Goal: Task Accomplishment & Management: Use online tool/utility

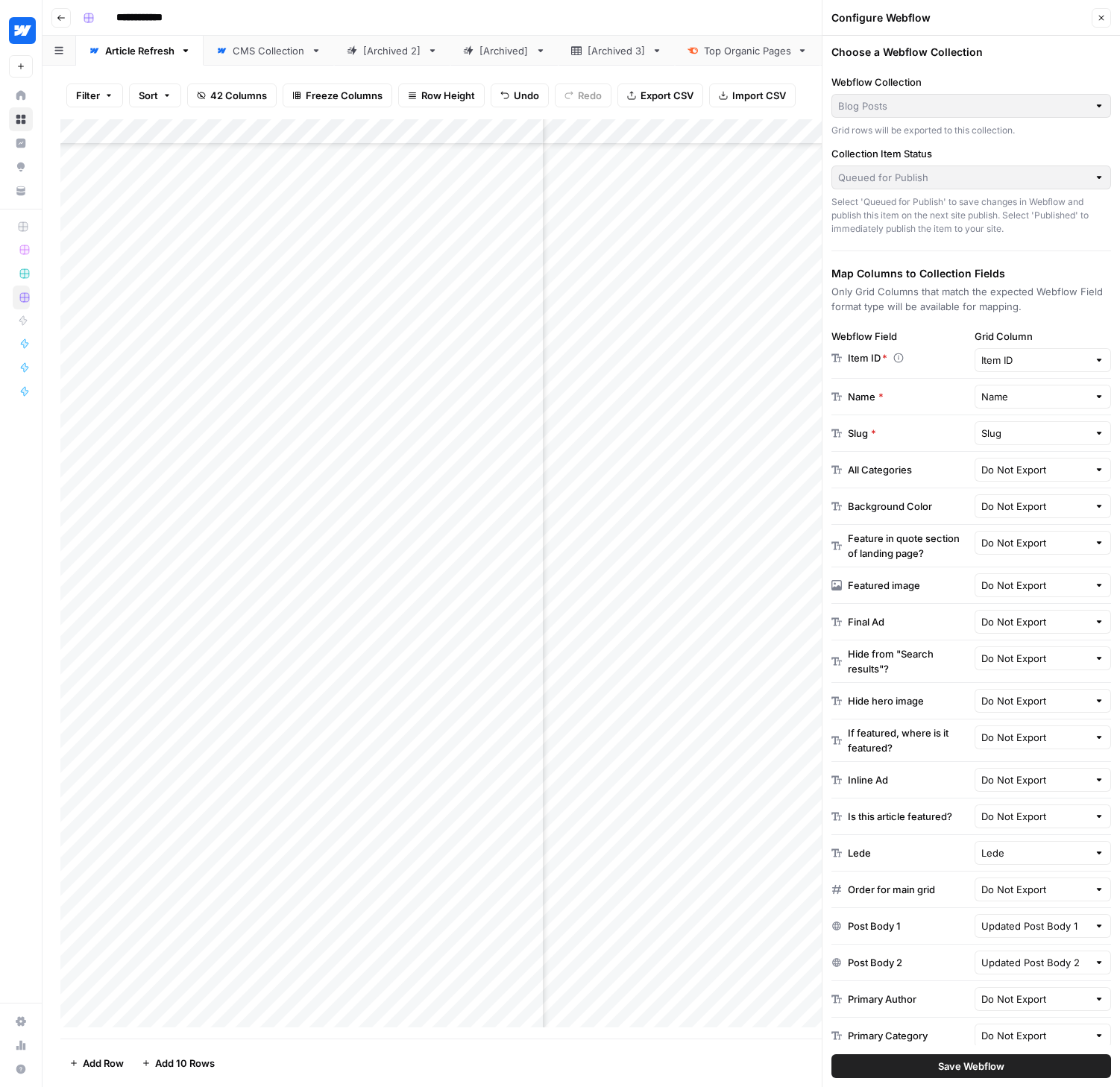
scroll to position [1057, 4995]
click at [1103, 17] on icon "button" at bounding box center [1101, 18] width 9 height 9
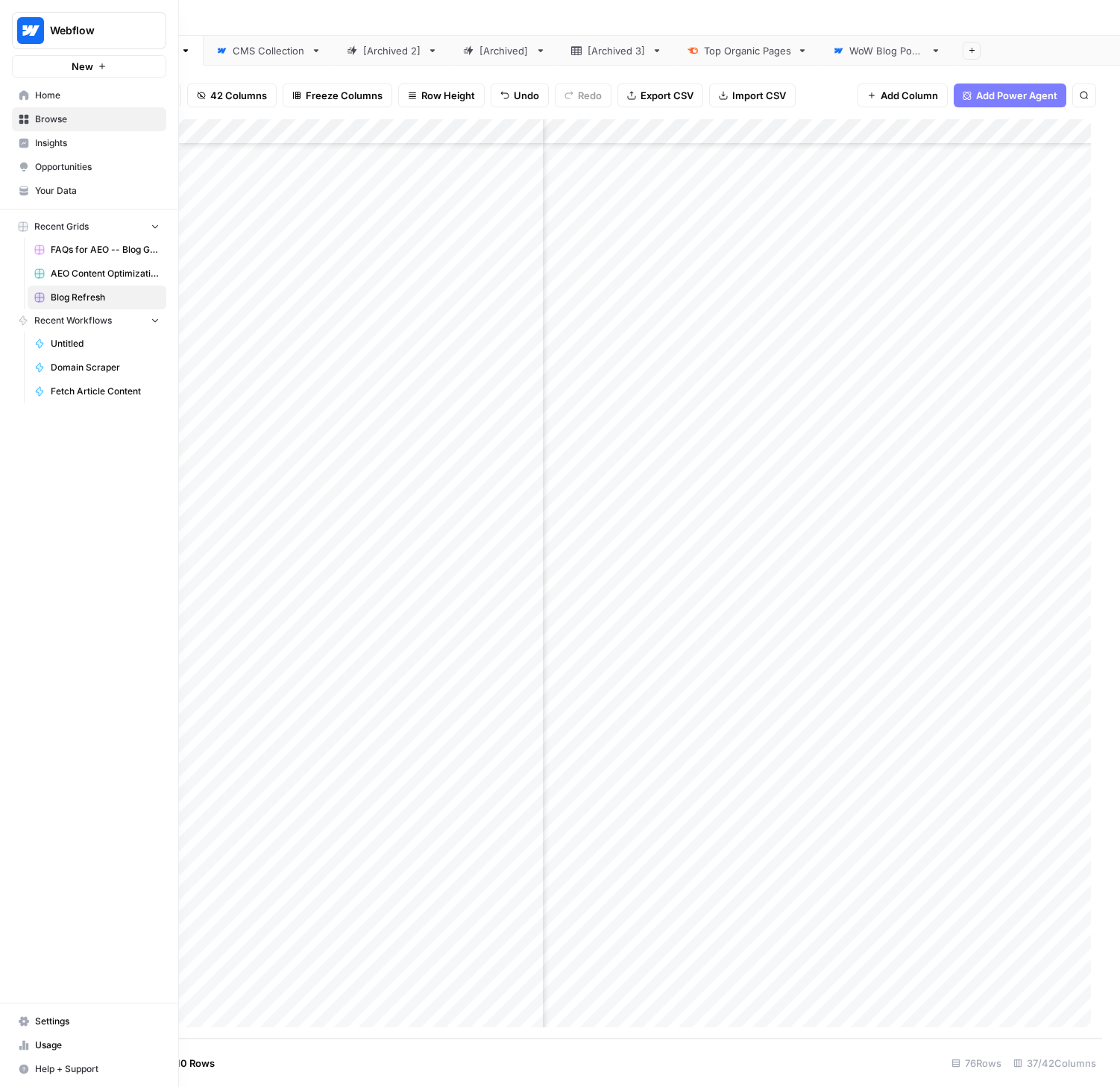
click at [27, 87] on link "Home" at bounding box center [89, 95] width 155 height 24
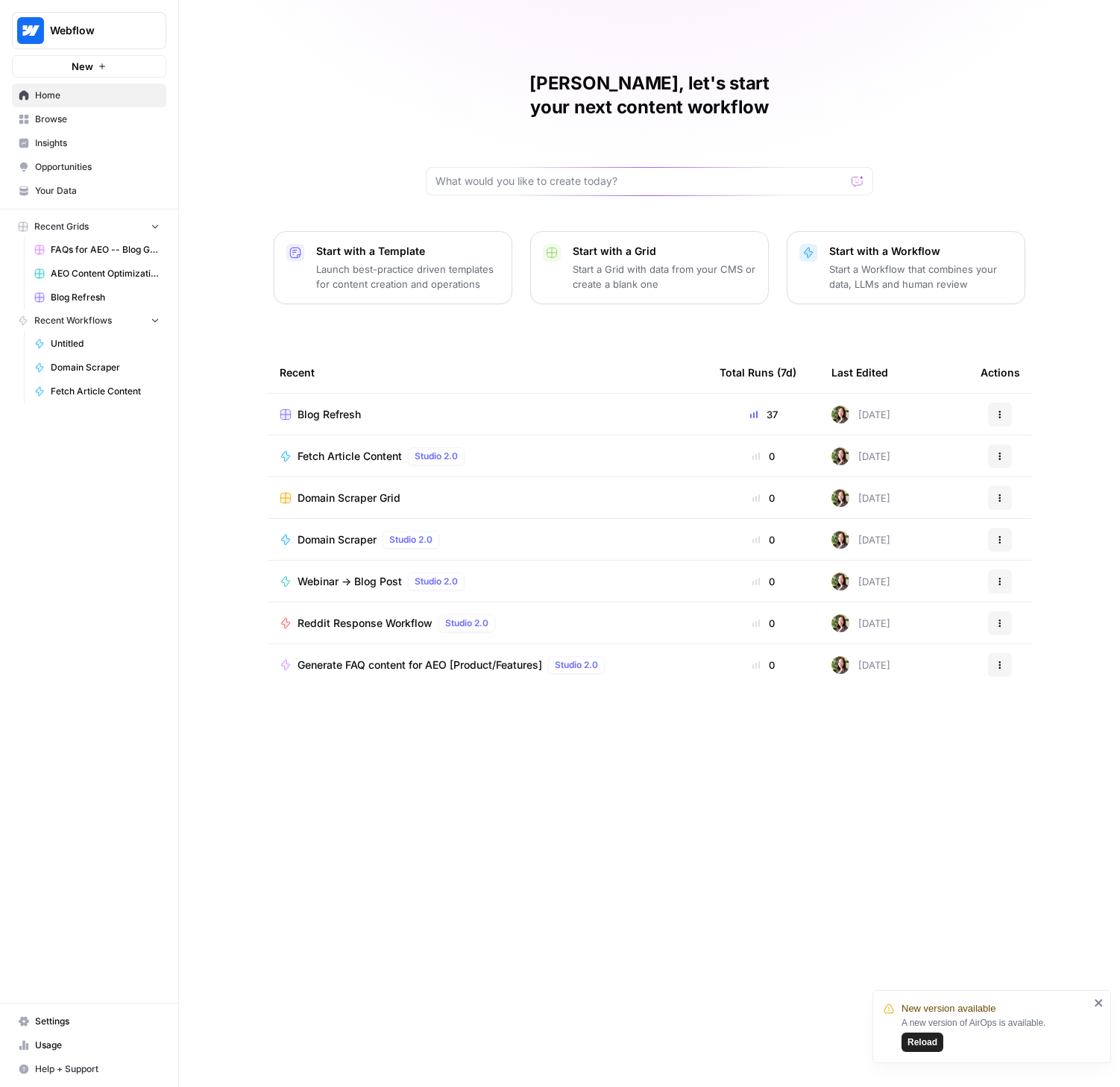
click at [357, 244] on p "Start with a Template" at bounding box center [408, 251] width 184 height 15
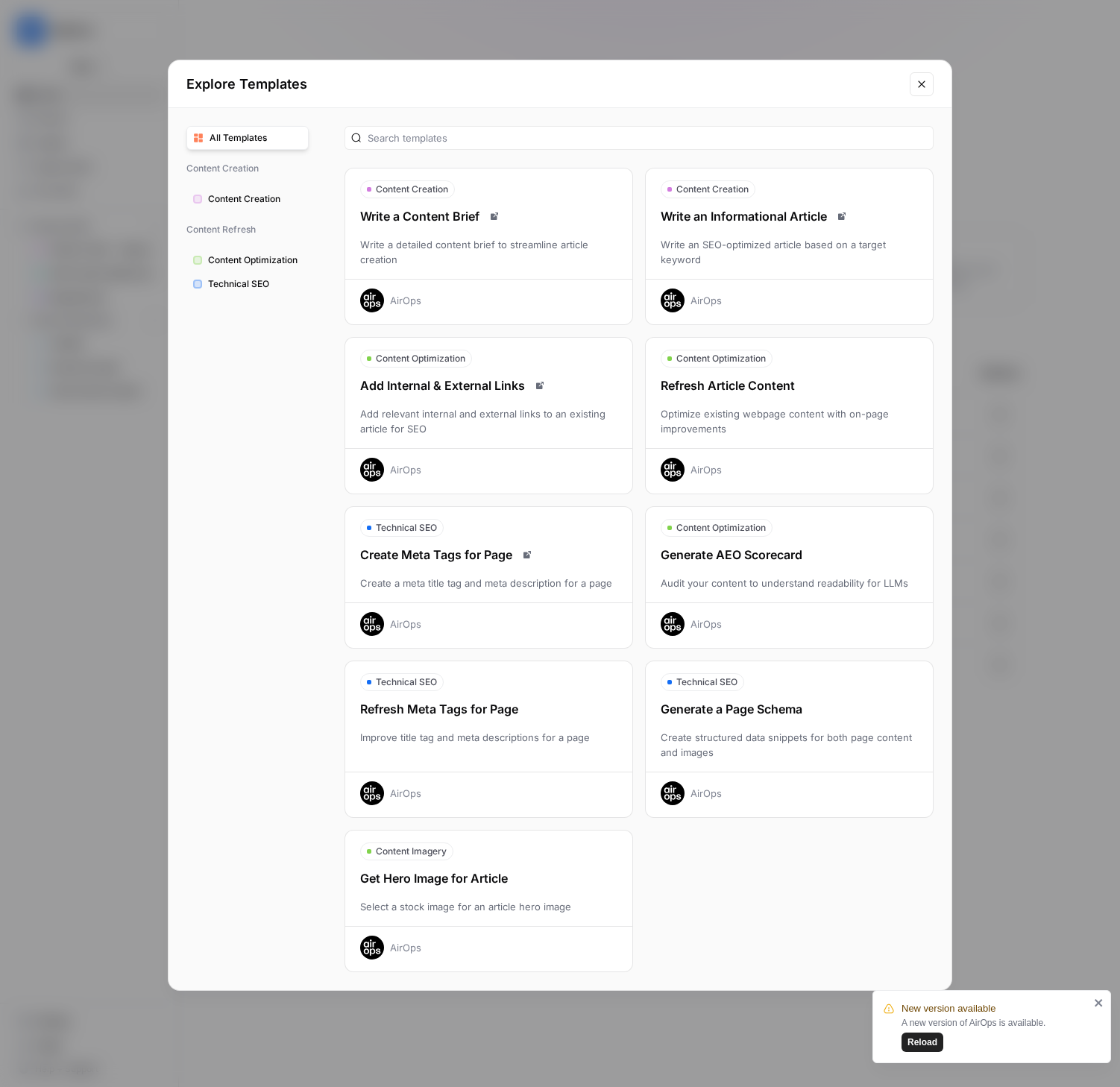
click at [920, 82] on icon "Close modal" at bounding box center [921, 84] width 7 height 7
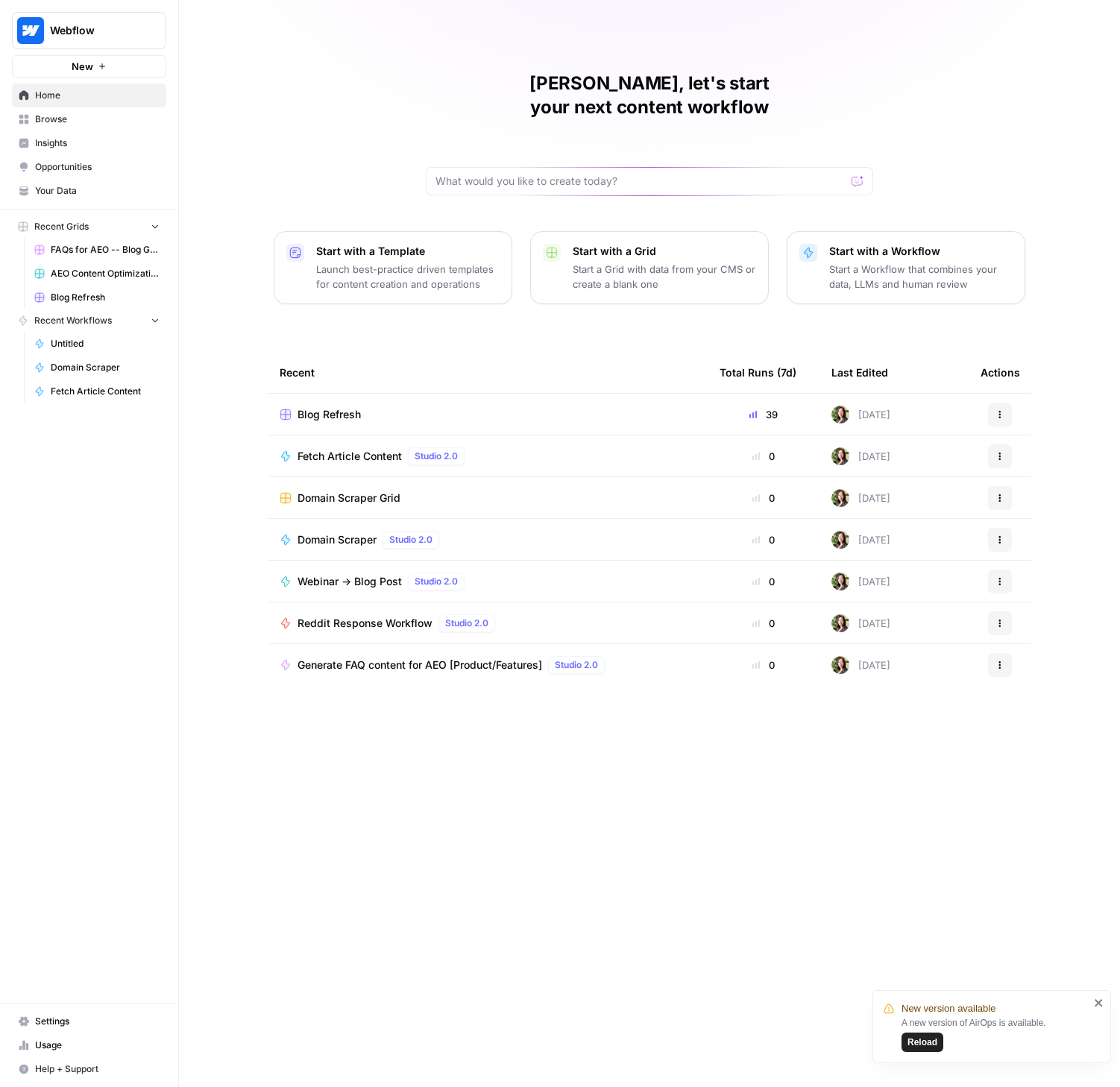
click at [46, 1045] on span "Usage" at bounding box center [97, 1045] width 124 height 14
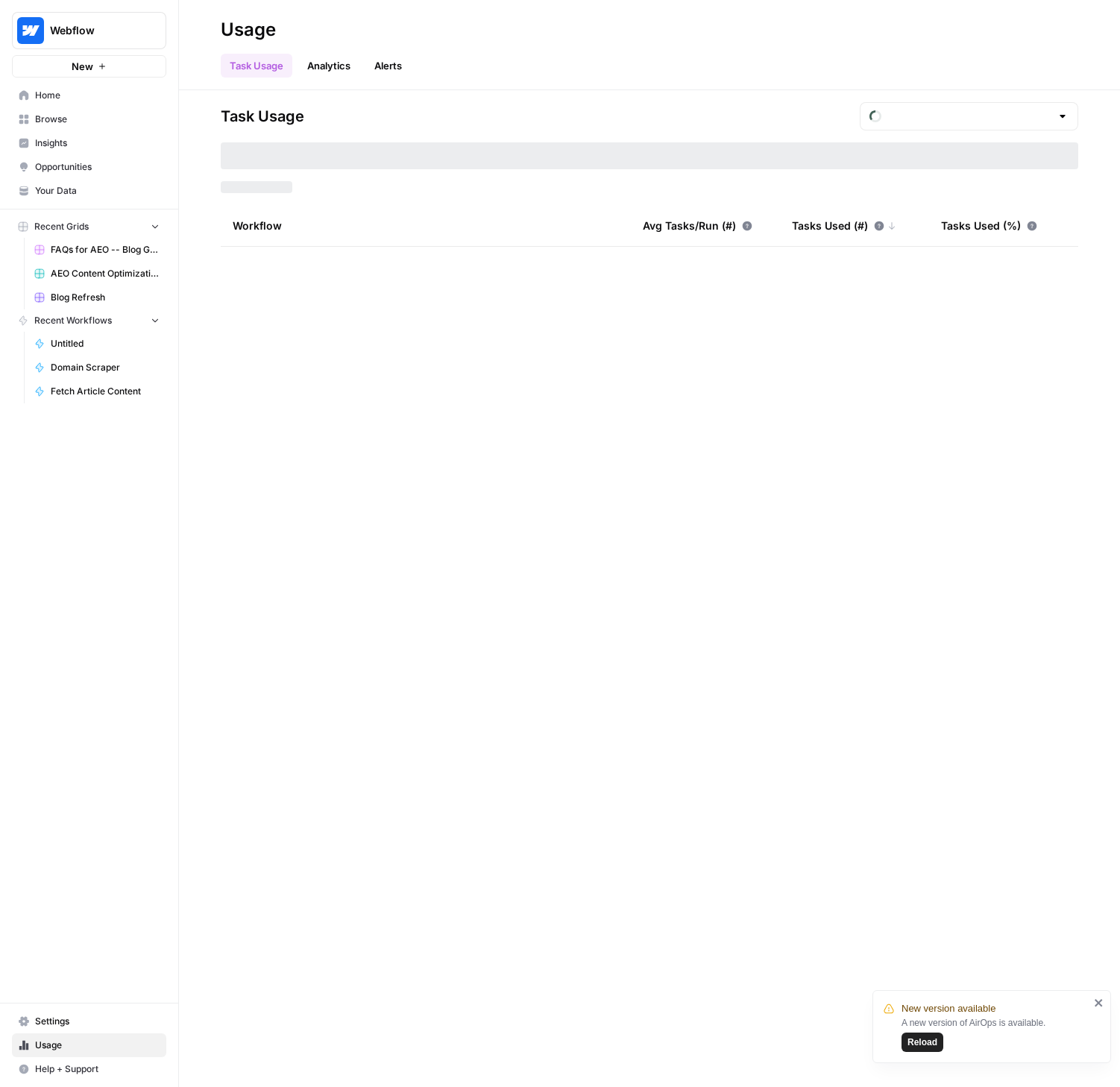
type input "September Tasks"
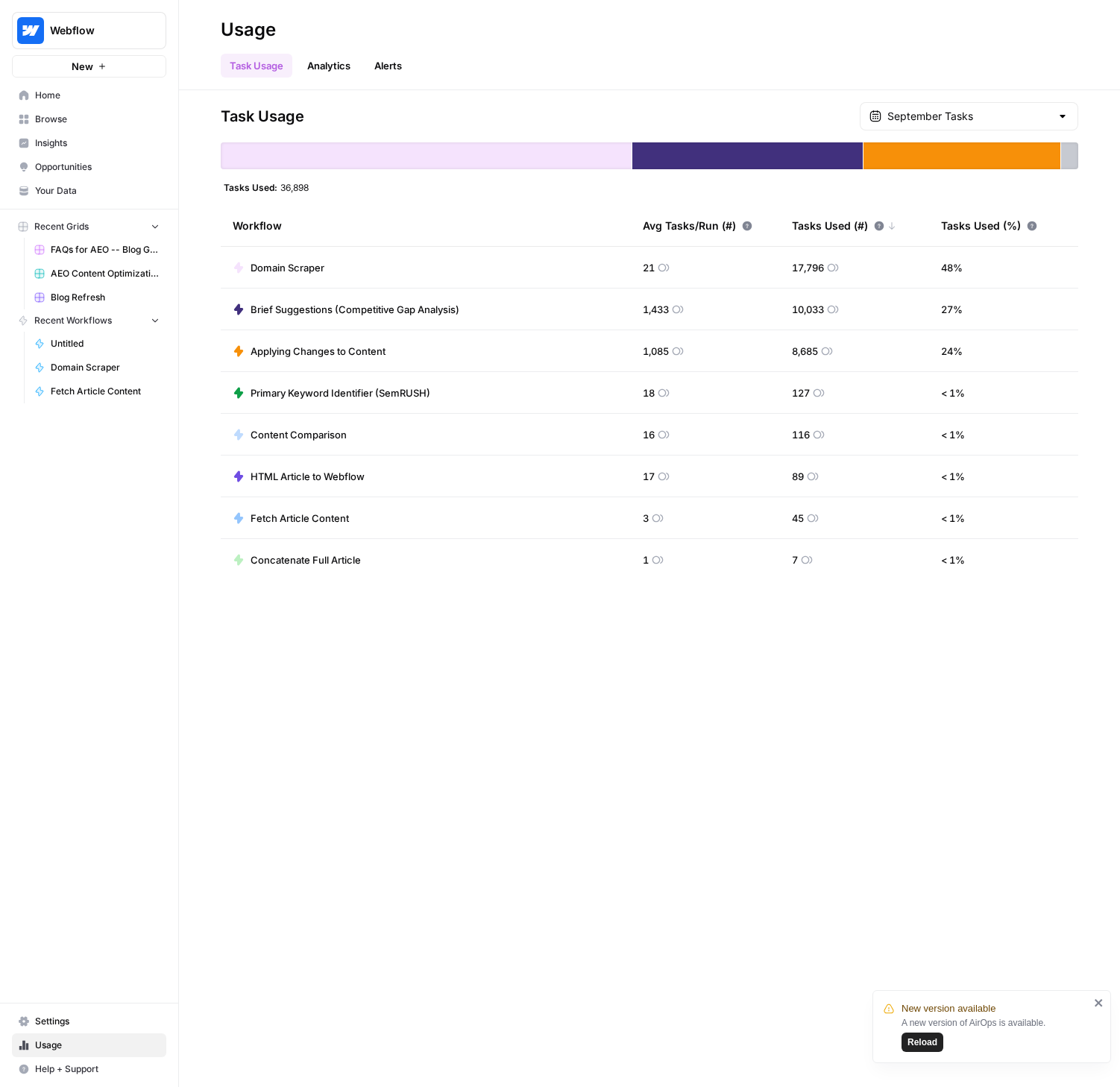
click at [54, 120] on span "Browse" at bounding box center [97, 120] width 124 height 14
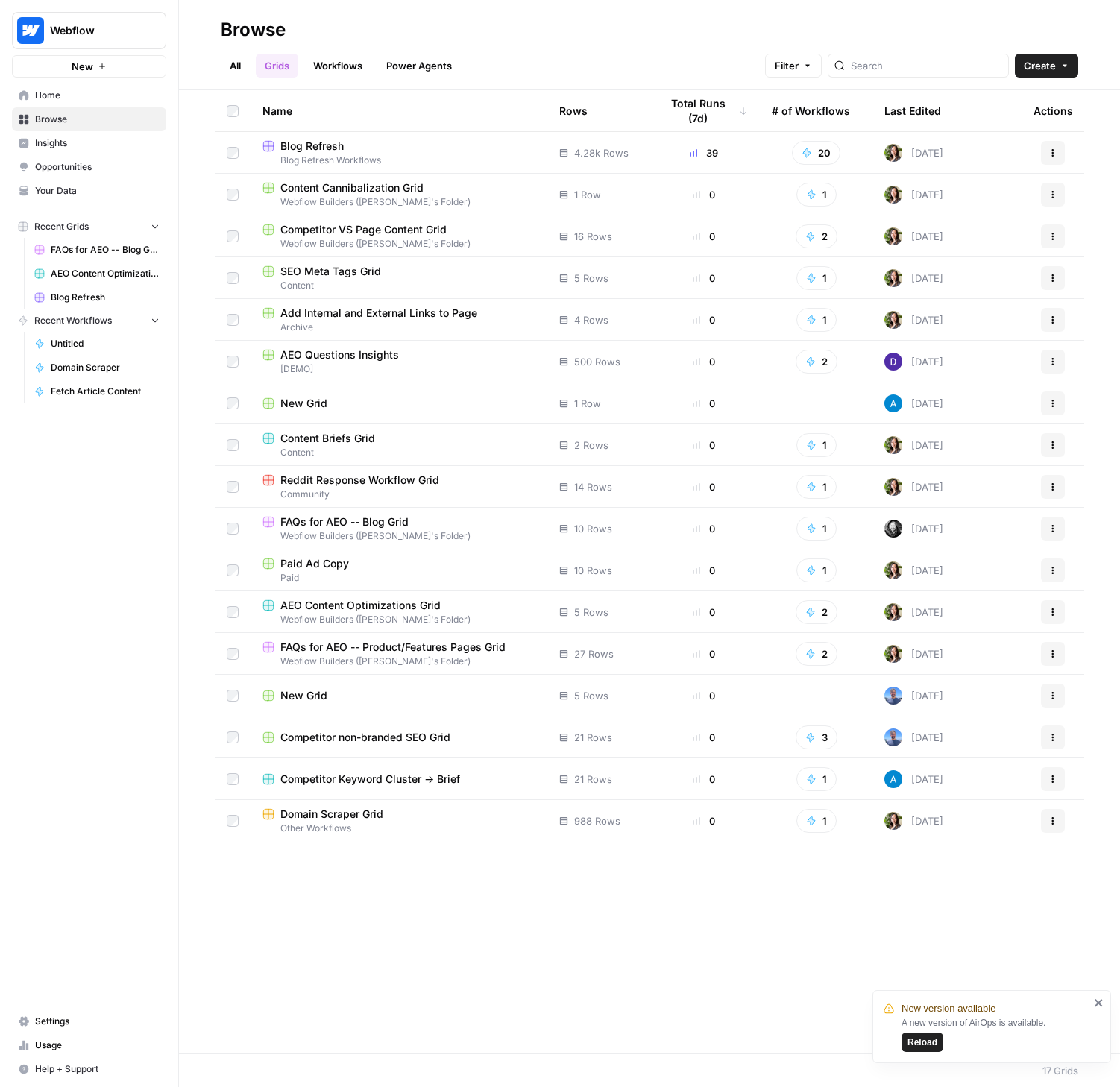
click at [232, 65] on link "All" at bounding box center [235, 65] width 29 height 24
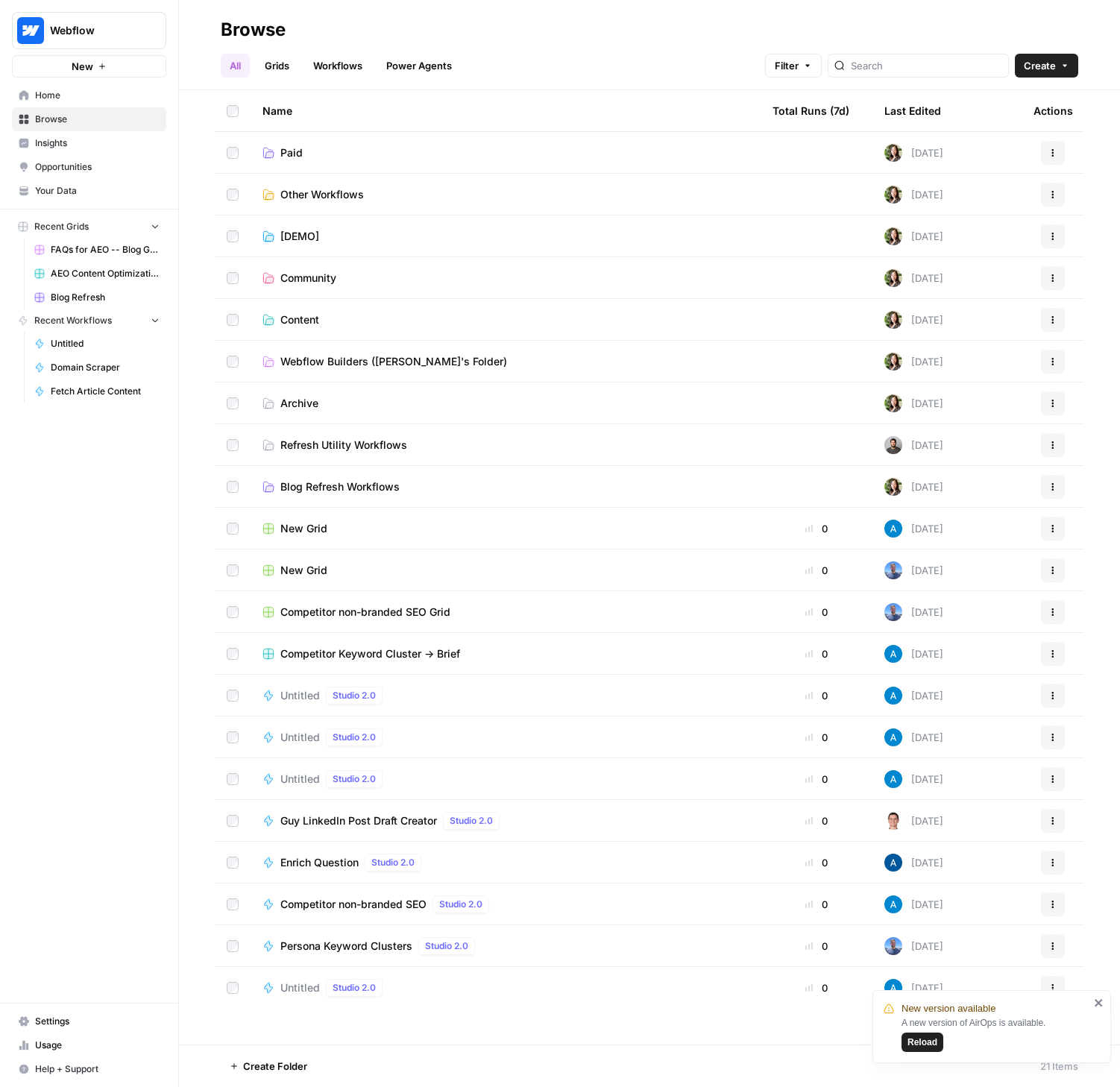
click at [454, 572] on div "New Grid" at bounding box center [505, 571] width 486 height 15
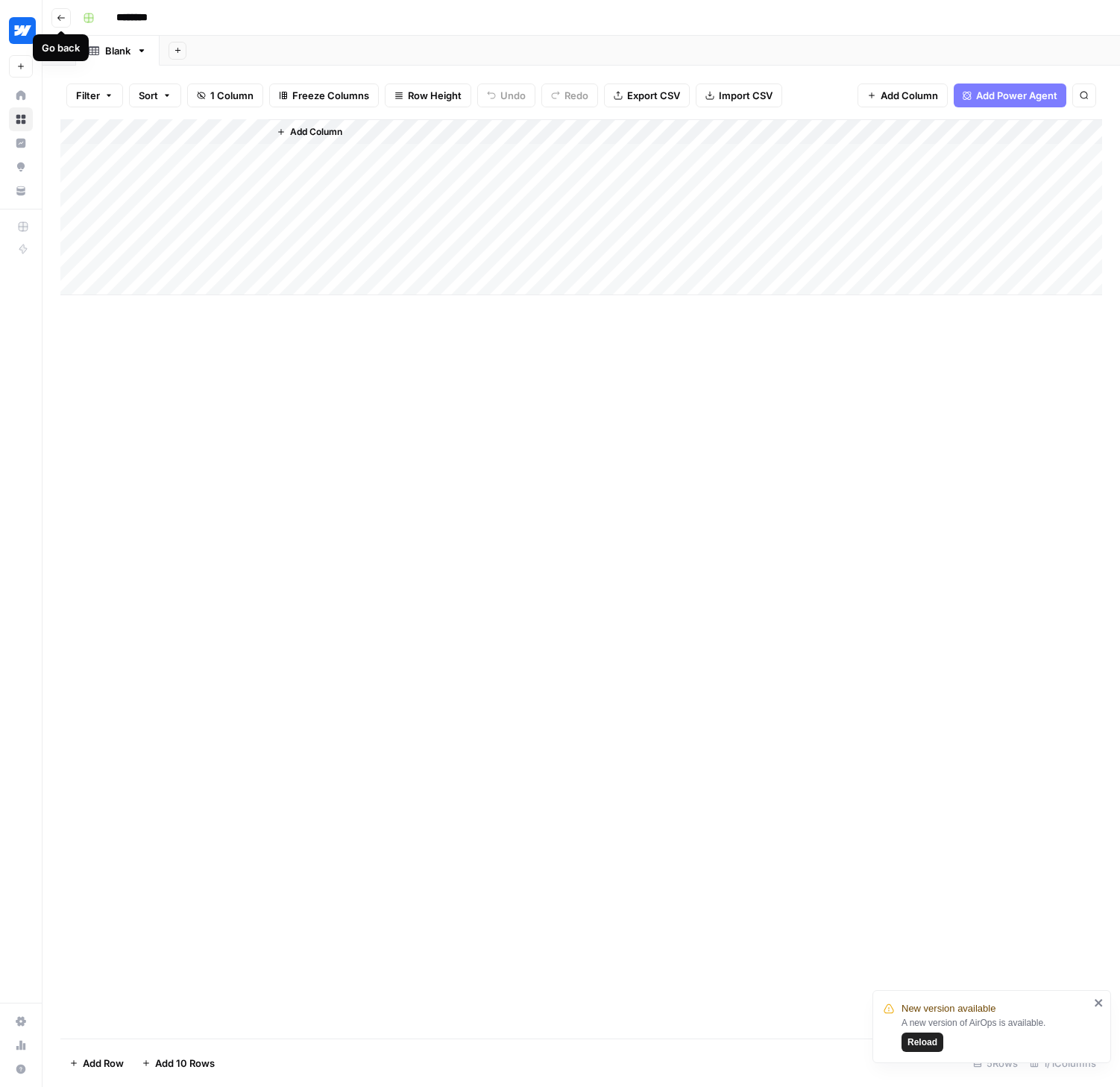
click at [57, 14] on icon "button" at bounding box center [61, 18] width 9 height 9
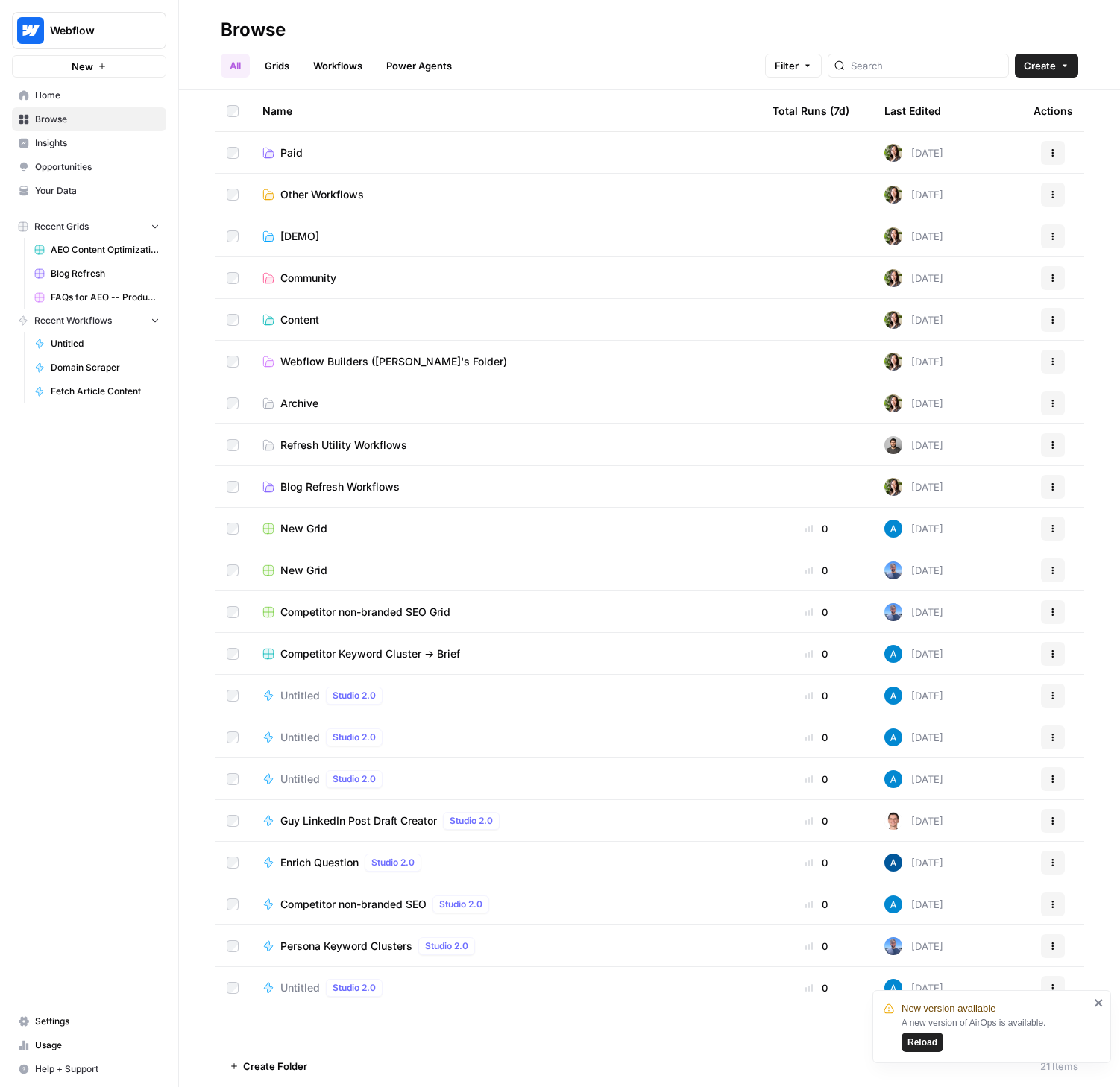
click at [516, 693] on div "Untitled Studio 2.0" at bounding box center [505, 695] width 486 height 18
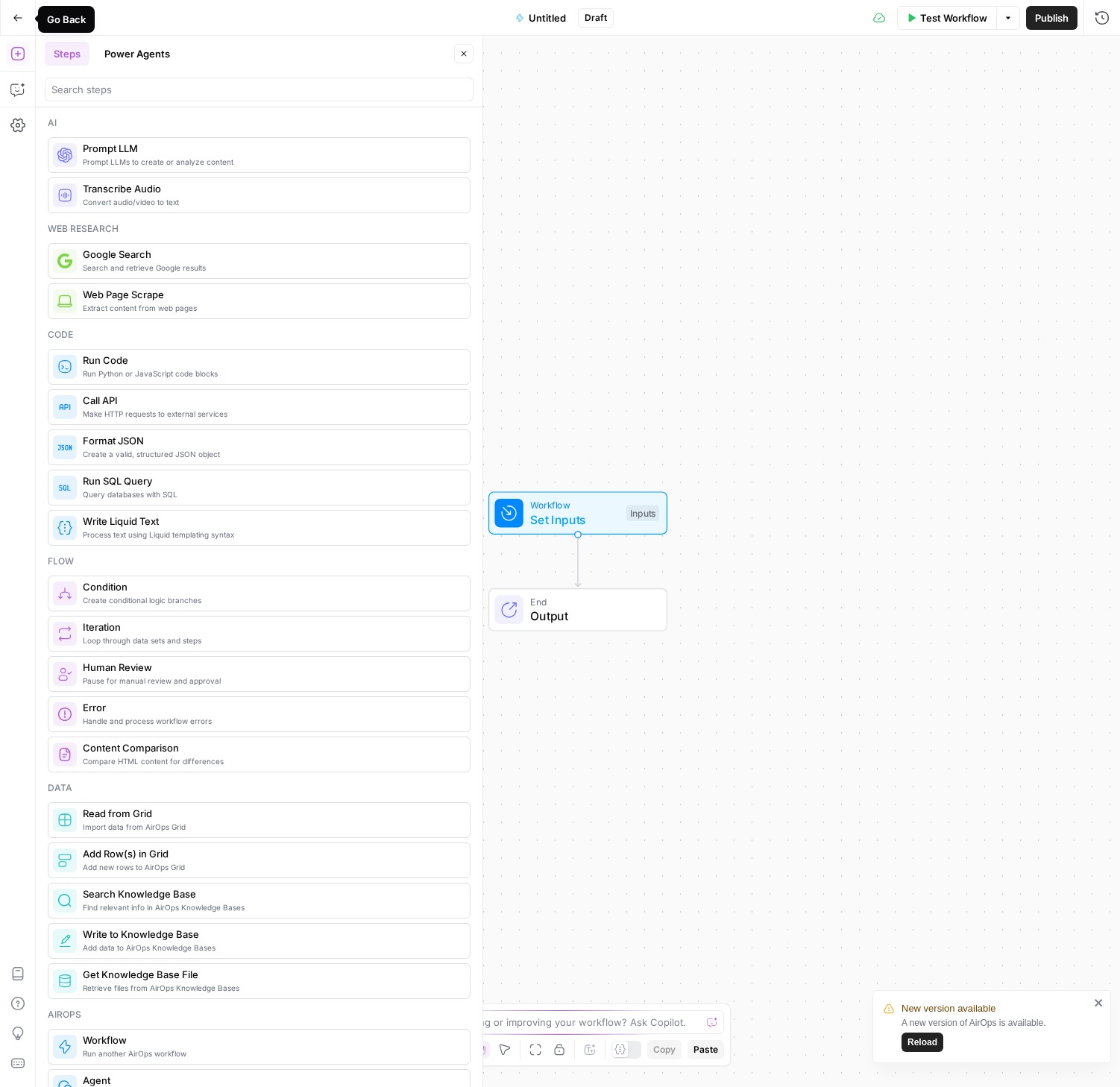
click at [16, 17] on icon "button" at bounding box center [18, 18] width 11 height 11
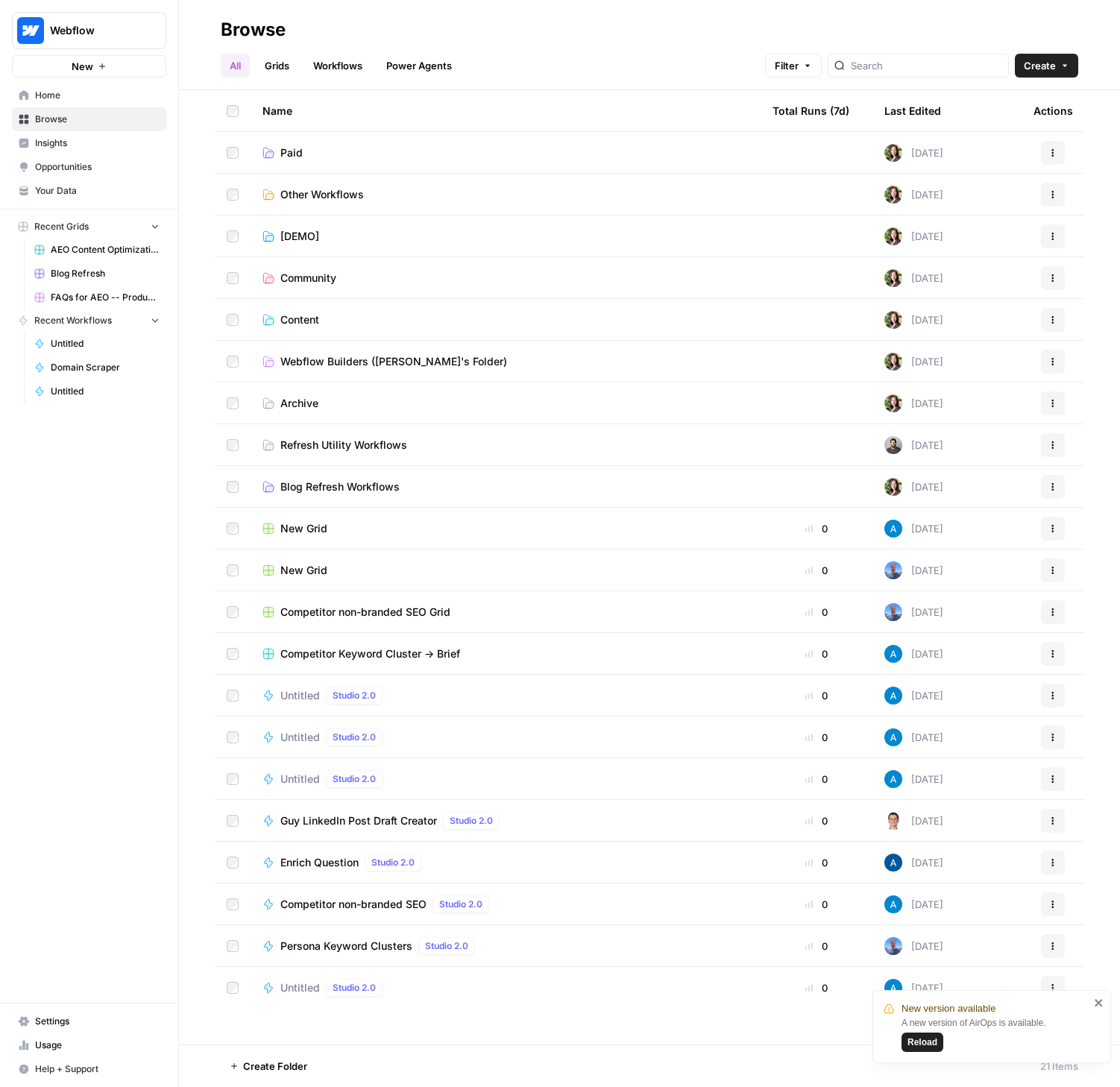
click at [1051, 691] on icon "button" at bounding box center [1053, 695] width 9 height 9
click at [959, 814] on span "Delete" at bounding box center [986, 819] width 120 height 15
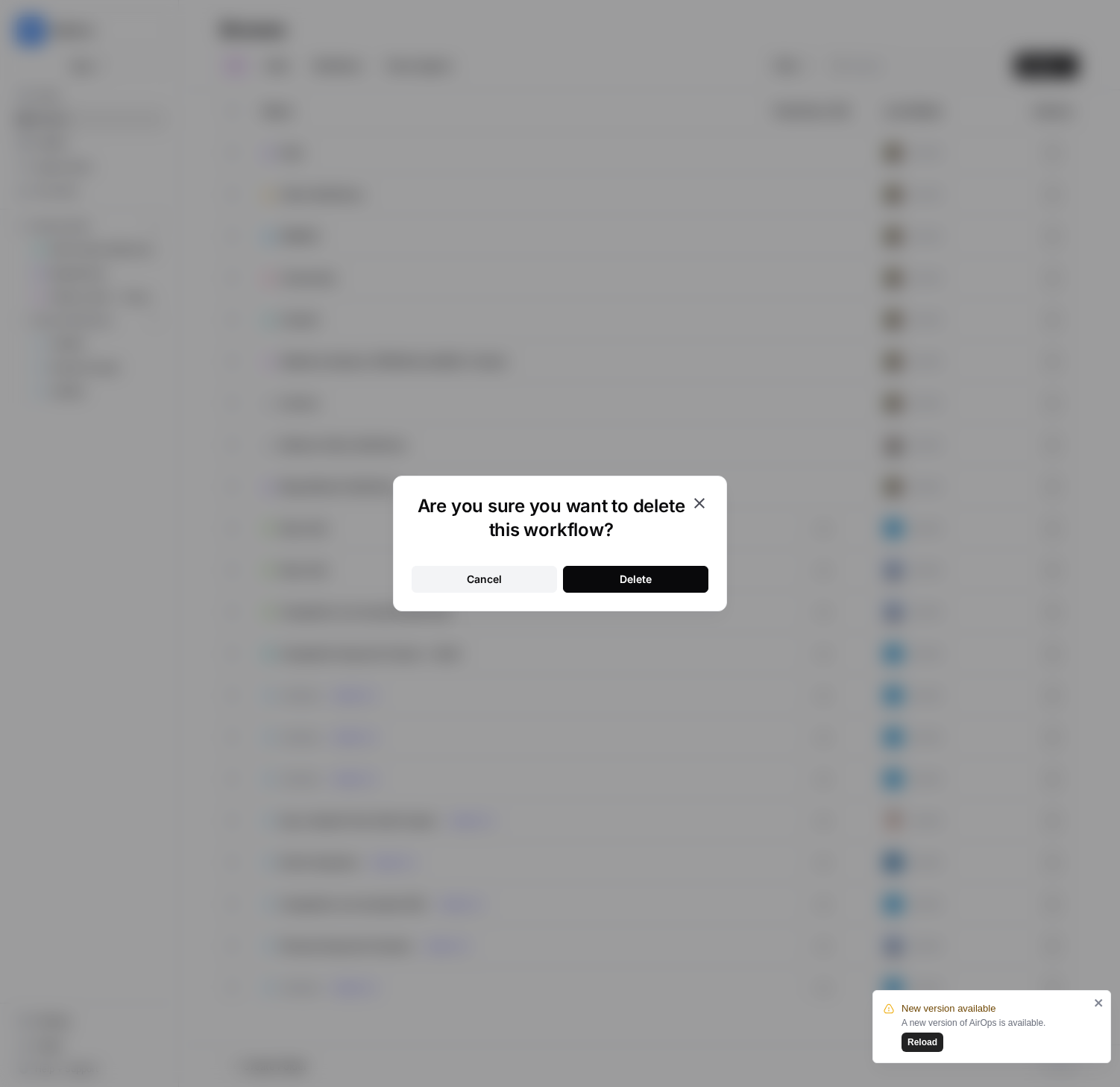
click at [652, 574] on button "Delete" at bounding box center [635, 579] width 146 height 27
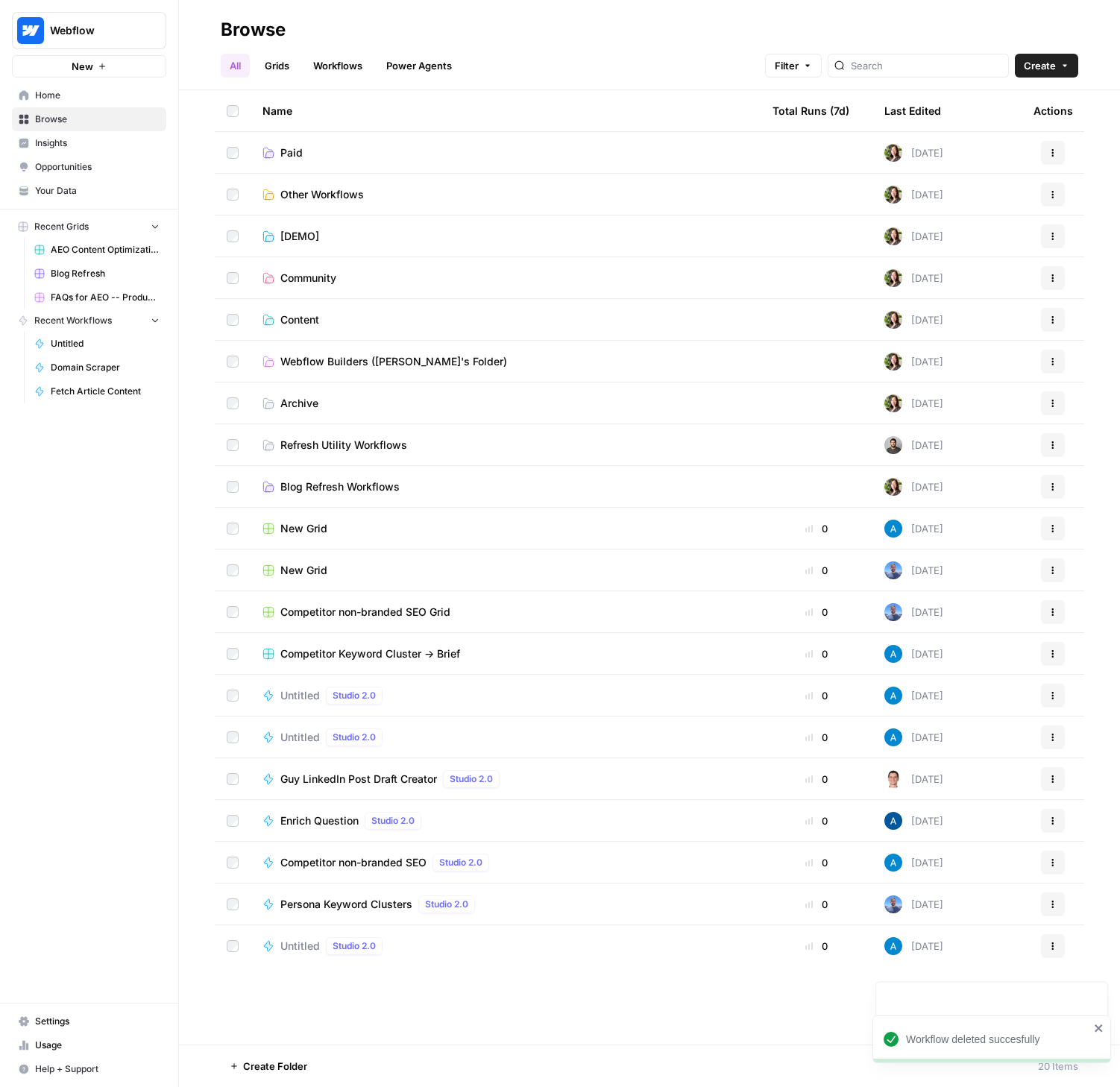
click at [449, 685] on td "Untitled Studio 2.0" at bounding box center [505, 695] width 510 height 41
click at [433, 701] on div "Untitled Studio 2.0" at bounding box center [505, 695] width 486 height 18
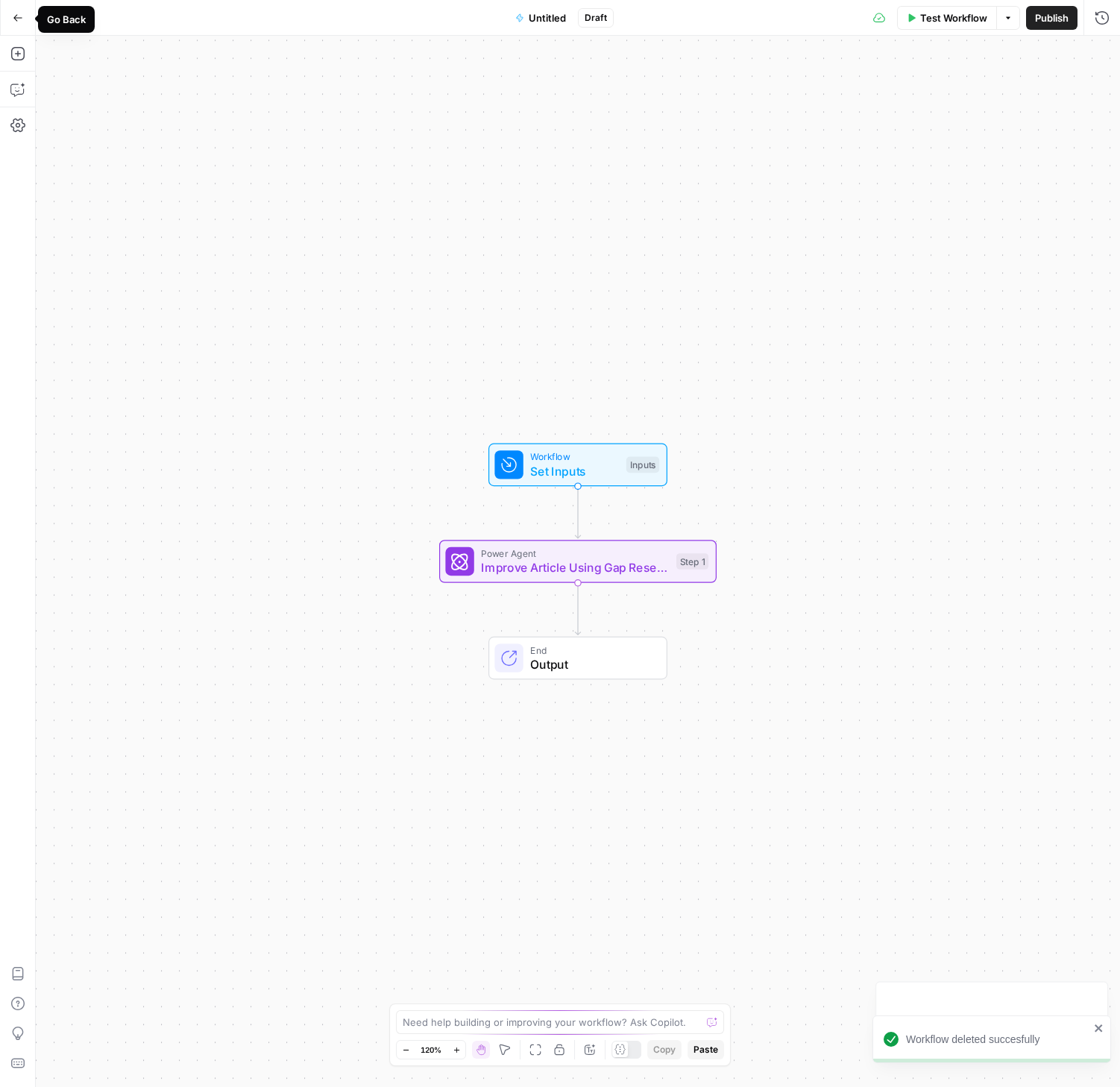
click at [18, 17] on icon "button" at bounding box center [18, 18] width 11 height 11
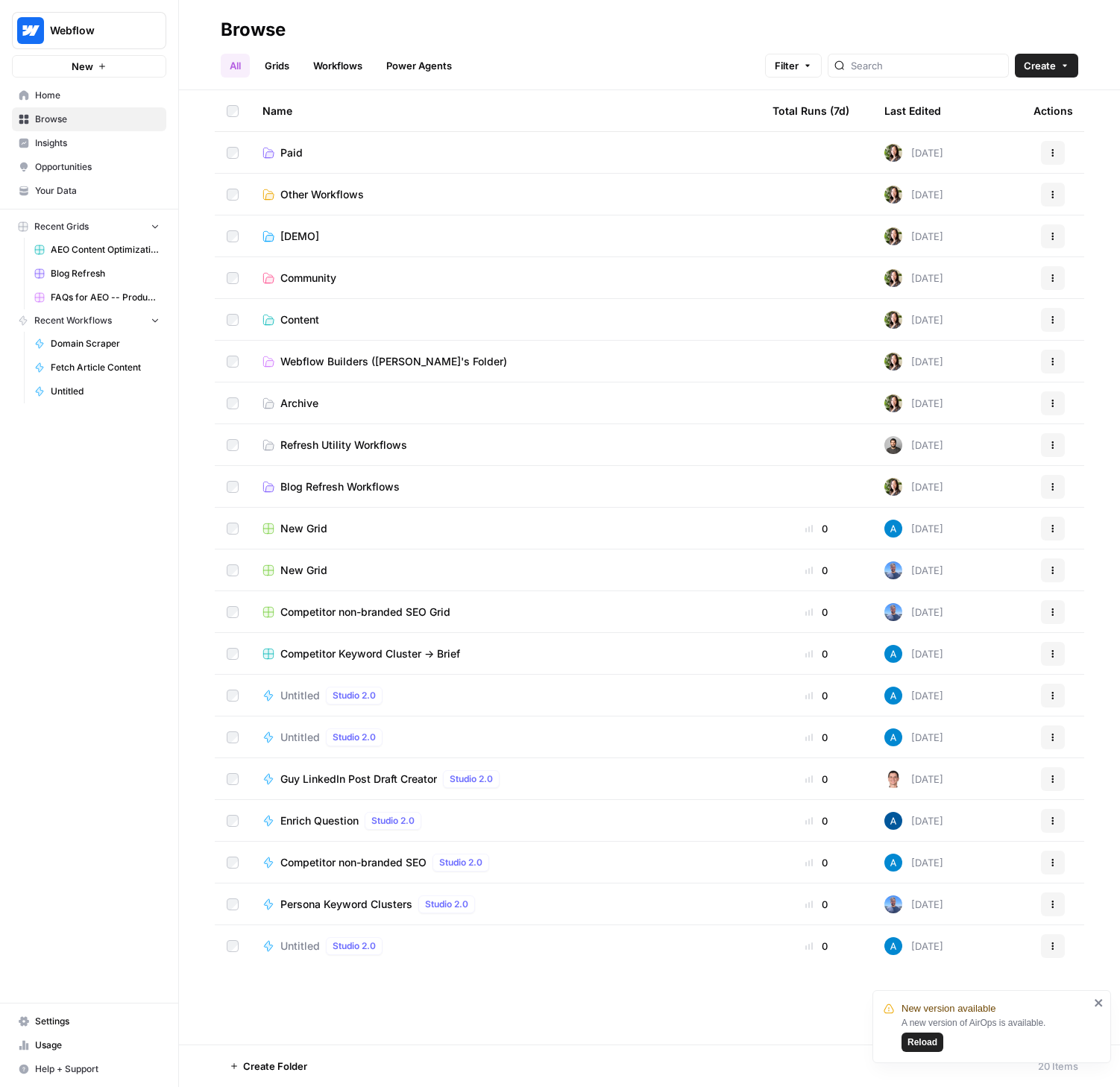
click at [549, 740] on div "Untitled Studio 2.0" at bounding box center [505, 737] width 486 height 18
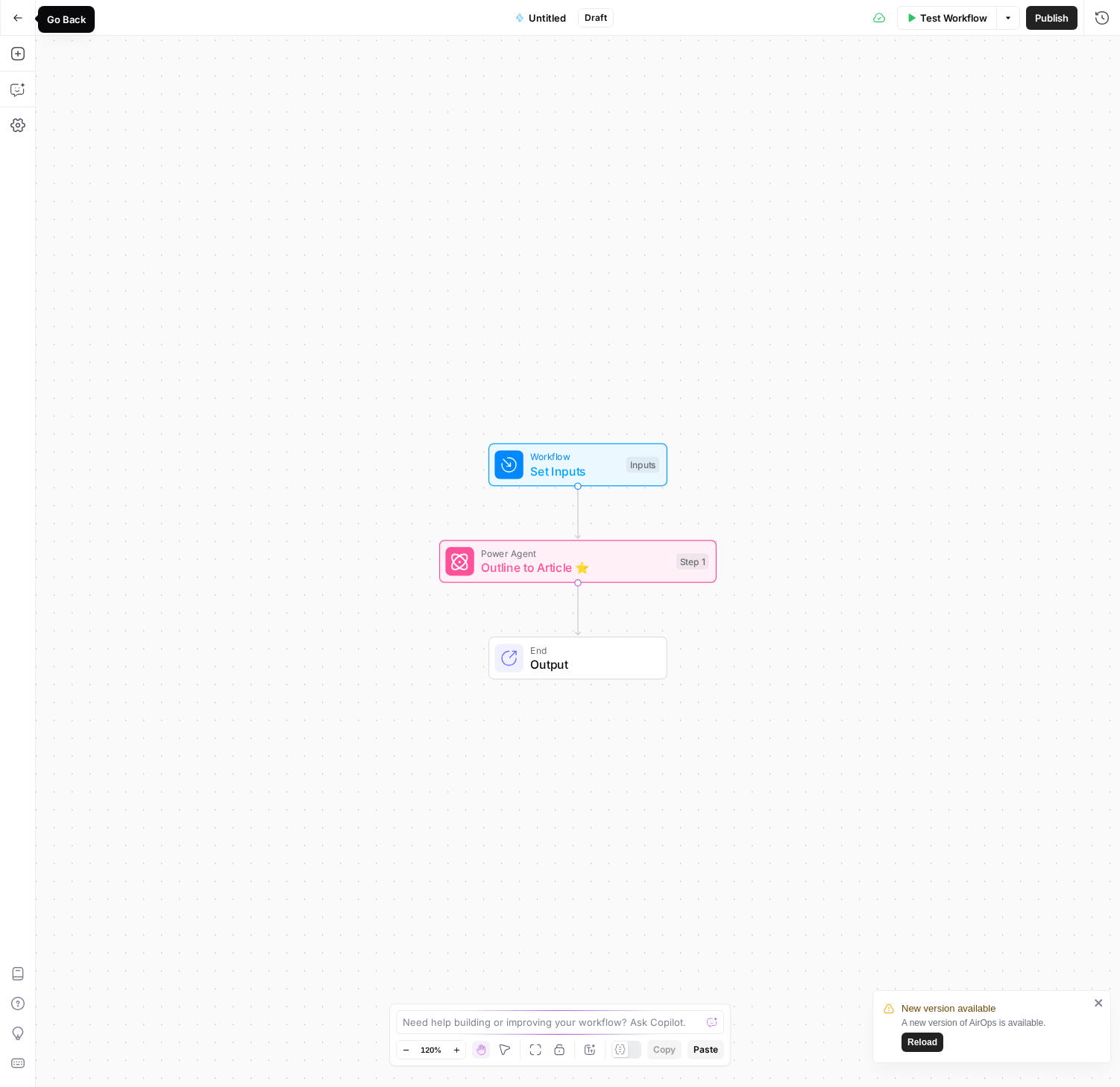
click at [19, 15] on icon "button" at bounding box center [18, 18] width 11 height 11
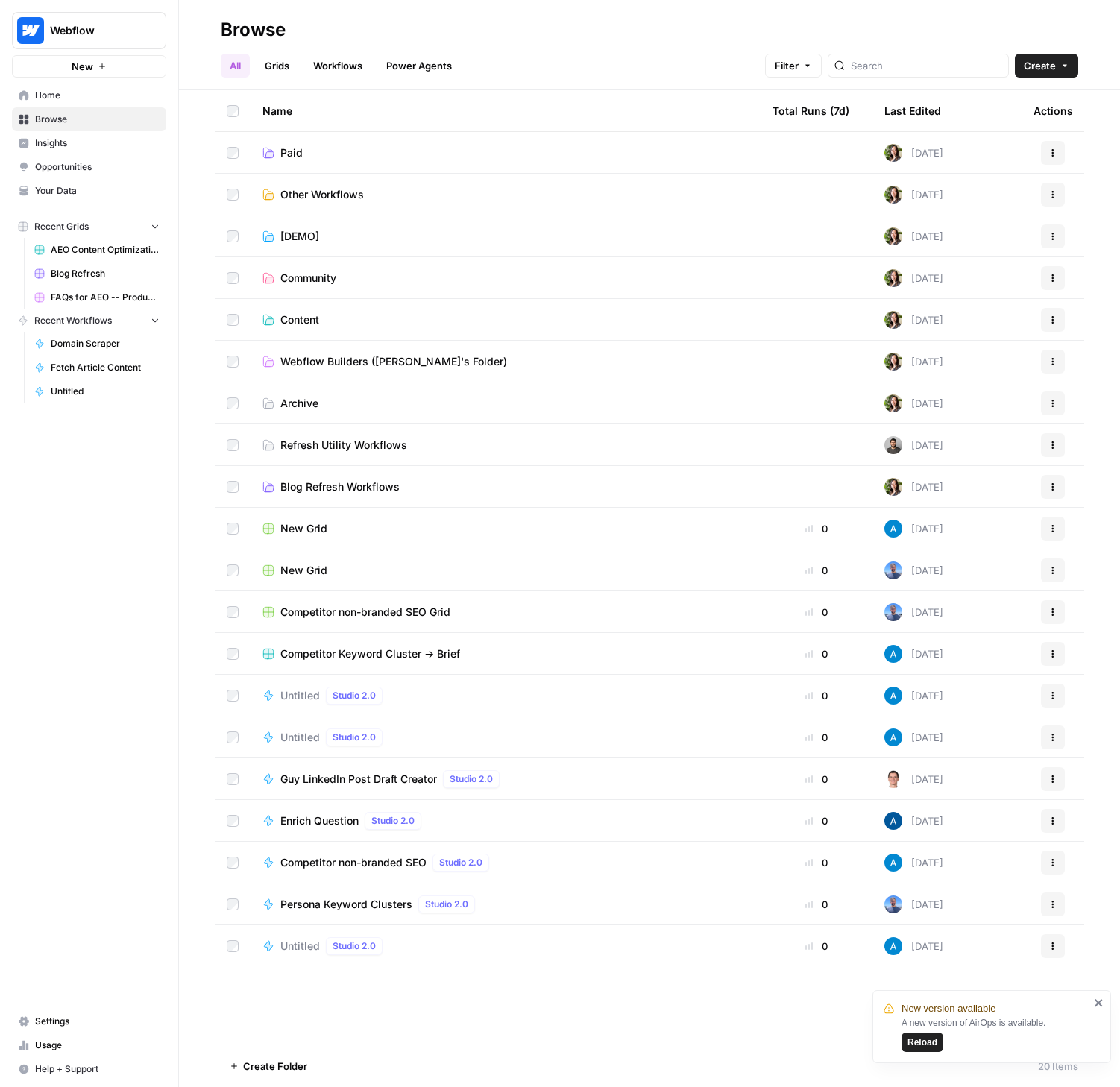
click at [452, 946] on div "Untitled Studio 2.0" at bounding box center [505, 945] width 486 height 18
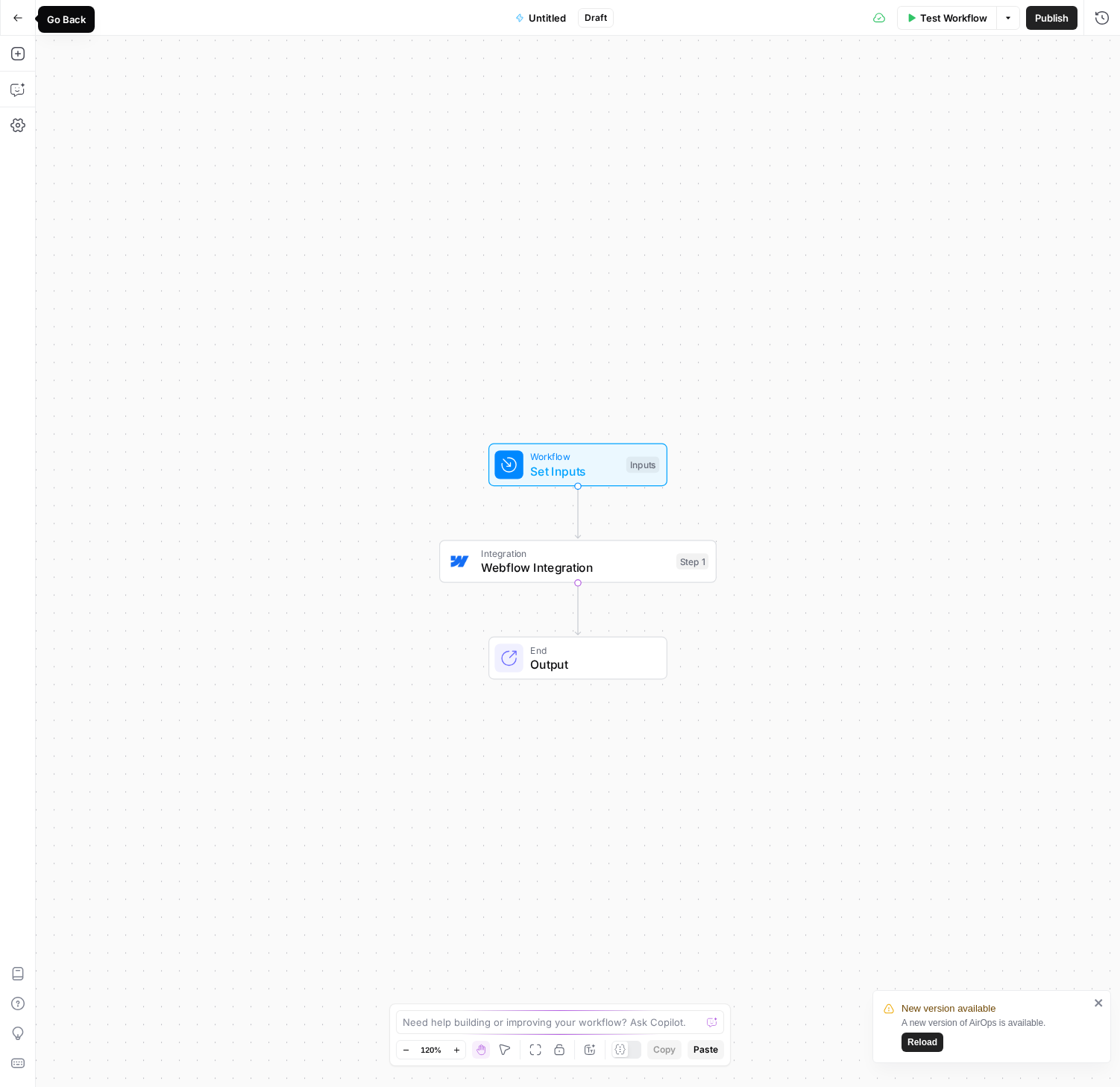
click at [6, 16] on button "Go Back" at bounding box center [18, 18] width 27 height 27
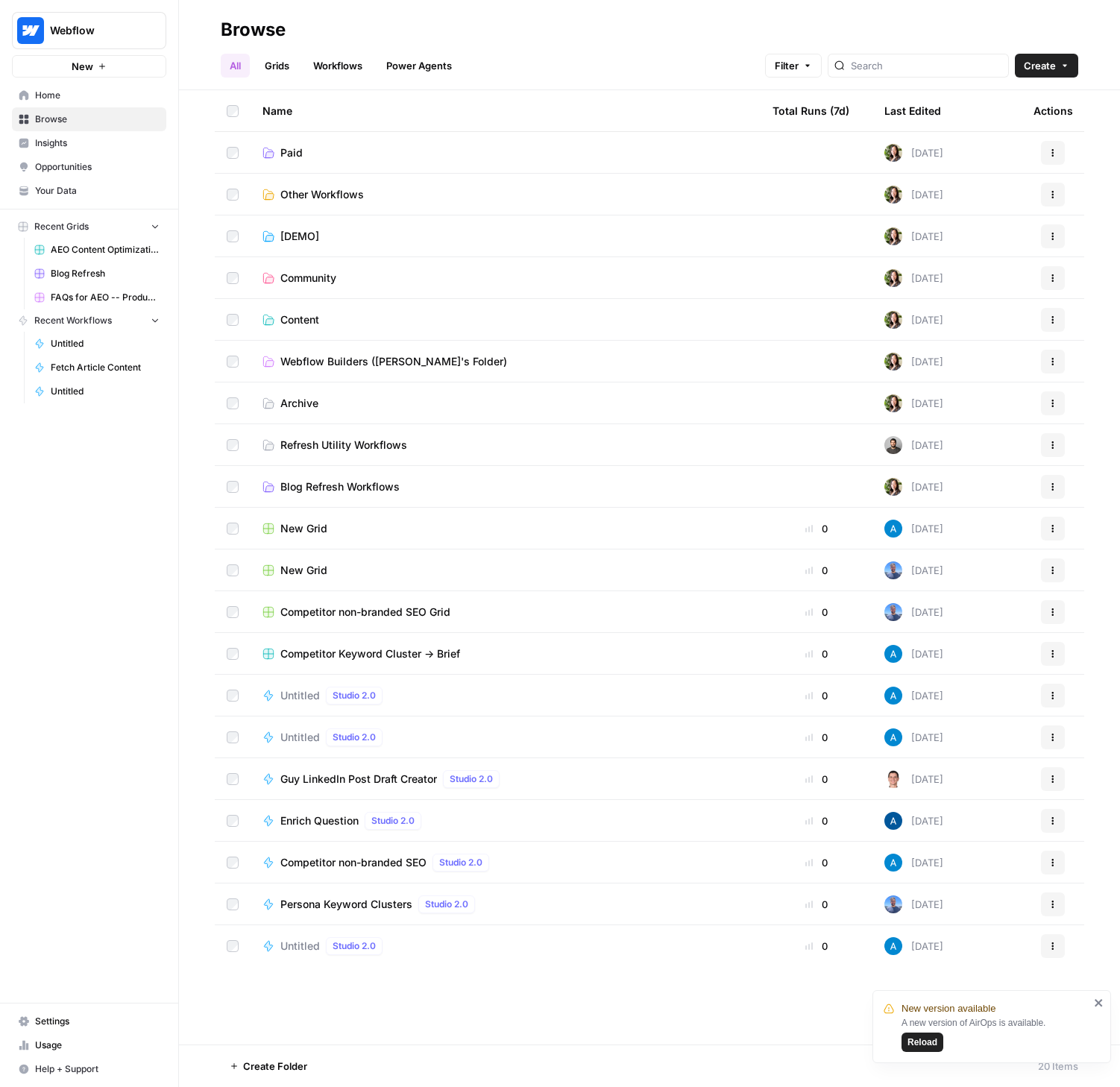
click at [912, 1040] on span "Reload" at bounding box center [922, 1042] width 30 height 14
click at [532, 644] on td "Competitor Keyword Cluster -> Brief" at bounding box center [505, 654] width 510 height 41
click at [528, 651] on div "Competitor Keyword Cluster -> Brief" at bounding box center [505, 654] width 486 height 15
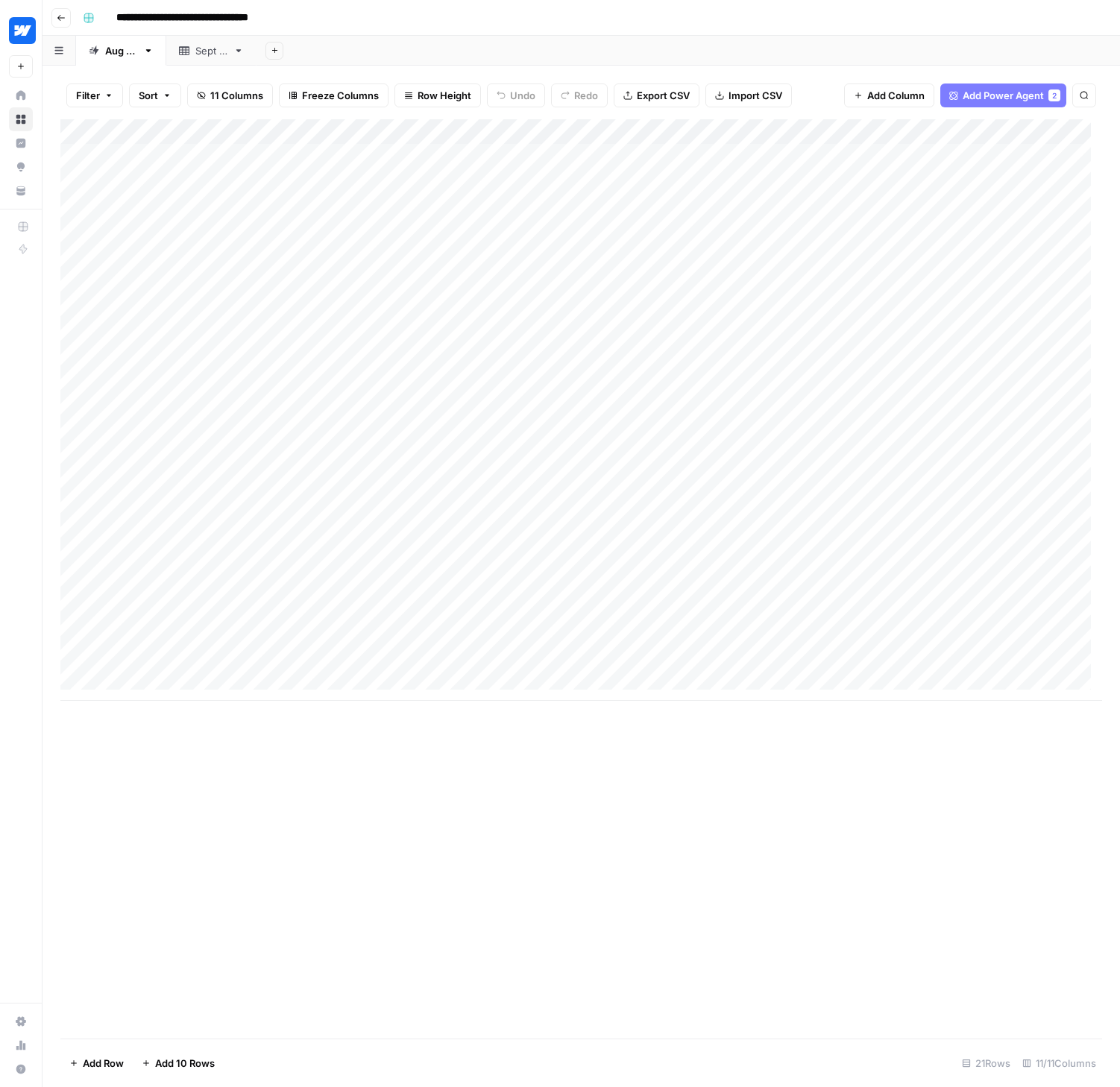
click at [62, 18] on icon "button" at bounding box center [61, 18] width 8 height 6
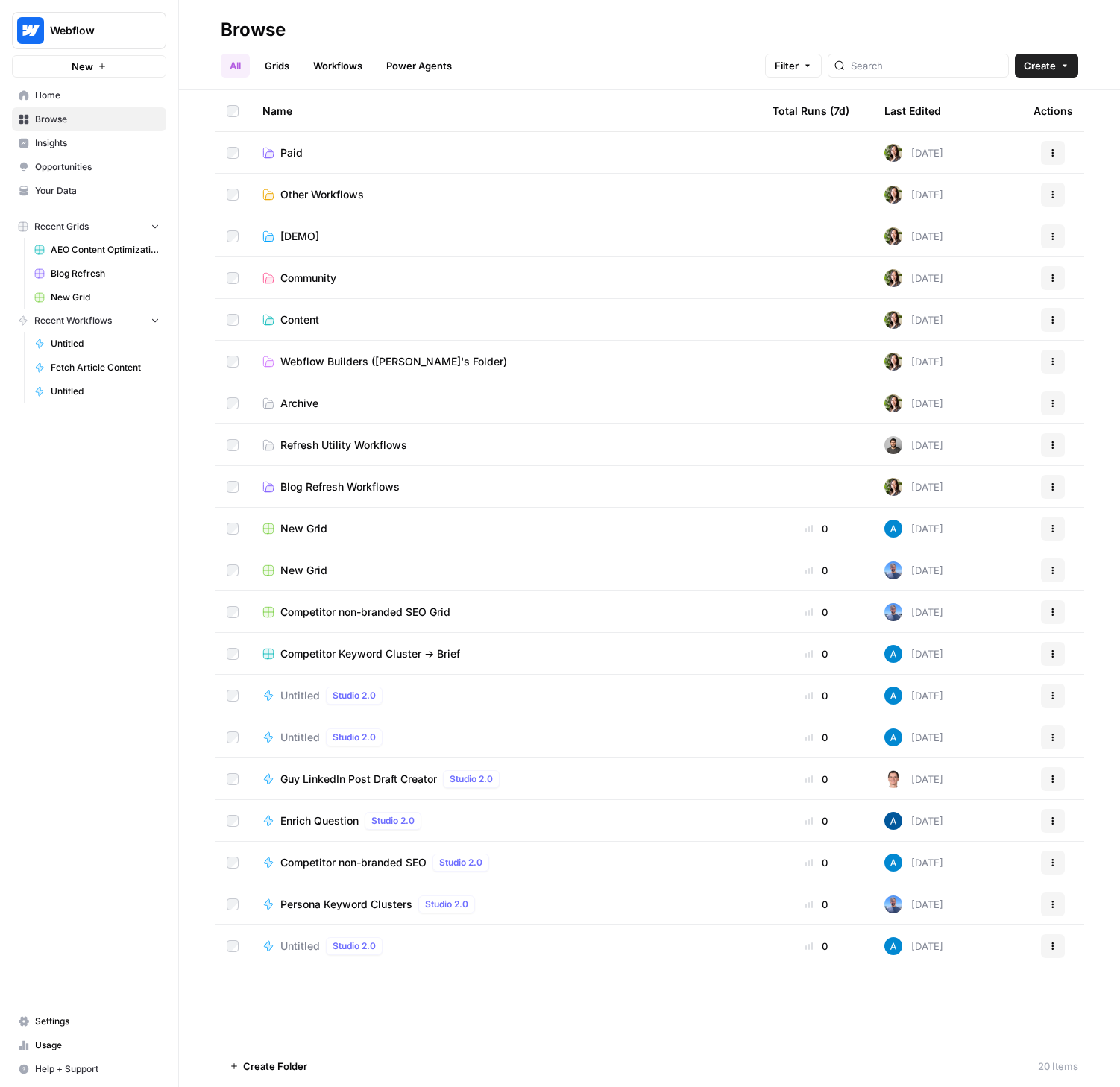
click at [534, 606] on div "Competitor non-branded SEO Grid" at bounding box center [505, 612] width 486 height 15
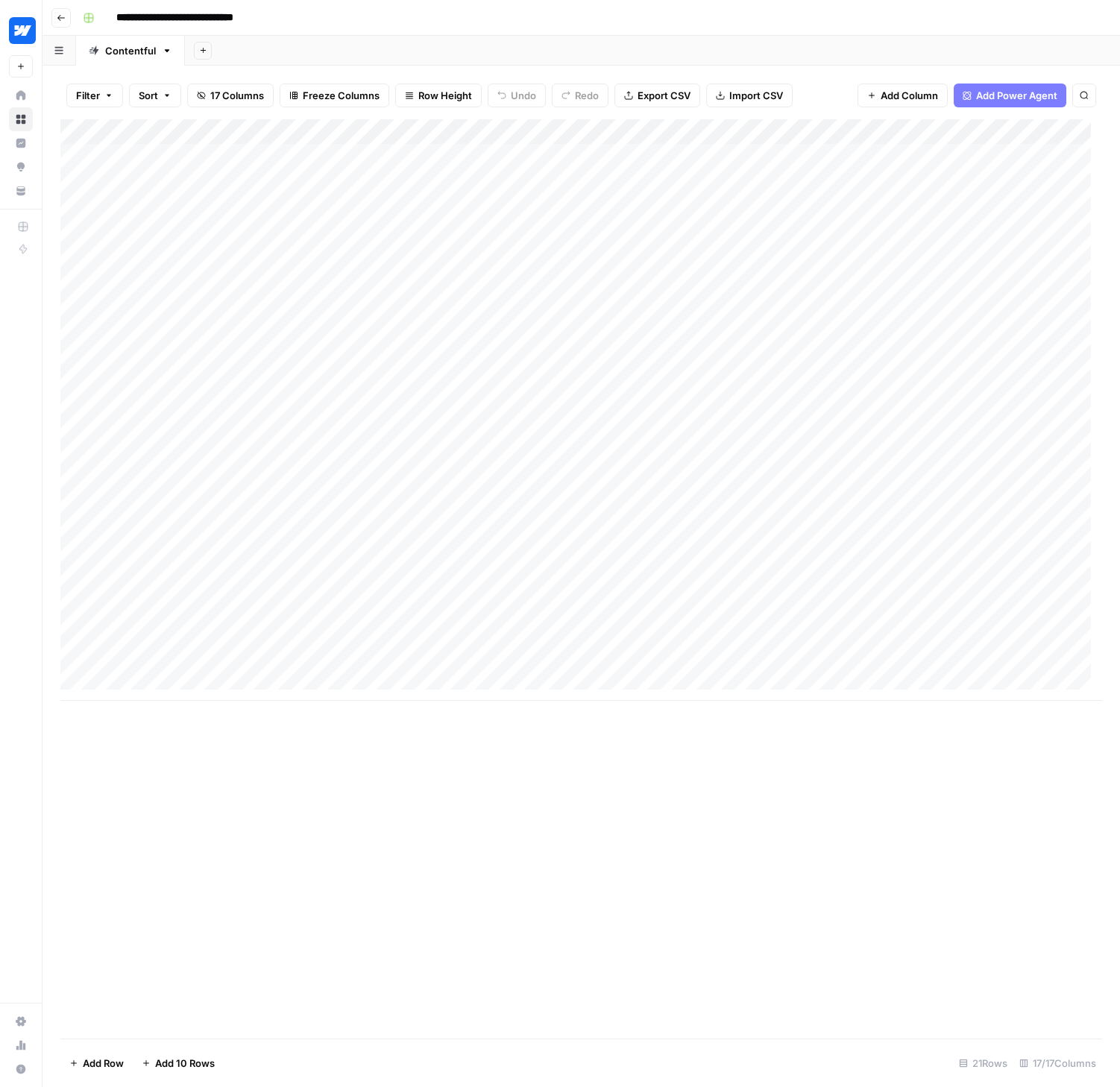
click at [61, 18] on icon "button" at bounding box center [61, 18] width 9 height 9
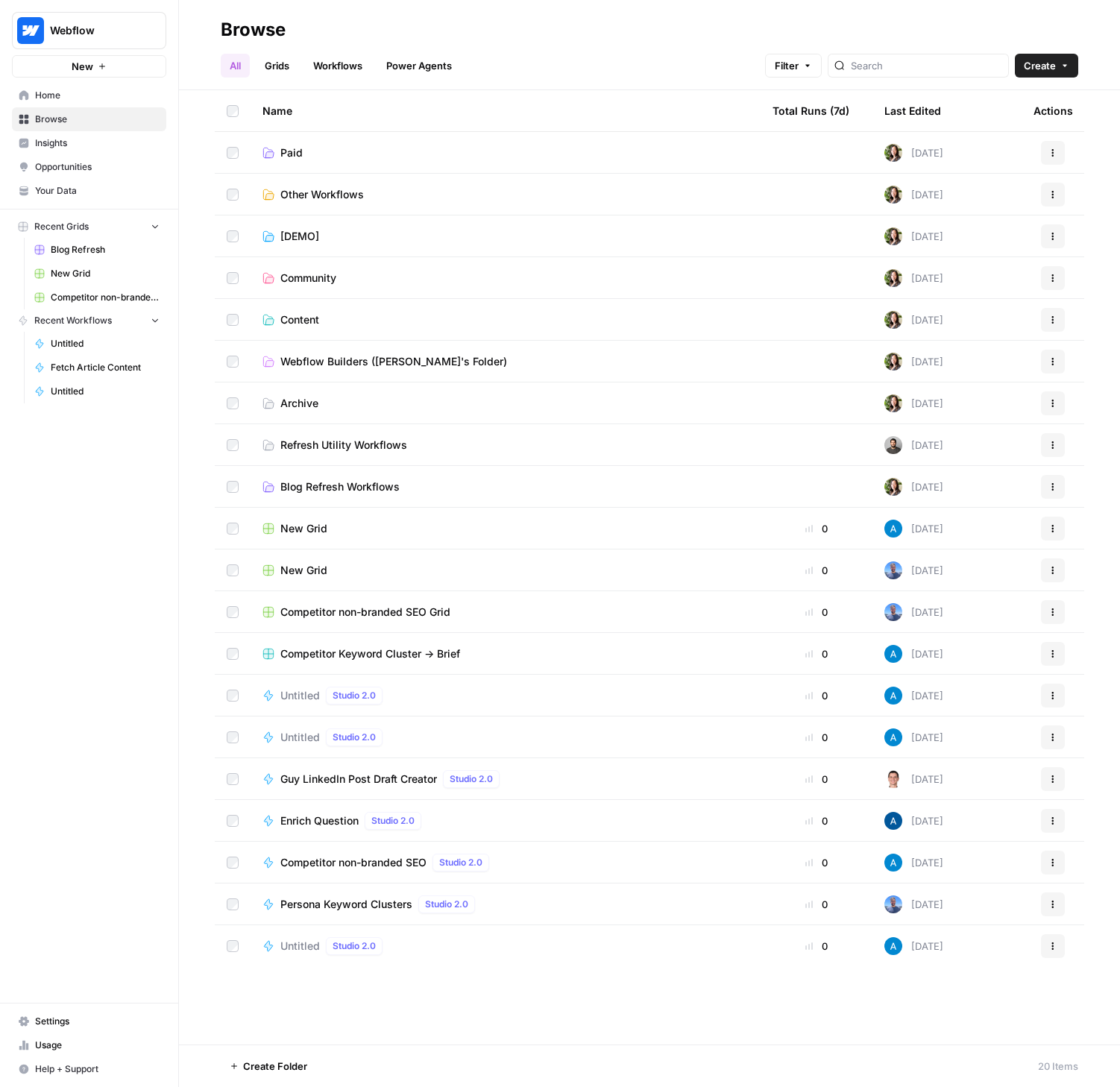
click at [348, 192] on span "Other Workflows" at bounding box center [322, 195] width 84 height 15
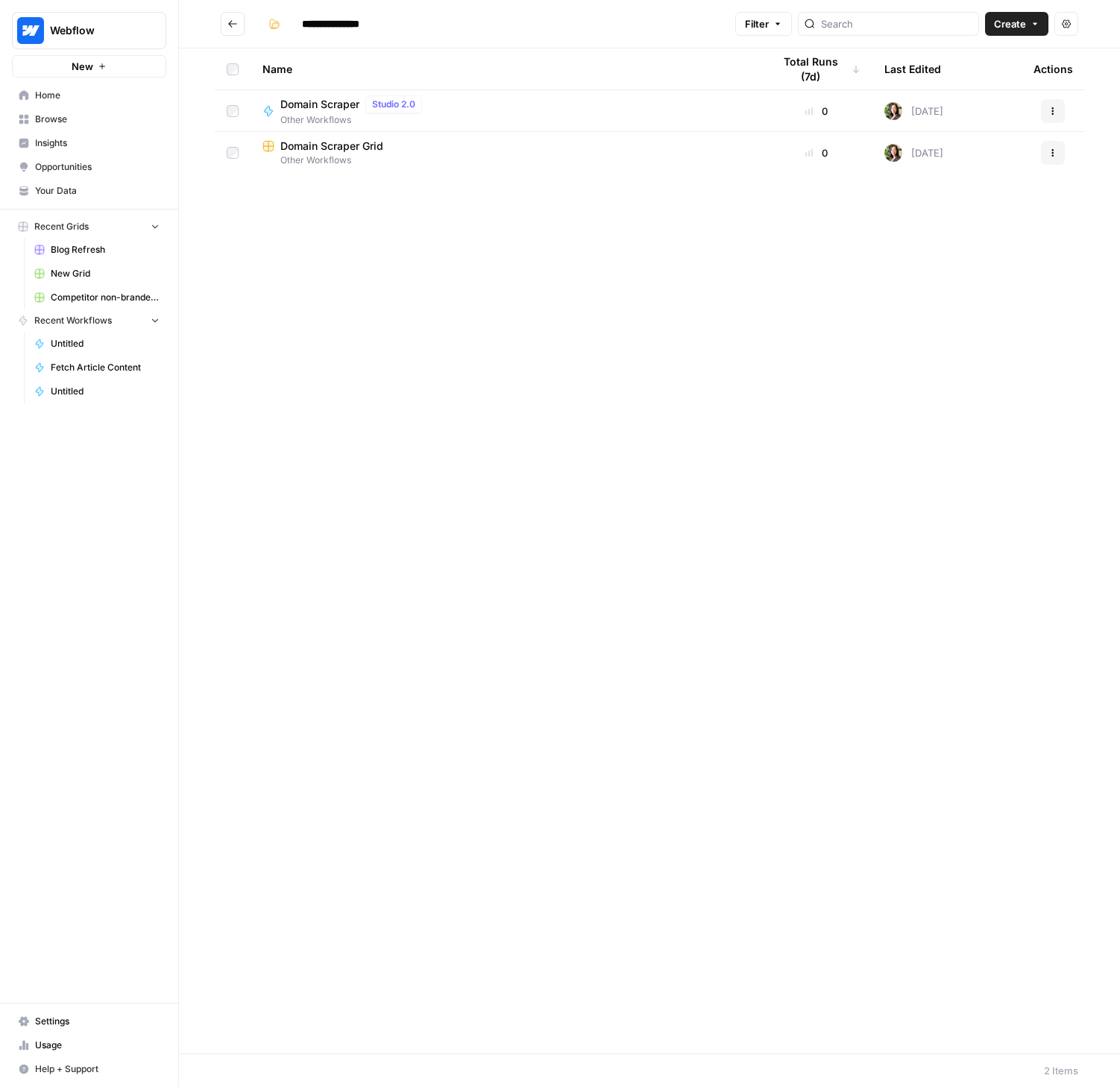
click at [229, 23] on icon "Go back" at bounding box center [232, 23] width 9 height 7
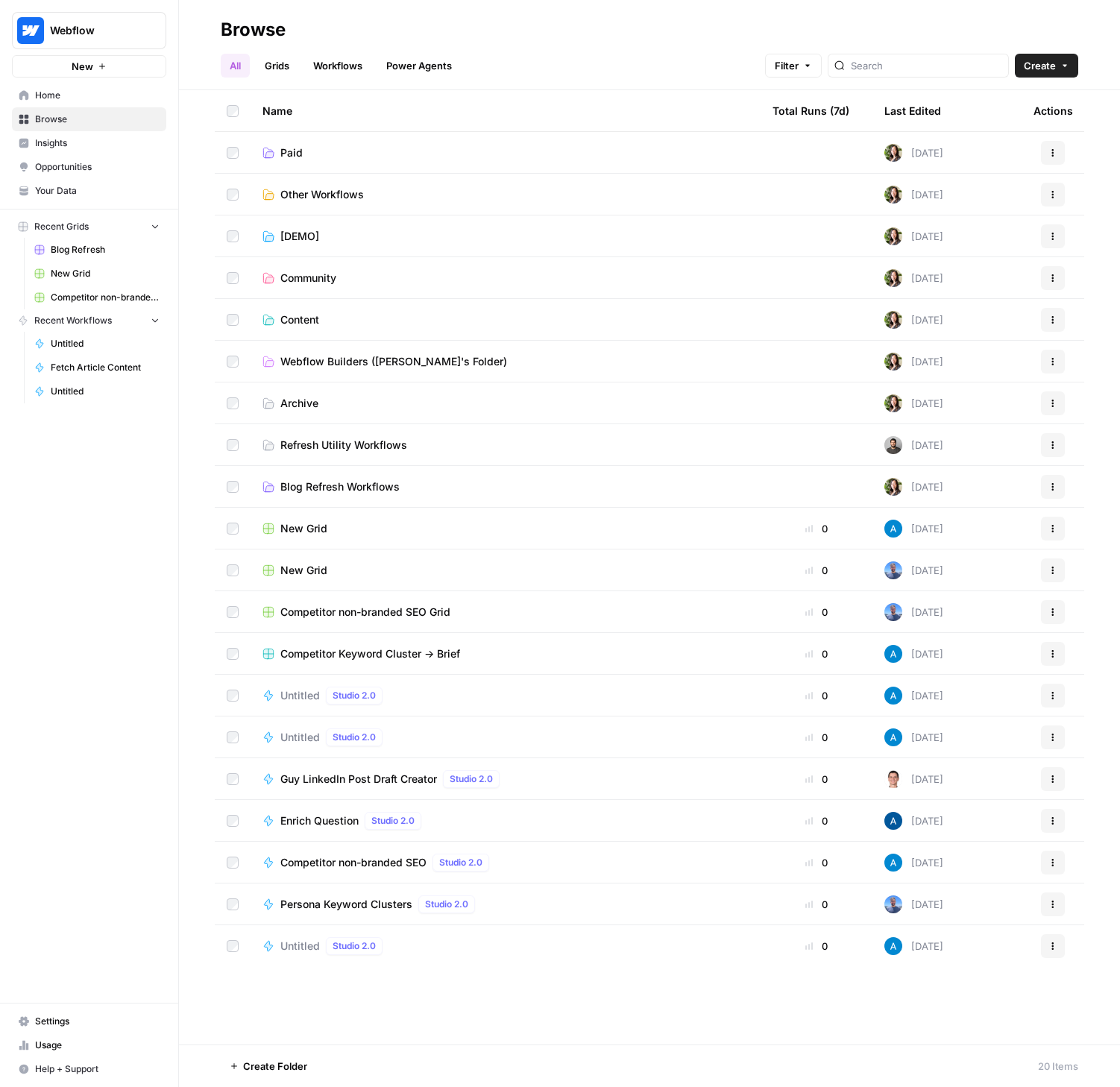
click at [429, 147] on link "Paid" at bounding box center [505, 153] width 486 height 15
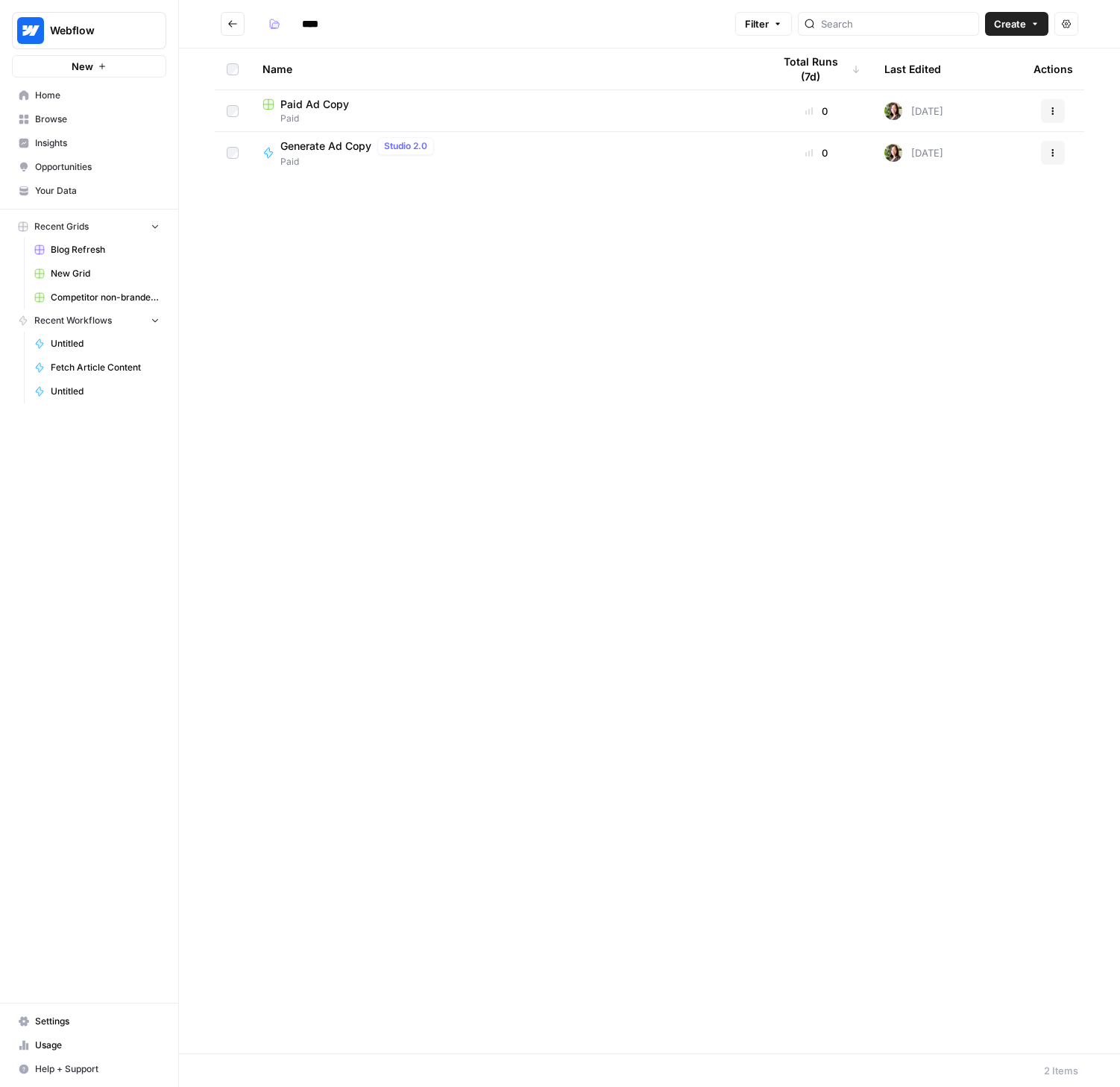
click at [230, 21] on icon "Go back" at bounding box center [232, 23] width 9 height 7
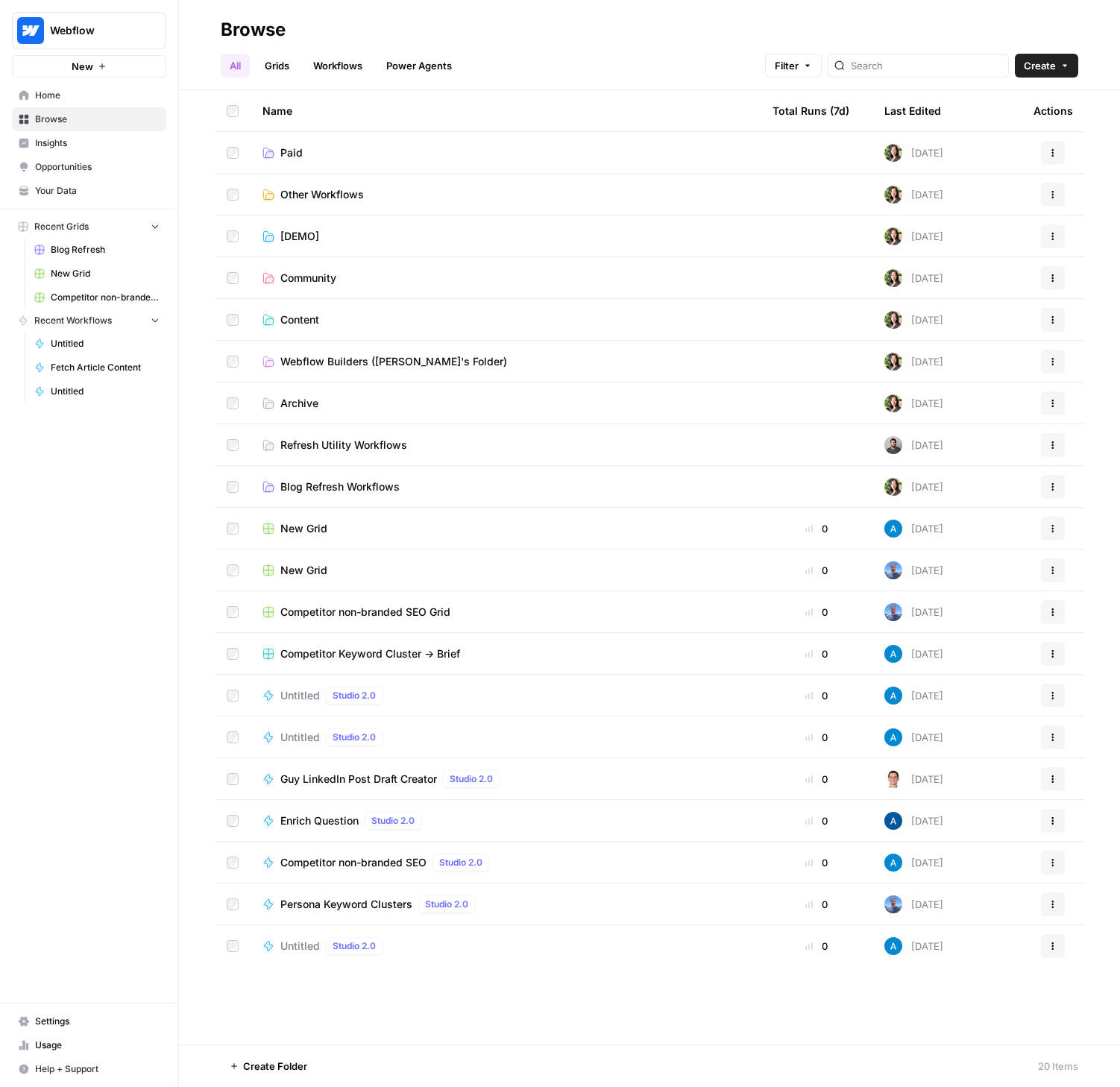
click at [469, 365] on link "Webflow Builders (Vivian's Folder)" at bounding box center [505, 362] width 486 height 15
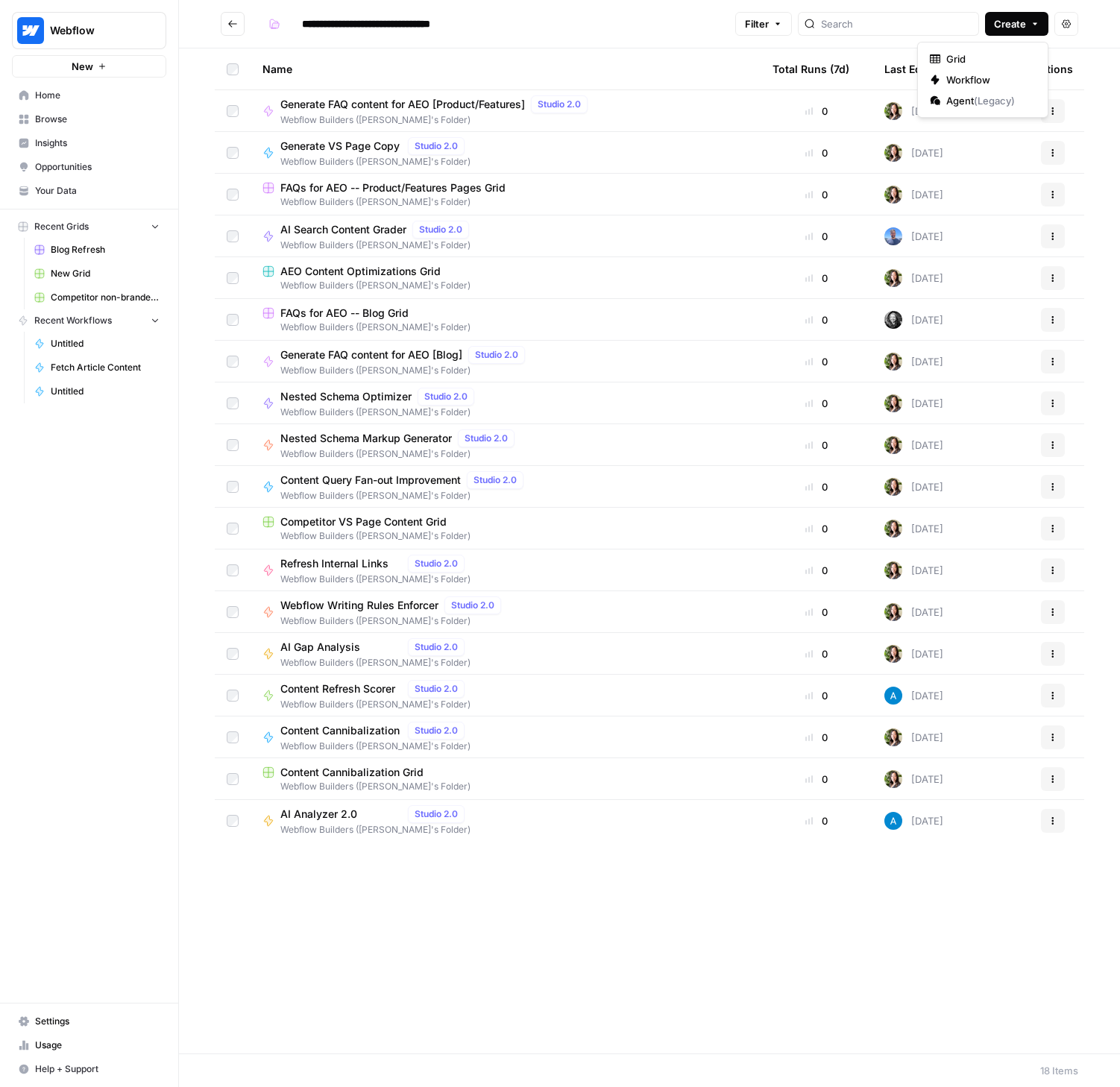
click at [1023, 25] on span "Create" at bounding box center [1010, 24] width 32 height 15
click at [981, 61] on span "Grid" at bounding box center [988, 59] width 84 height 15
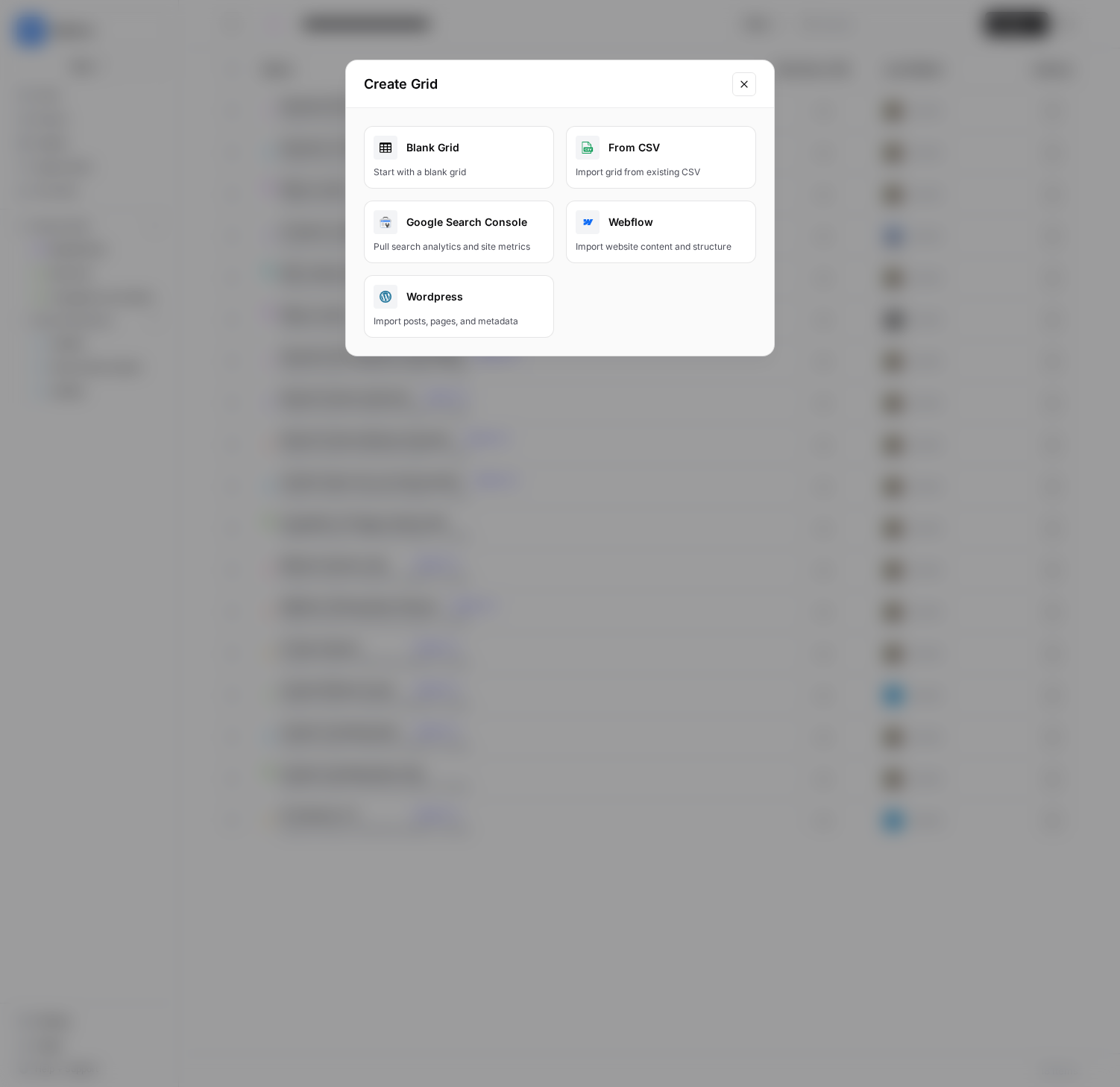
click at [438, 155] on div "Blank Grid" at bounding box center [459, 147] width 171 height 24
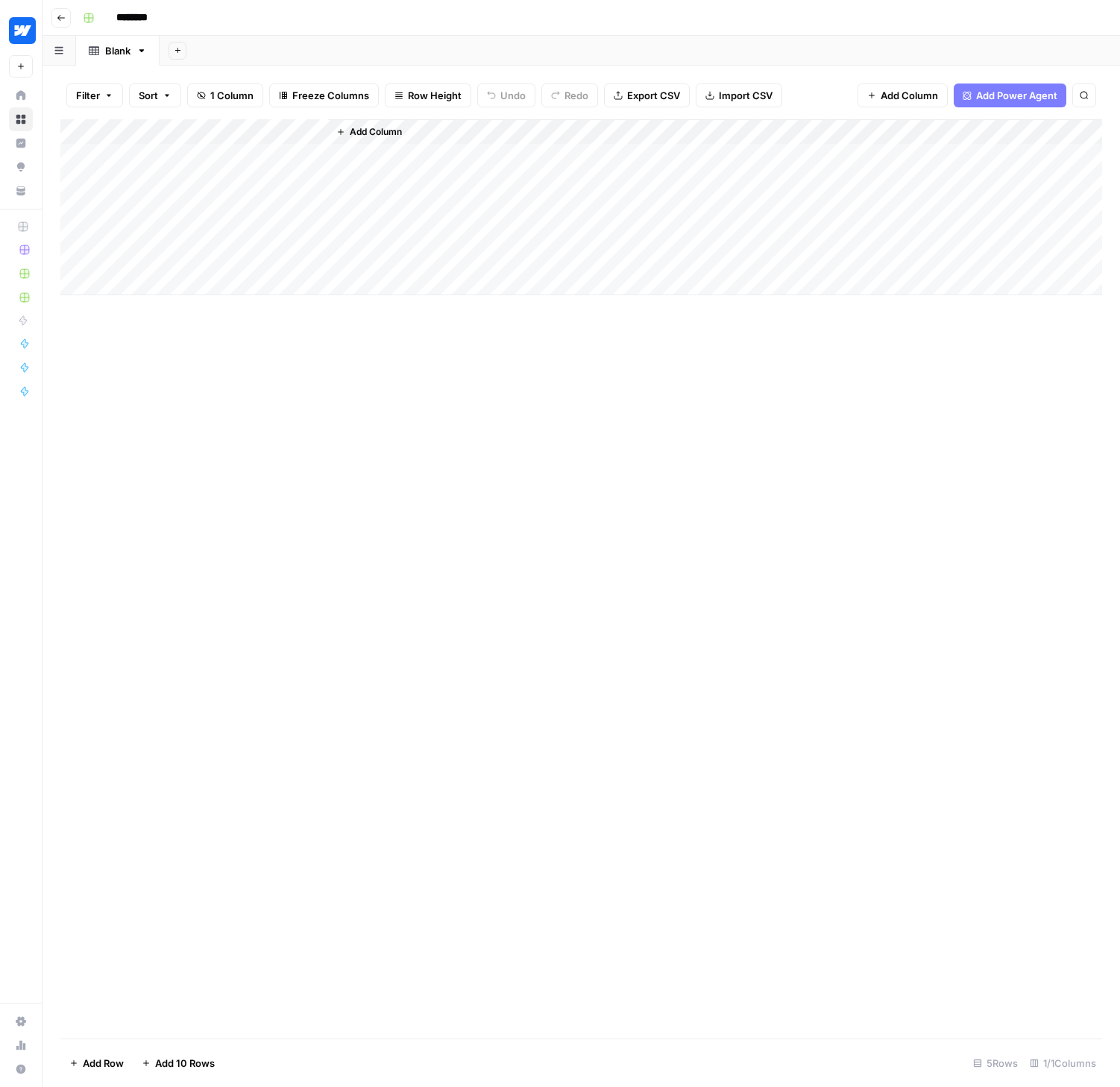
click at [158, 24] on input "********" at bounding box center [152, 18] width 84 height 24
drag, startPoint x: 166, startPoint y: 20, endPoint x: 116, endPoint y: 12, distance: 50.6
click at [116, 12] on input "********" at bounding box center [152, 18] width 84 height 24
type input "*"
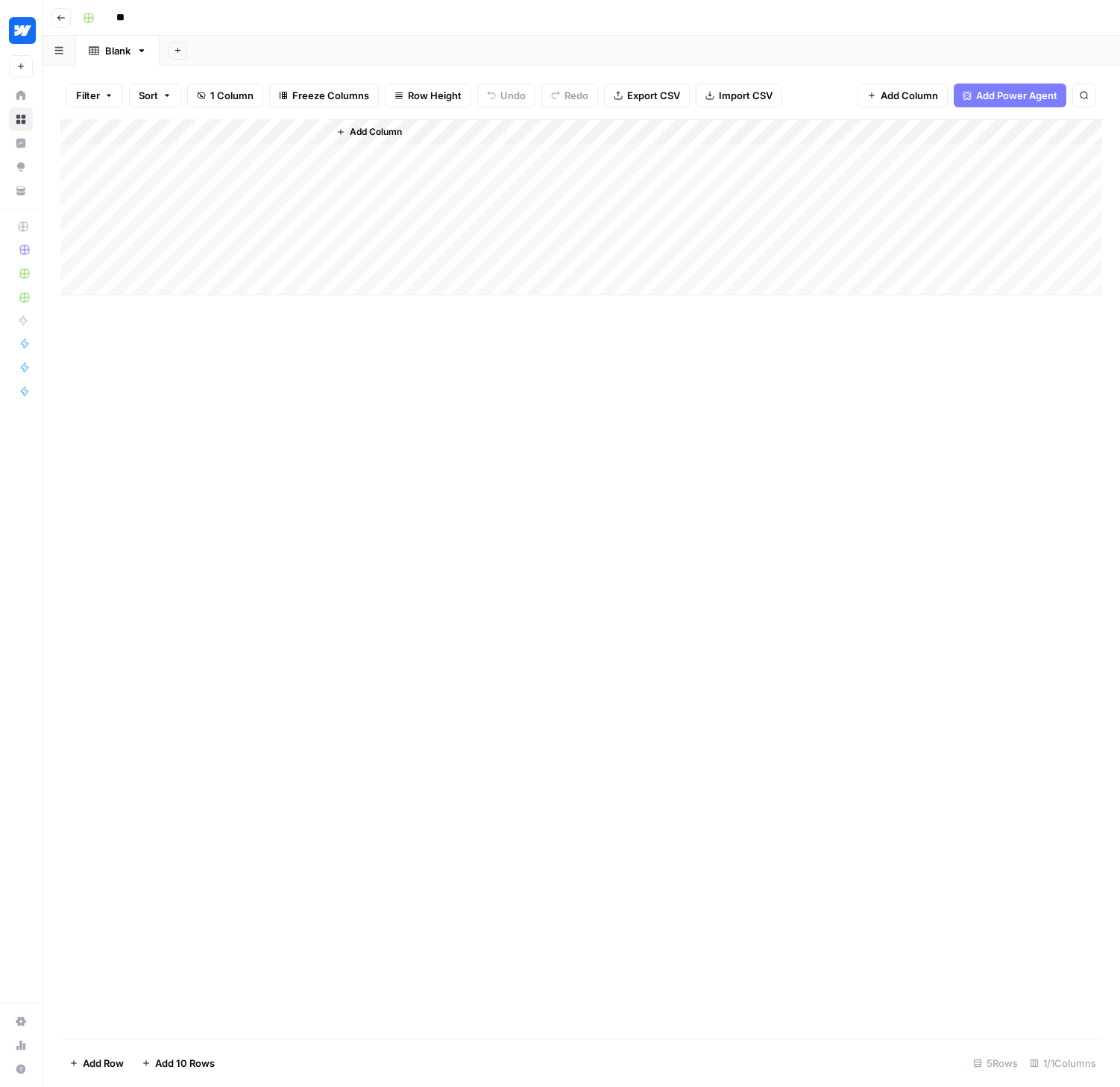
type input "*"
type input "**********"
click at [388, 24] on div "**********" at bounding box center [590, 18] width 1028 height 24
click at [175, 140] on div "Add Column" at bounding box center [581, 207] width 1042 height 176
click at [315, 129] on div at bounding box center [220, 134] width 216 height 30
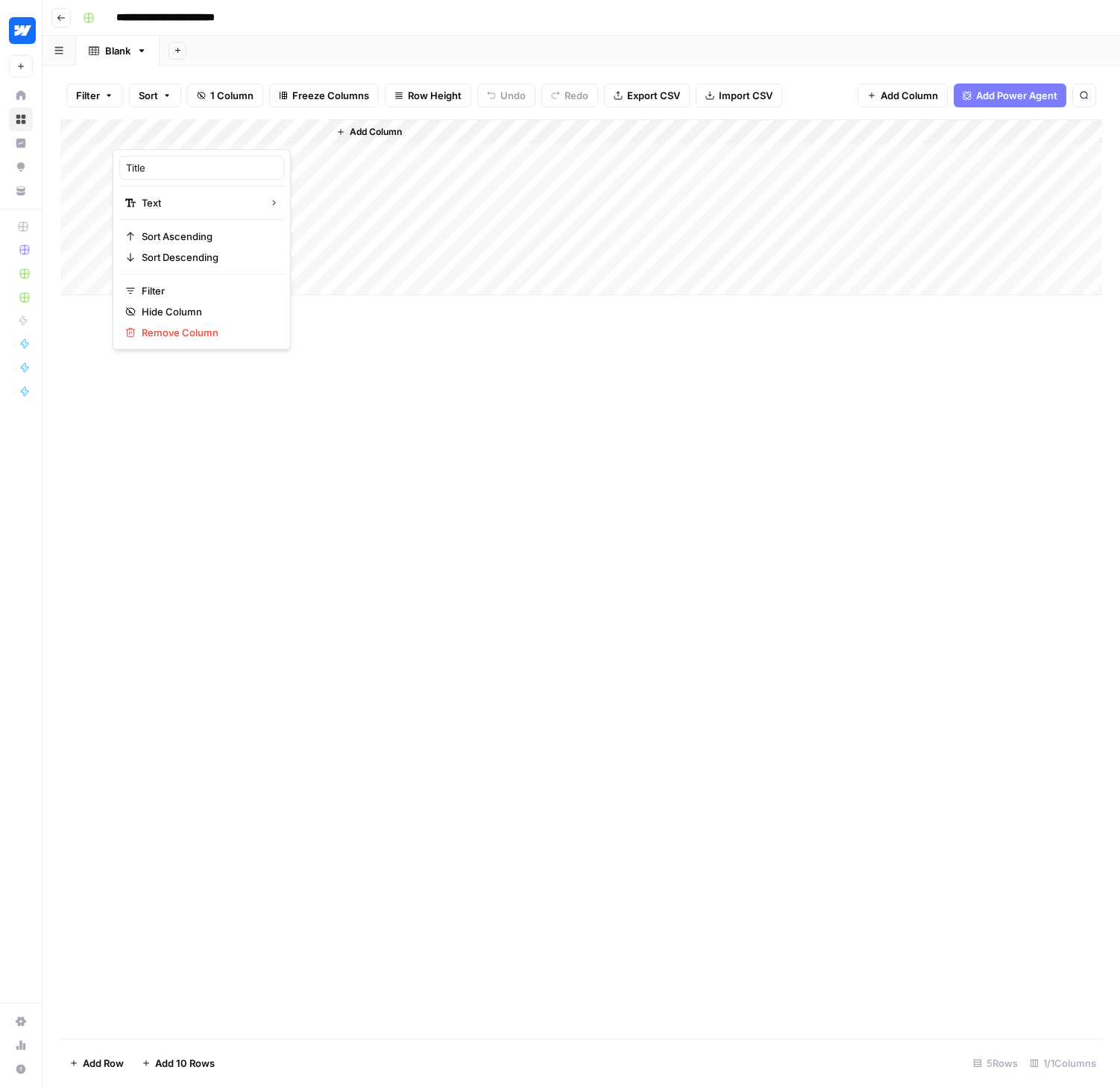
click at [398, 405] on div "Add Column" at bounding box center [581, 579] width 1042 height 919
click at [321, 132] on div "Add Column" at bounding box center [581, 207] width 1042 height 176
click at [156, 165] on input "Title" at bounding box center [201, 168] width 152 height 15
type input "Topic"
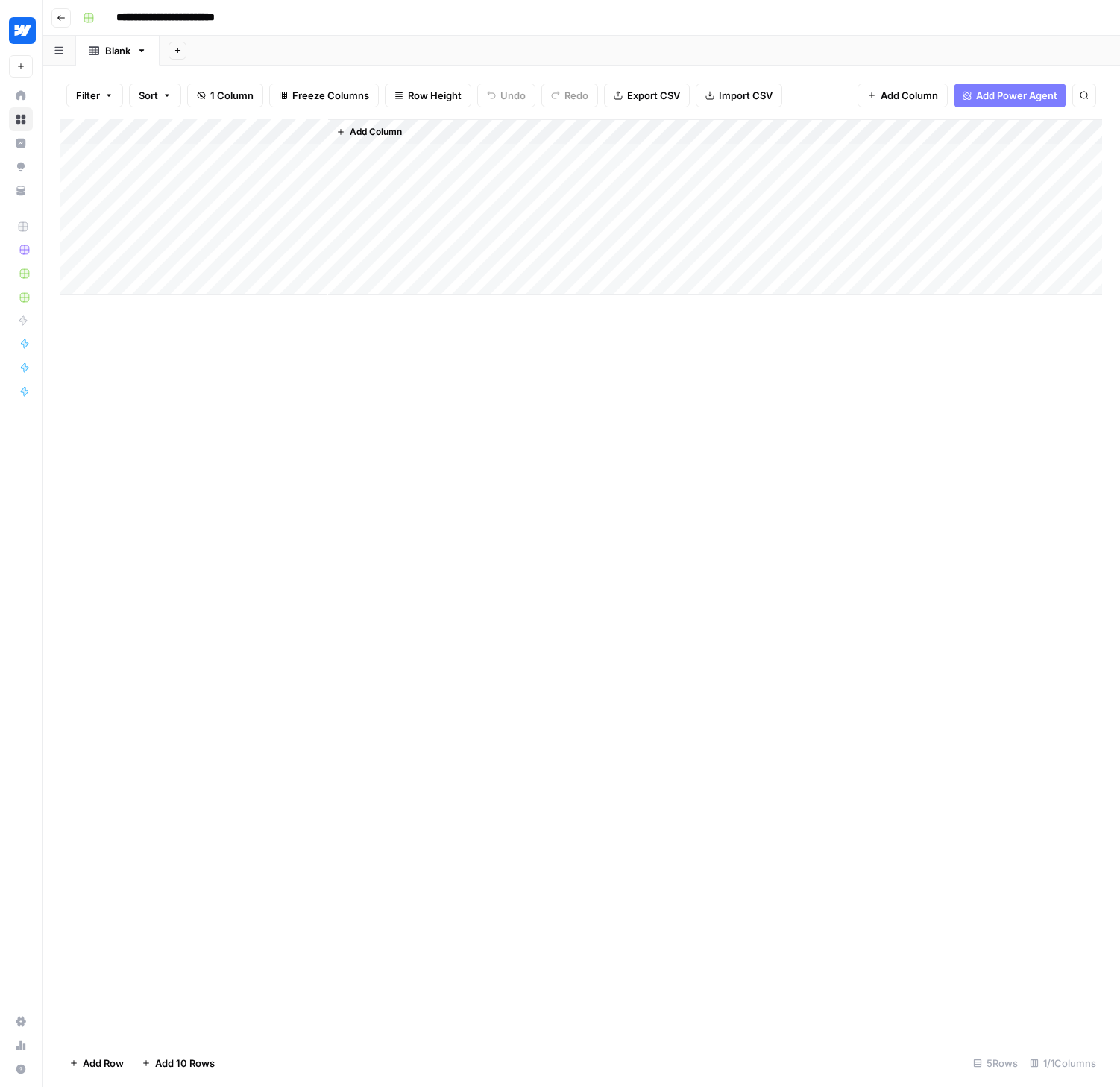
click at [357, 129] on span "Add Column" at bounding box center [376, 132] width 52 height 14
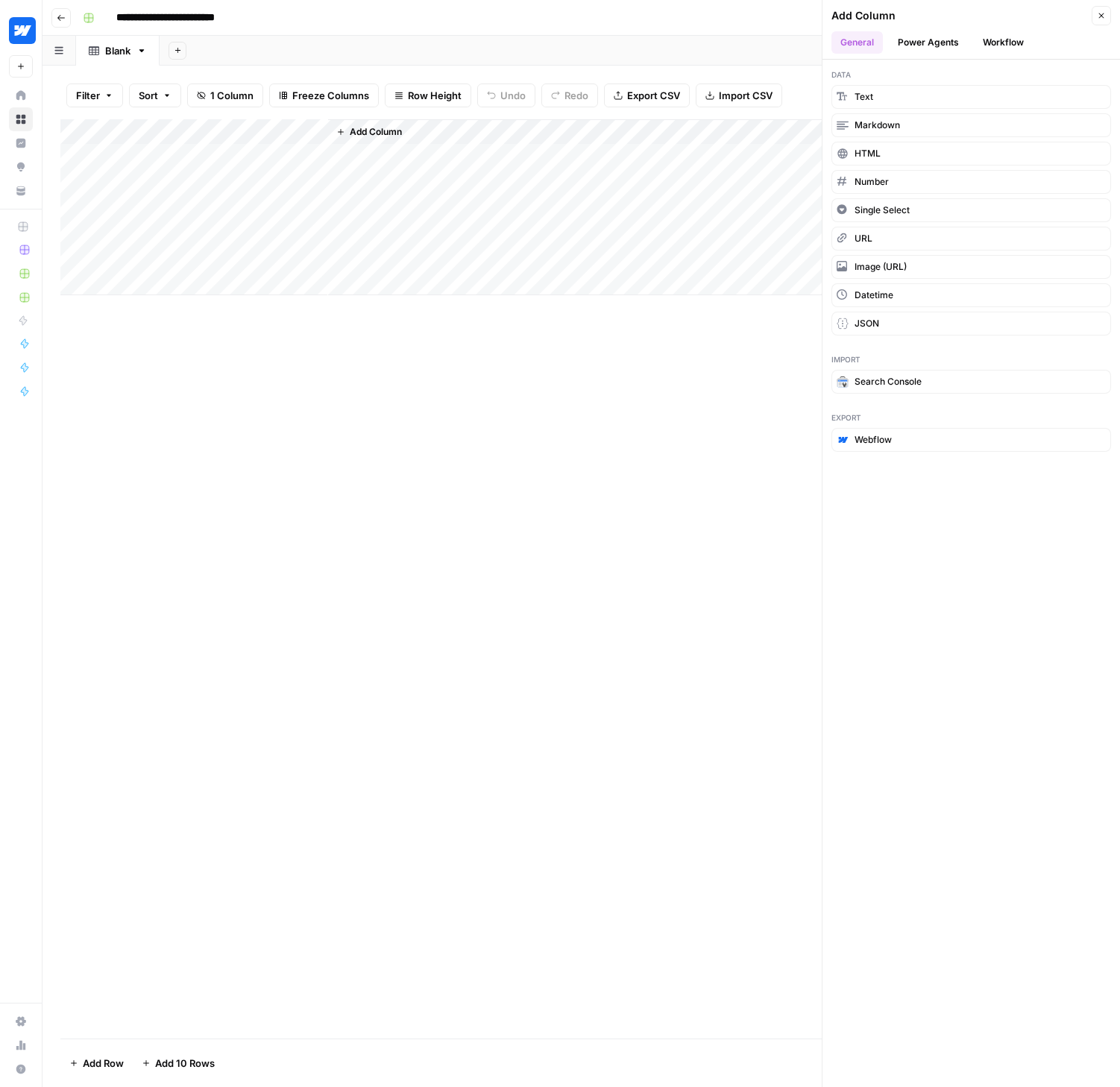
click at [715, 555] on div "Add Column" at bounding box center [581, 579] width 1042 height 919
click at [945, 46] on button "Power Agents" at bounding box center [928, 42] width 79 height 22
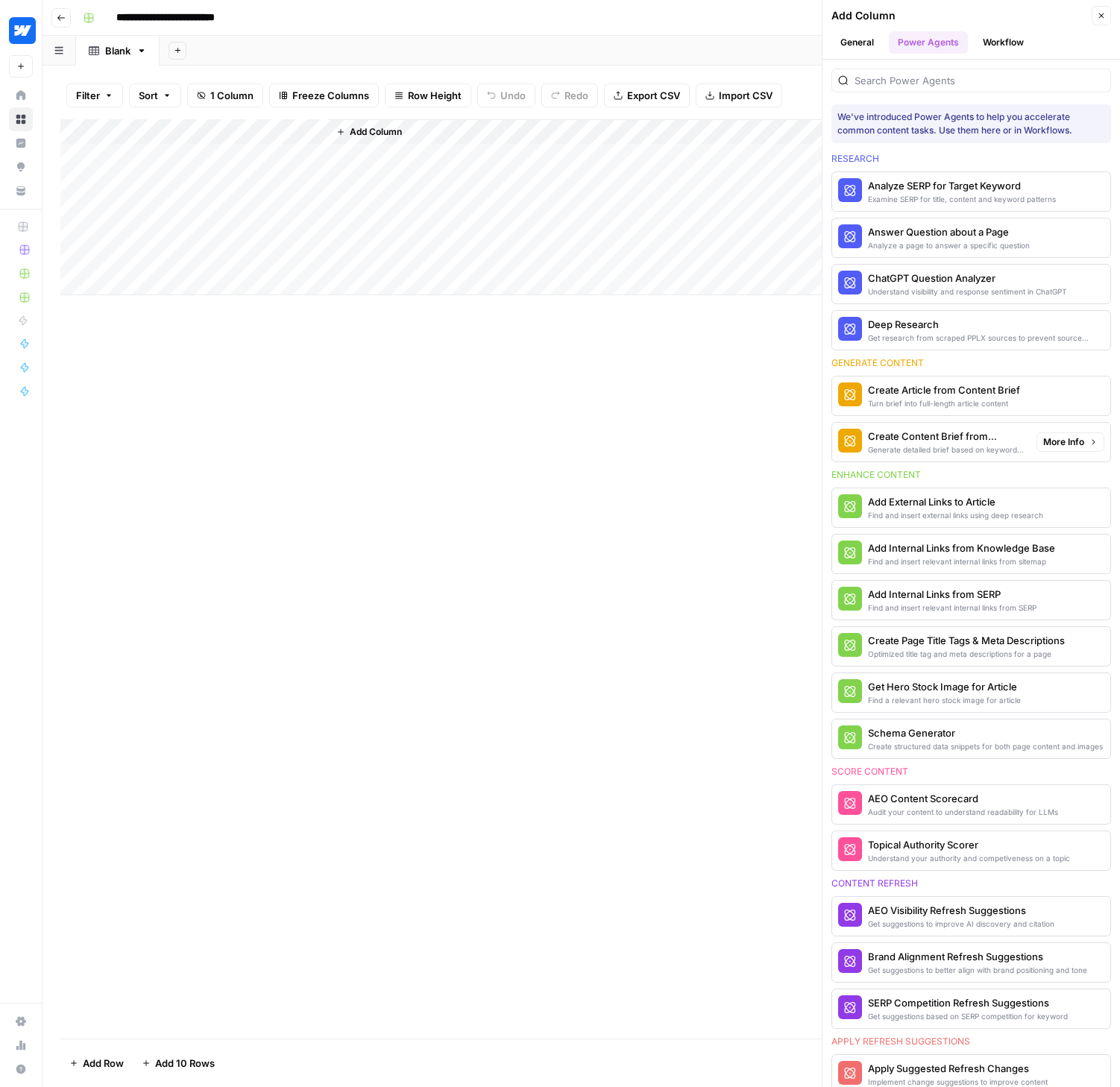
click at [1045, 443] on span "More Info" at bounding box center [1064, 442] width 41 height 14
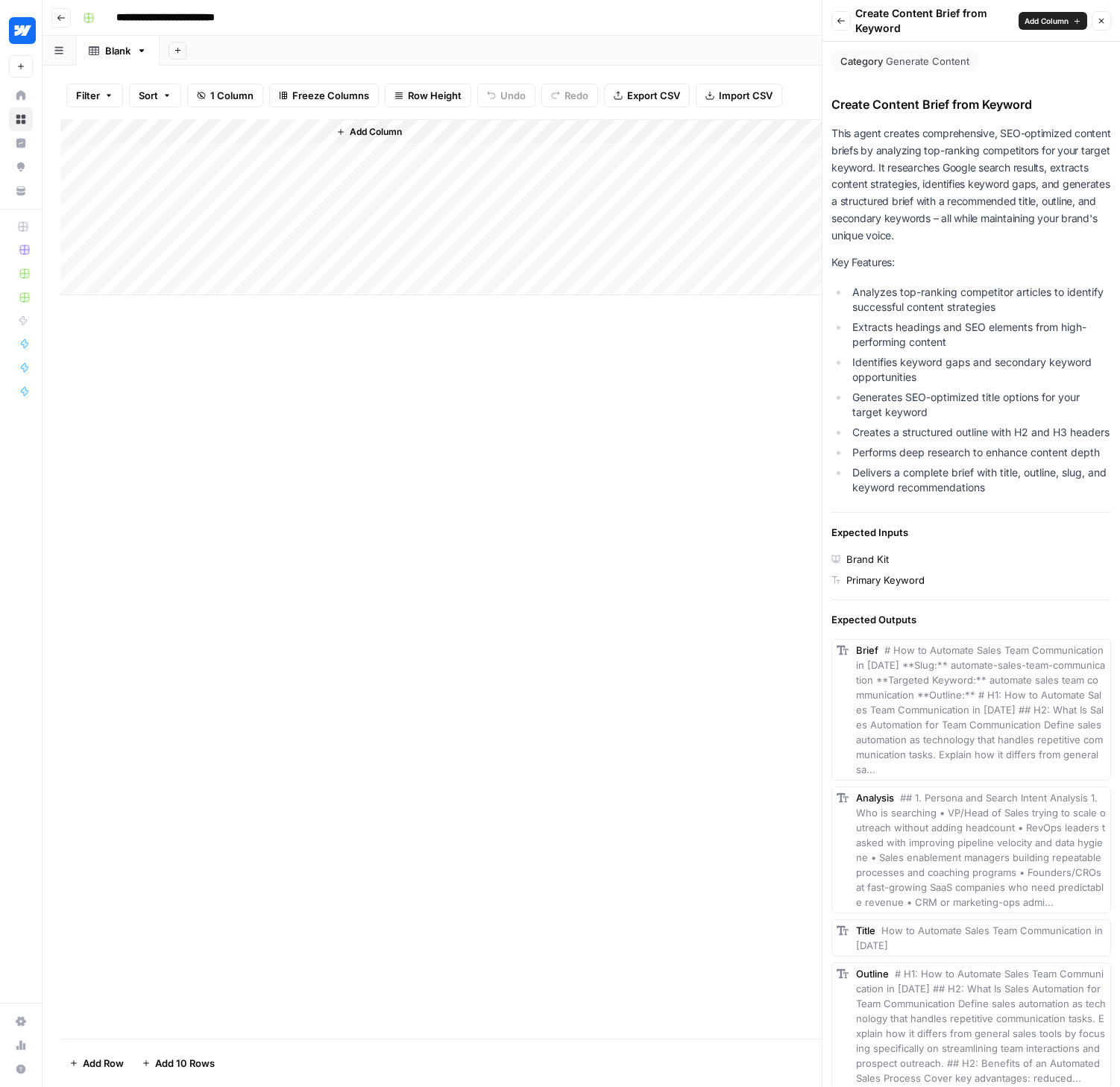
click at [1051, 21] on span "Add Column" at bounding box center [1046, 21] width 44 height 12
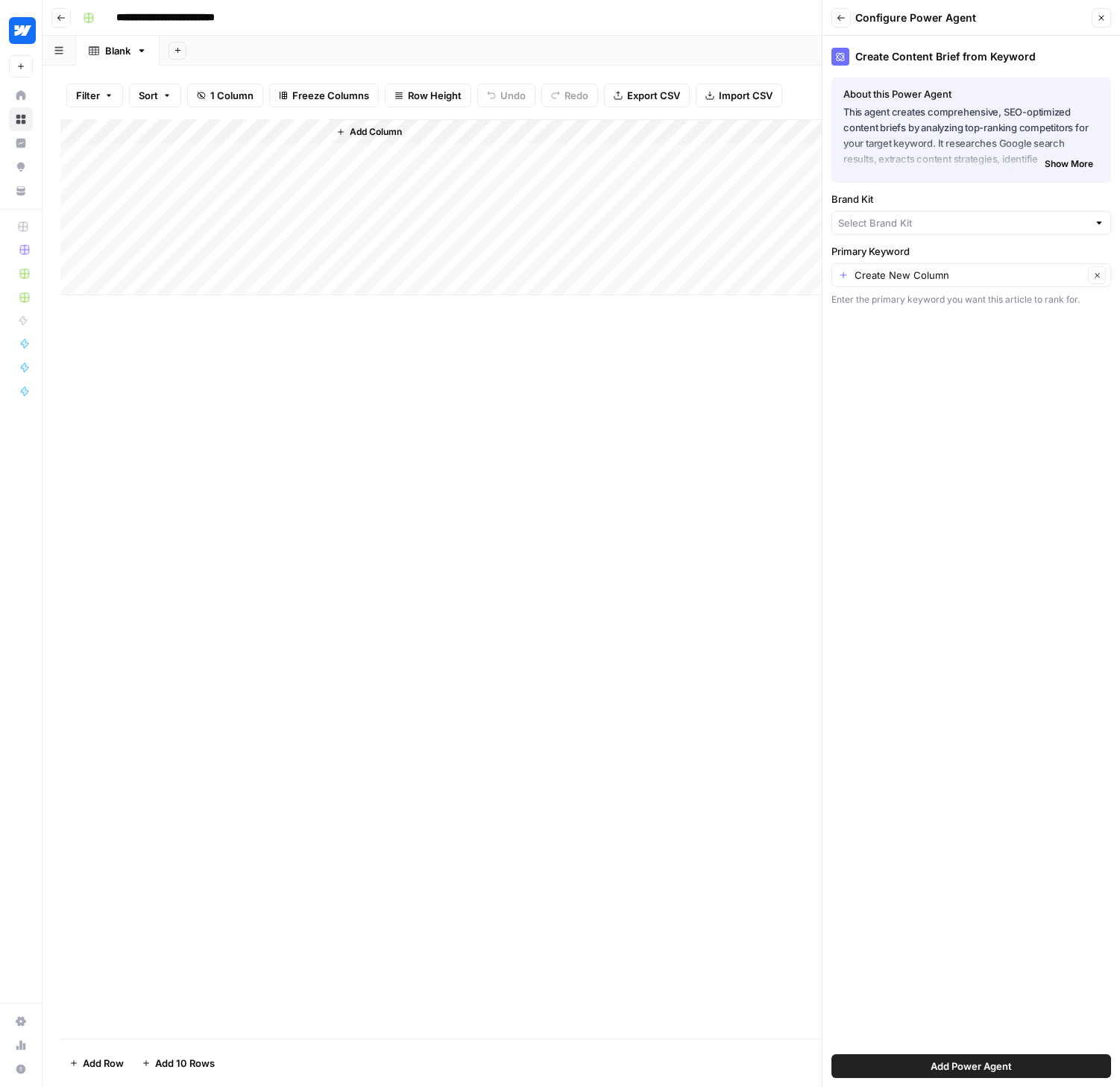
click at [914, 213] on div at bounding box center [971, 222] width 280 height 24
click at [903, 316] on span "Webflow" at bounding box center [968, 321] width 248 height 15
type input "Webflow"
click at [914, 278] on input "Primary Keyword" at bounding box center [968, 275] width 229 height 15
click at [889, 363] on span "Topic" at bounding box center [968, 357] width 248 height 15
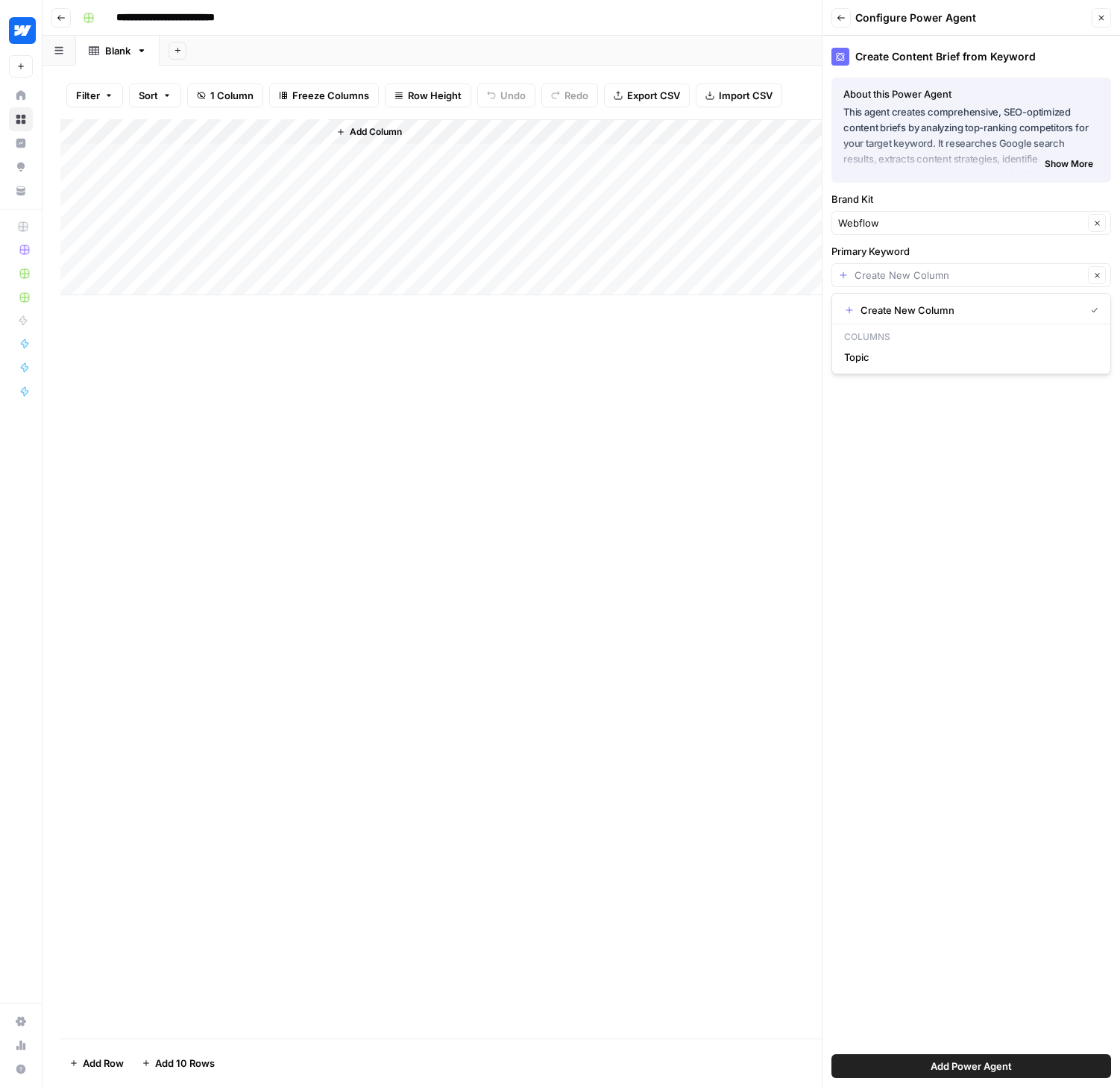
type input "Topic"
click at [984, 1058] on span "Add Power Agent" at bounding box center [971, 1066] width 82 height 15
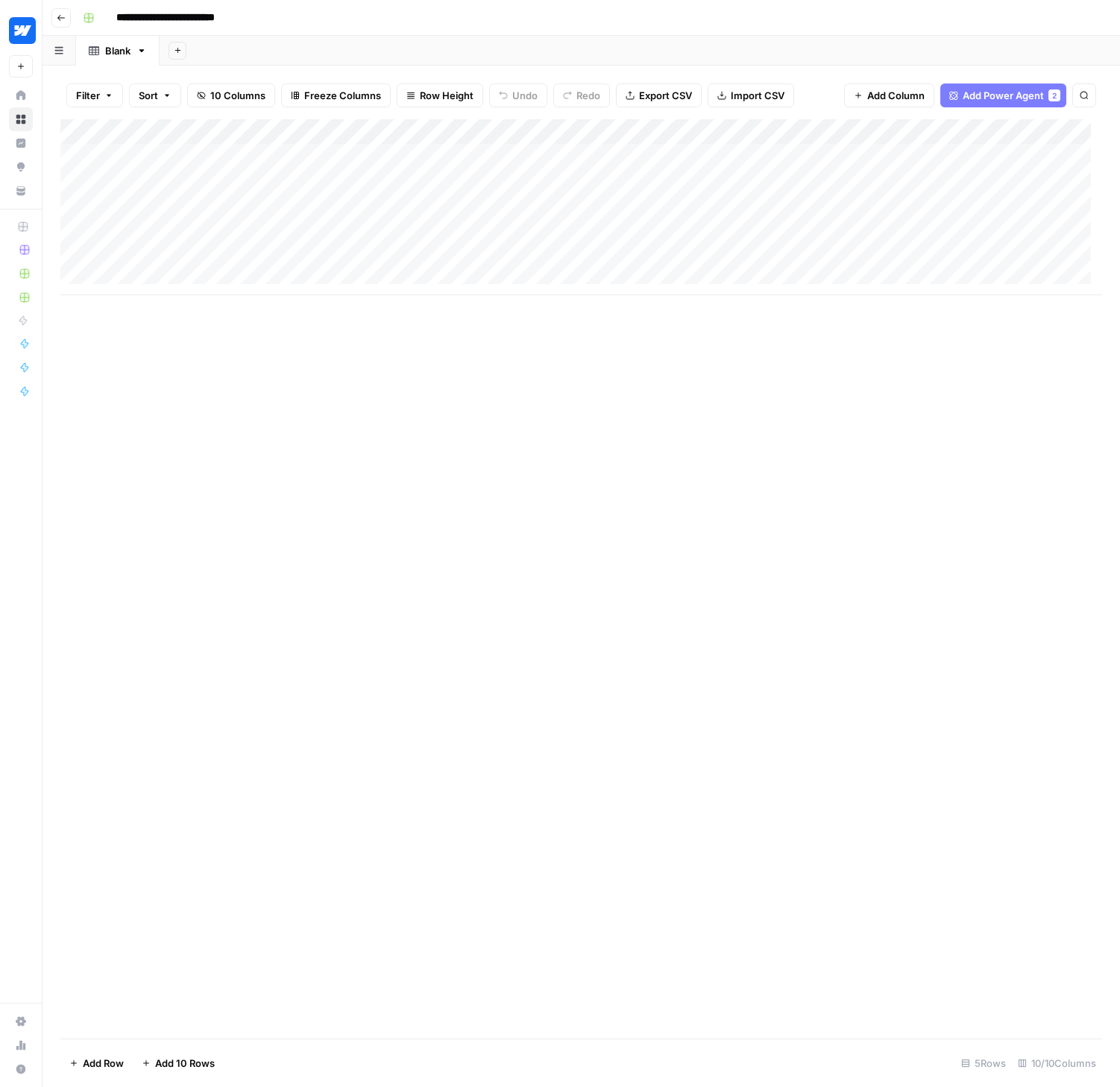
click at [251, 156] on div "Add Column" at bounding box center [581, 207] width 1042 height 176
type textarea "**********"
click at [382, 156] on div "Add Column" at bounding box center [581, 207] width 1042 height 176
click at [527, 126] on div "Add Column" at bounding box center [581, 207] width 1042 height 176
click at [627, 419] on div "Add Column" at bounding box center [581, 579] width 1042 height 919
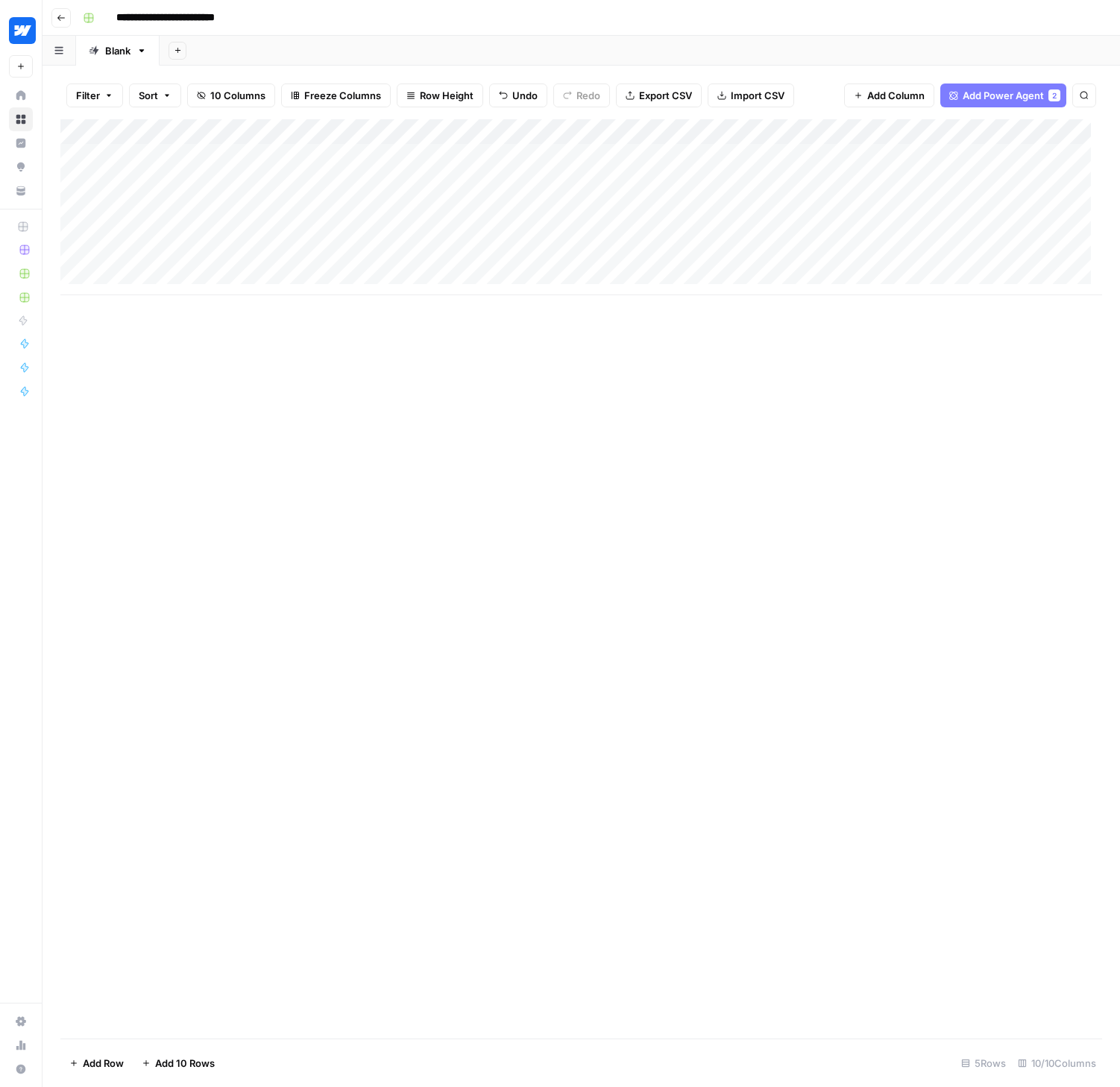
click at [547, 156] on div "Add Column" at bounding box center [581, 207] width 1042 height 176
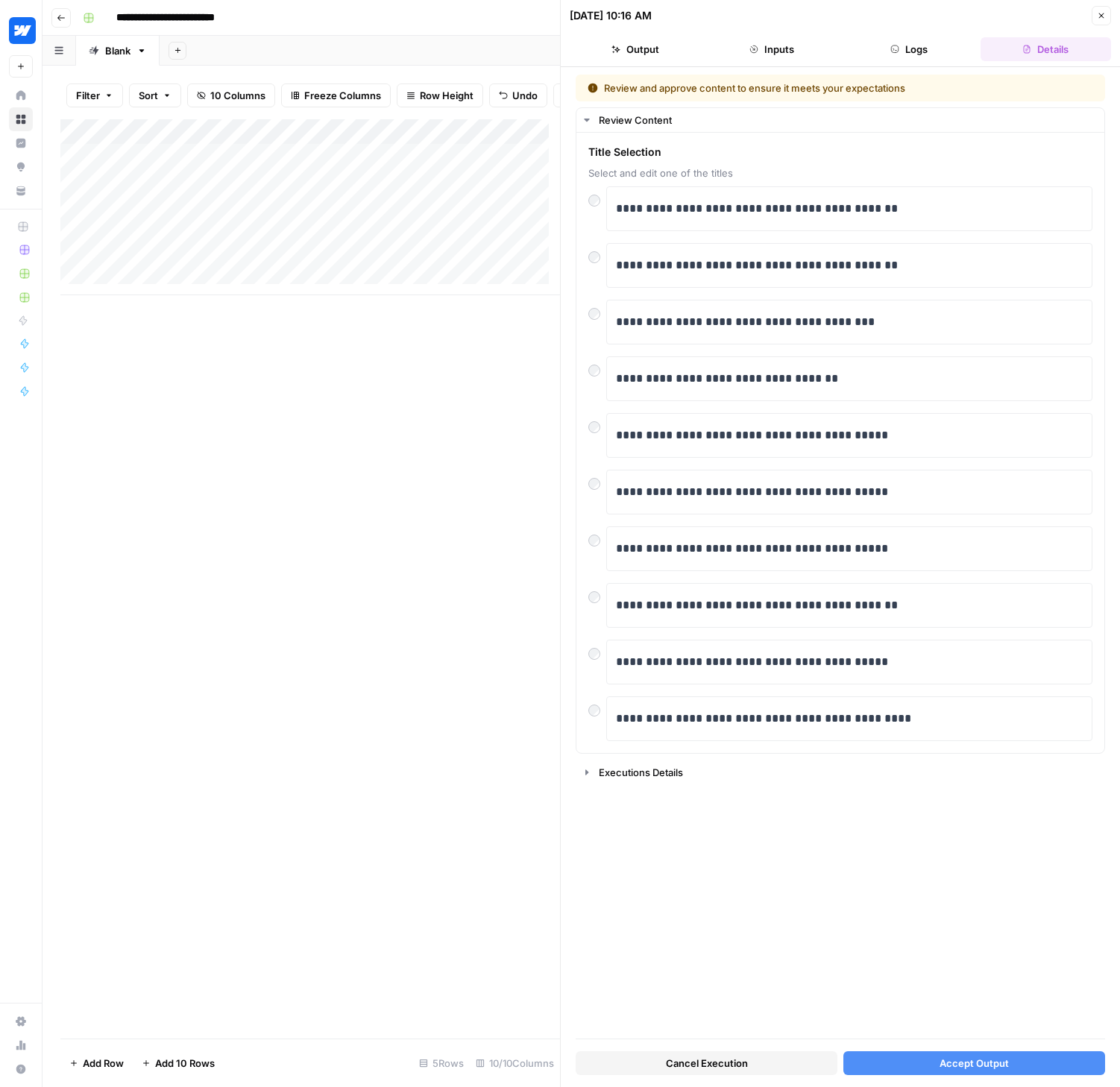
click at [950, 1060] on span "Accept Output" at bounding box center [974, 1063] width 69 height 15
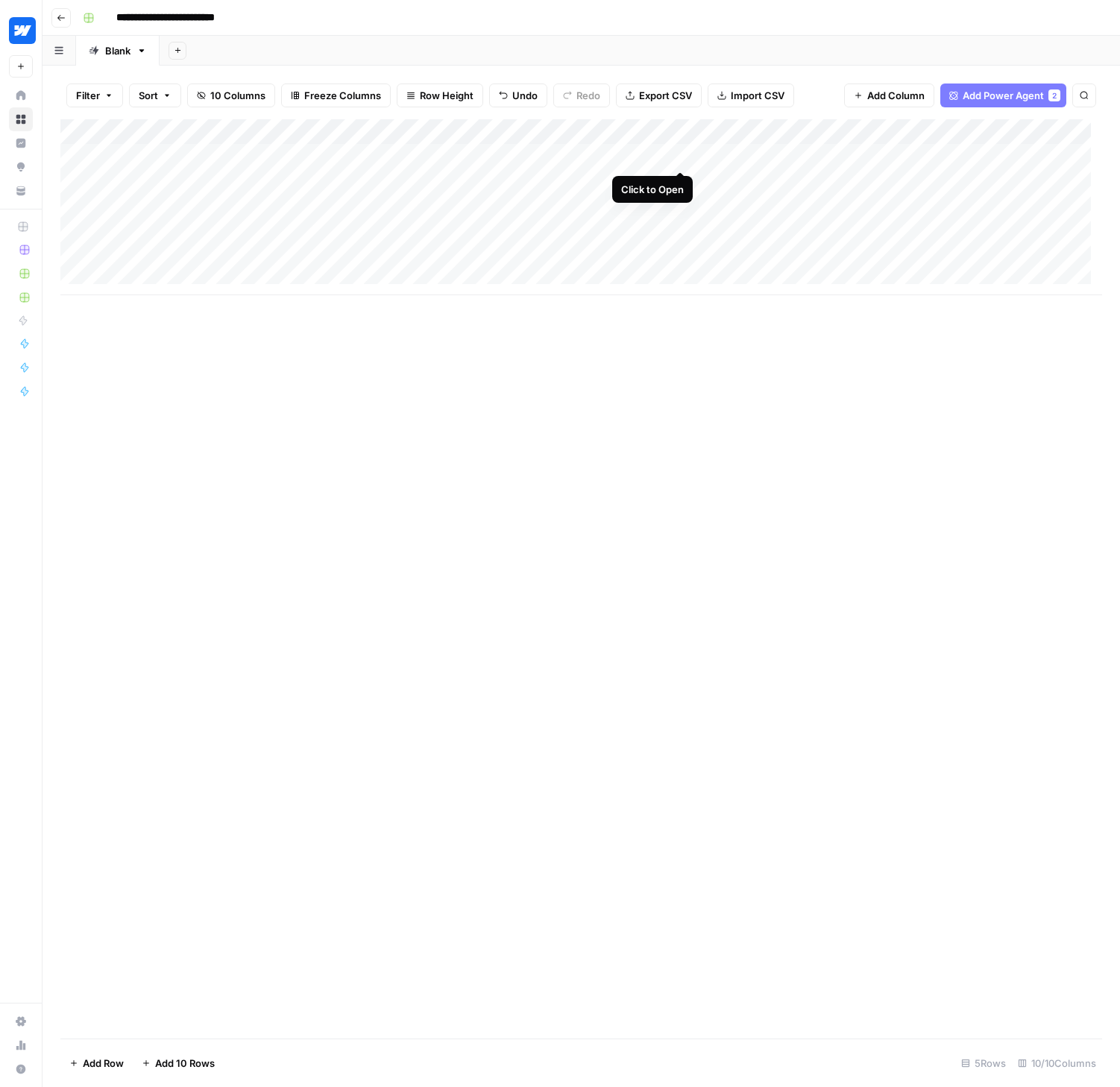
click at [681, 156] on div "Add Column" at bounding box center [581, 207] width 1042 height 176
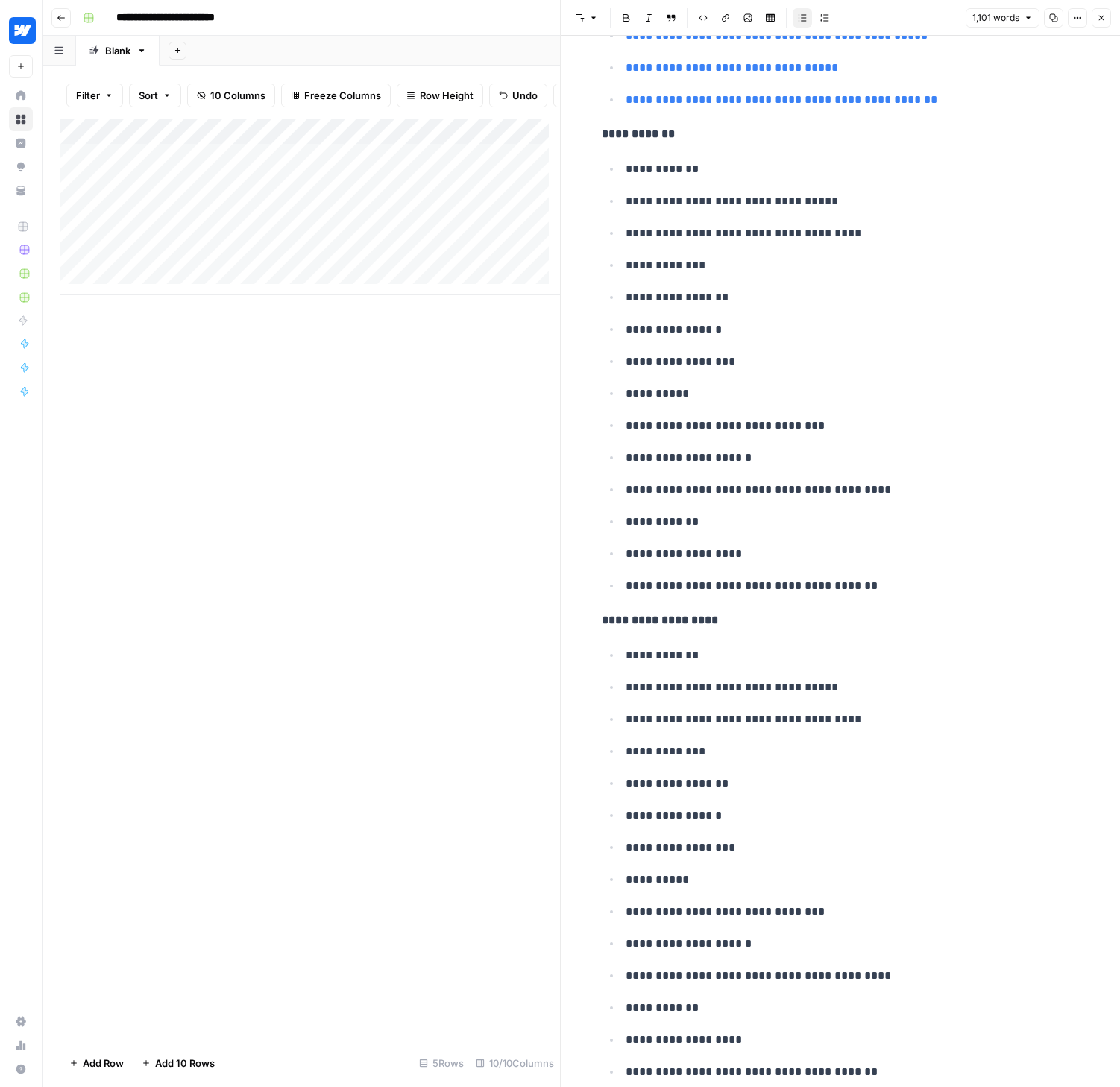
scroll to position [5136, 0]
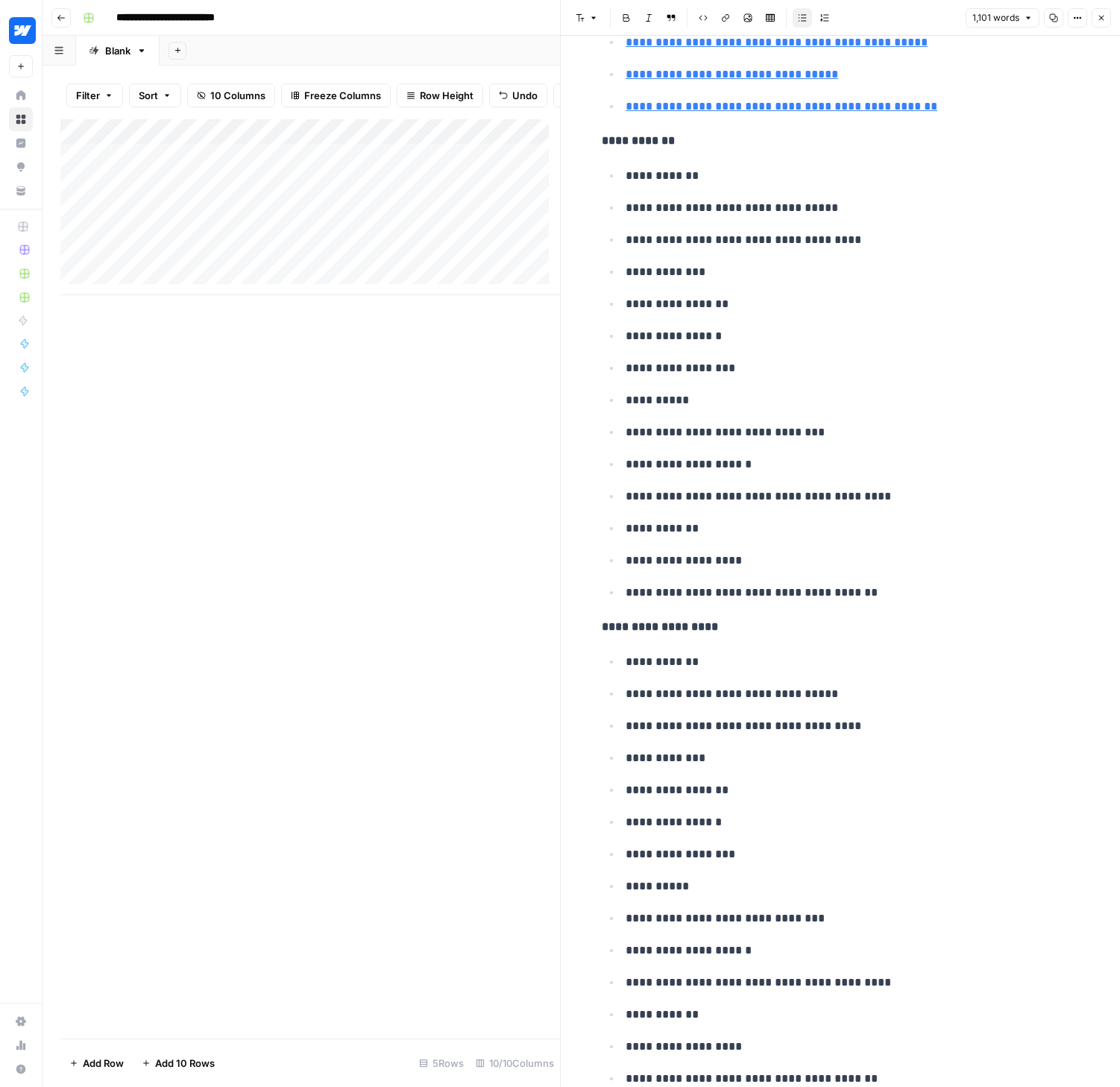
click at [1102, 16] on icon "button" at bounding box center [1101, 18] width 5 height 5
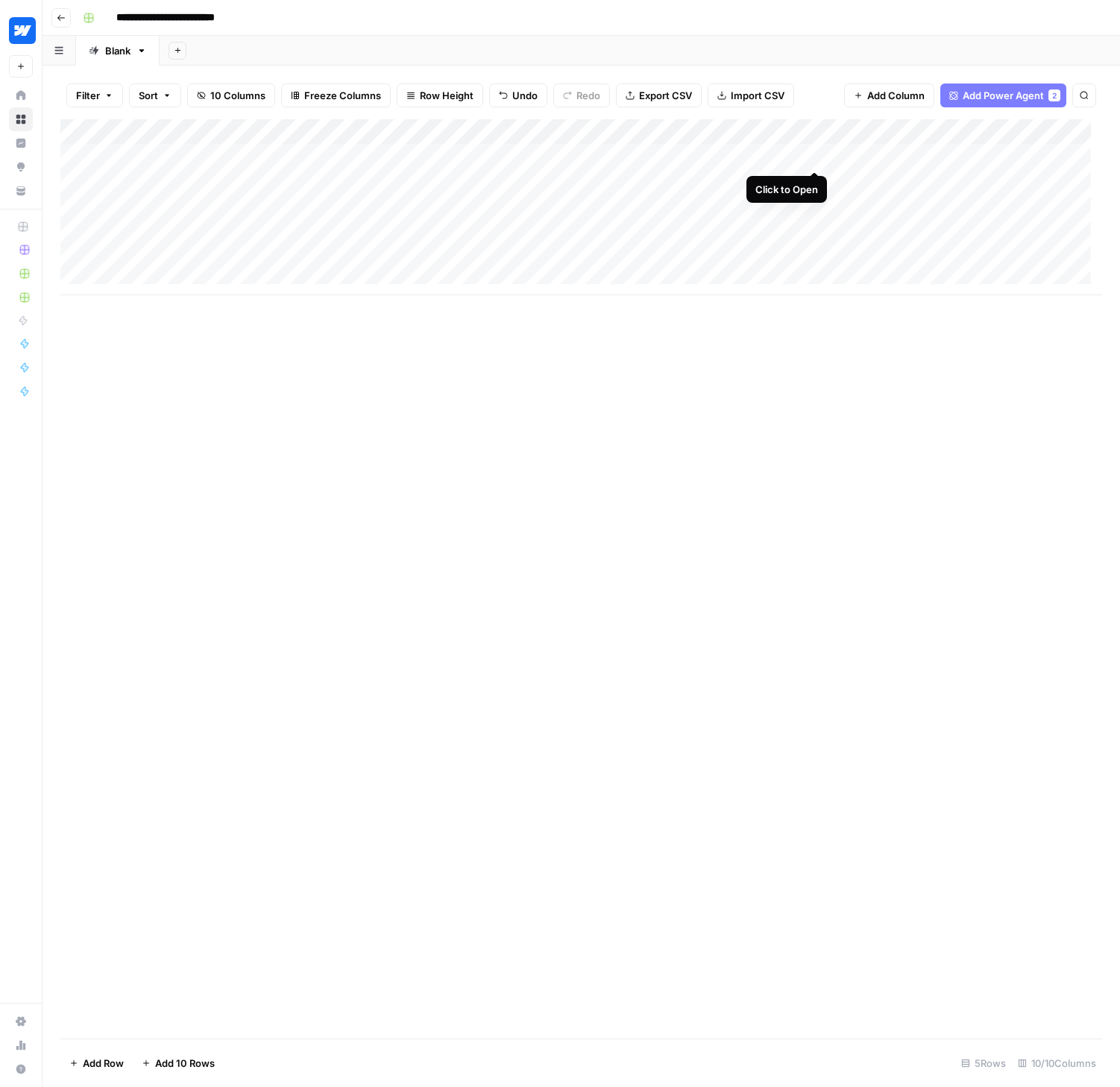
click at [815, 155] on div "Add Column" at bounding box center [581, 207] width 1042 height 176
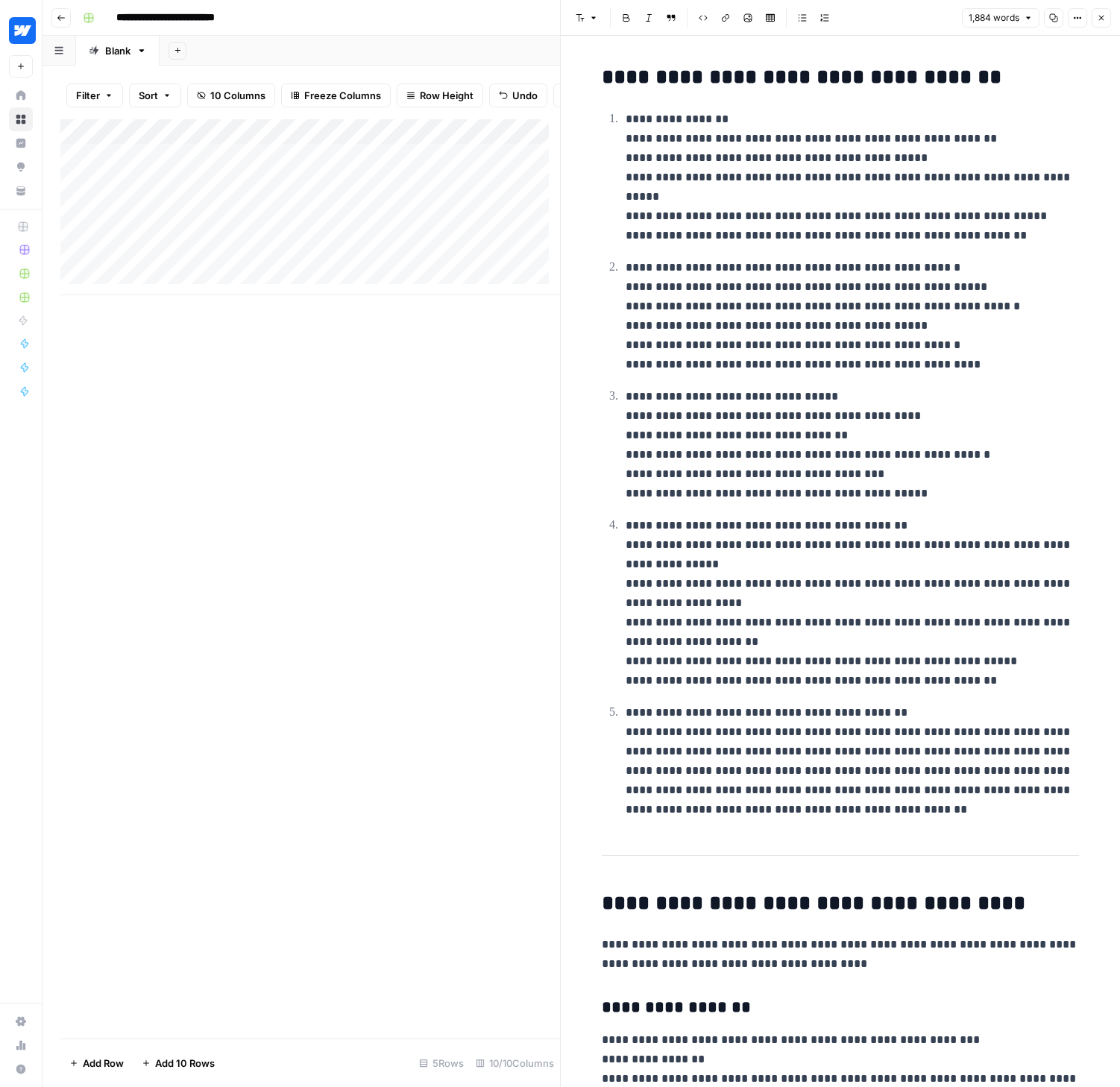
click at [1096, 21] on button "Close" at bounding box center [1101, 18] width 19 height 19
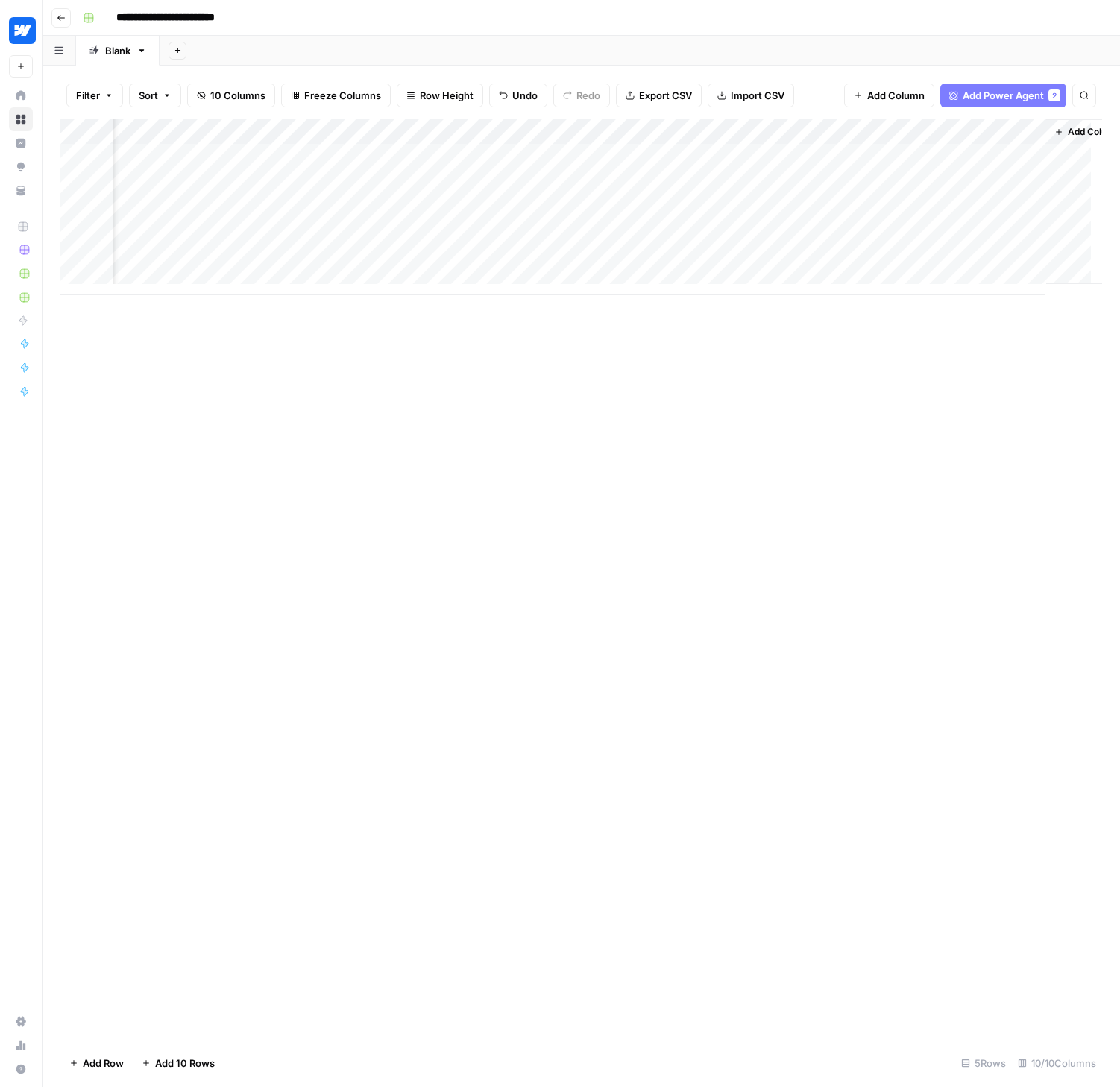
scroll to position [0, 626]
click at [723, 154] on div "Add Column" at bounding box center [581, 207] width 1042 height 176
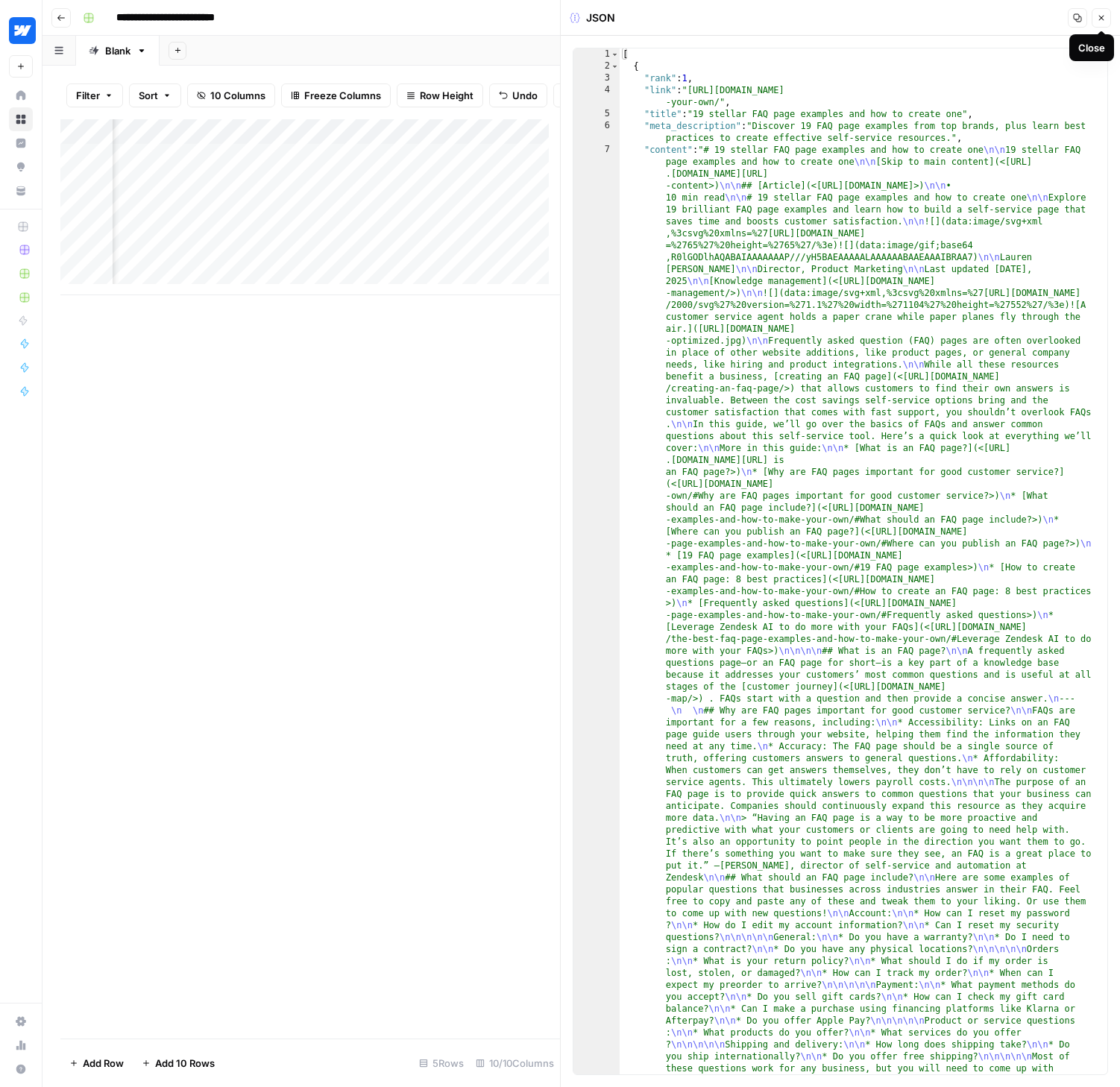
click at [1100, 18] on icon "button" at bounding box center [1101, 18] width 5 height 5
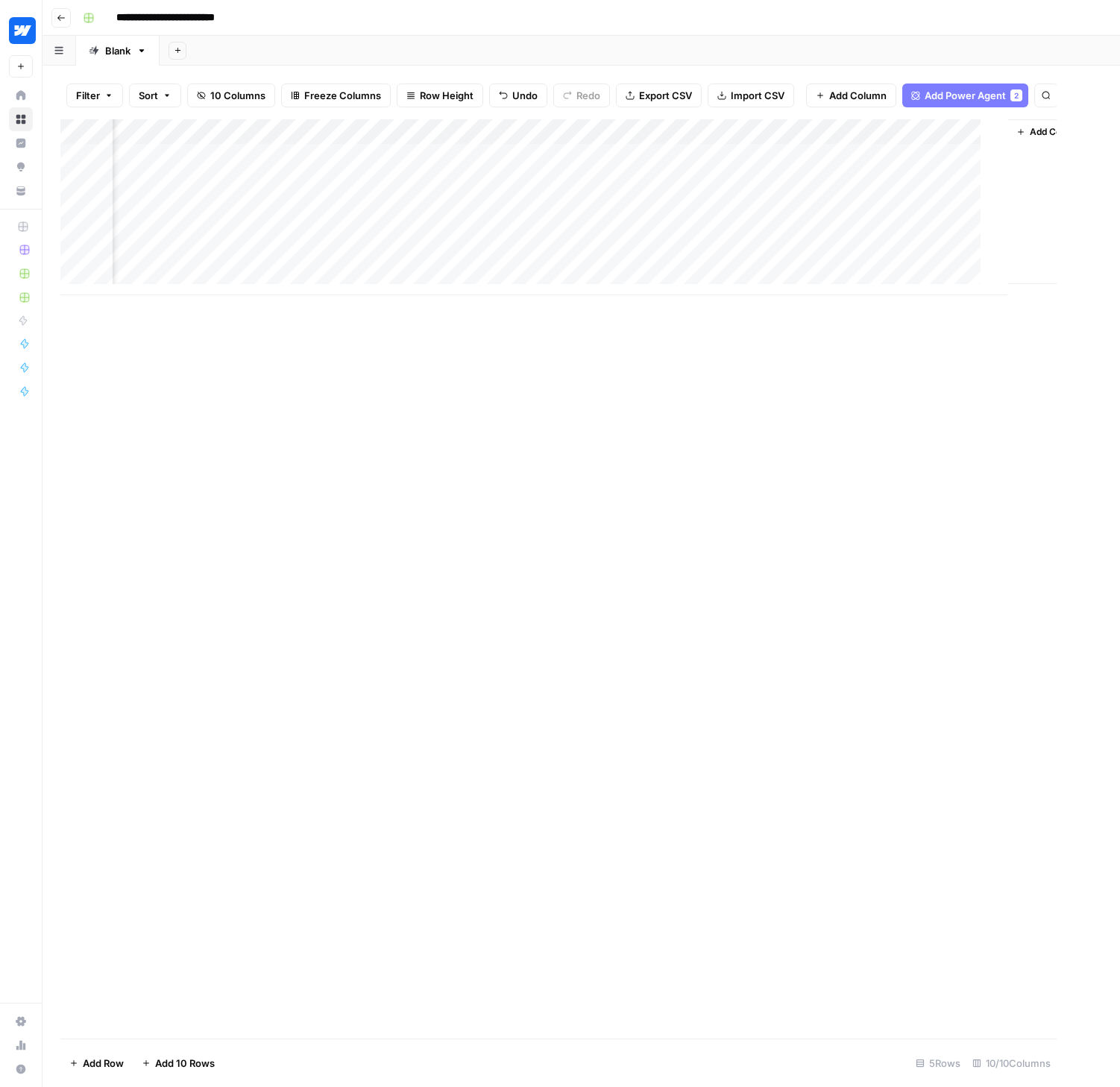
scroll to position [0, 608]
click at [746, 129] on div "Add Column" at bounding box center [581, 207] width 1042 height 176
click at [701, 274] on span "Remove Column" at bounding box center [716, 278] width 130 height 15
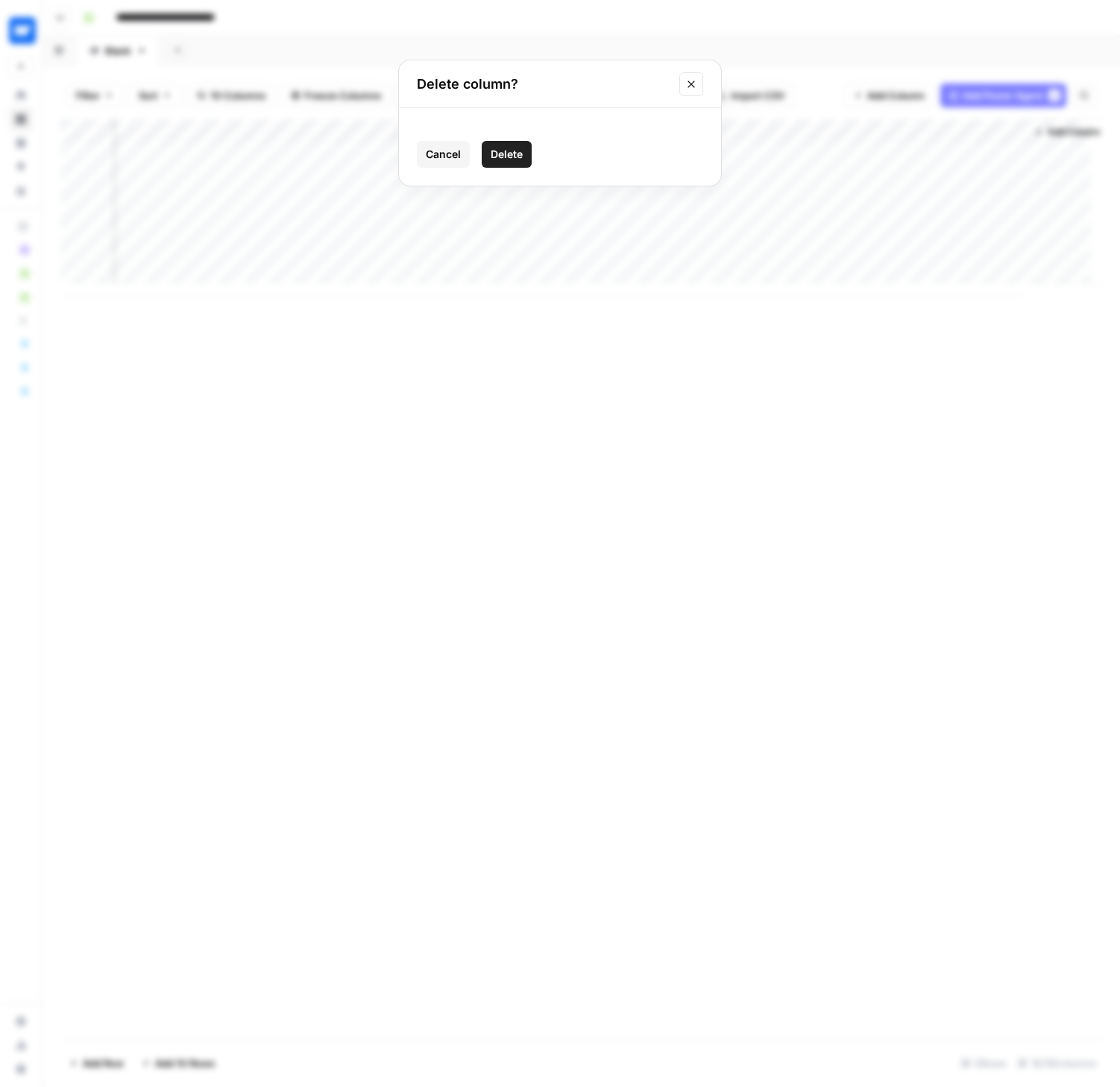
click at [501, 149] on span "Delete" at bounding box center [507, 155] width 32 height 15
click at [854, 153] on div "Add Column" at bounding box center [581, 207] width 1042 height 176
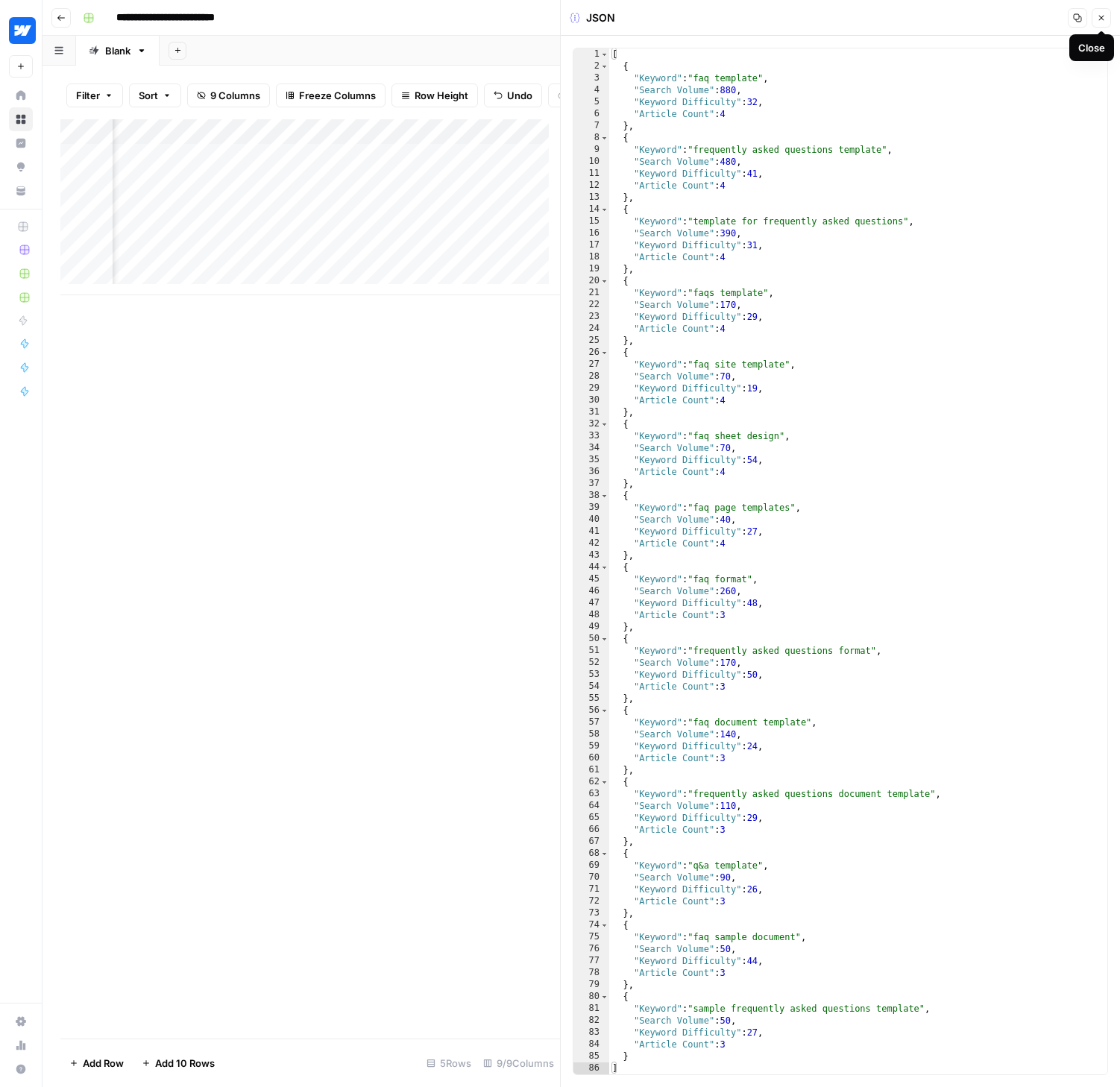
click at [1098, 16] on icon "button" at bounding box center [1101, 18] width 9 height 9
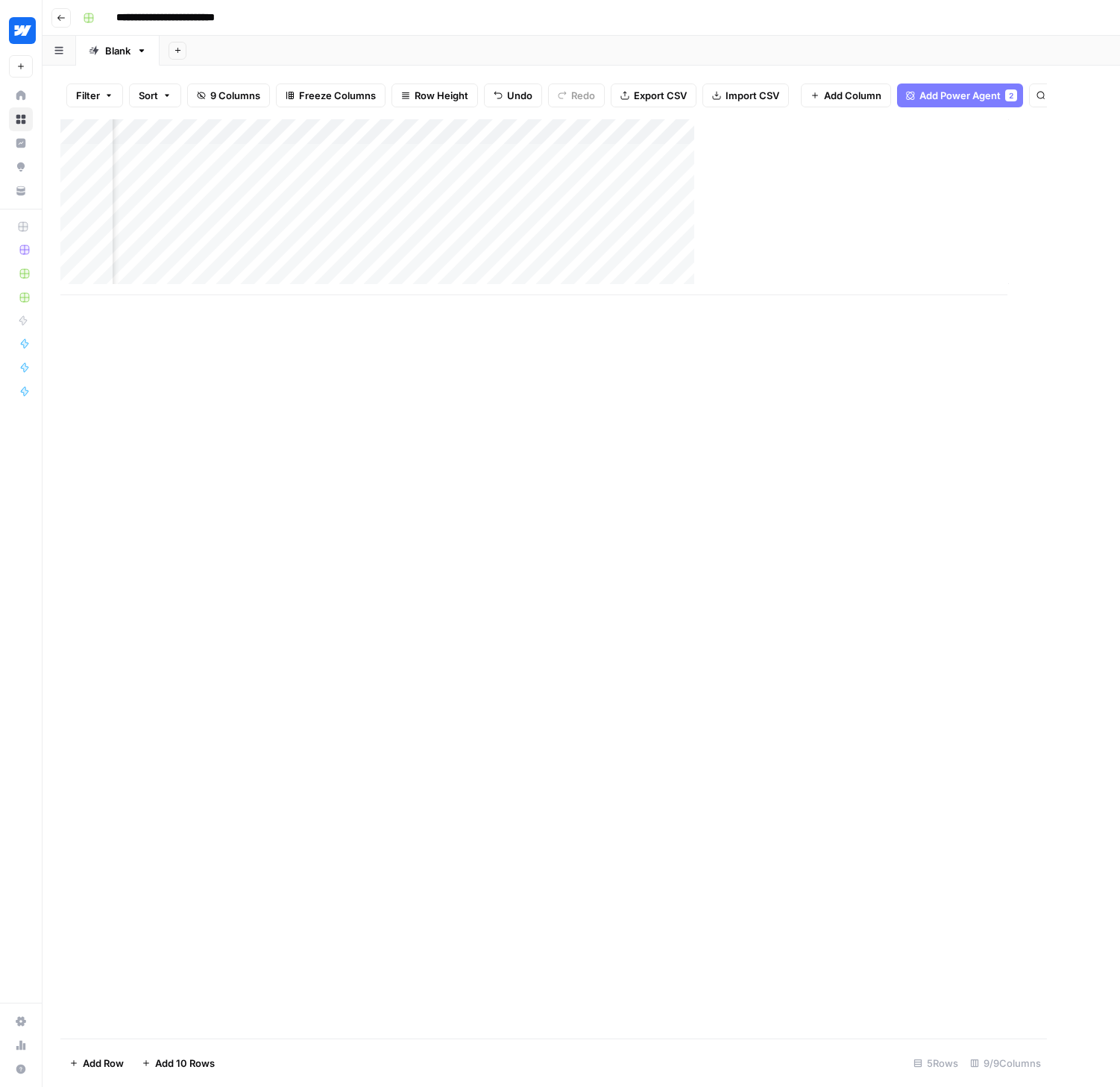
scroll to position [0, 474]
click at [883, 133] on div "Add Column" at bounding box center [581, 207] width 1042 height 176
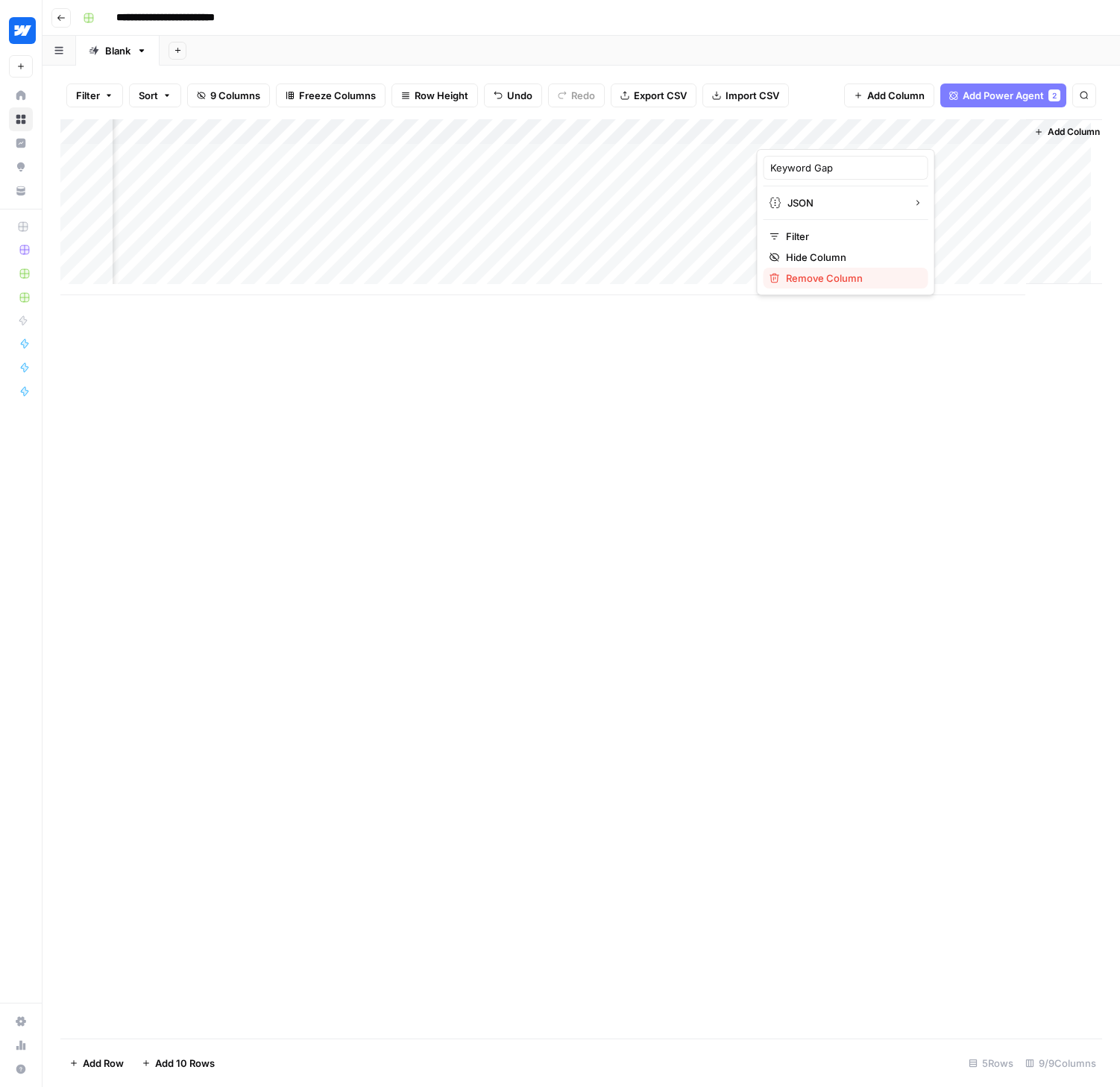
click at [808, 277] on span "Remove Column" at bounding box center [850, 278] width 130 height 15
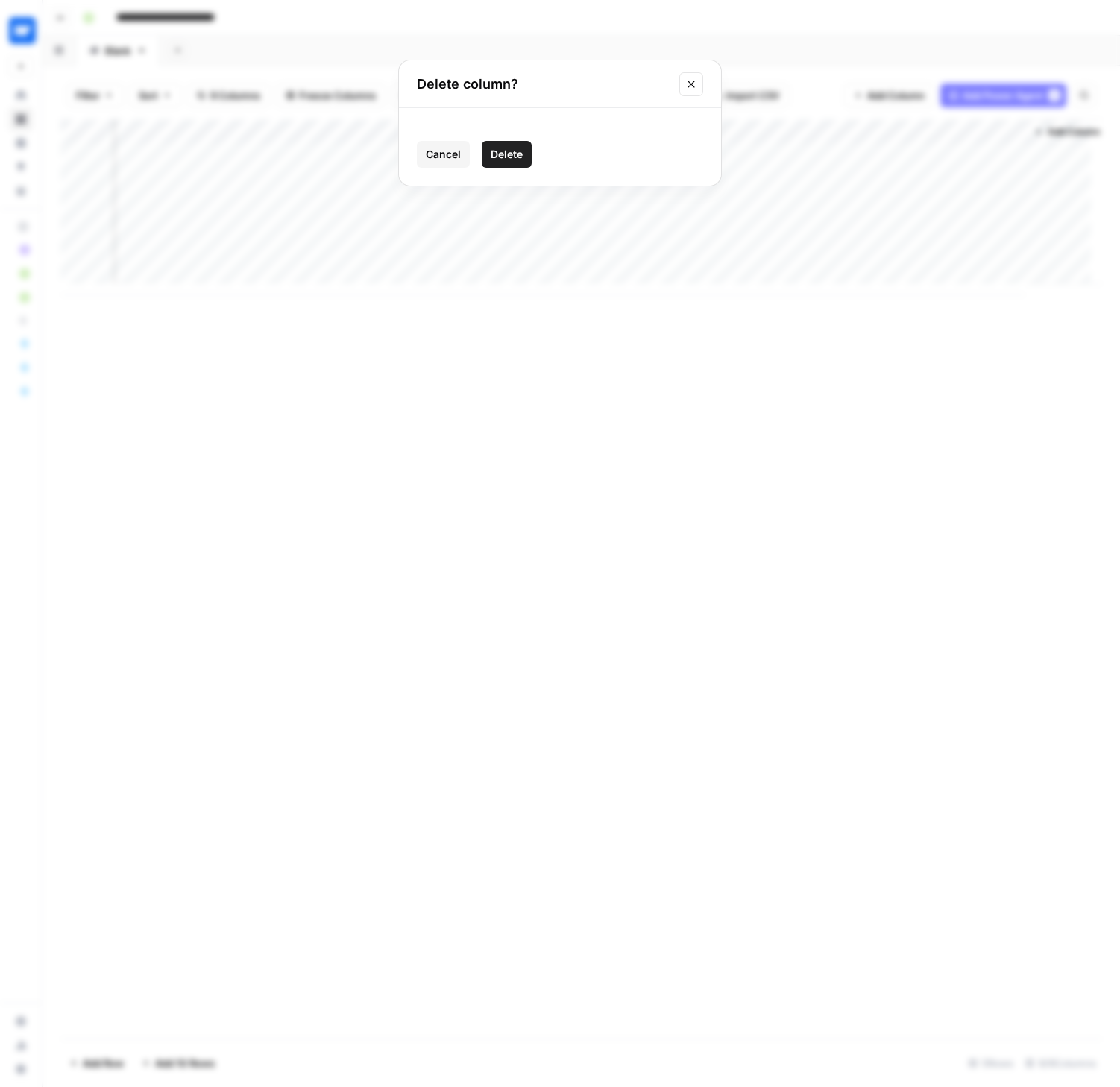
click at [495, 153] on span "Delete" at bounding box center [507, 155] width 32 height 15
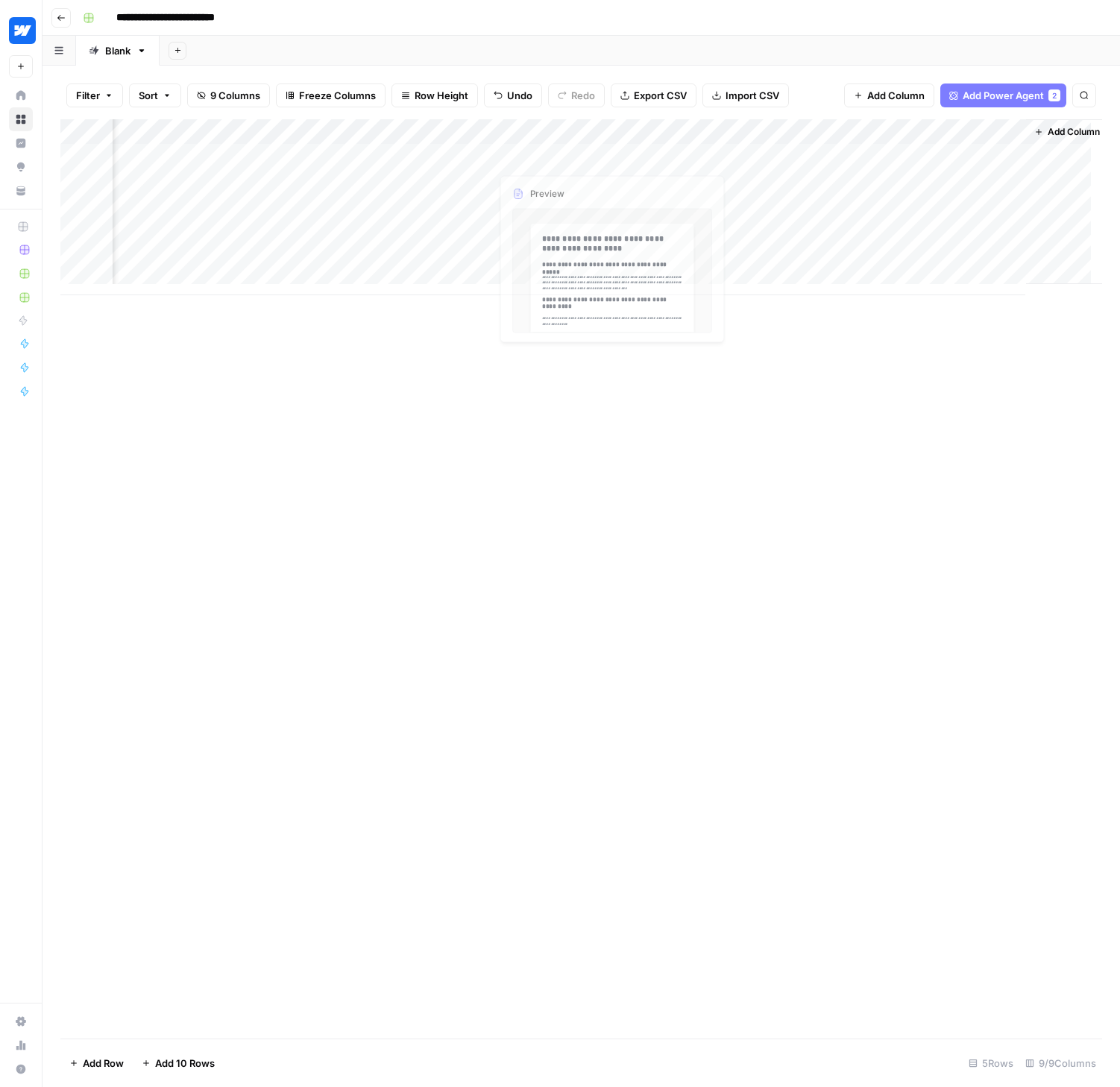
scroll to position [0, 358]
click at [977, 131] on div "Add Column" at bounding box center [581, 207] width 1042 height 176
click at [986, 130] on div at bounding box center [940, 134] width 135 height 30
click at [995, 129] on div at bounding box center [940, 134] width 135 height 30
click at [809, 455] on div "Add Column" at bounding box center [581, 579] width 1042 height 919
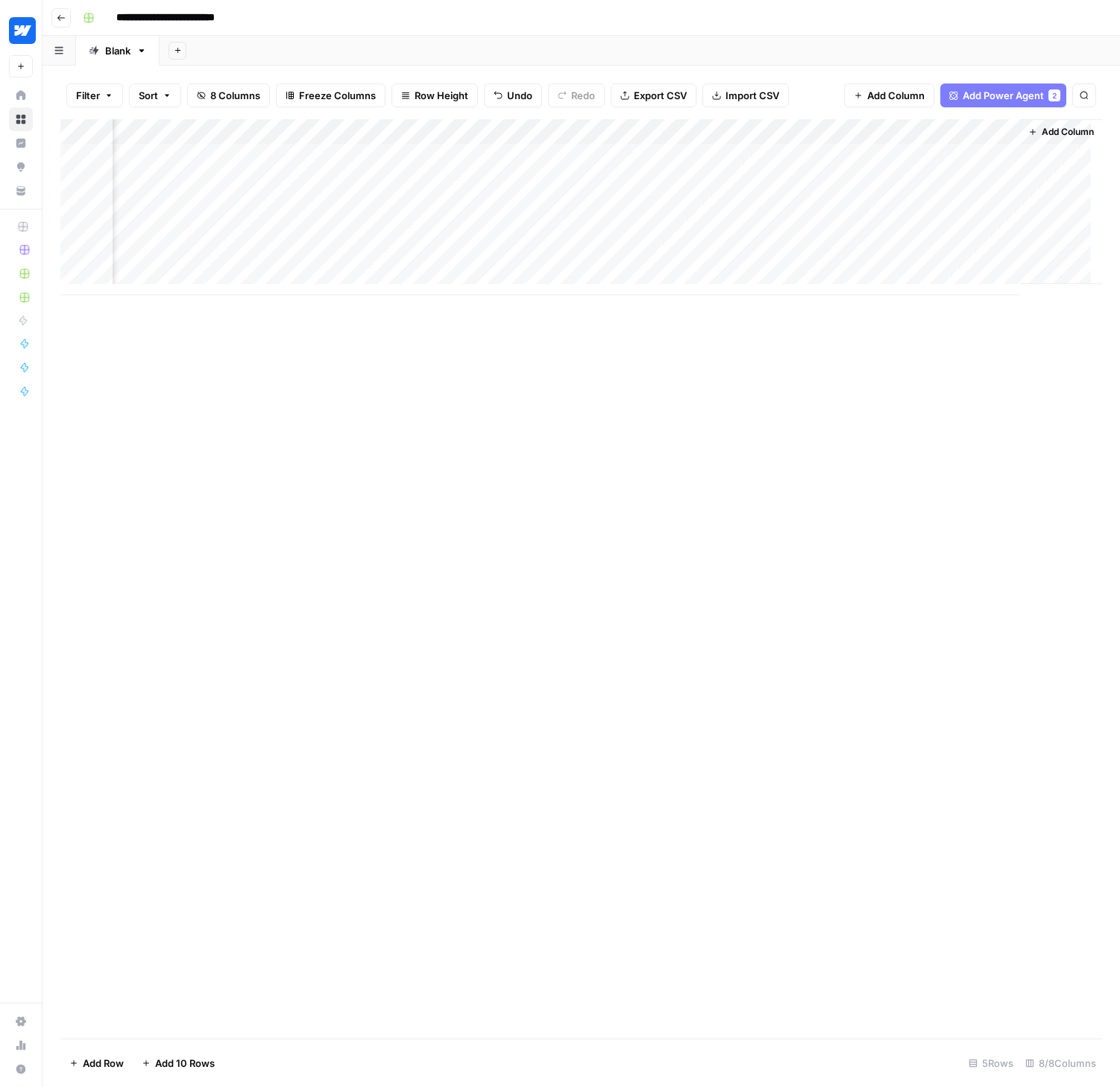
click at [993, 129] on div "Add Column" at bounding box center [581, 207] width 1042 height 176
click at [968, 419] on div "Add Column" at bounding box center [581, 579] width 1042 height 919
click at [454, 433] on div "Add Column" at bounding box center [581, 579] width 1042 height 919
click at [63, 16] on icon "button" at bounding box center [61, 18] width 9 height 9
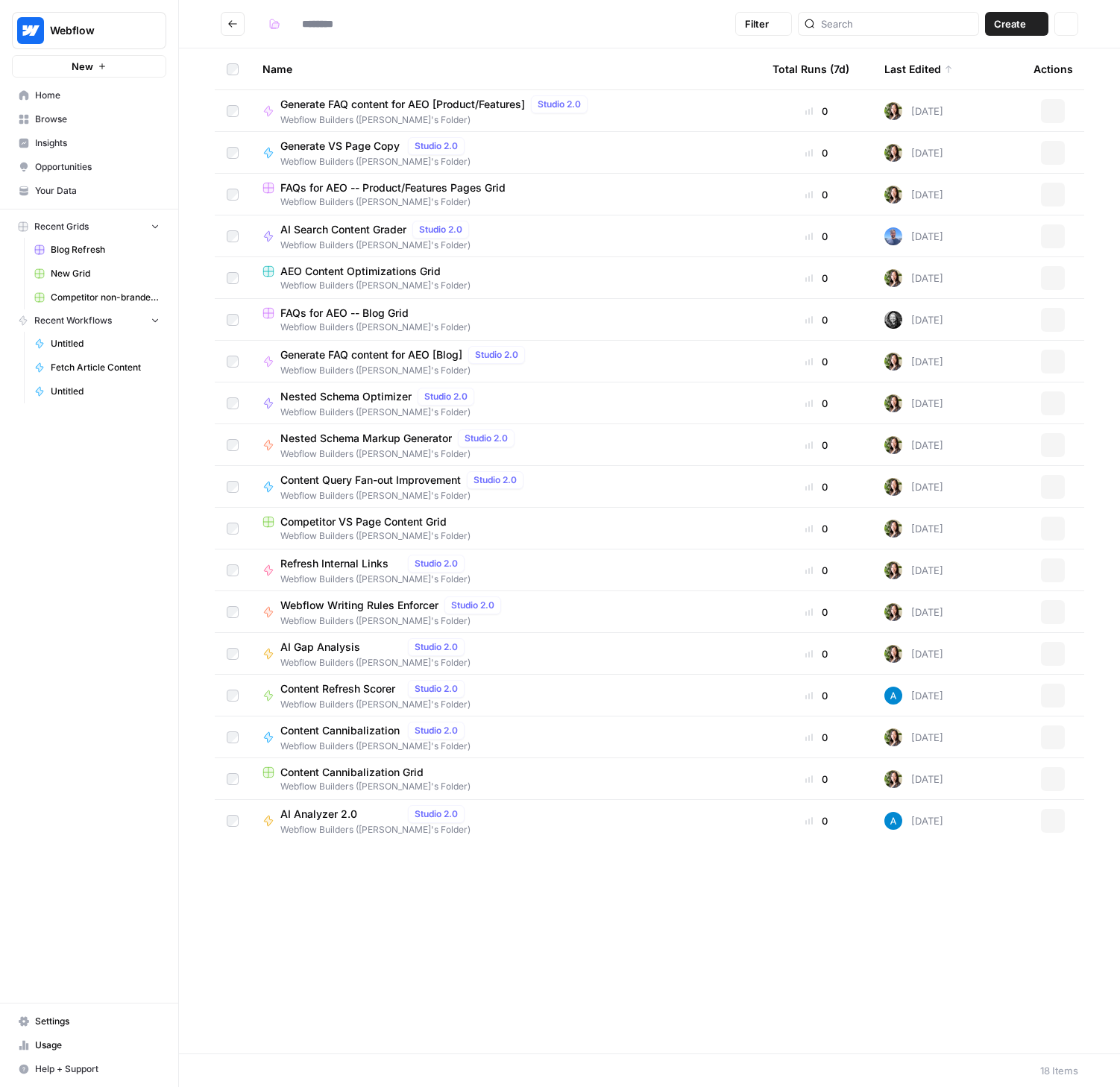
type input "**********"
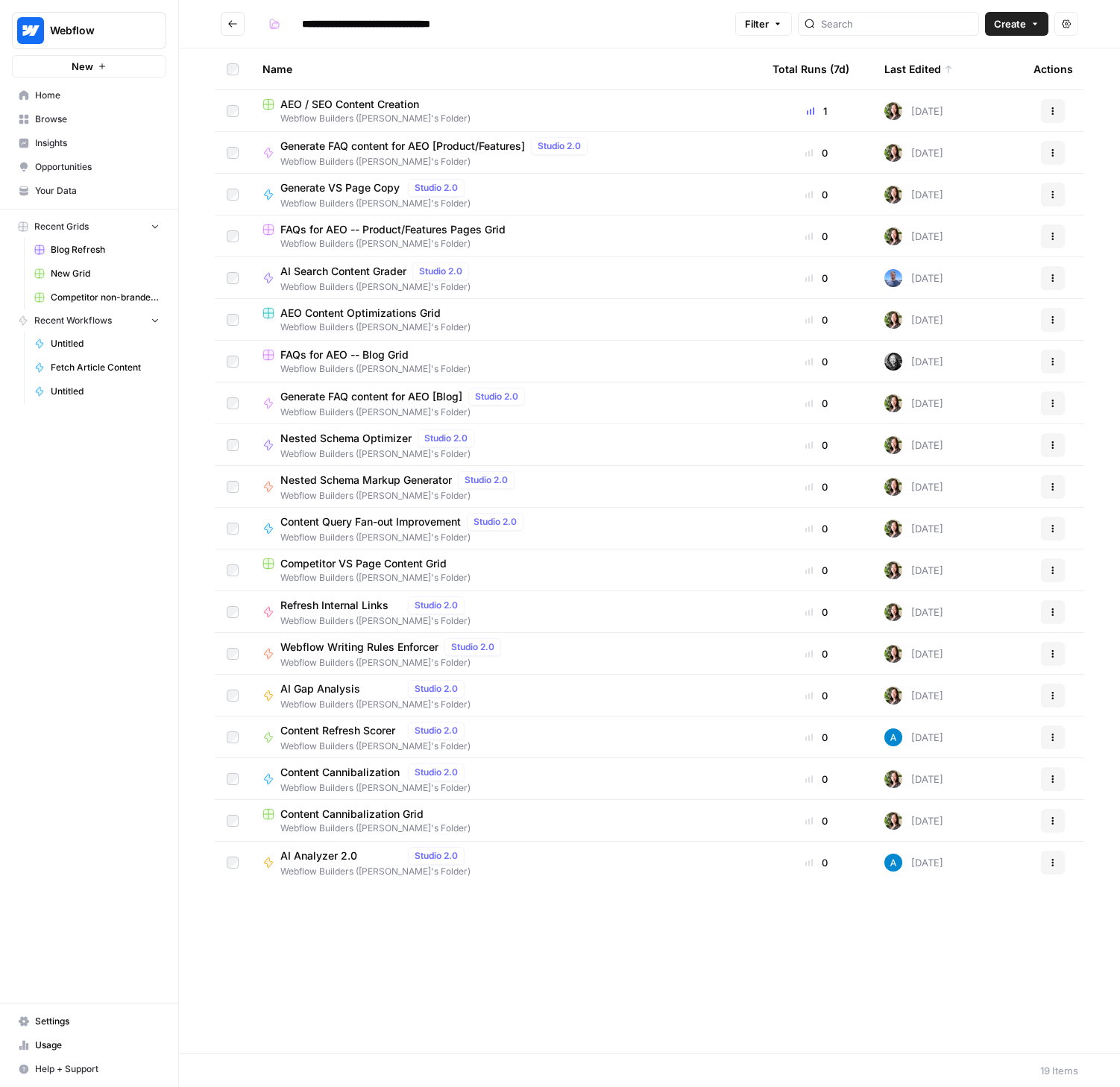
click at [229, 26] on icon "Go back" at bounding box center [232, 24] width 11 height 11
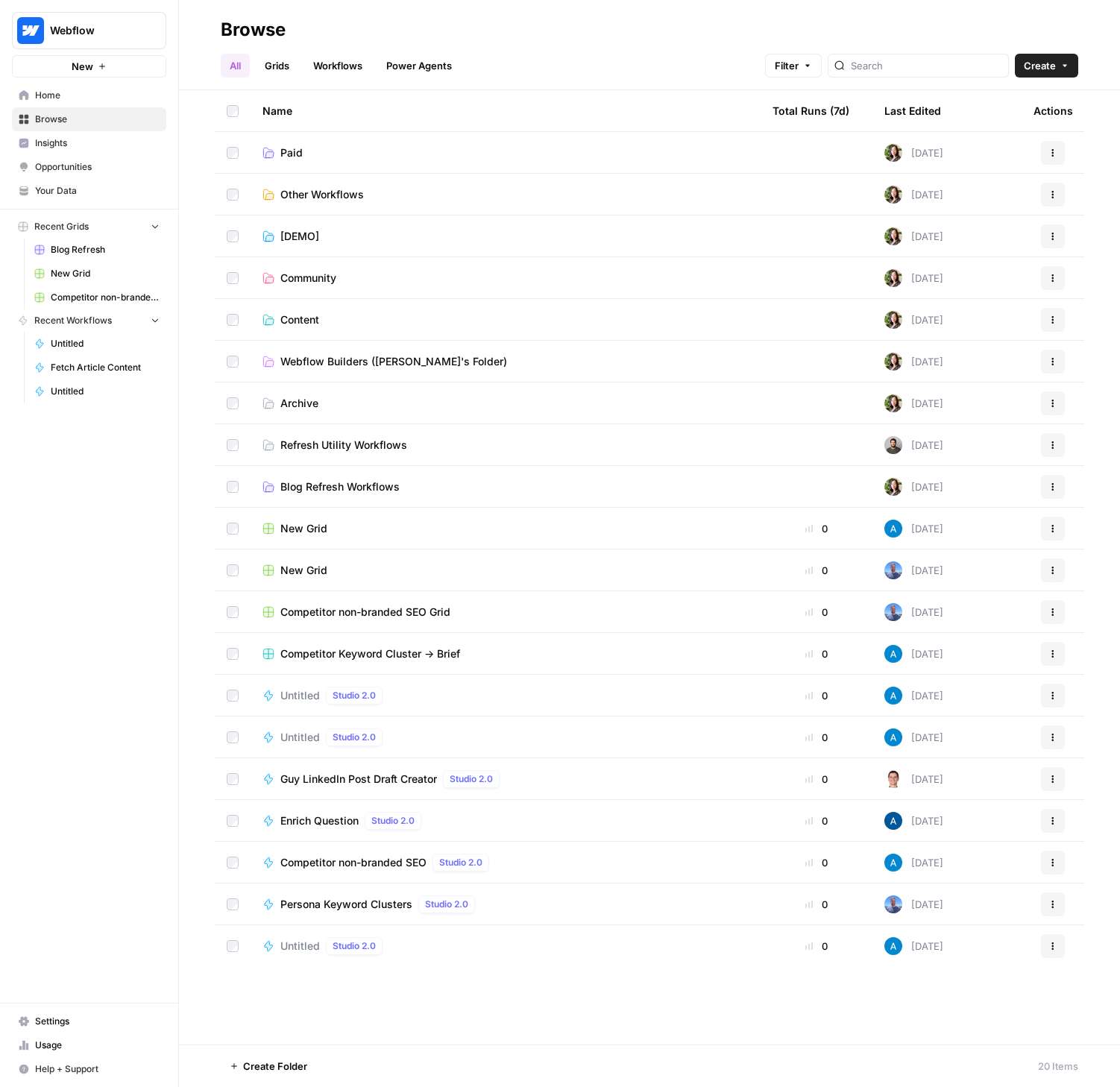
click at [328, 362] on span "Webflow Builders (Vivian's Folder)" at bounding box center [393, 362] width 226 height 15
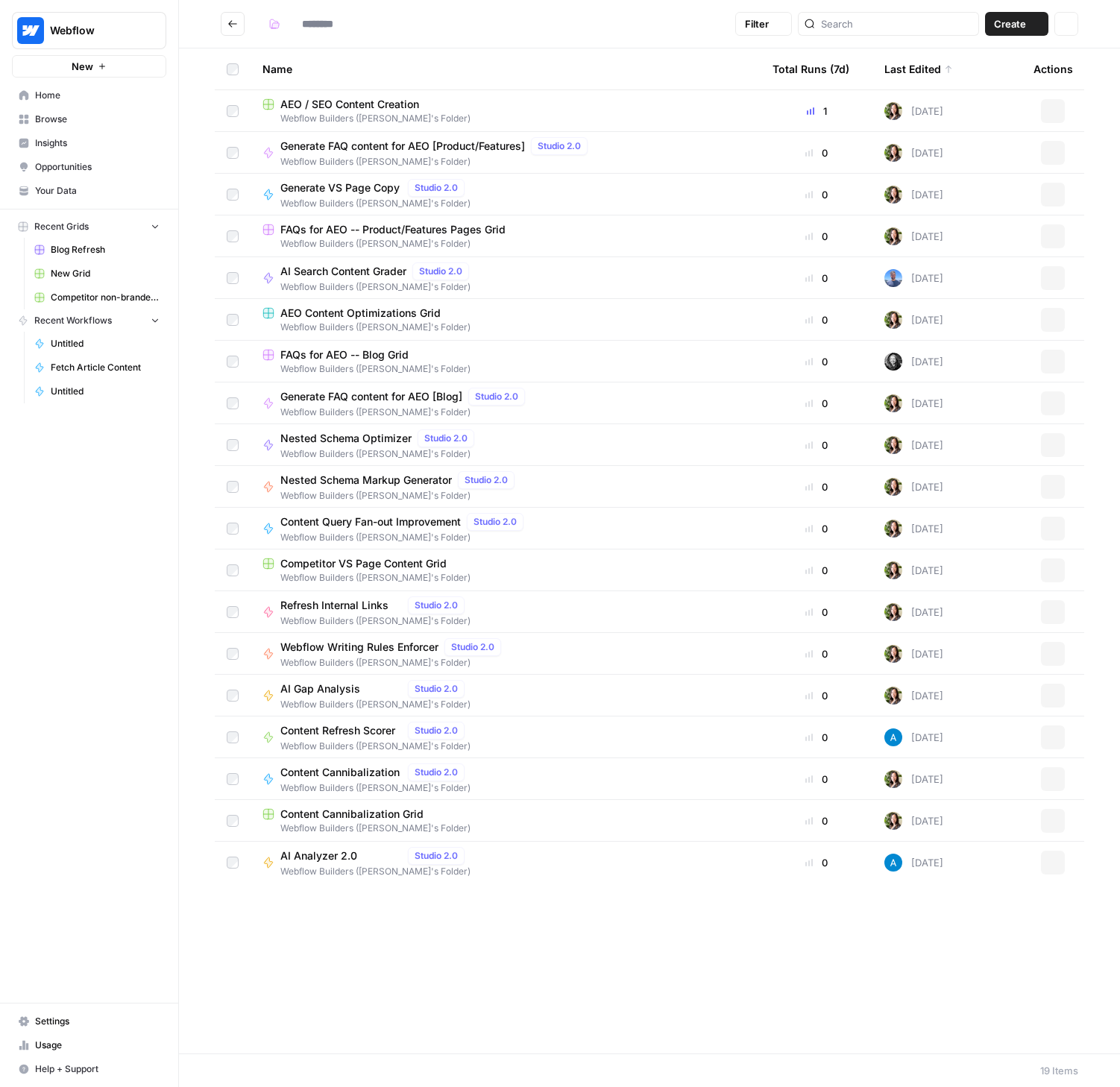
type input "**********"
click at [999, 24] on span "Create" at bounding box center [1010, 24] width 32 height 15
click at [968, 60] on span "Grid" at bounding box center [988, 59] width 84 height 15
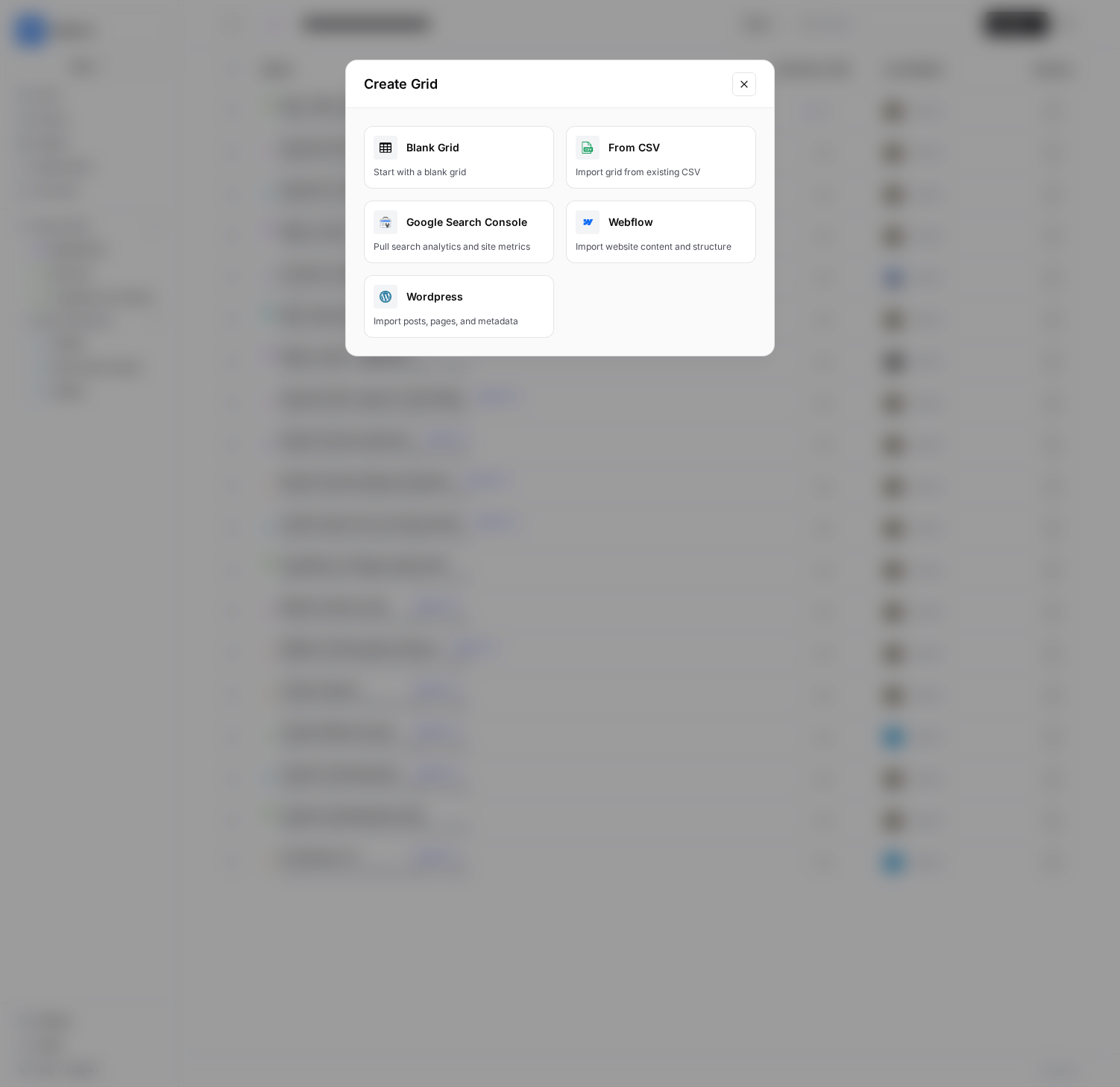
click at [475, 153] on div "Blank Grid" at bounding box center [459, 147] width 171 height 24
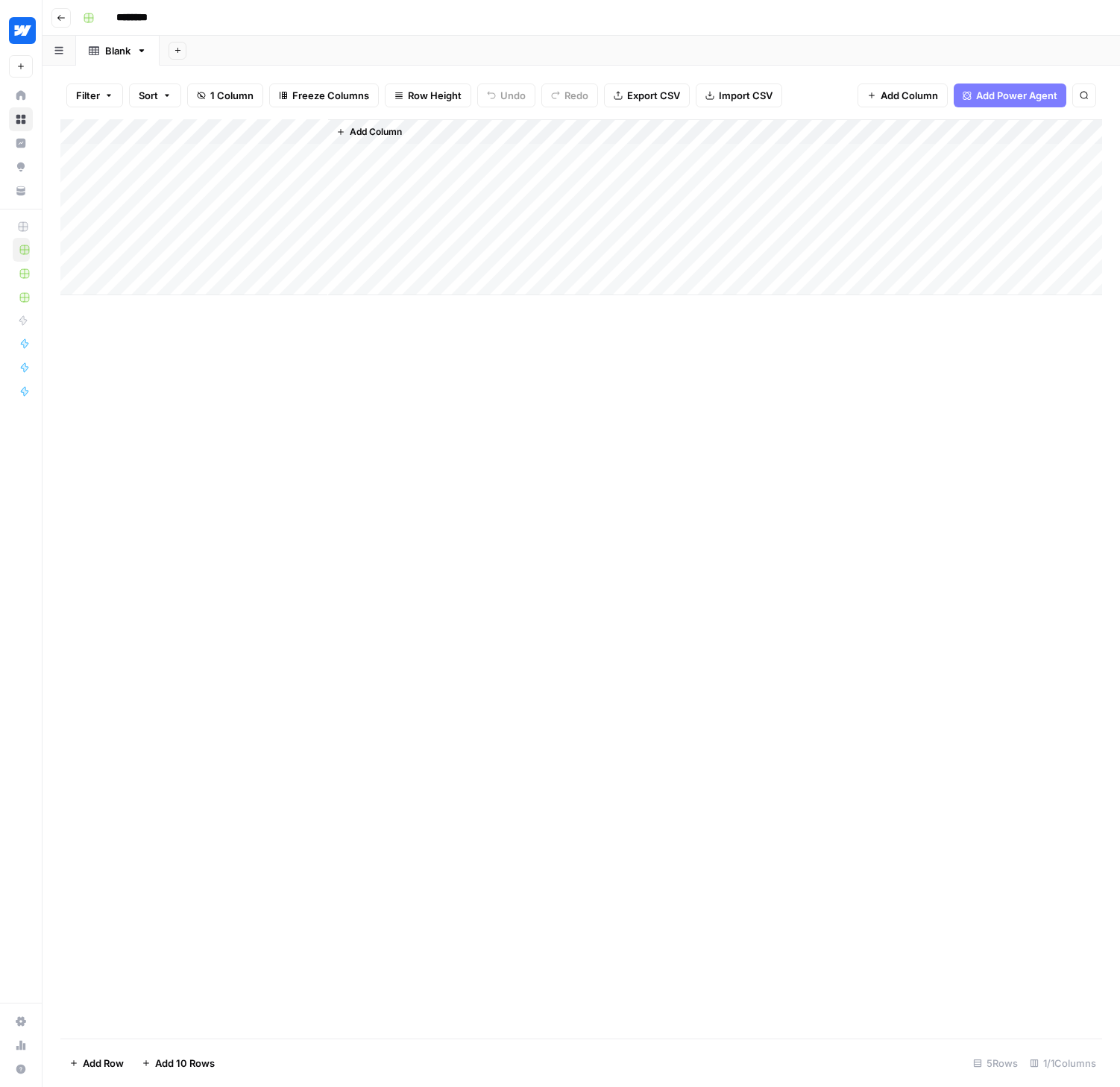
click at [141, 22] on input "********" at bounding box center [152, 18] width 84 height 24
click at [156, 16] on input "********" at bounding box center [152, 18] width 84 height 24
drag, startPoint x: 177, startPoint y: 15, endPoint x: 107, endPoint y: 19, distance: 70.1
click at [107, 19] on div "********" at bounding box center [590, 18] width 1028 height 24
type input "**********"
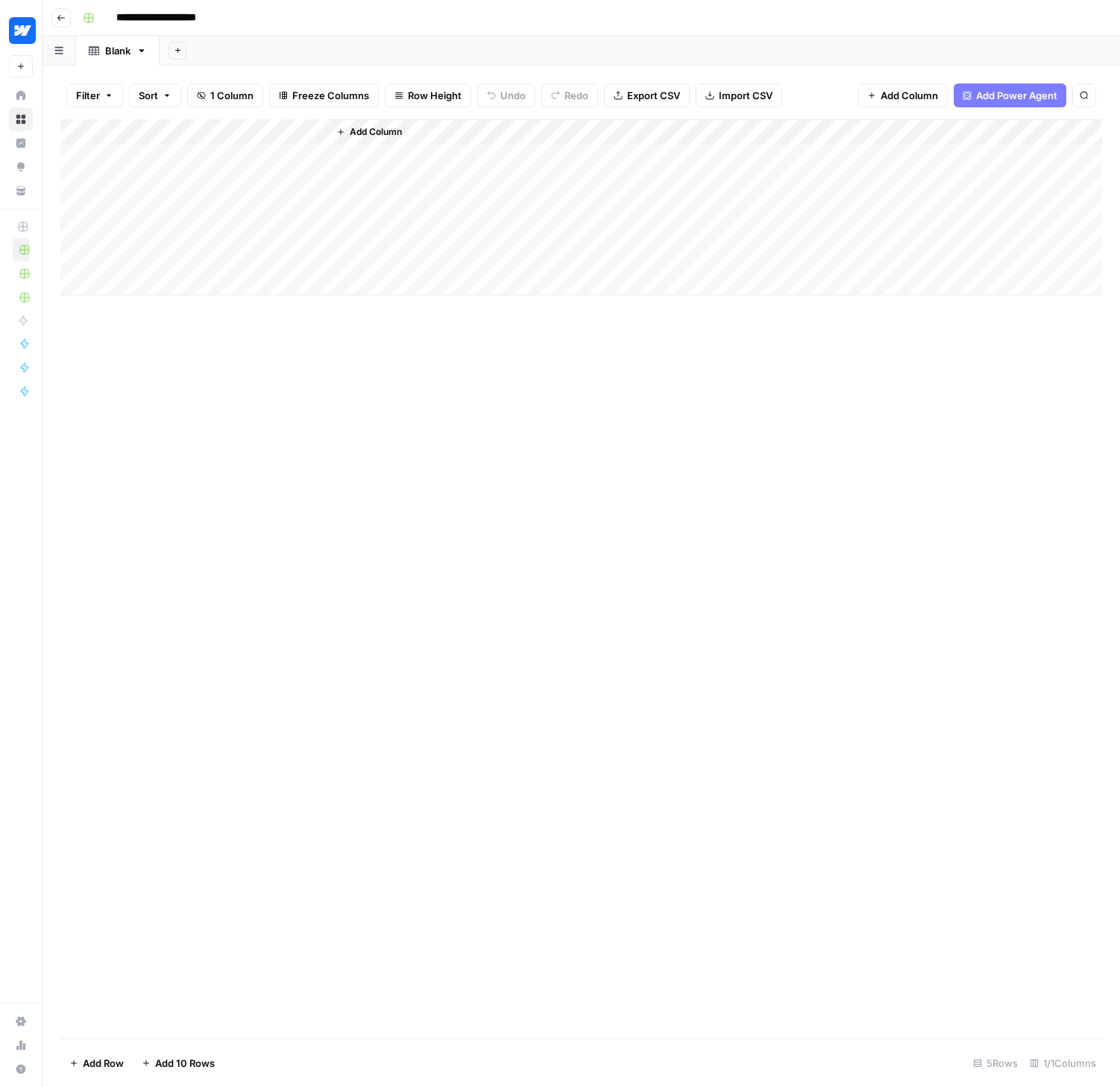
click at [377, 24] on div "**********" at bounding box center [590, 18] width 1028 height 24
click at [312, 127] on div "Add Column" at bounding box center [581, 207] width 1042 height 176
click at [158, 171] on input "Title" at bounding box center [201, 168] width 152 height 15
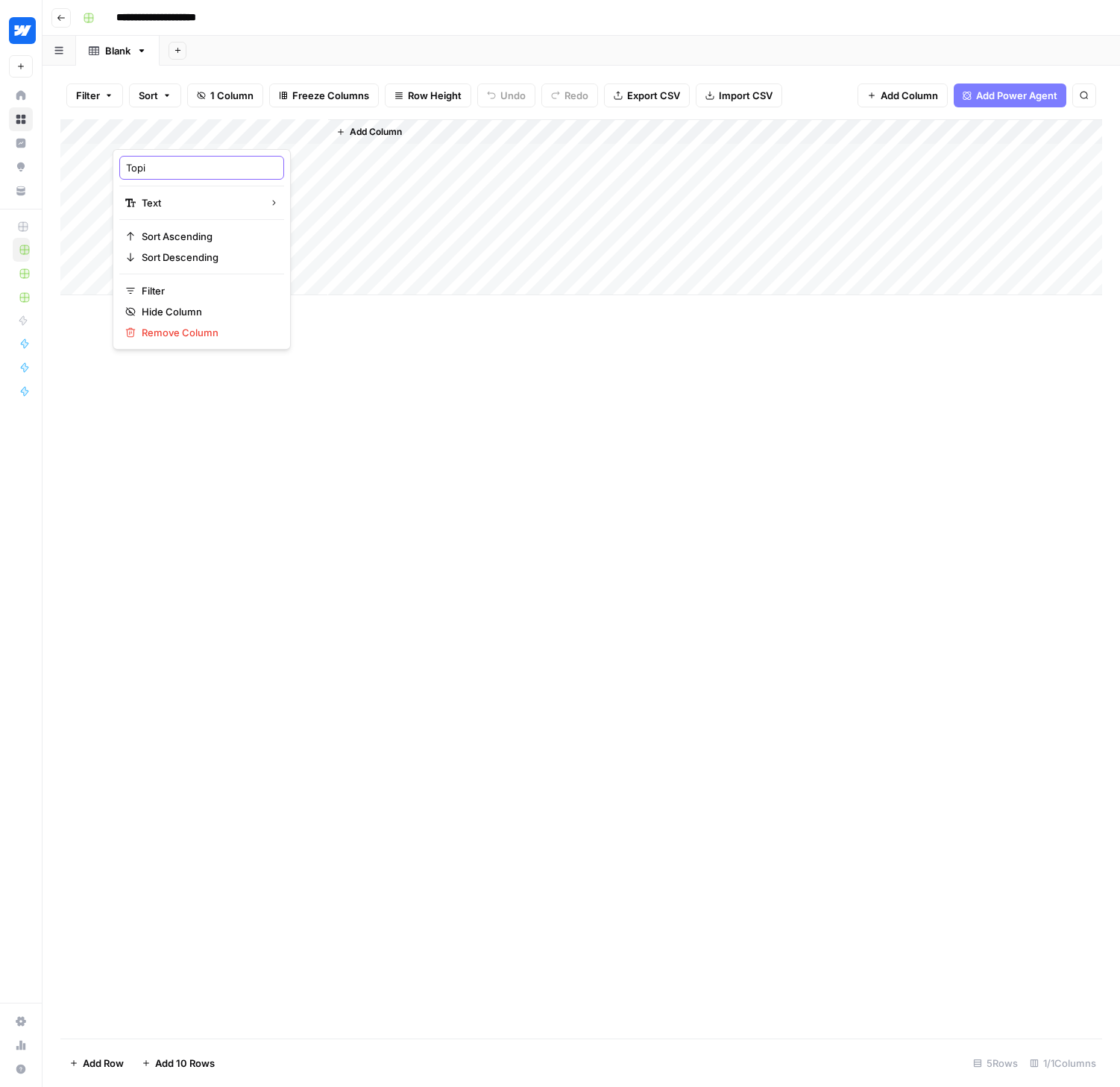
type input "Topic"
click at [354, 128] on span "Add Column" at bounding box center [376, 132] width 52 height 14
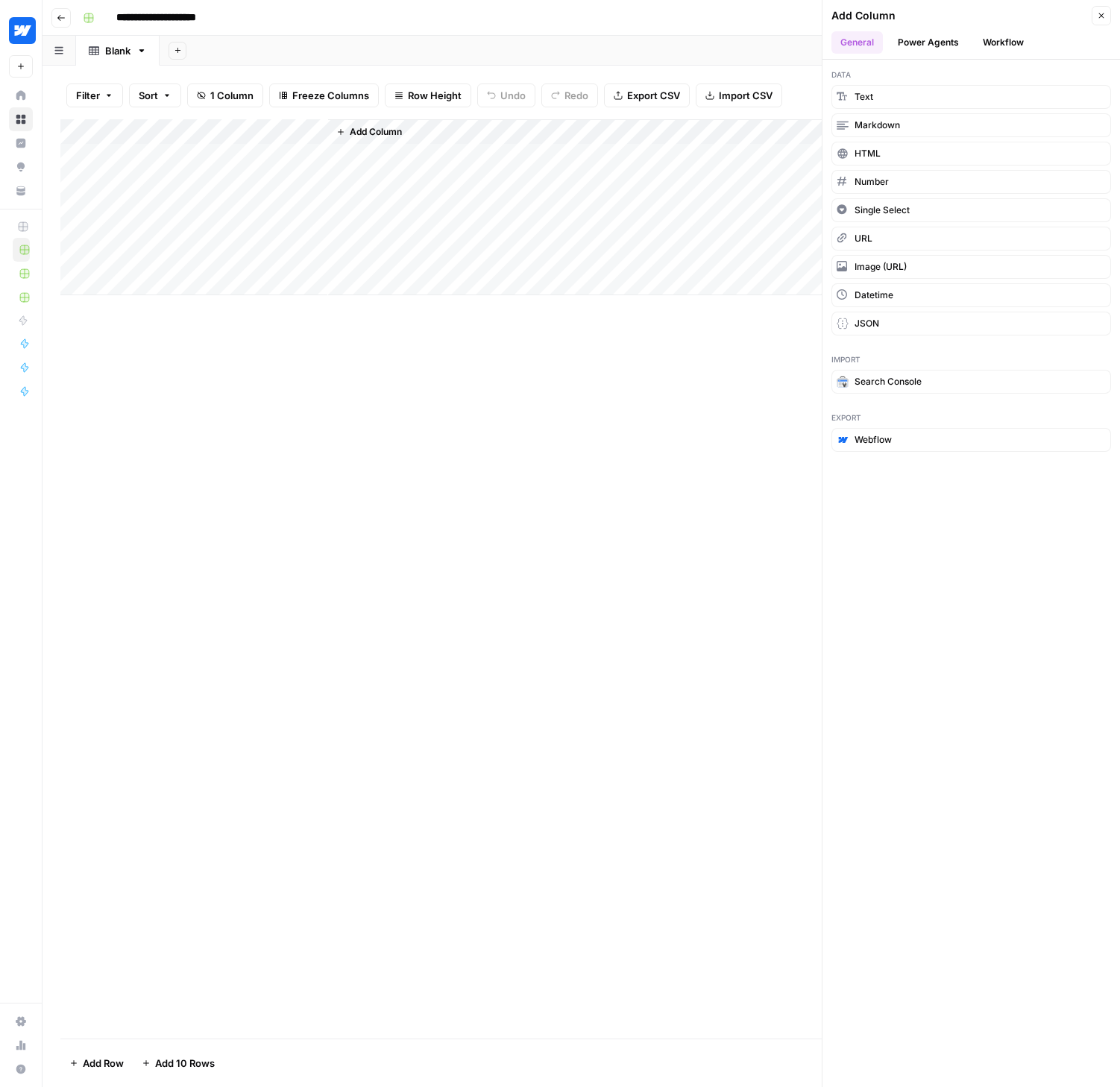
drag, startPoint x: 458, startPoint y: 566, endPoint x: 366, endPoint y: 395, distance: 194.2
click at [457, 566] on div "Add Column" at bounding box center [581, 579] width 1042 height 919
click at [387, 136] on span "Add Column" at bounding box center [376, 132] width 52 height 14
click at [1024, 37] on button "Workflow" at bounding box center [1003, 42] width 59 height 22
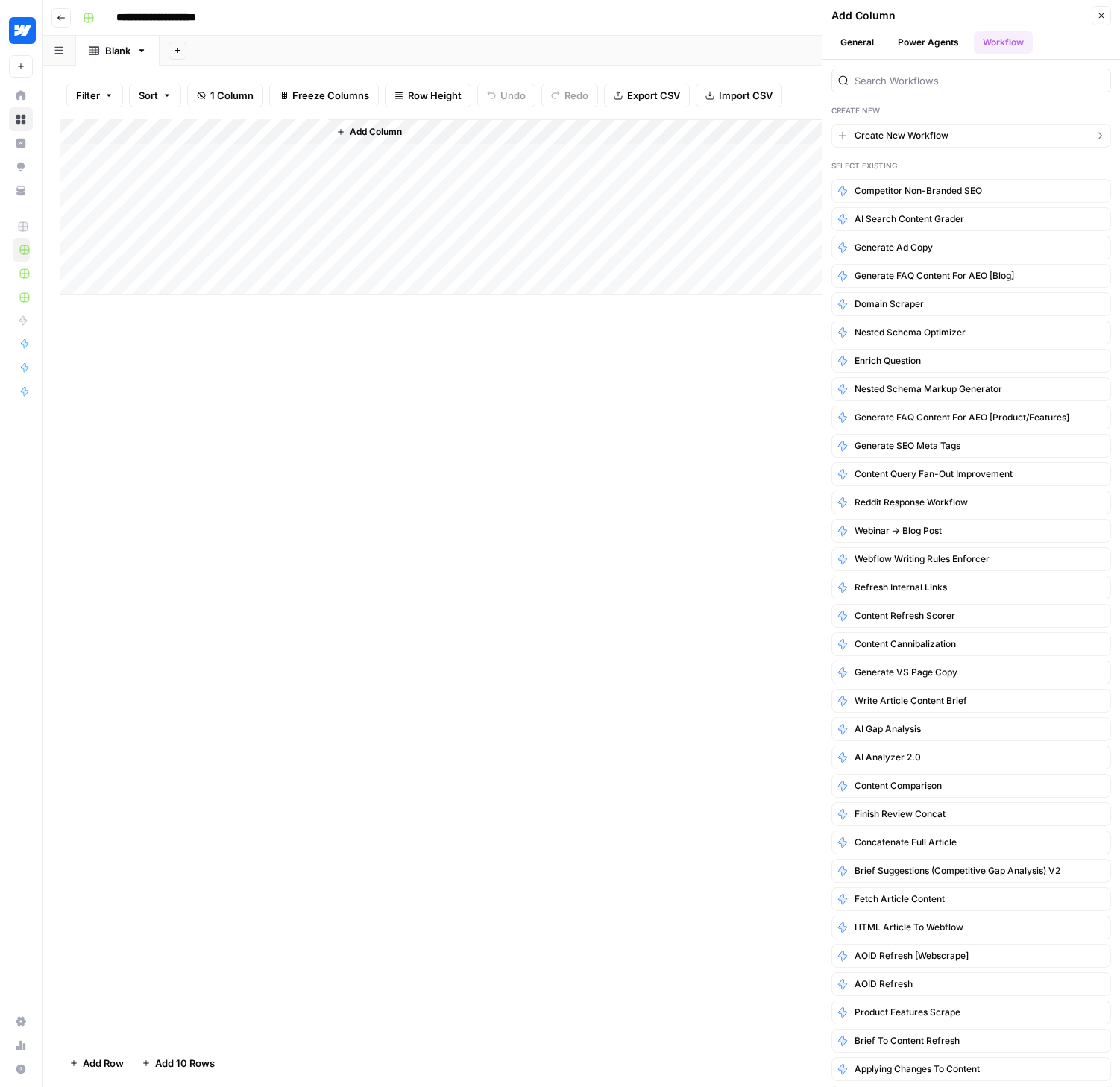
click at [910, 123] on button "Create New Workflow" at bounding box center [971, 135] width 280 height 24
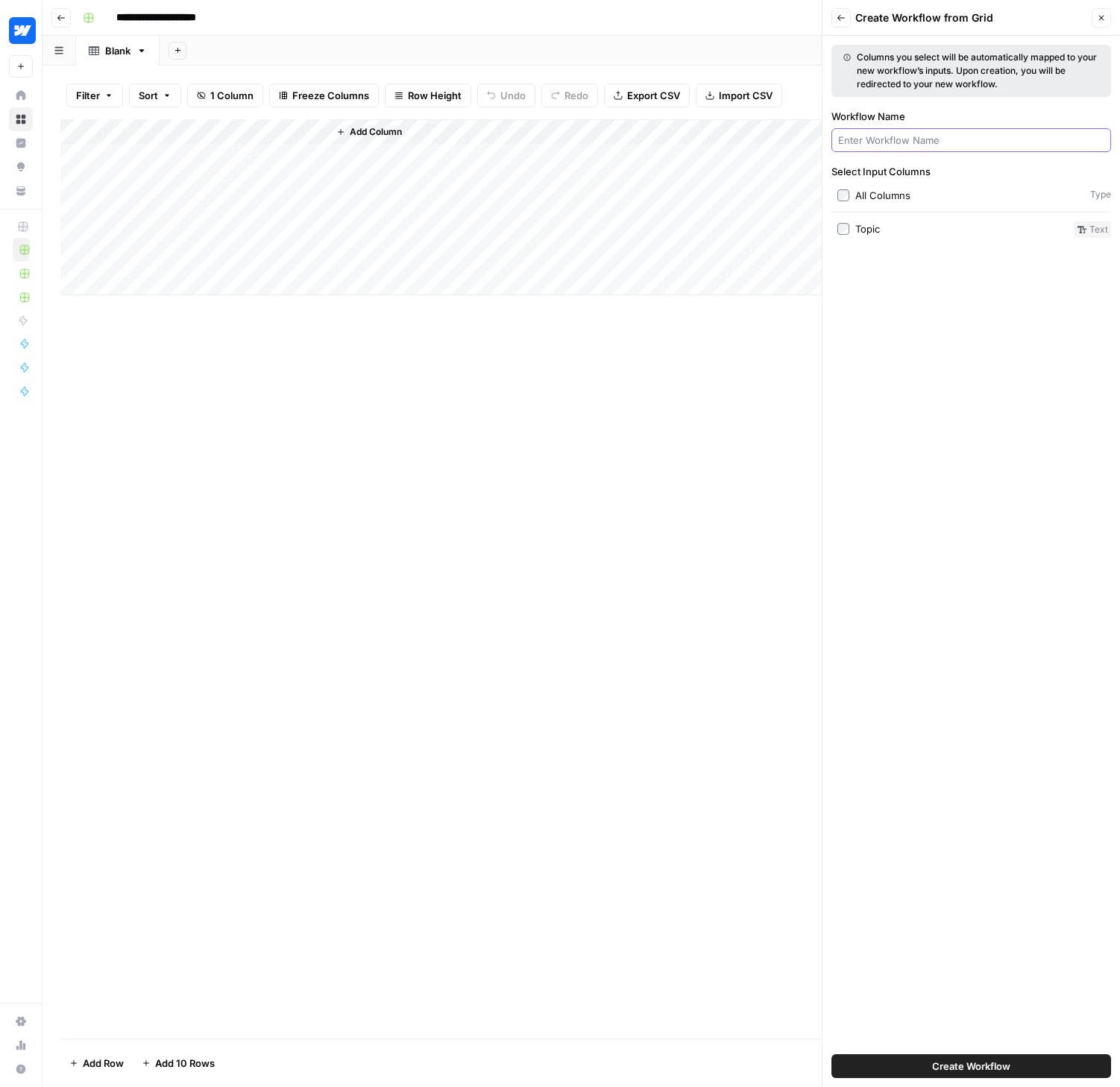
click at [917, 142] on input "Workflow Name" at bounding box center [971, 140] width 266 height 15
click at [850, 194] on label "All Columns" at bounding box center [961, 196] width 247 height 15
click at [891, 152] on div at bounding box center [971, 139] width 280 height 24
type input "B"
type input "W"
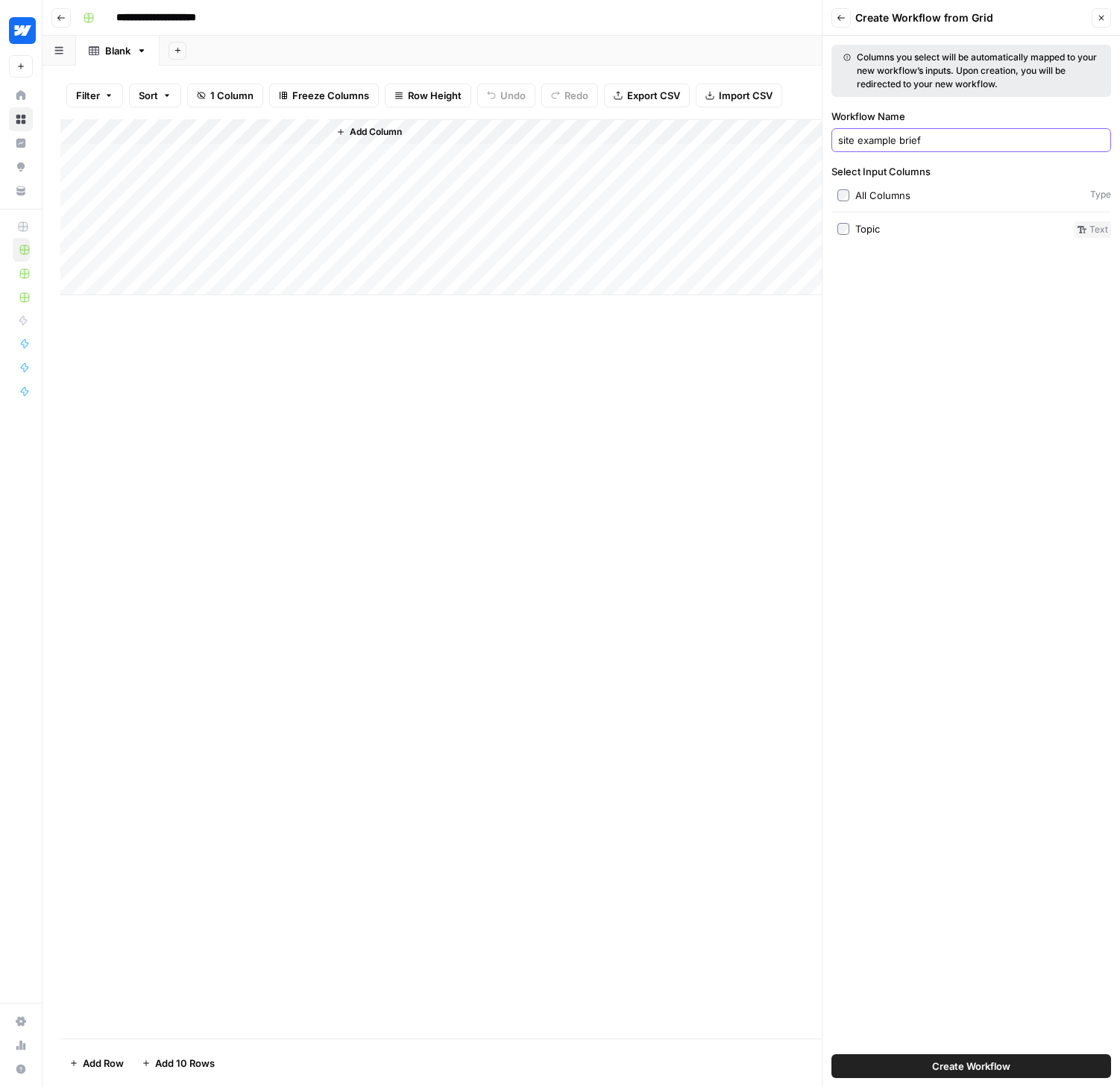
type input "S"
type input "site examples brief"
click at [984, 1066] on span "Create Workflow" at bounding box center [971, 1066] width 78 height 15
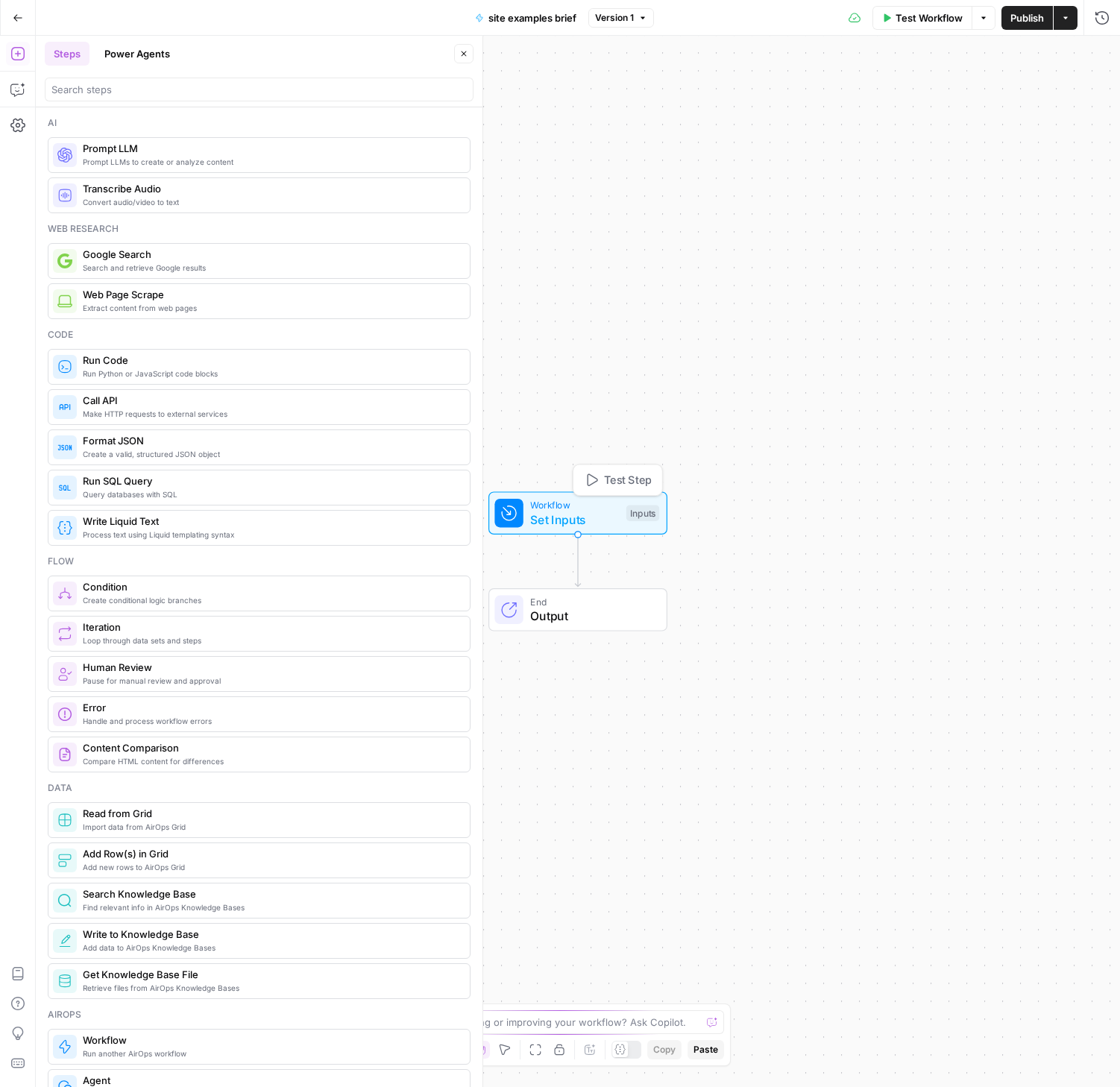
click at [562, 499] on span "Workflow" at bounding box center [574, 505] width 88 height 14
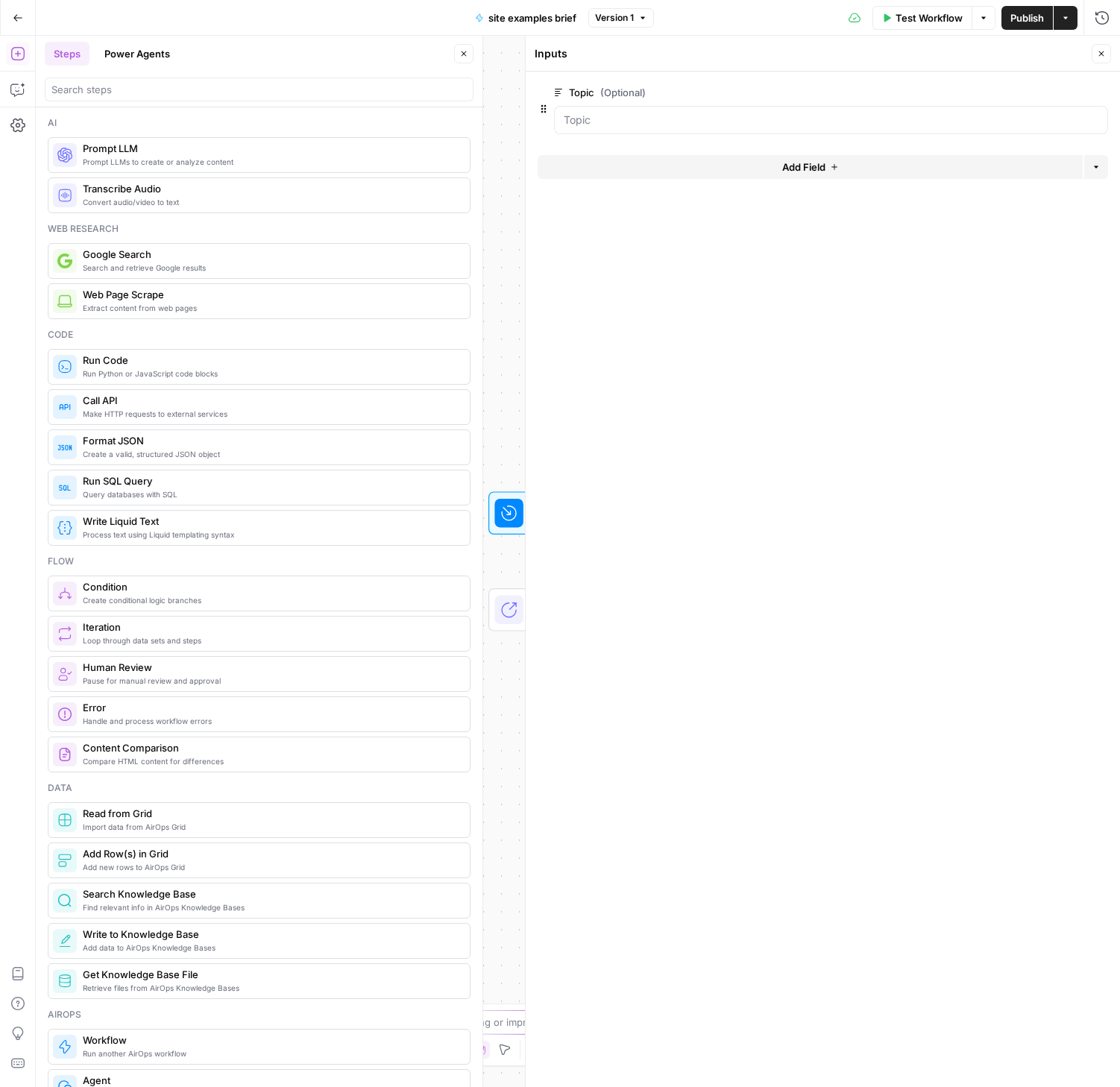
click at [829, 162] on button "Add Field" at bounding box center [810, 167] width 545 height 24
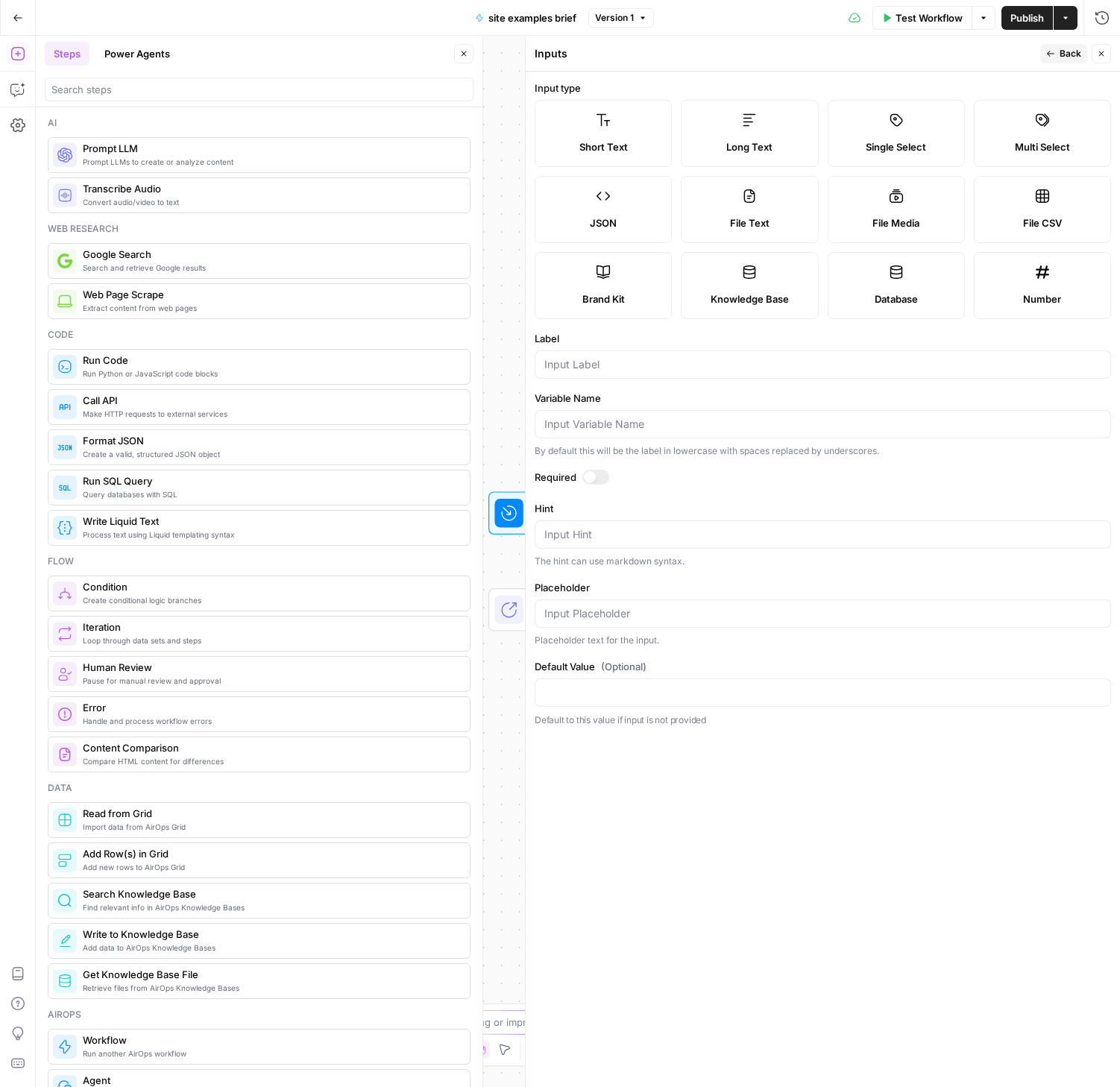
click at [639, 281] on label "Brand Kit" at bounding box center [603, 286] width 137 height 67
click at [595, 366] on input "Label" at bounding box center [822, 365] width 557 height 15
type input "Brand Kit"
click at [1062, 52] on span "Back" at bounding box center [1070, 54] width 21 height 14
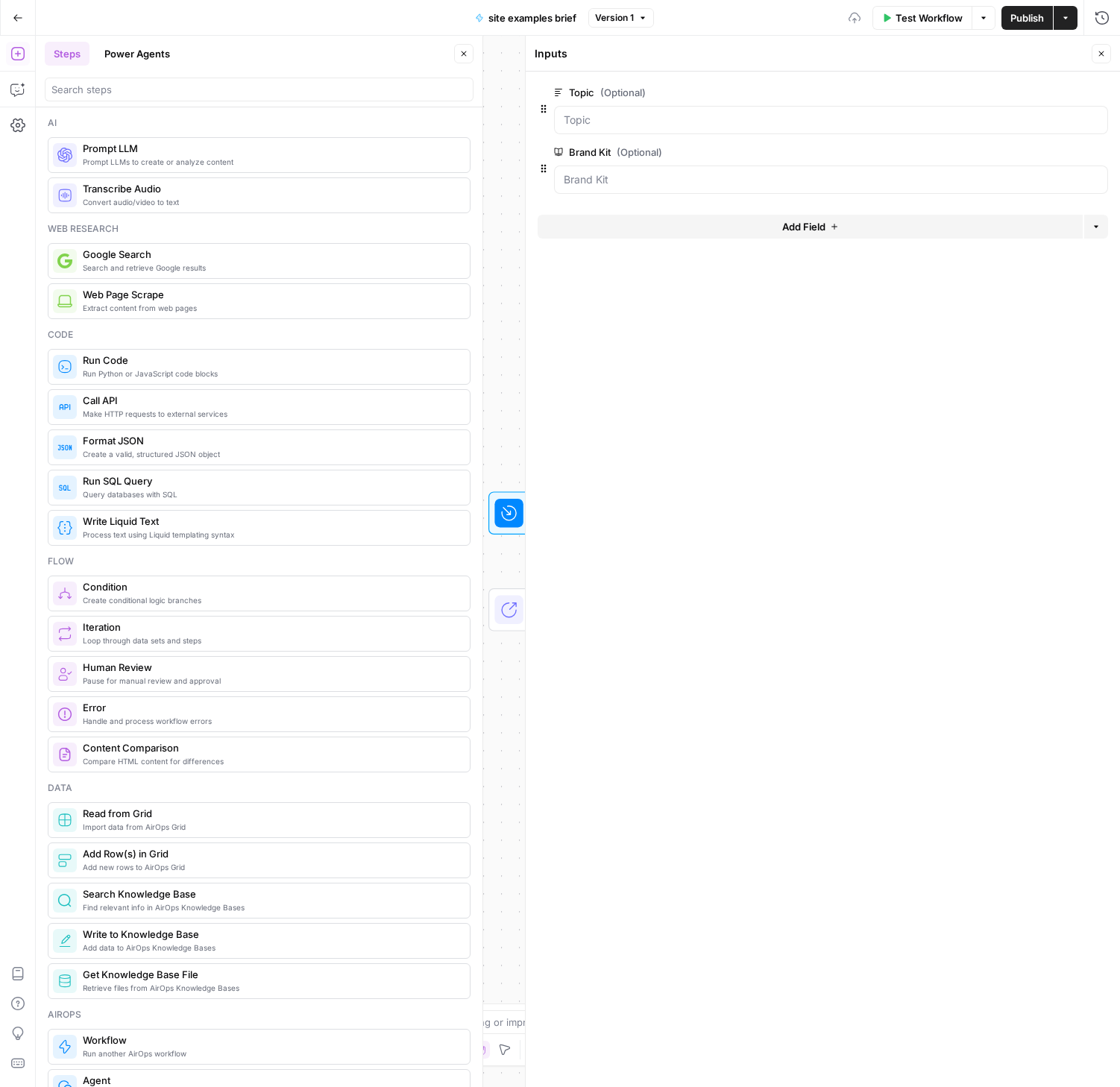
click at [747, 232] on button "Add Field" at bounding box center [810, 226] width 545 height 24
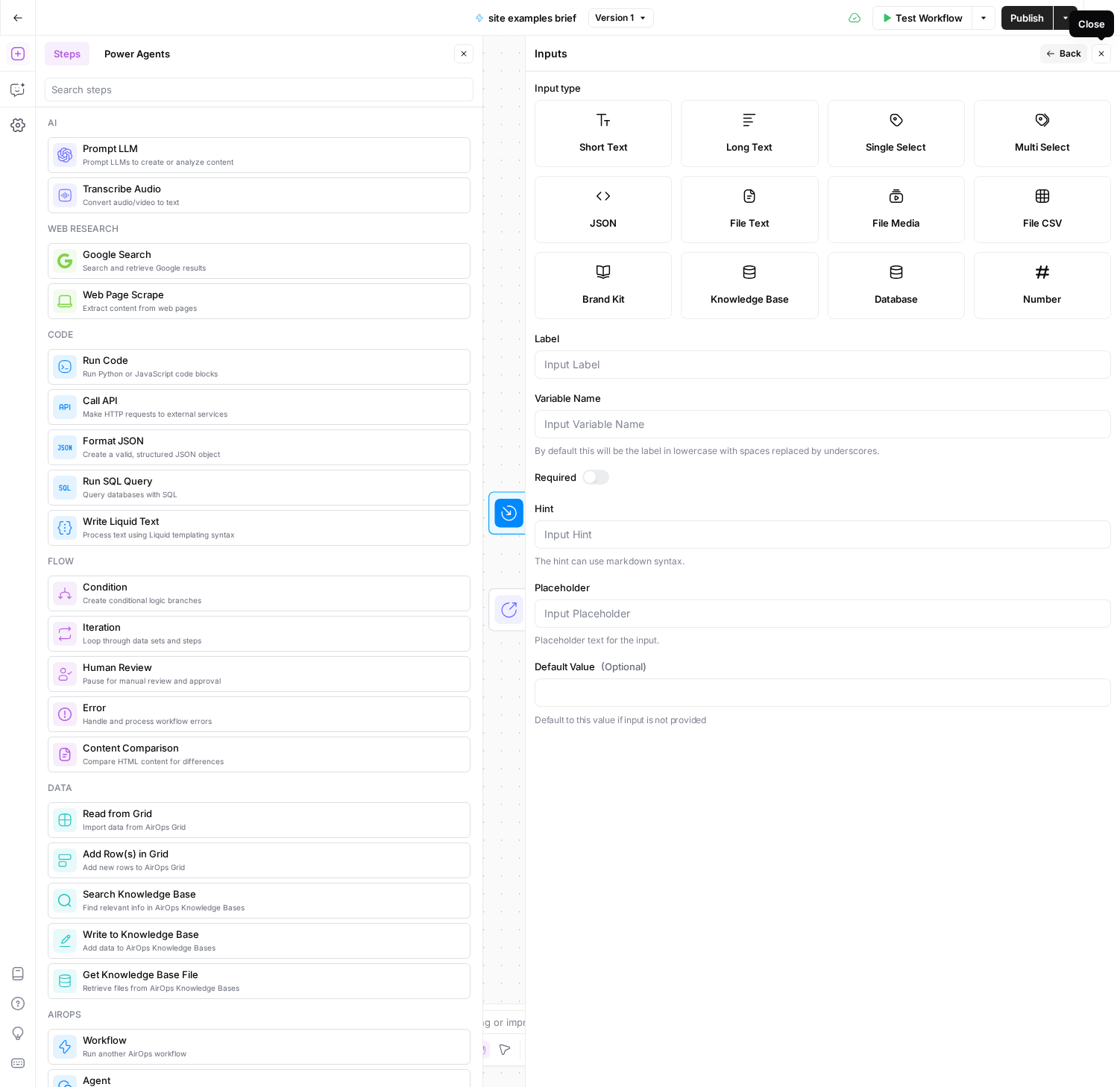
click at [1103, 52] on icon "button" at bounding box center [1101, 54] width 9 height 9
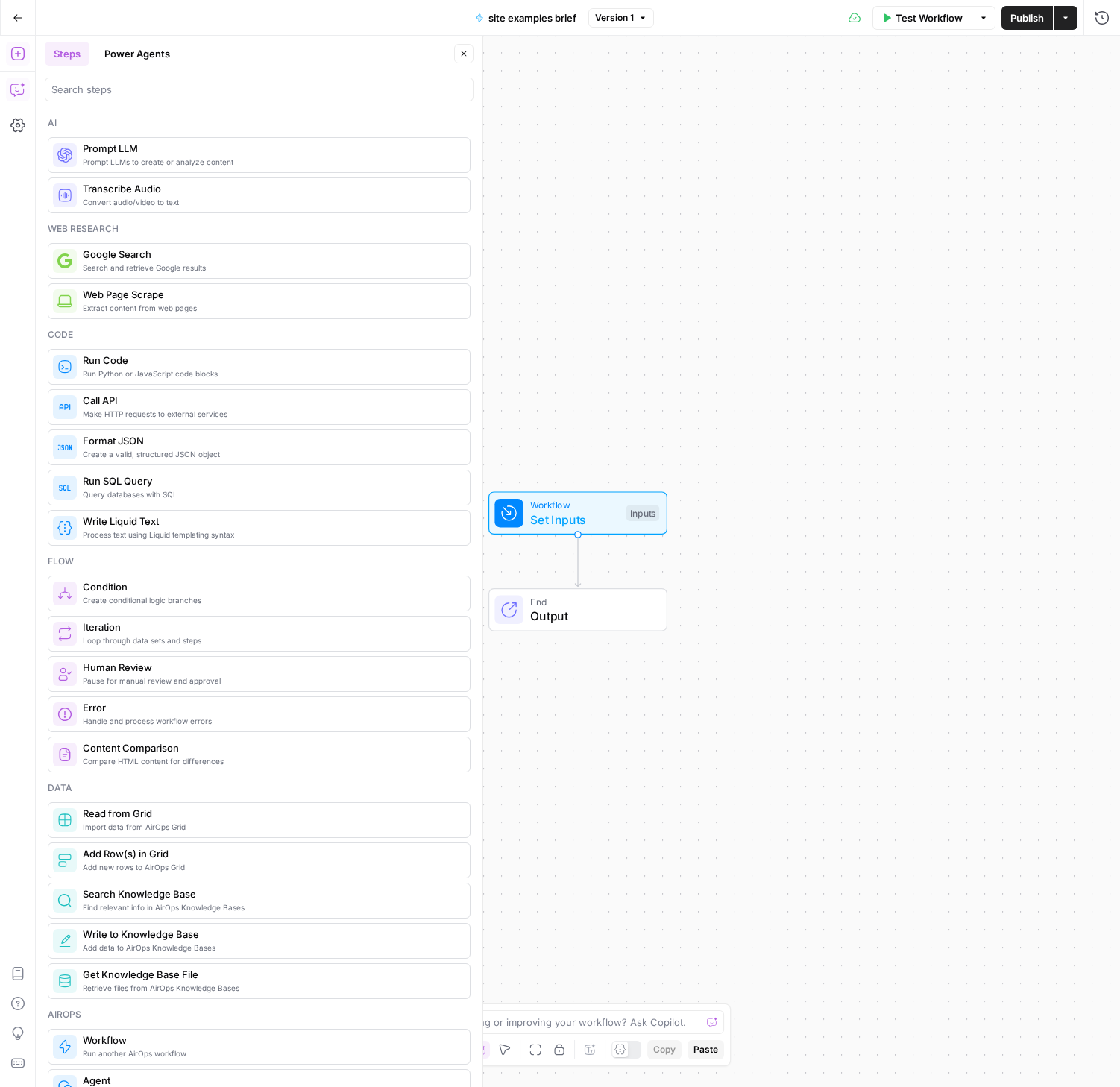
drag, startPoint x: 21, startPoint y: 97, endPoint x: 20, endPoint y: 88, distance: 9.1
click at [20, 88] on icon "button" at bounding box center [18, 90] width 15 height 15
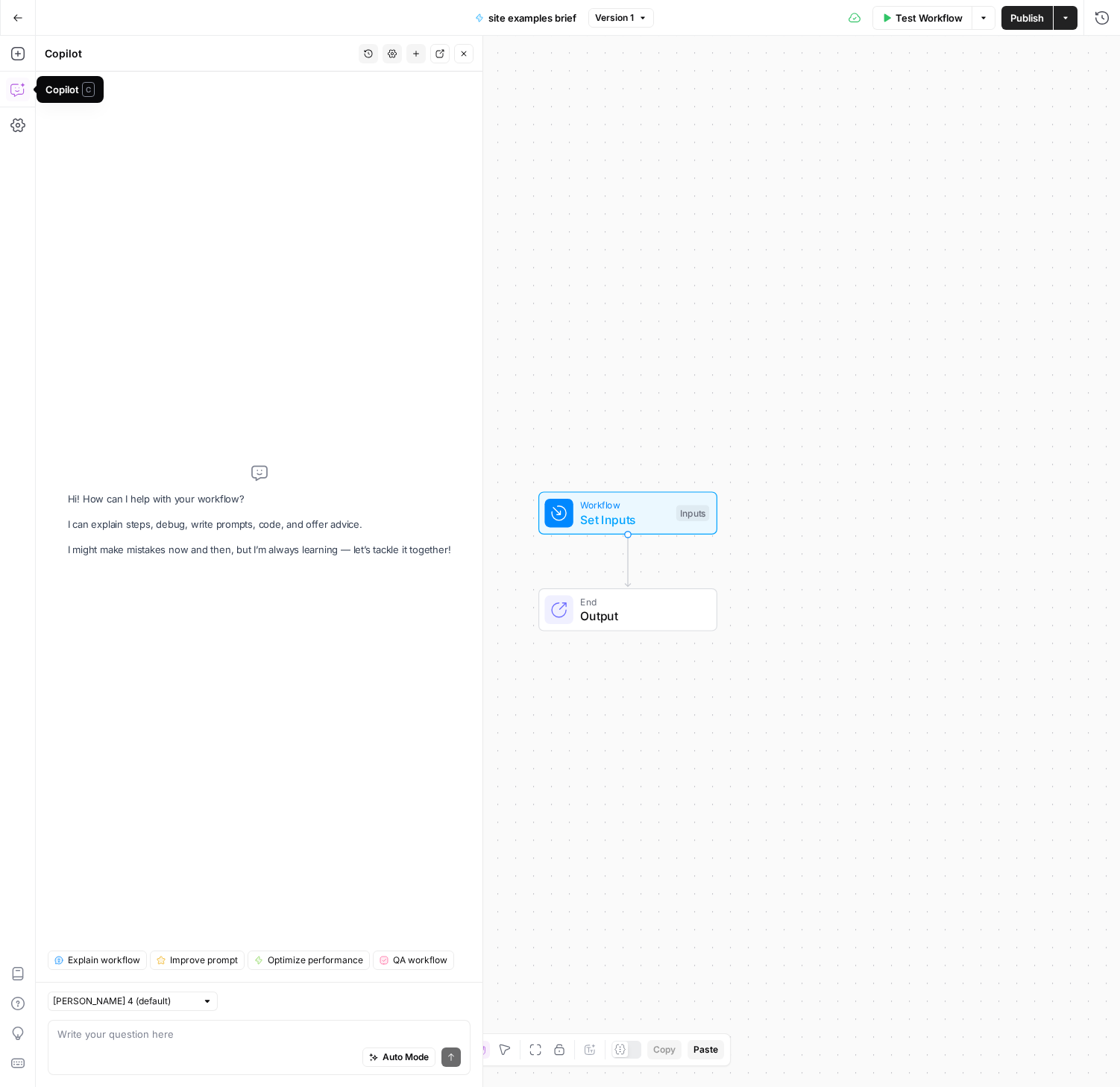
click at [191, 1042] on div "Auto Mode Send" at bounding box center [258, 1057] width 403 height 33
type textarea "I want to create a workflow to generate a brief. It s"
click at [947, 59] on div "Workflow Set Inputs Inputs End Output" at bounding box center [578, 561] width 1084 height 1051
click at [602, 520] on span "Set Inputs" at bounding box center [624, 519] width 88 height 18
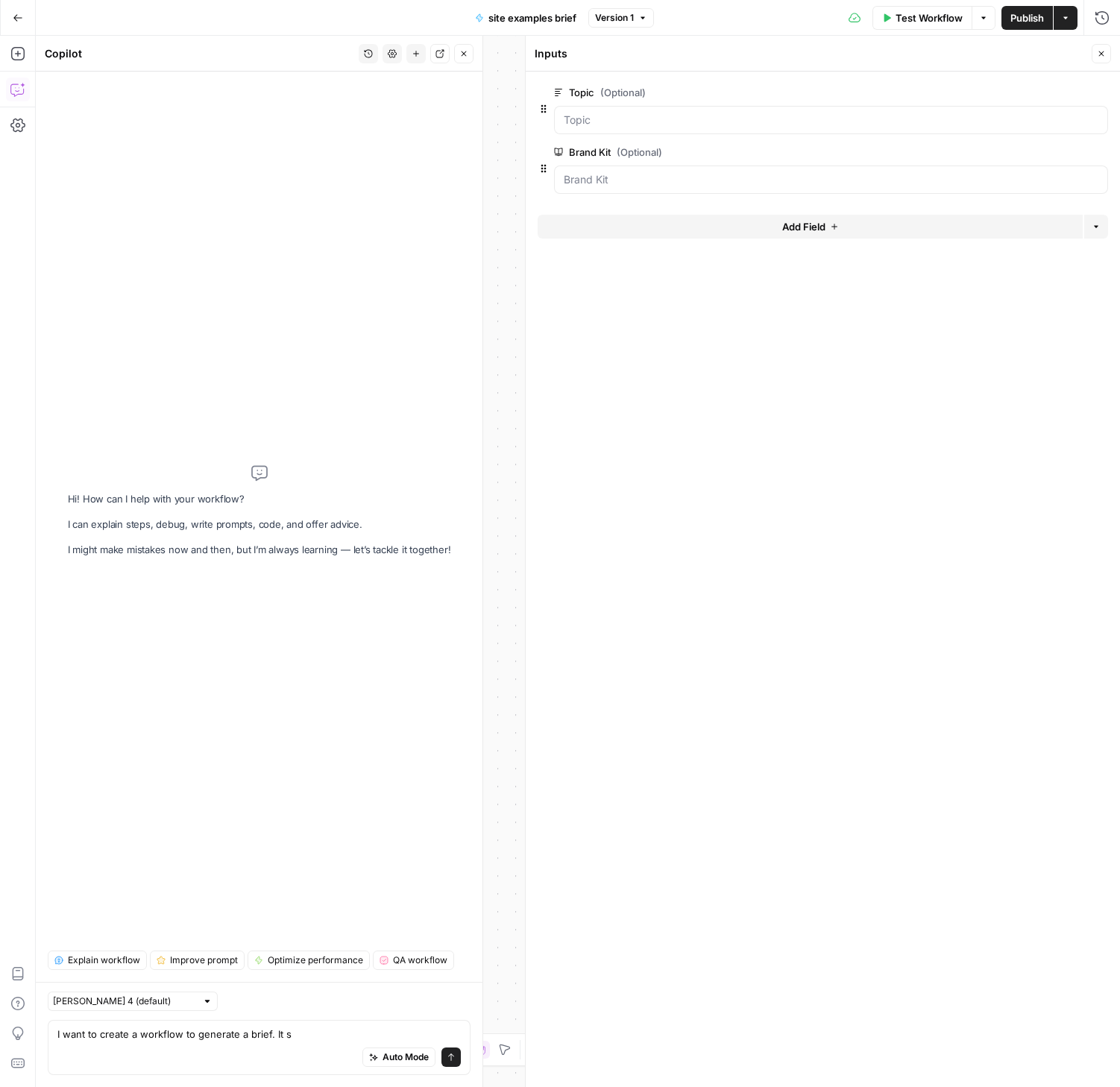
click at [816, 222] on span "Add Field" at bounding box center [803, 227] width 43 height 15
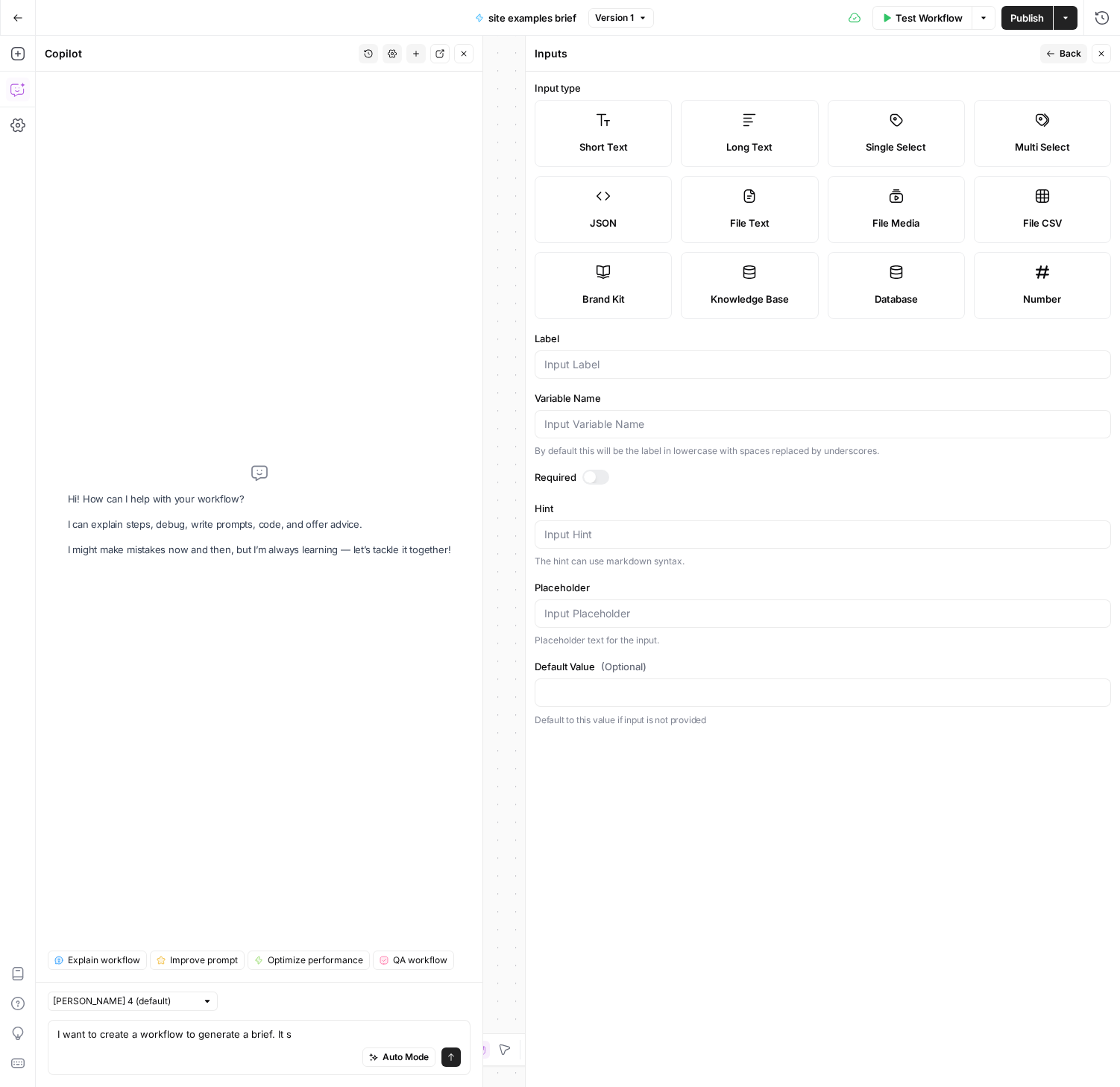
click at [731, 124] on label "Long Text" at bounding box center [749, 133] width 137 height 67
click at [626, 690] on textarea "Default Value (Optional)" at bounding box center [822, 692] width 557 height 15
click at [603, 357] on input "Label" at bounding box center [822, 365] width 557 height 15
type input "Website Examples"
click at [693, 501] on label "Hint" at bounding box center [823, 509] width 576 height 15
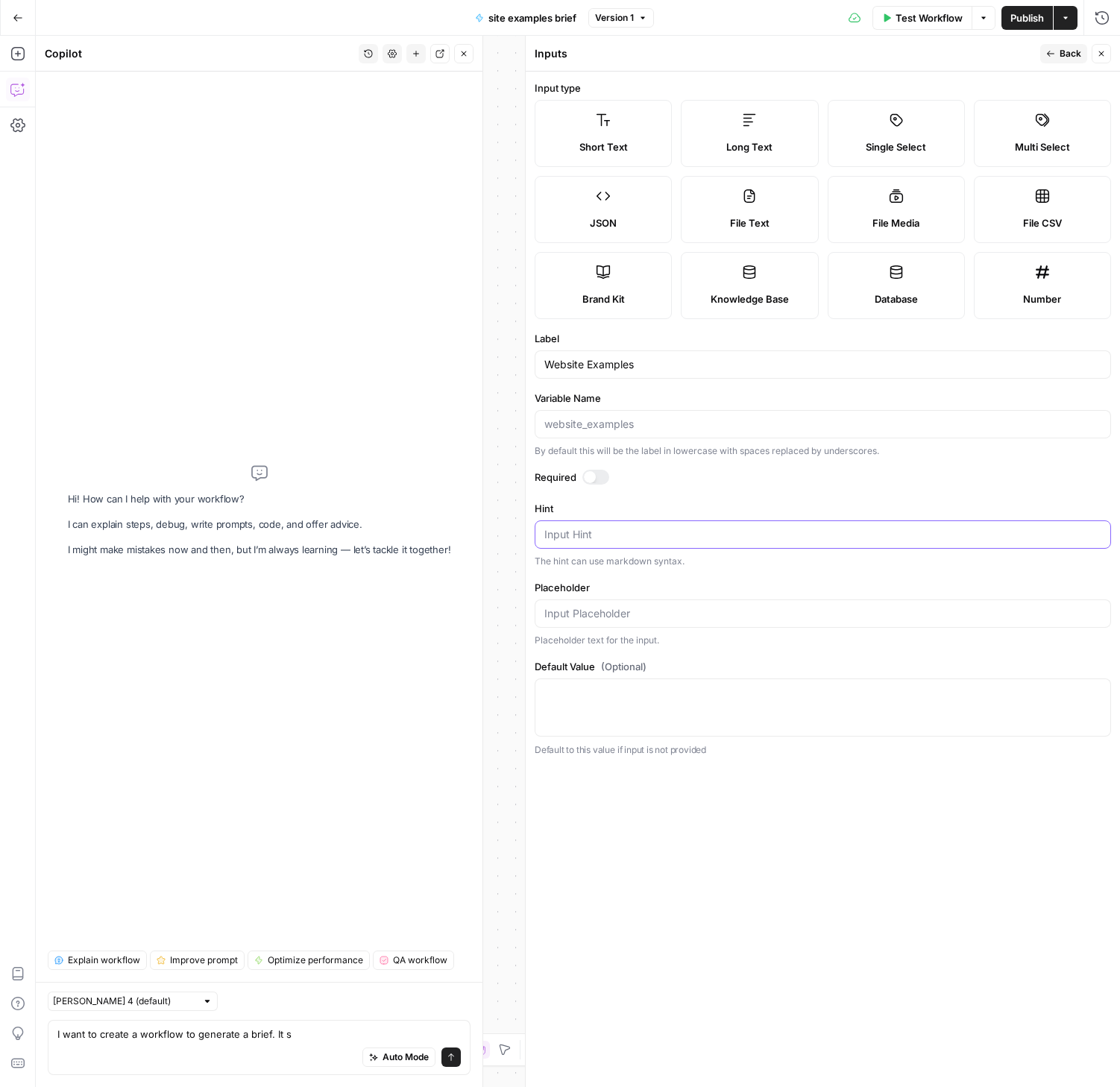
click at [693, 527] on textarea "Hint" at bounding box center [822, 535] width 557 height 15
click at [1074, 54] on span "Back" at bounding box center [1070, 54] width 21 height 14
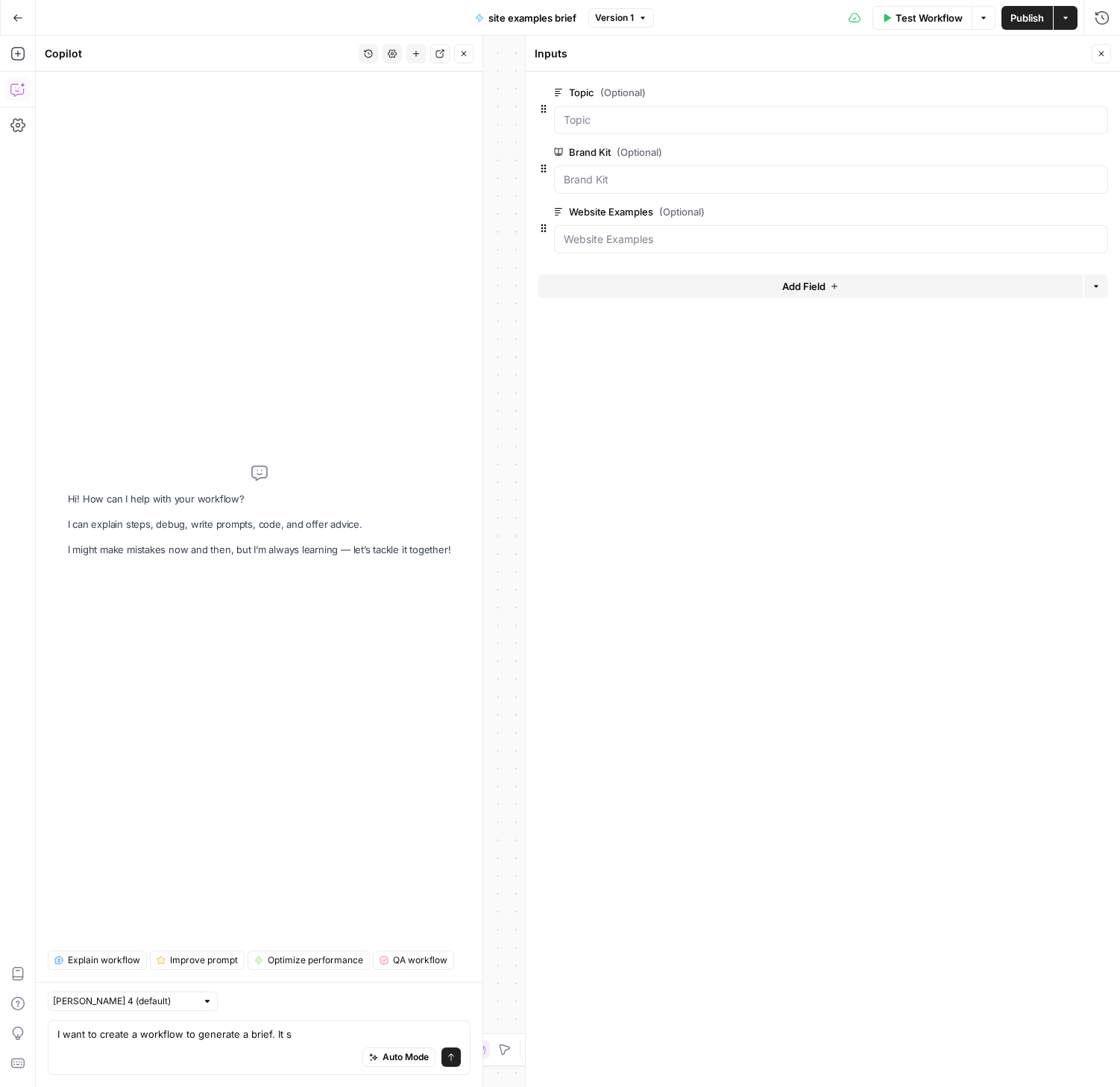
drag, startPoint x: 779, startPoint y: 100, endPoint x: 820, endPoint y: 104, distance: 41.2
click at [779, 100] on div "Topic (Optional) edit field Delete group" at bounding box center [830, 92] width 554 height 18
click at [1038, 91] on span "edit field" at bounding box center [1051, 93] width 33 height 12
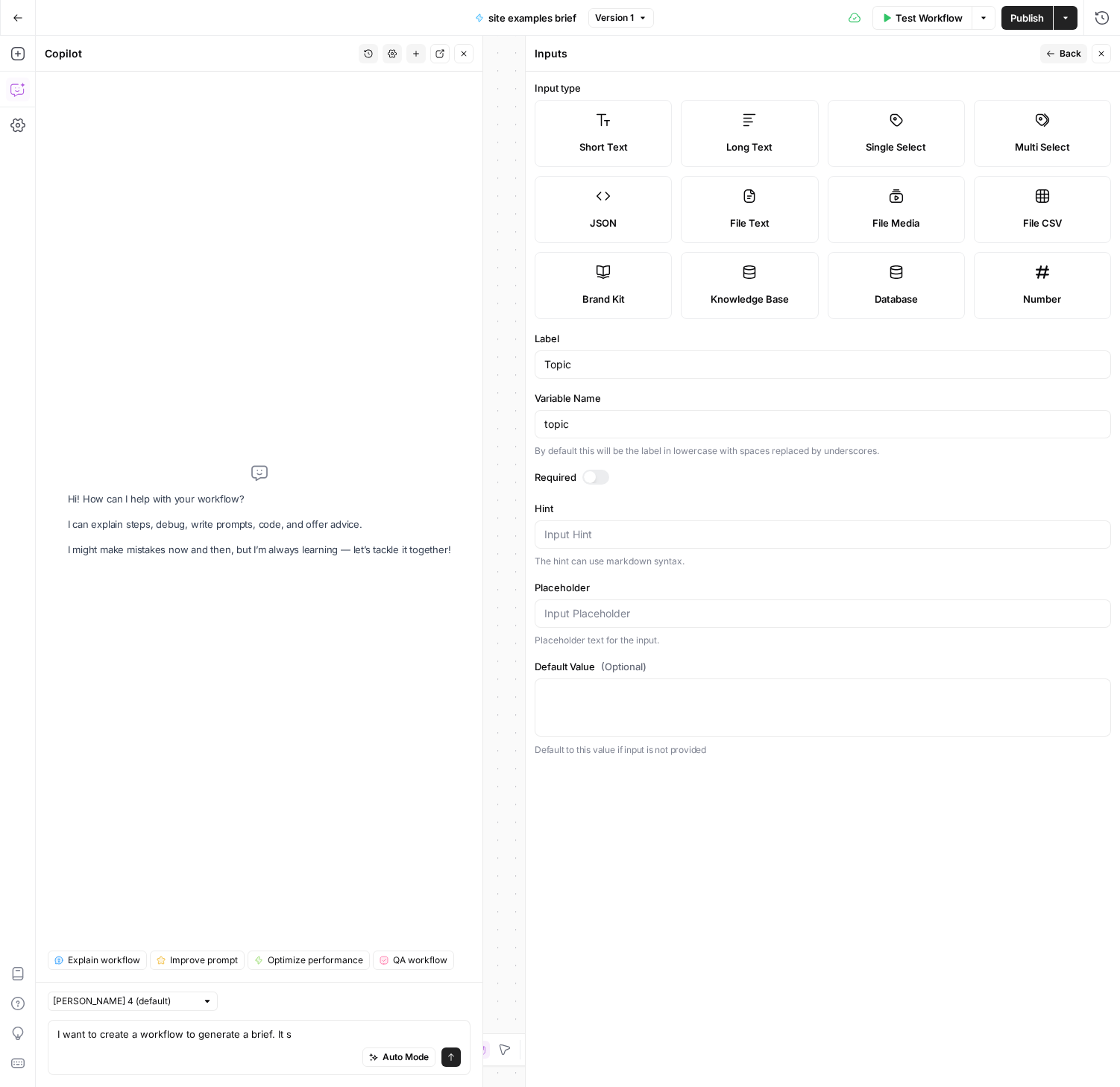
click at [606, 481] on div at bounding box center [595, 477] width 27 height 15
click at [1061, 51] on span "Back" at bounding box center [1070, 54] width 21 height 14
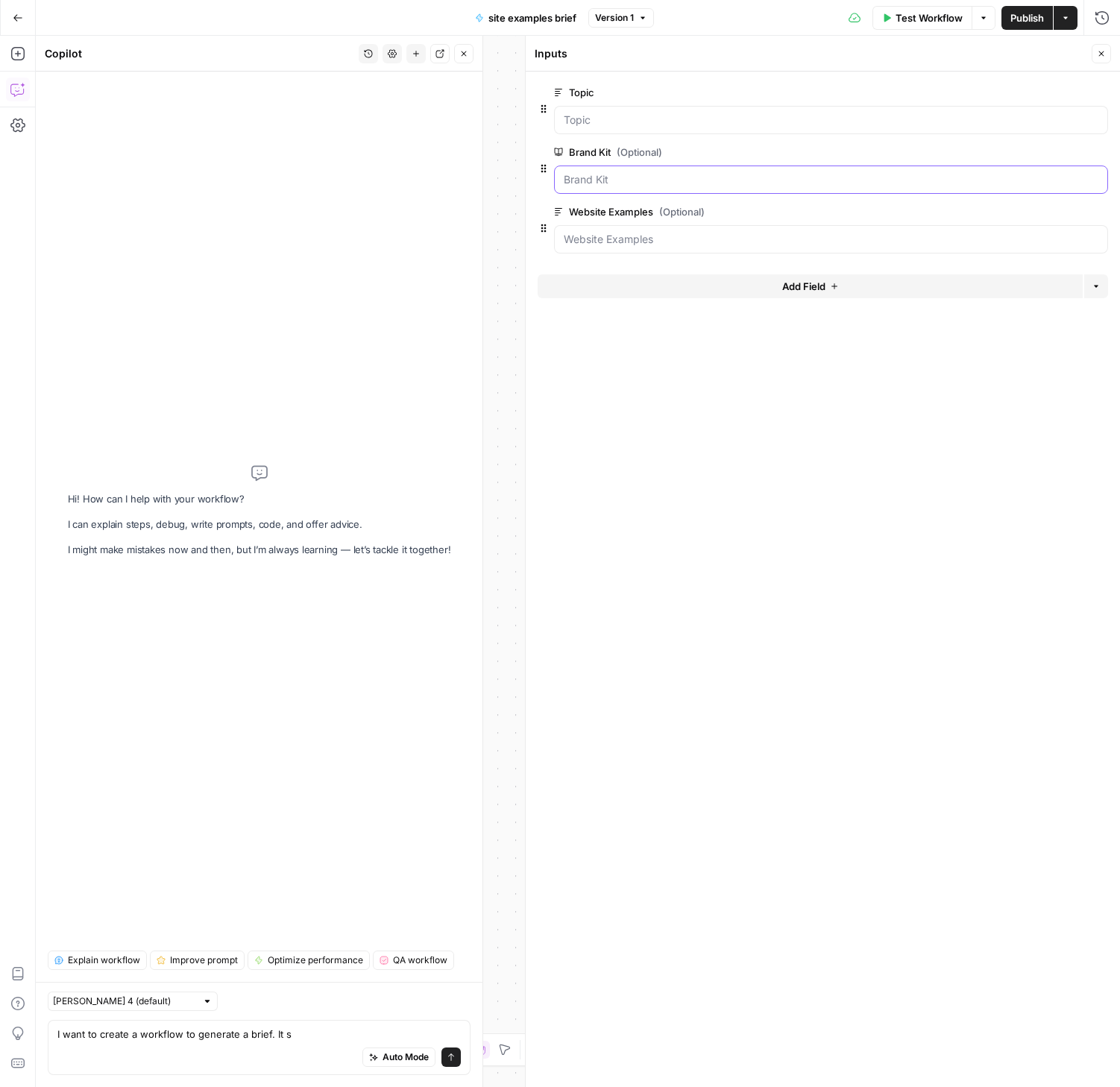
click at [765, 179] on Kit "Brand Kit (Optional)" at bounding box center [831, 180] width 535 height 15
click at [1034, 148] on button "edit field" at bounding box center [1058, 152] width 57 height 18
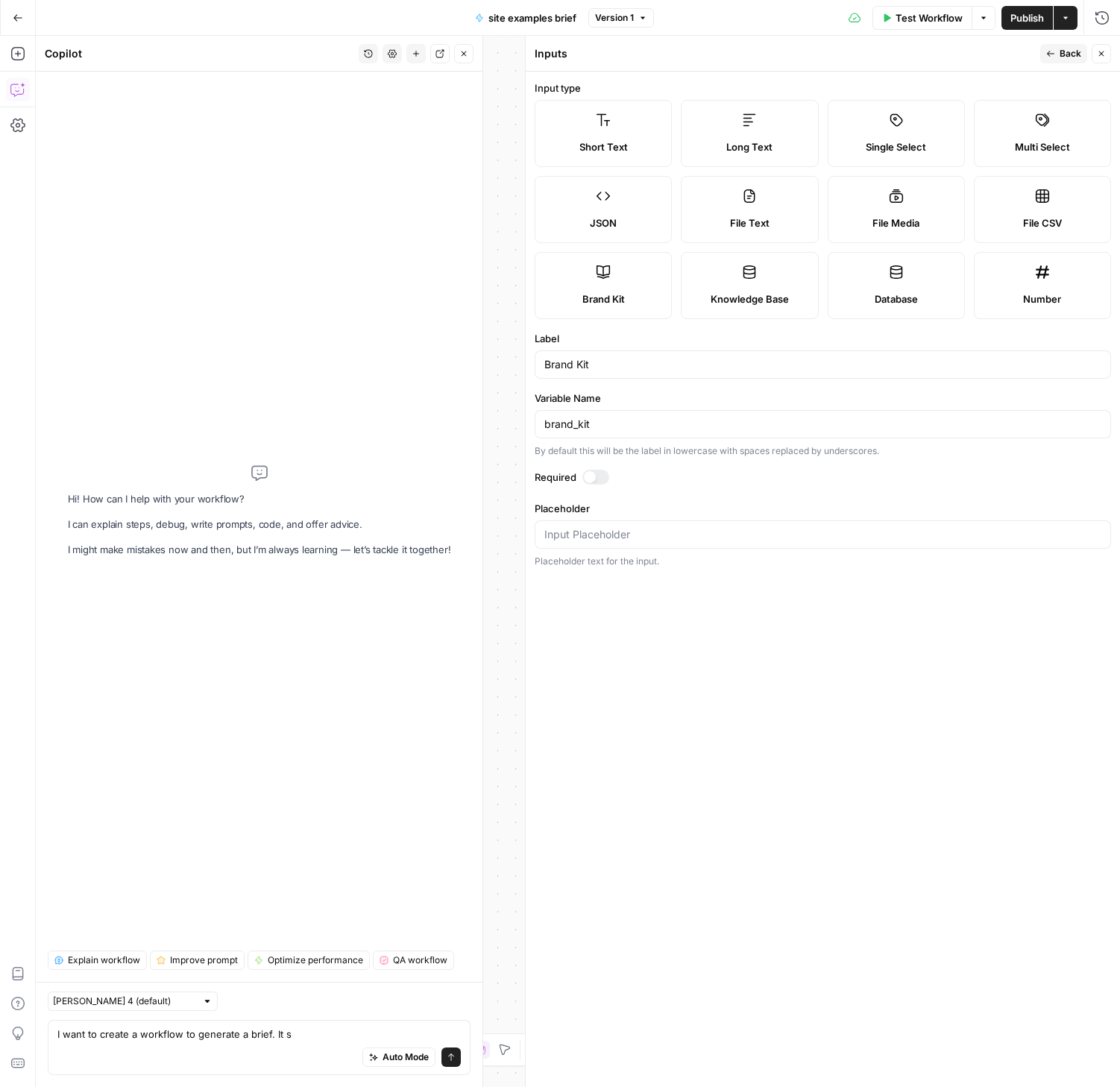
click at [595, 474] on div at bounding box center [595, 477] width 27 height 15
click at [1061, 44] on button "Back" at bounding box center [1064, 53] width 47 height 19
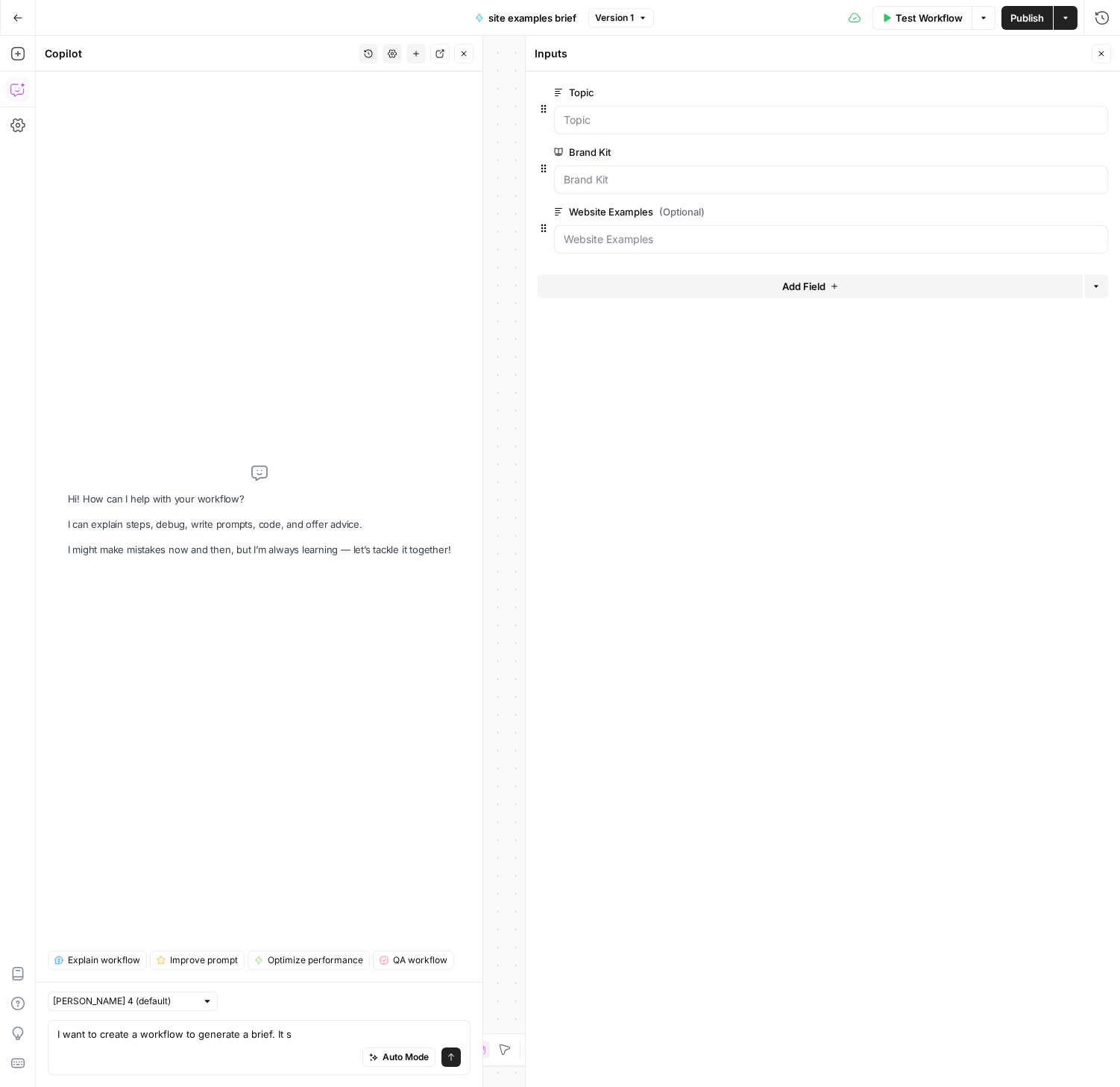
click at [1096, 53] on button "Close" at bounding box center [1101, 53] width 19 height 19
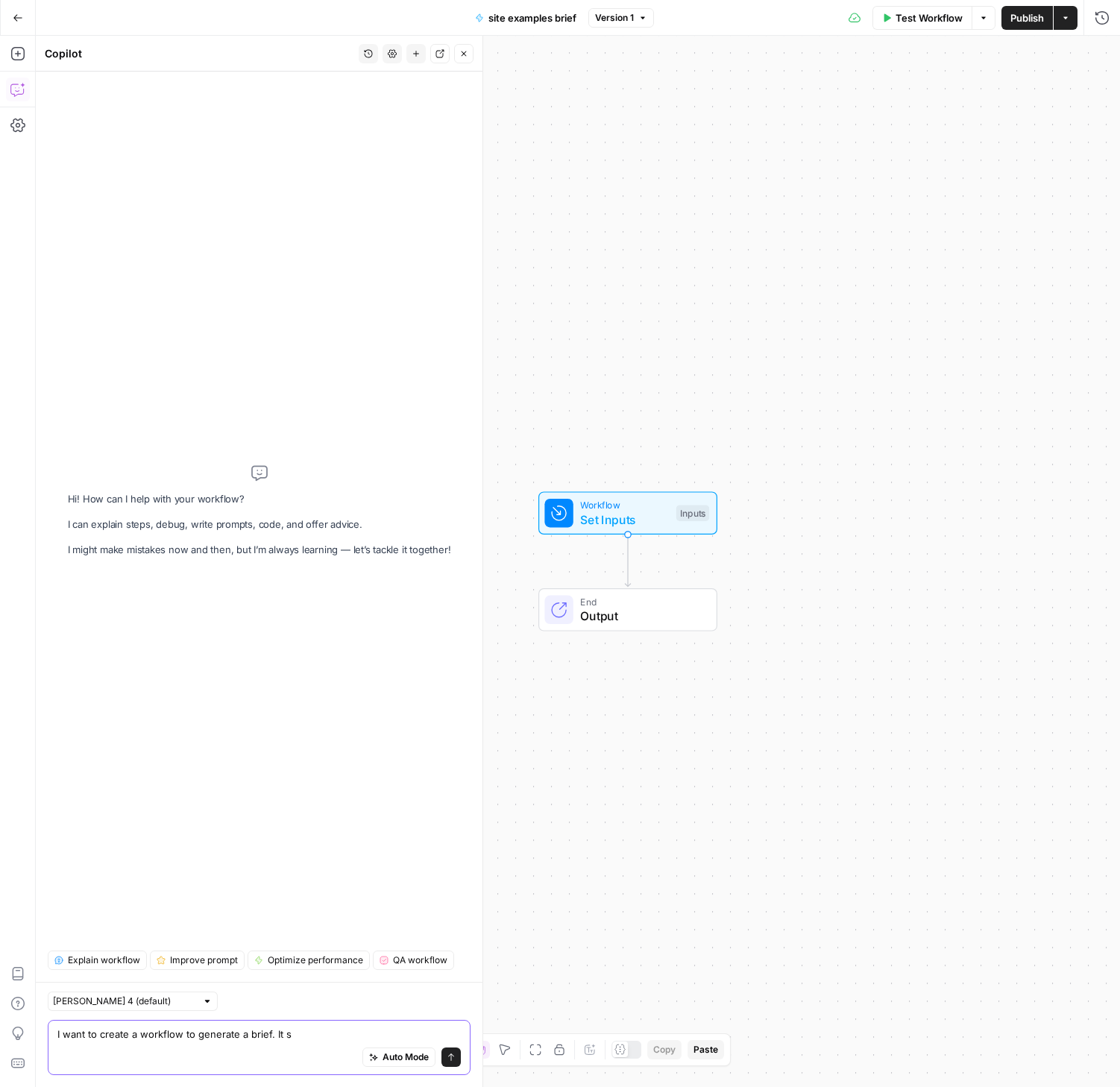
click at [314, 1040] on textarea "I want to create a workflow to generate a brief. It s" at bounding box center [258, 1034] width 403 height 15
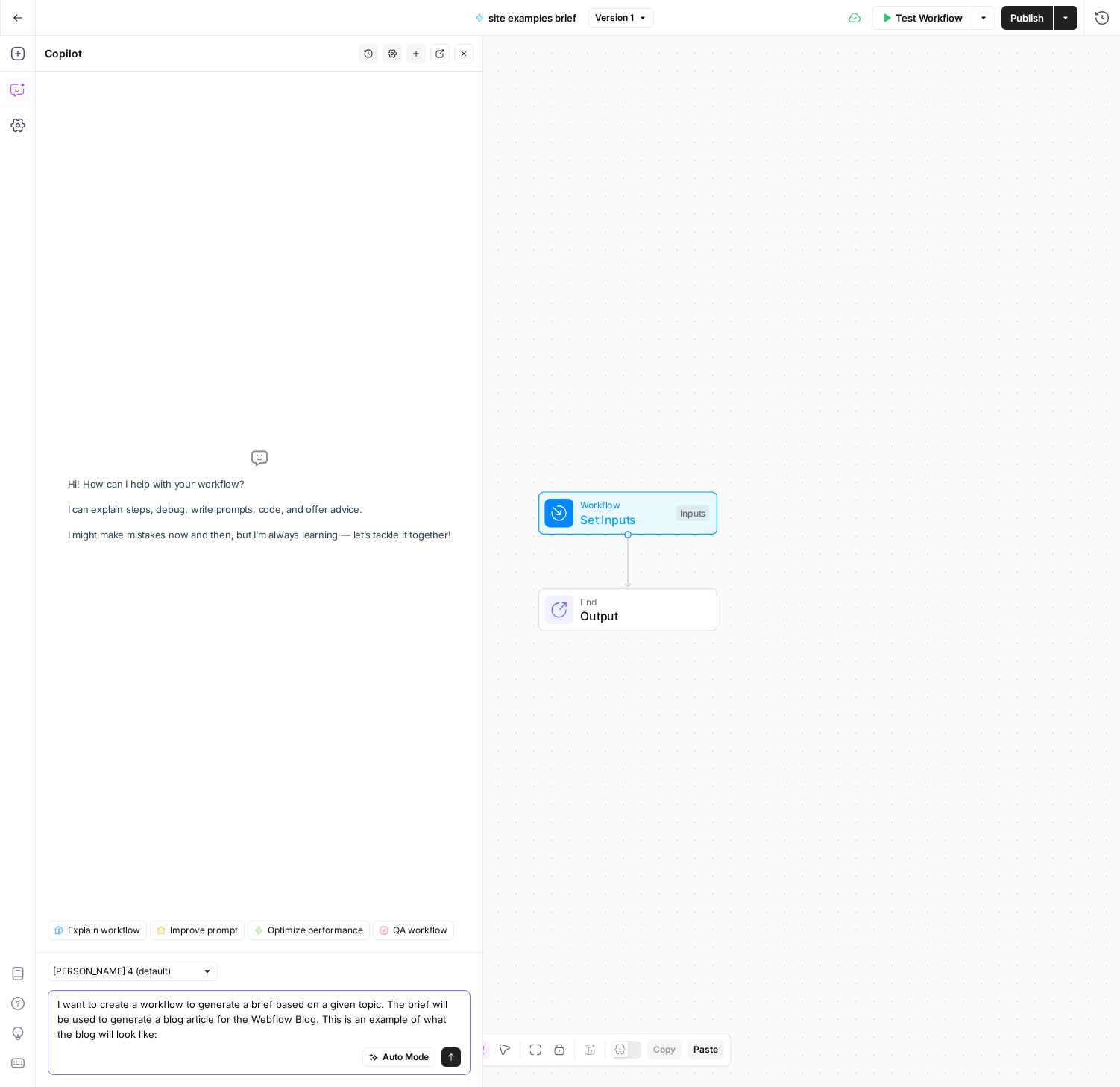
paste textarea "https://webflow.com/blog/parallax-scrolling"
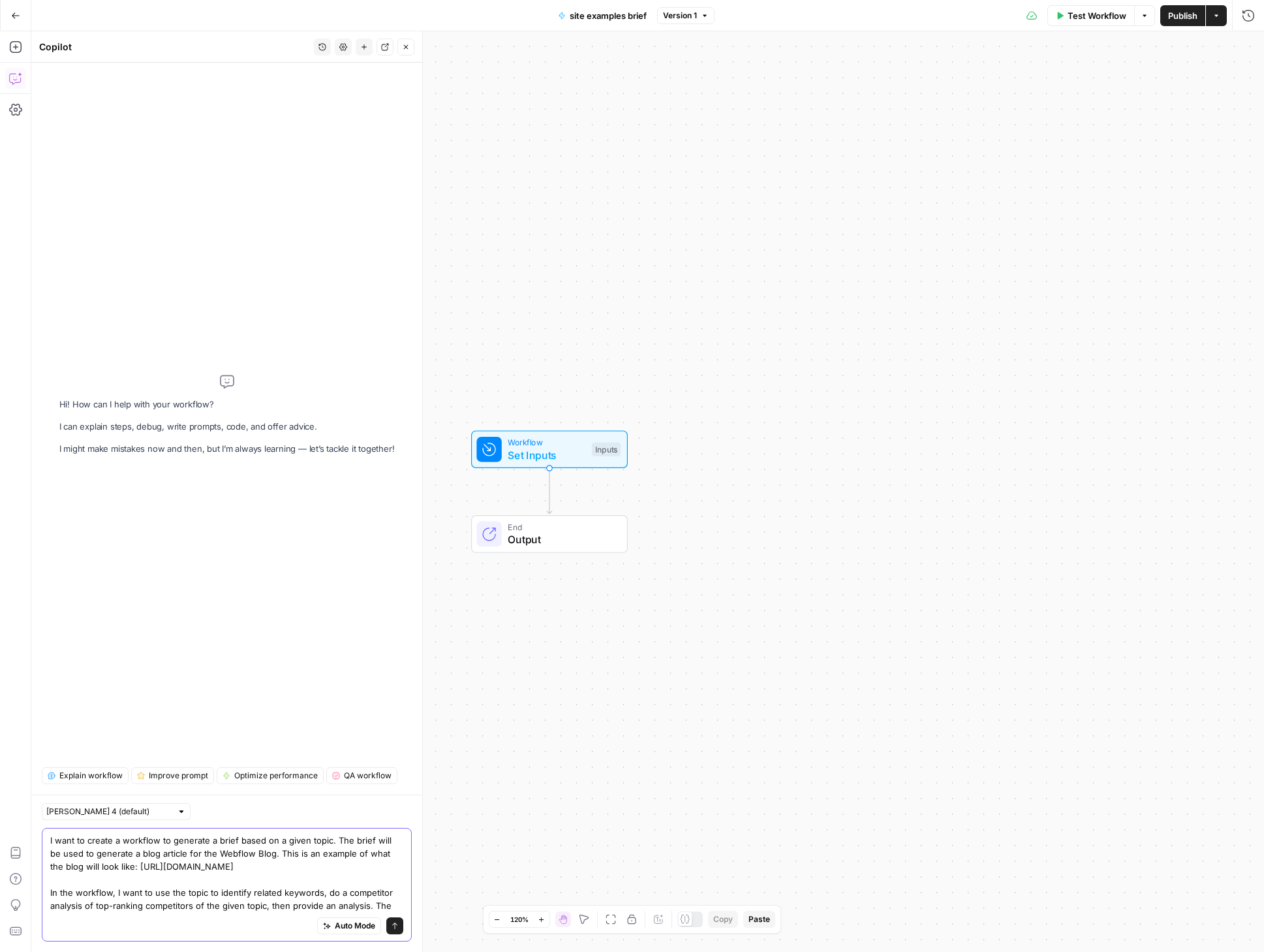
click at [268, 903] on textarea "I want to create a workflow to generate a brief based on a given topic. The bri…" at bounding box center [226, 873] width 353 height 78
click at [322, 891] on textarea "I want to create a workflow to generate a brief based on a given topic. The bri…" at bounding box center [226, 873] width 353 height 78
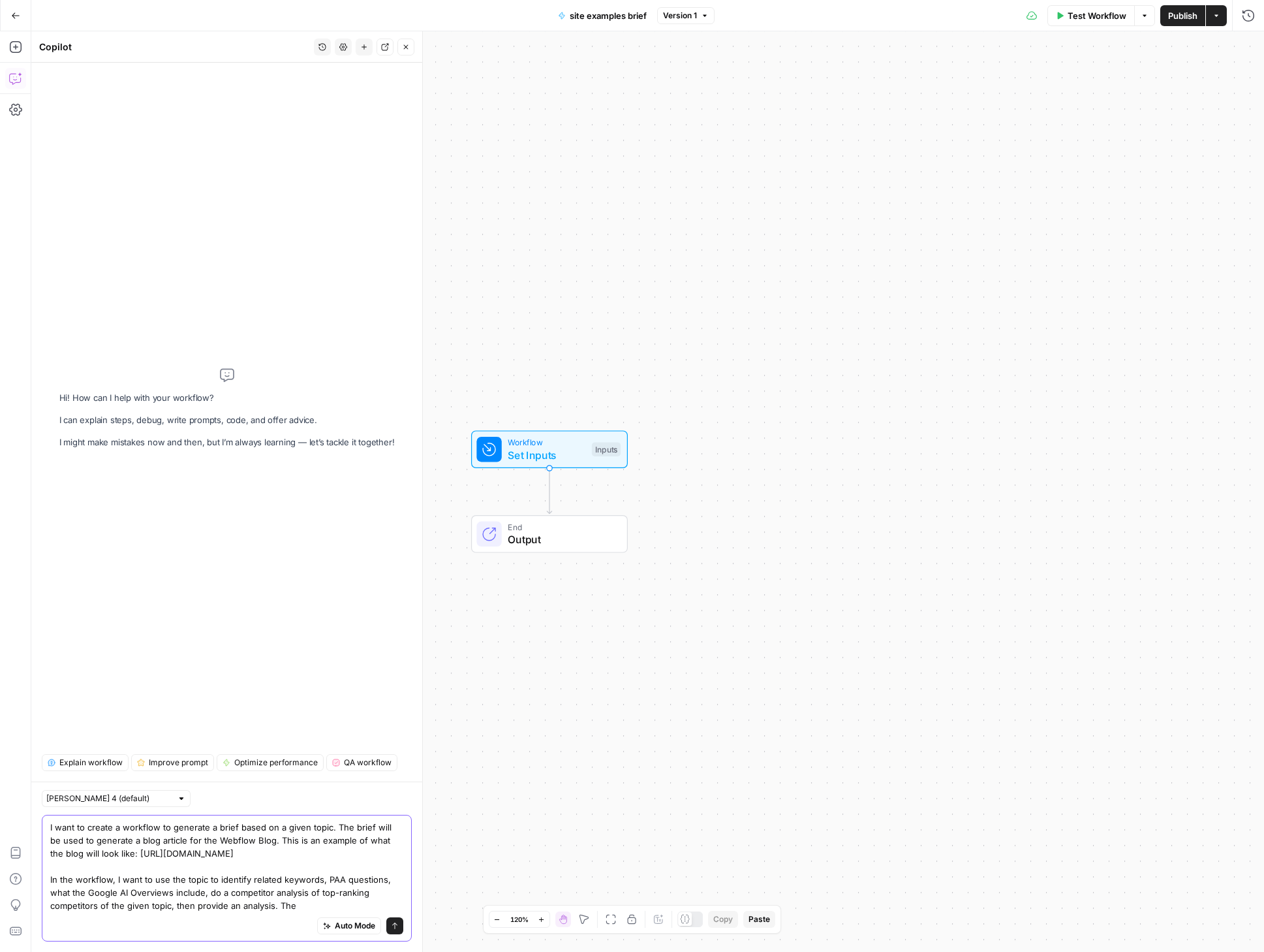
click at [319, 905] on textarea "I want to create a workflow to generate a brief based on a given topic. The bri…" at bounding box center [226, 866] width 353 height 91
click at [275, 902] on textarea "I want to create a workflow to generate a brief based on a given topic. The bri…" at bounding box center [226, 866] width 353 height 91
drag, startPoint x: 276, startPoint y: 905, endPoint x: 404, endPoint y: 903, distance: 128.0
click at [404, 903] on div "I want to create a workflow to generate a brief based on a given topic. The bri…" at bounding box center [227, 878] width 370 height 127
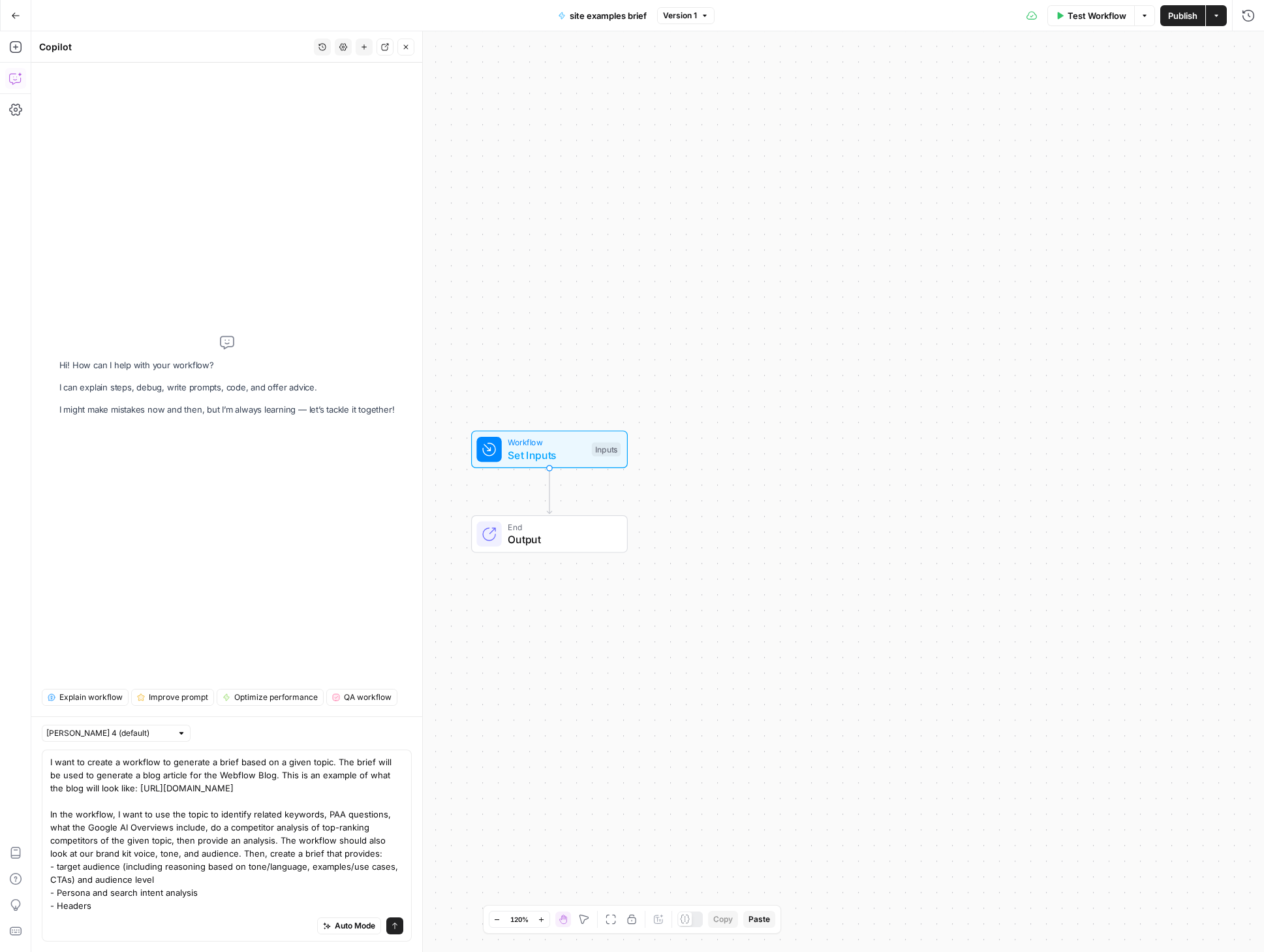
click at [75, 913] on div "Auto Mode Send" at bounding box center [226, 926] width 353 height 29
click at [127, 897] on textarea "I want to create a workflow to generate a brief based on a given topic. The bri…" at bounding box center [226, 833] width 353 height 157
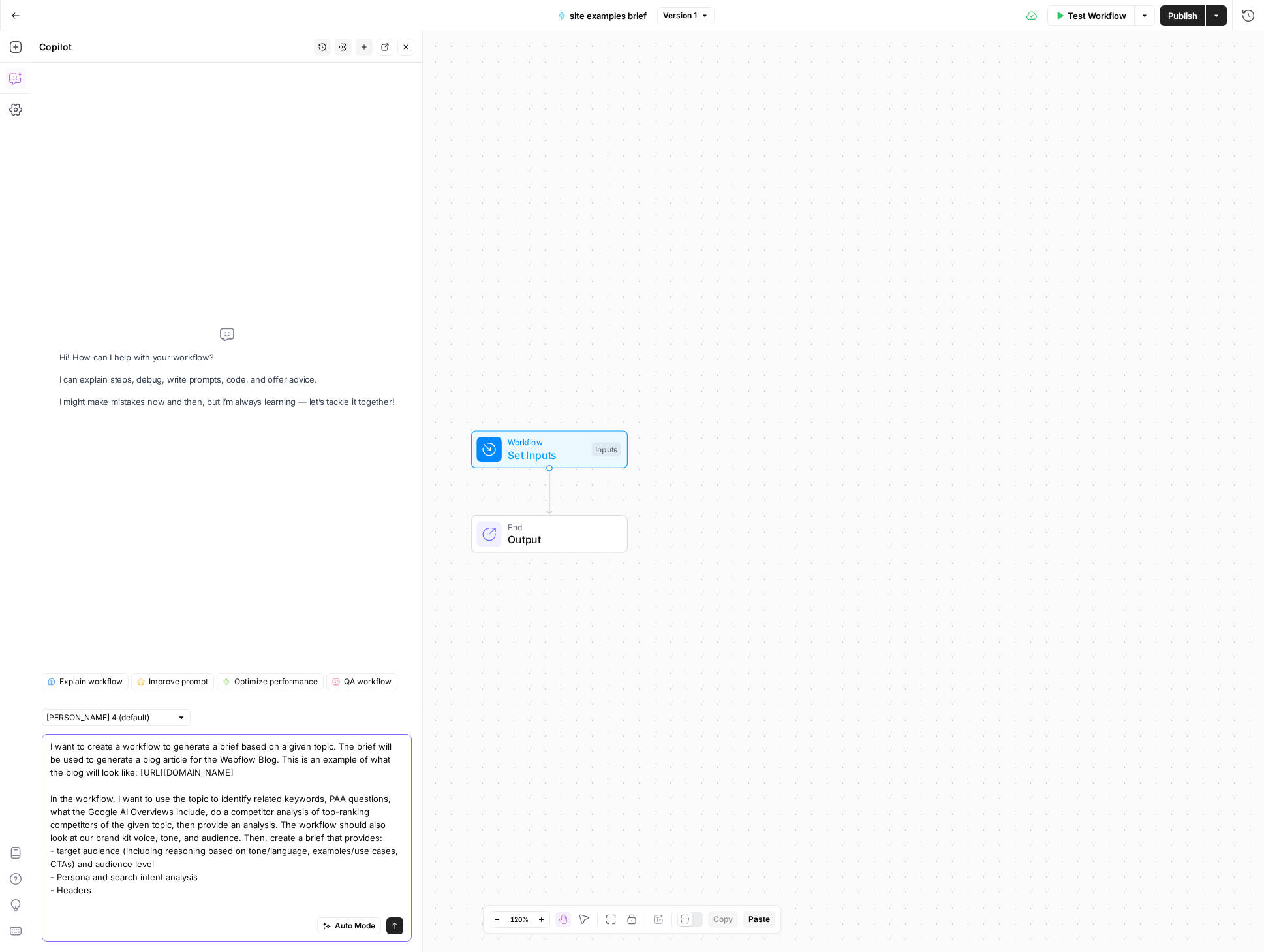
scroll to position [23, 0]
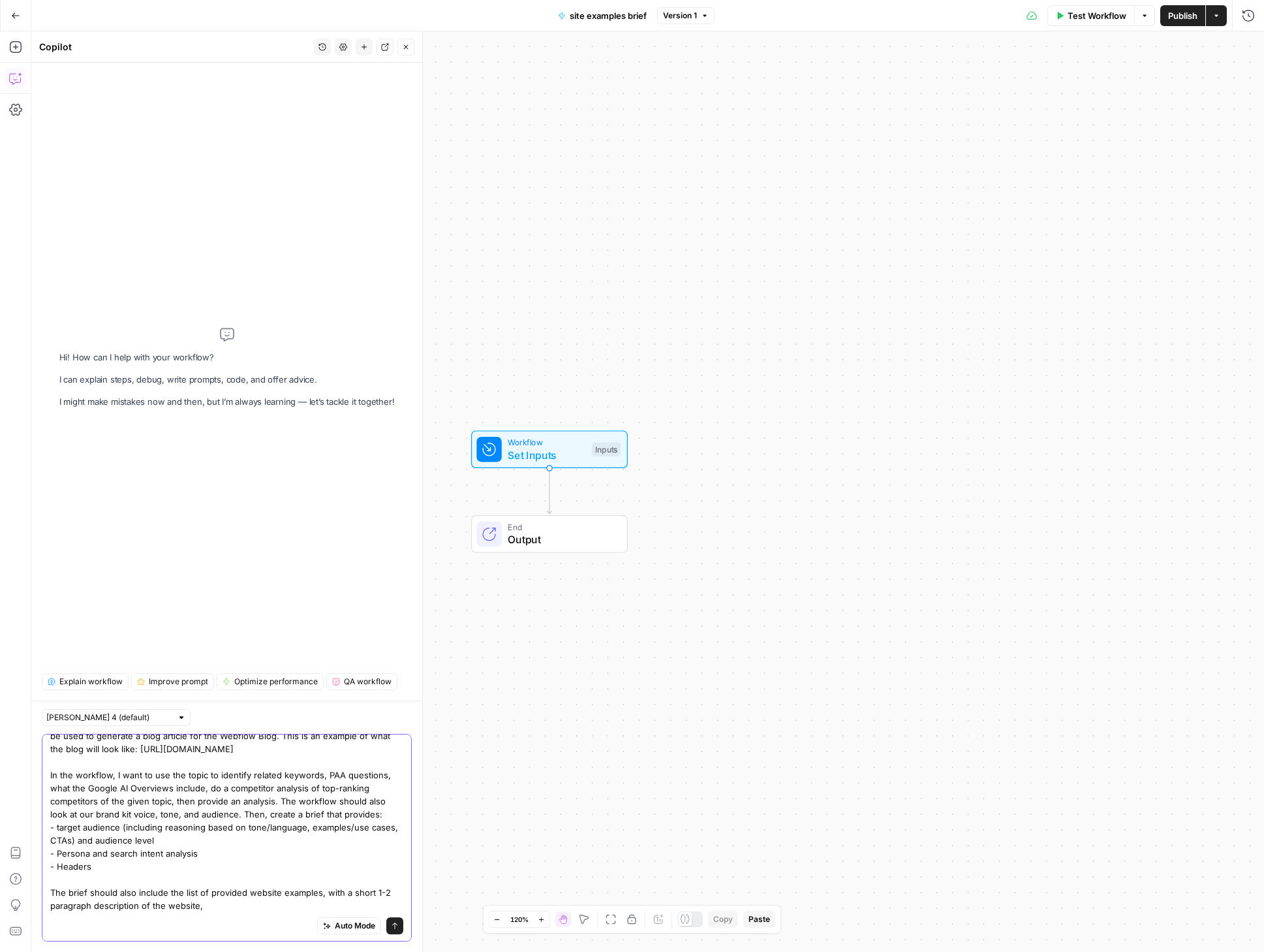
click at [219, 895] on textarea "I want to create a workflow to generate a brief based on a given topic. The bri…" at bounding box center [226, 814] width 353 height 196
click at [279, 891] on textarea "I want to create a workflow to generate a brief based on a given topic. The bri…" at bounding box center [226, 814] width 353 height 196
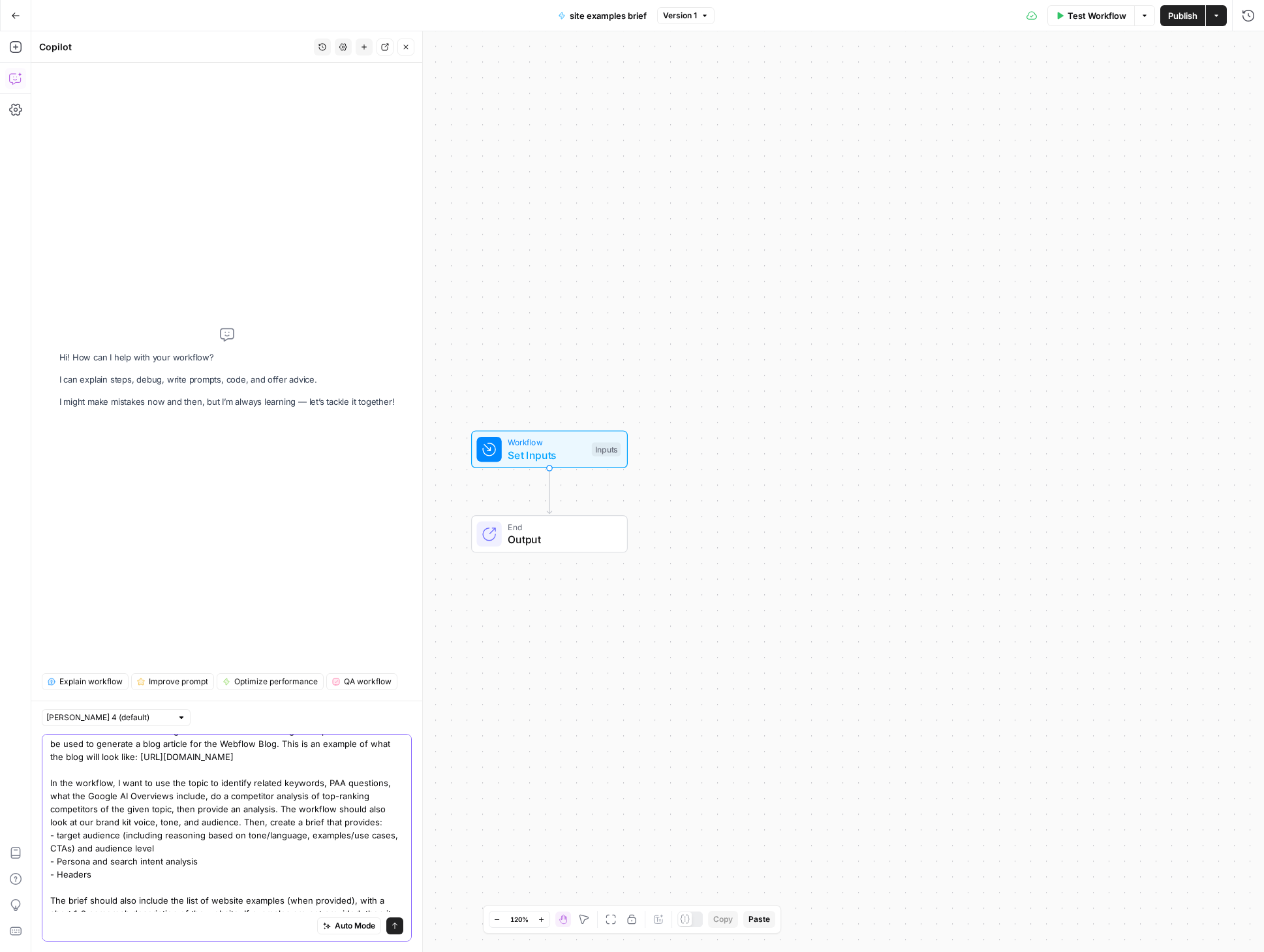
scroll to position [49, 0]
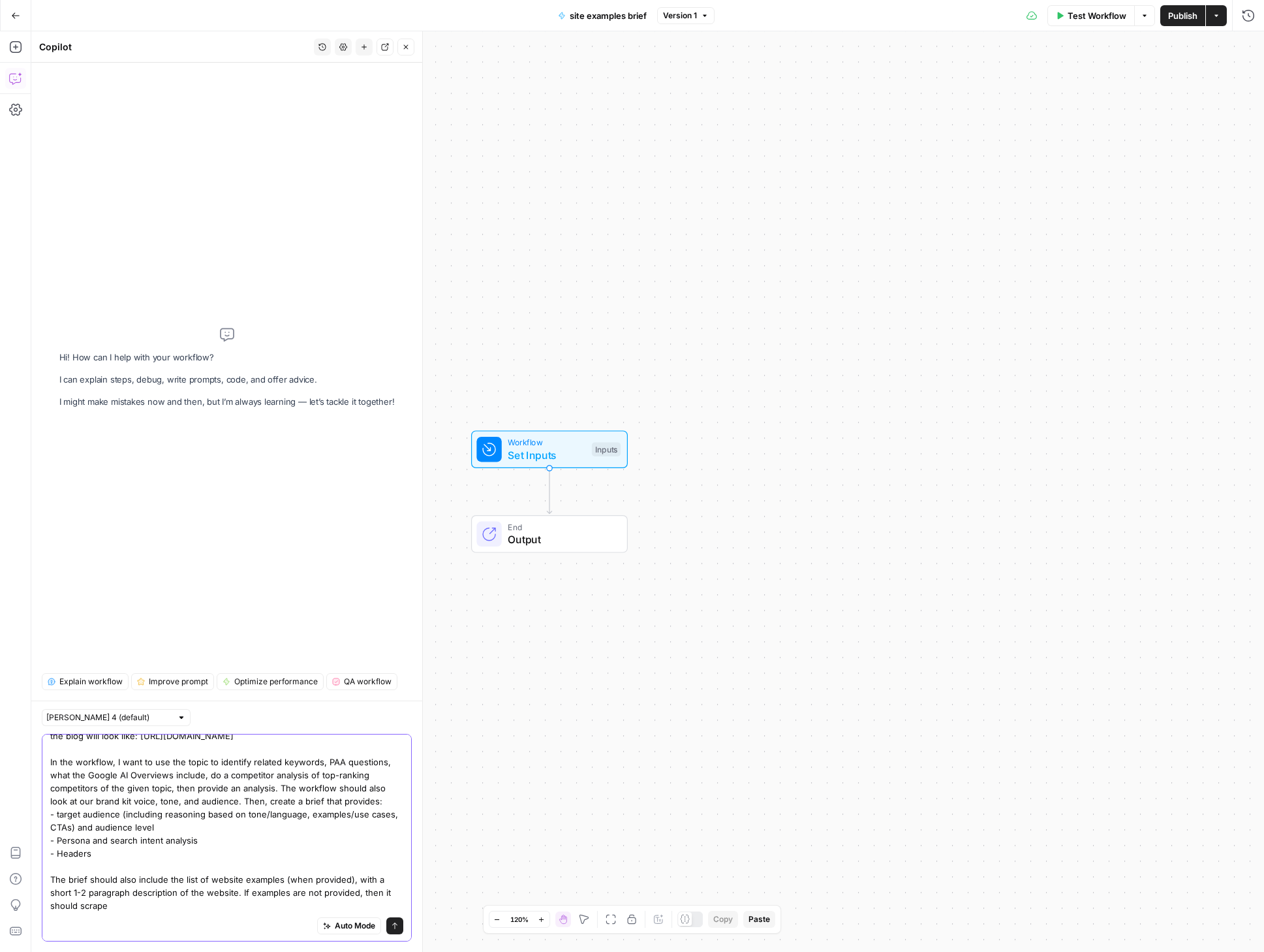
click at [153, 899] on textarea "I want to create a workflow to generate a brief based on a given topic. The bri…" at bounding box center [226, 807] width 353 height 209
click at [381, 879] on textarea "I want to create a workflow to generate a brief based on a given topic. The bri…" at bounding box center [226, 807] width 353 height 209
click at [255, 895] on textarea "I want to create a workflow to generate a brief based on a given topic. The bri…" at bounding box center [226, 807] width 353 height 209
drag, startPoint x: 79, startPoint y: 891, endPoint x: 167, endPoint y: 899, distance: 88.4
click at [167, 899] on textarea "I want to create a workflow to generate a brief based on a given topic. The bri…" at bounding box center [226, 807] width 353 height 209
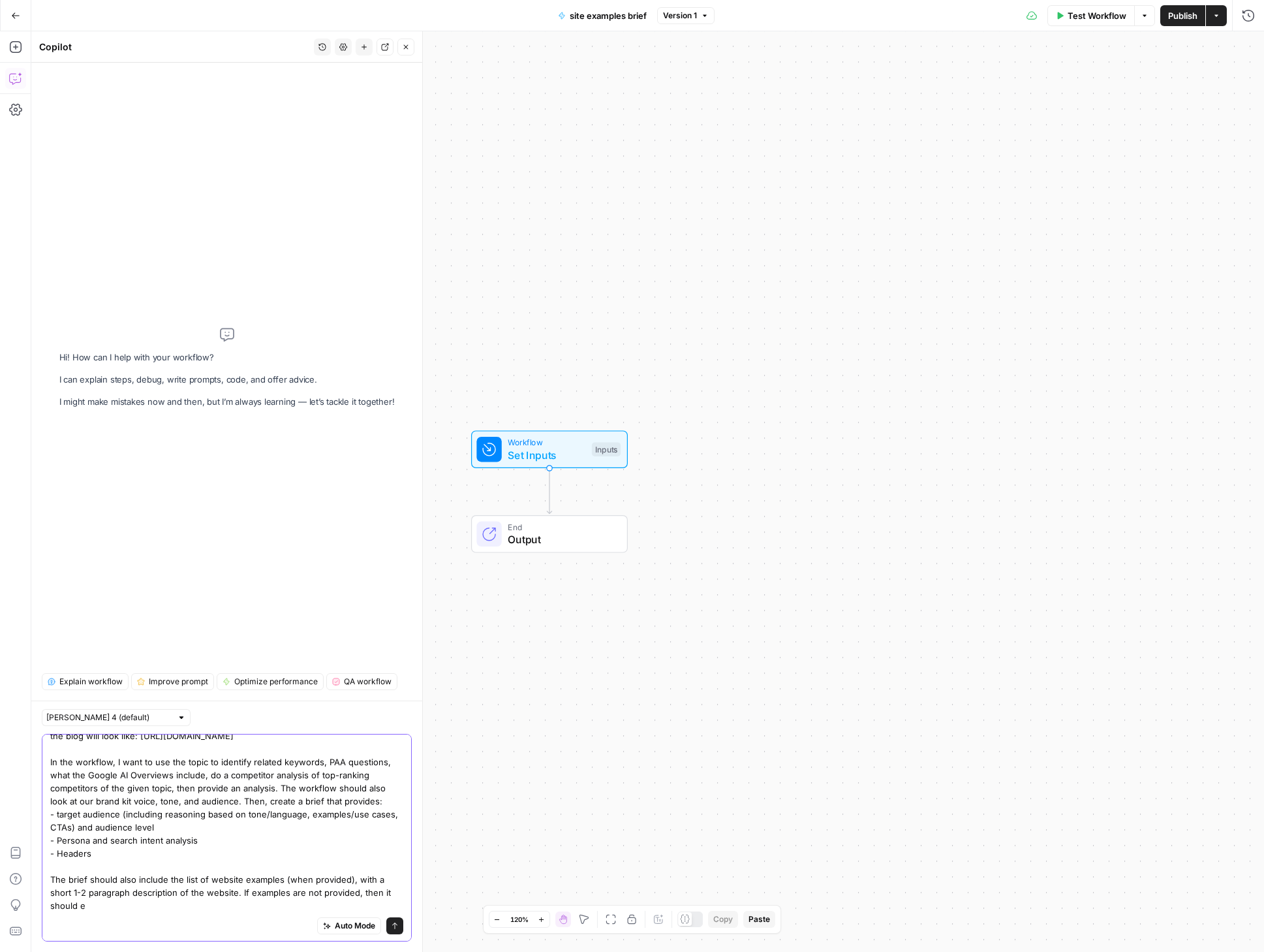
scroll to position [37, 0]
paste textarea "https://app.airops.com/webflow-6/data/knowledge_bases/12461/documents"
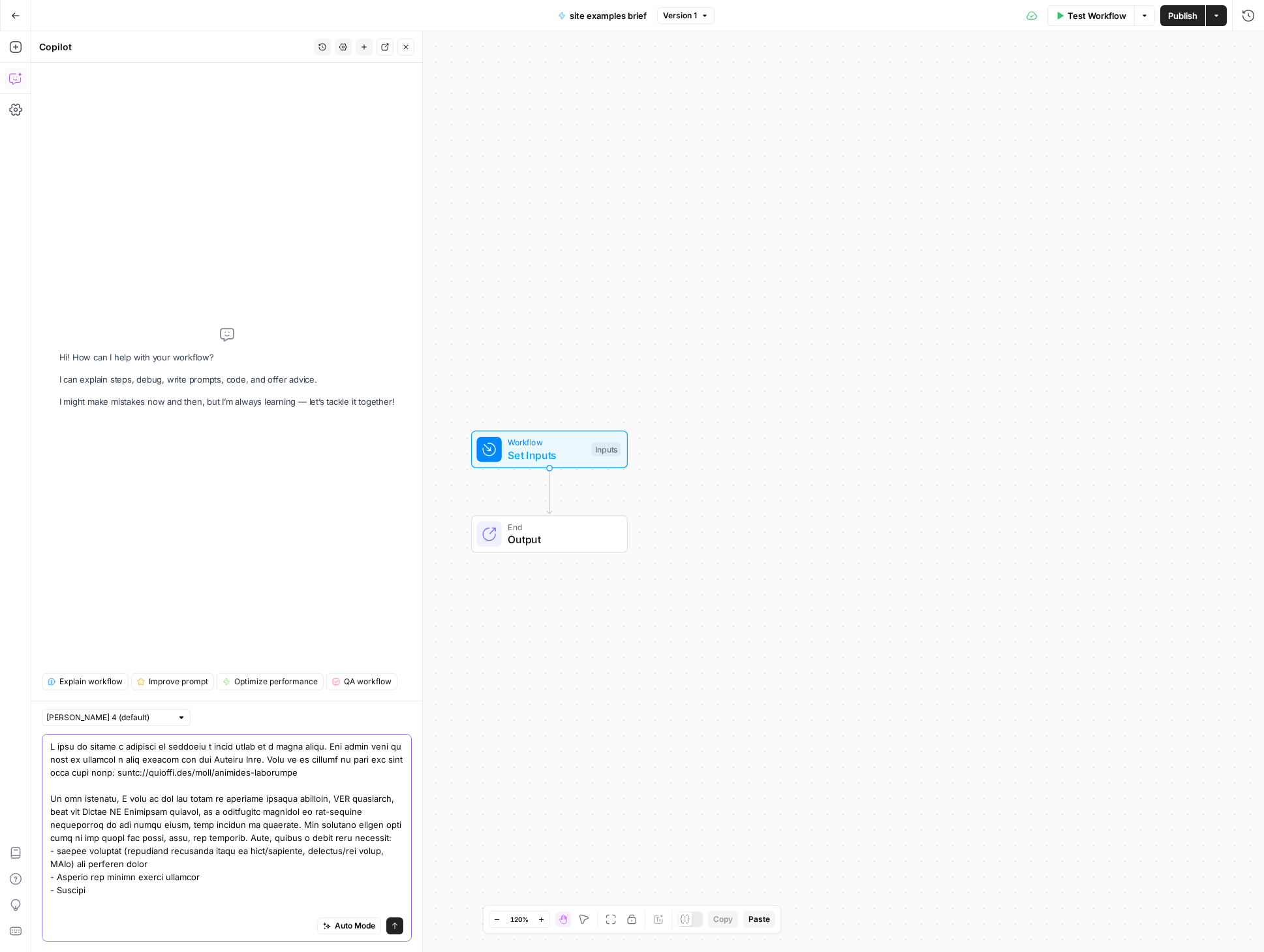
scroll to position [49, 0]
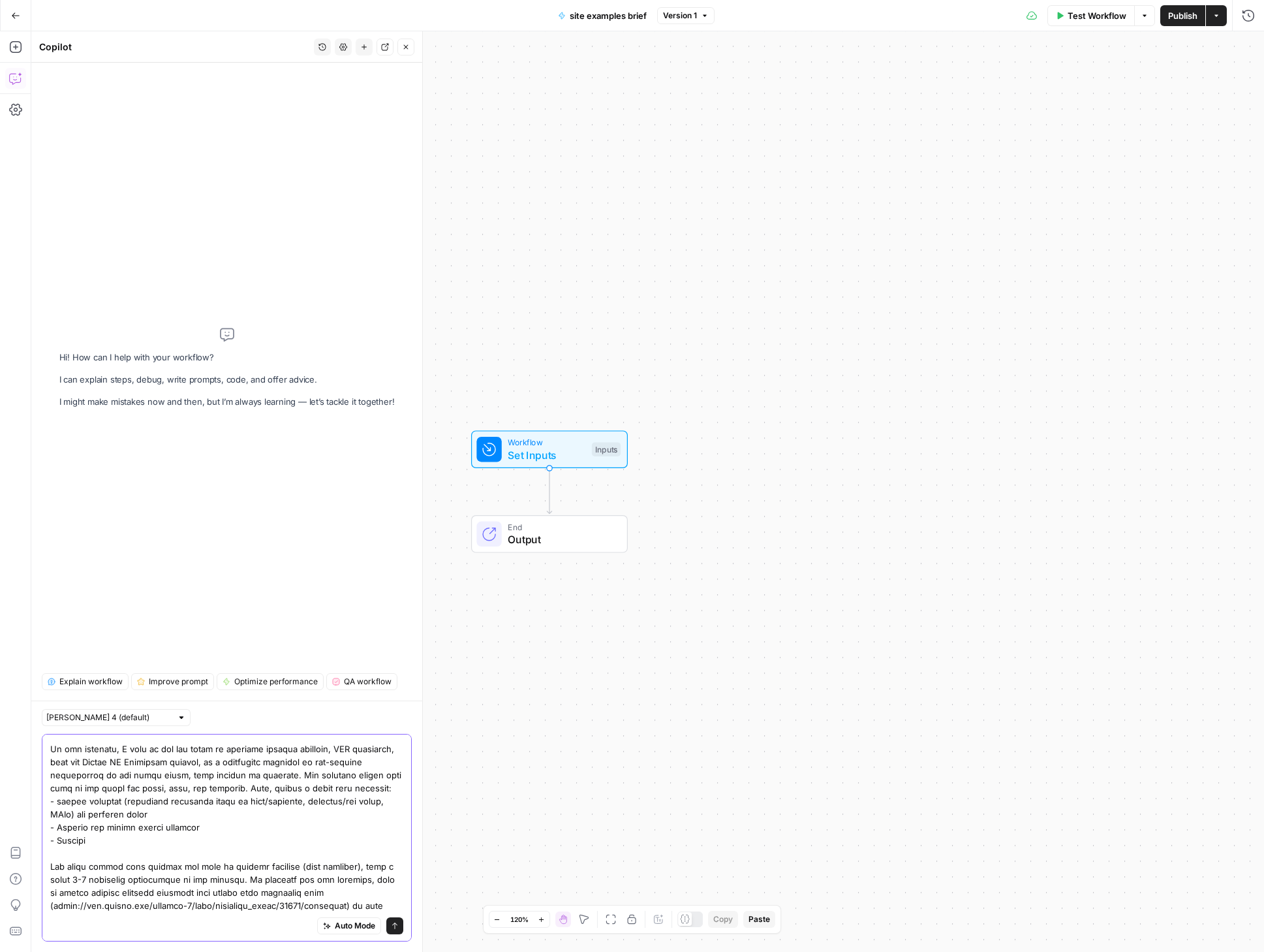
paste textarea "https://app.airops.com/webflow-6/data/knowledge_bases/12462/documents"
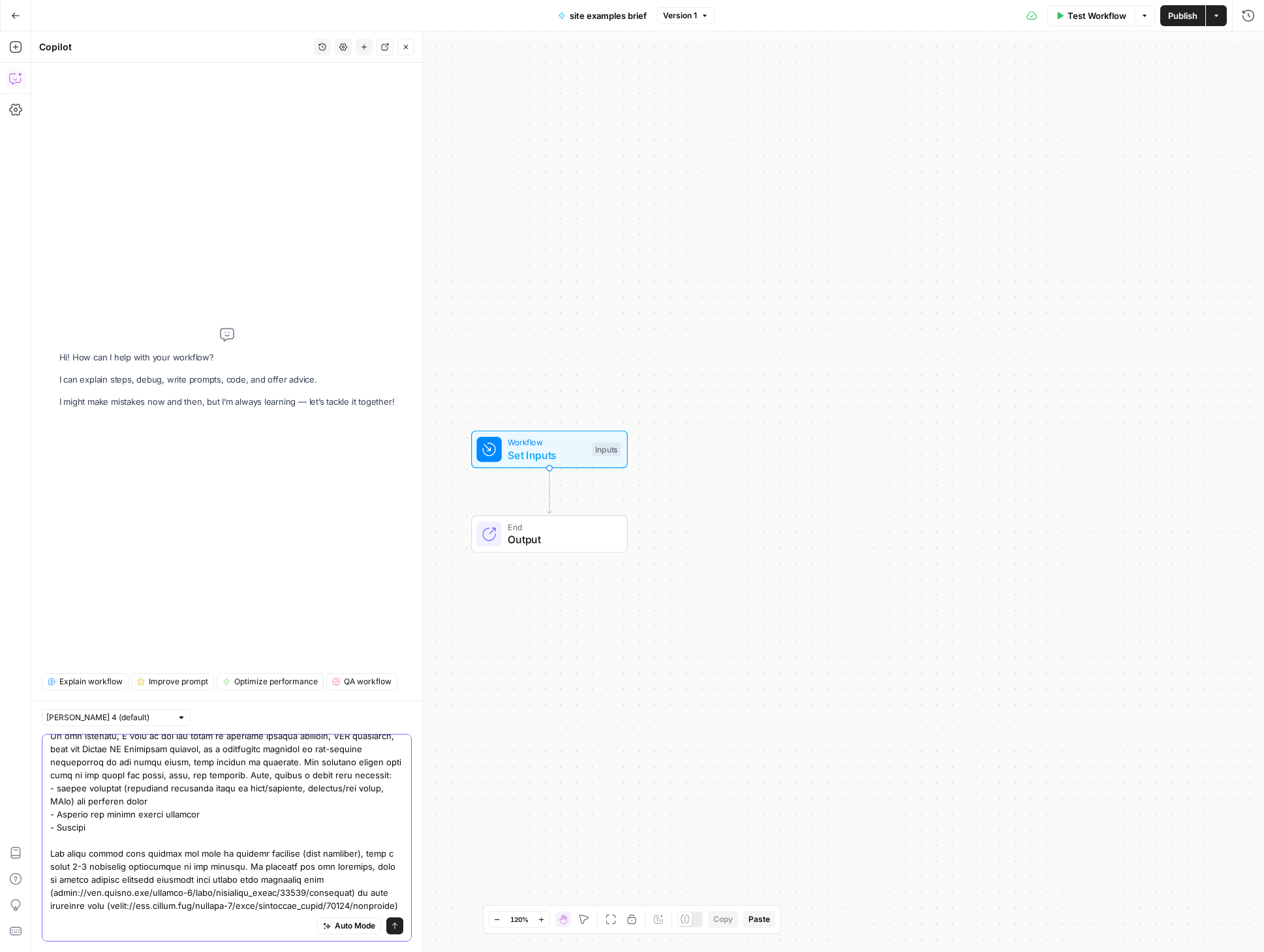
scroll to position [76, 0]
type textarea "I want to create a workflow to generate a brief based on a given topic. The bri…"
click at [391, 926] on icon "submit" at bounding box center [395, 926] width 8 height 8
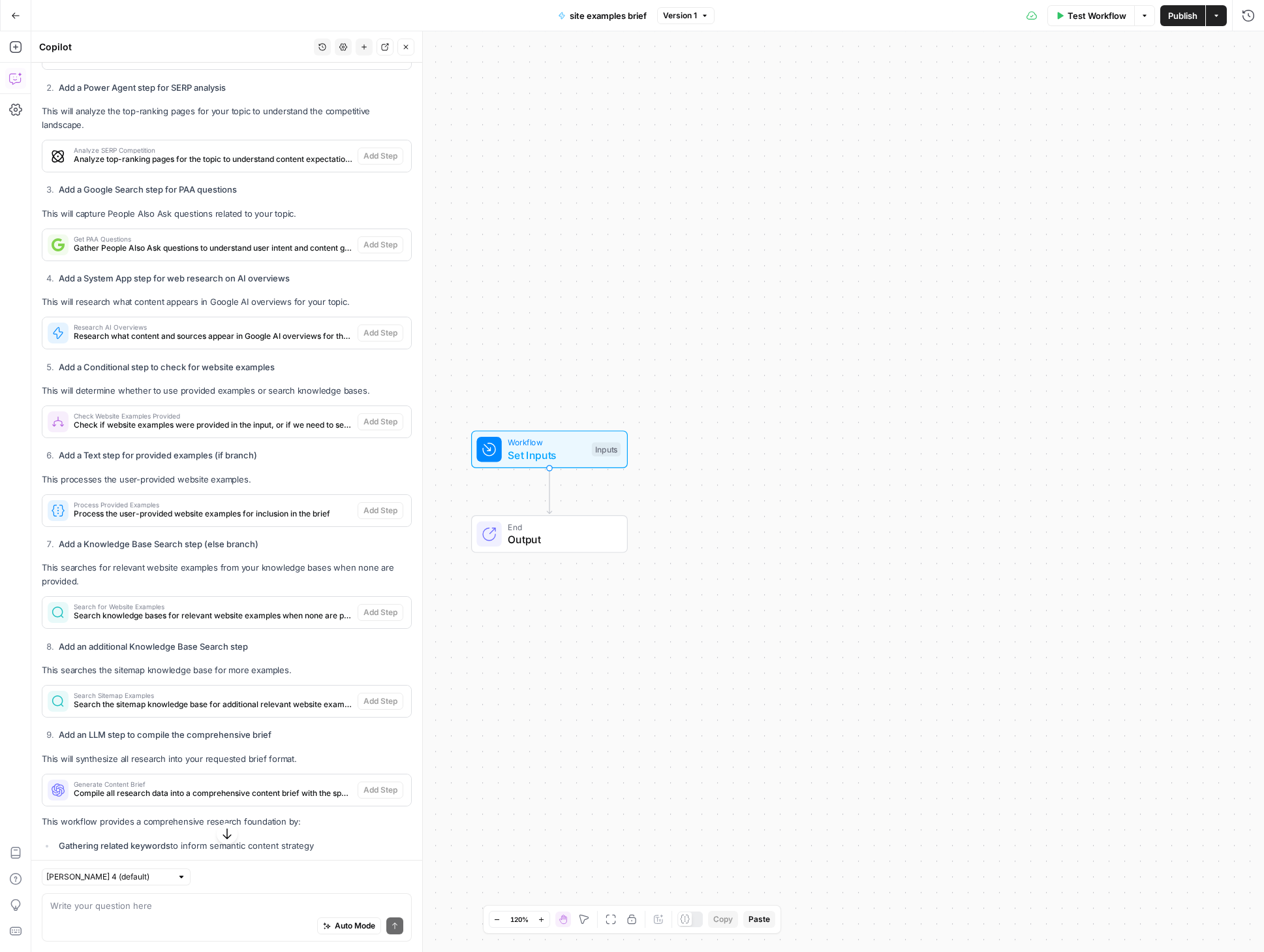
scroll to position [531, 0]
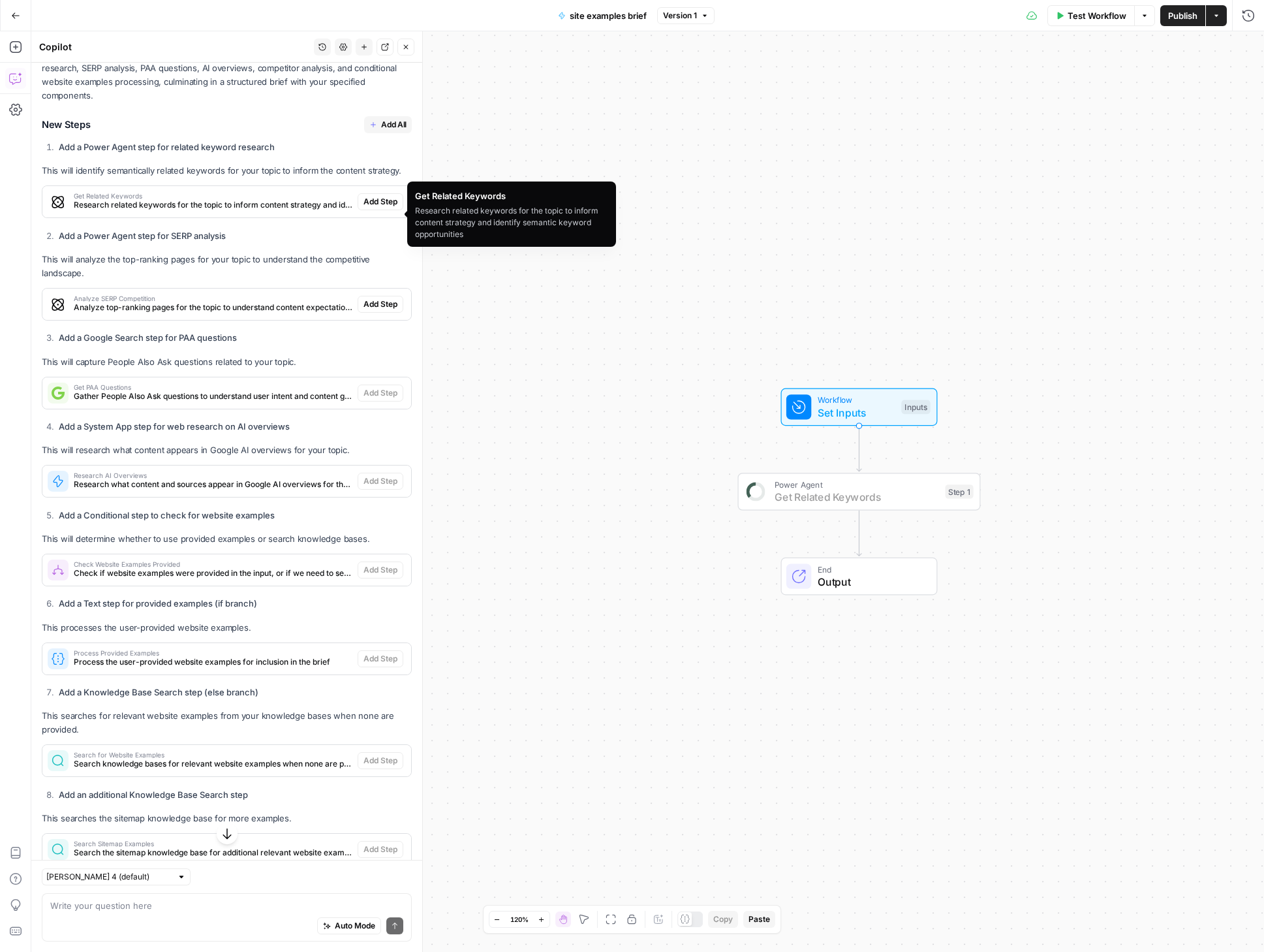
click at [381, 207] on span "Add Step" at bounding box center [380, 202] width 34 height 12
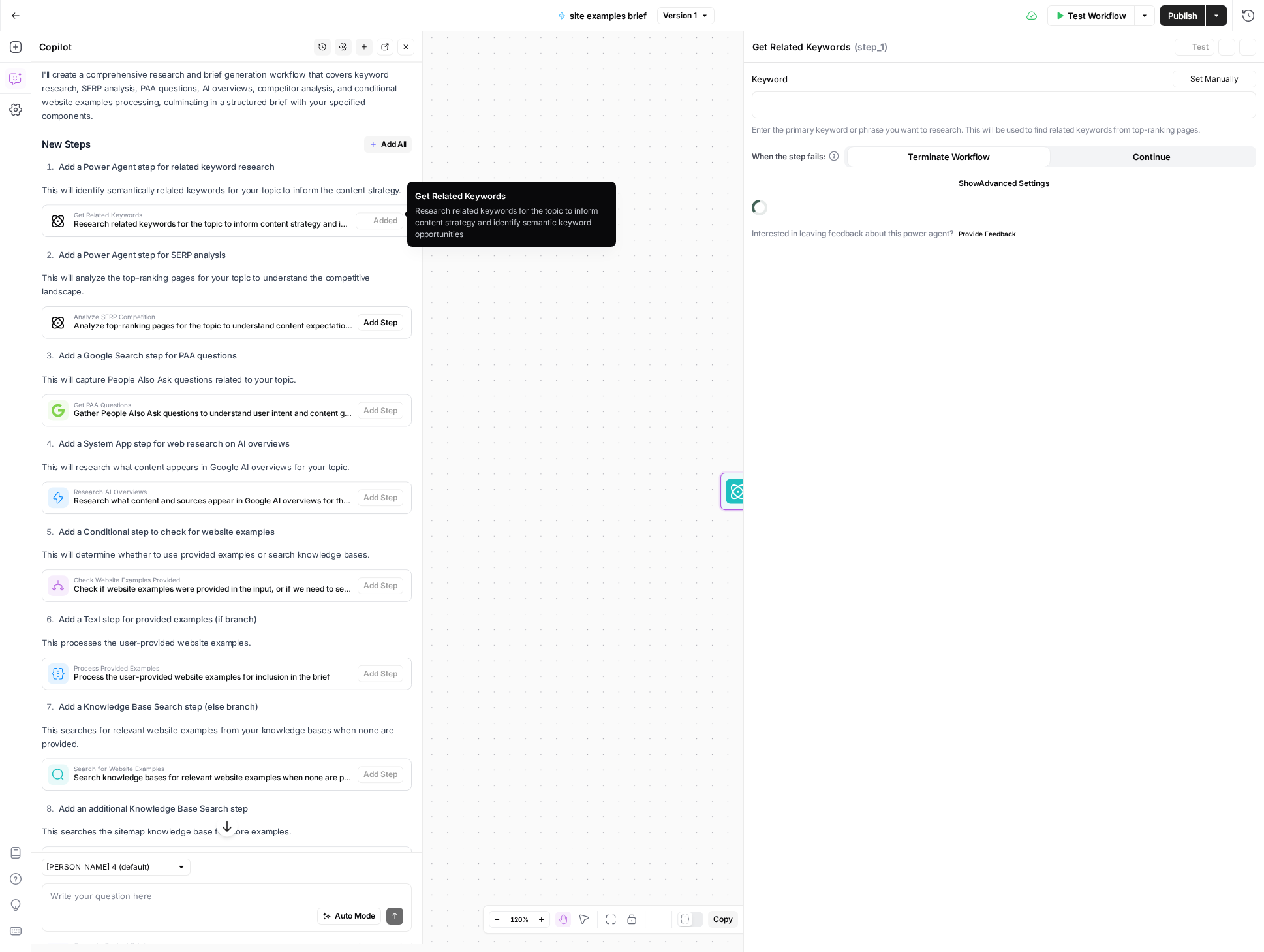
scroll to position [552, 0]
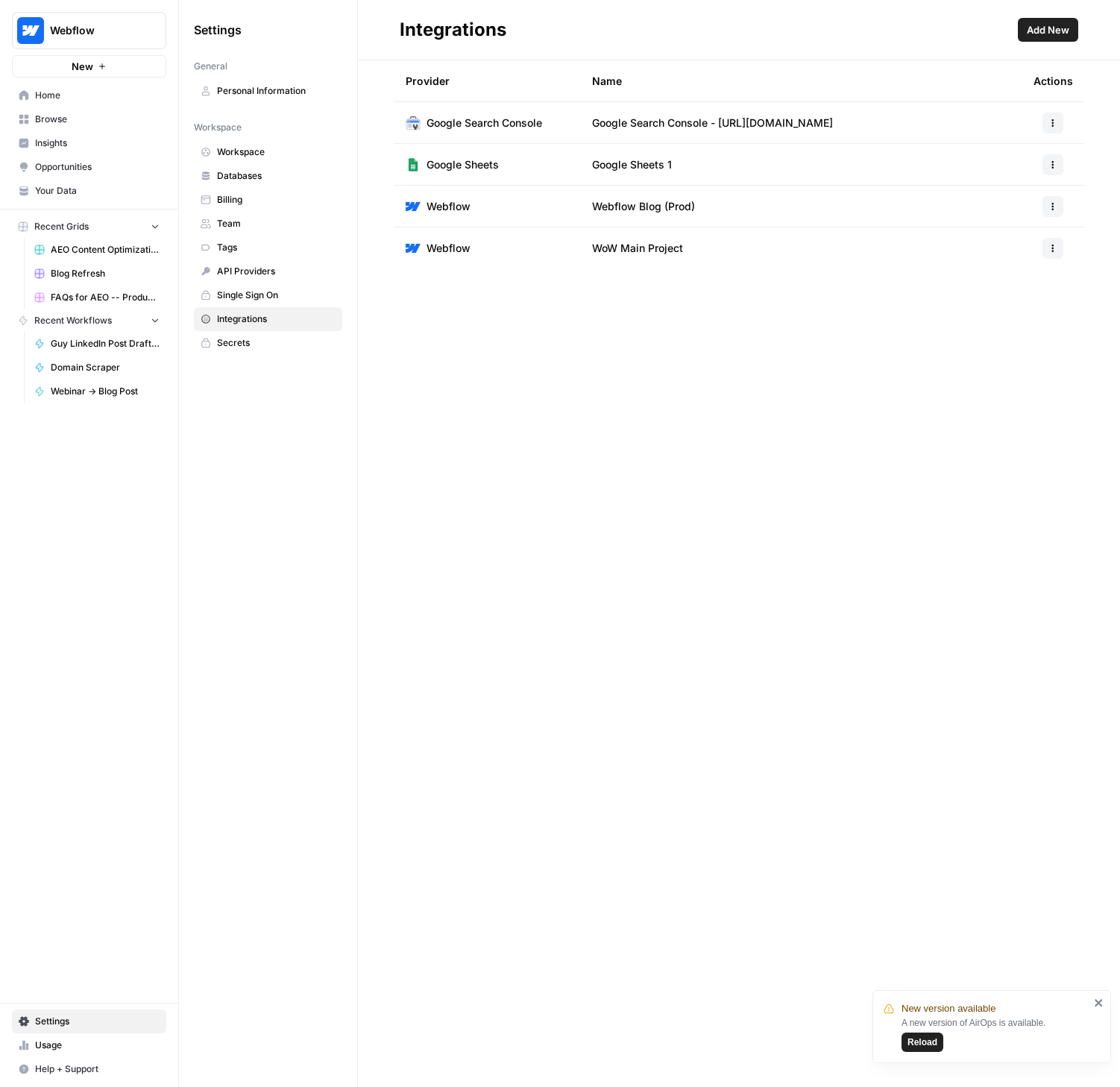
click at [63, 277] on span "Blog Refresh" at bounding box center [105, 273] width 109 height 14
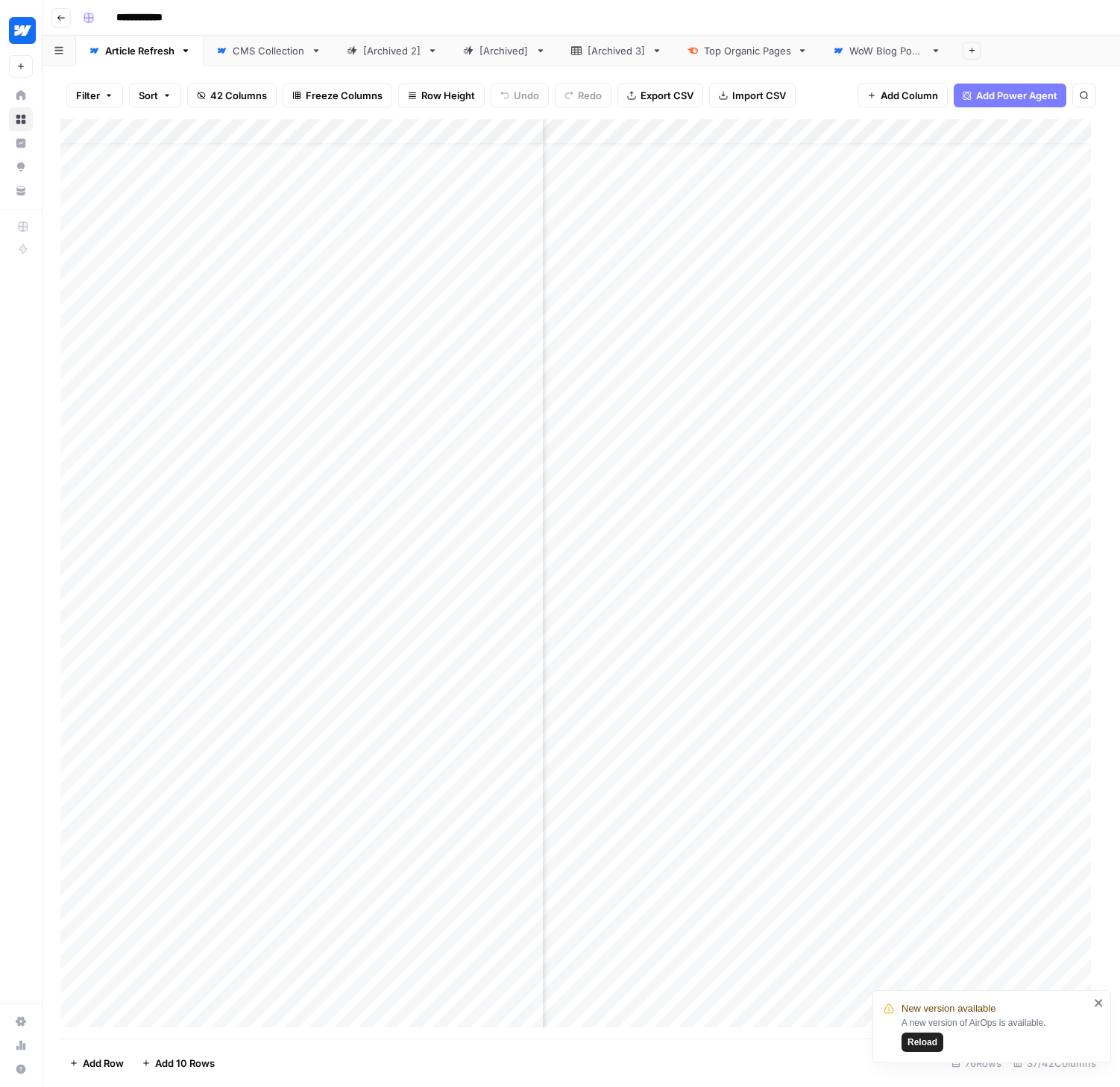
scroll to position [1067, 2201]
click at [926, 1040] on span "Reload" at bounding box center [922, 1042] width 30 height 14
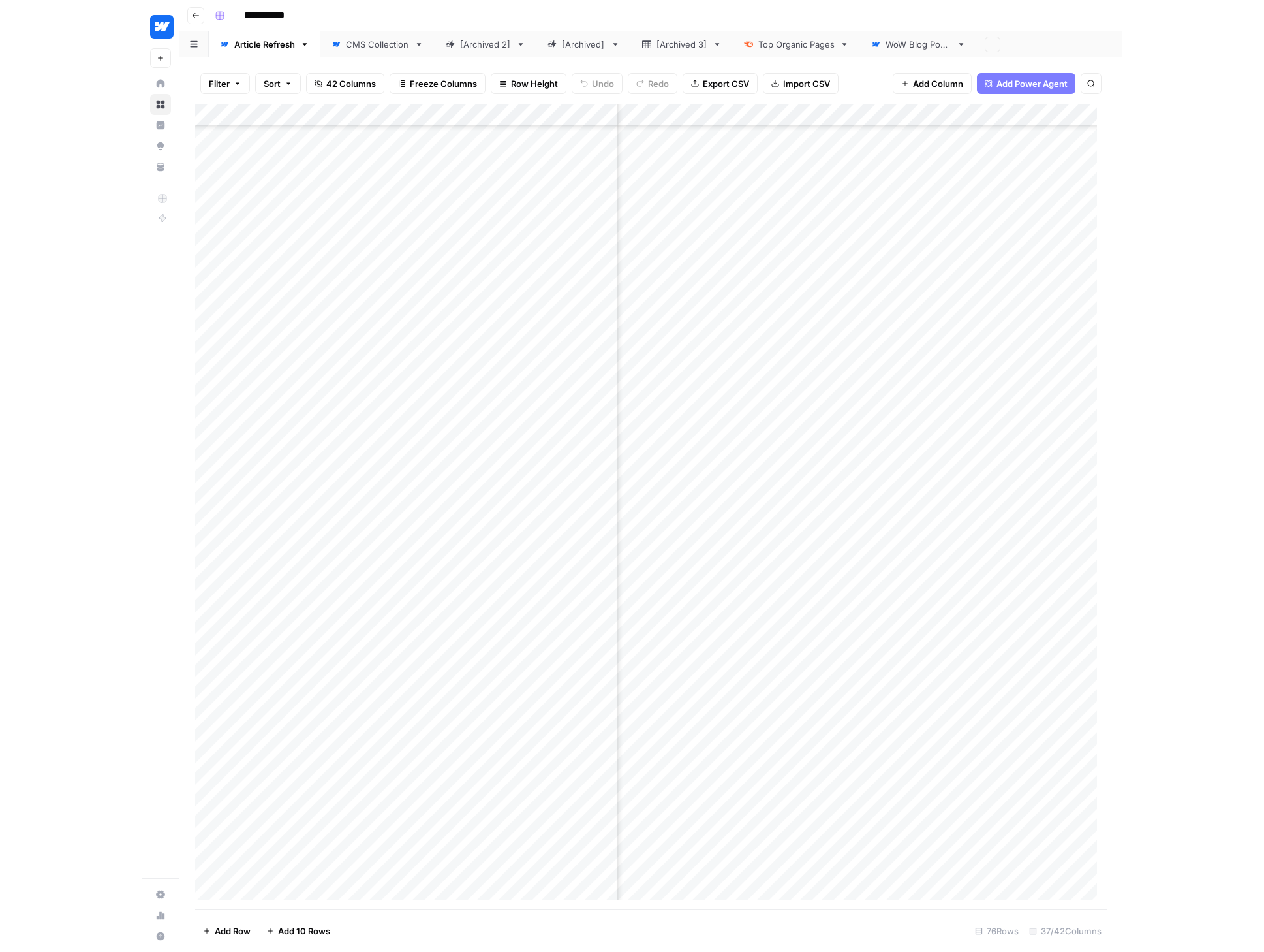
scroll to position [935, 2450]
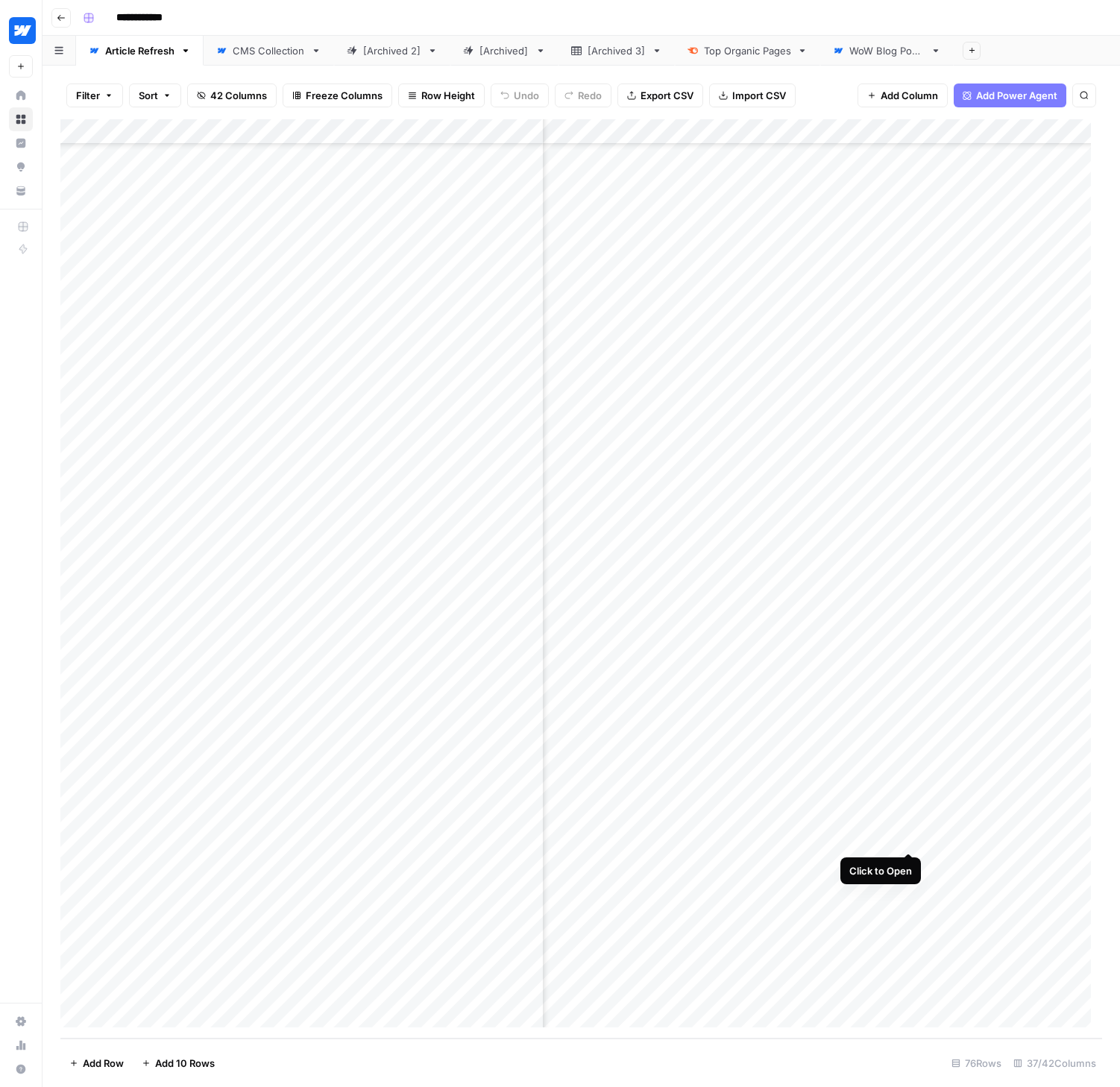
click at [908, 837] on div "Add Column" at bounding box center [581, 579] width 1042 height 919
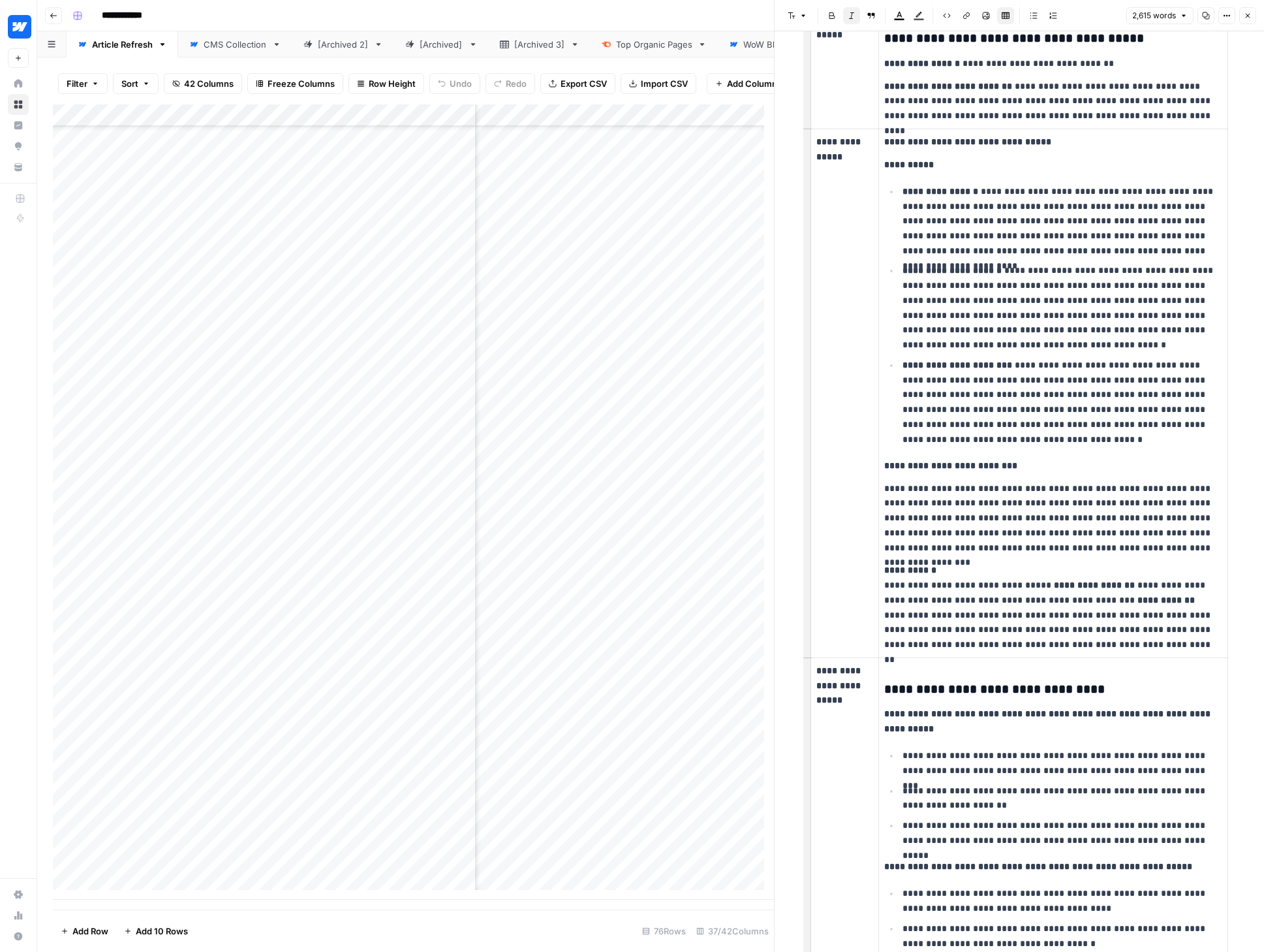
scroll to position [196, 0]
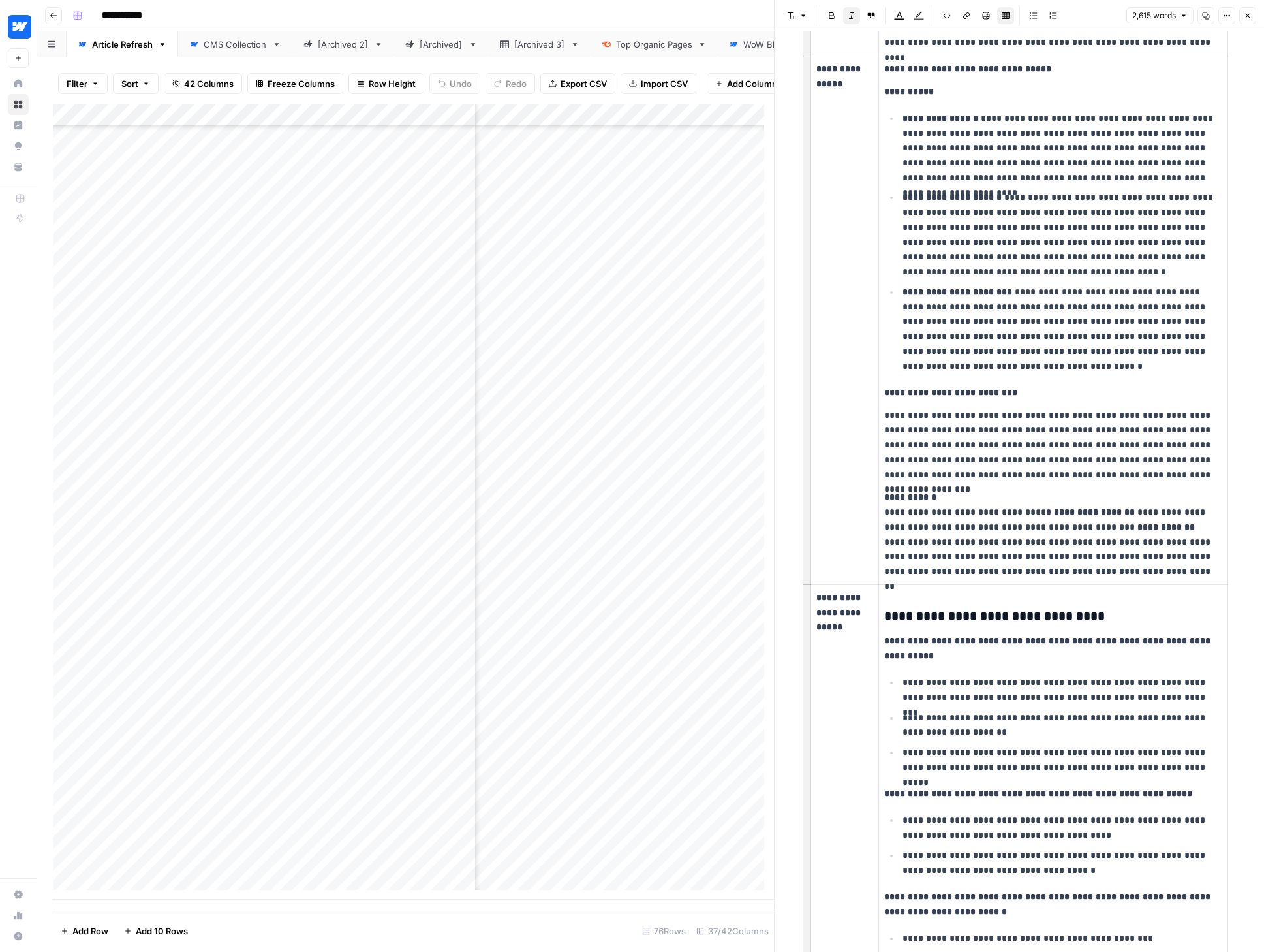
click at [631, 125] on div "Add Column" at bounding box center [413, 502] width 721 height 795
click at [564, 254] on span "Edit Workflow" at bounding box center [588, 254] width 114 height 13
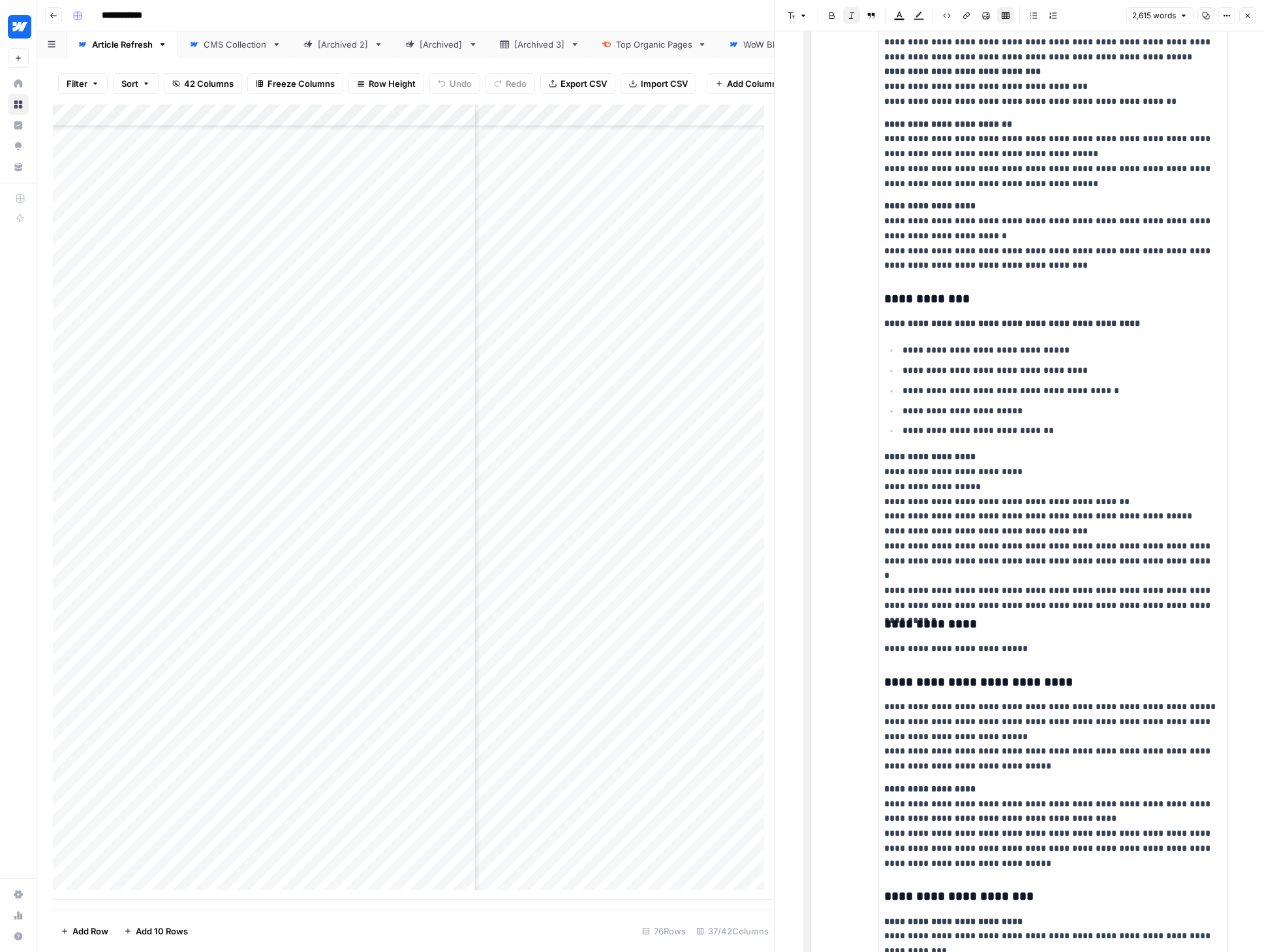
scroll to position [2057, 0]
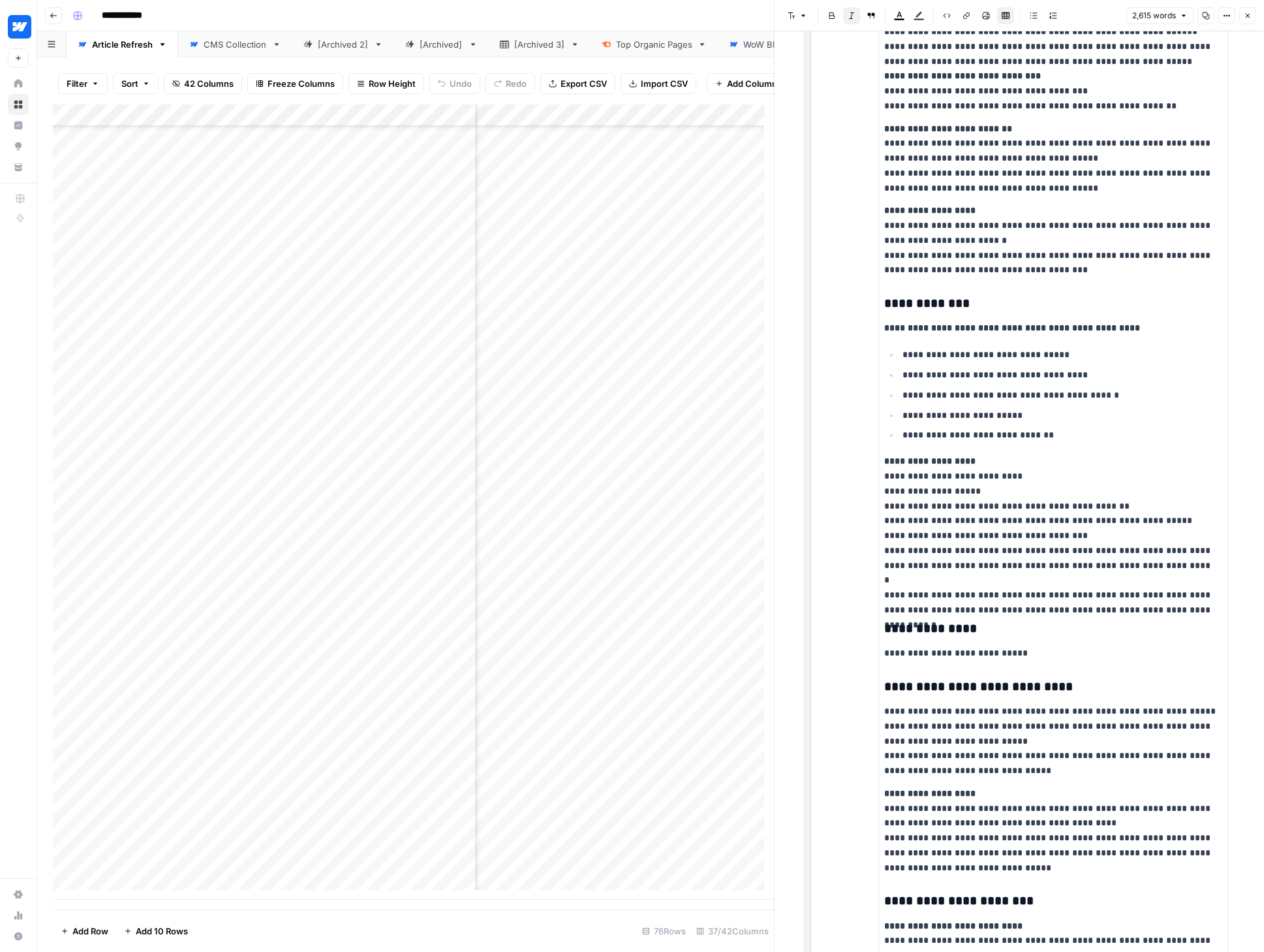
click at [632, 126] on div "Add Column" at bounding box center [413, 502] width 721 height 795
click at [557, 250] on span "Edit Workflow" at bounding box center [588, 254] width 114 height 13
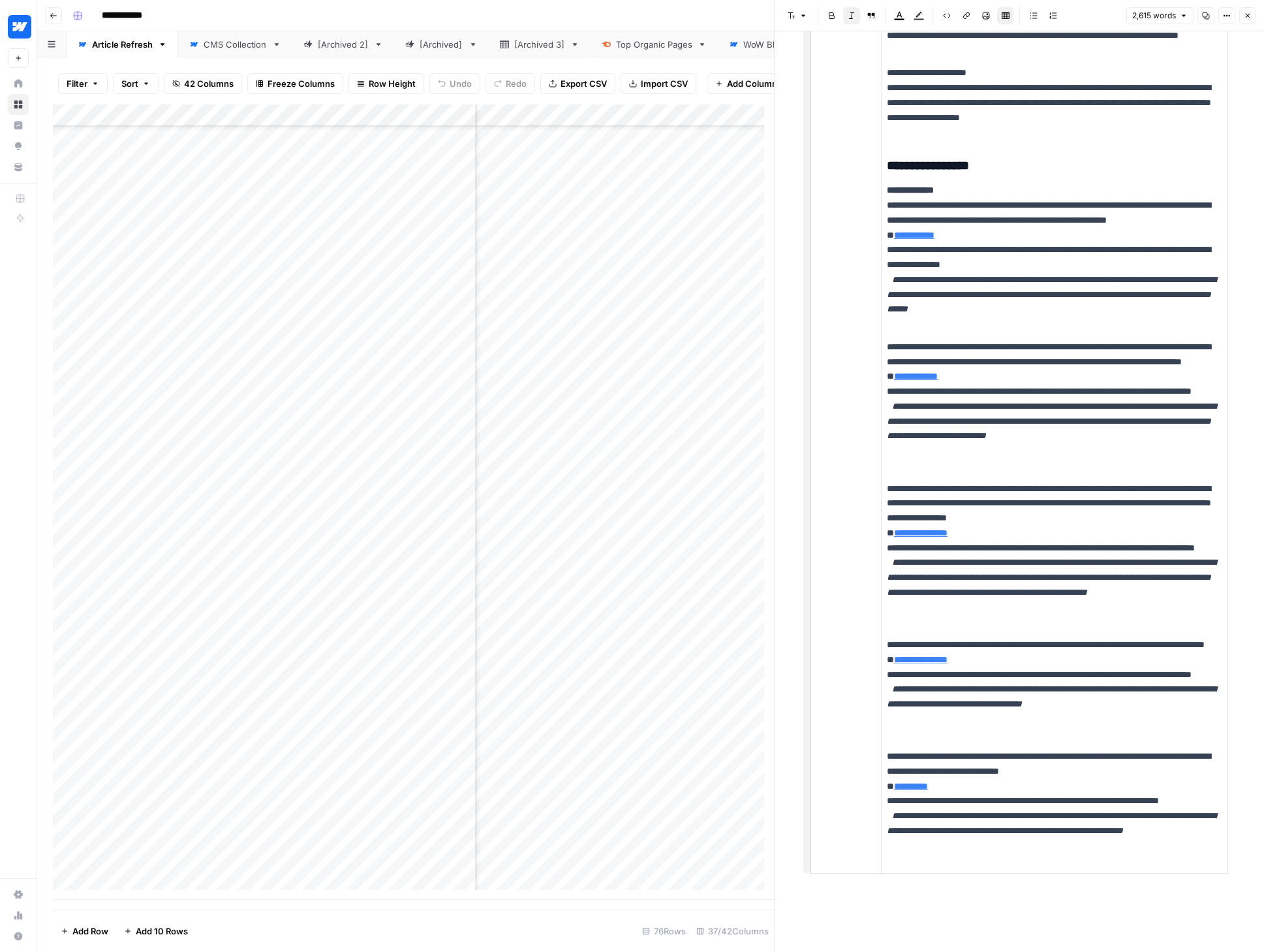
scroll to position [5052, 0]
type input "https://webflow.com/blog/brush-fonts"
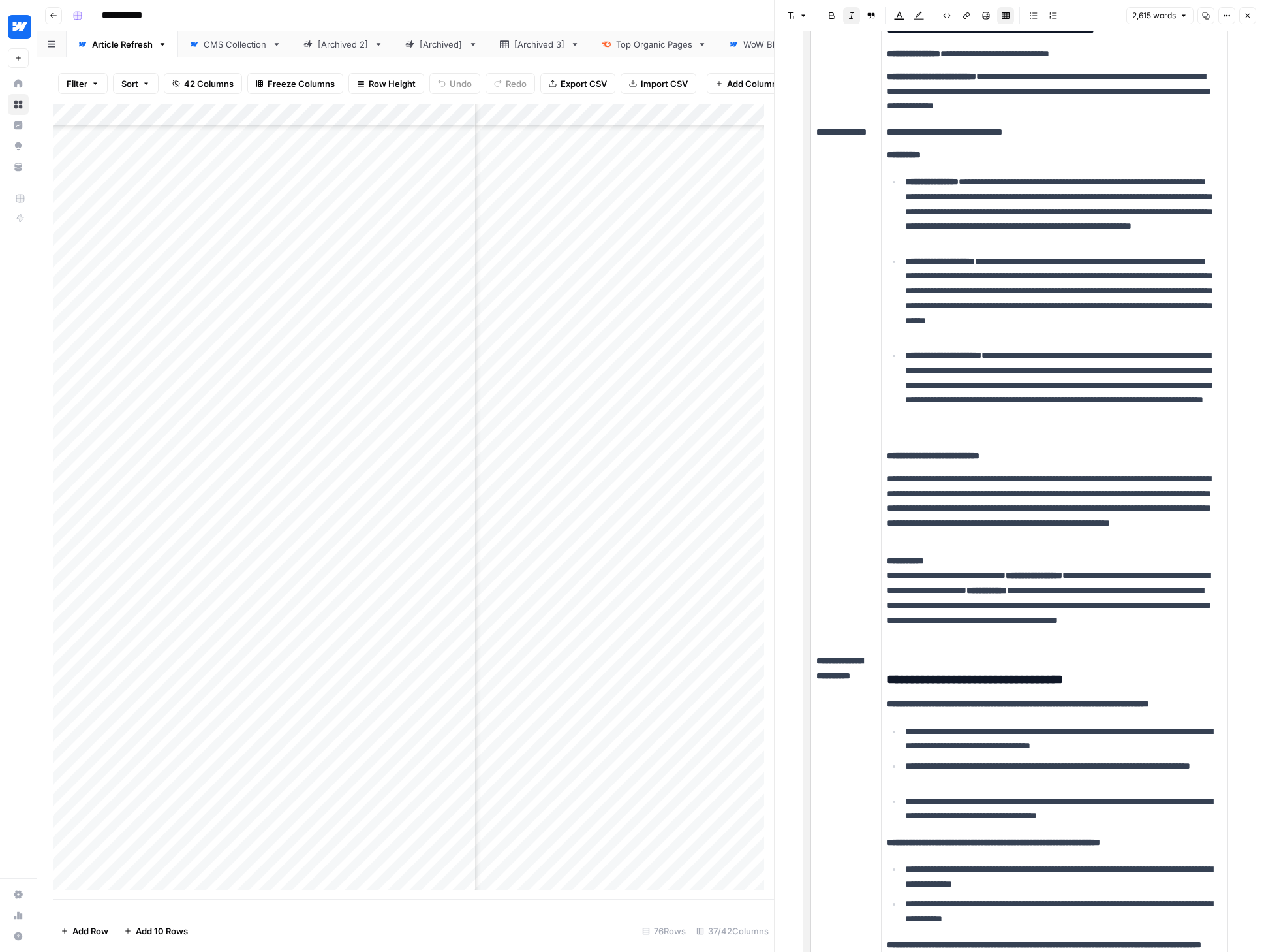
scroll to position [0, 0]
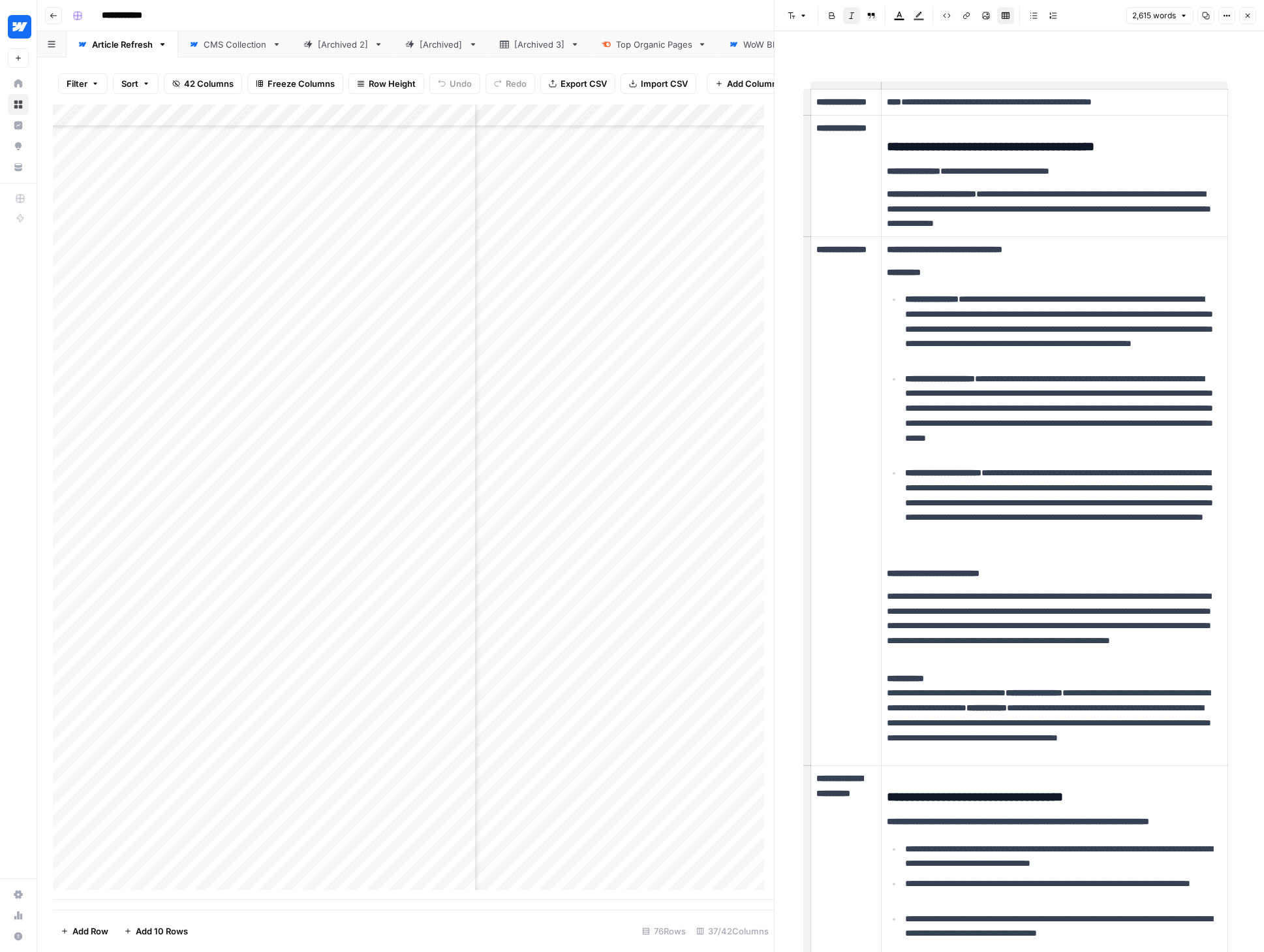
click at [631, 127] on div "Add Column" at bounding box center [413, 502] width 721 height 795
click at [557, 249] on span "Edit Workflow" at bounding box center [588, 254] width 114 height 13
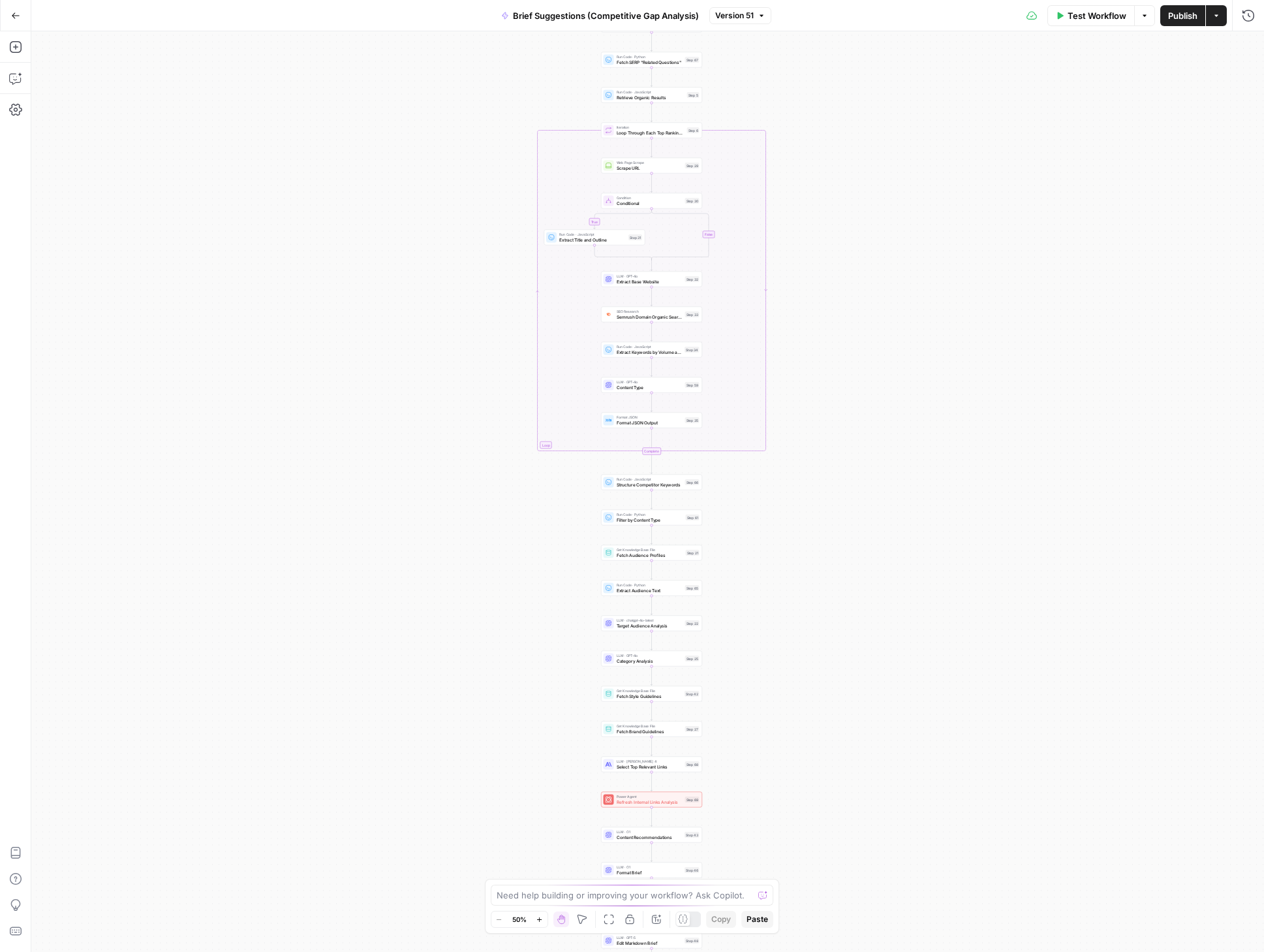
drag, startPoint x: 793, startPoint y: 666, endPoint x: 799, endPoint y: 508, distance: 158.1
click at [799, 508] on div "true false true false Workflow Set Inputs Inputs Condition Check Article Body S…" at bounding box center [648, 492] width 1233 height 921
click at [544, 919] on button "Zoom In" at bounding box center [539, 919] width 15 height 15
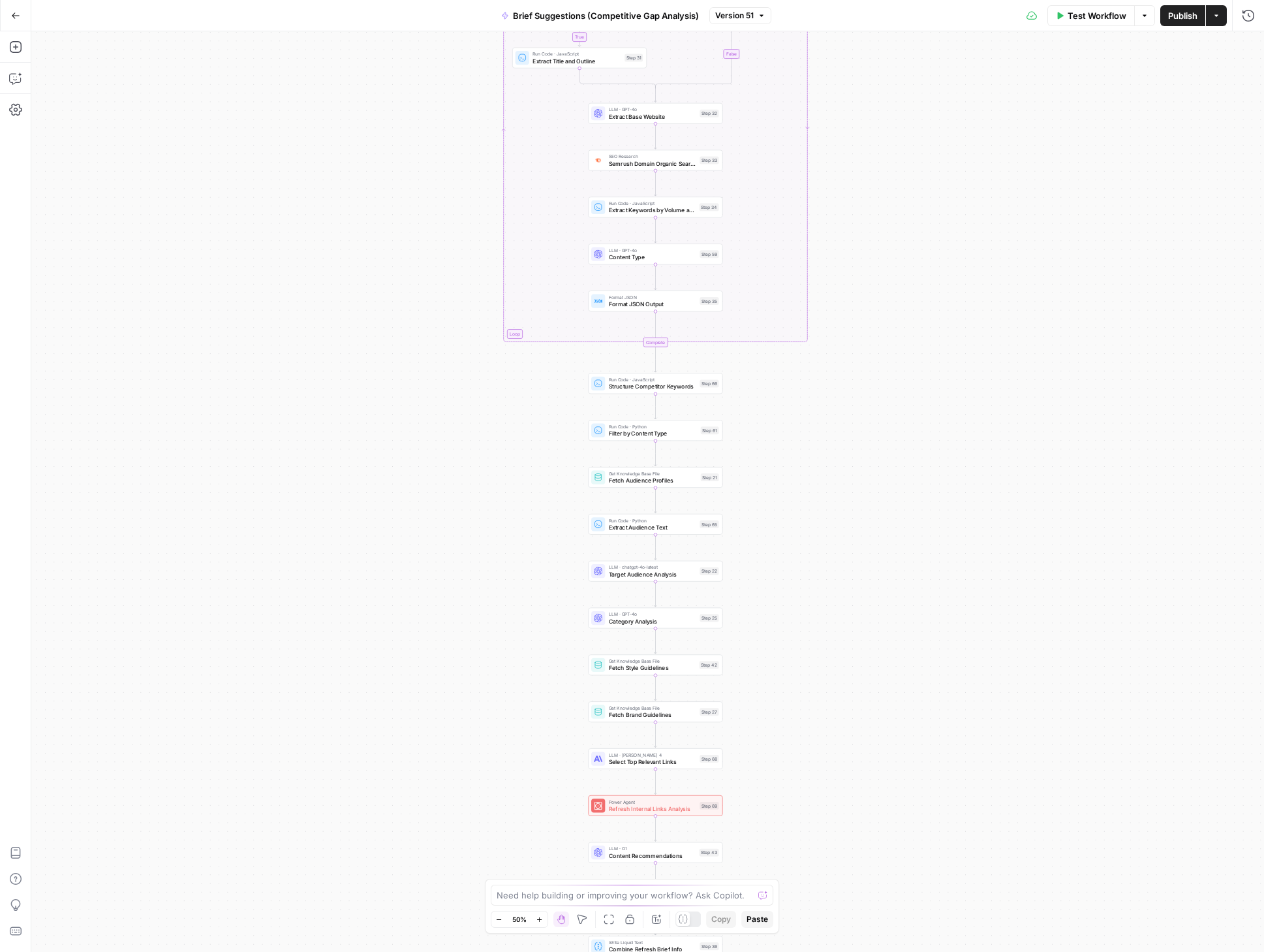
click at [544, 919] on button "Zoom In" at bounding box center [539, 919] width 15 height 15
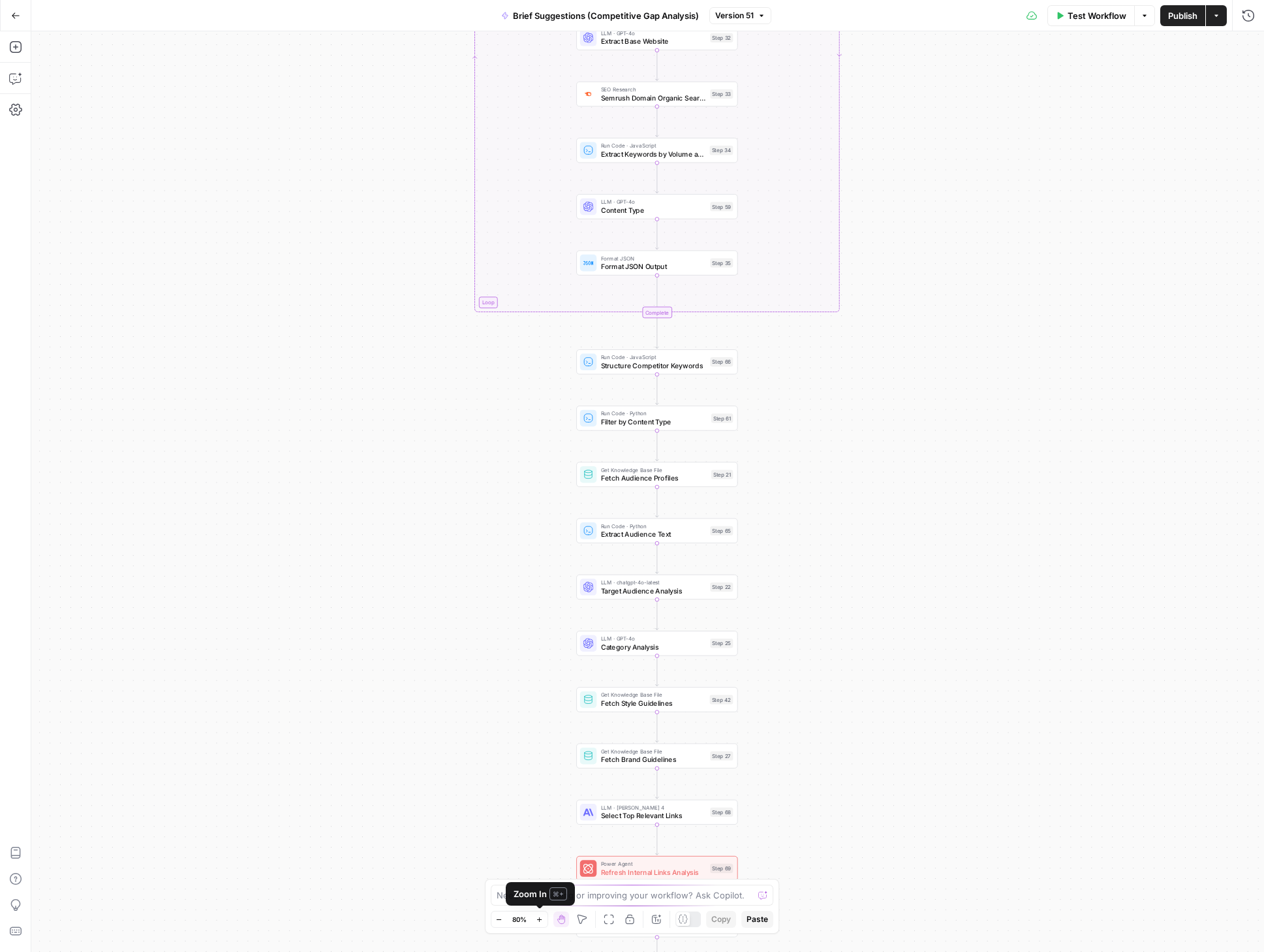
click at [544, 919] on button "Zoom In" at bounding box center [539, 919] width 15 height 15
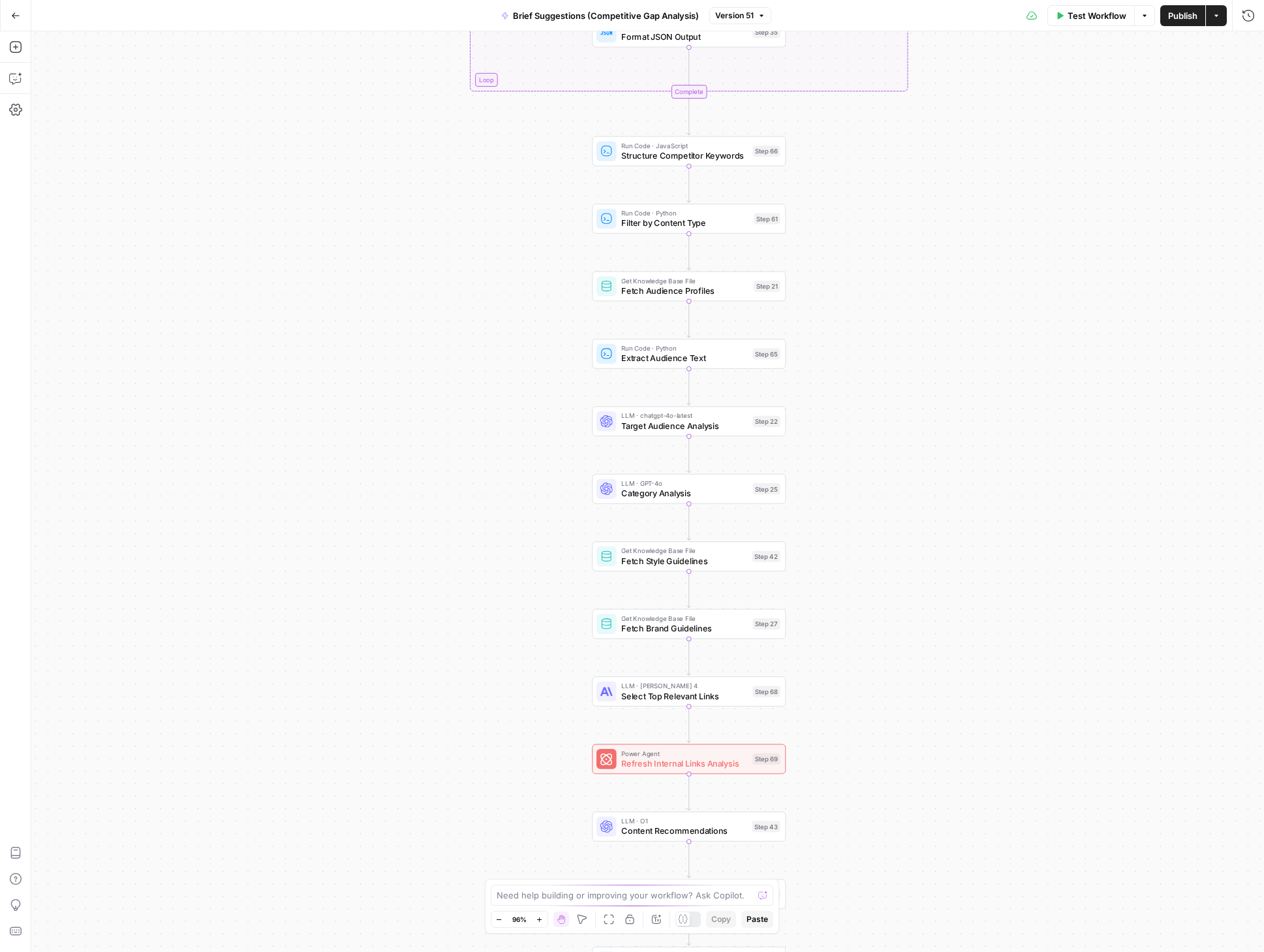
drag, startPoint x: 870, startPoint y: 735, endPoint x: 906, endPoint y: 389, distance: 347.9
click at [906, 389] on div "true false true false Workflow Set Inputs Inputs Condition Check Article Body S…" at bounding box center [648, 492] width 1233 height 921
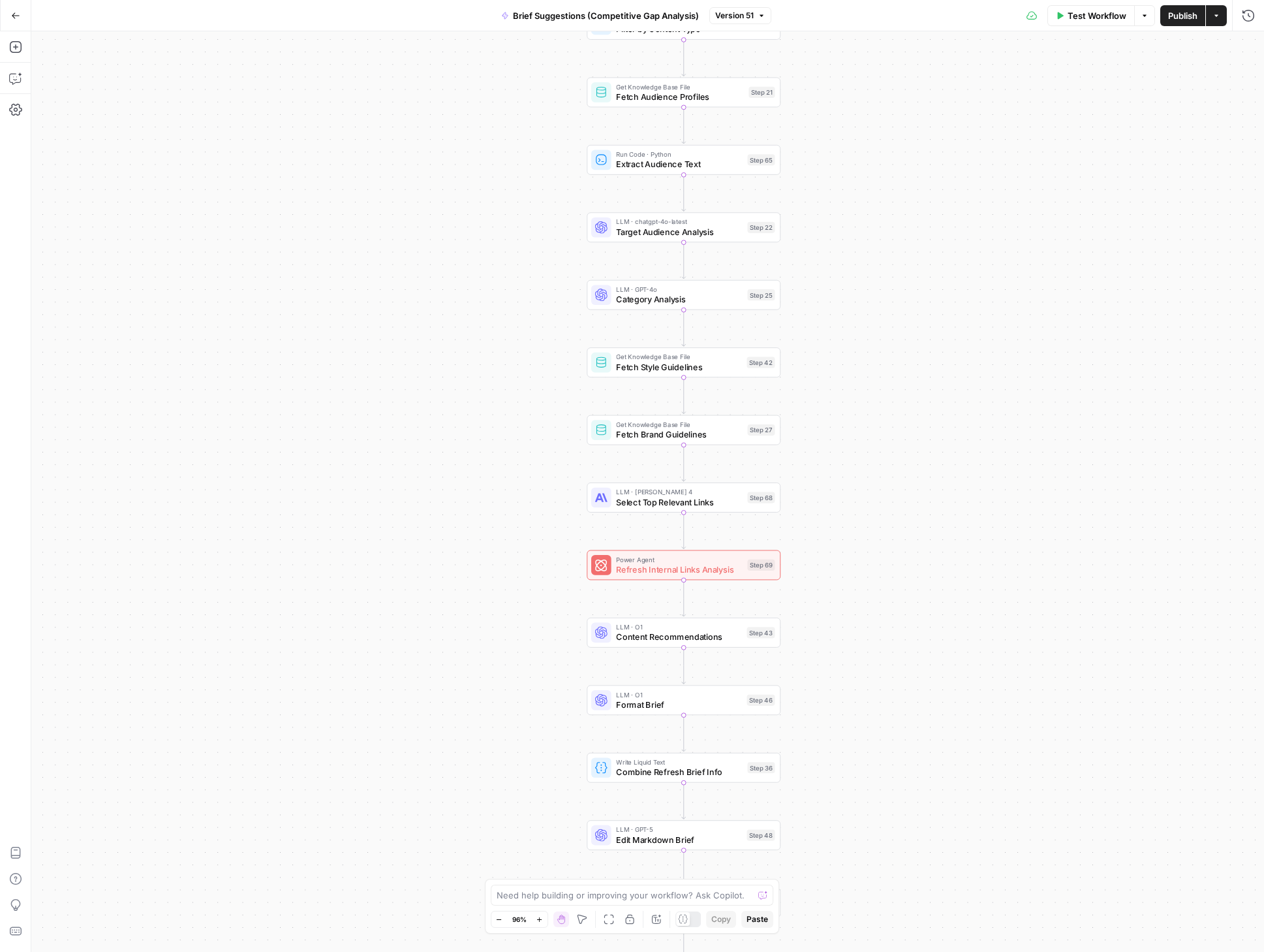
drag, startPoint x: 1037, startPoint y: 758, endPoint x: 1024, endPoint y: 720, distance: 40.2
click at [1025, 720] on div "true false true false Workflow Set Inputs Inputs Condition Check Article Body S…" at bounding box center [648, 492] width 1233 height 921
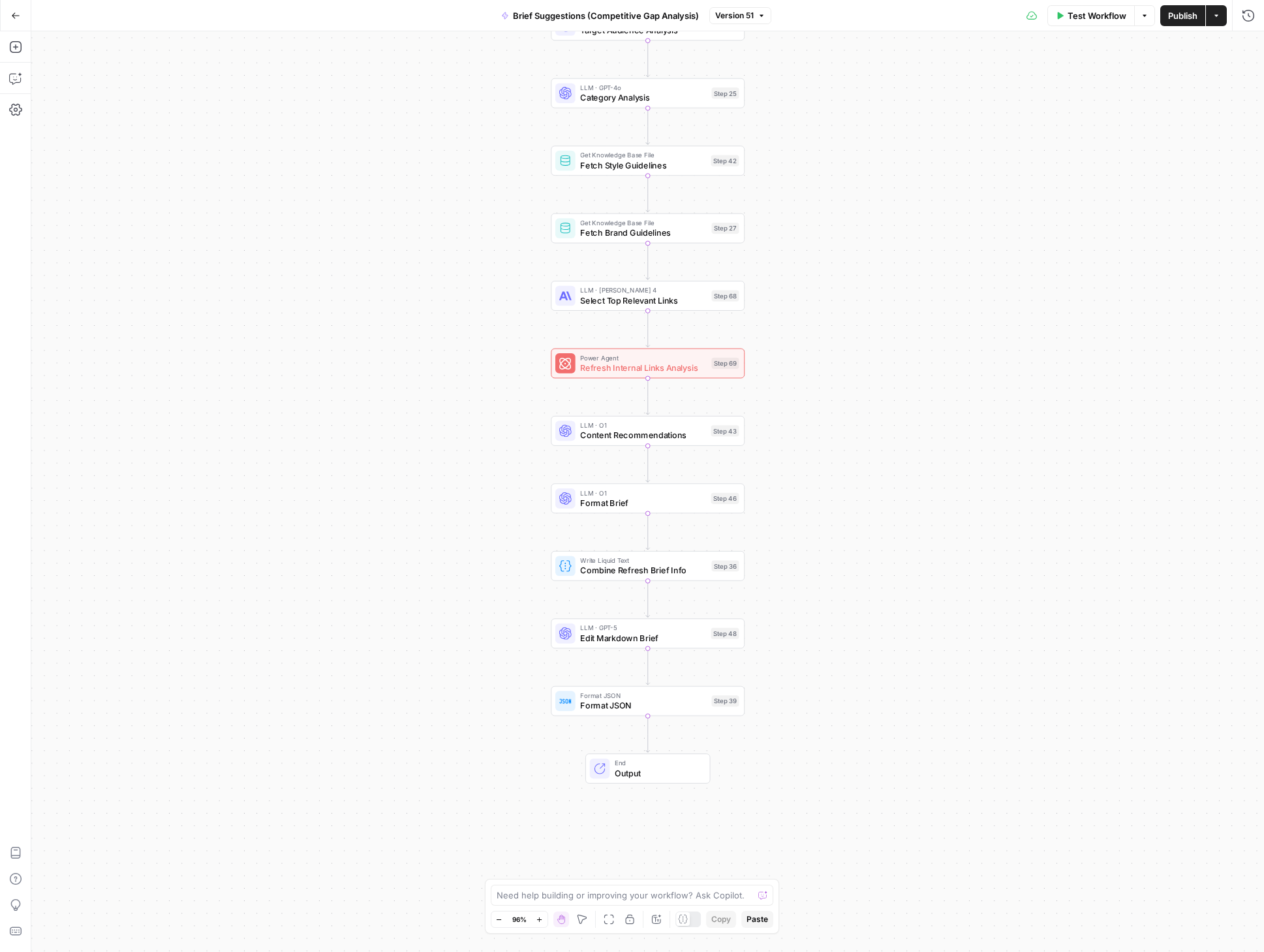
drag, startPoint x: 971, startPoint y: 831, endPoint x: 954, endPoint y: 700, distance: 132.1
click at [953, 700] on div "true false true false Workflow Set Inputs Inputs Condition Check Article Body S…" at bounding box center [648, 492] width 1233 height 921
click at [671, 233] on span "Fetch Brand Guidelines" at bounding box center [643, 232] width 126 height 13
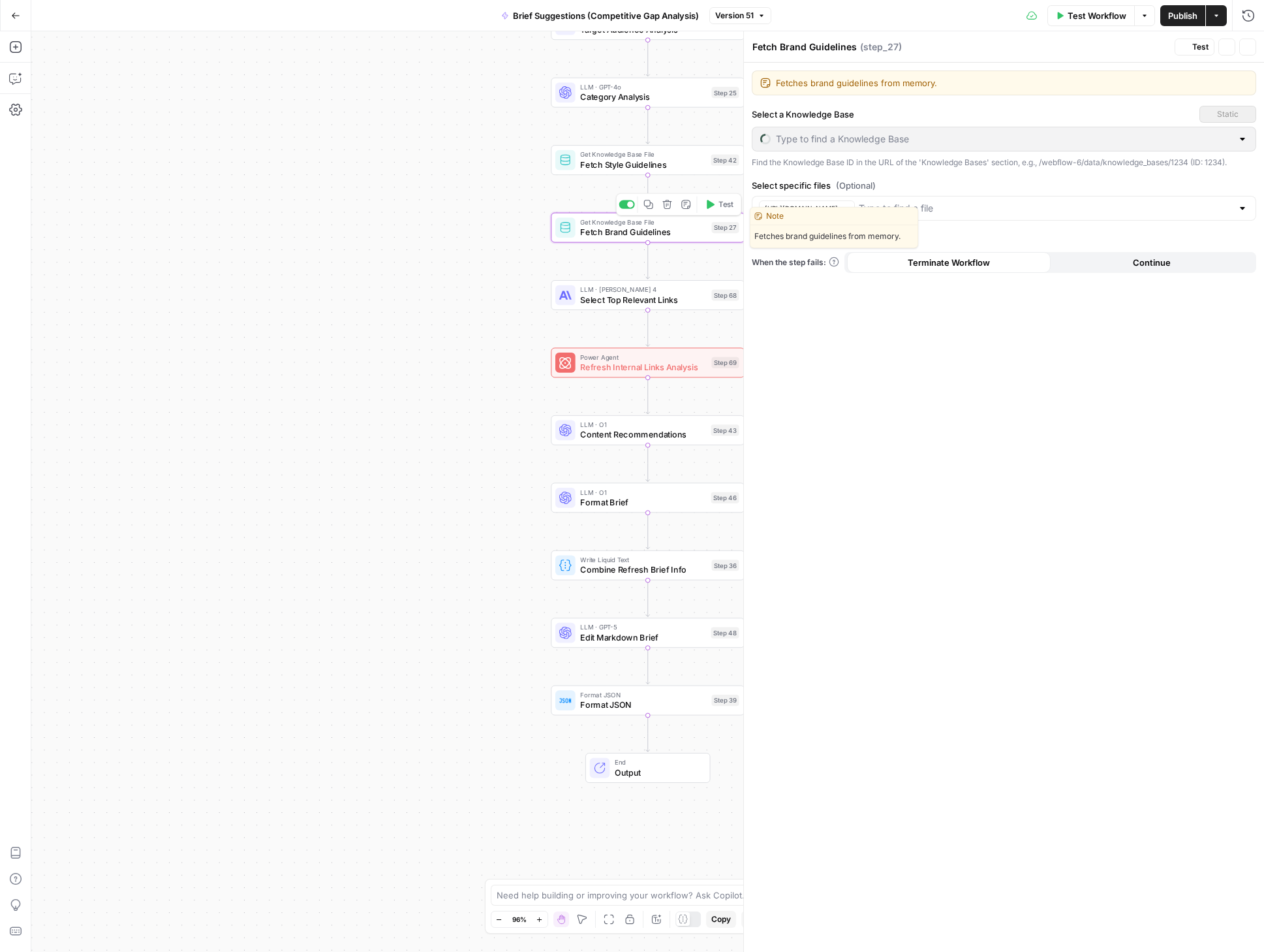
type input "Brand - Tone, Voice, & Audience"
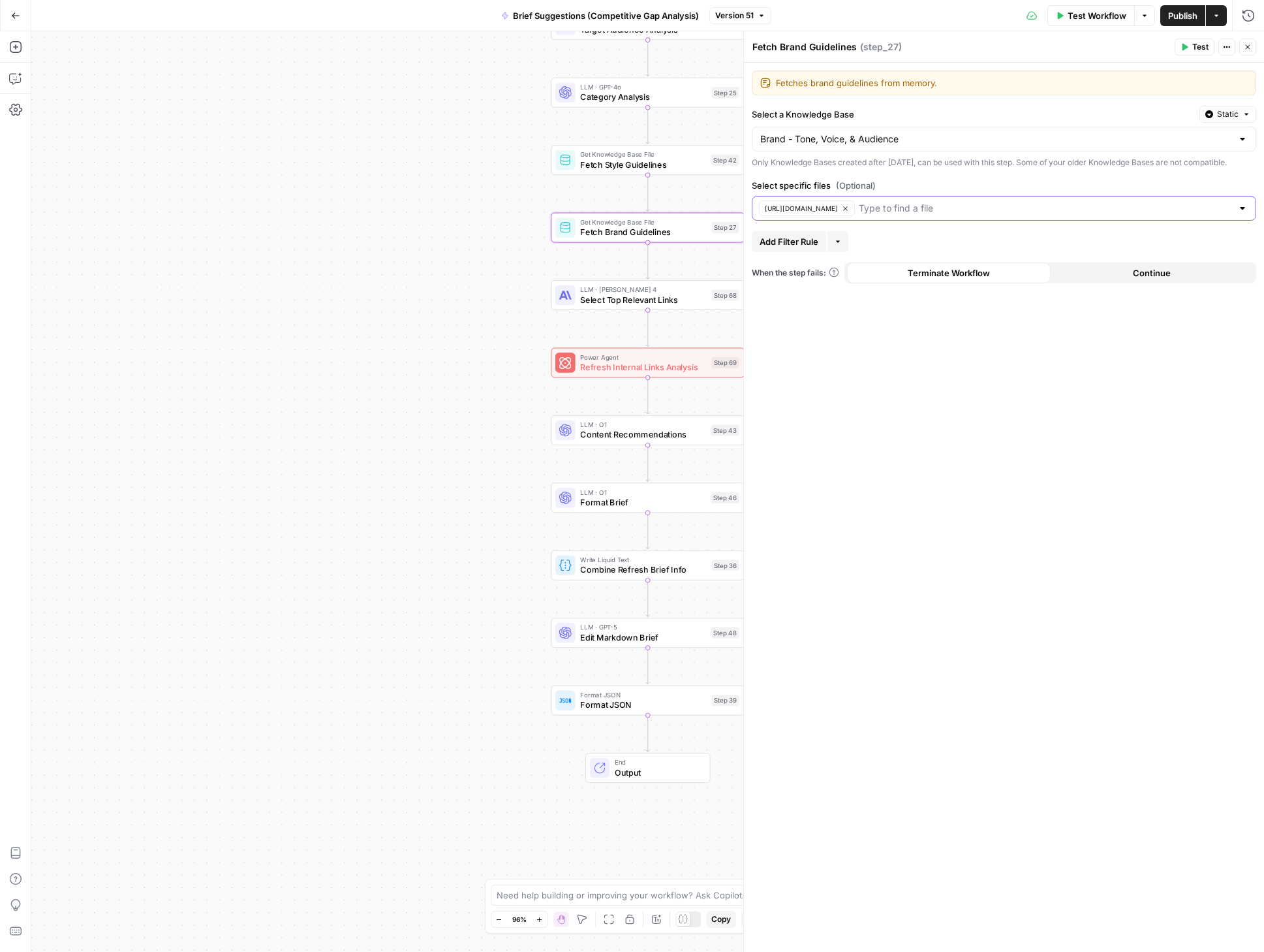
click at [827, 213] on span "https://brand-at.webflow.io/tone-of-voice" at bounding box center [802, 208] width 73 height 11
click at [738, 16] on span "Draft" at bounding box center [734, 16] width 19 height 12
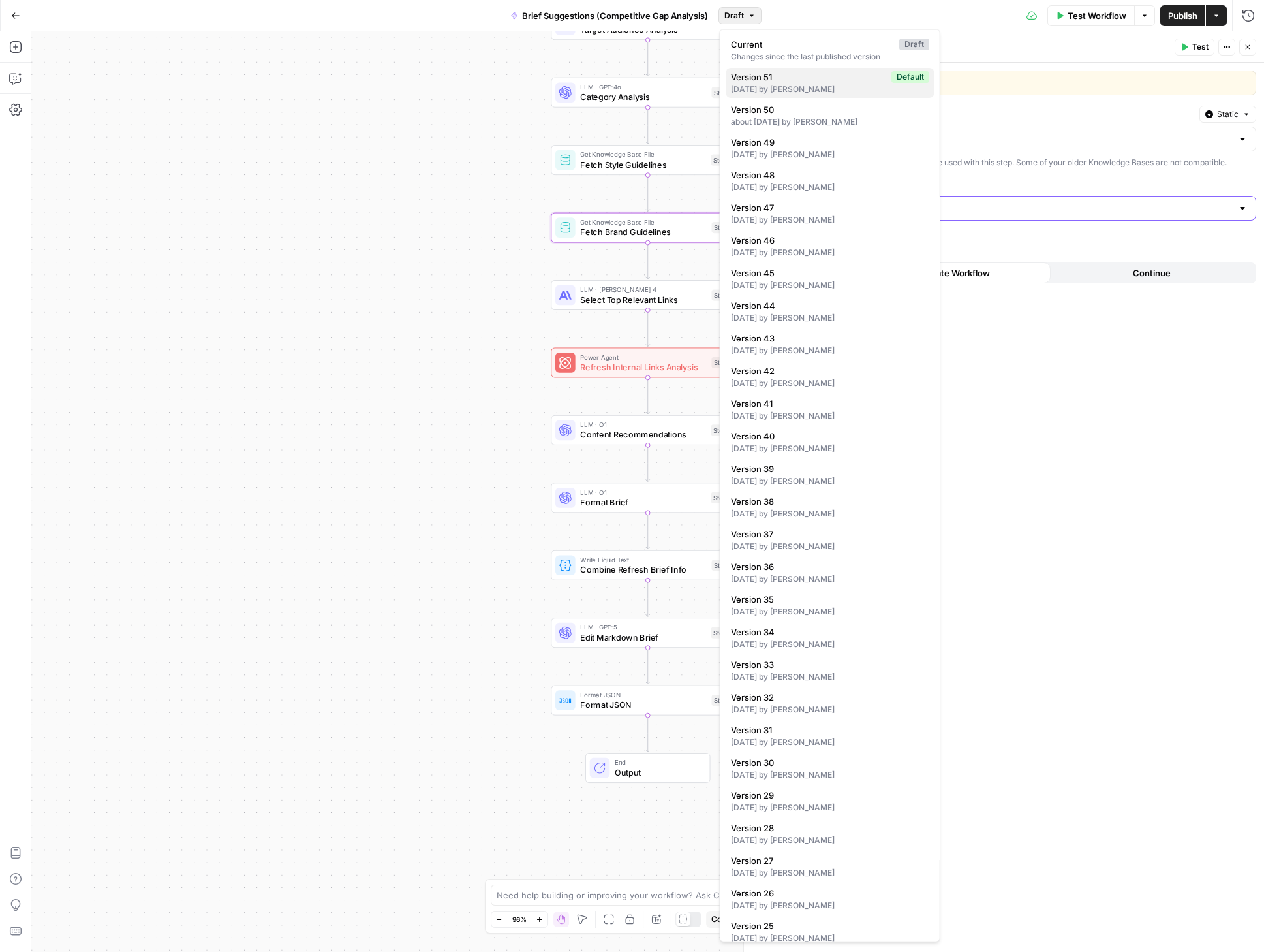
click at [772, 81] on span "Version 51" at bounding box center [808, 77] width 155 height 13
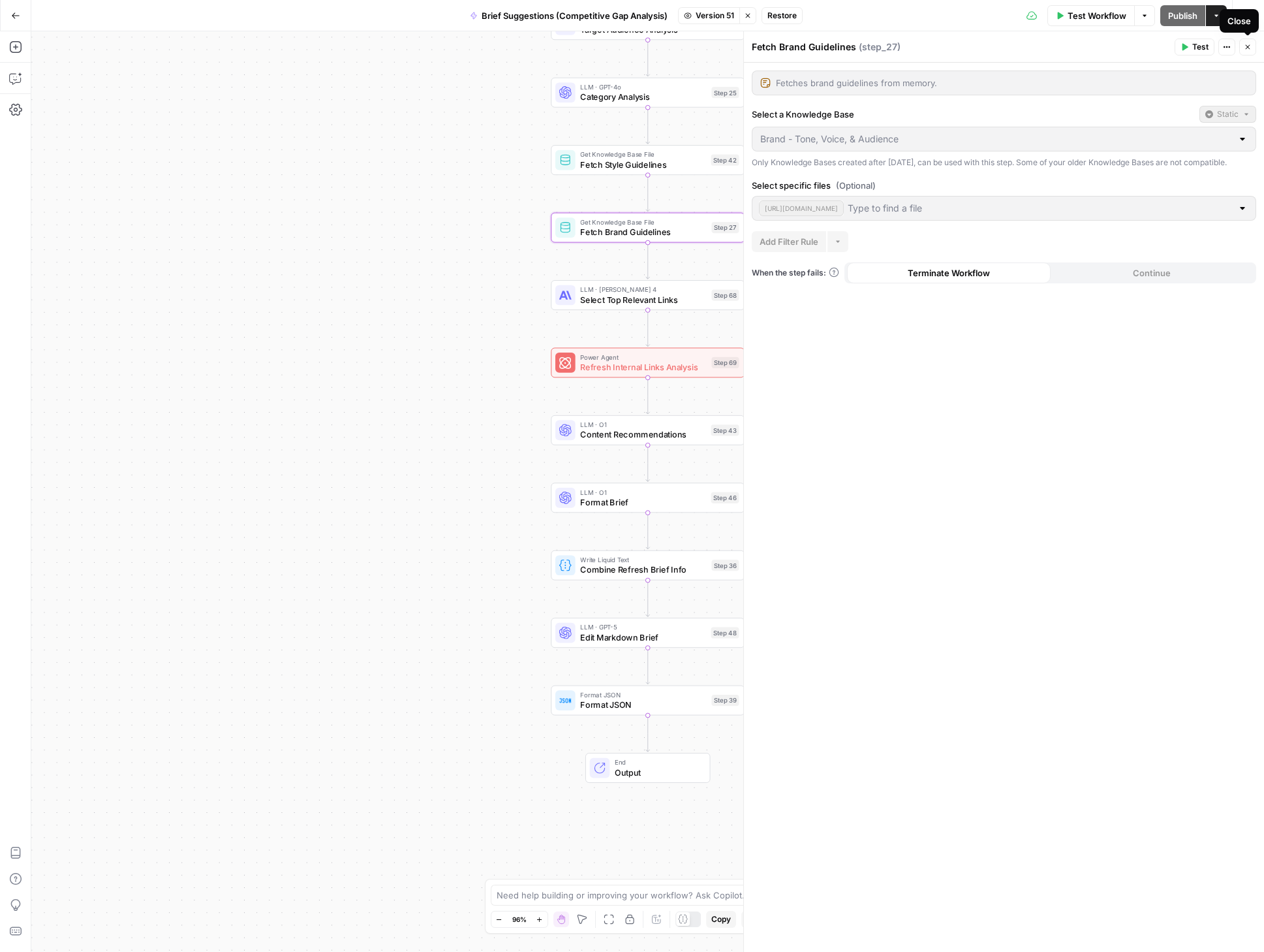
click at [1253, 46] on button "Close" at bounding box center [1247, 47] width 17 height 17
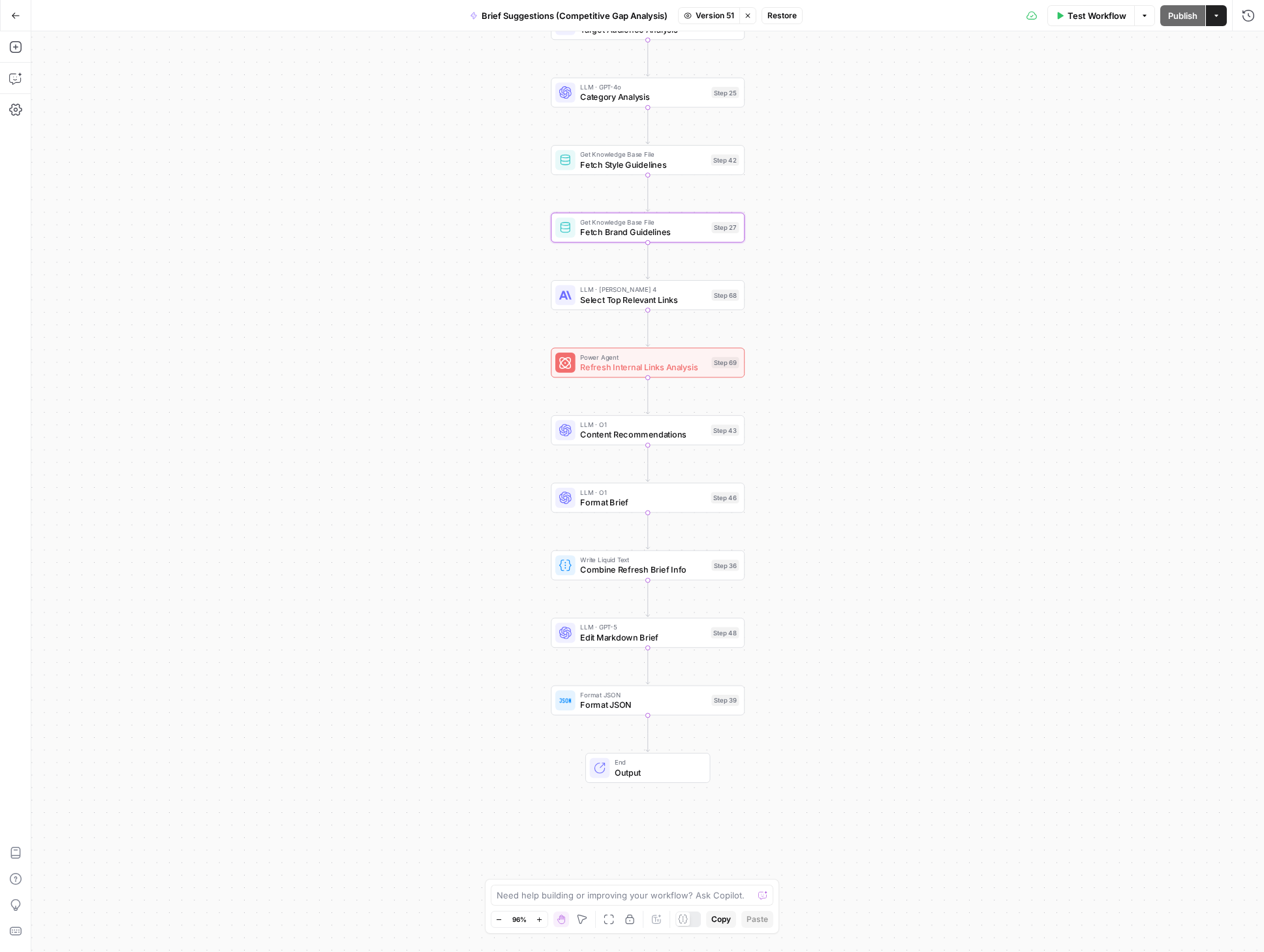
click at [662, 366] on span "Refresh Internal Links Analysis" at bounding box center [643, 367] width 126 height 13
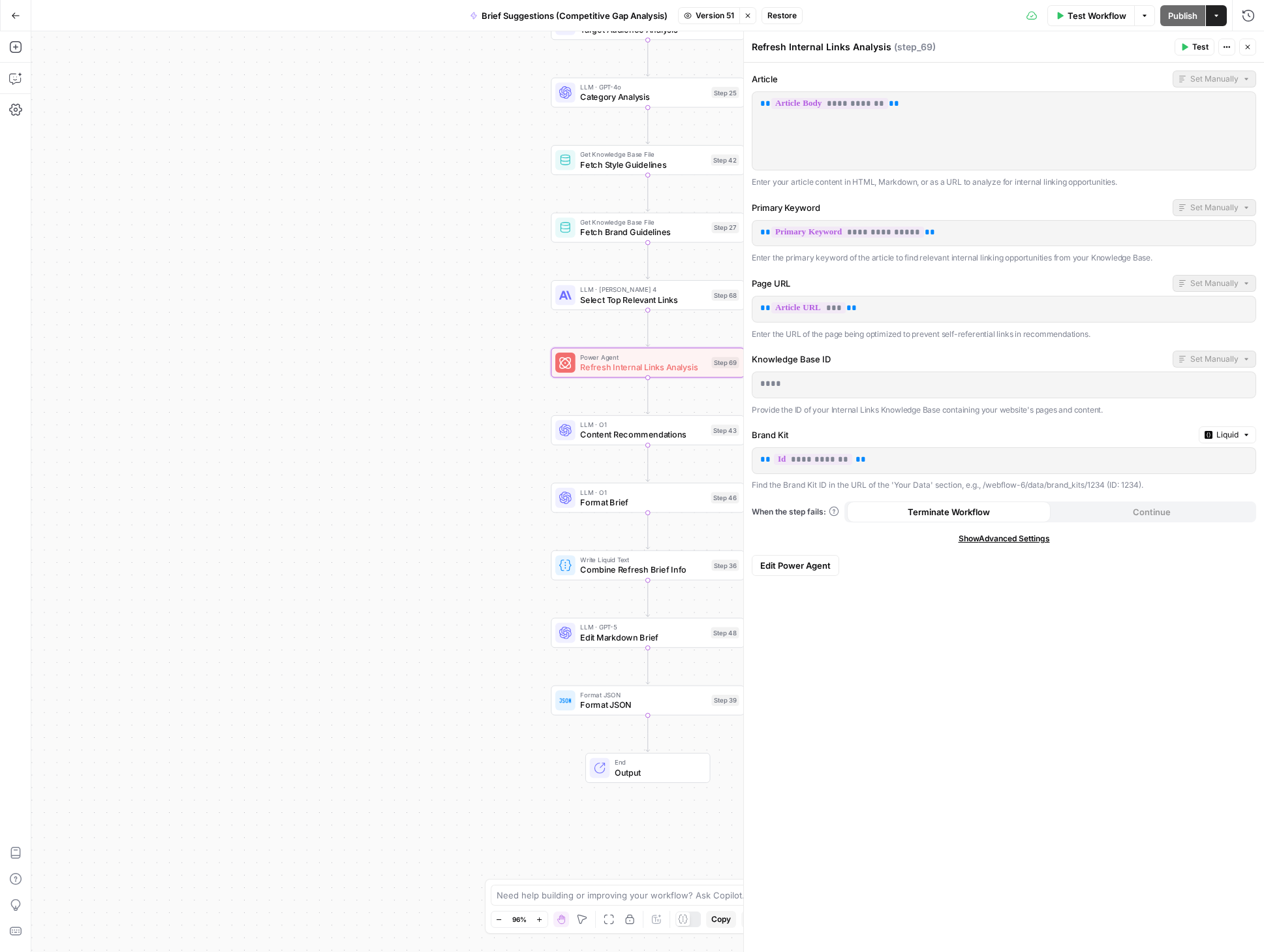
click at [622, 429] on span "Content Recommendations" at bounding box center [643, 434] width 126 height 13
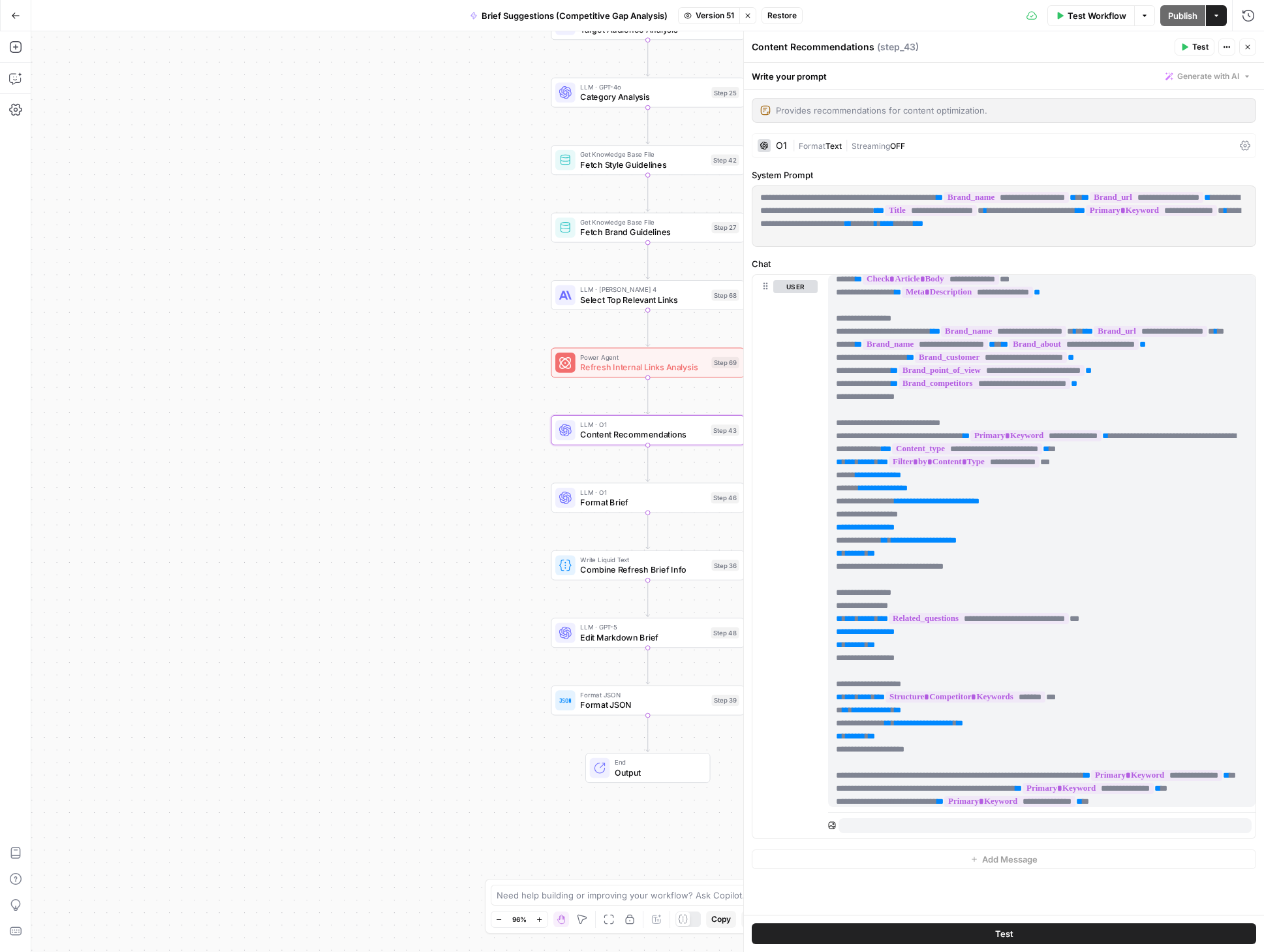
scroll to position [308, 0]
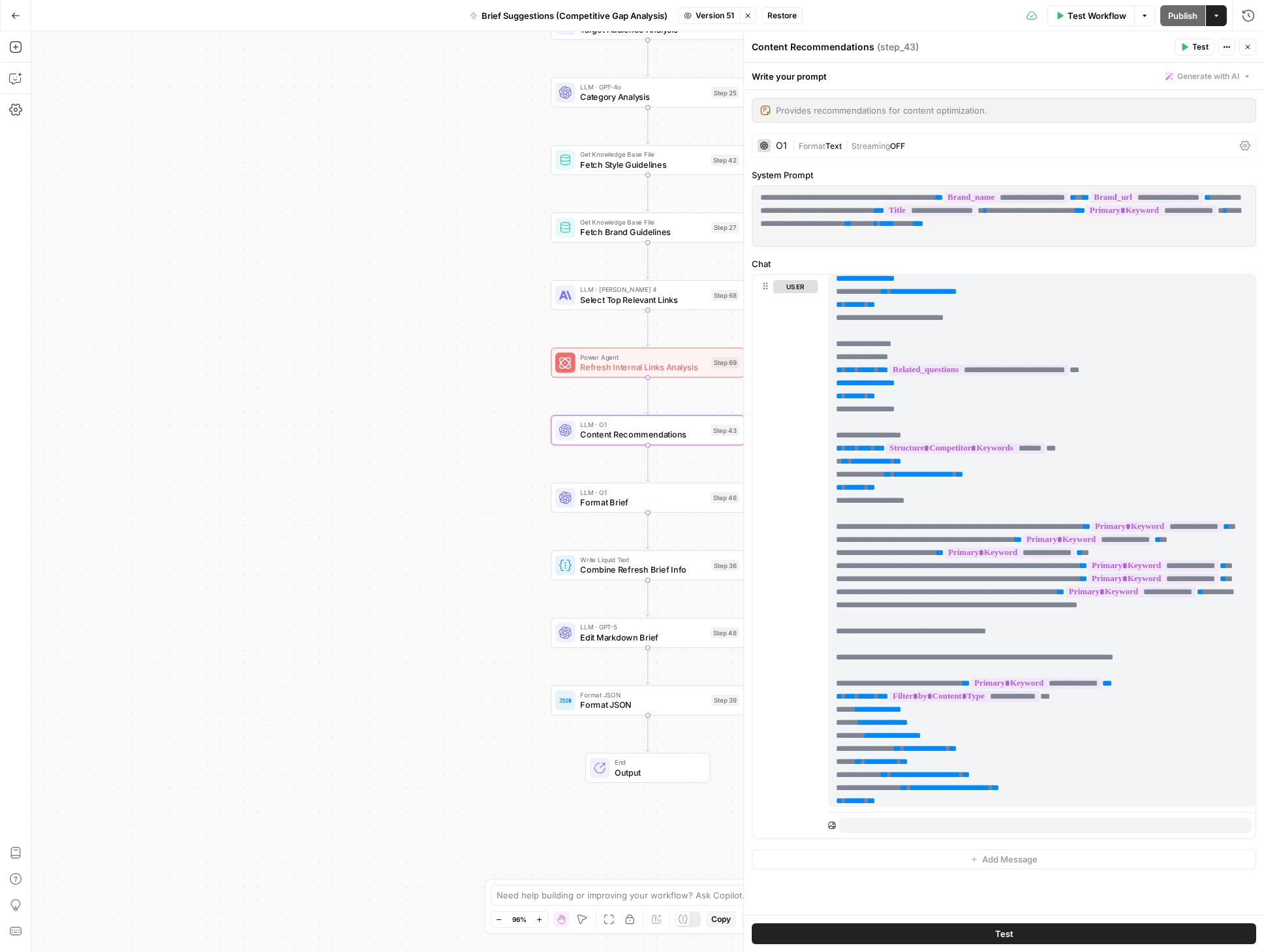
click at [624, 502] on span "Format Brief" at bounding box center [643, 502] width 126 height 13
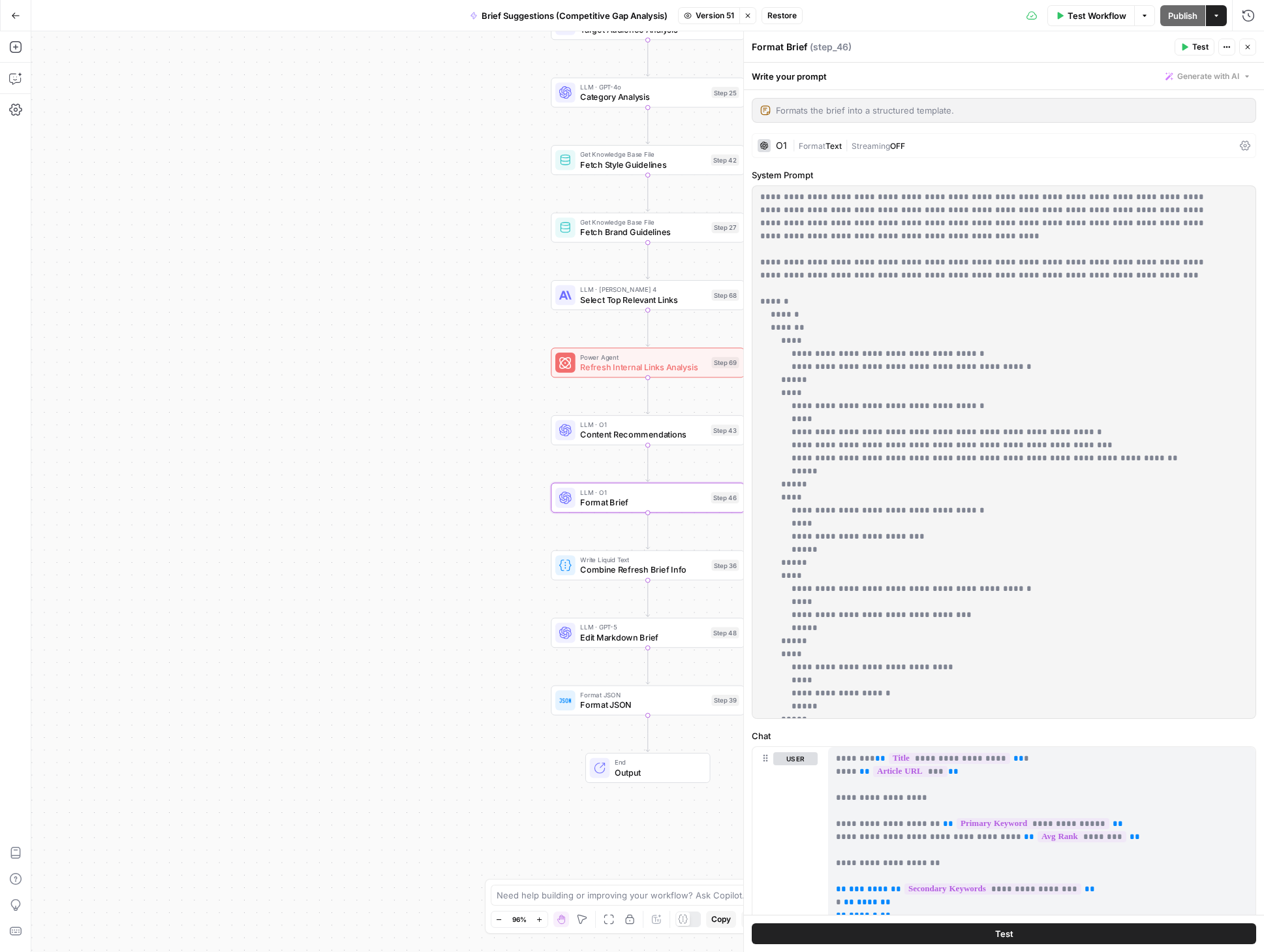
scroll to position [0, 0]
click at [640, 434] on span "Content Recommendations" at bounding box center [643, 434] width 126 height 13
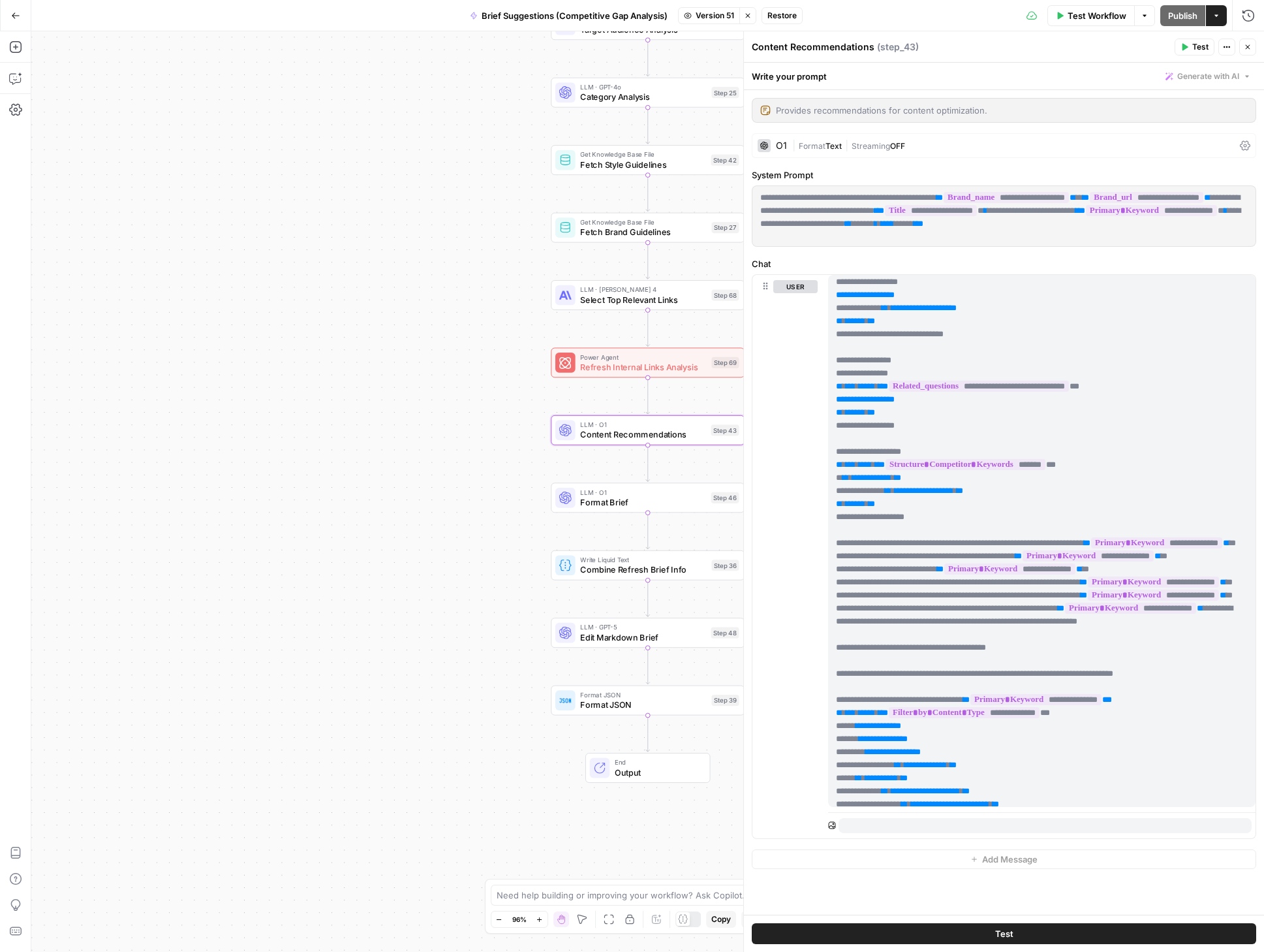
scroll to position [294, 0]
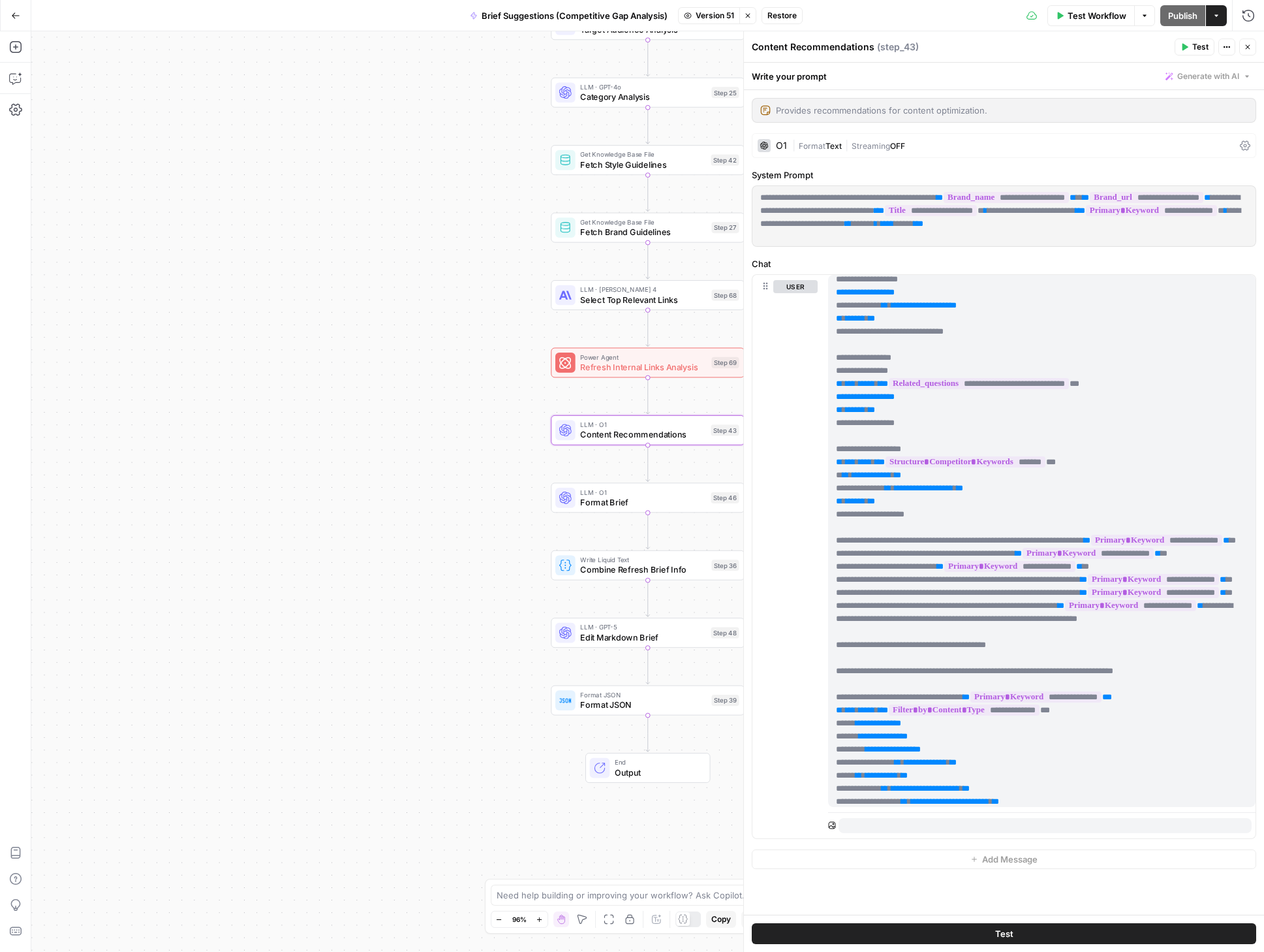
click at [424, 370] on div "true false true false Workflow Set Inputs Inputs Condition Check Article Body S…" at bounding box center [648, 492] width 1233 height 921
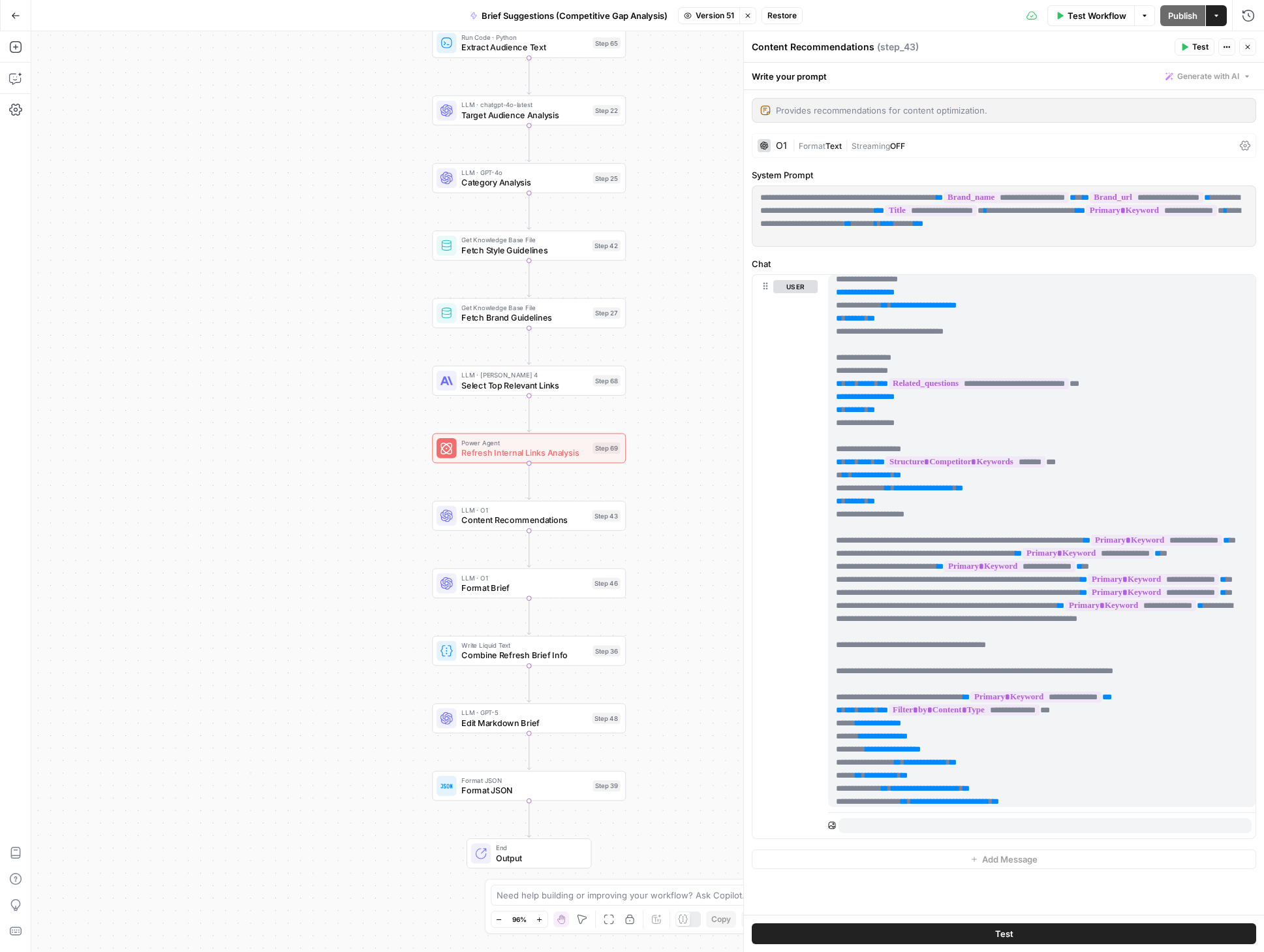
drag, startPoint x: 438, startPoint y: 369, endPoint x: 330, endPoint y: 518, distance: 184.0
click at [330, 518] on div "true false true false Workflow Set Inputs Inputs Condition Check Article Body S…" at bounding box center [648, 492] width 1233 height 921
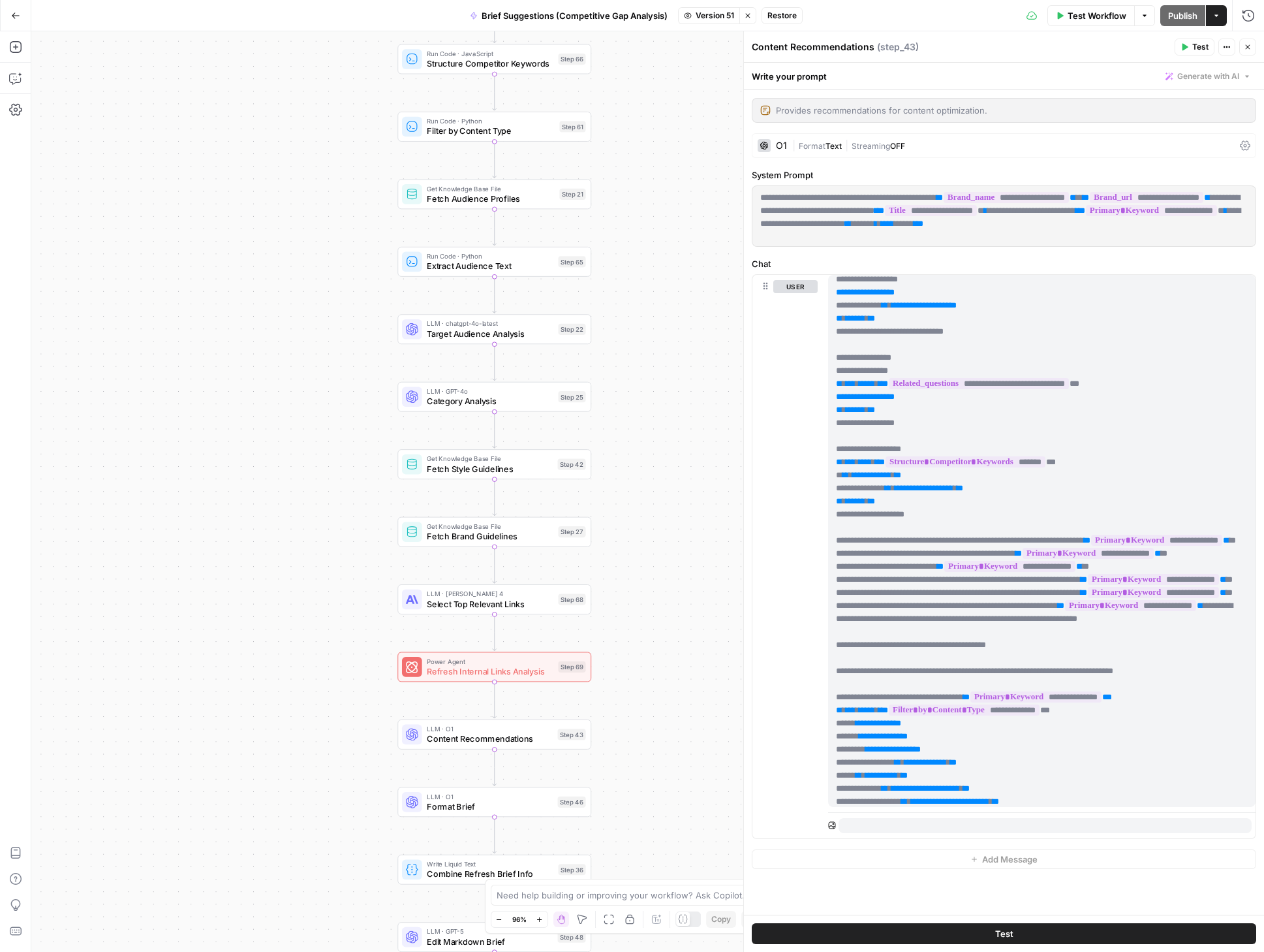
drag, startPoint x: 280, startPoint y: 376, endPoint x: 249, endPoint y: 484, distance: 112.4
click at [249, 484] on div "true false true false Workflow Set Inputs Inputs Condition Check Article Body S…" at bounding box center [648, 492] width 1233 height 921
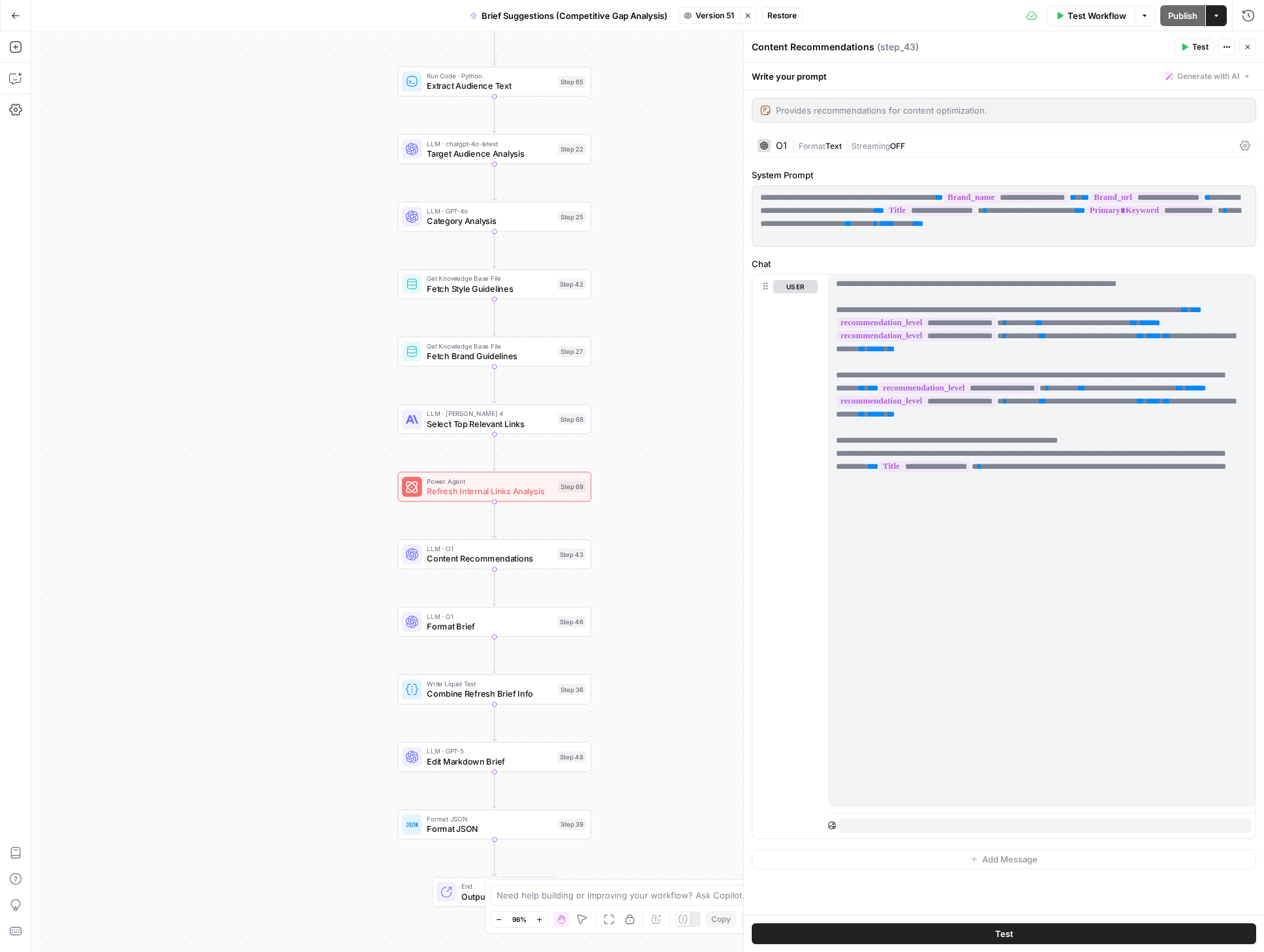
scroll to position [2821, 0]
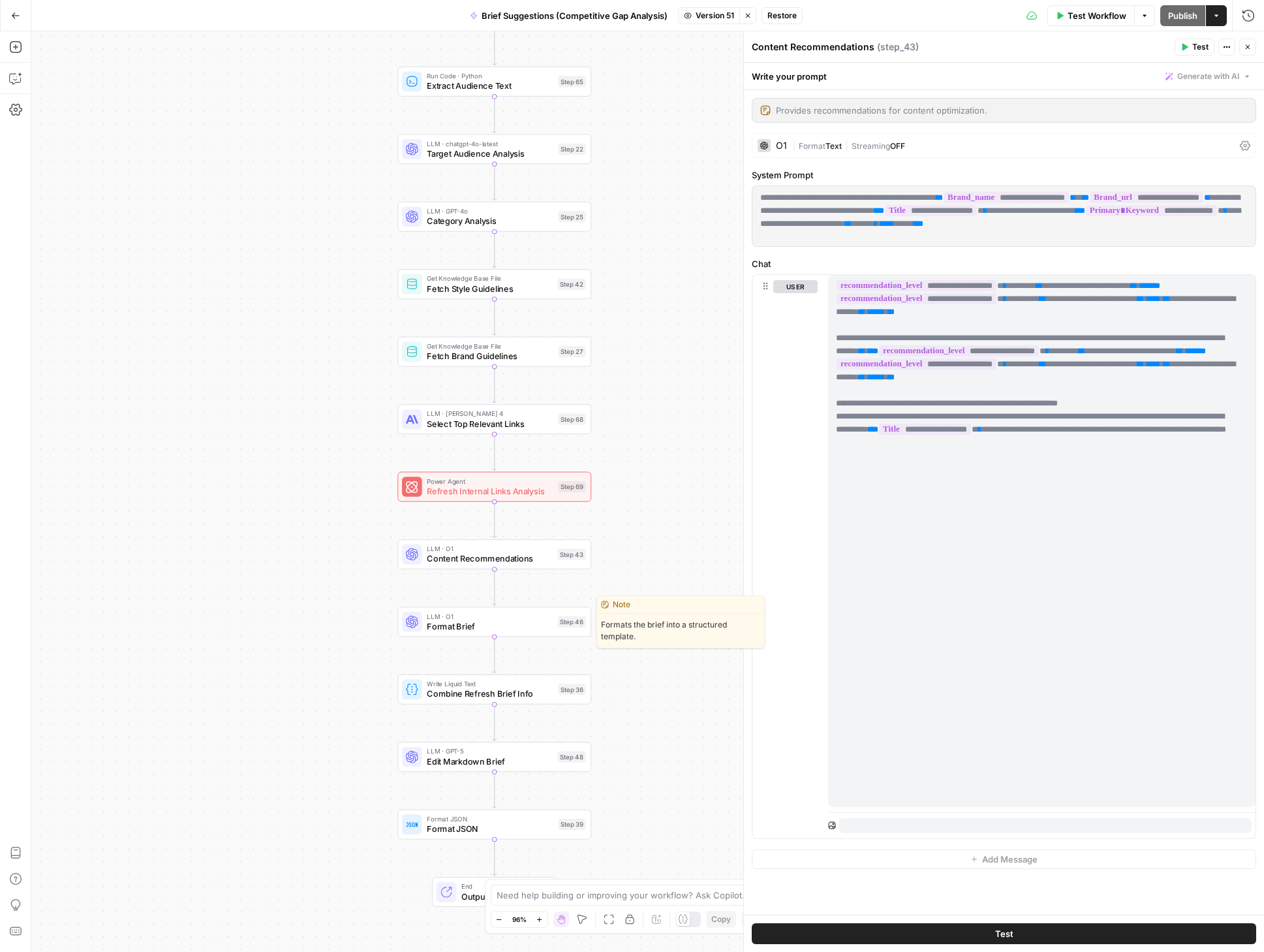
click at [480, 630] on span "Format Brief" at bounding box center [490, 626] width 126 height 13
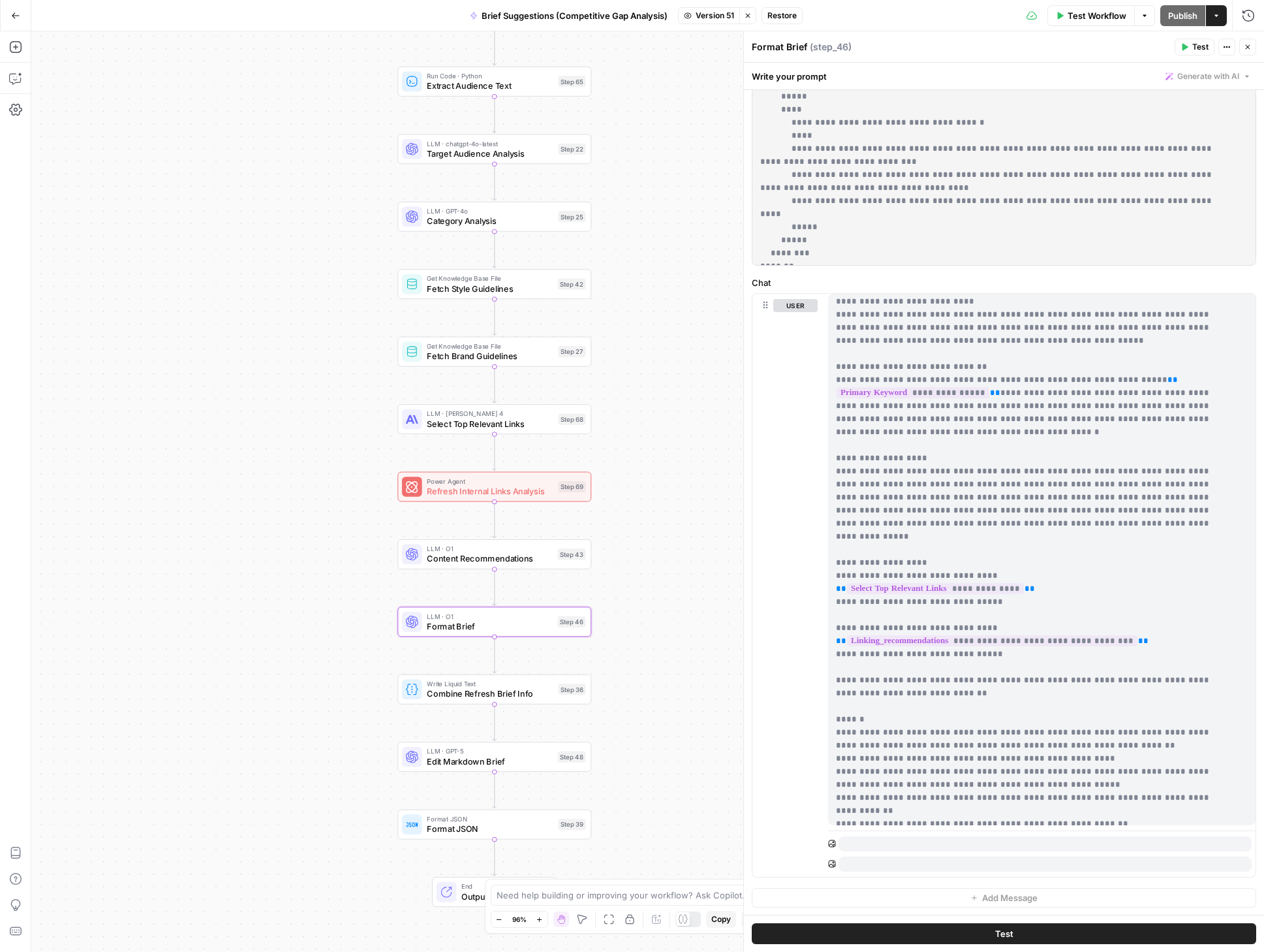
scroll to position [444, 0]
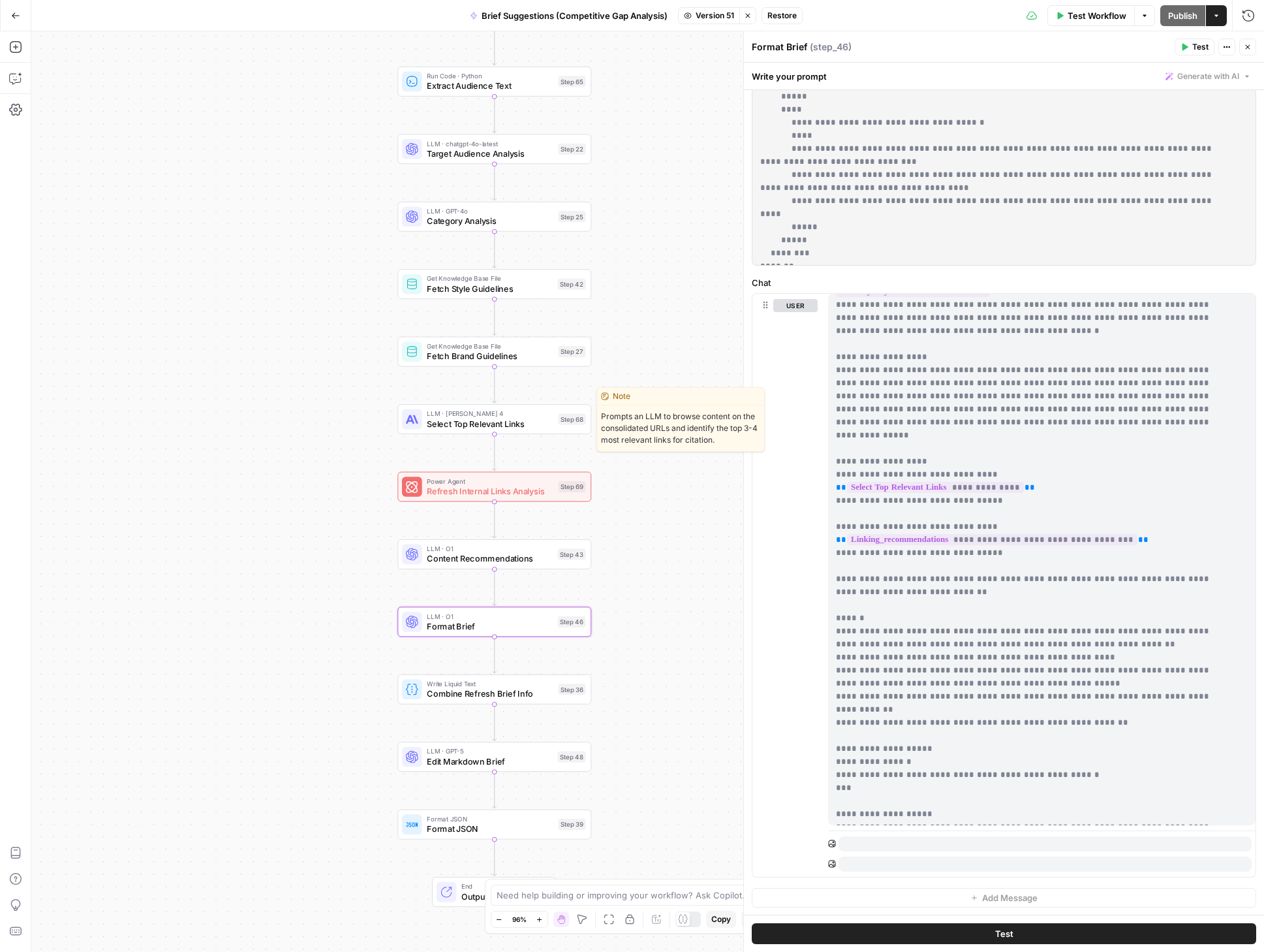
click at [489, 417] on span "Select Top Relevant Links" at bounding box center [490, 423] width 126 height 13
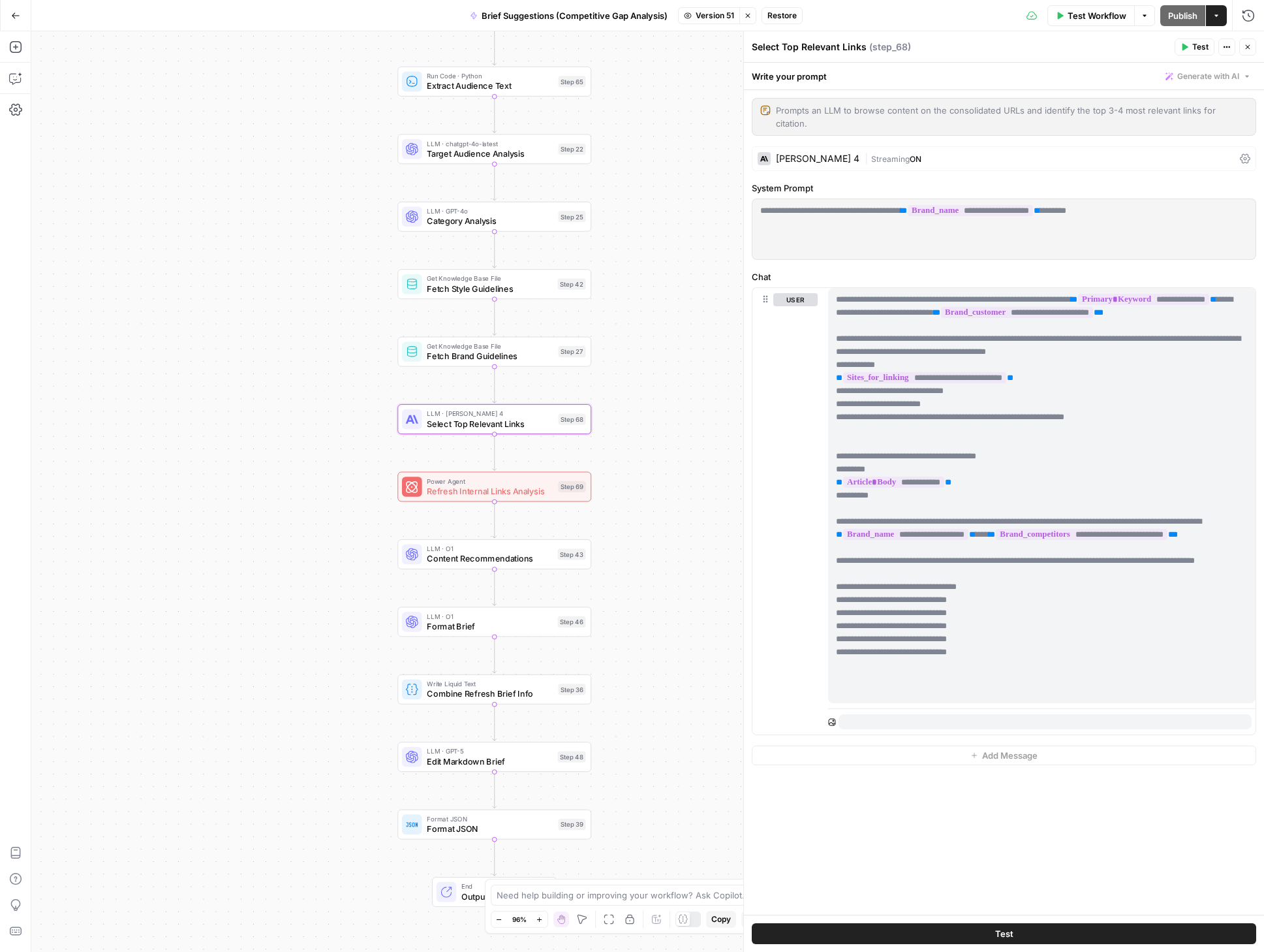
click at [835, 339] on div "**********" at bounding box center [1042, 496] width 428 height 415
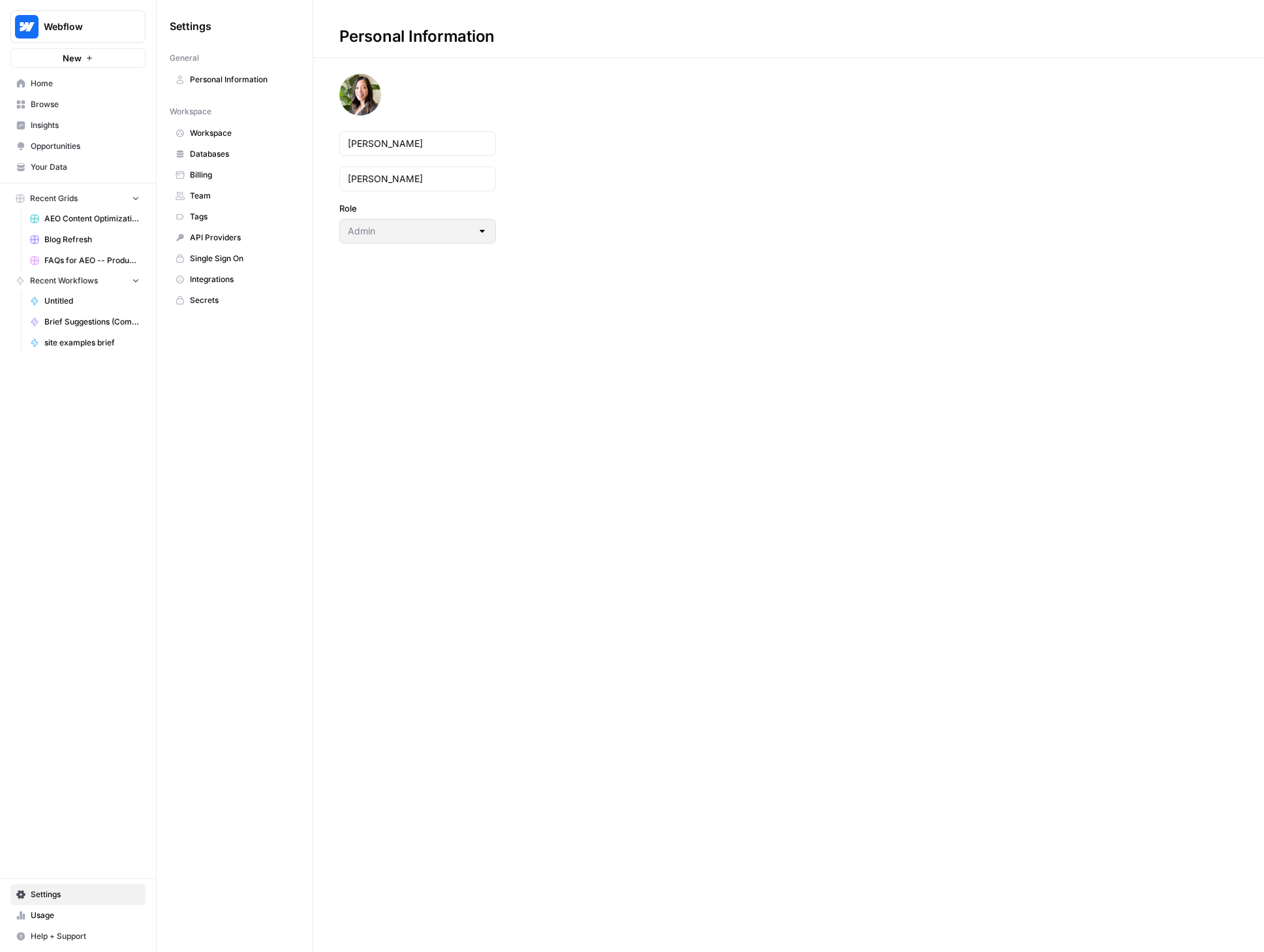
click at [222, 286] on link "Integrations" at bounding box center [234, 279] width 130 height 21
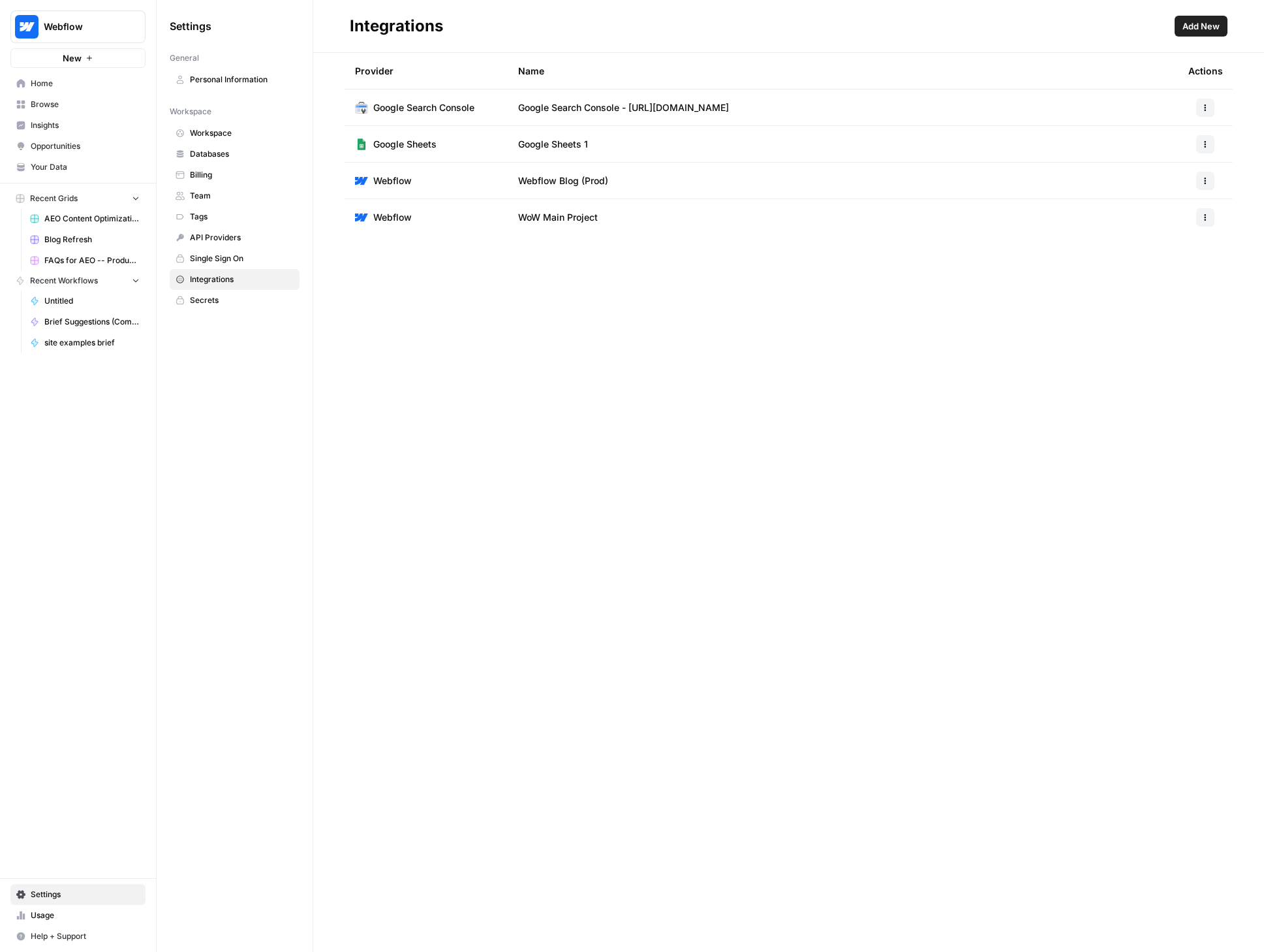
click at [1200, 23] on span "Add New" at bounding box center [1201, 26] width 37 height 13
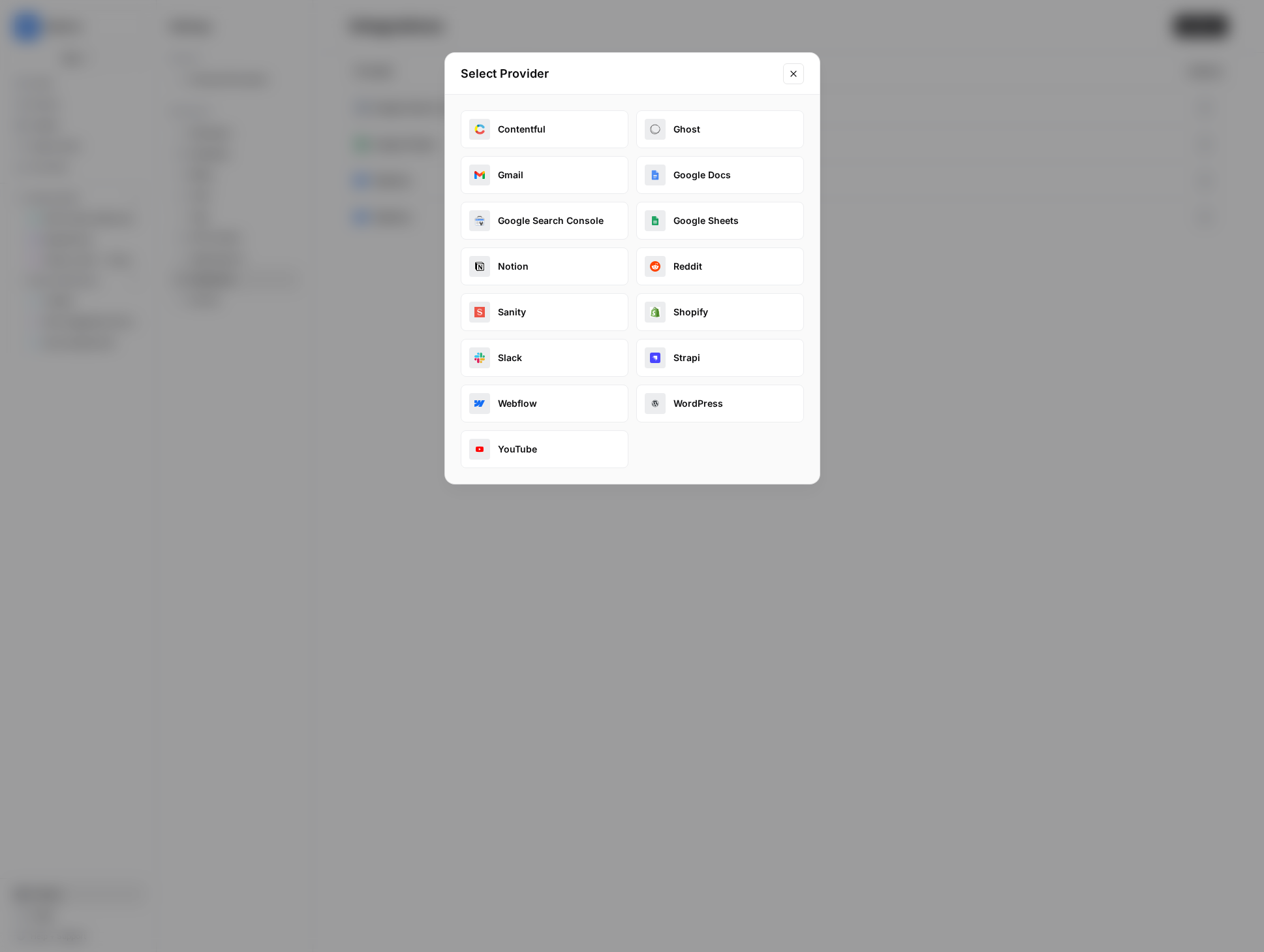
click at [796, 69] on icon "Close modal" at bounding box center [794, 74] width 11 height 11
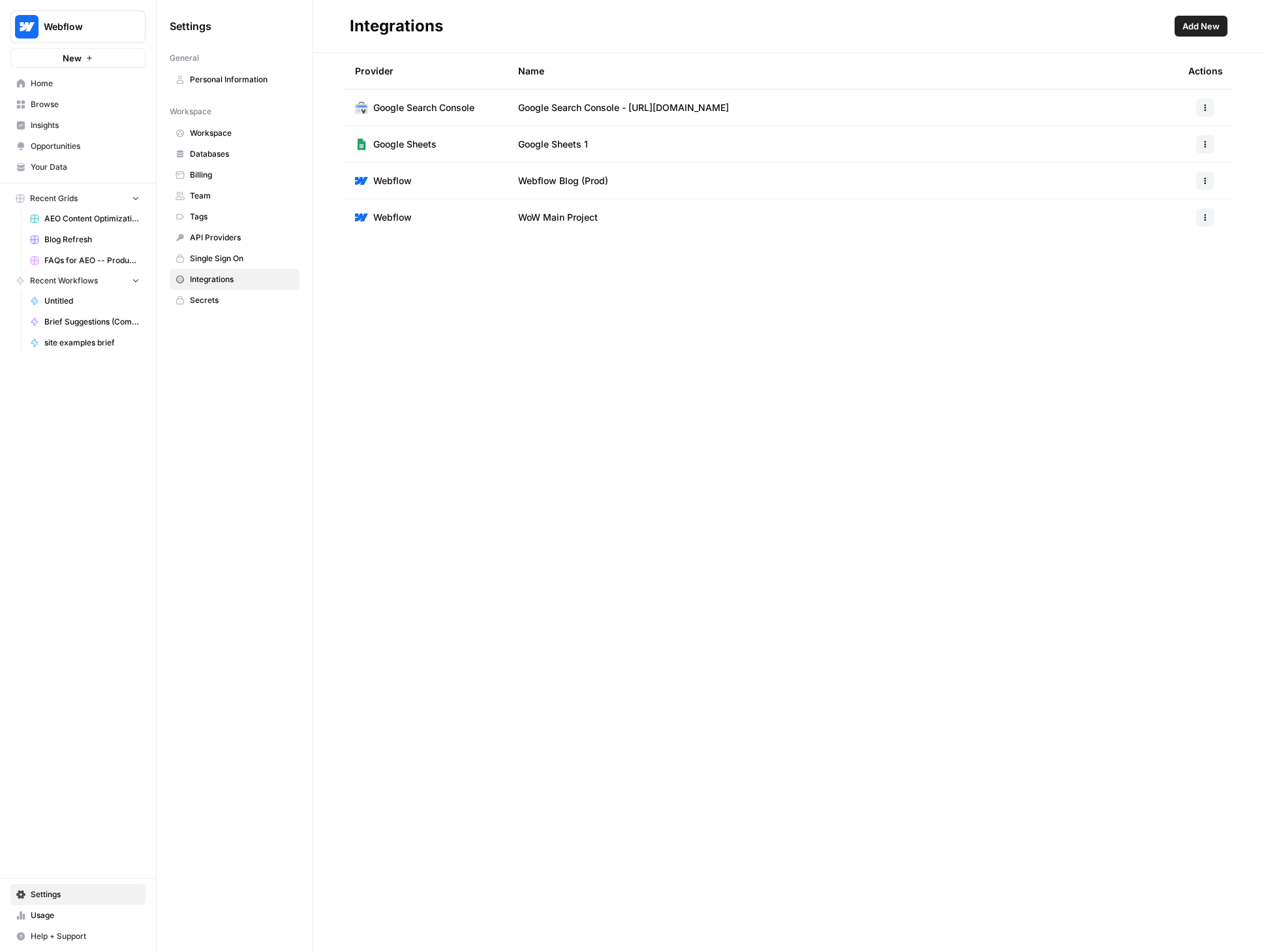
click at [58, 165] on span "Your Data" at bounding box center [85, 167] width 109 height 12
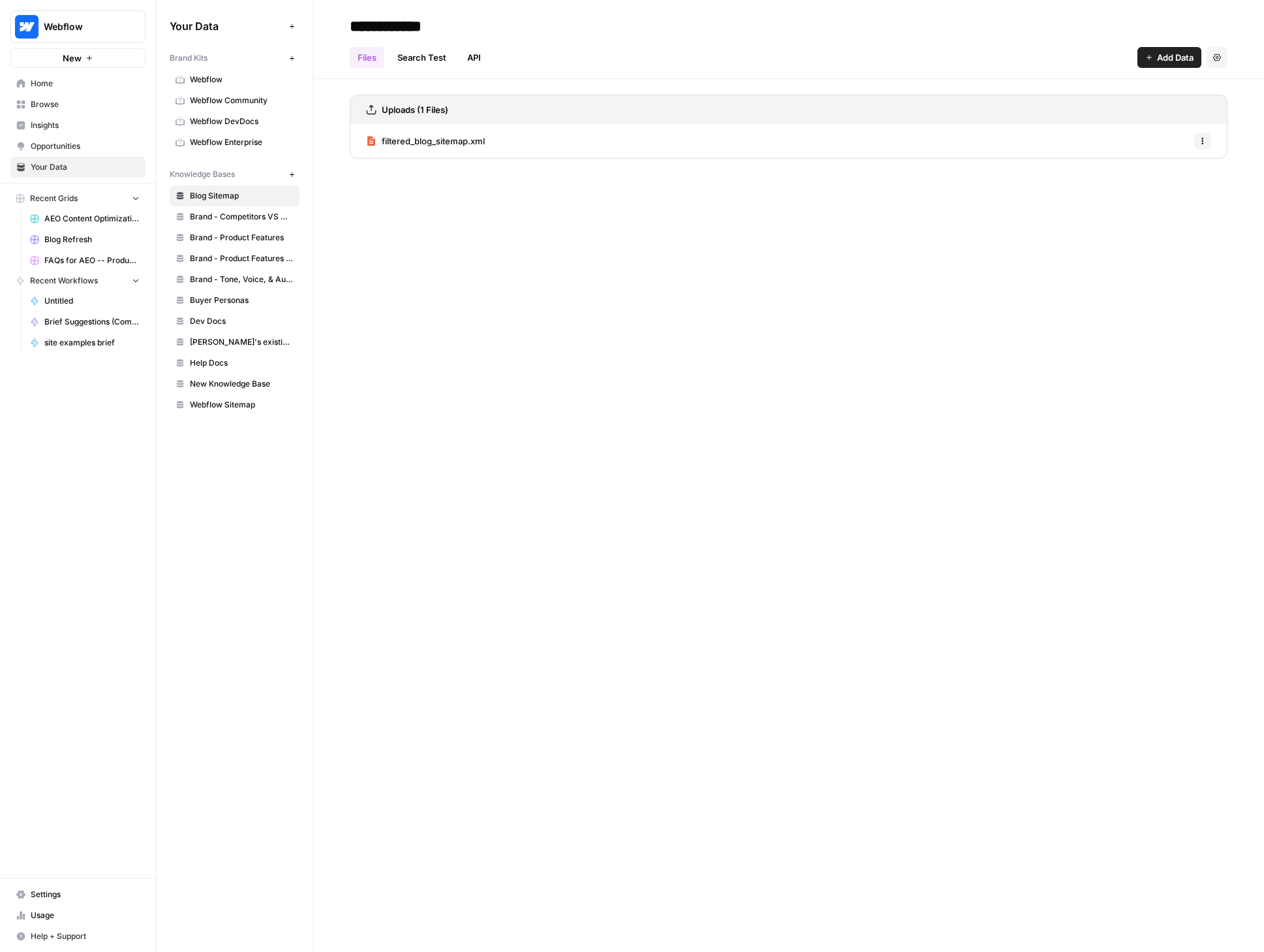
click at [289, 172] on icon "button" at bounding box center [292, 174] width 7 height 7
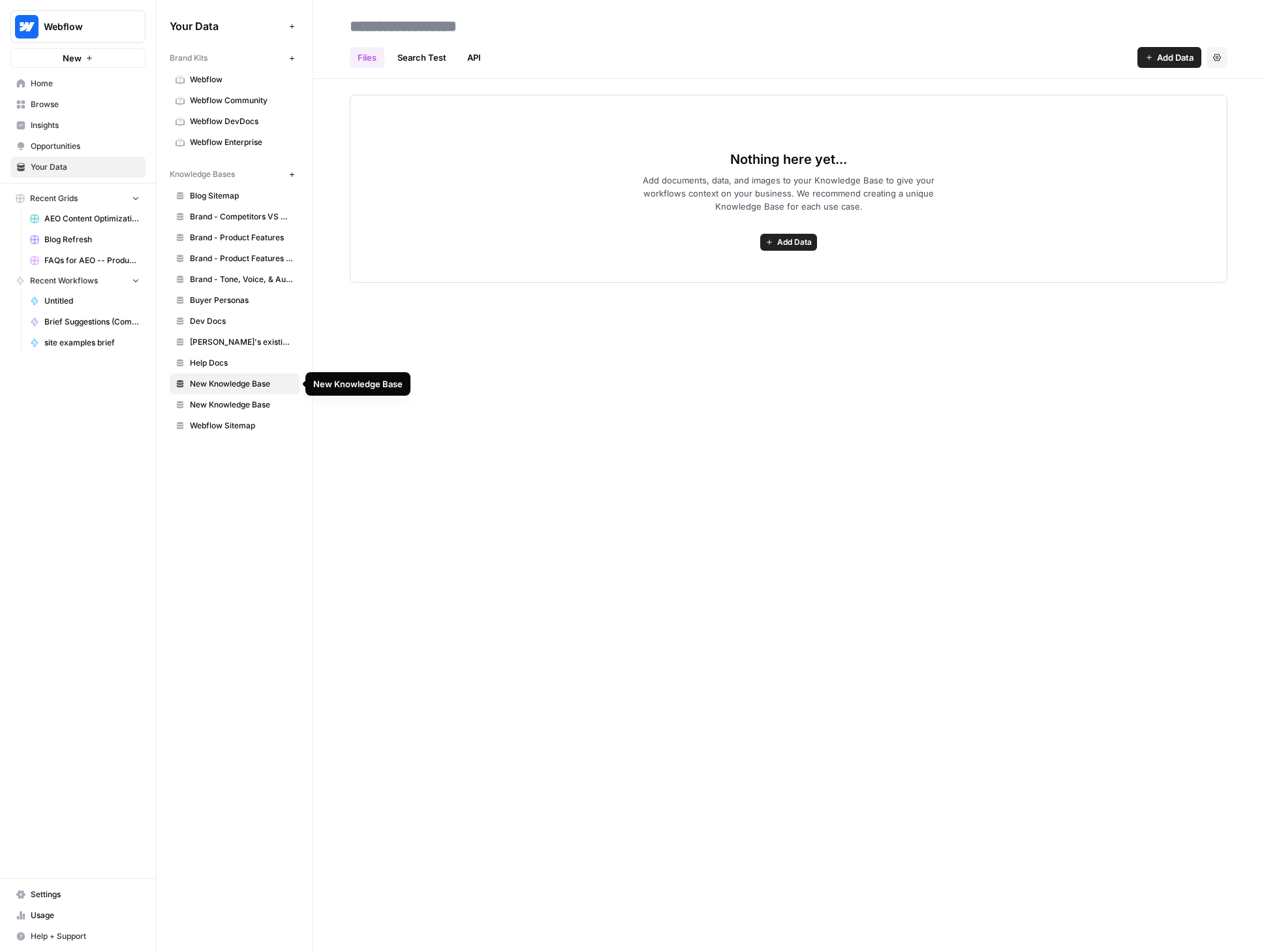
click at [224, 384] on span "New Knowledge Base" at bounding box center [242, 384] width 104 height 12
click at [221, 404] on span "New Knowledge Base" at bounding box center [242, 405] width 104 height 12
click at [1219, 57] on icon "button" at bounding box center [1217, 57] width 8 height 8
click at [1185, 89] on span "Delete Knowledge Base" at bounding box center [1163, 88] width 97 height 13
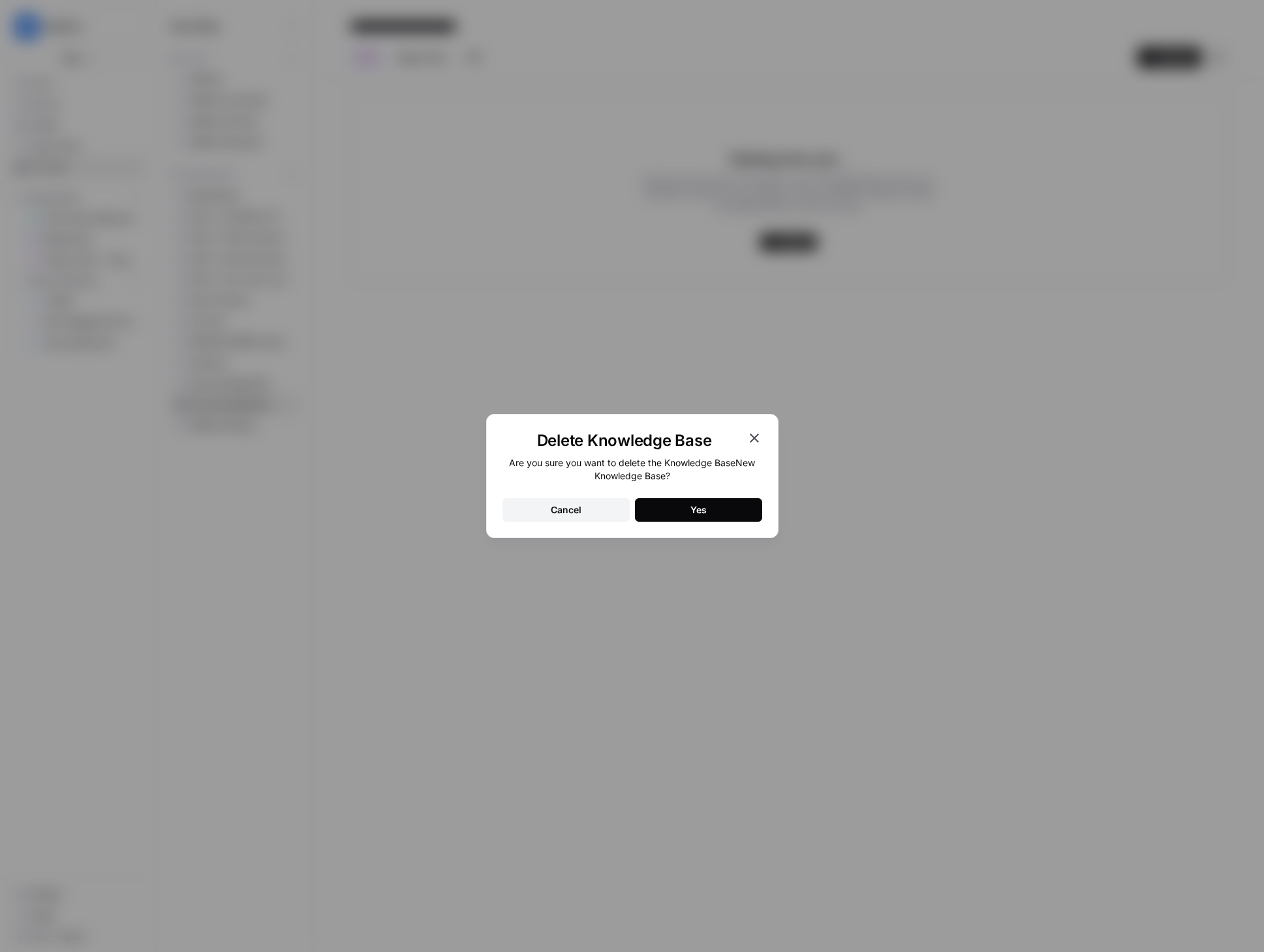
click at [692, 503] on div "Yes" at bounding box center [698, 510] width 16 height 13
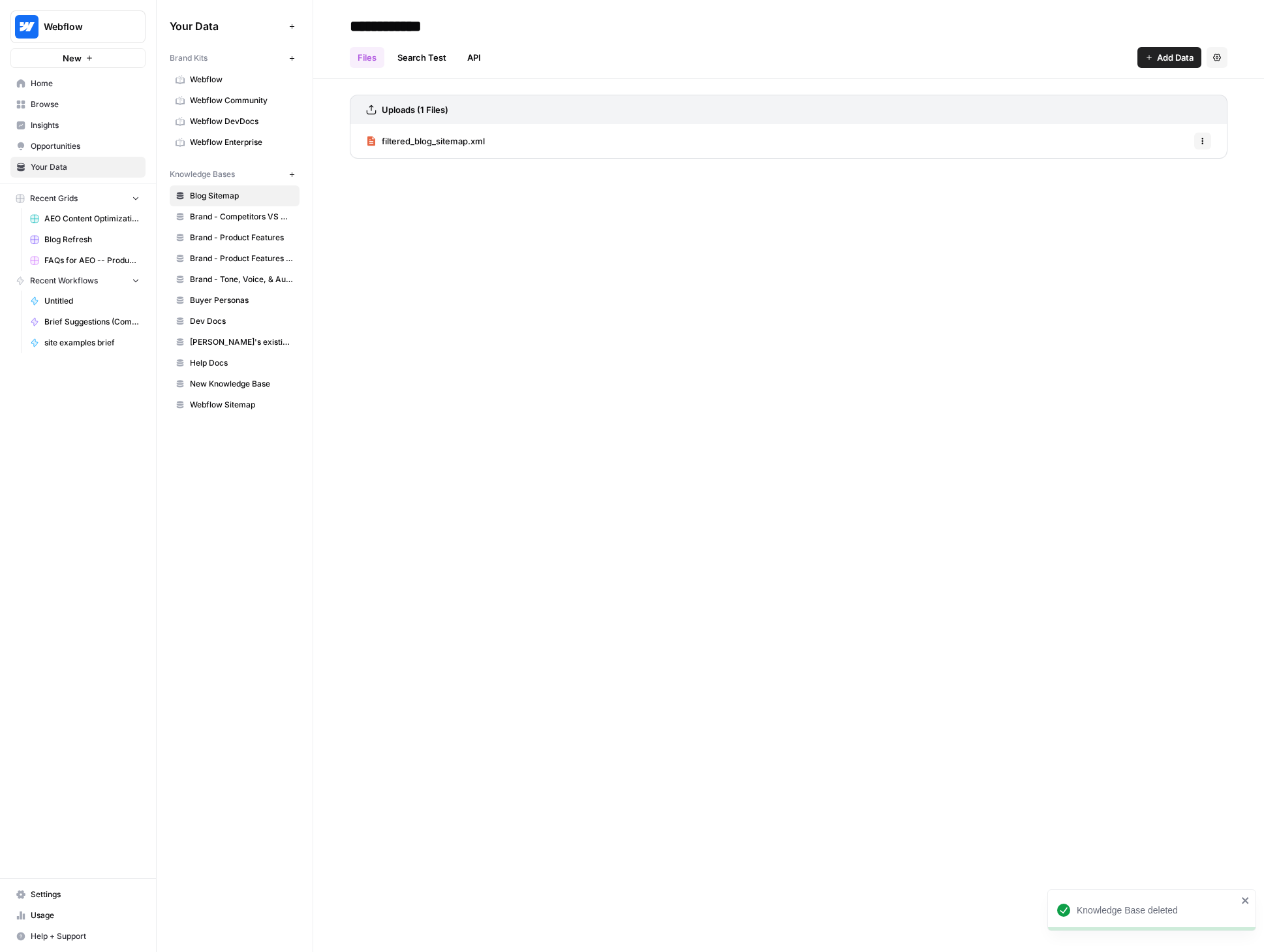
click at [221, 387] on span "New Knowledge Base" at bounding box center [242, 384] width 104 height 12
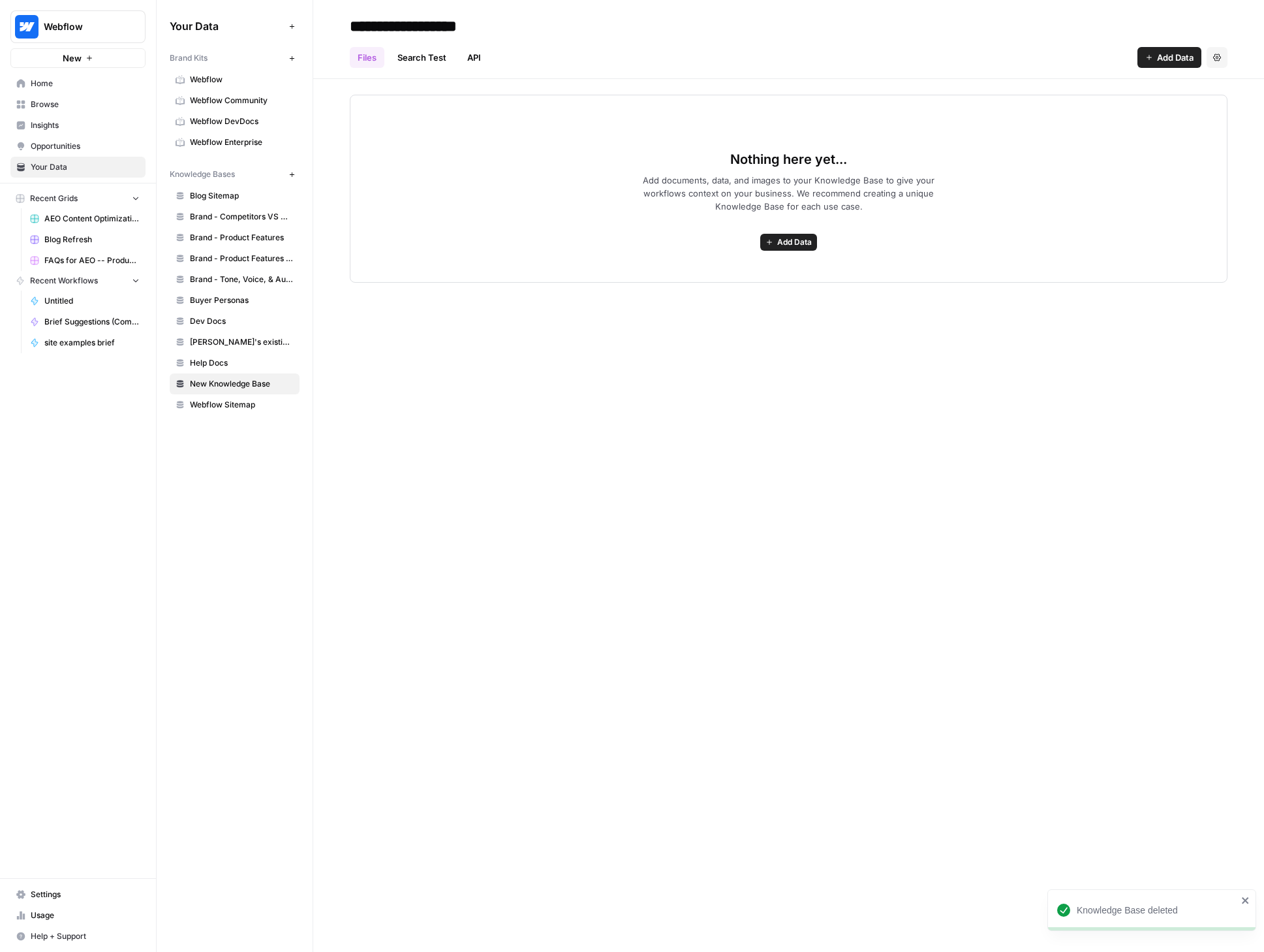
click at [800, 244] on span "Add Data" at bounding box center [794, 242] width 35 height 12
click at [700, 336] on span "Import File from Google Drive" at bounding box center [742, 336] width 119 height 13
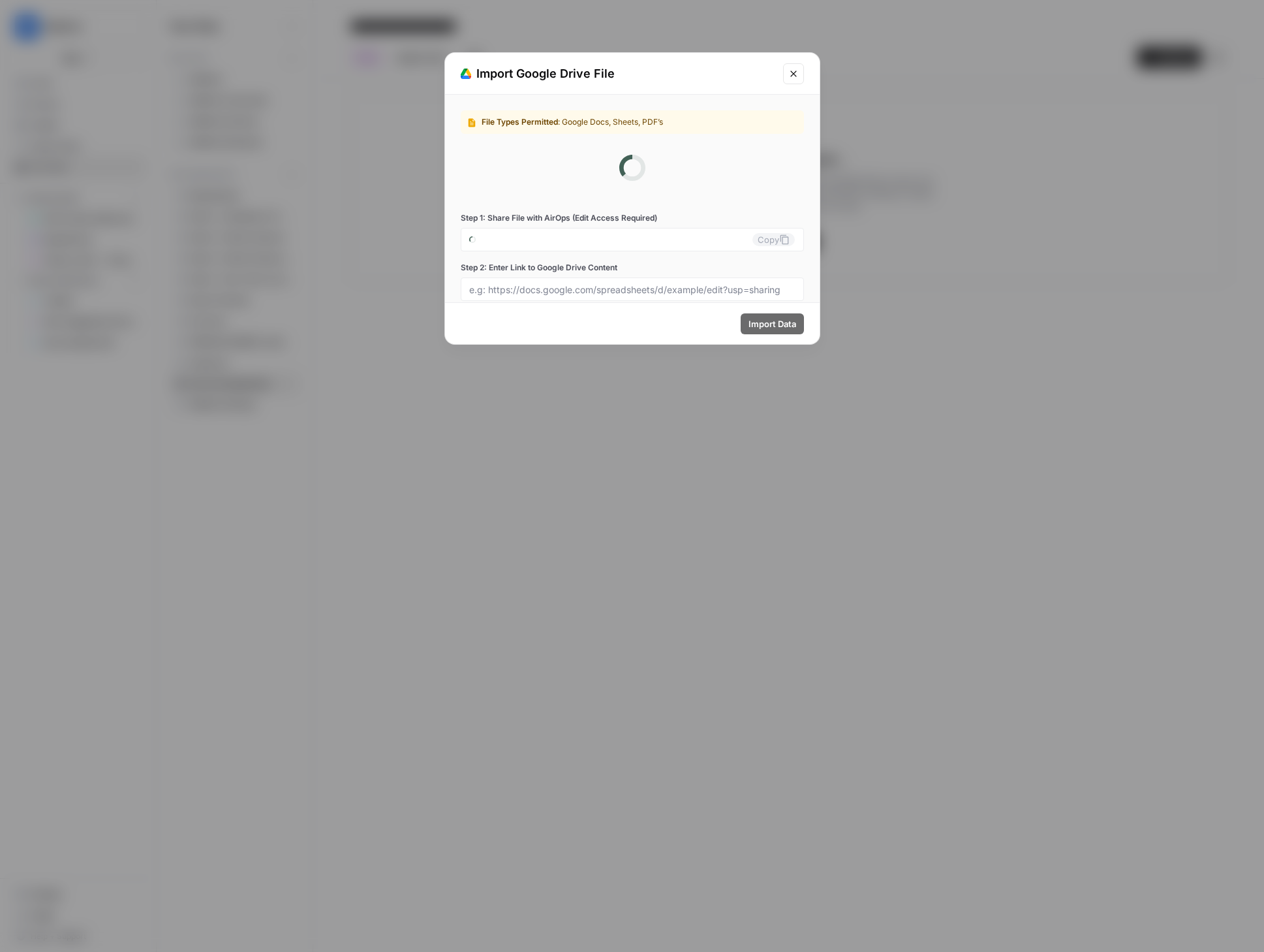
type input "webflow-6-xt7-tzw6r1@airops.iam.gserviceaccount.com"
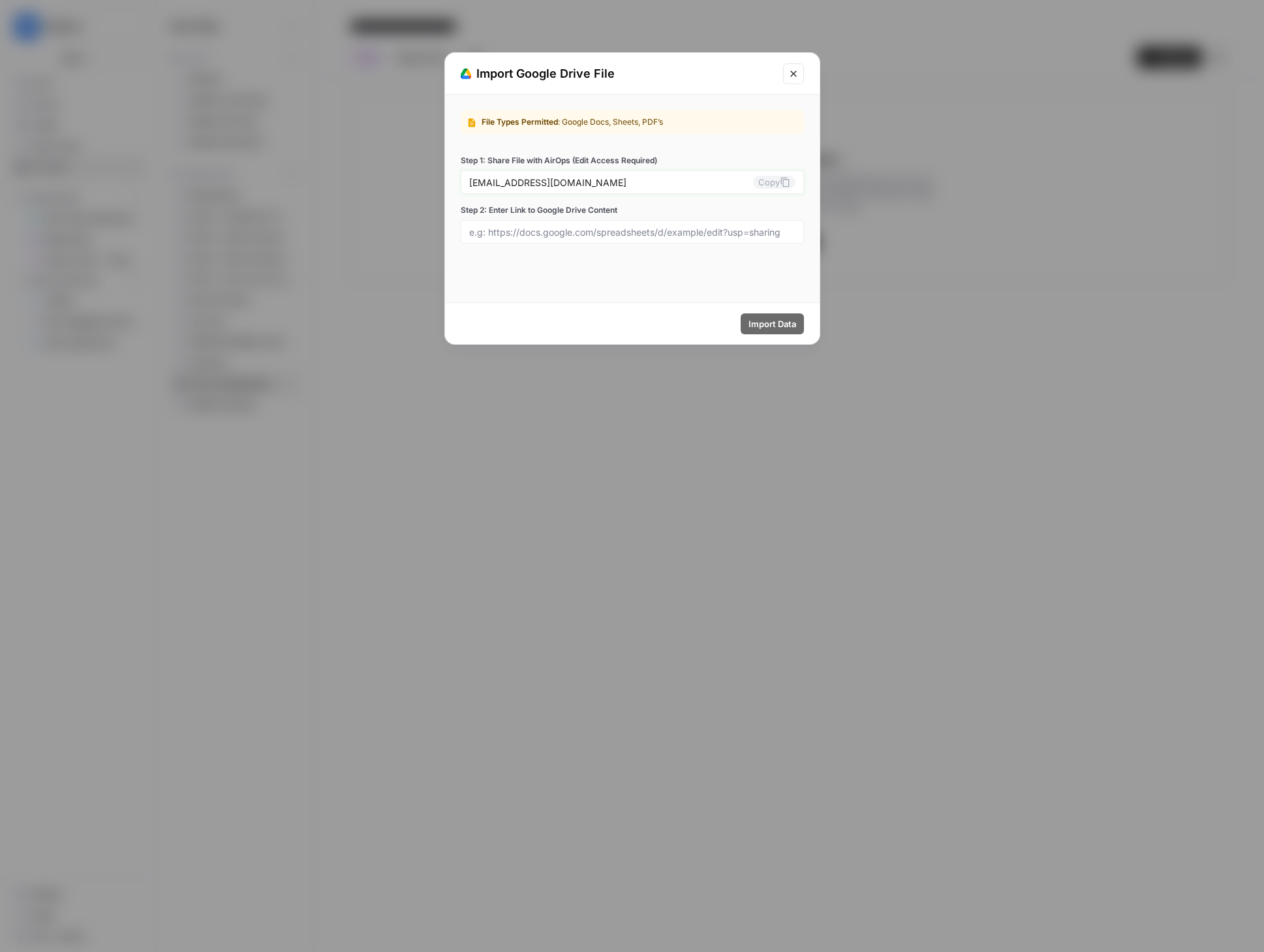
click at [774, 182] on button "Copy" at bounding box center [774, 182] width 43 height 13
click at [552, 233] on input "Step 2: Enter Link to Google Drive Content" at bounding box center [632, 232] width 326 height 12
paste input "https://docs.google.com/spreadsheets/d/1AjSGTv0p7DdwgS-LnzVHblixKxUeL4JKcLXFtxw…"
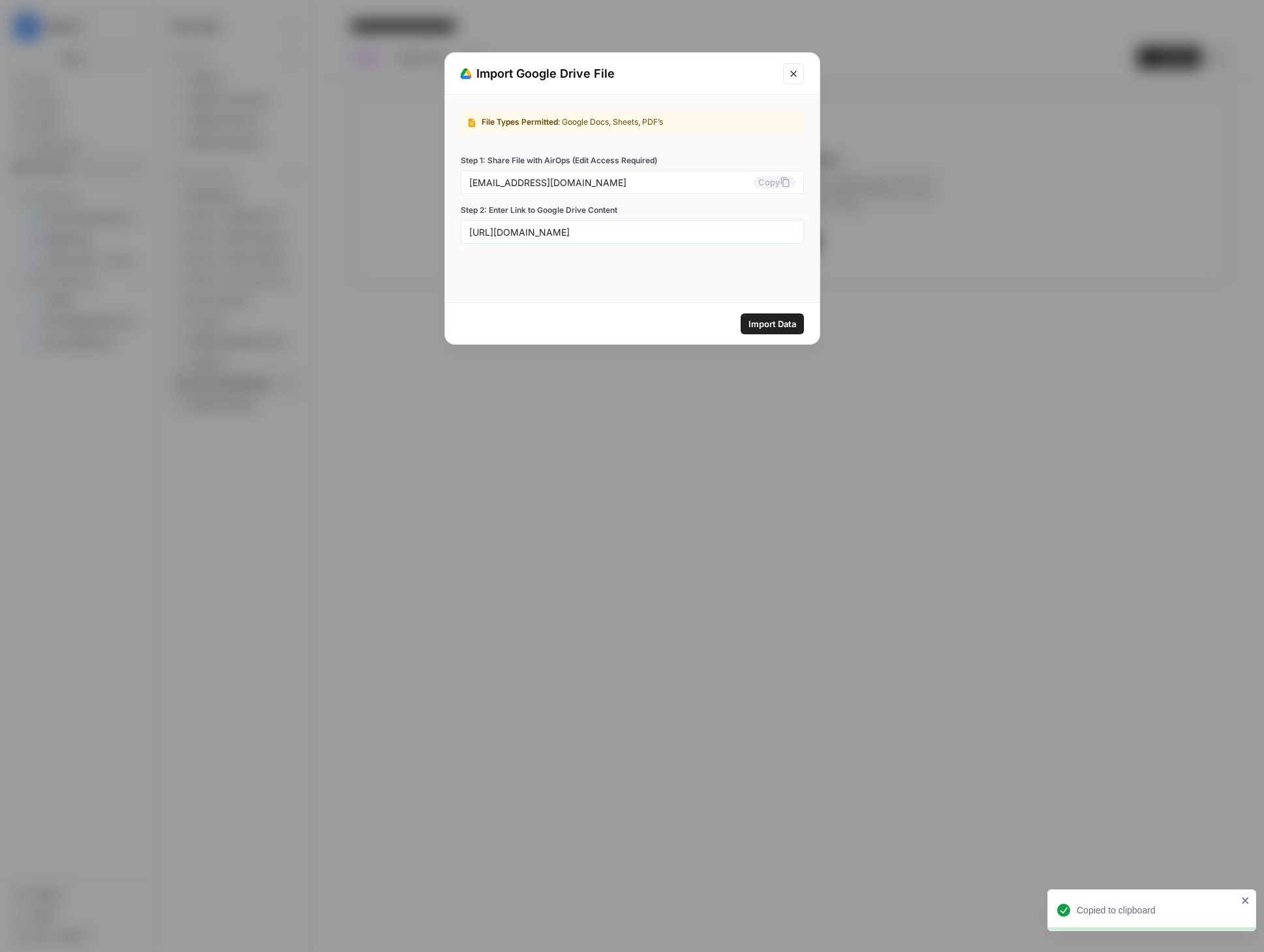
type input "https://docs.google.com/spreadsheets/d/1AjSGTv0p7DdwgS-LnzVHblixKxUeL4JKcLXFtxw…"
click at [764, 181] on button "Copy" at bounding box center [774, 182] width 43 height 13
click at [766, 324] on span "Import Data" at bounding box center [772, 324] width 47 height 13
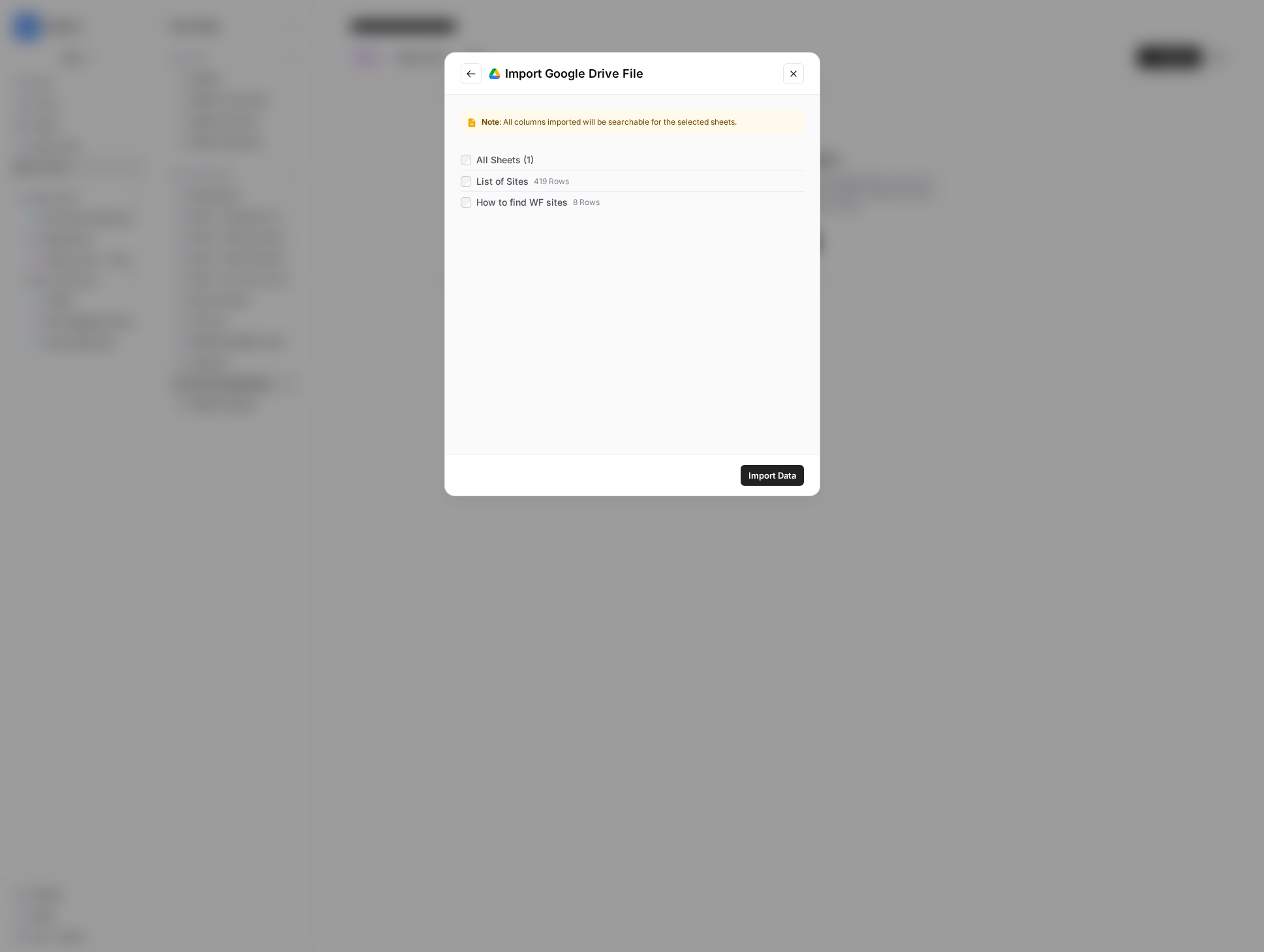
click at [771, 478] on span "Import Data" at bounding box center [772, 476] width 47 height 13
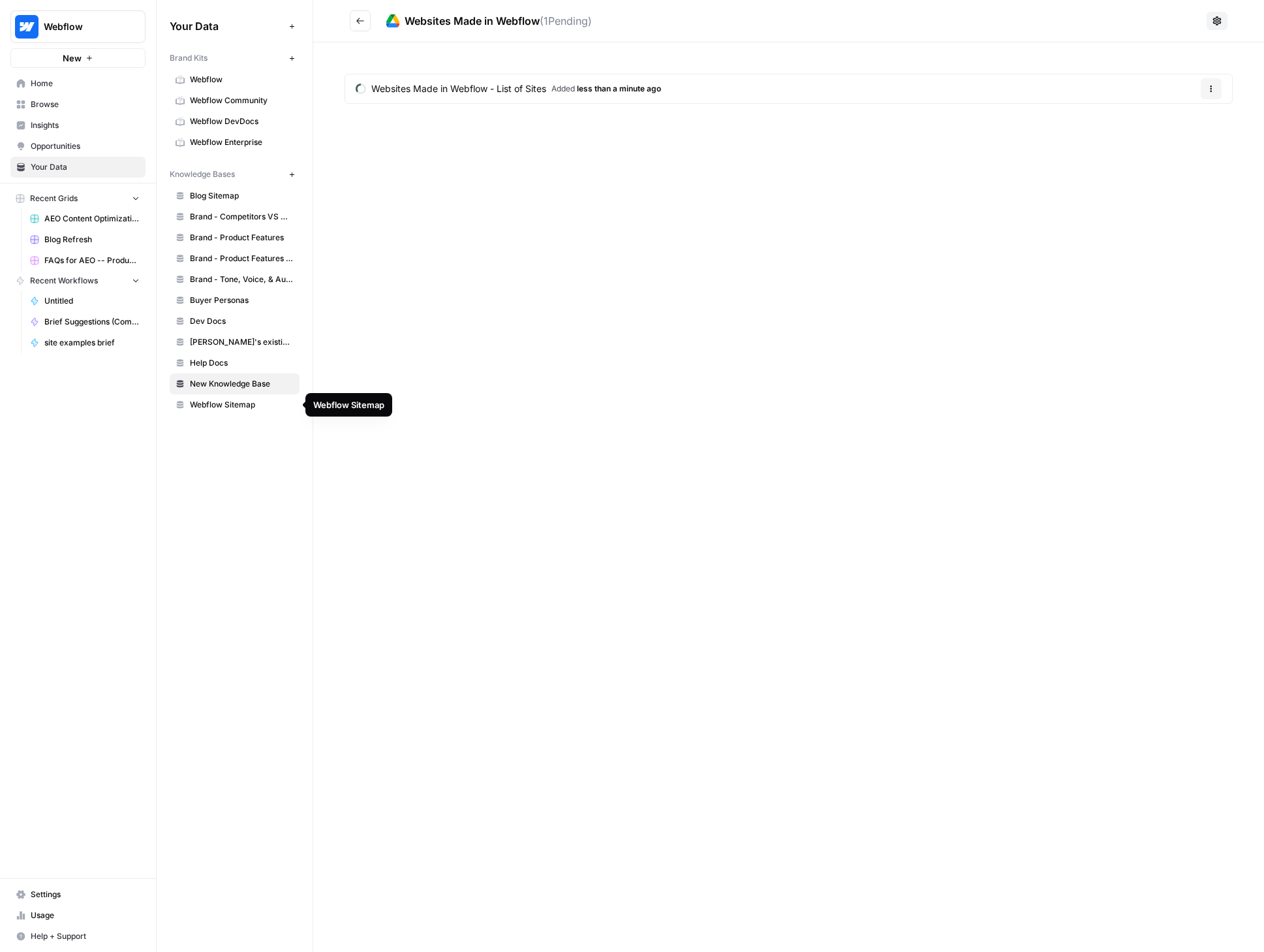
click at [224, 408] on span "Webflow Sitemap" at bounding box center [242, 405] width 104 height 12
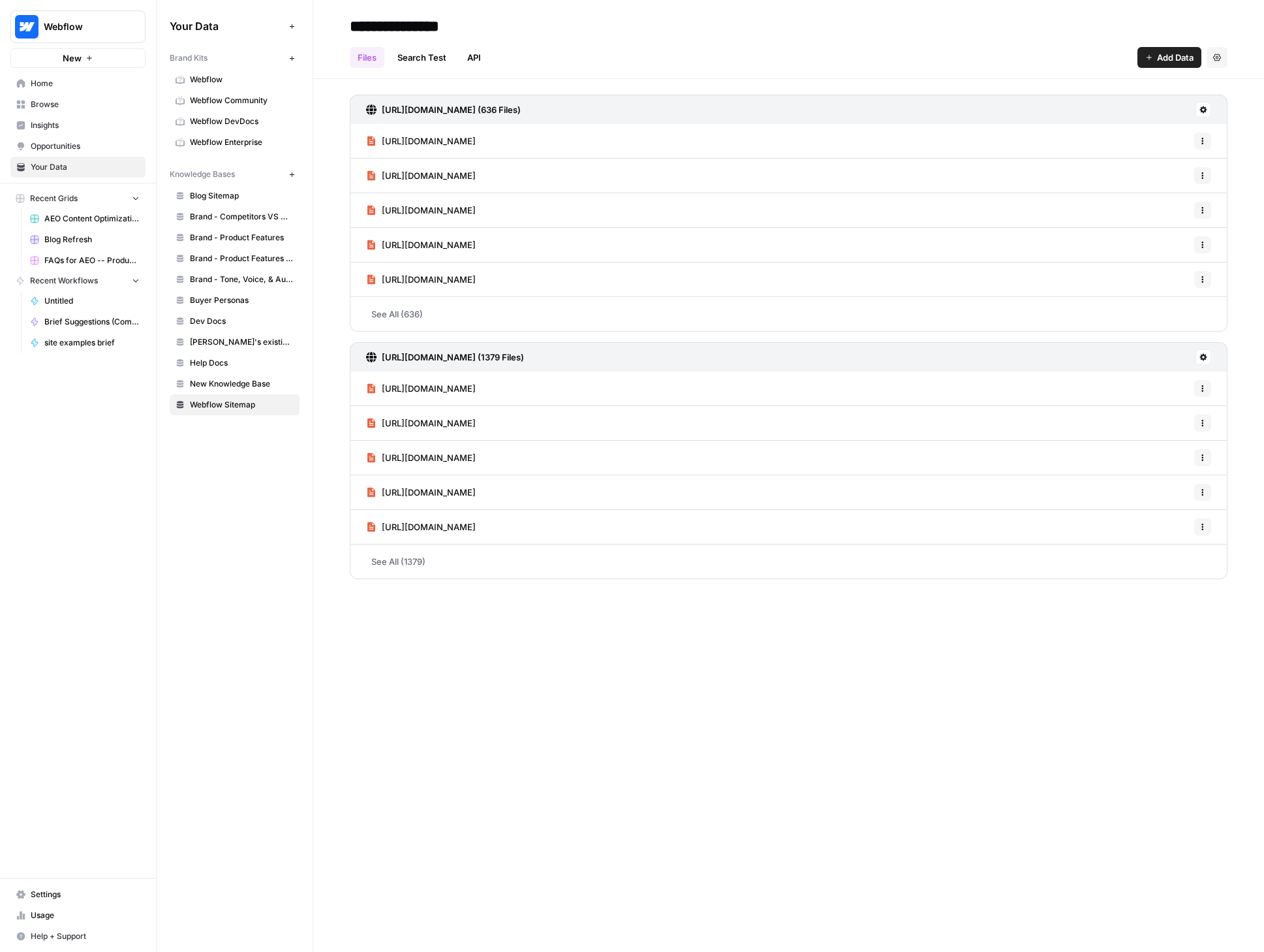
click at [233, 386] on span "New Knowledge Base" at bounding box center [242, 384] width 104 height 12
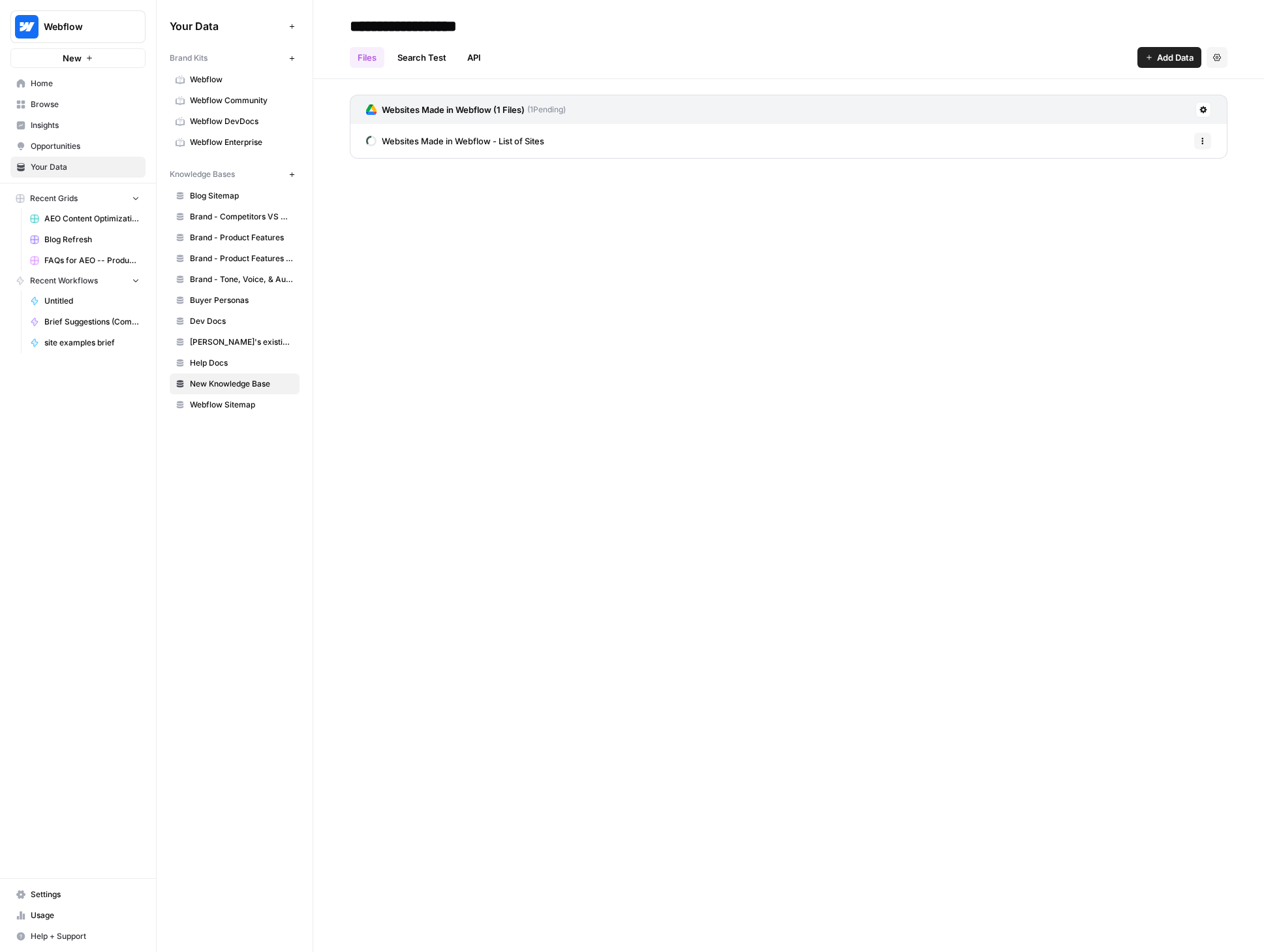
click at [432, 33] on input "**********" at bounding box center [449, 26] width 209 height 26
type input "**********"
click at [676, 36] on div "**********" at bounding box center [788, 25] width 878 height 21
click at [215, 474] on div "Your Data Add Data Brand Kits New Webflow Webflow Community Webflow DevDocs Web…" at bounding box center [235, 476] width 156 height 952
click at [293, 172] on icon "button" at bounding box center [292, 174] width 7 height 7
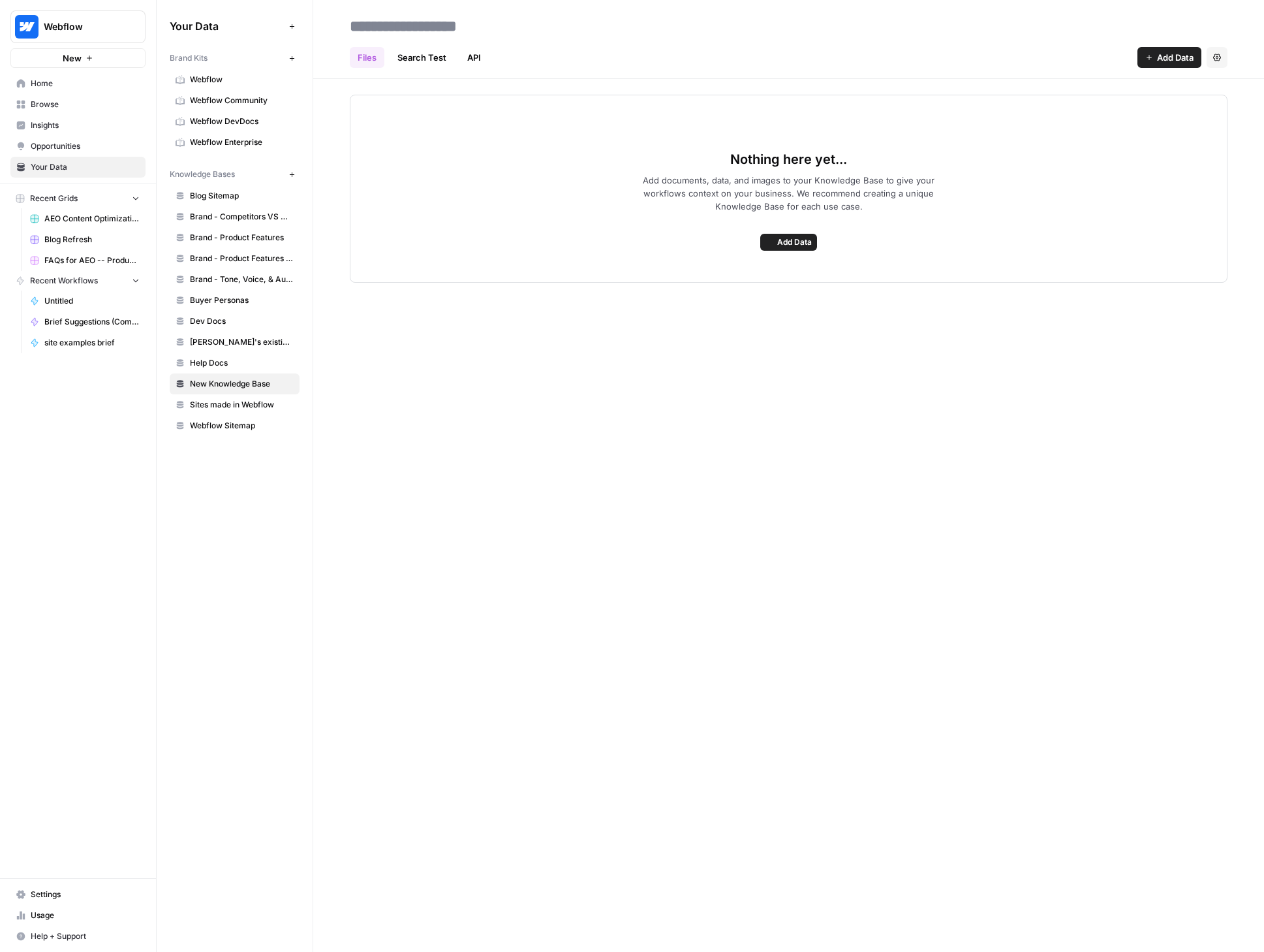
click at [416, 27] on input at bounding box center [449, 26] width 209 height 26
type input "**********"
click at [1141, 43] on div "Files Search Test API Add Data Settings" at bounding box center [788, 52] width 878 height 31
click at [1145, 49] on button "Add Data" at bounding box center [1170, 57] width 64 height 21
drag, startPoint x: 756, startPoint y: 66, endPoint x: 743, endPoint y: 69, distance: 13.3
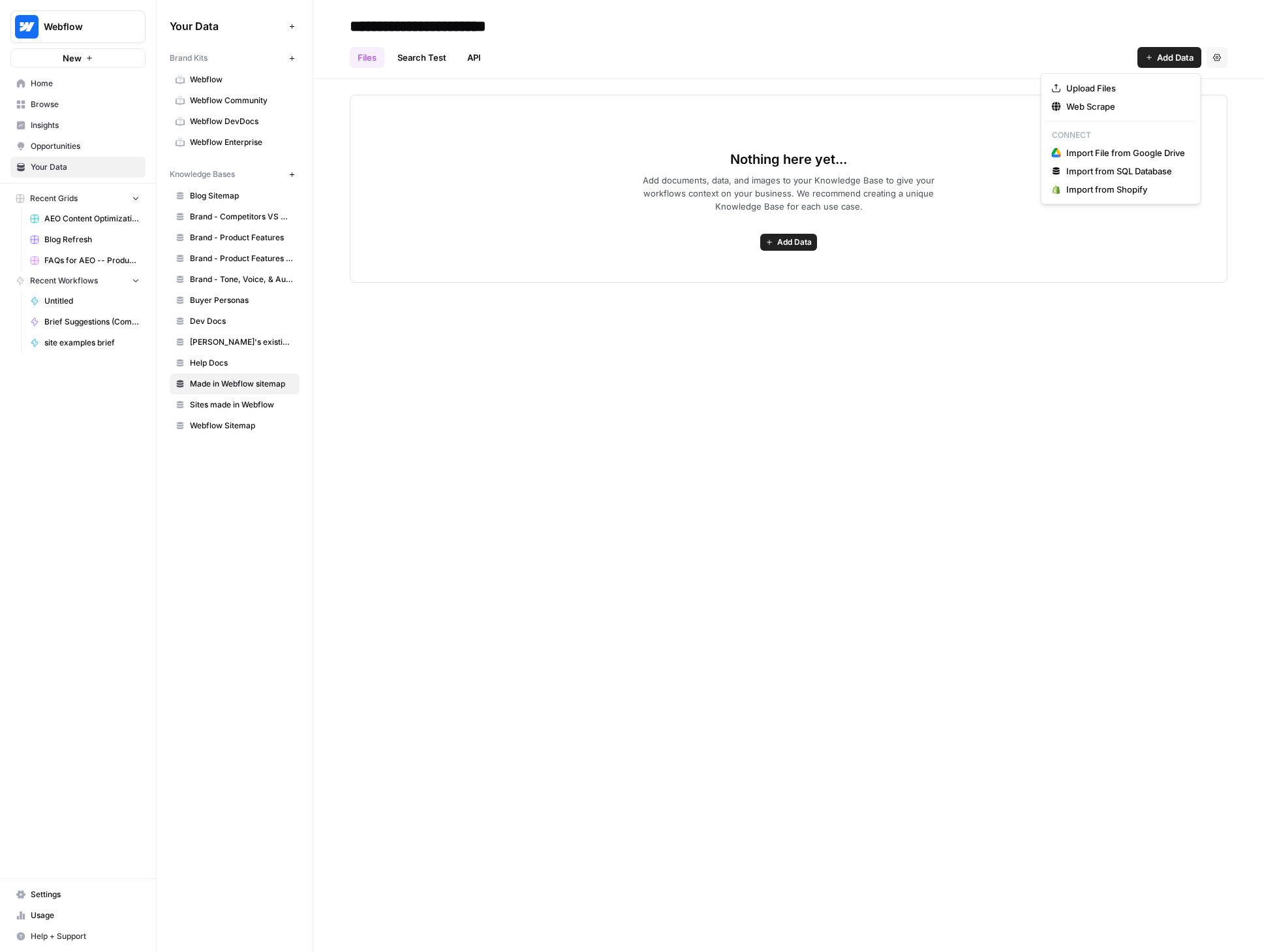
click at [756, 66] on div "Files Search Test API Add Data Settings" at bounding box center [788, 52] width 878 height 31
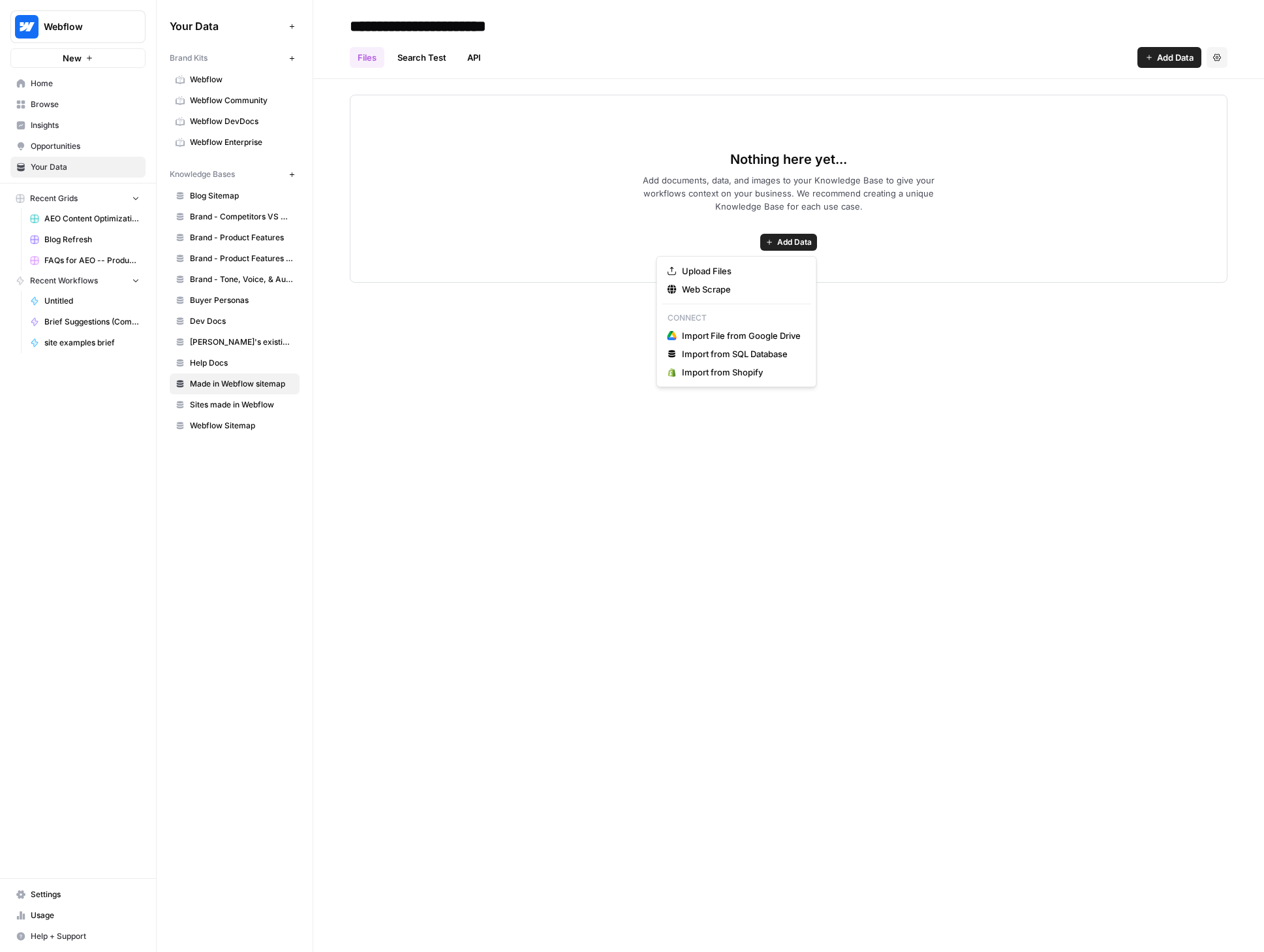
click at [803, 242] on span "Add Data" at bounding box center [794, 242] width 35 height 12
click at [414, 50] on link "Search Test" at bounding box center [422, 57] width 65 height 21
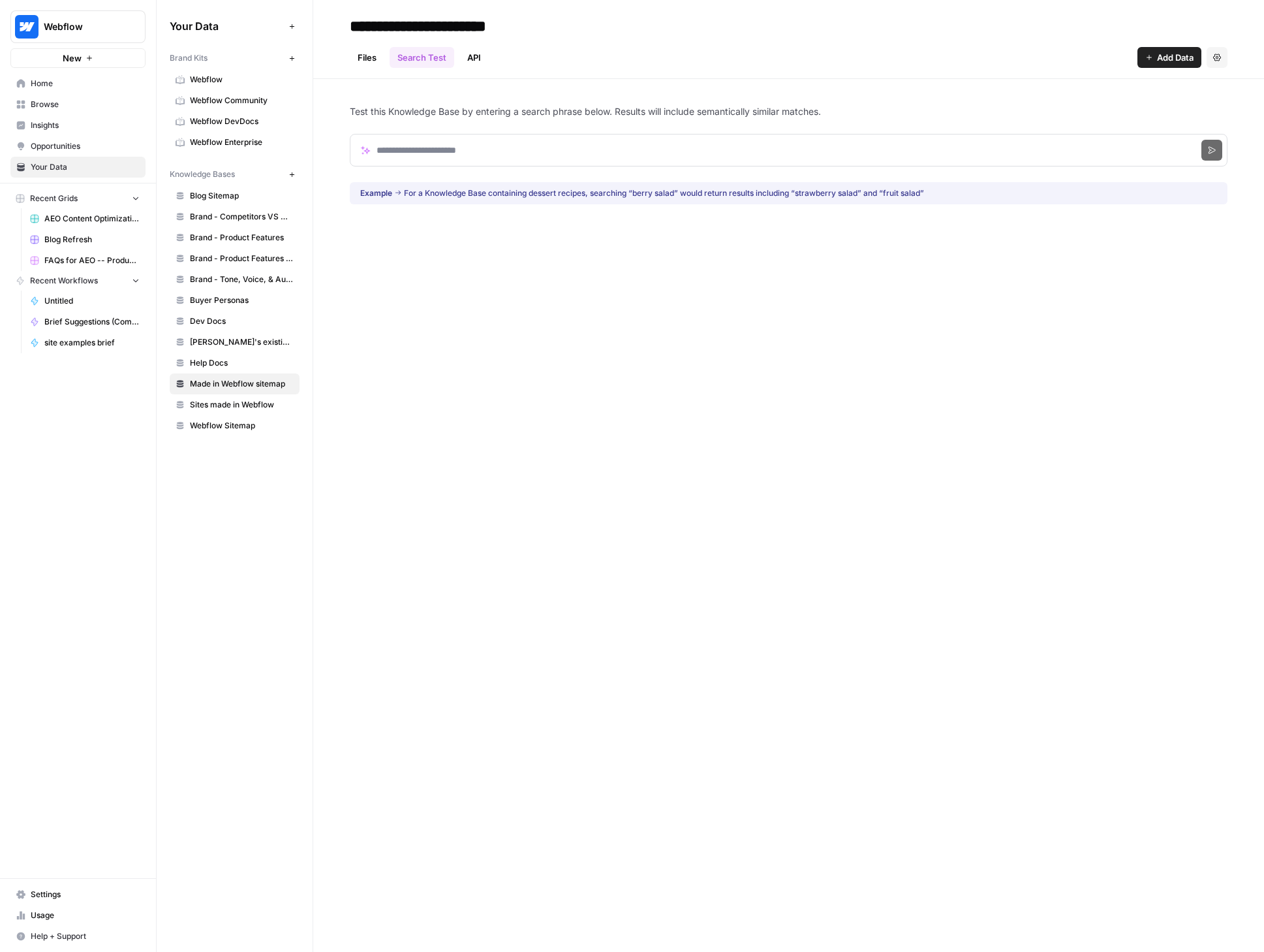
click at [474, 54] on link "API" at bounding box center [474, 57] width 29 height 21
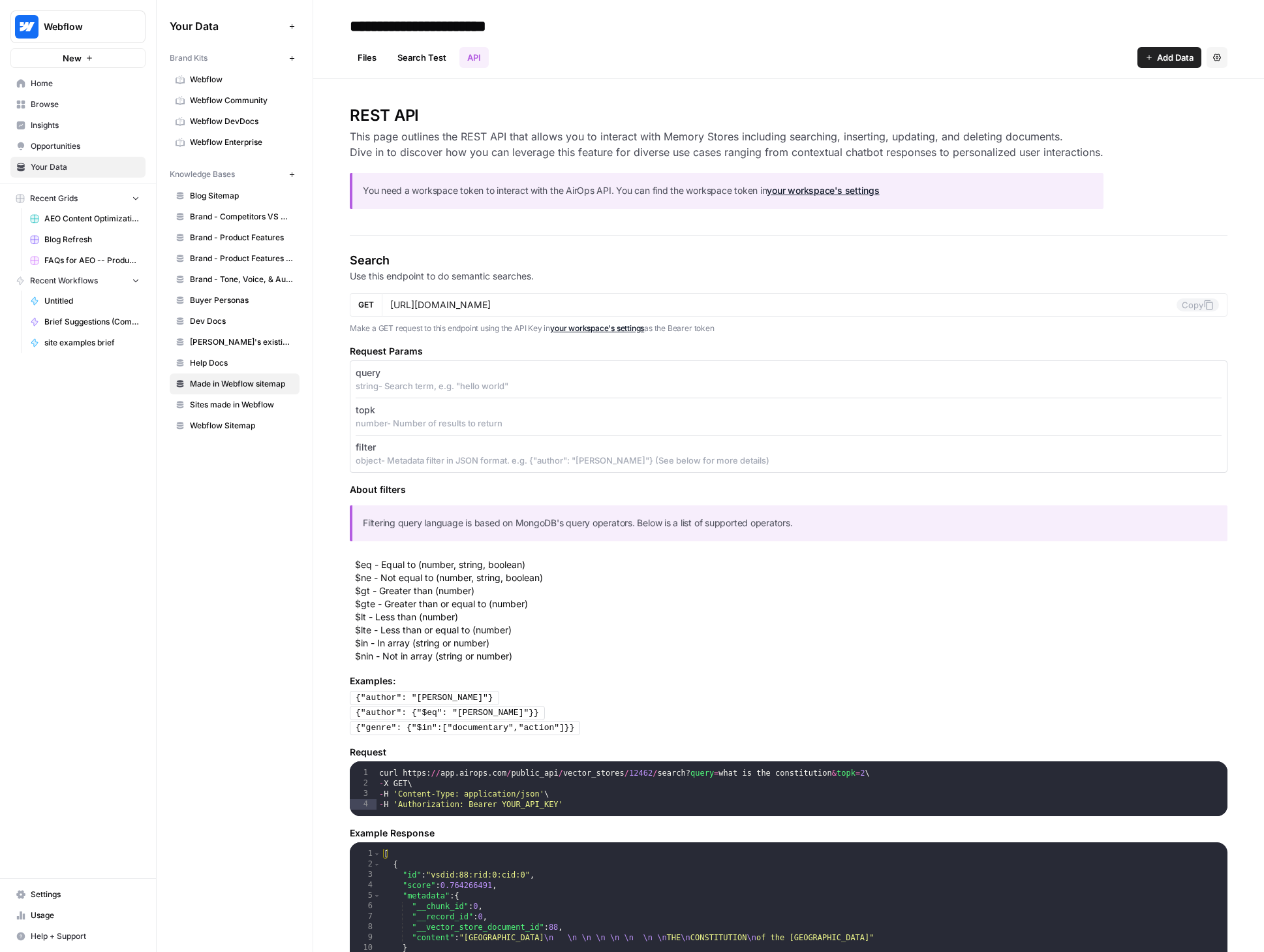
click at [380, 55] on link "Files" at bounding box center [367, 57] width 35 height 21
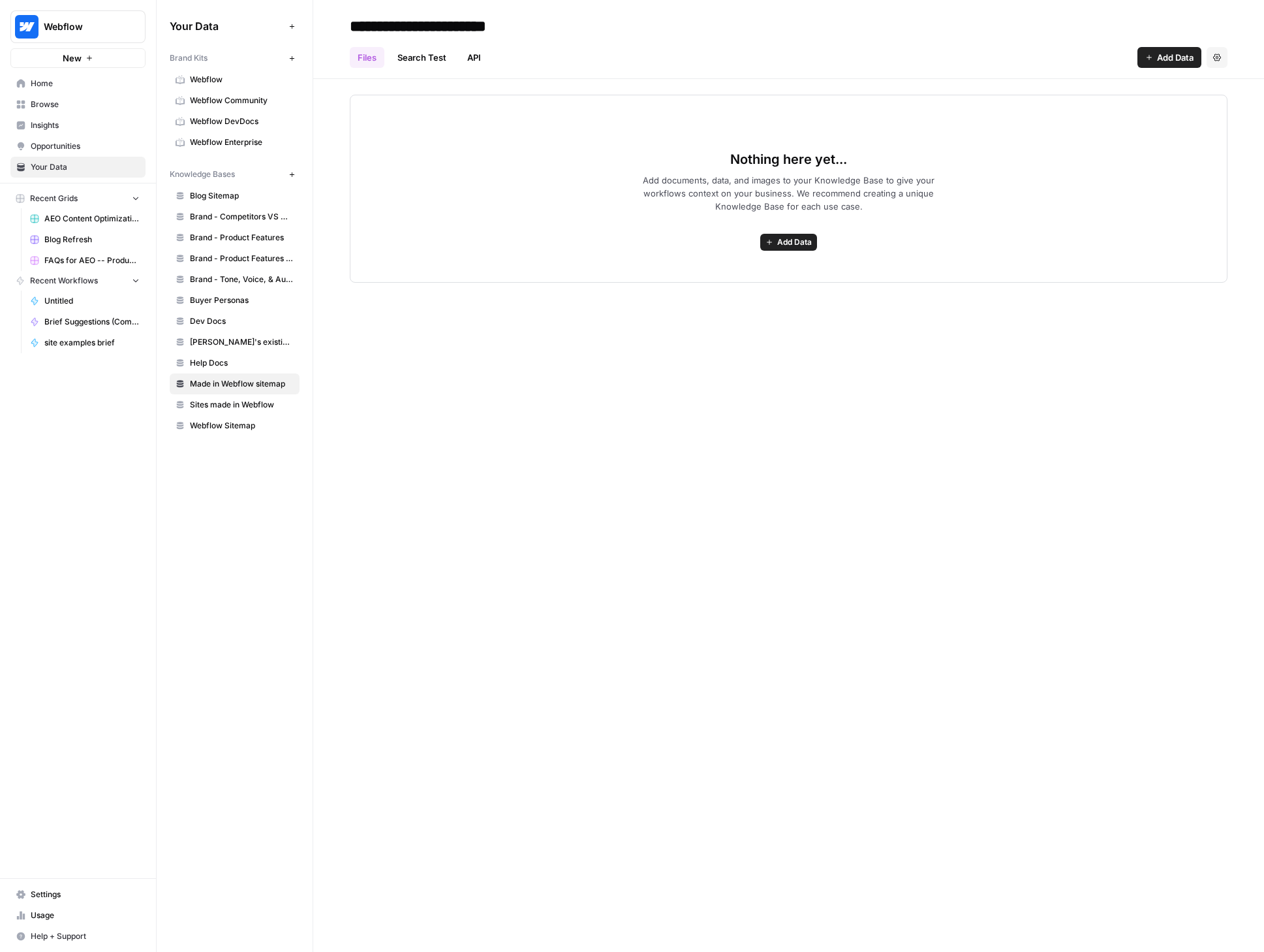
click at [772, 240] on icon "button" at bounding box center [770, 242] width 8 height 8
click at [709, 293] on span "Web Scrape" at bounding box center [742, 290] width 119 height 13
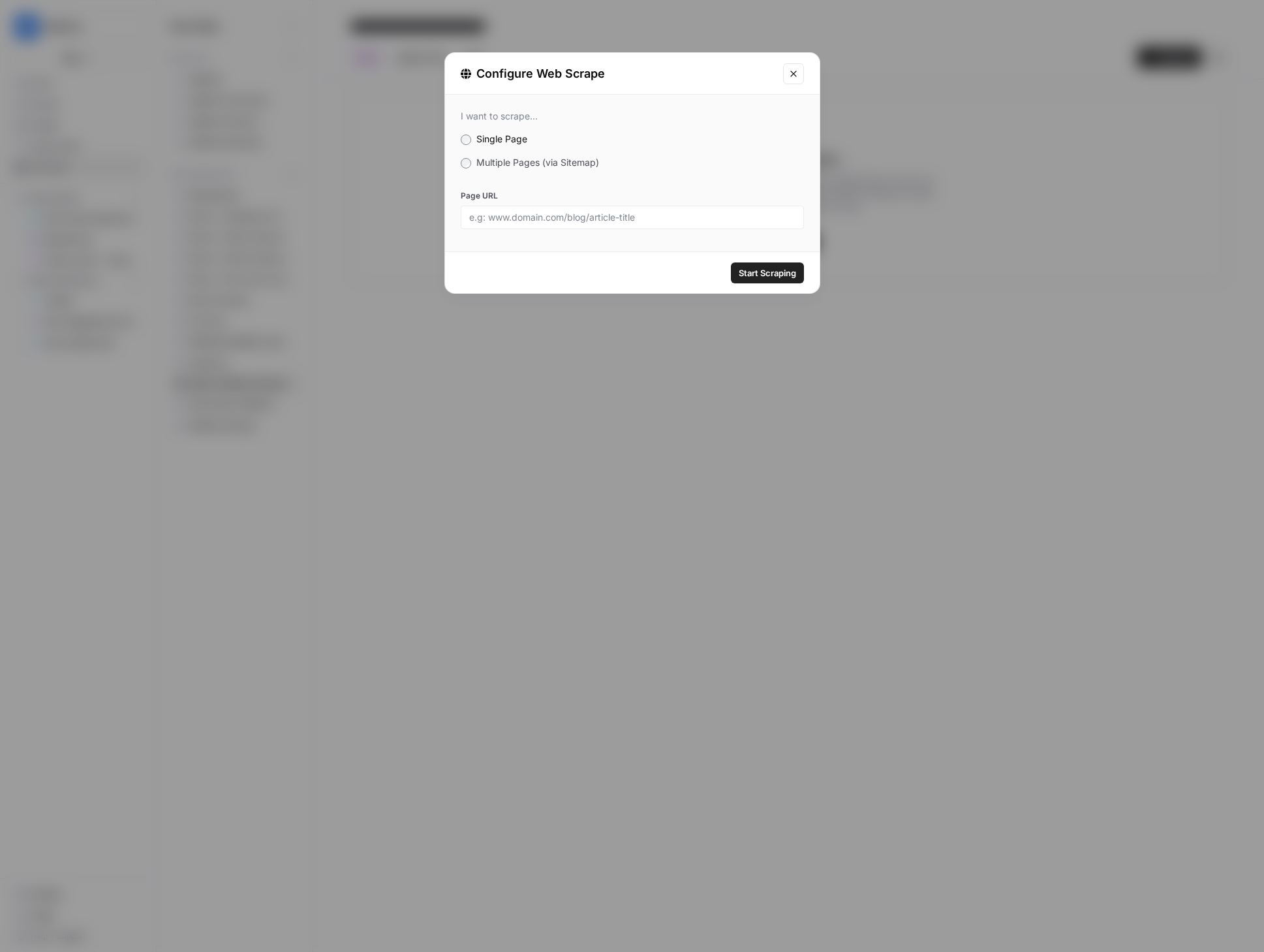
click at [518, 159] on span "Multiple Pages (via Sitemap)" at bounding box center [538, 162] width 123 height 11
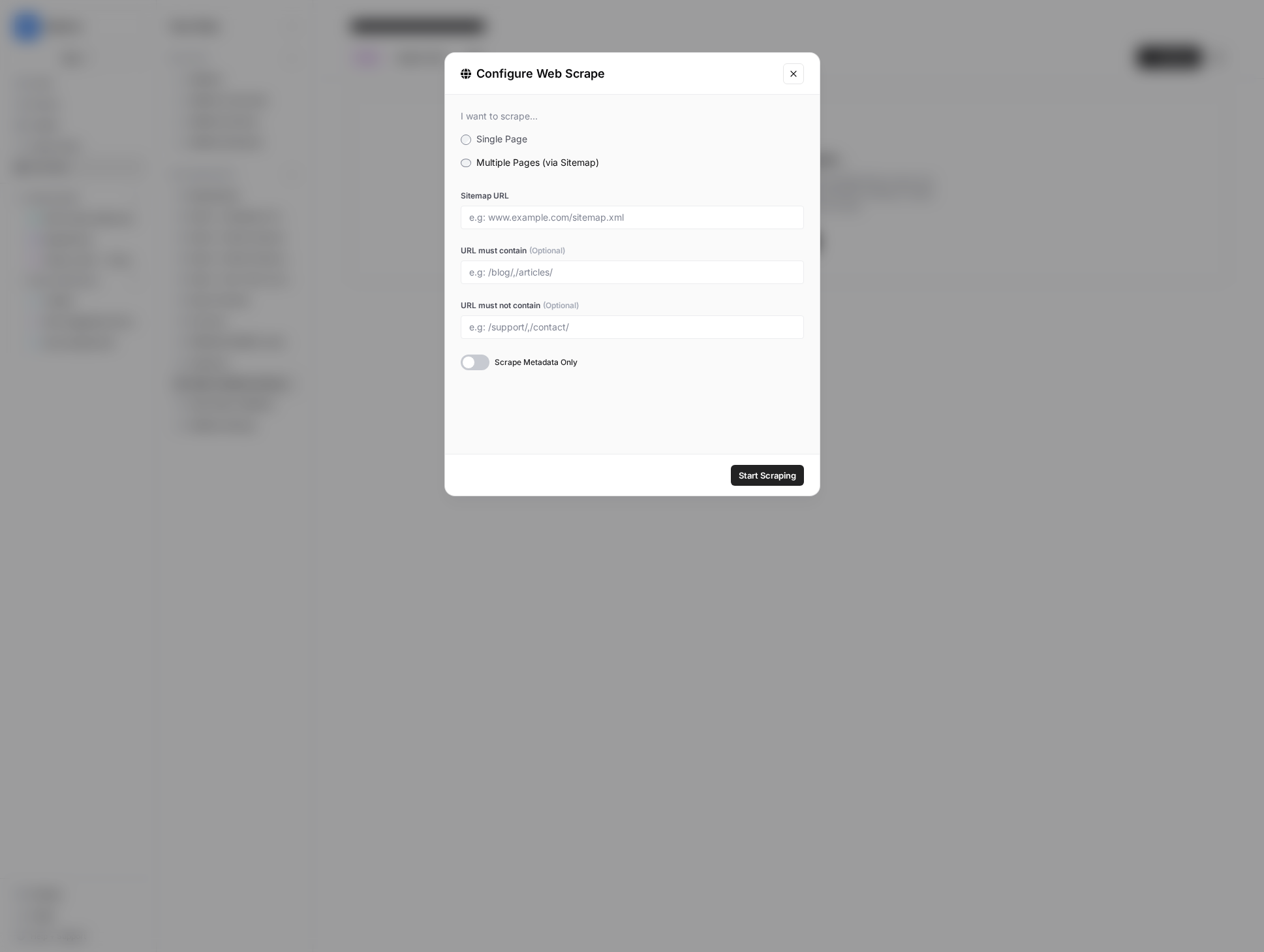
click at [549, 224] on div at bounding box center [632, 217] width 344 height 23
click at [510, 217] on input "Sitemap URL" at bounding box center [632, 217] width 326 height 12
paste input "https://d3e54v103j8qbb.cloudfront.net/growth-seo/live/showcase_projects_sitemap…"
type input "https://d3e54v103j8qbb.cloudfront.net/growth-seo/live/showcase_projects_sitemap…"
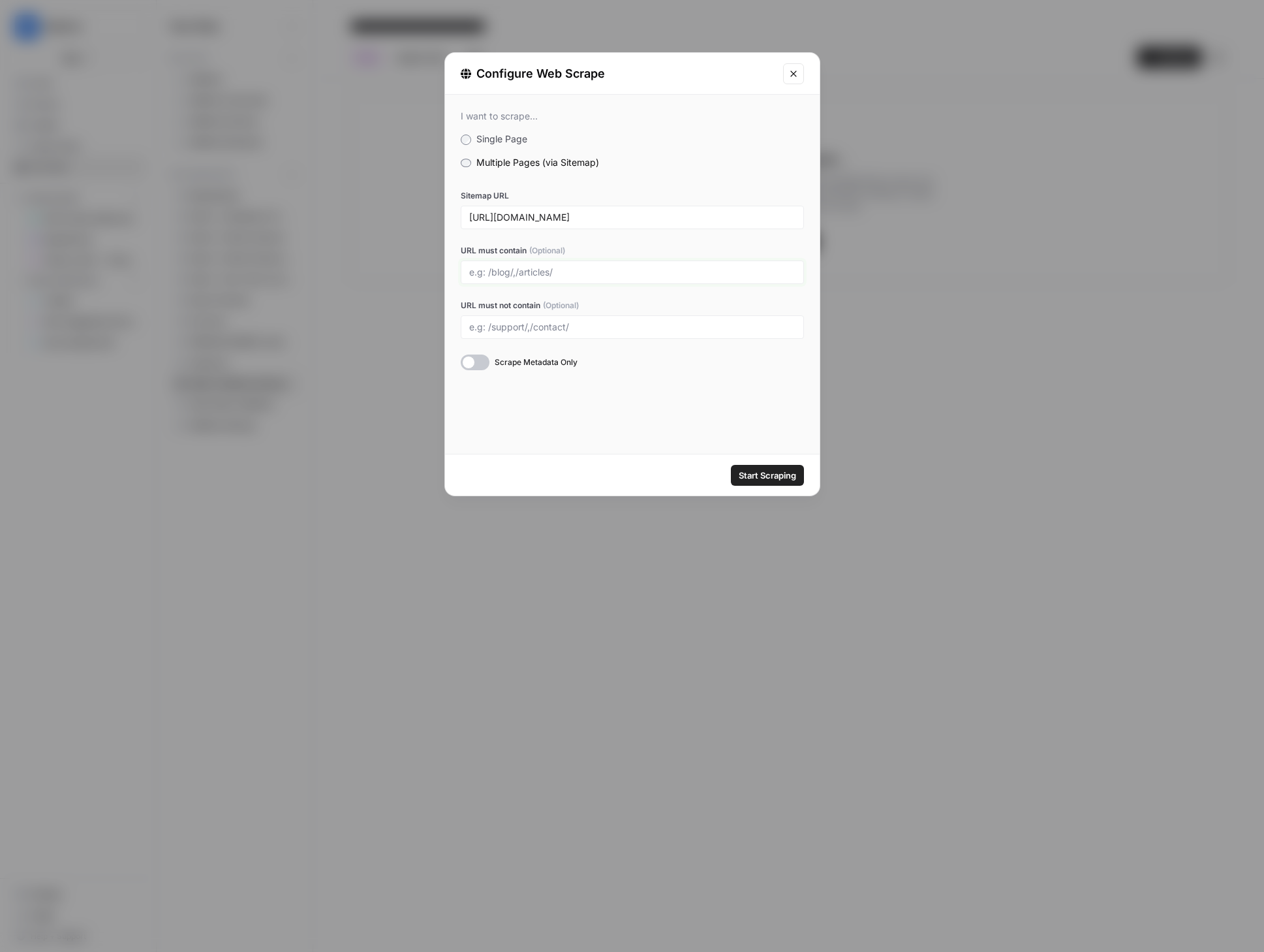
click at [565, 272] on input "URL must contain (Optional)" at bounding box center [632, 272] width 326 height 12
type input "/"
type input "/website/"
click at [484, 358] on div at bounding box center [475, 362] width 29 height 15
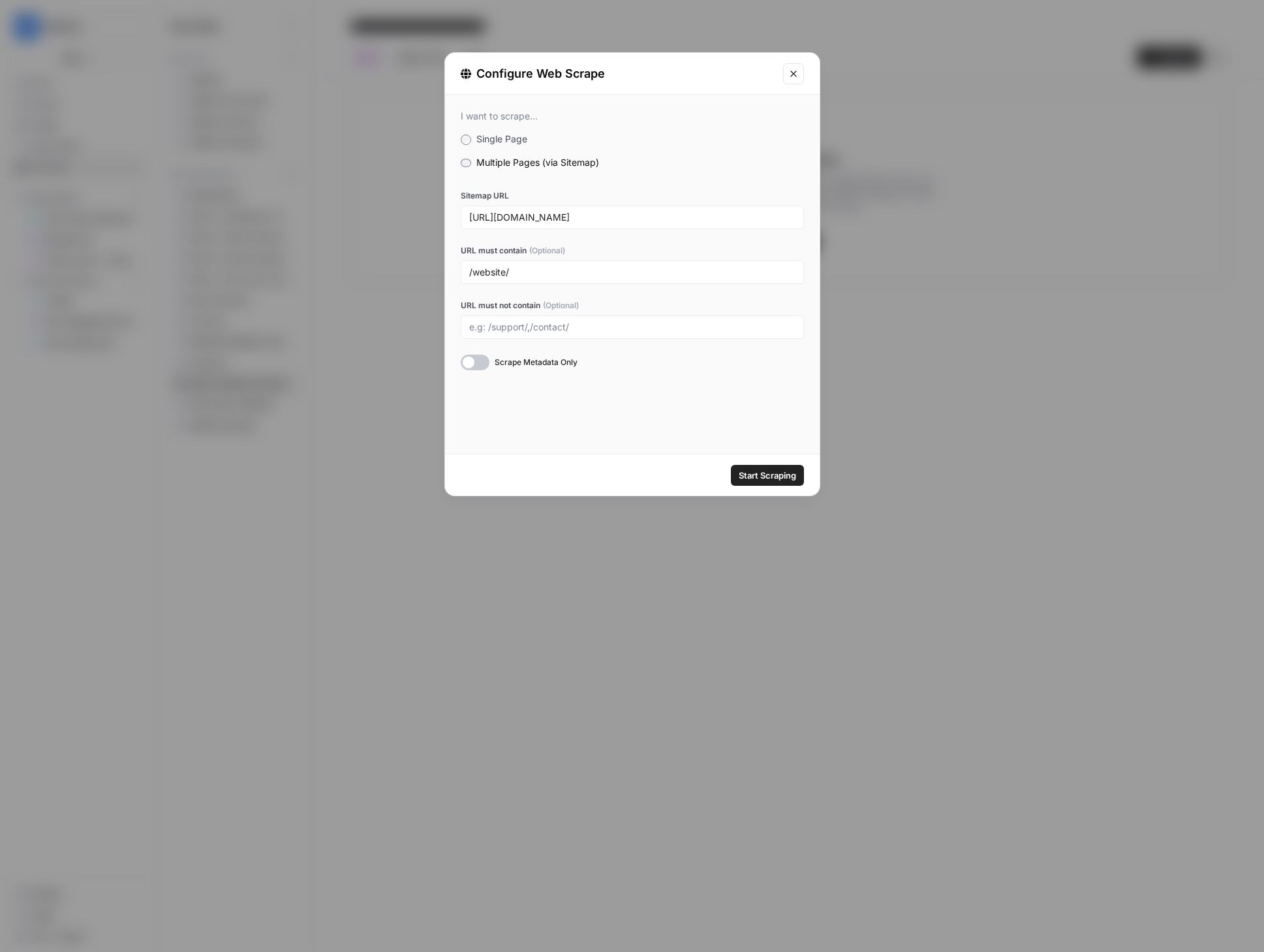
click at [478, 362] on div at bounding box center [475, 362] width 29 height 15
click at [751, 470] on span "Start Scraping" at bounding box center [768, 476] width 57 height 13
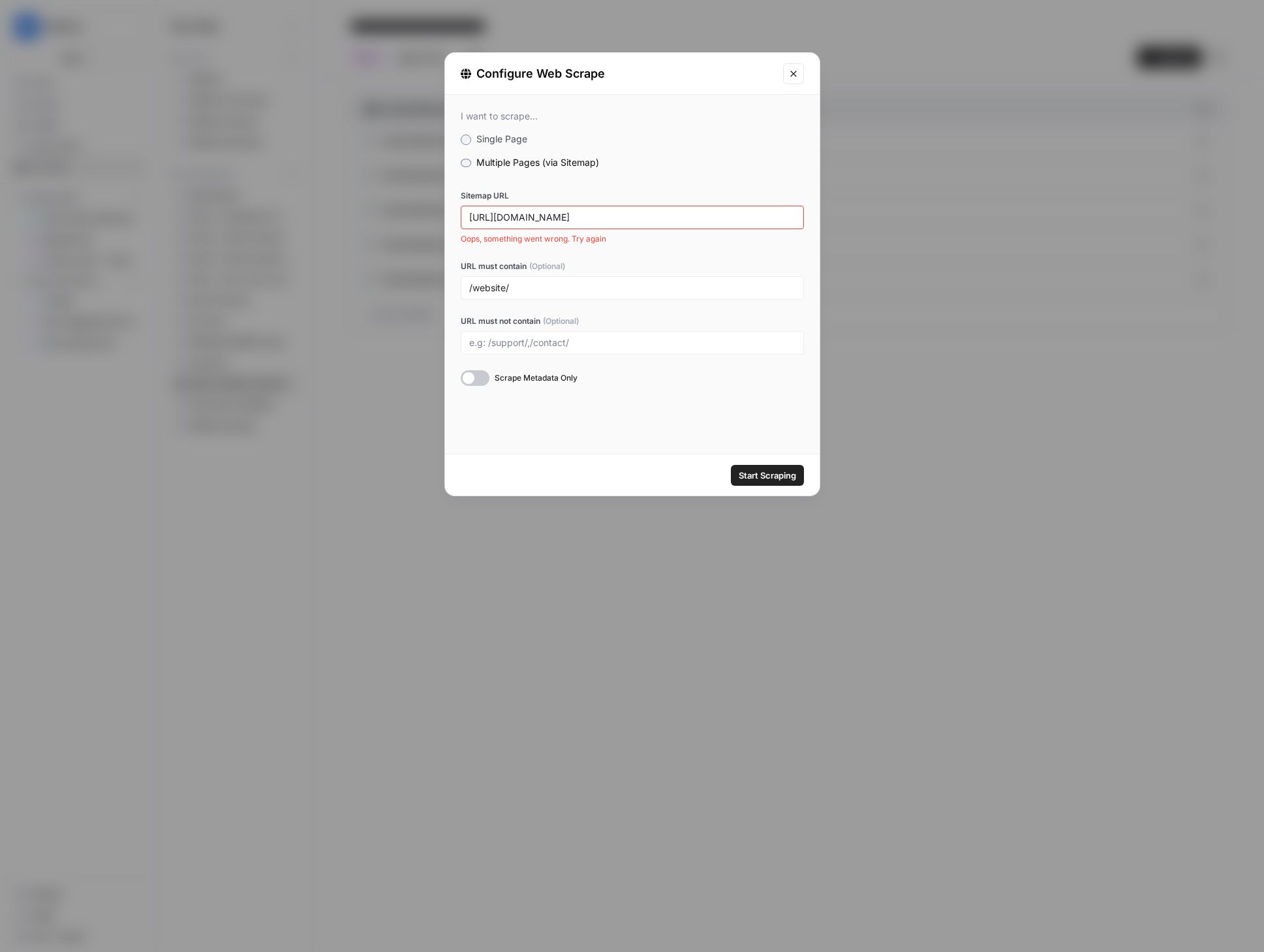
click at [599, 240] on span "Oops, something went wrong. Try again" at bounding box center [632, 239] width 344 height 12
click at [759, 482] on button "Start Scraping" at bounding box center [768, 475] width 73 height 21
click at [704, 432] on div "I want to scrape... Single Page Multiple Pages (via Sitemap) Sitemap URL https:…" at bounding box center [632, 274] width 375 height 359
click at [732, 466] on button "Start Scraping" at bounding box center [768, 475] width 73 height 21
click at [789, 71] on icon "Close modal" at bounding box center [794, 74] width 11 height 11
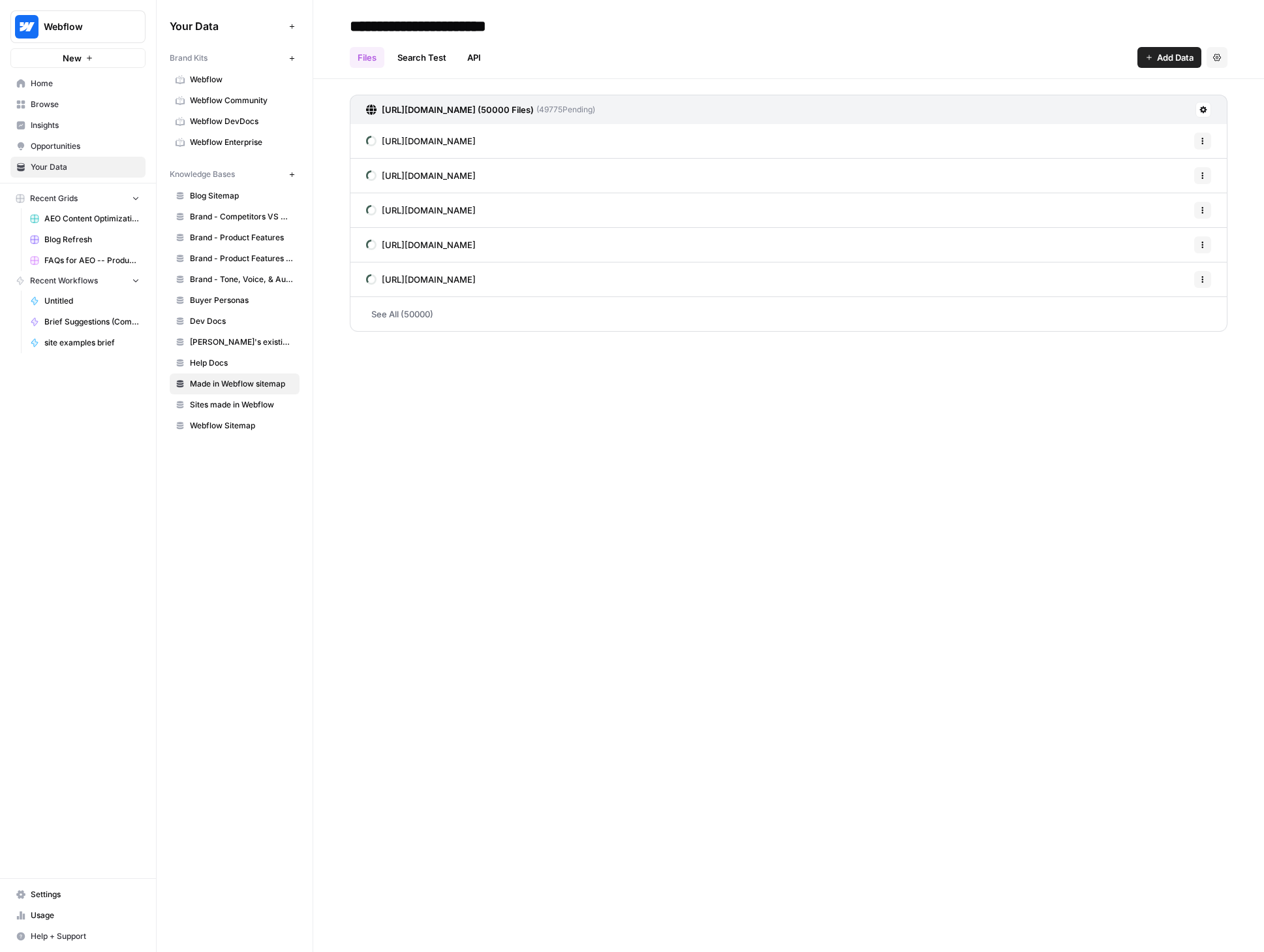
click at [199, 403] on span "Sites made in Webflow" at bounding box center [242, 405] width 104 height 12
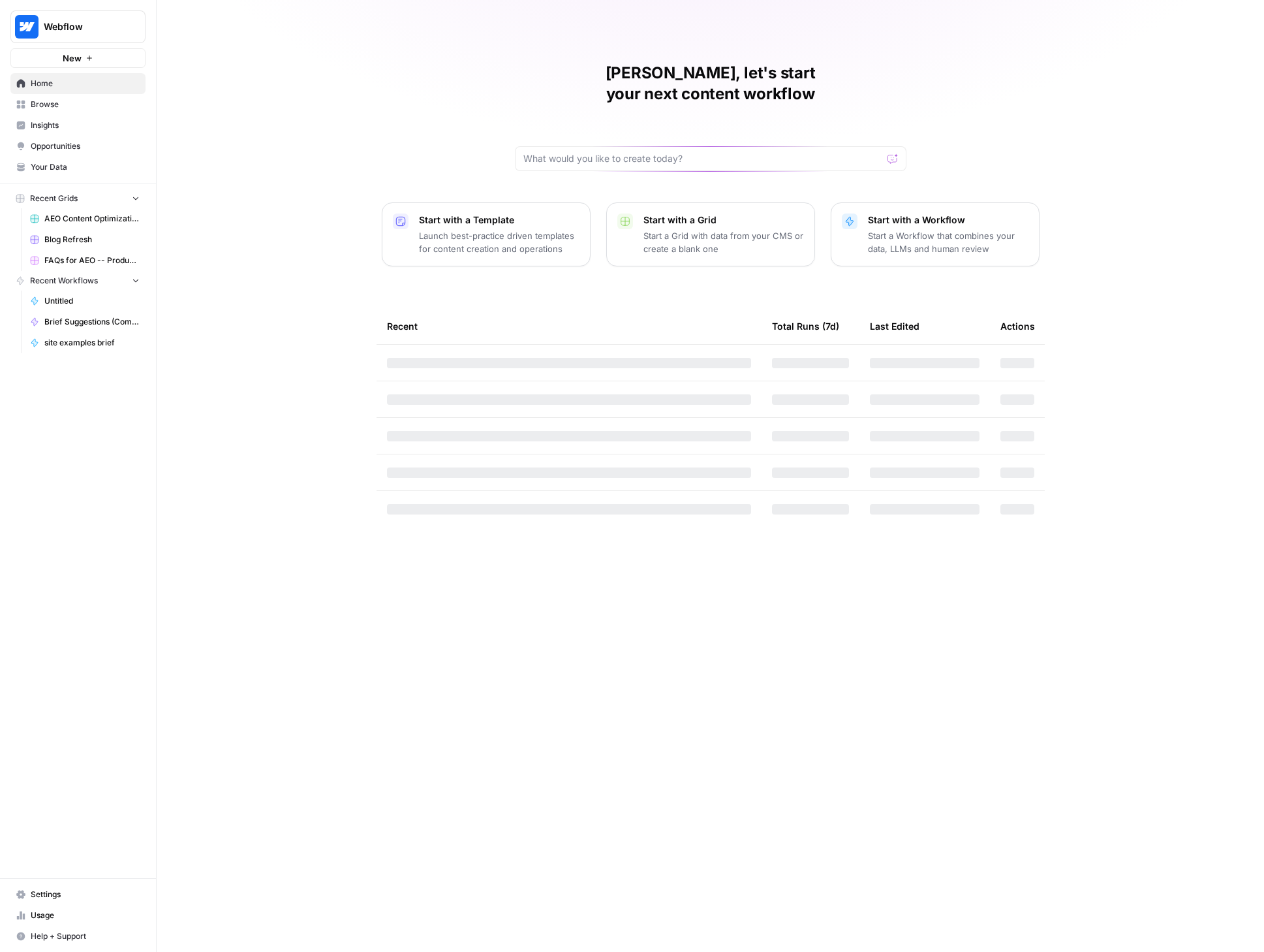
click at [69, 169] on span "Your Data" at bounding box center [85, 167] width 109 height 12
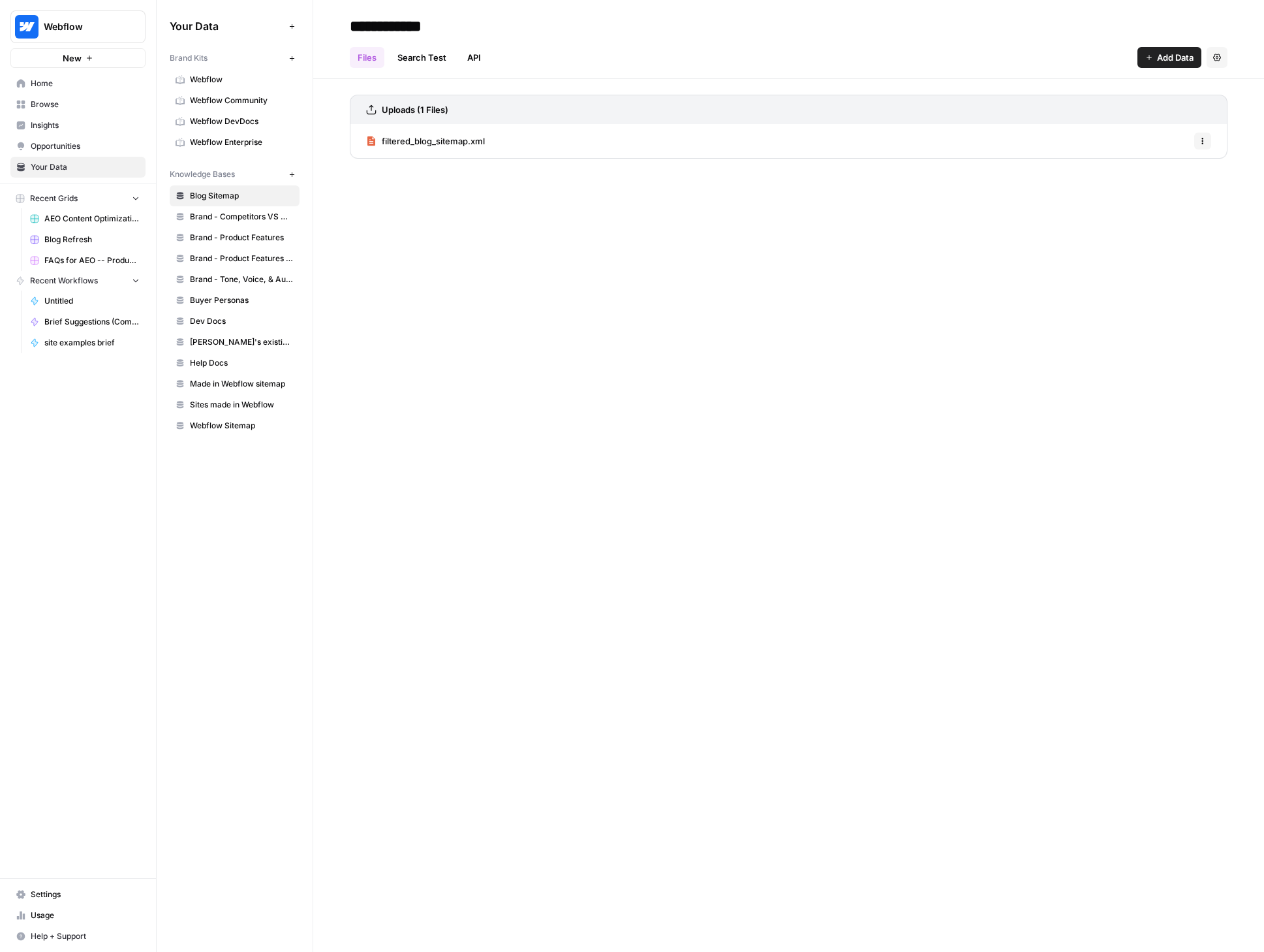
click at [219, 406] on span "Sites made in Webflow" at bounding box center [242, 405] width 104 height 12
click at [236, 388] on span "Made in Webflow sitemap" at bounding box center [242, 384] width 104 height 12
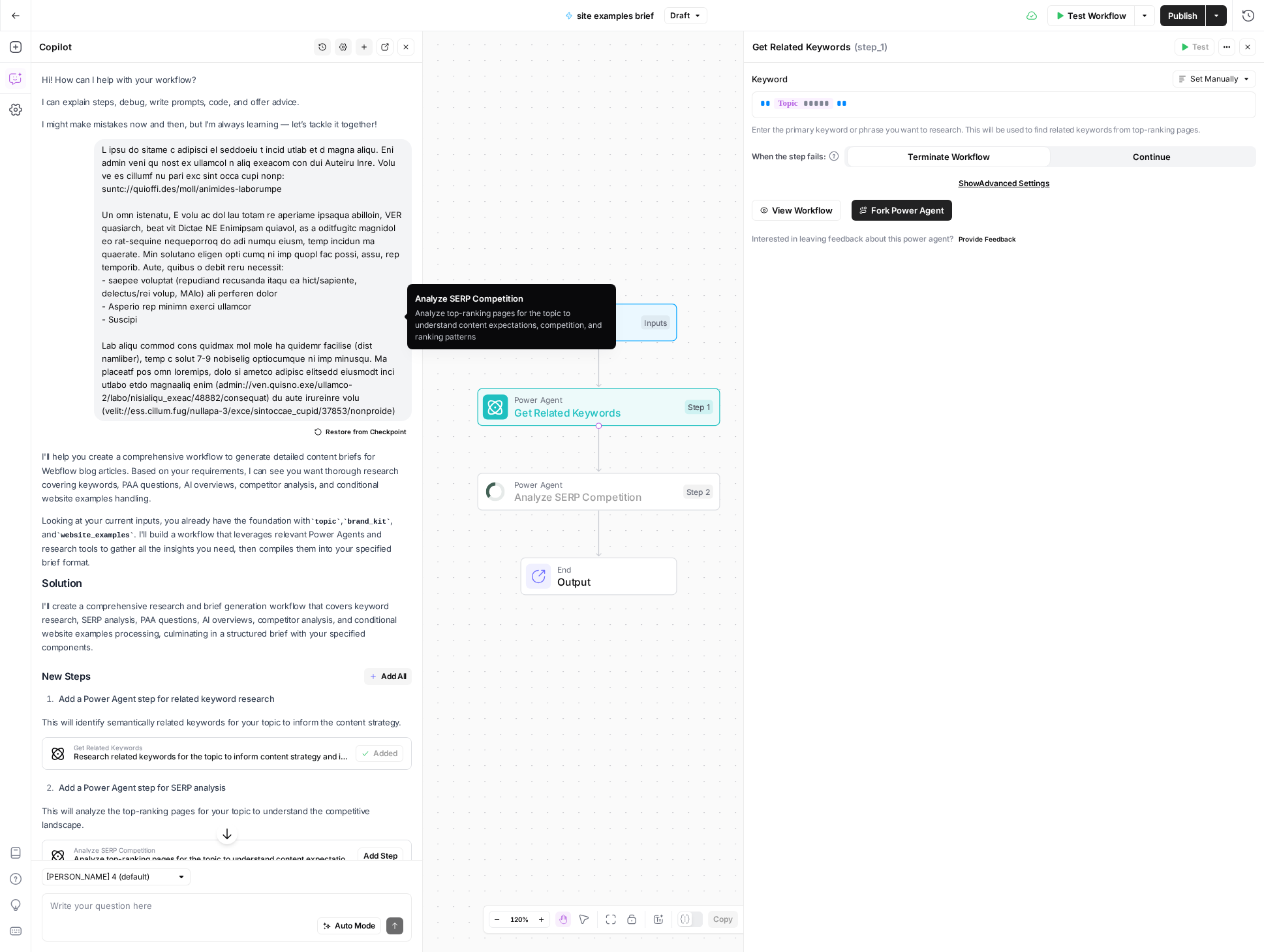
scroll to position [552, 0]
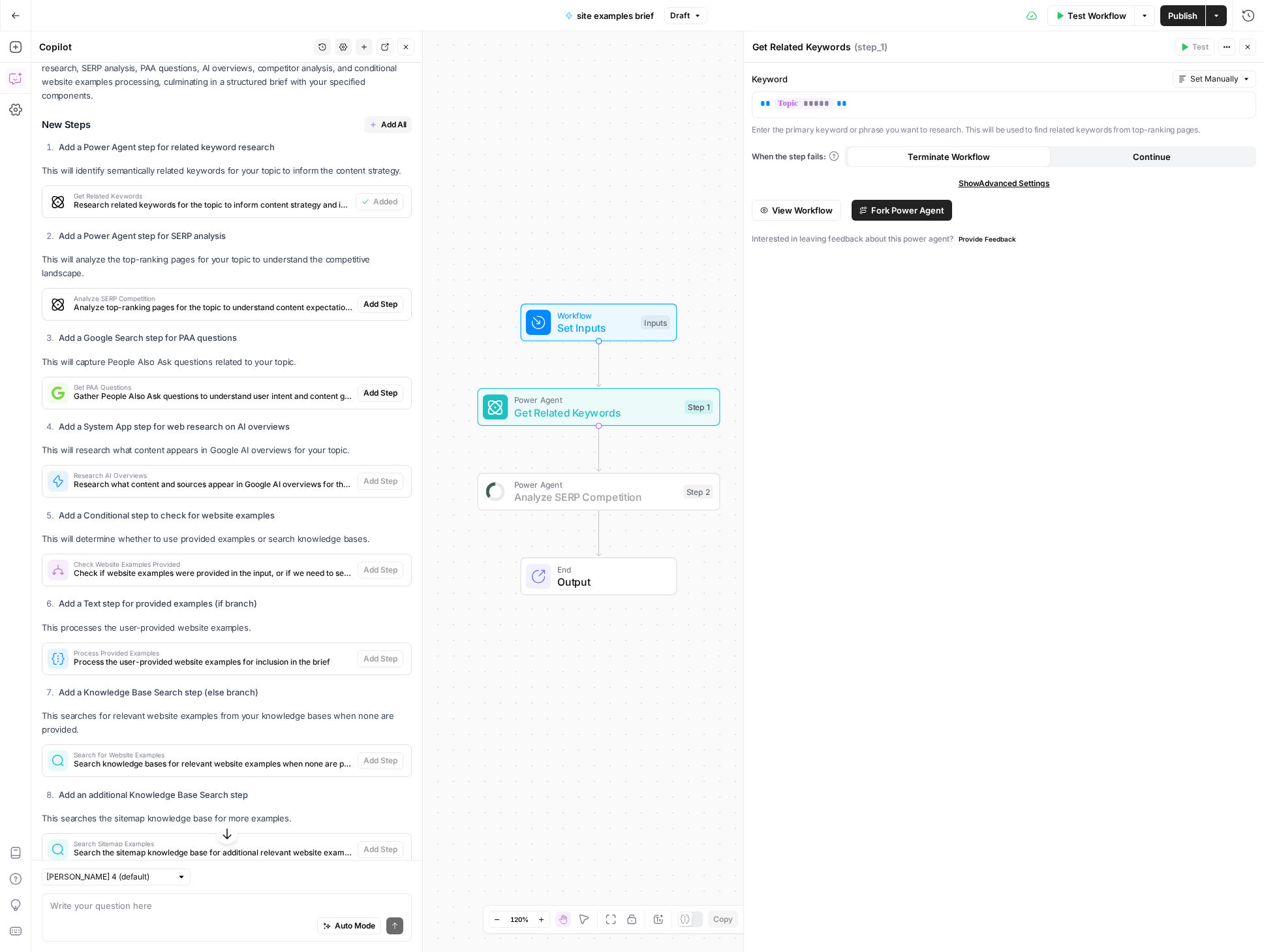
click at [375, 310] on span "Add Step" at bounding box center [380, 304] width 34 height 12
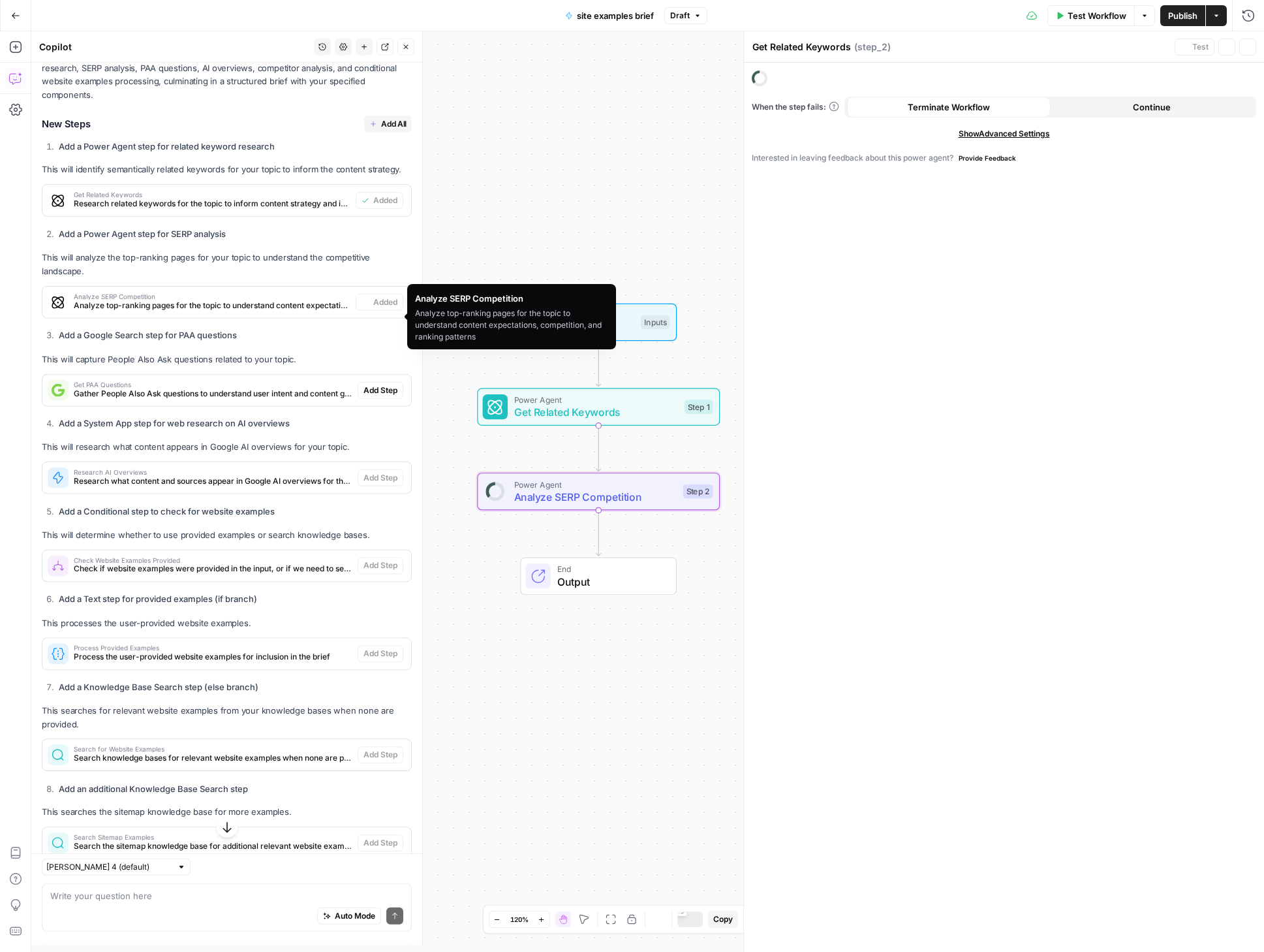
type textarea "Analyze SERP Competition"
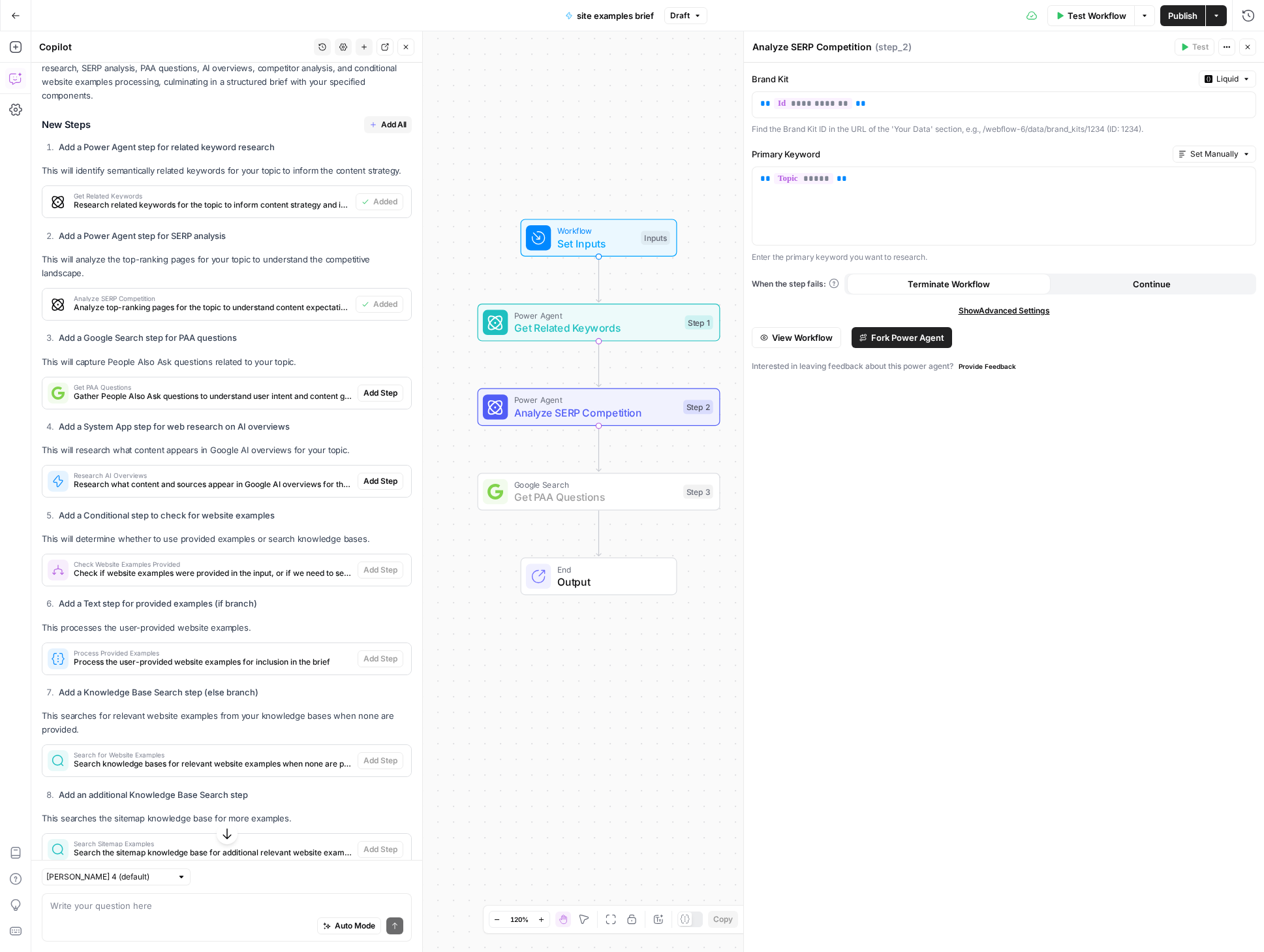
click at [366, 399] on span "Add Step" at bounding box center [380, 393] width 34 height 12
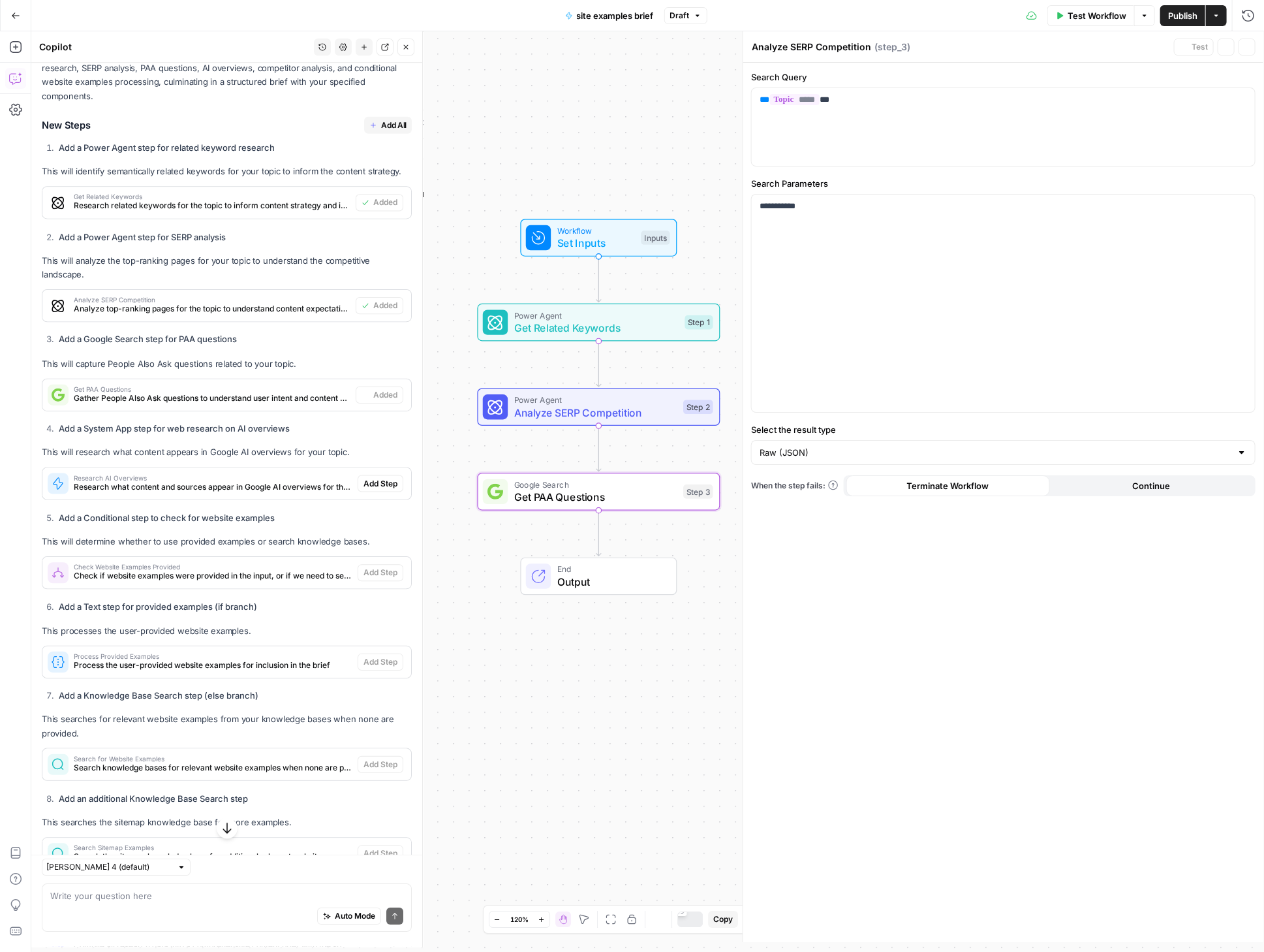
type textarea "Get PAA Questions"
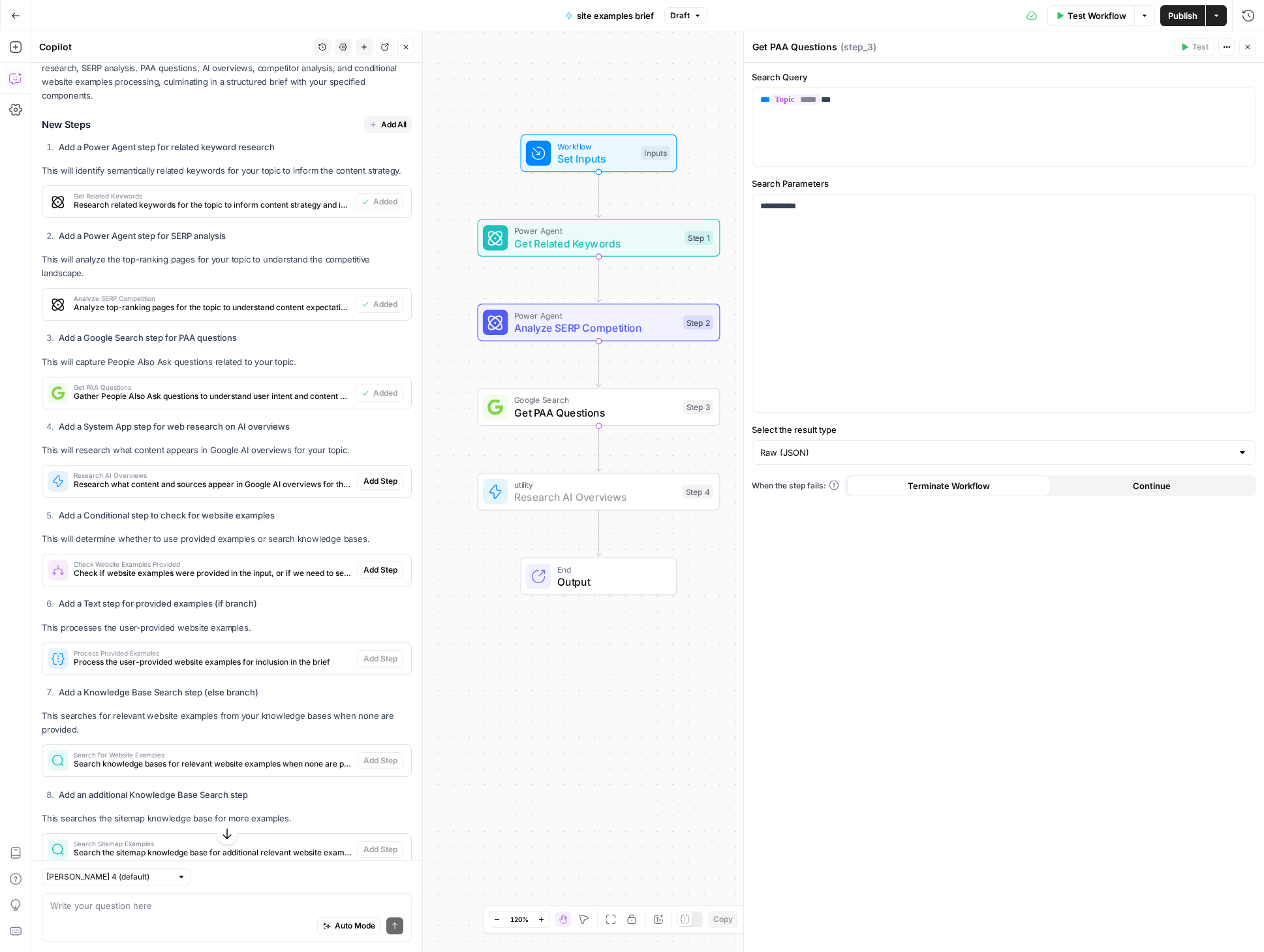
click at [364, 487] on span "Add Step" at bounding box center [380, 481] width 34 height 12
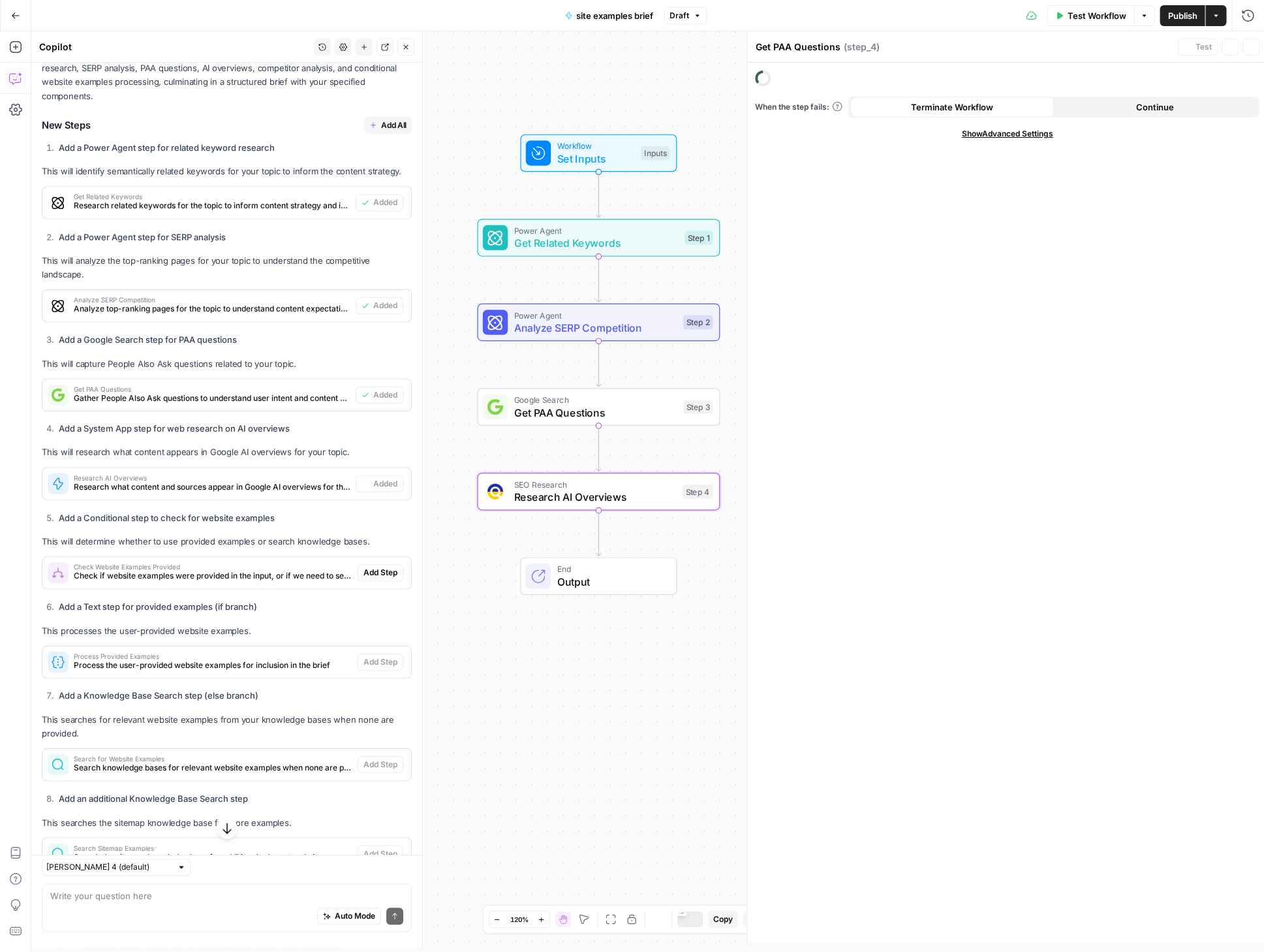
type textarea "Research AI Overviews"
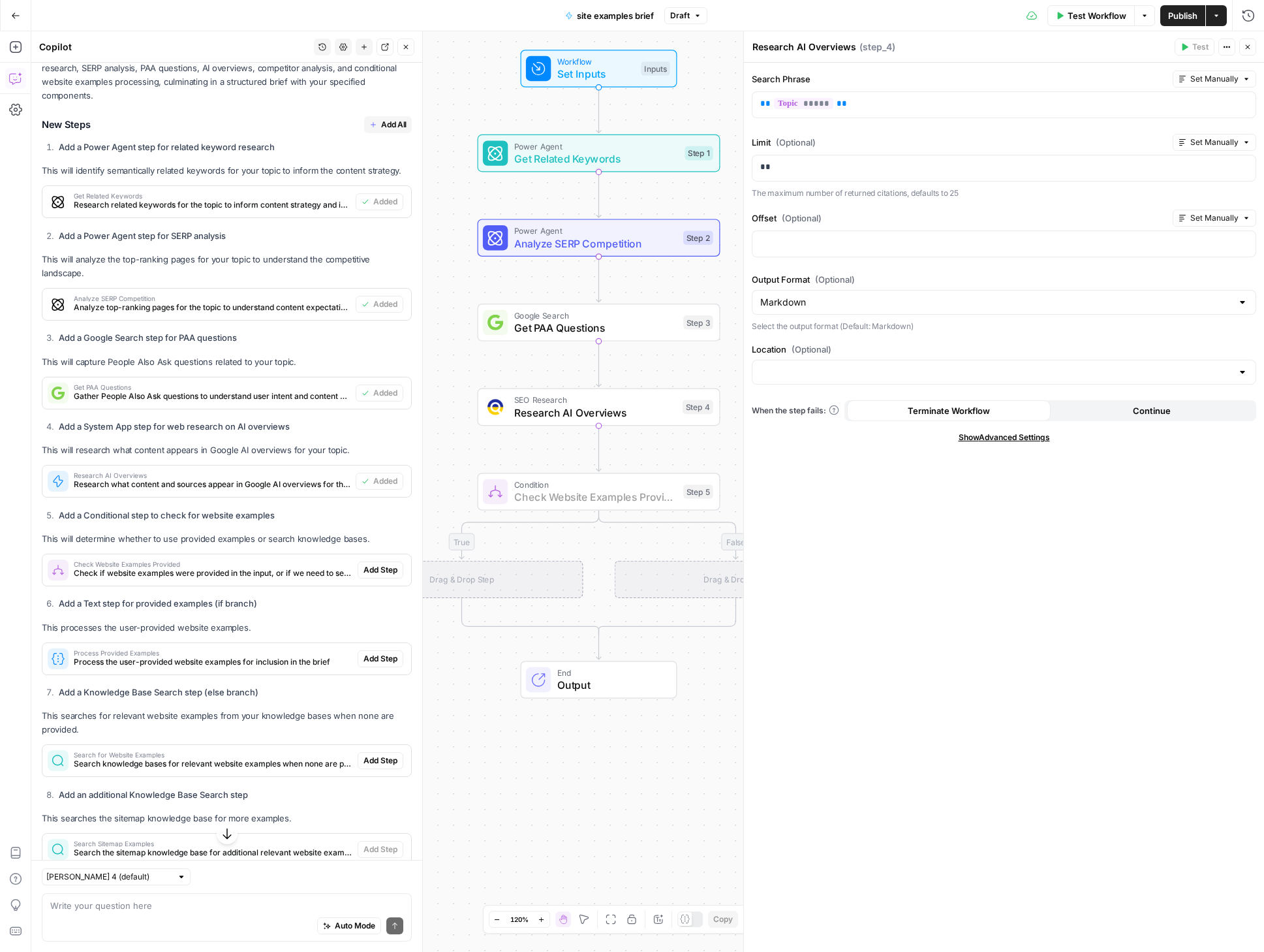
click at [378, 576] on span "Add Step" at bounding box center [380, 570] width 34 height 12
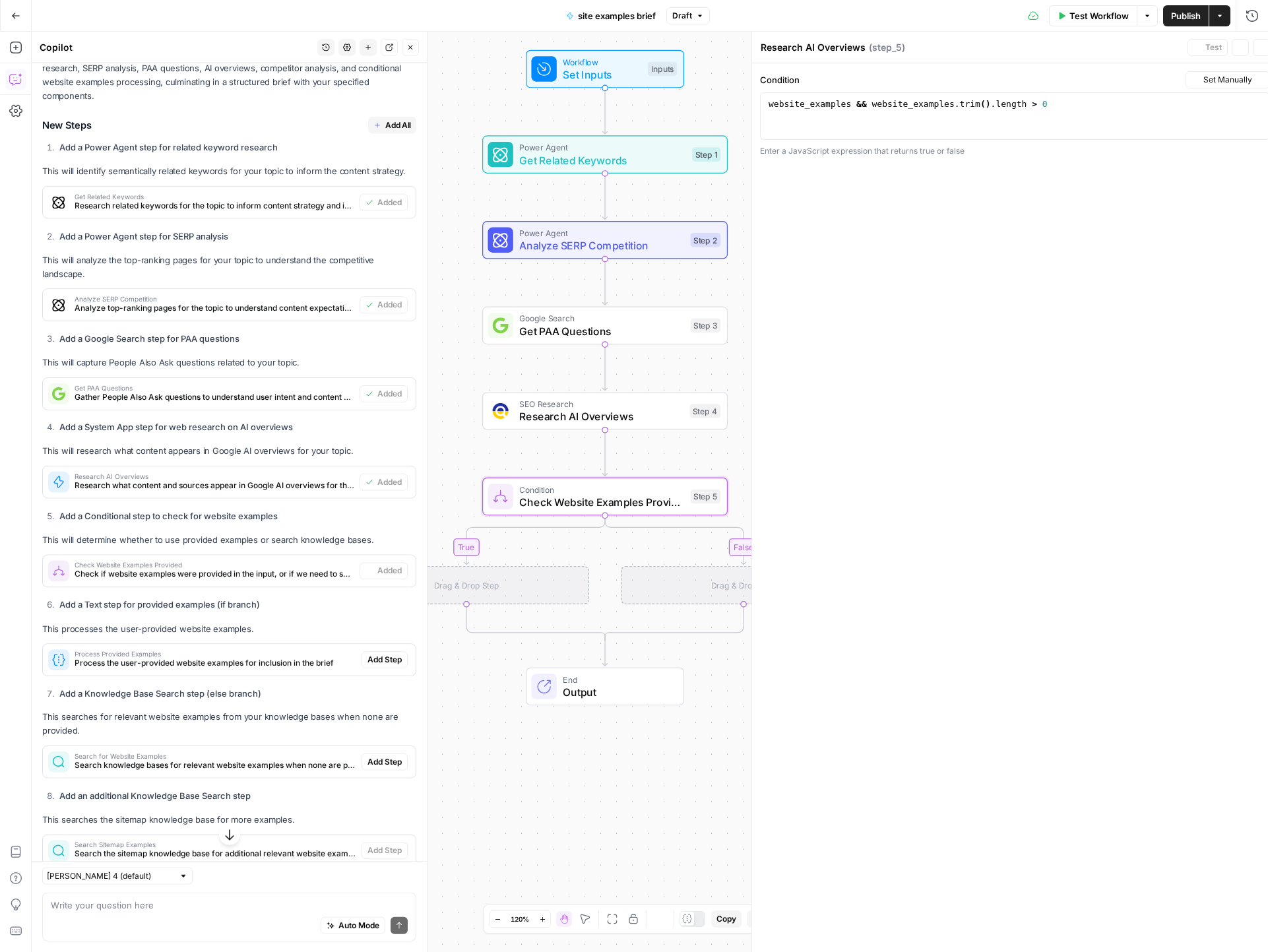
type textarea "Check Website Examples Provided"
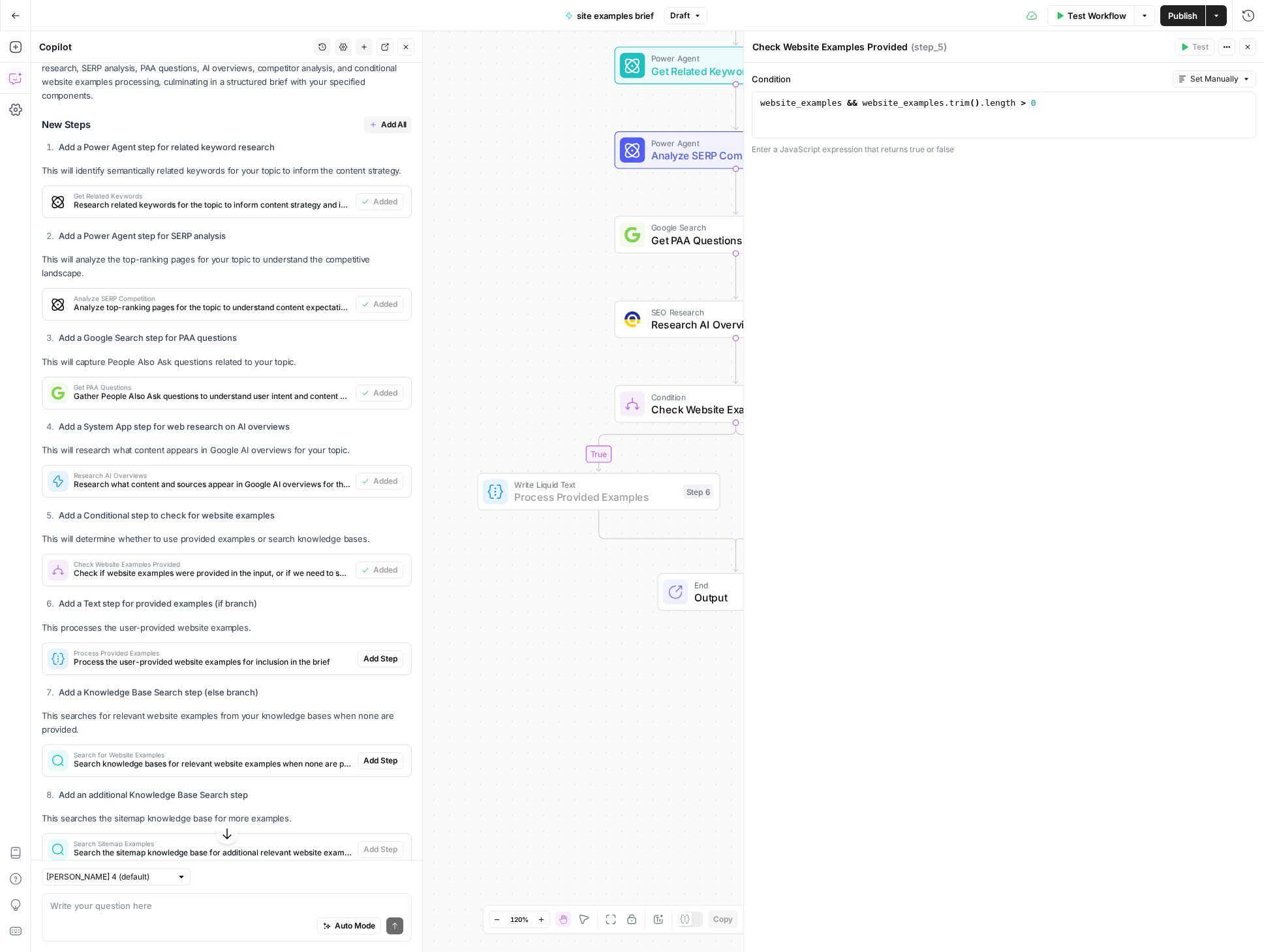
click at [370, 664] on span "Add Step" at bounding box center [380, 659] width 34 height 12
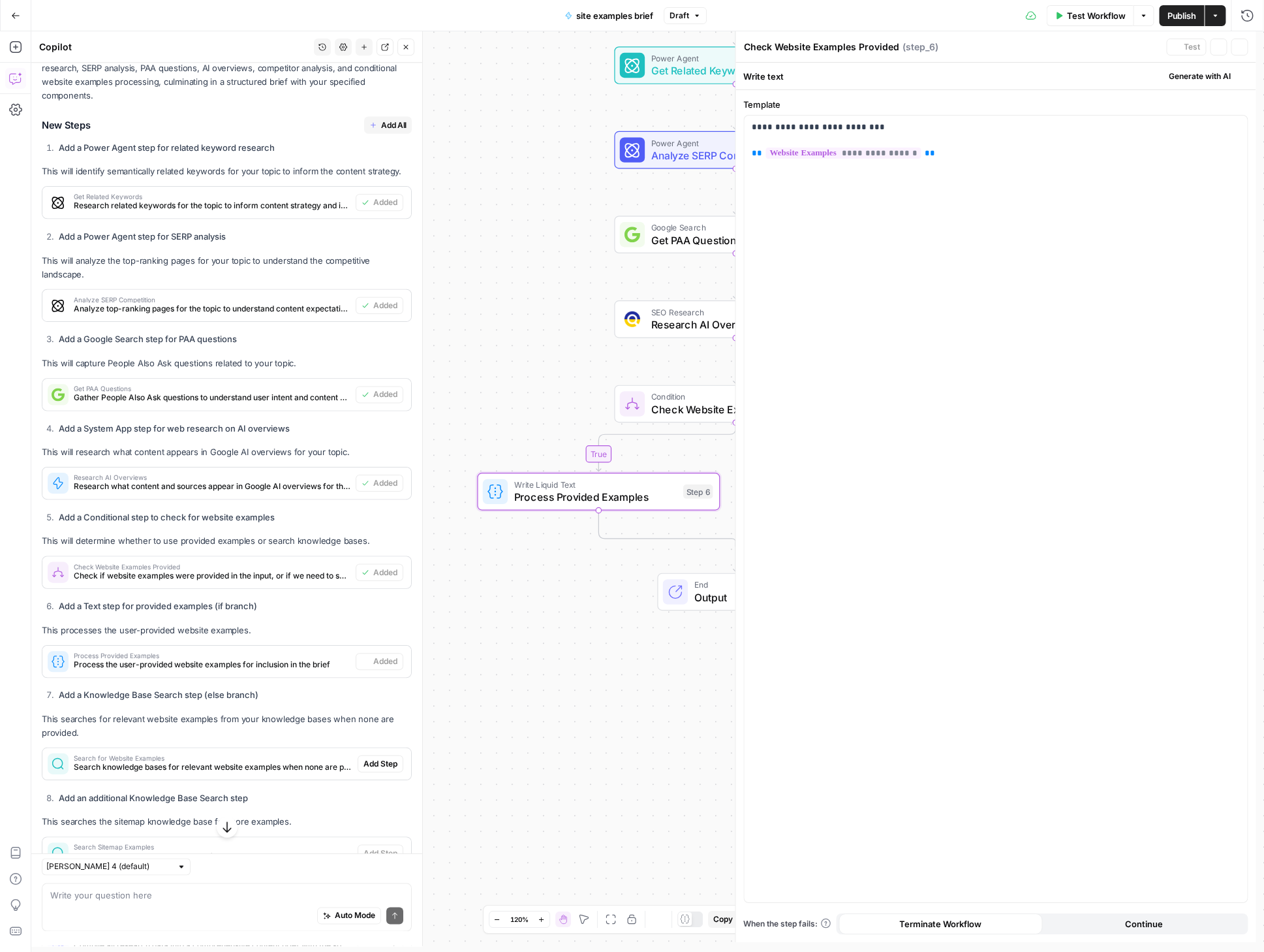
type textarea "Process Provided Examples"
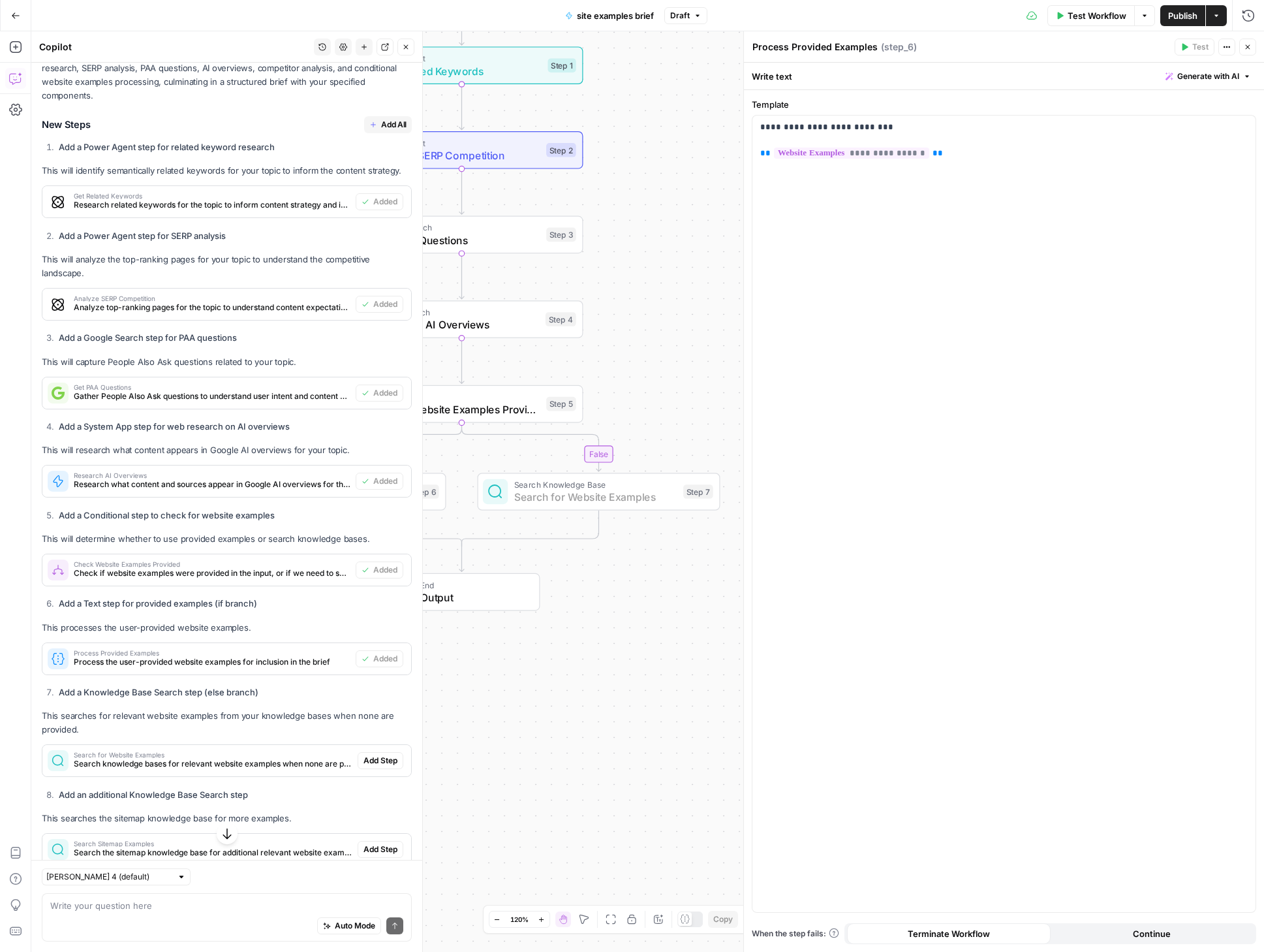
click at [368, 767] on span "Add Step" at bounding box center [380, 761] width 34 height 12
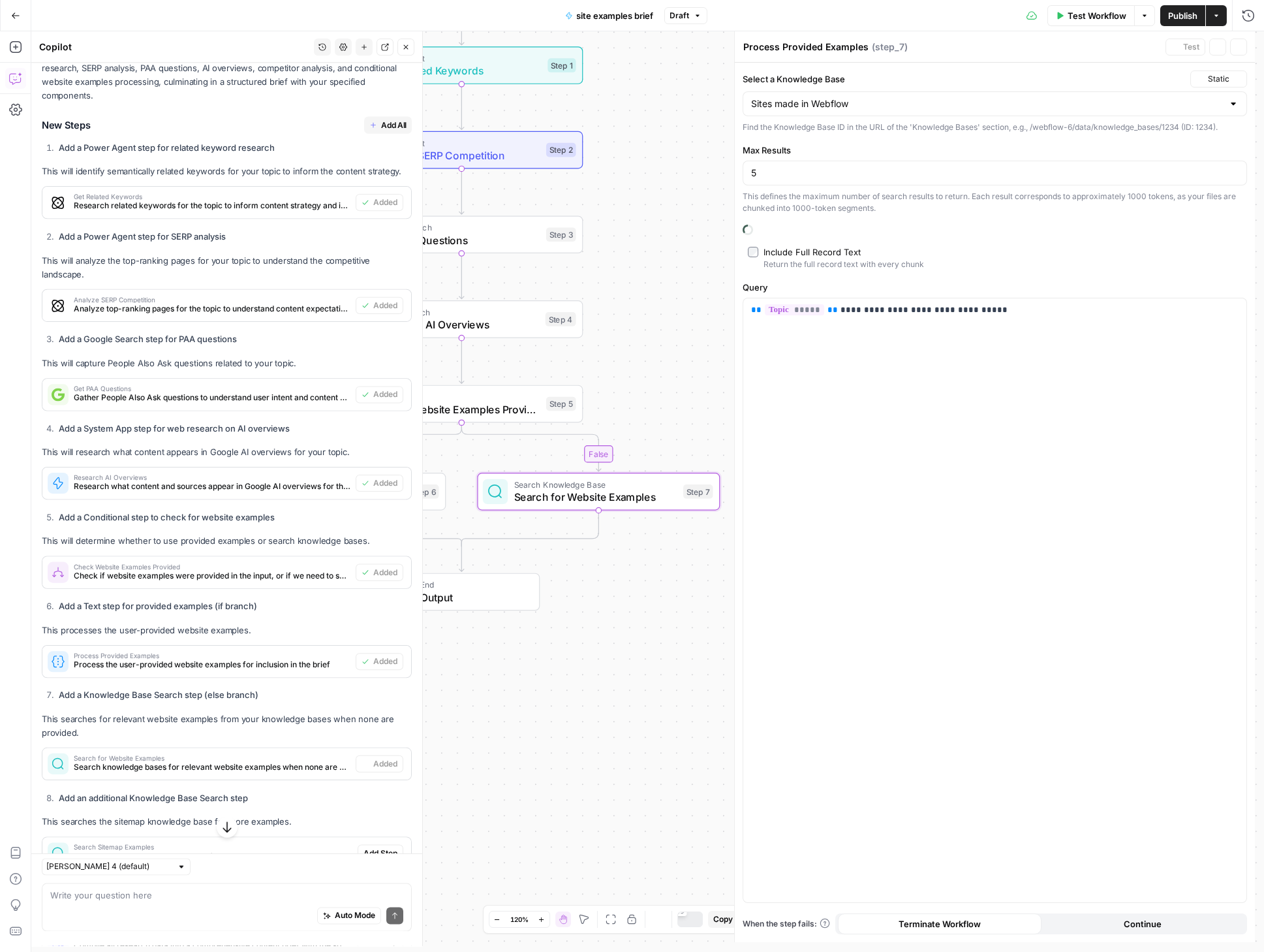
type textarea "Search for Website Examples"
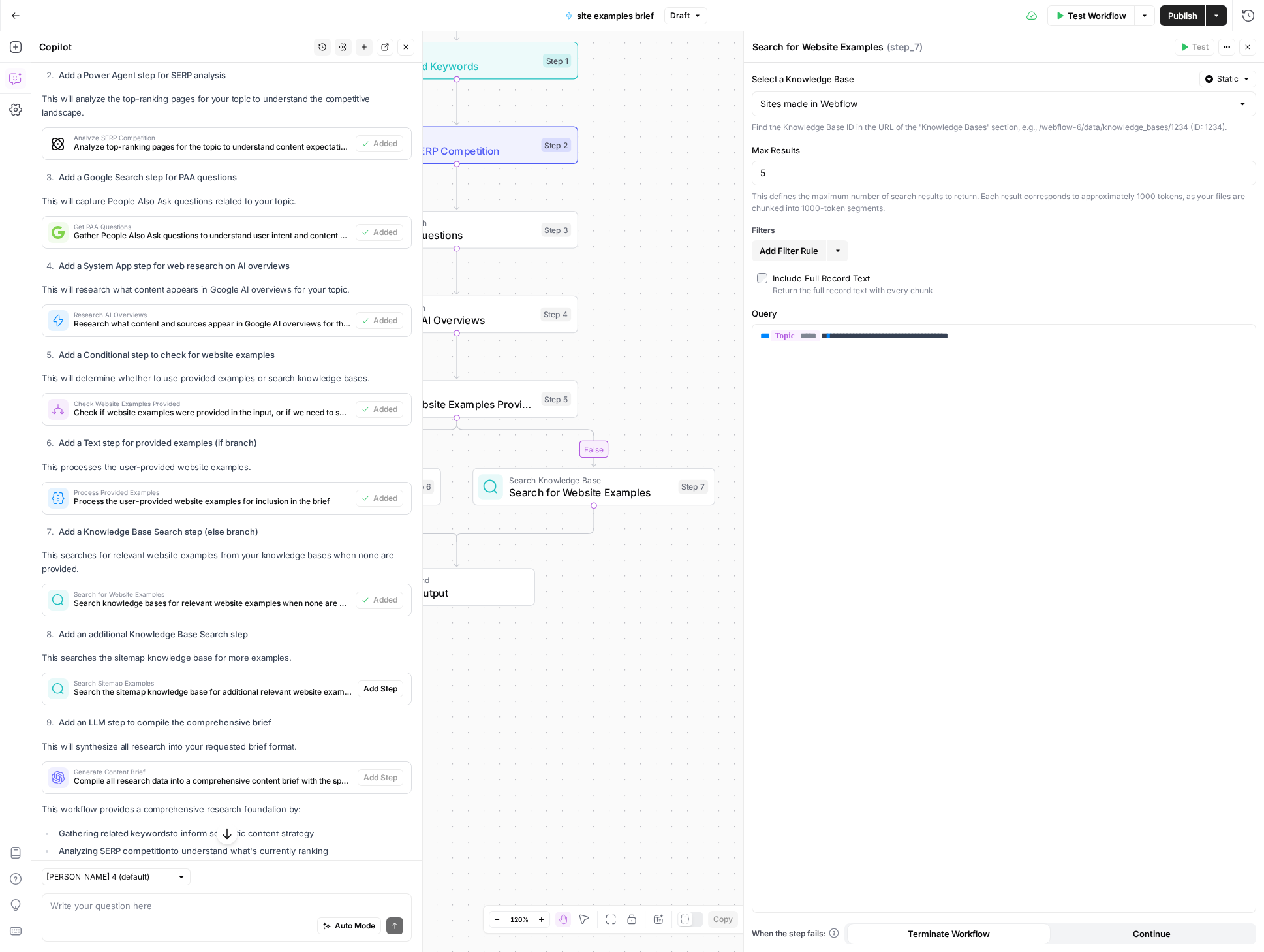
scroll to position [713, 0]
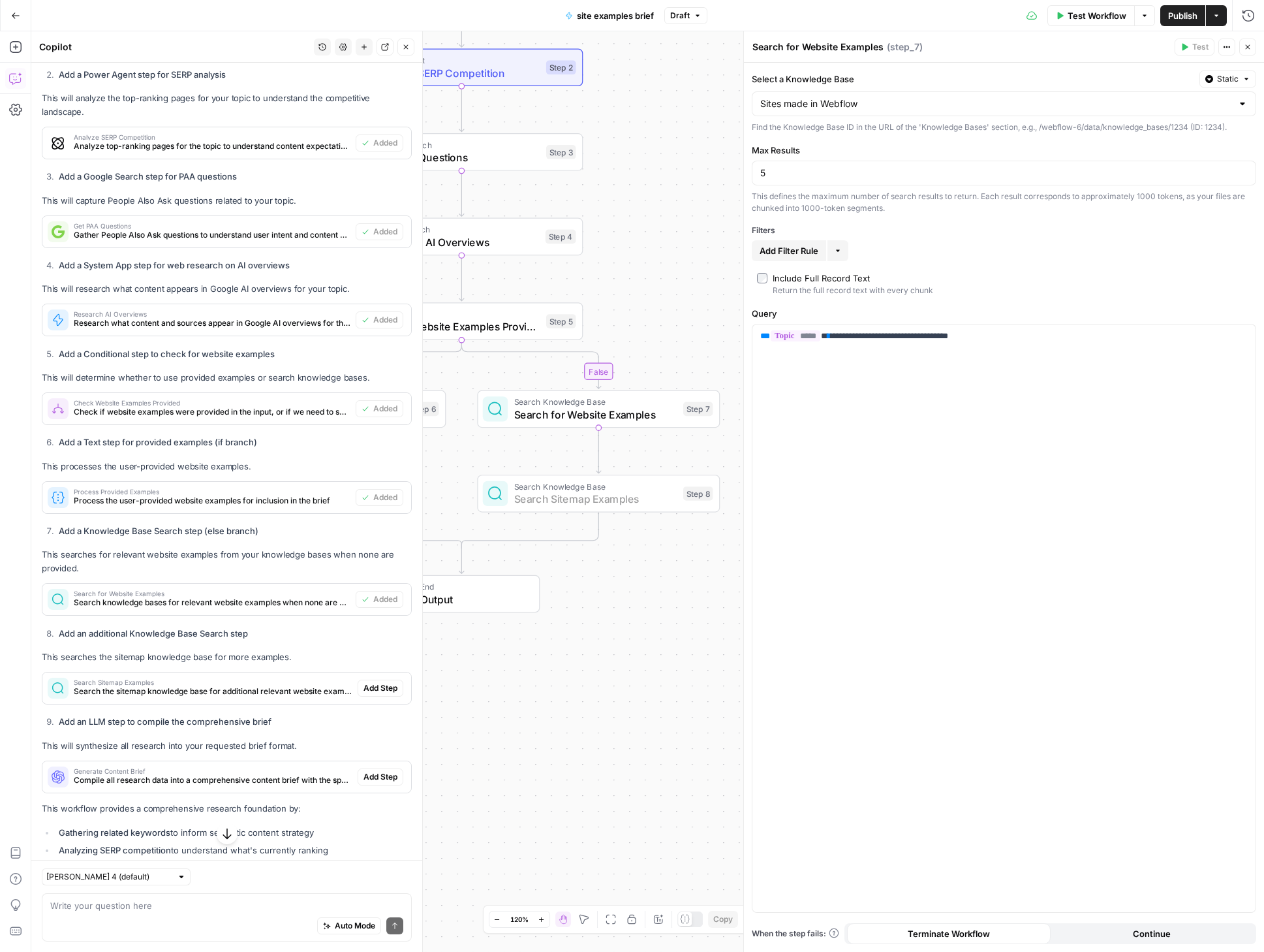
click at [366, 694] on span "Add Step" at bounding box center [380, 688] width 34 height 12
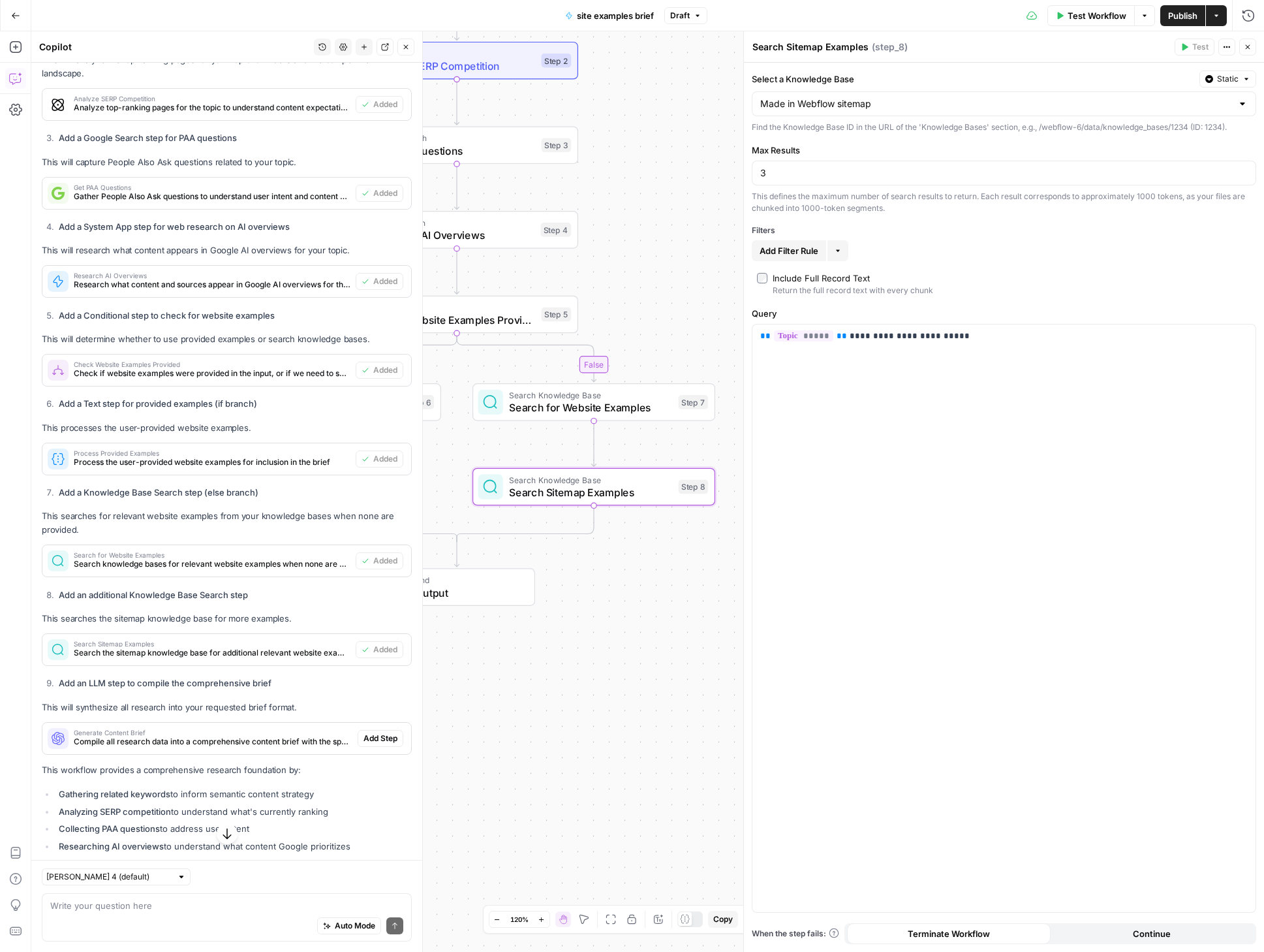
scroll to position [753, 0]
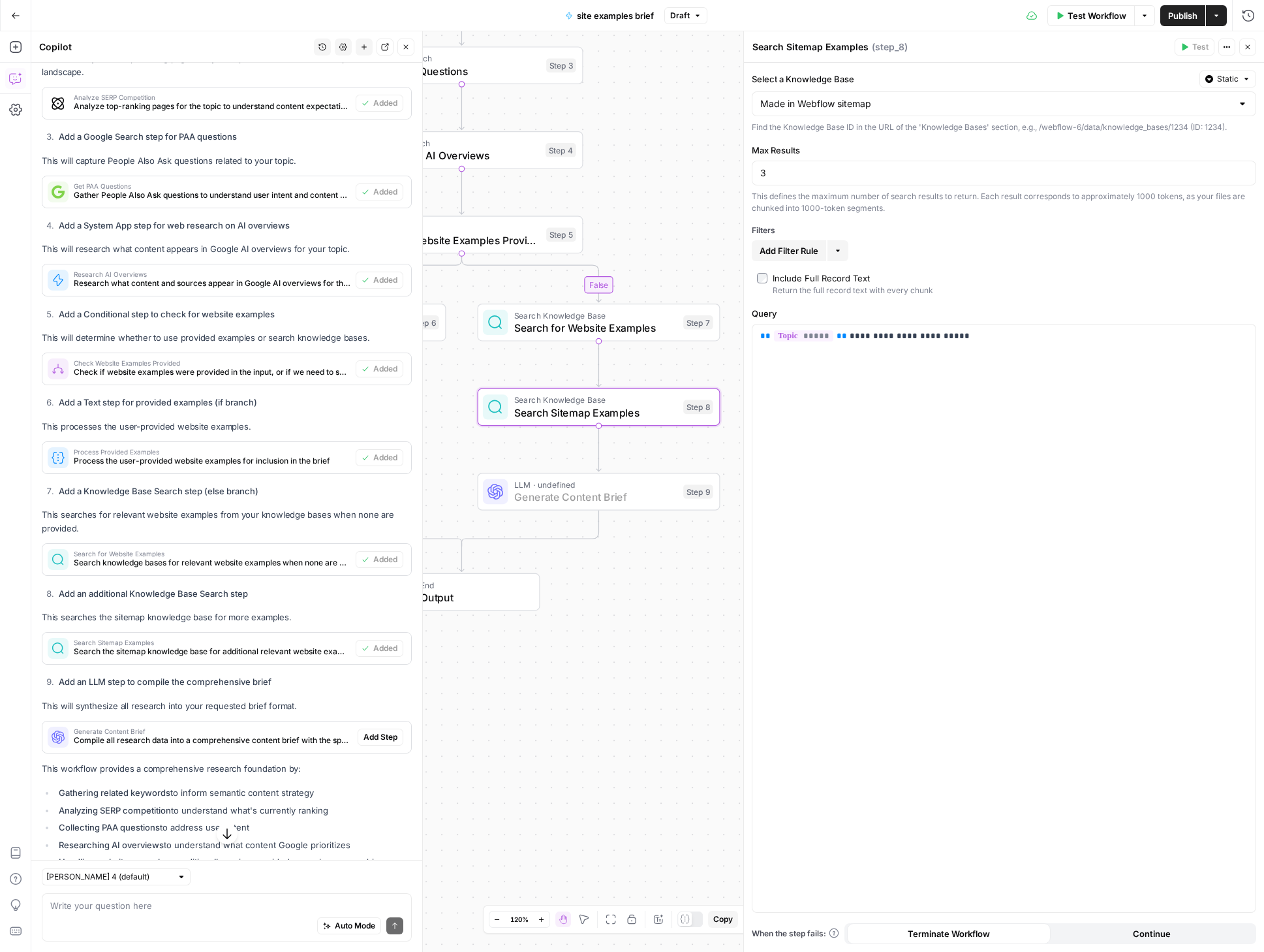
click at [364, 743] on span "Add Step" at bounding box center [380, 737] width 34 height 12
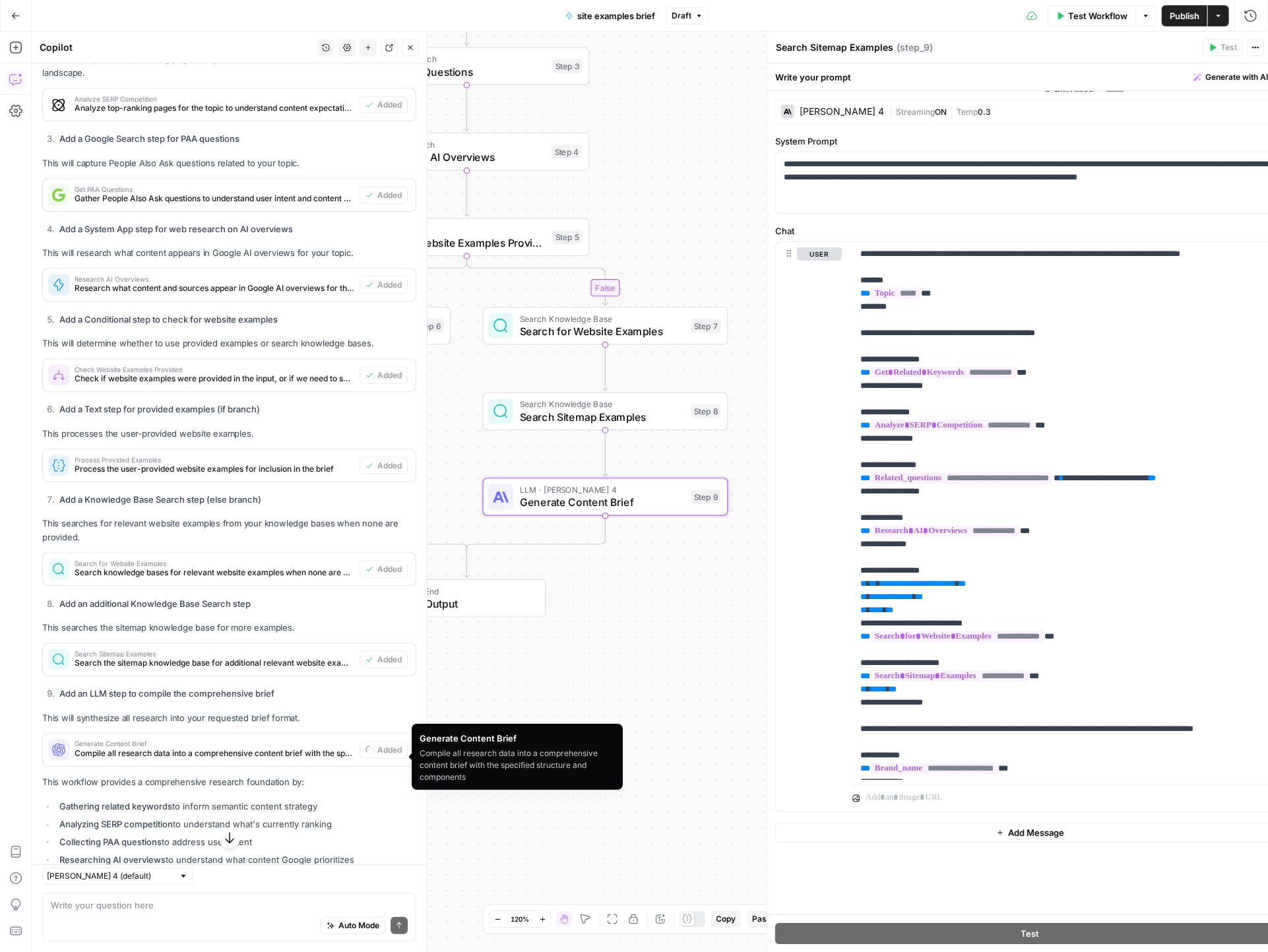
type textarea "Generate Content Brief"
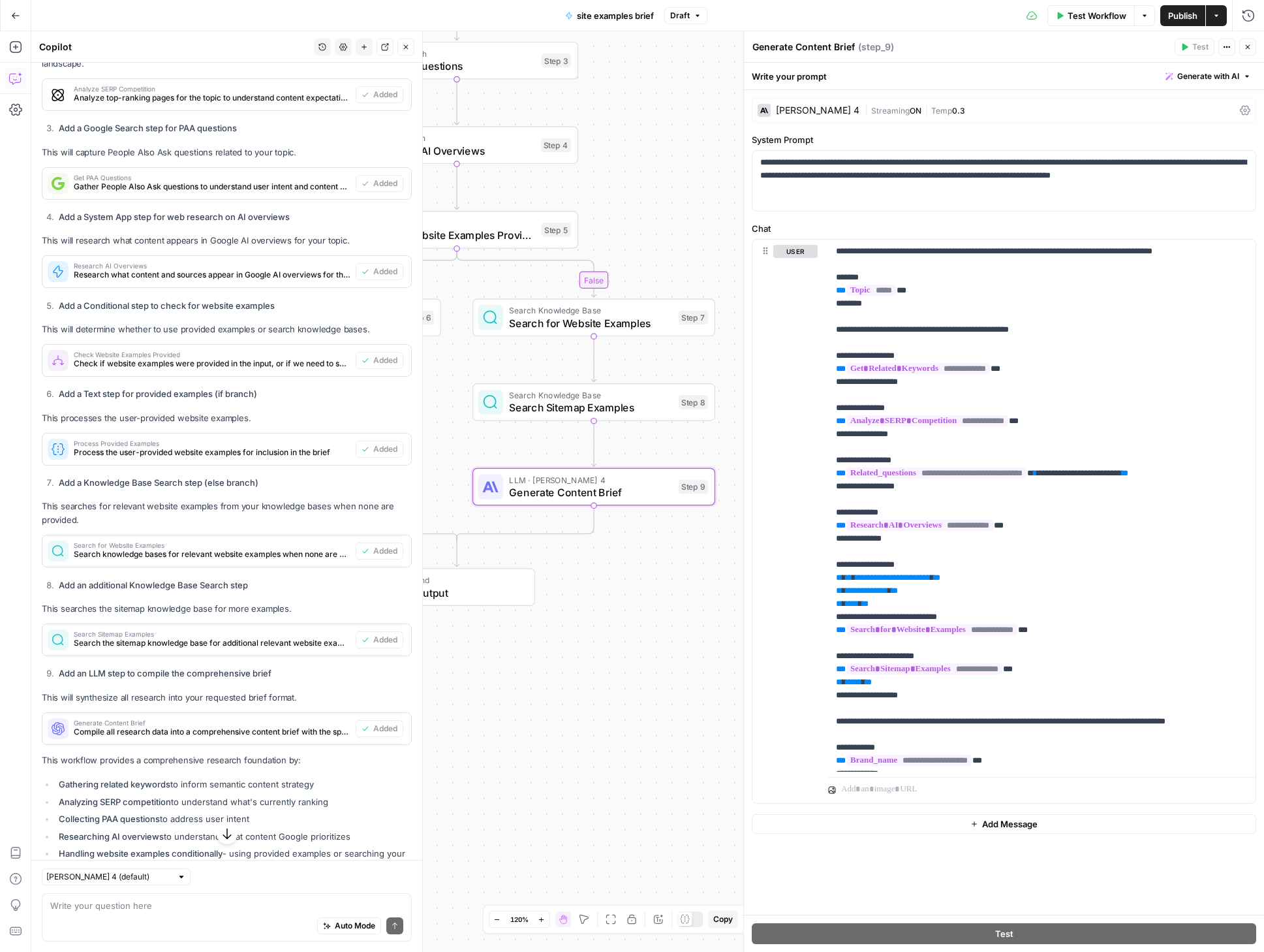
scroll to position [829, 0]
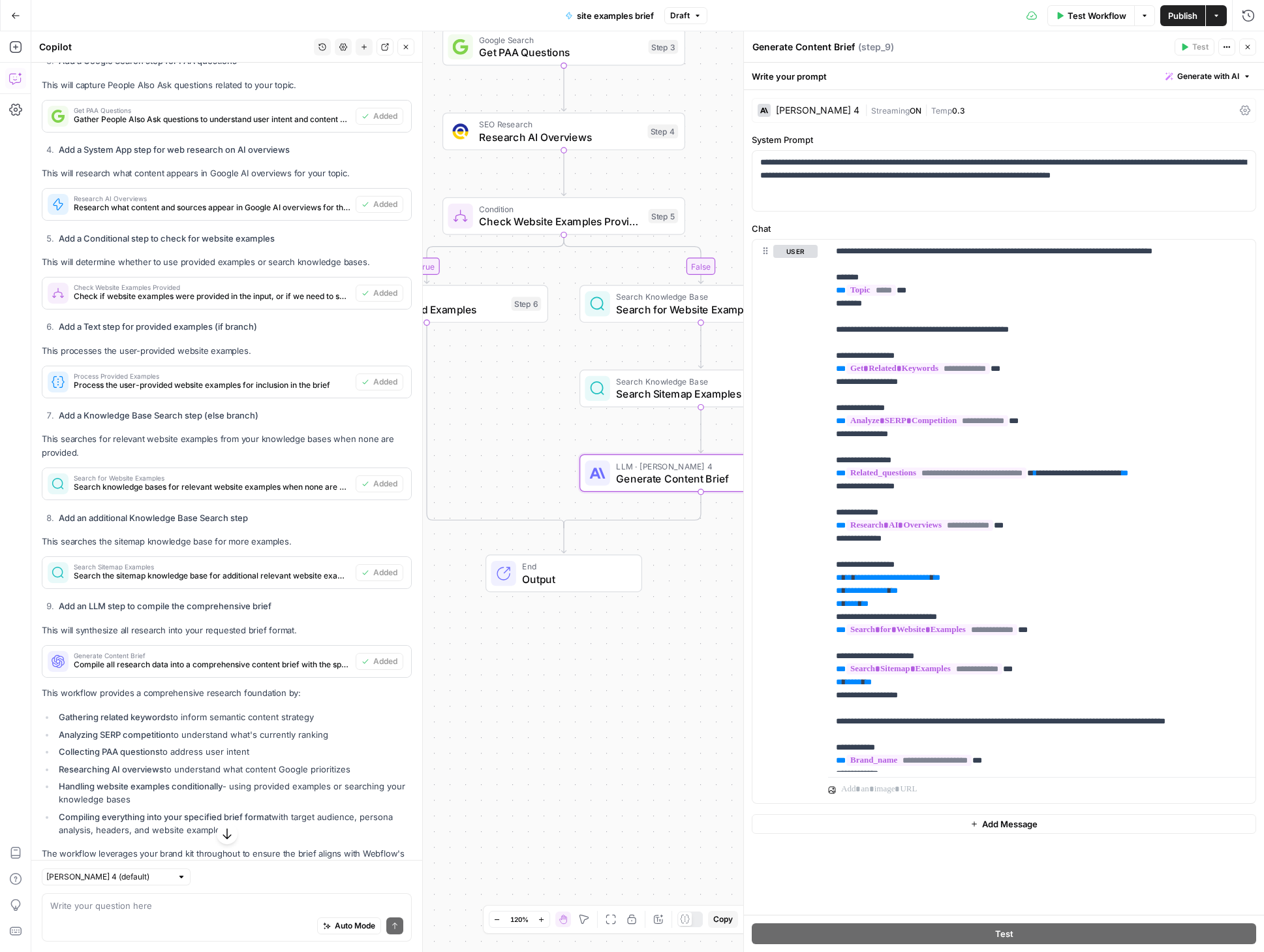
drag, startPoint x: 539, startPoint y: 698, endPoint x: 646, endPoint y: 684, distance: 107.9
click at [646, 684] on div "true false Workflow Set Inputs Inputs Power Agent Get Related Keywords Step 1 P…" at bounding box center [648, 492] width 1233 height 921
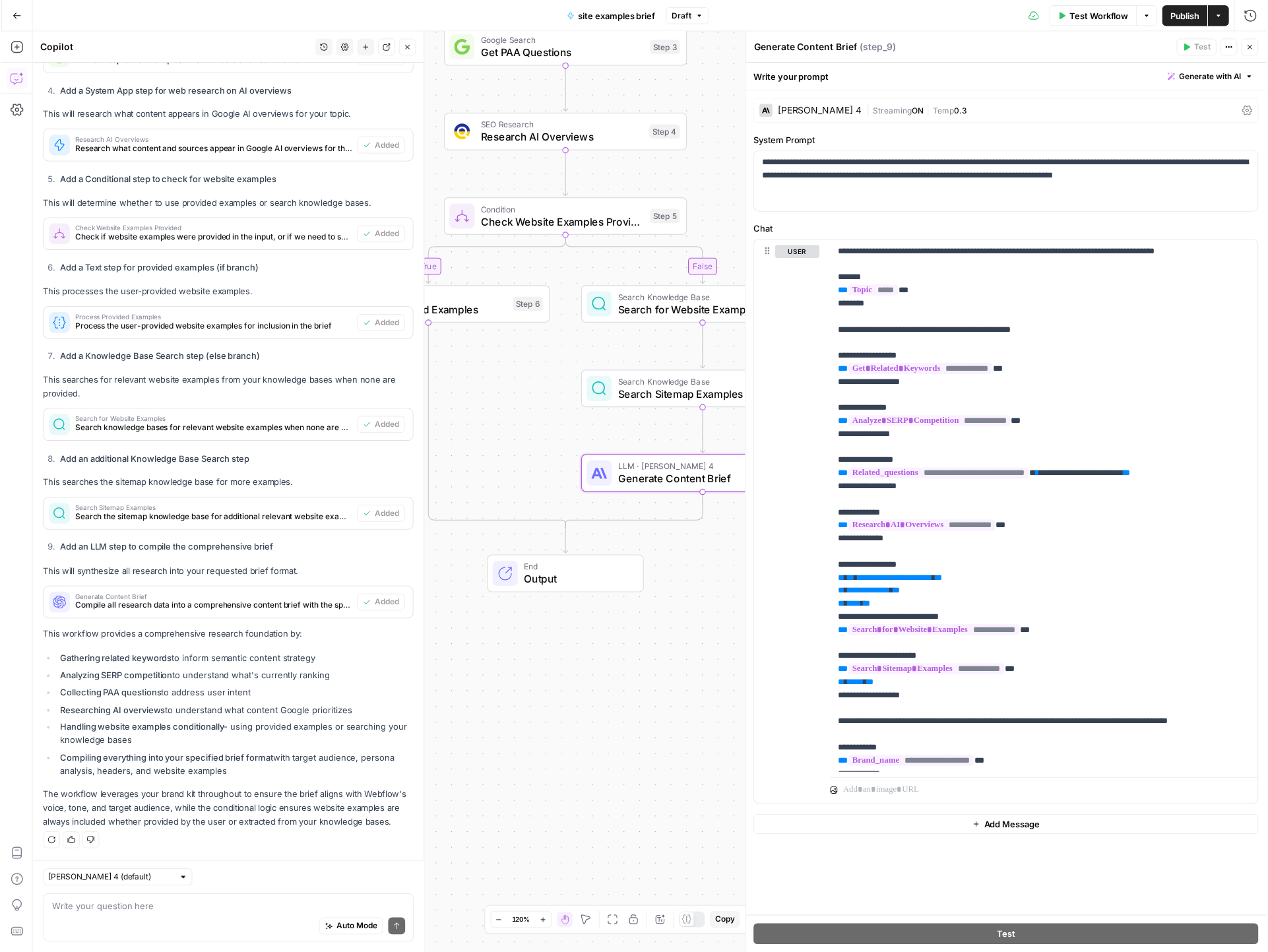
scroll to position [910, 0]
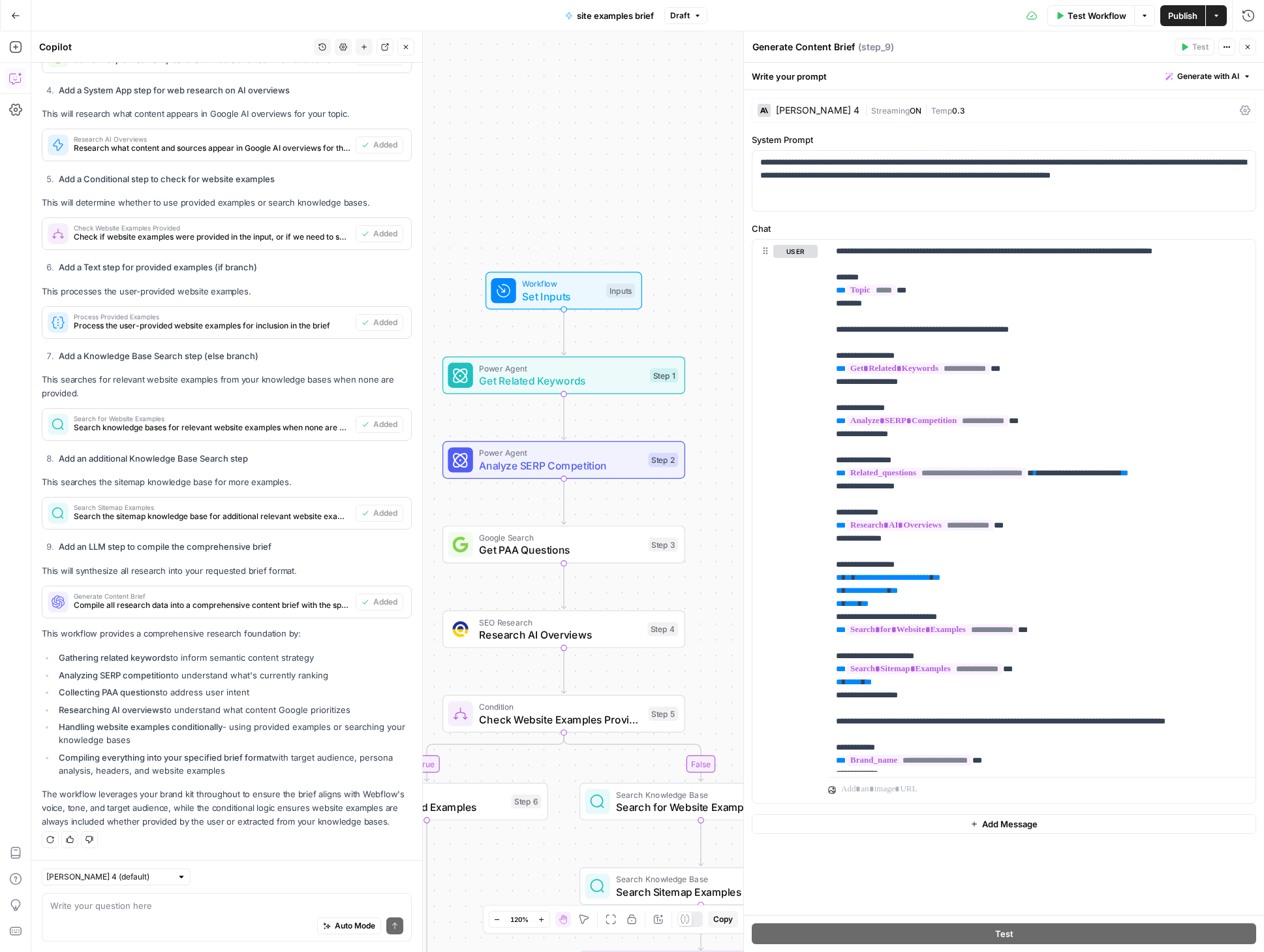
click at [564, 291] on span "Set Inputs" at bounding box center [561, 296] width 77 height 15
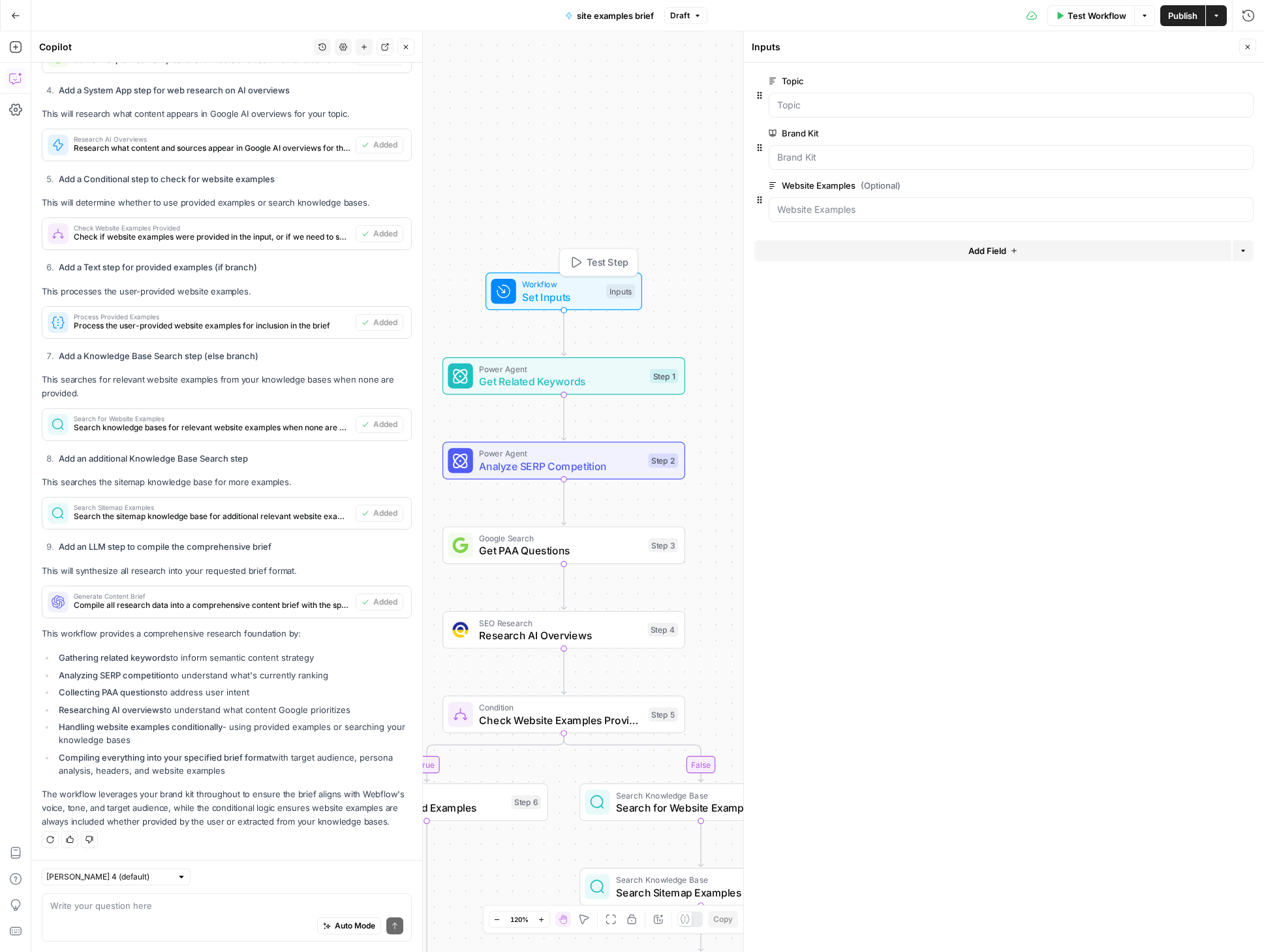
click at [602, 256] on span "Test Step" at bounding box center [608, 263] width 42 height 15
click at [608, 264] on span "Test Step" at bounding box center [608, 263] width 42 height 15
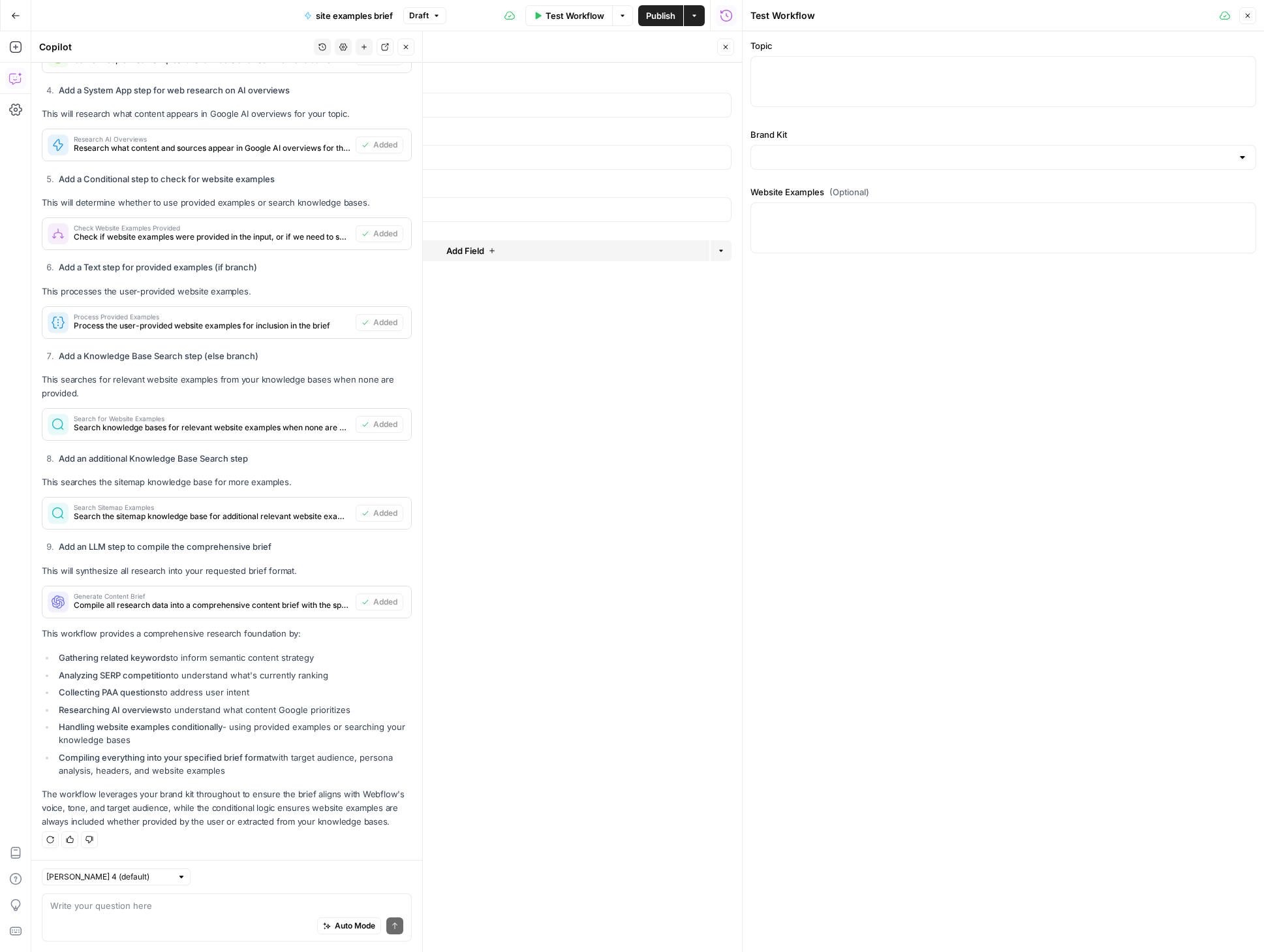
click at [894, 85] on div at bounding box center [1003, 81] width 506 height 51
type textarea "faq templates"
click at [871, 159] on input "Brand Kit" at bounding box center [995, 157] width 473 height 13
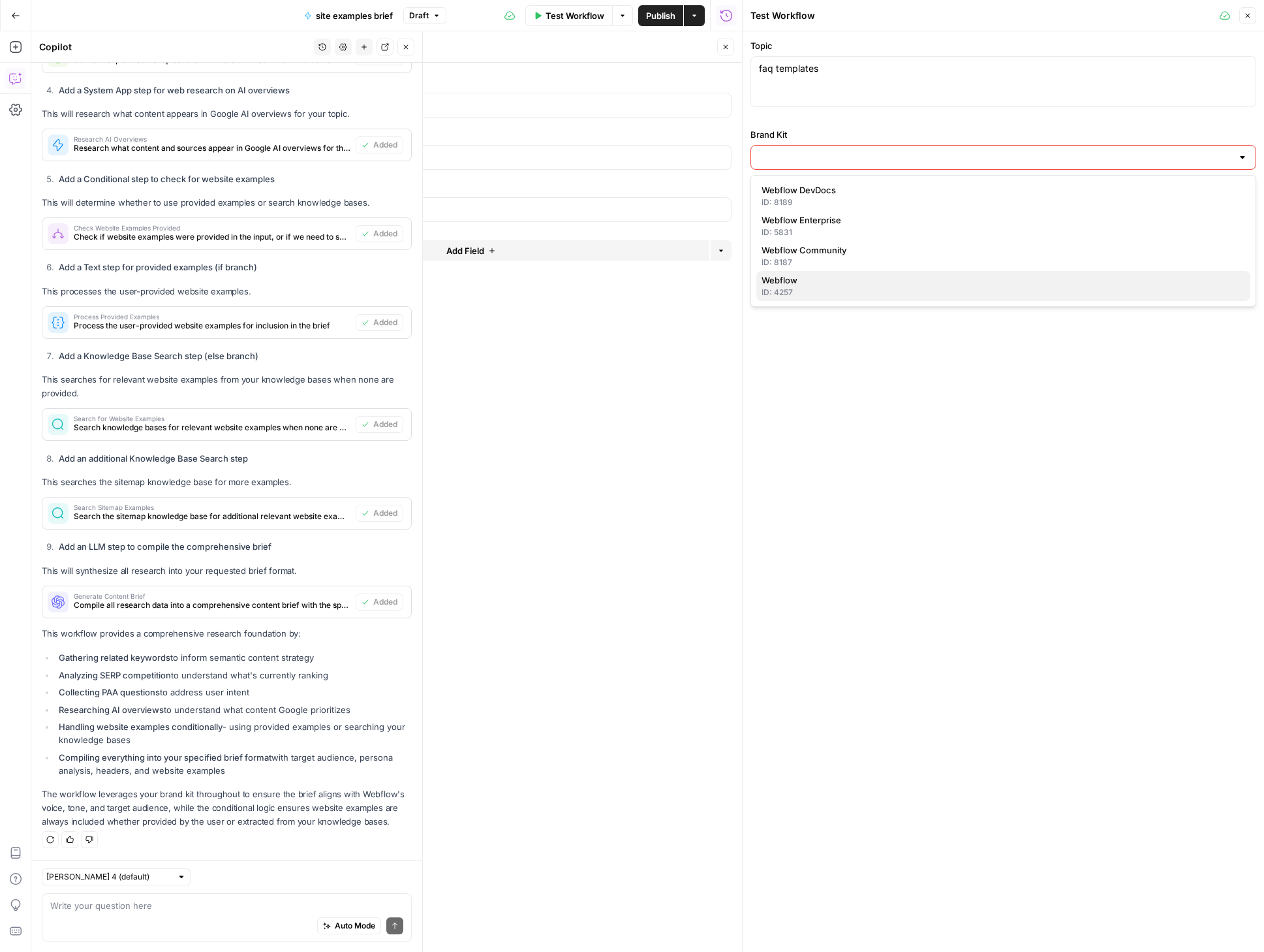
click at [811, 277] on span "Webflow" at bounding box center [1001, 280] width 478 height 13
type input "Webflow"
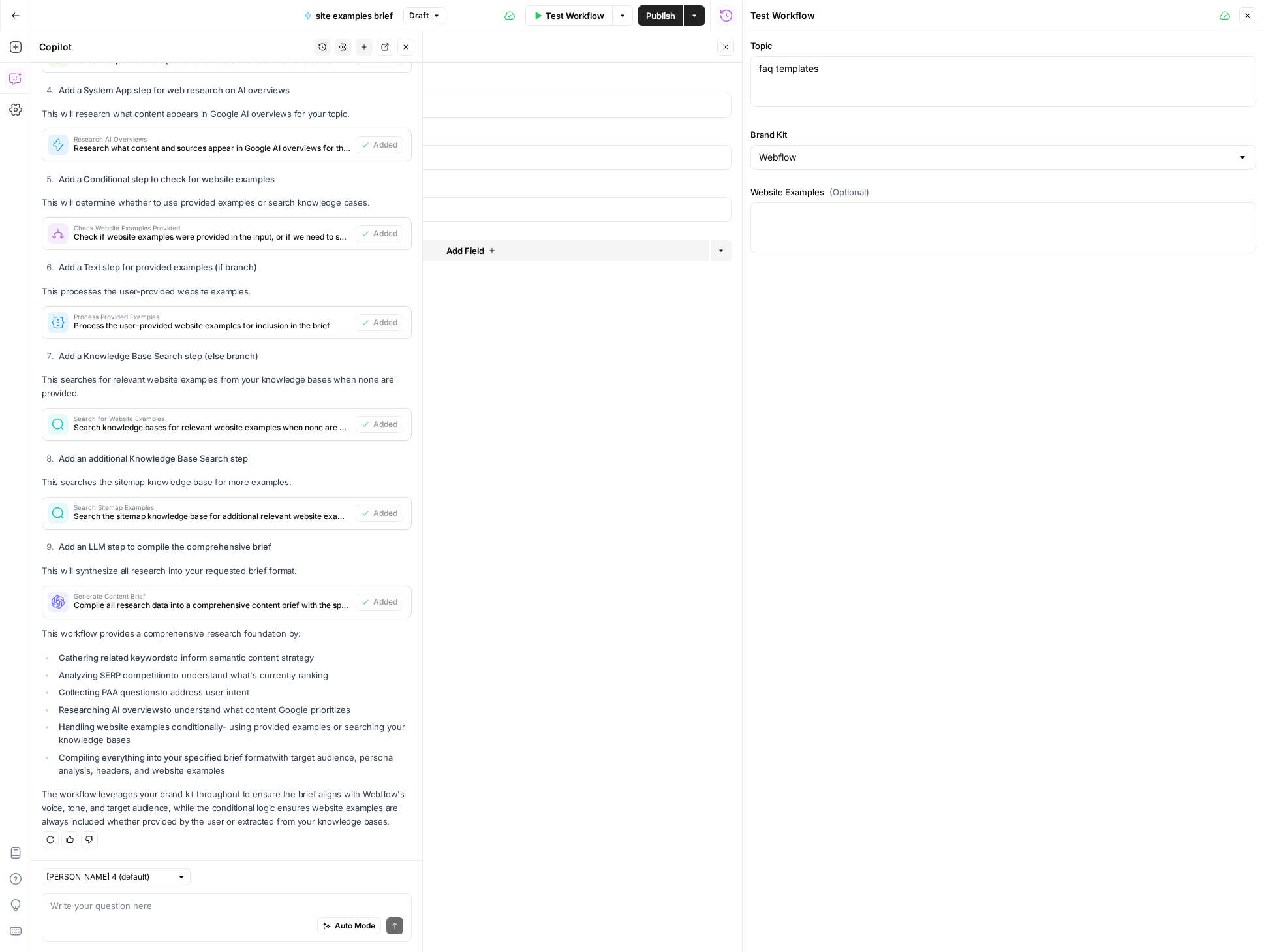
click at [832, 233] on div at bounding box center [1003, 227] width 506 height 51
type textarea "h"
click at [949, 326] on div "Topic faq templates faq templates Brand Kit Webflow Website Examples (Optional)" at bounding box center [1004, 492] width 522 height 921
click at [1105, 370] on div "Topic faq templates faq templates Brand Kit Webflow Website Examples (Optional)" at bounding box center [1004, 492] width 522 height 921
click at [1249, 15] on icon "button" at bounding box center [1248, 16] width 8 height 8
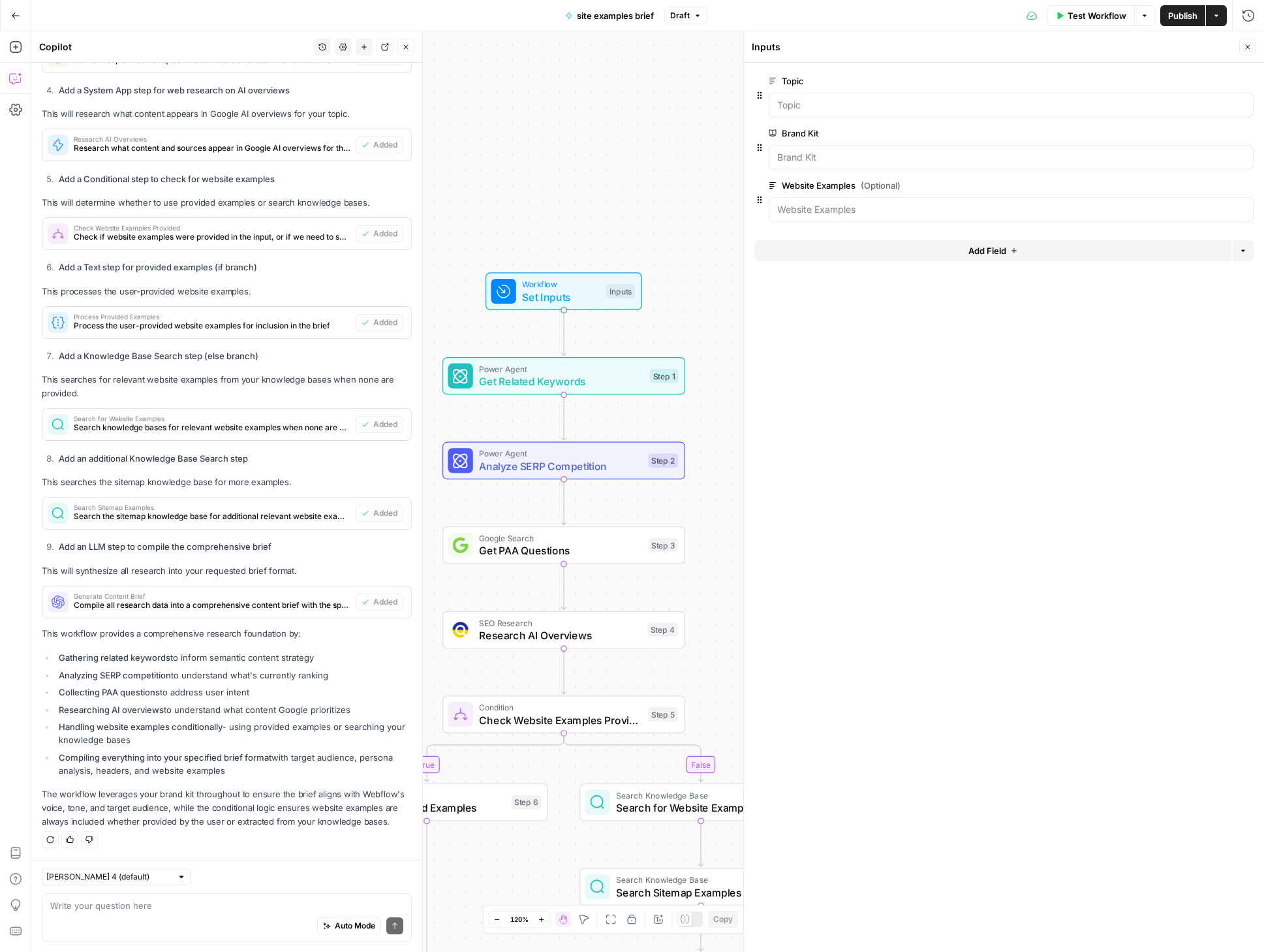
click at [582, 376] on span "Get Related Keywords" at bounding box center [561, 381] width 165 height 15
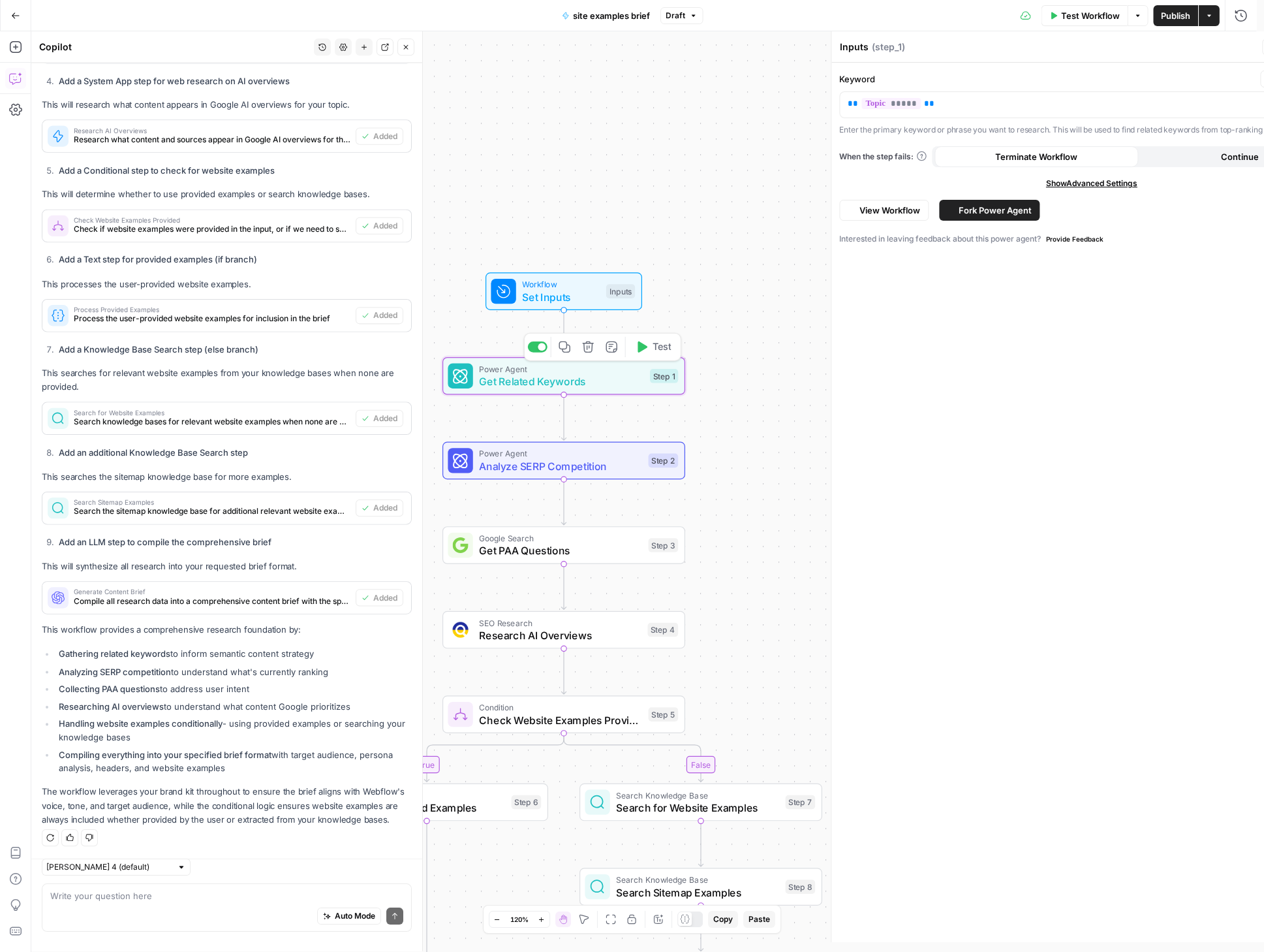
type textarea "Get Related Keywords"
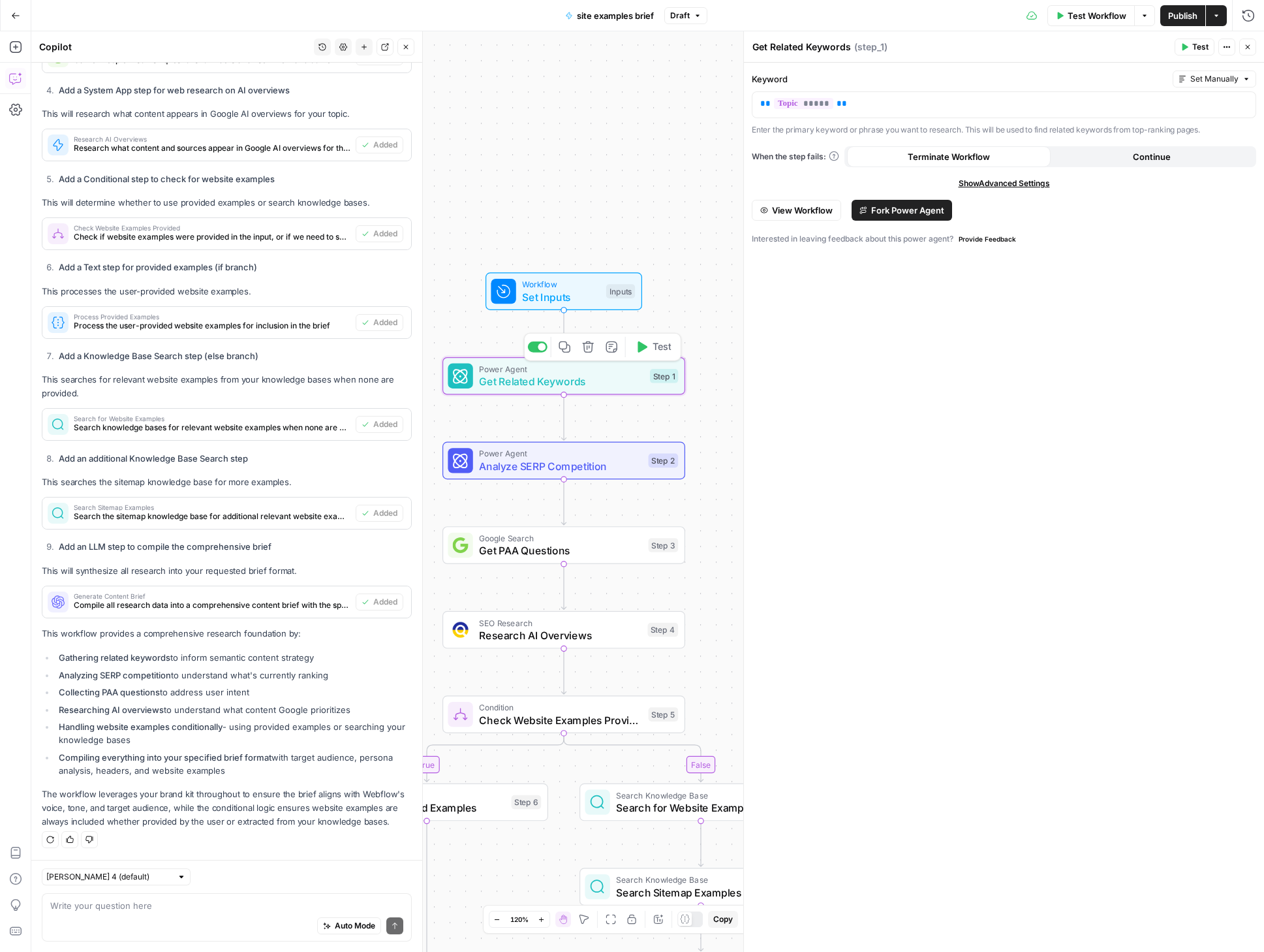
click at [653, 347] on span "Test" at bounding box center [662, 348] width 19 height 15
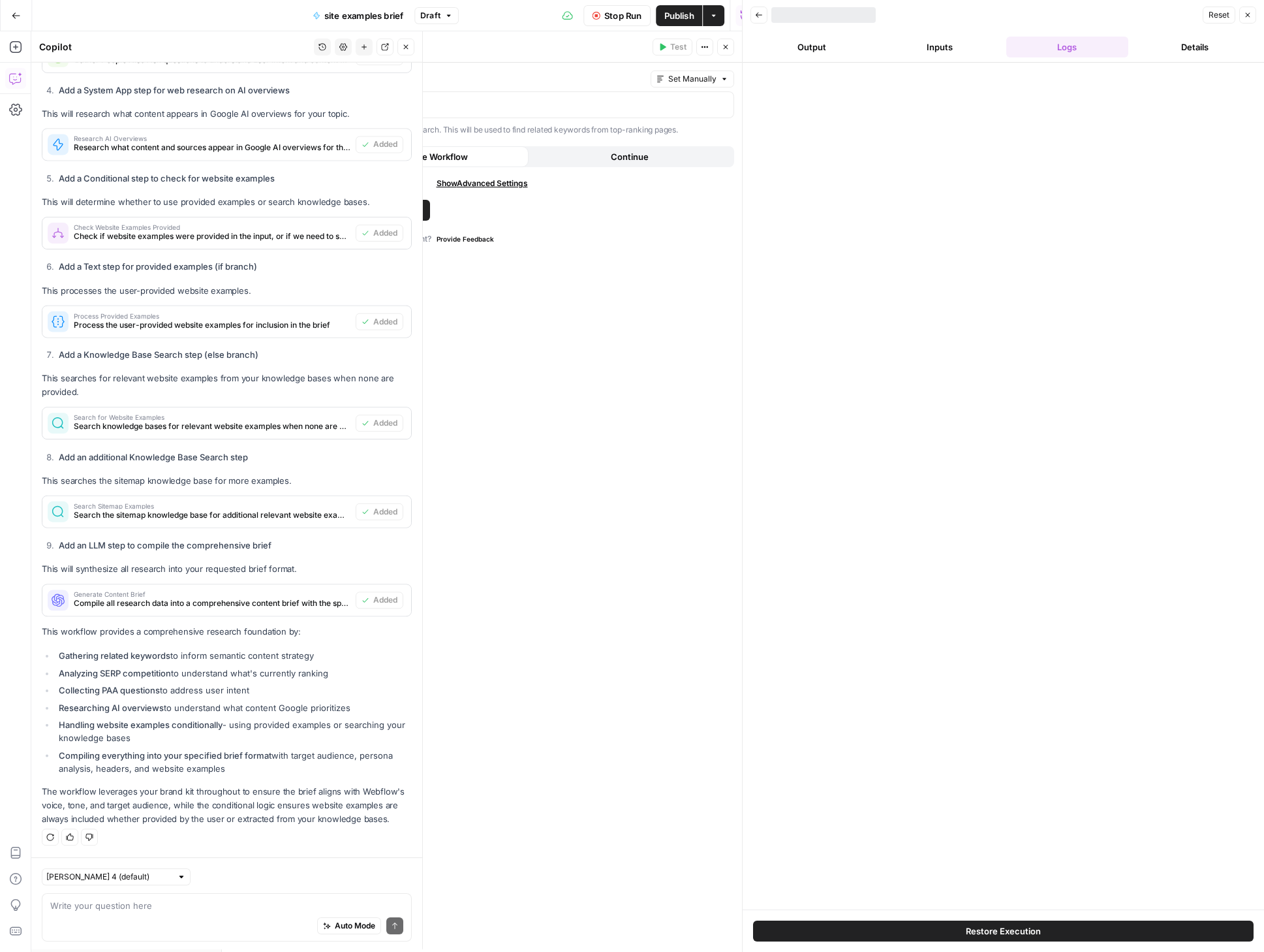
scroll to position [900, 0]
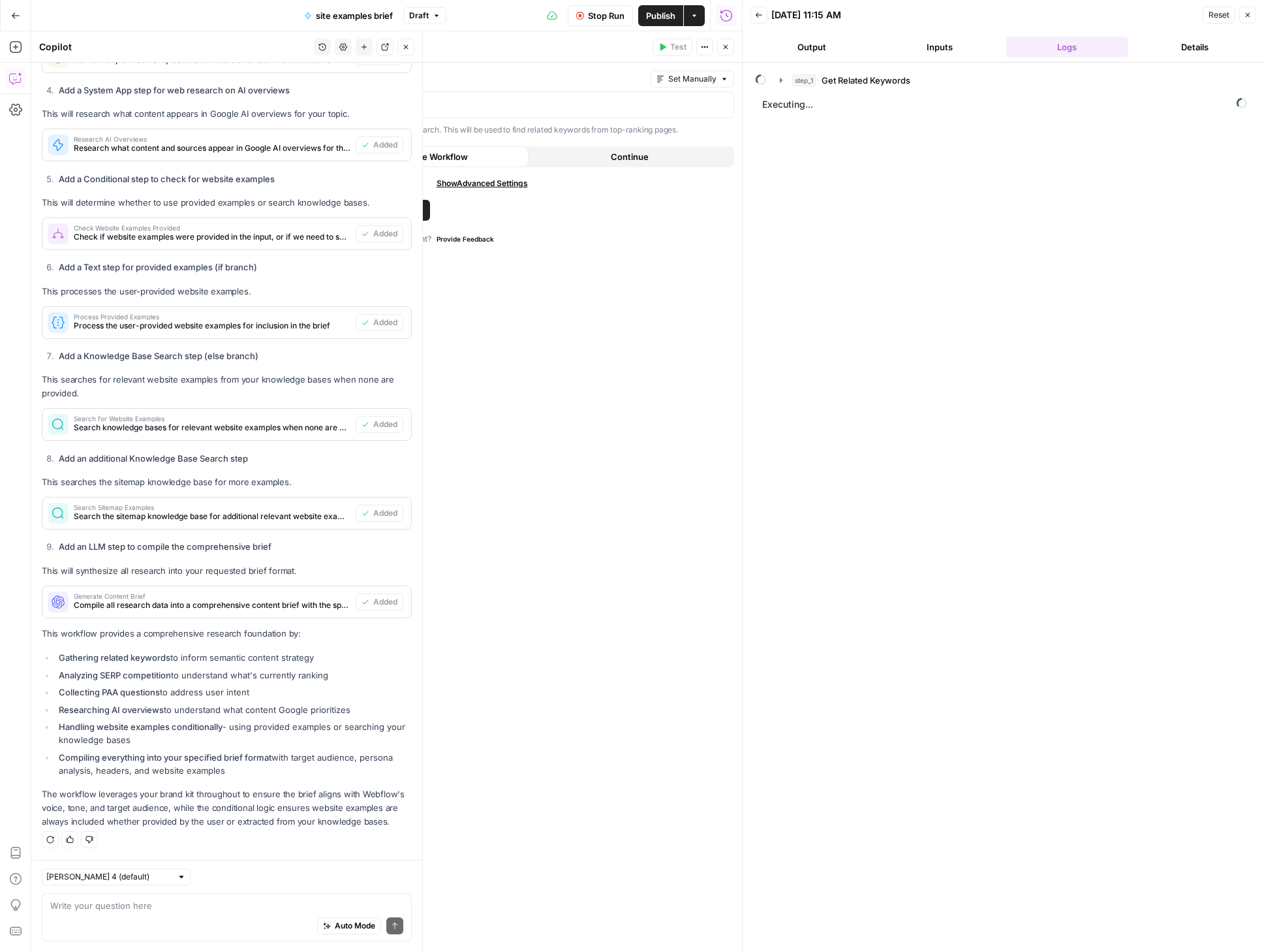
click at [920, 49] on button "Inputs" at bounding box center [940, 47] width 123 height 21
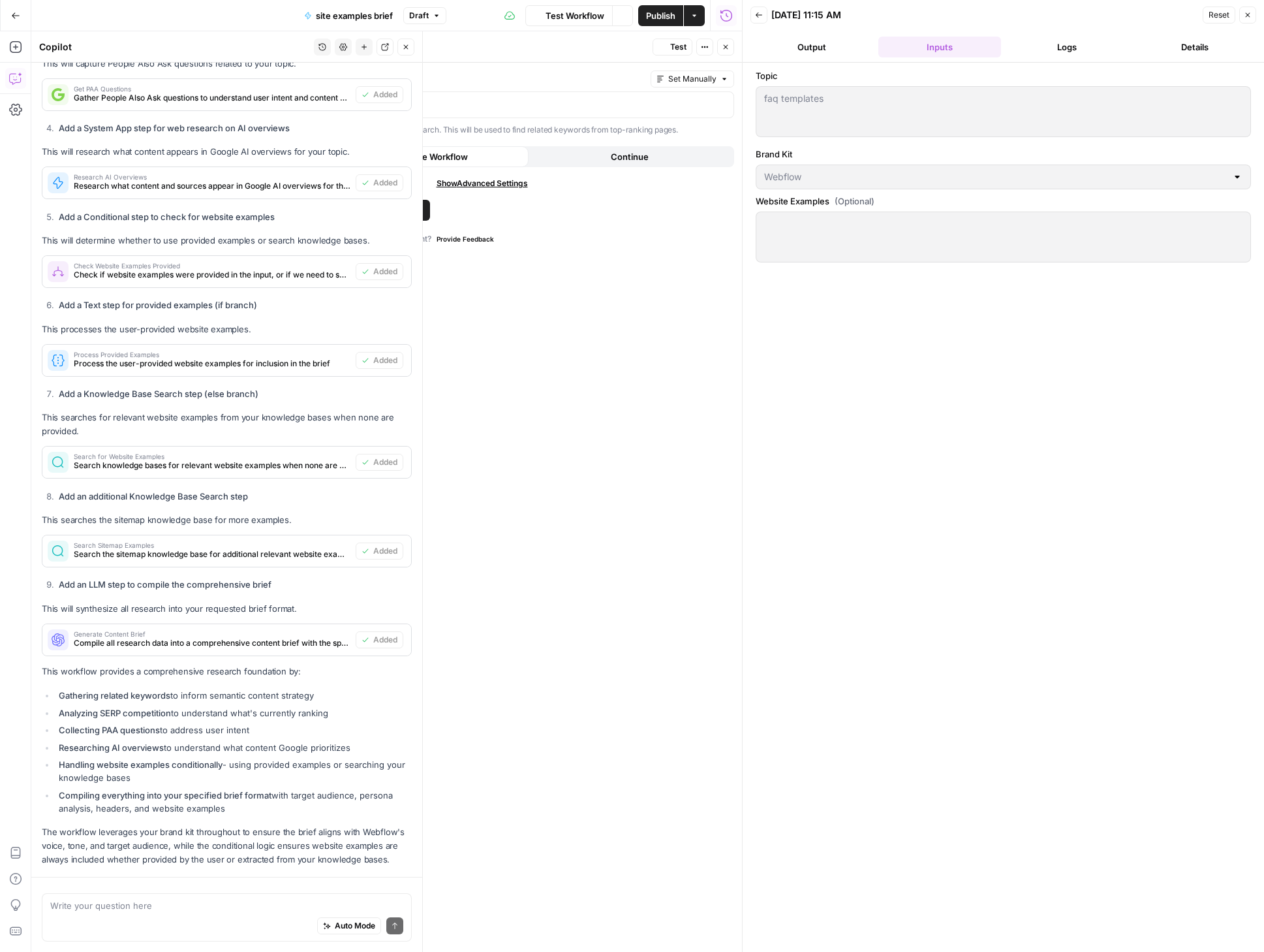
click at [1047, 45] on button "Logs" at bounding box center [1068, 47] width 123 height 21
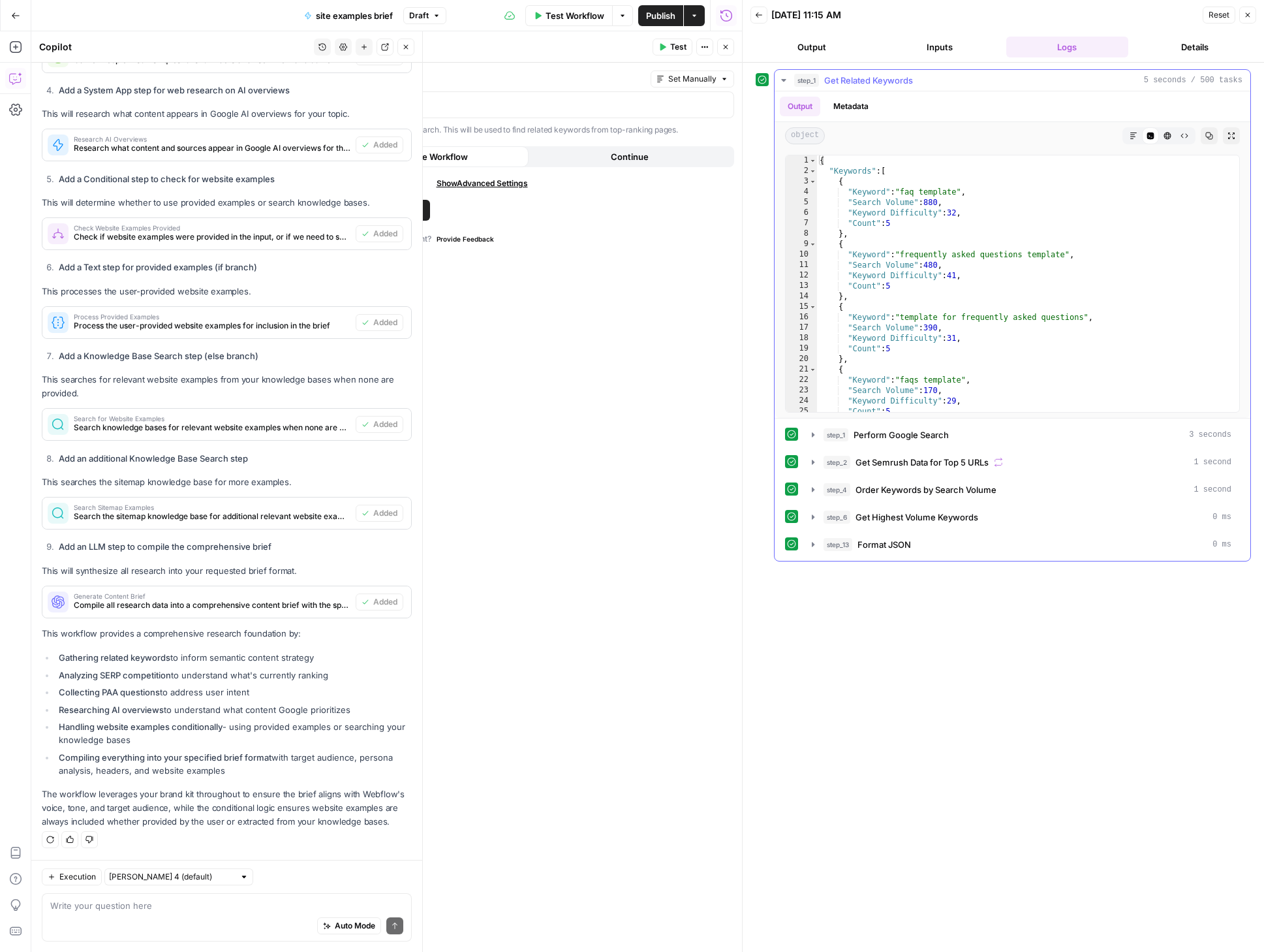
scroll to position [0, 0]
click at [1250, 19] on button "Close" at bounding box center [1247, 15] width 17 height 17
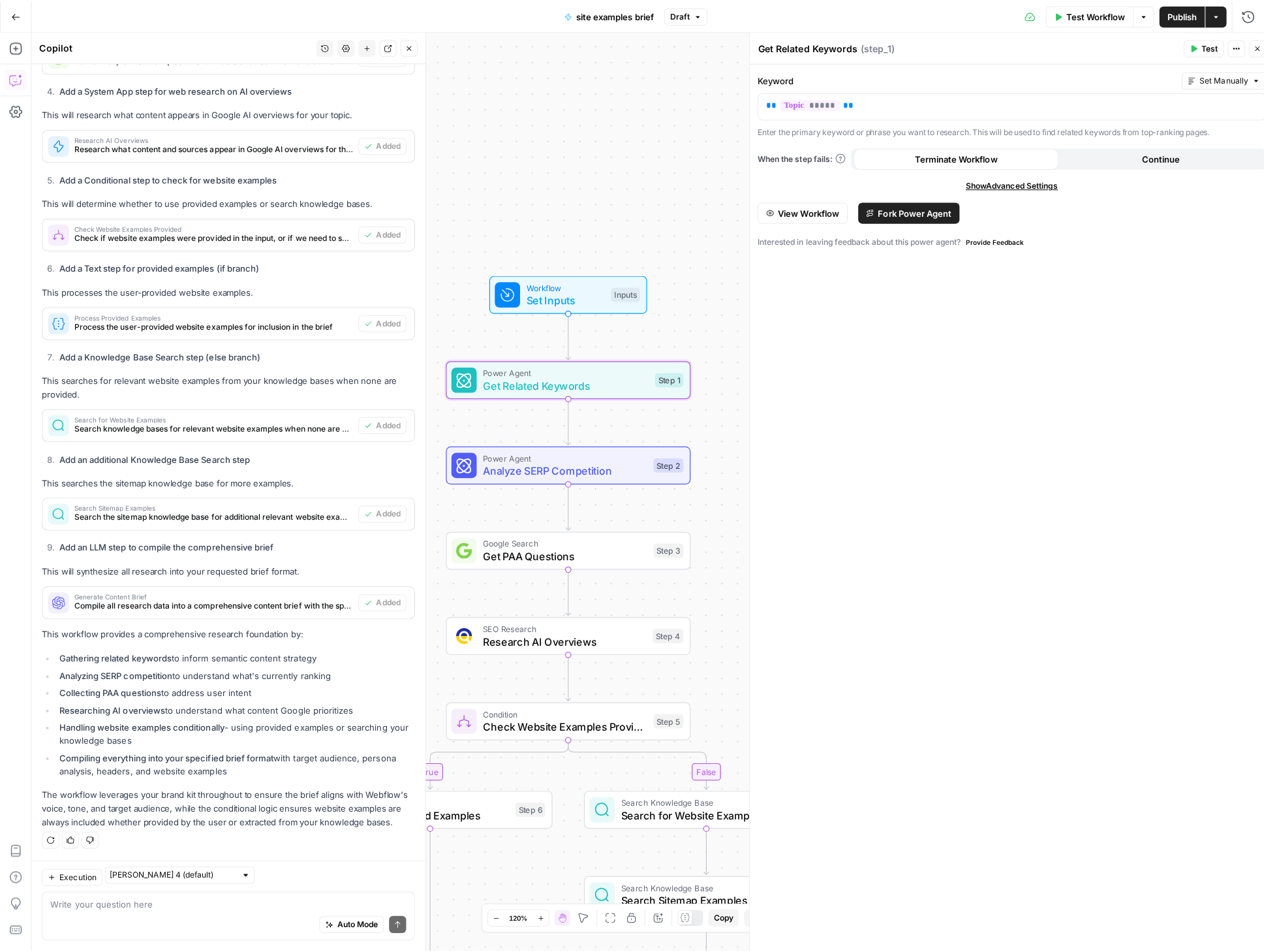
scroll to position [900, 0]
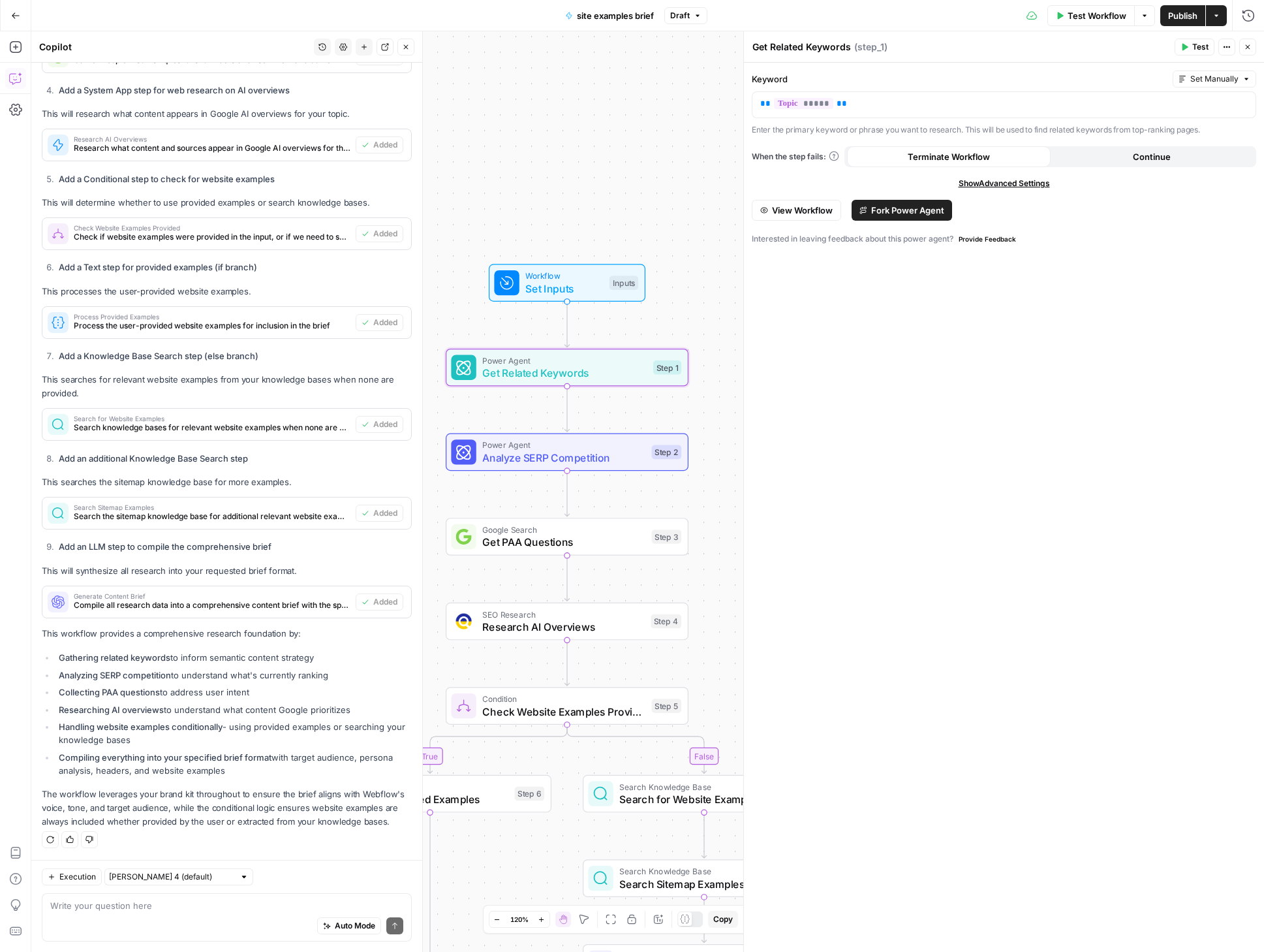
drag, startPoint x: 710, startPoint y: 366, endPoint x: 700, endPoint y: 354, distance: 15.6
click at [720, 332] on div "true false Workflow Set Inputs Inputs Power Agent Get Related Keywords Step 1 P…" at bounding box center [648, 492] width 1233 height 921
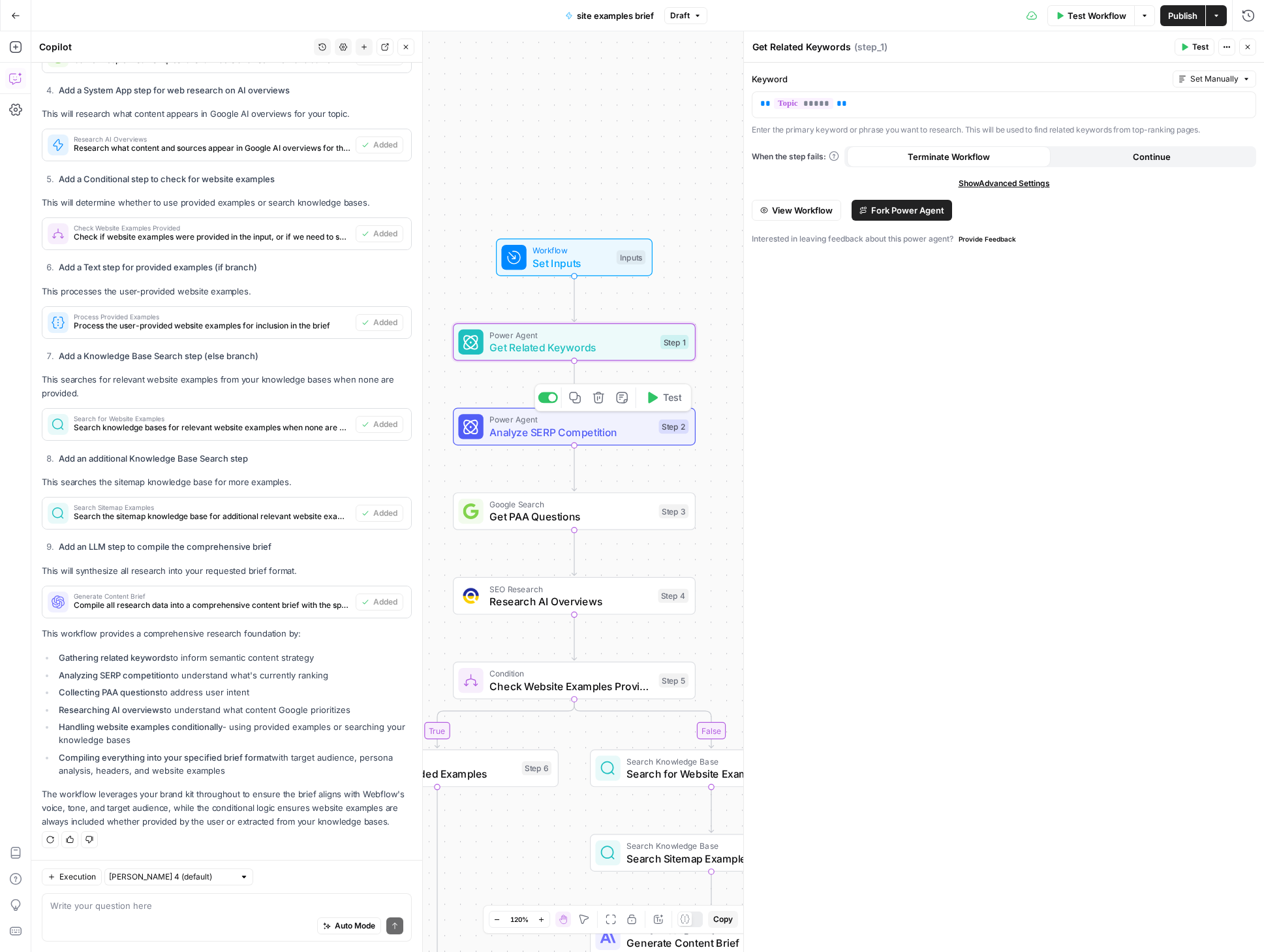
click at [671, 398] on span "Test" at bounding box center [672, 398] width 19 height 15
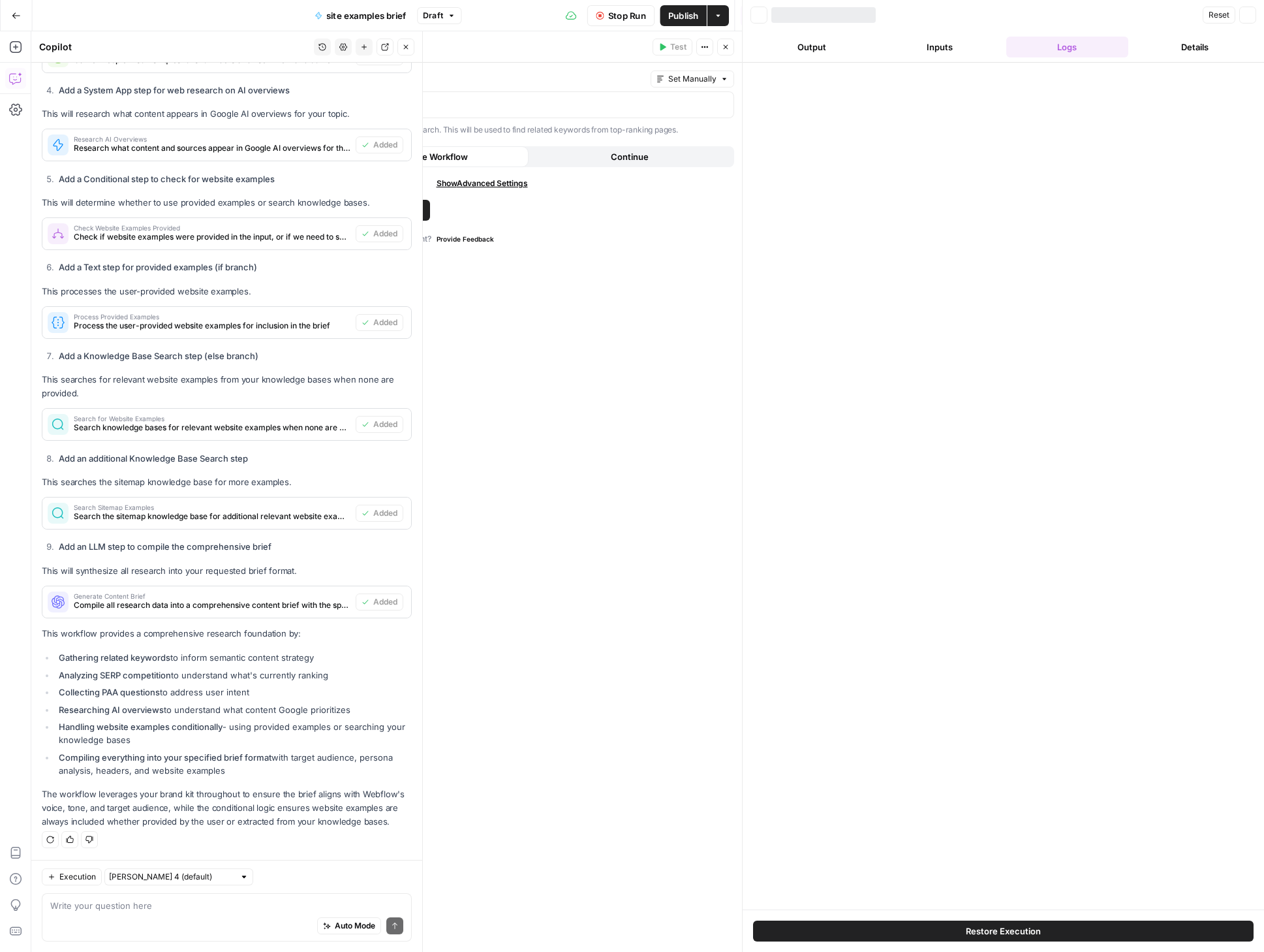
scroll to position [900, 0]
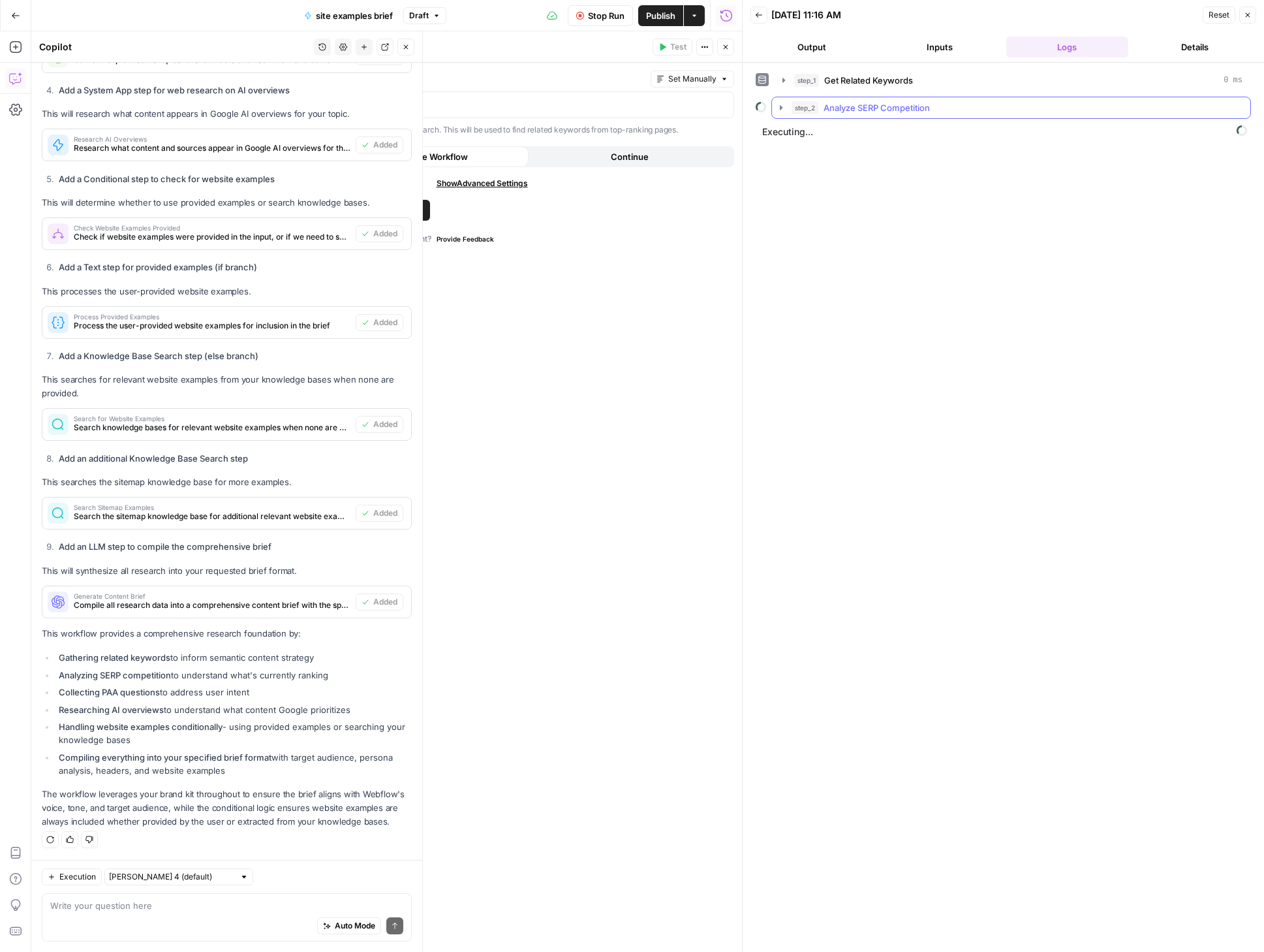
click at [778, 106] on icon "button" at bounding box center [781, 108] width 11 height 11
click at [812, 137] on icon "button" at bounding box center [810, 135] width 11 height 11
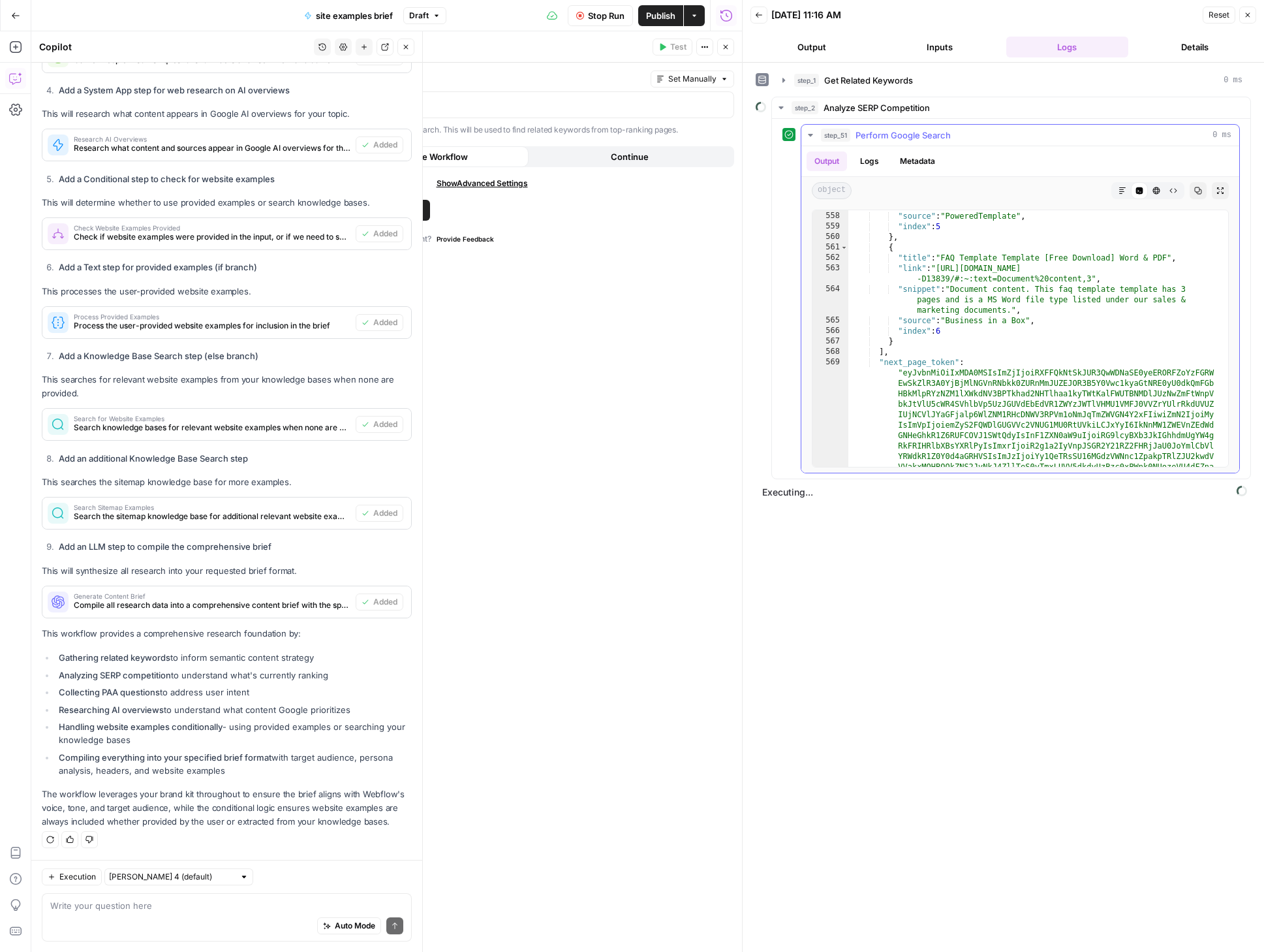
scroll to position [8425, 0]
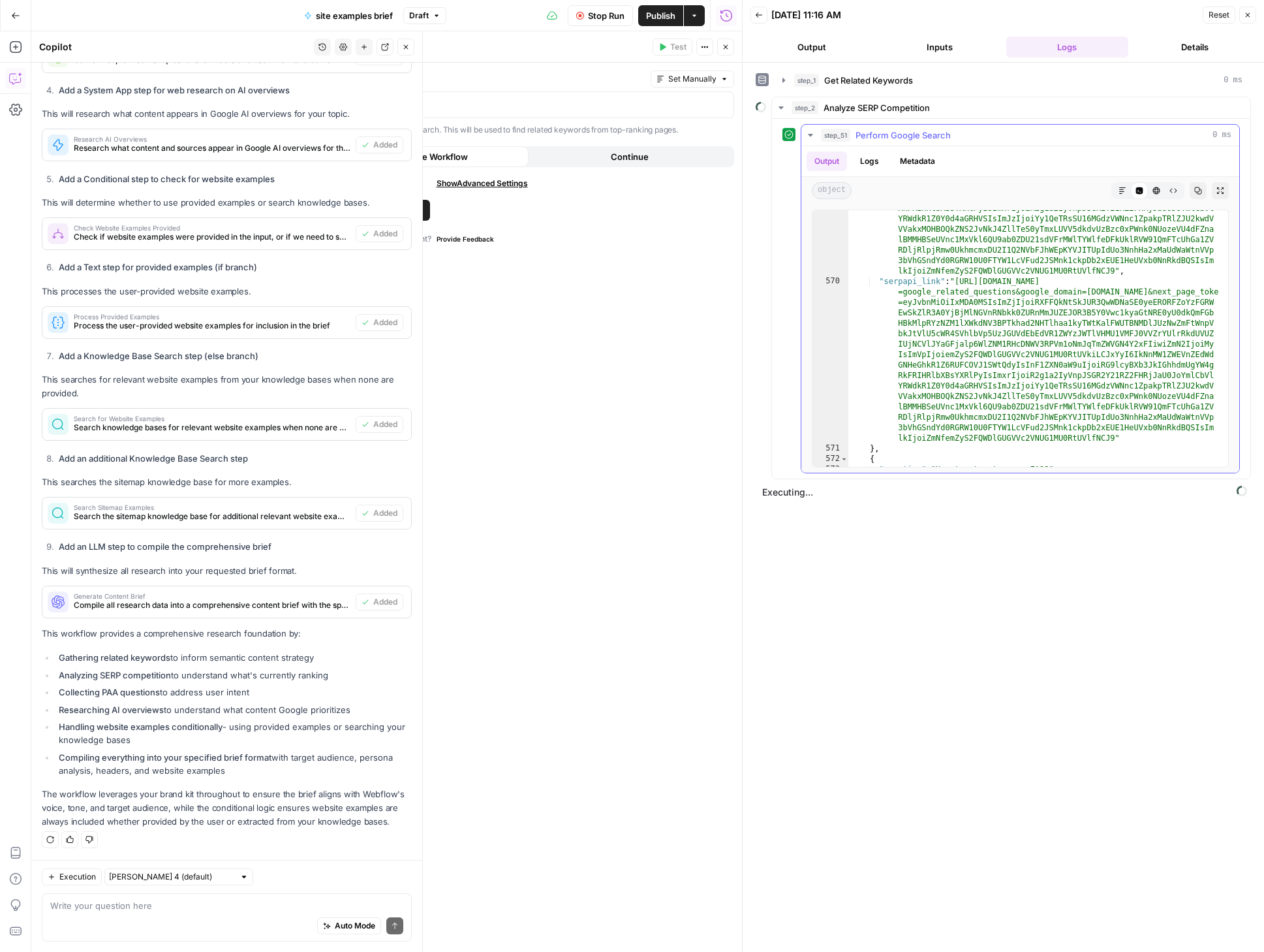
click at [812, 134] on icon "button" at bounding box center [810, 135] width 5 height 3
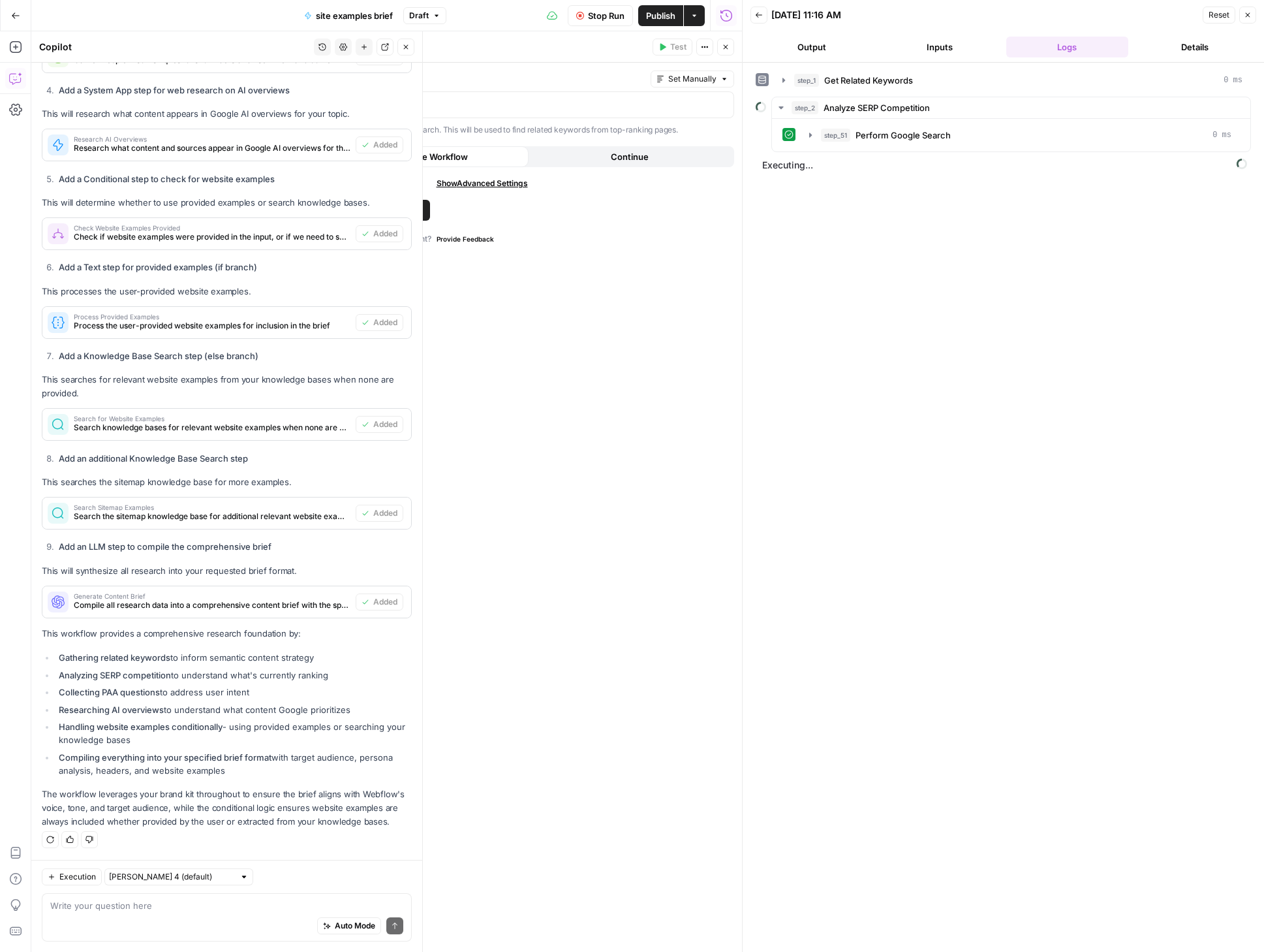
click at [730, 44] on button "Close" at bounding box center [725, 47] width 17 height 17
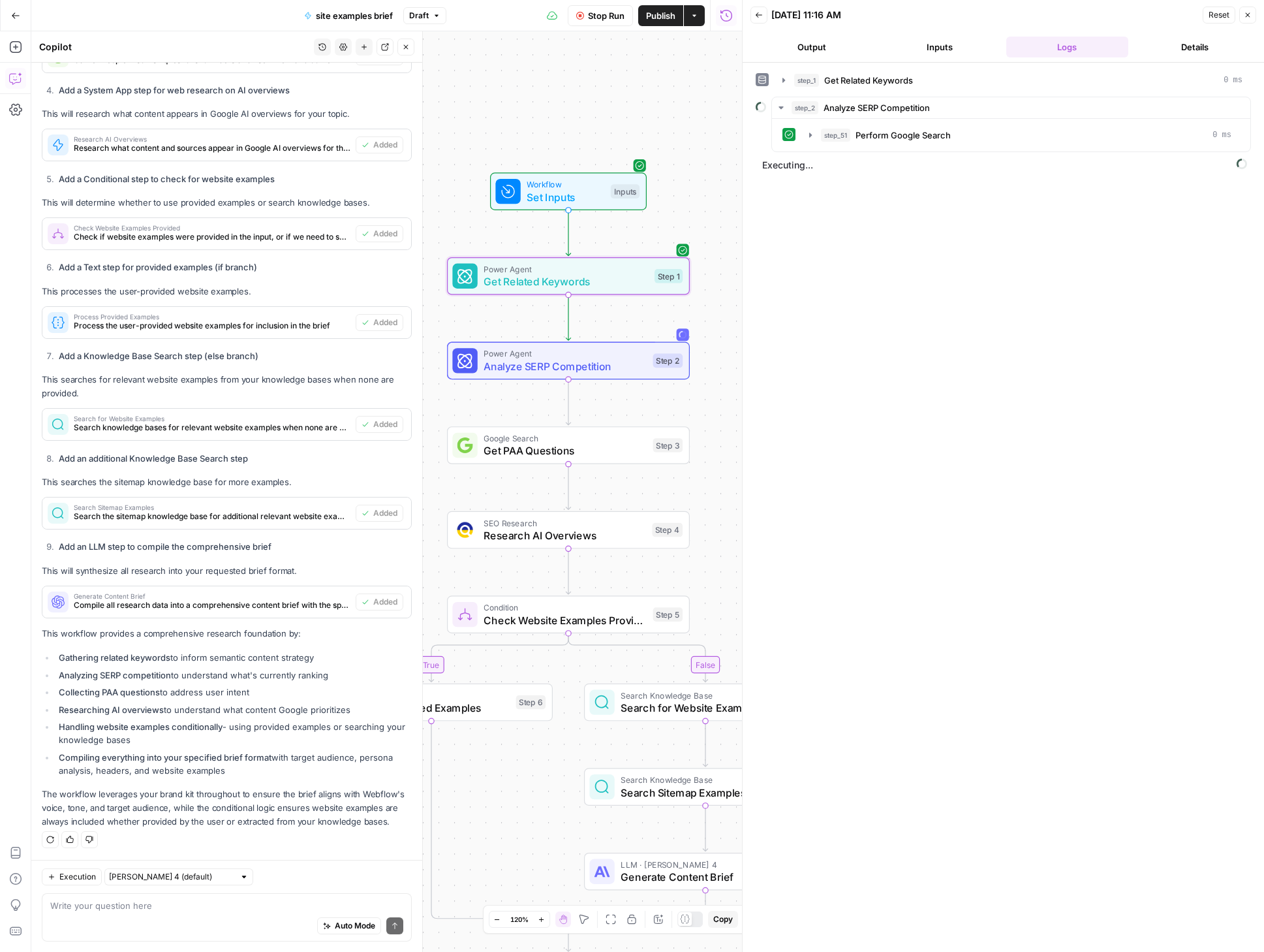
drag, startPoint x: 720, startPoint y: 256, endPoint x: 714, endPoint y: 167, distance: 89.2
click at [714, 167] on div "true false Workflow Set Inputs Inputs Power Agent Get Related Keywords Step 1 P…" at bounding box center [387, 492] width 711 height 921
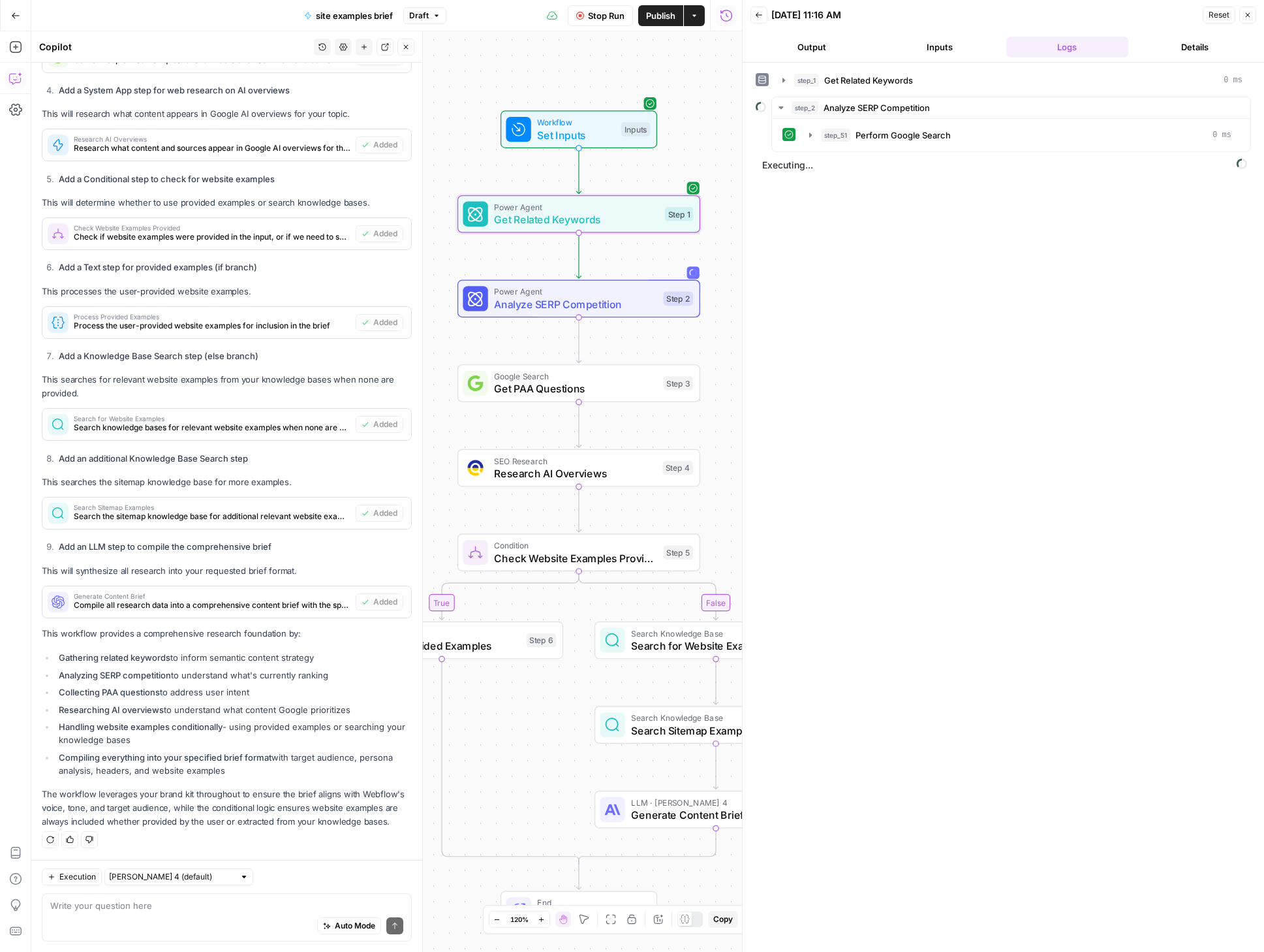
drag, startPoint x: 720, startPoint y: 396, endPoint x: 733, endPoint y: 350, distance: 47.8
click at [733, 350] on div "true false Workflow Set Inputs Inputs Power Agent Get Related Keywords Step 1 P…" at bounding box center [387, 492] width 711 height 921
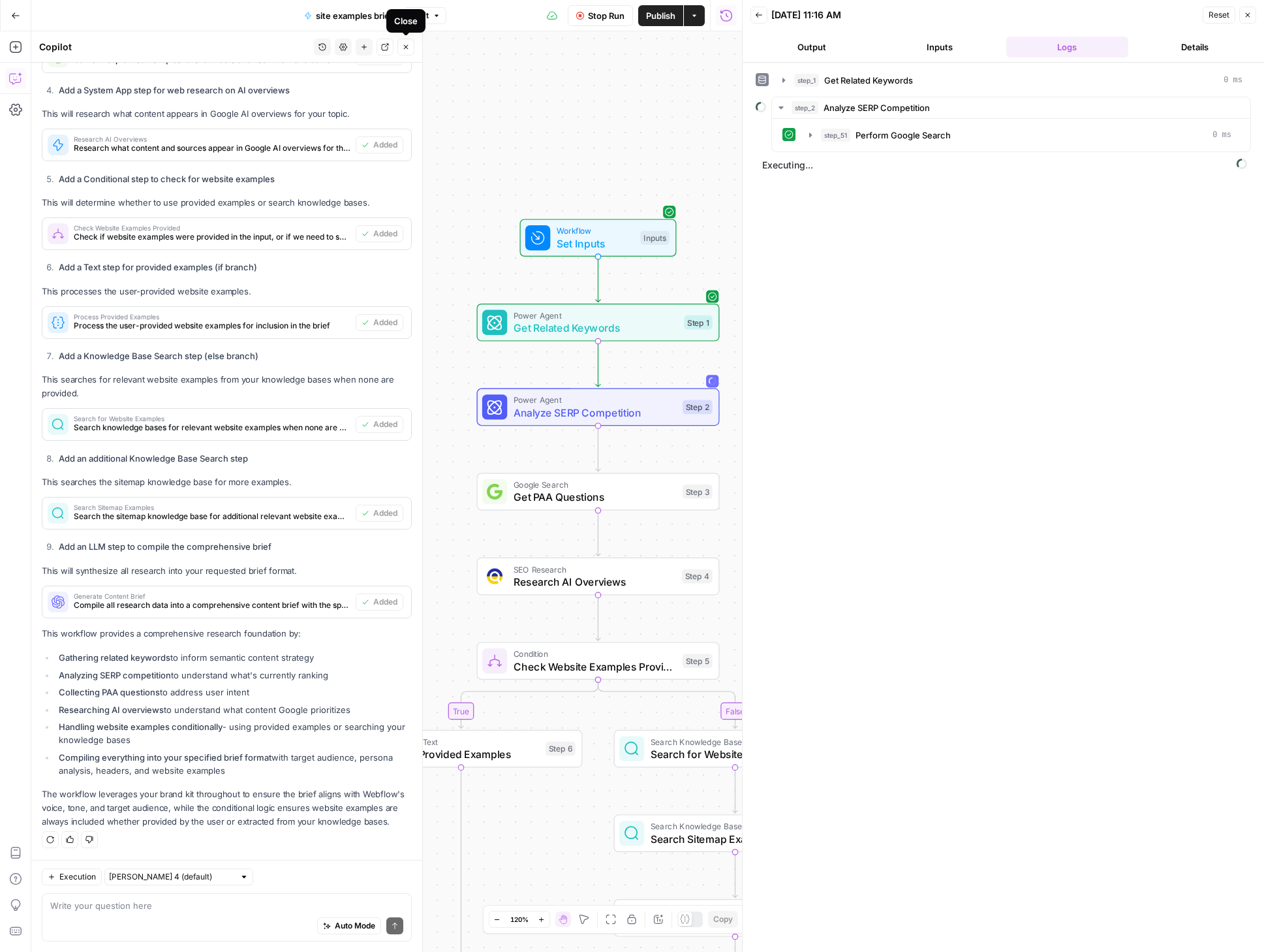
click at [402, 48] on icon "button" at bounding box center [406, 47] width 8 height 8
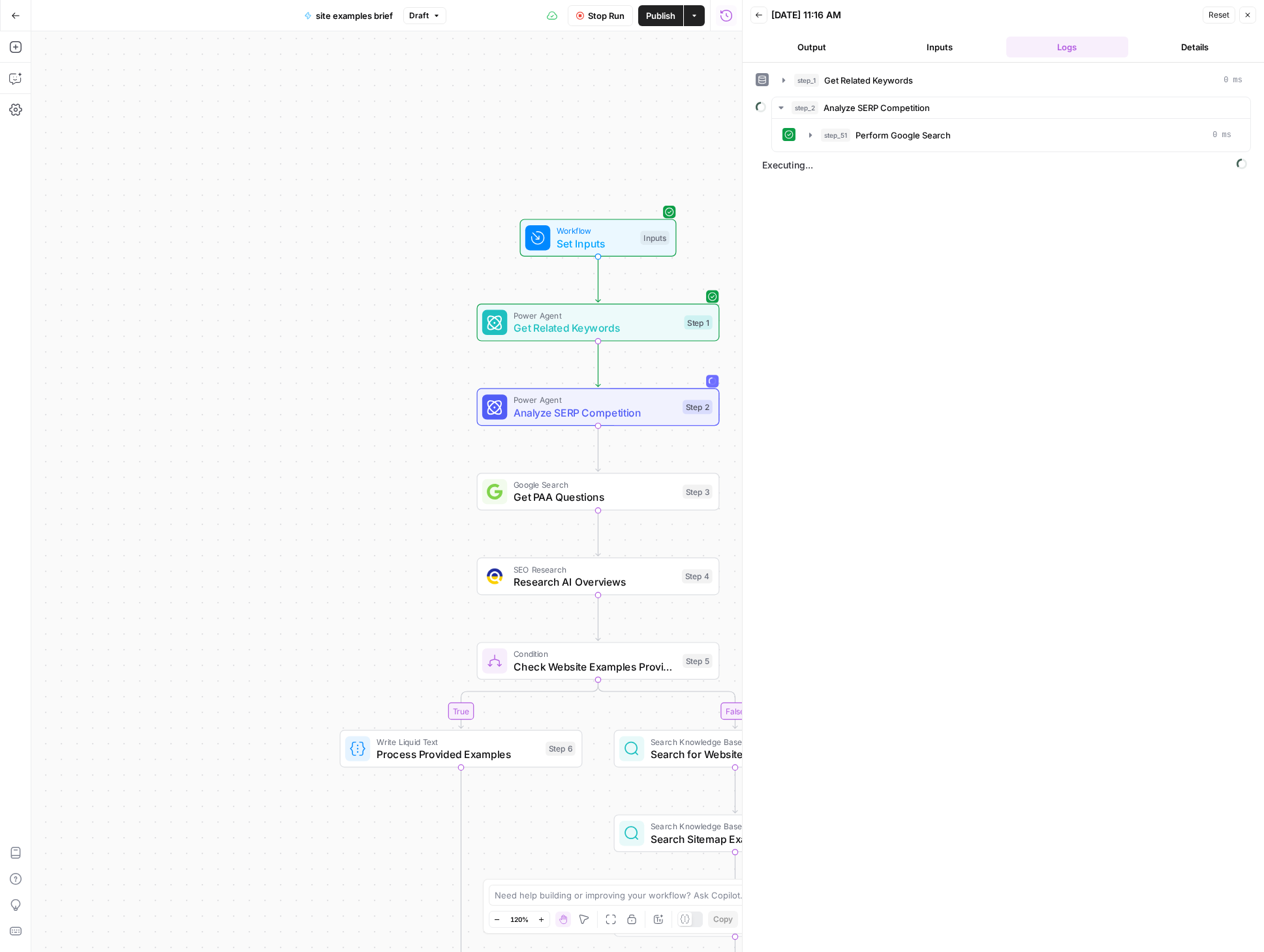
click at [25, 54] on div "Add Steps Copilot Settings AirOps Academy Help Give Feedback Shortcuts" at bounding box center [15, 492] width 31 height 921
click at [23, 51] on button "Add Steps" at bounding box center [15, 47] width 21 height 21
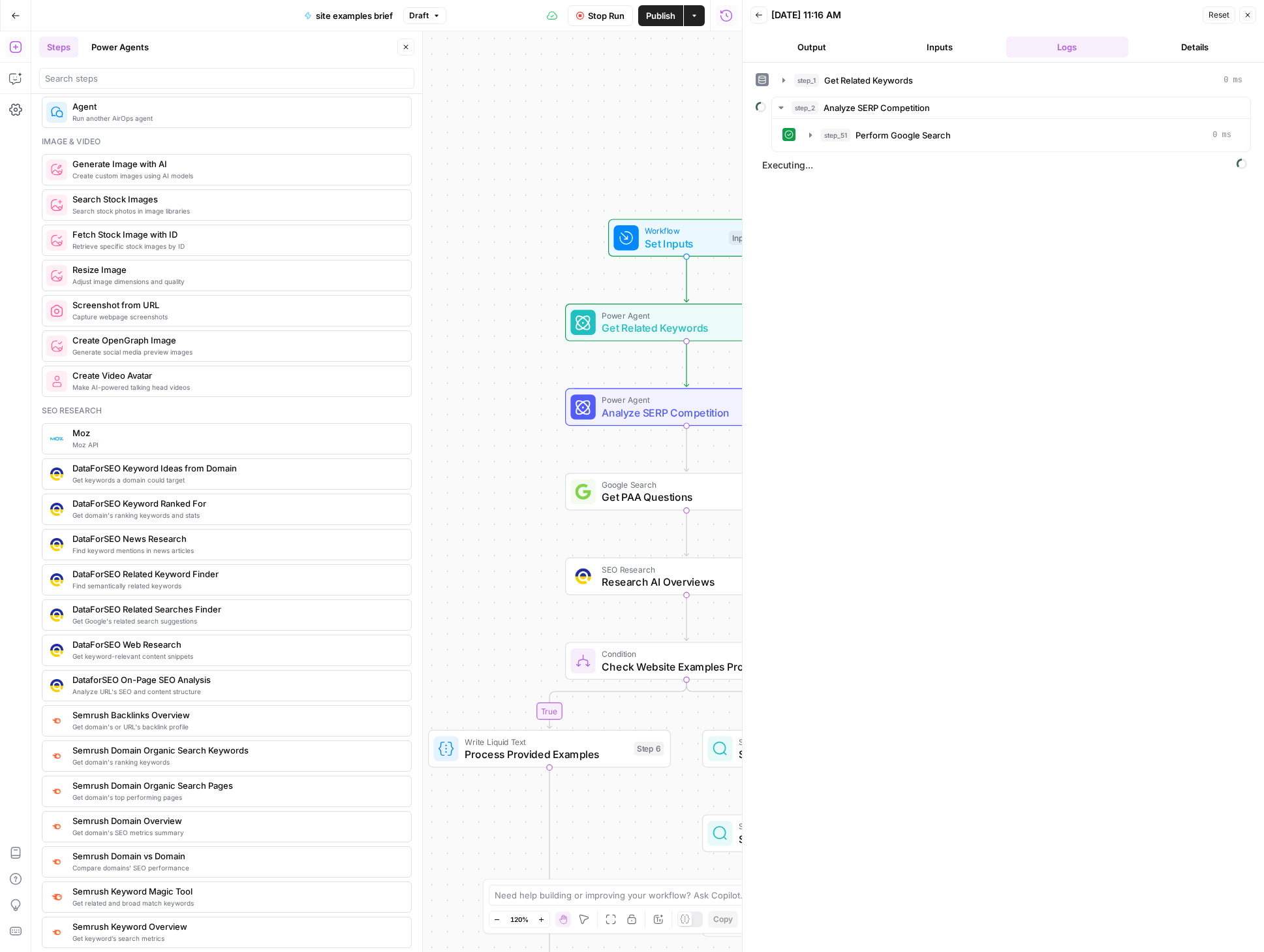
scroll to position [878, 0]
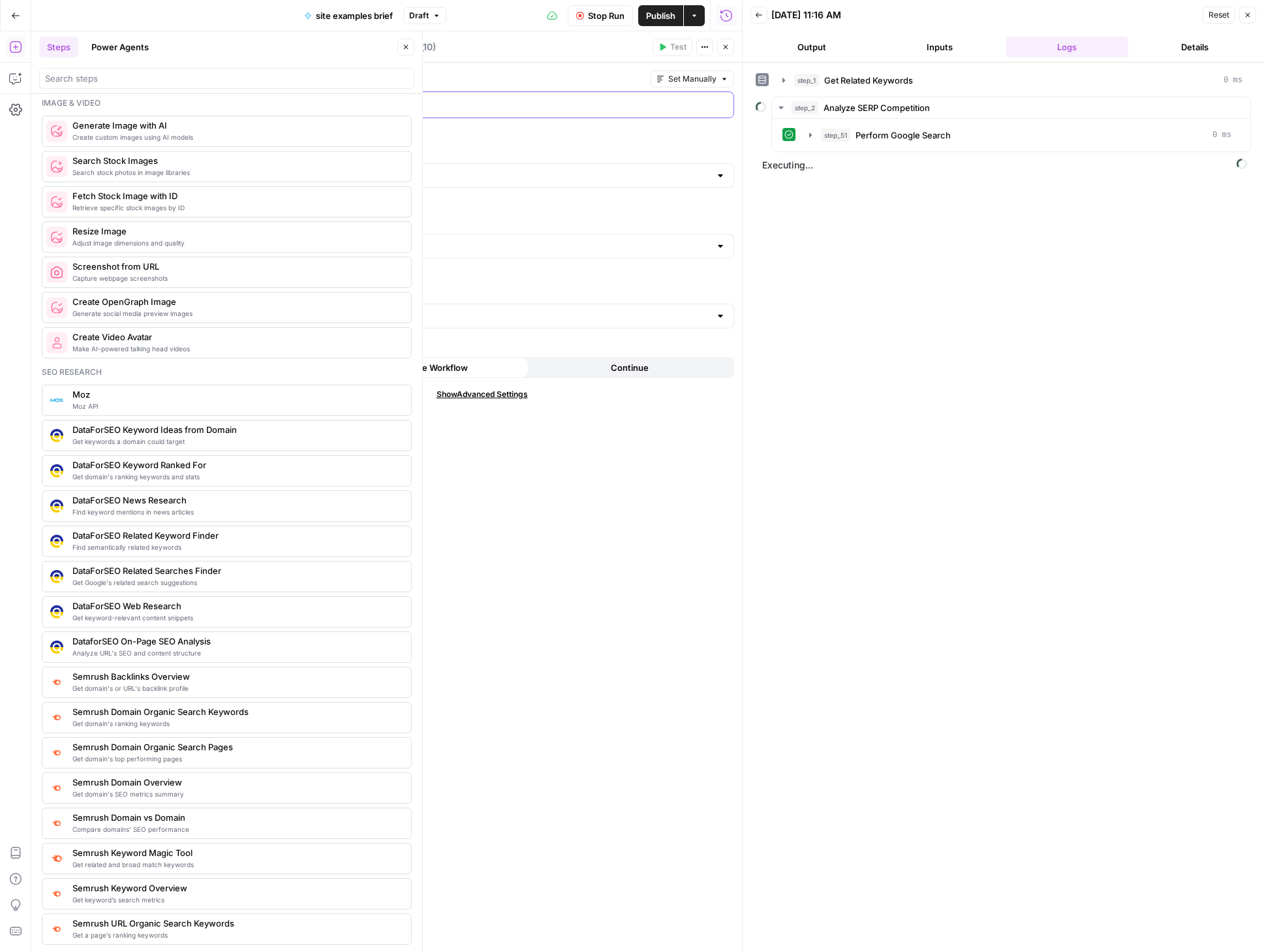
click at [352, 105] on p at bounding box center [482, 104] width 488 height 13
click at [719, 101] on icon "button" at bounding box center [722, 104] width 7 height 7
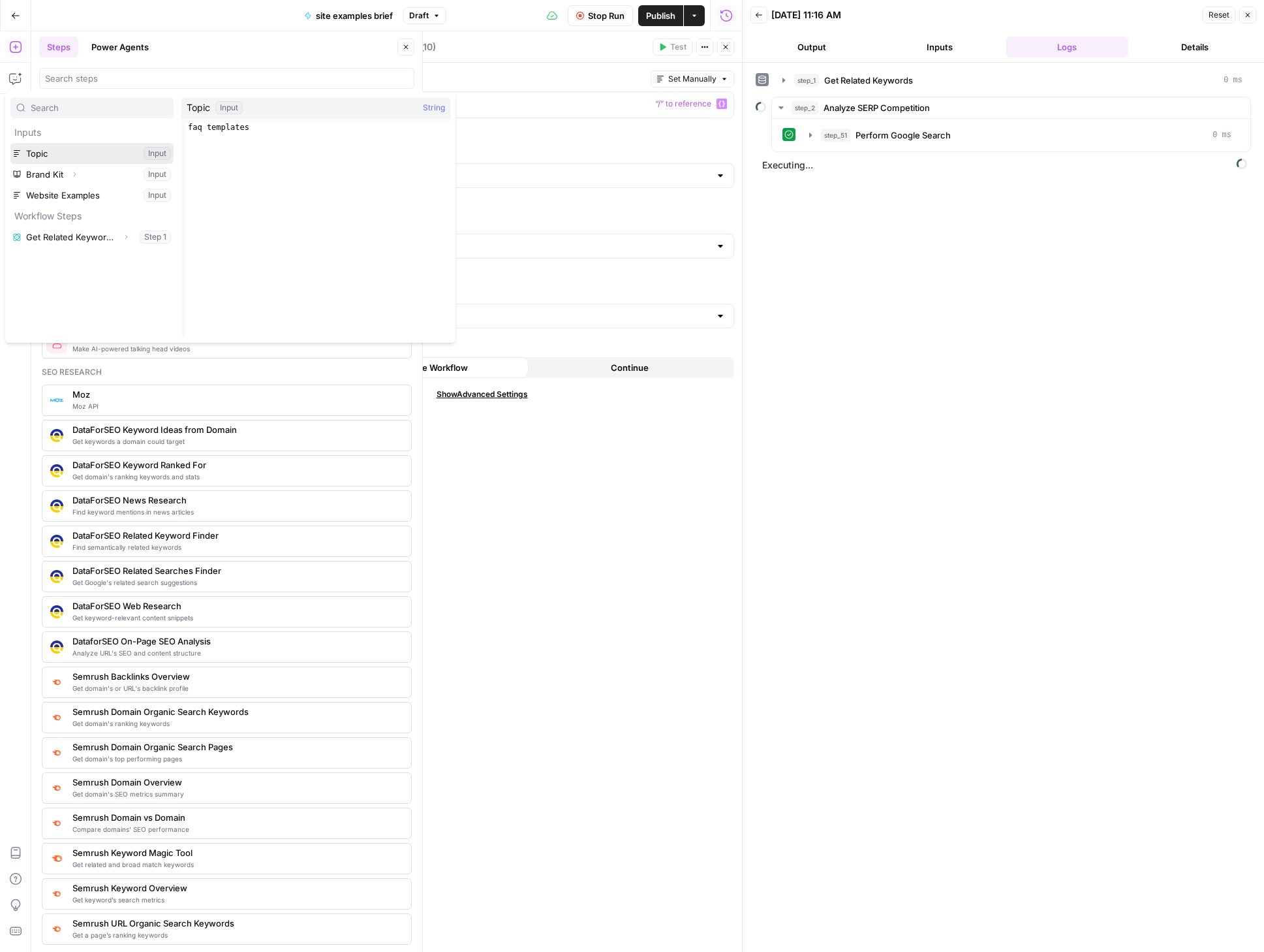
click at [94, 155] on button "Select variable Topic" at bounding box center [92, 153] width 163 height 21
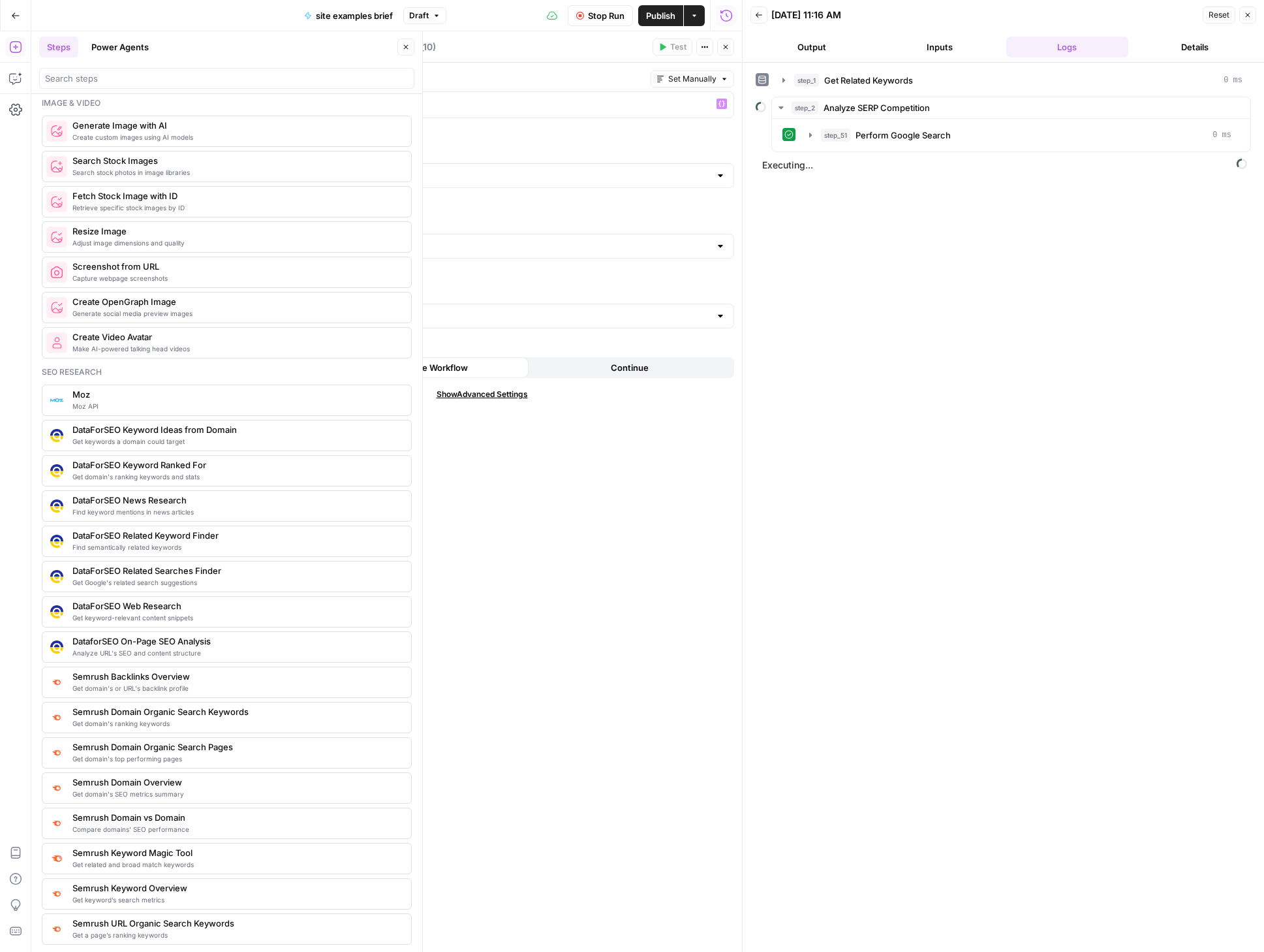
click at [737, 244] on div at bounding box center [743, 476] width 13 height 952
click at [721, 246] on div at bounding box center [720, 246] width 11 height 13
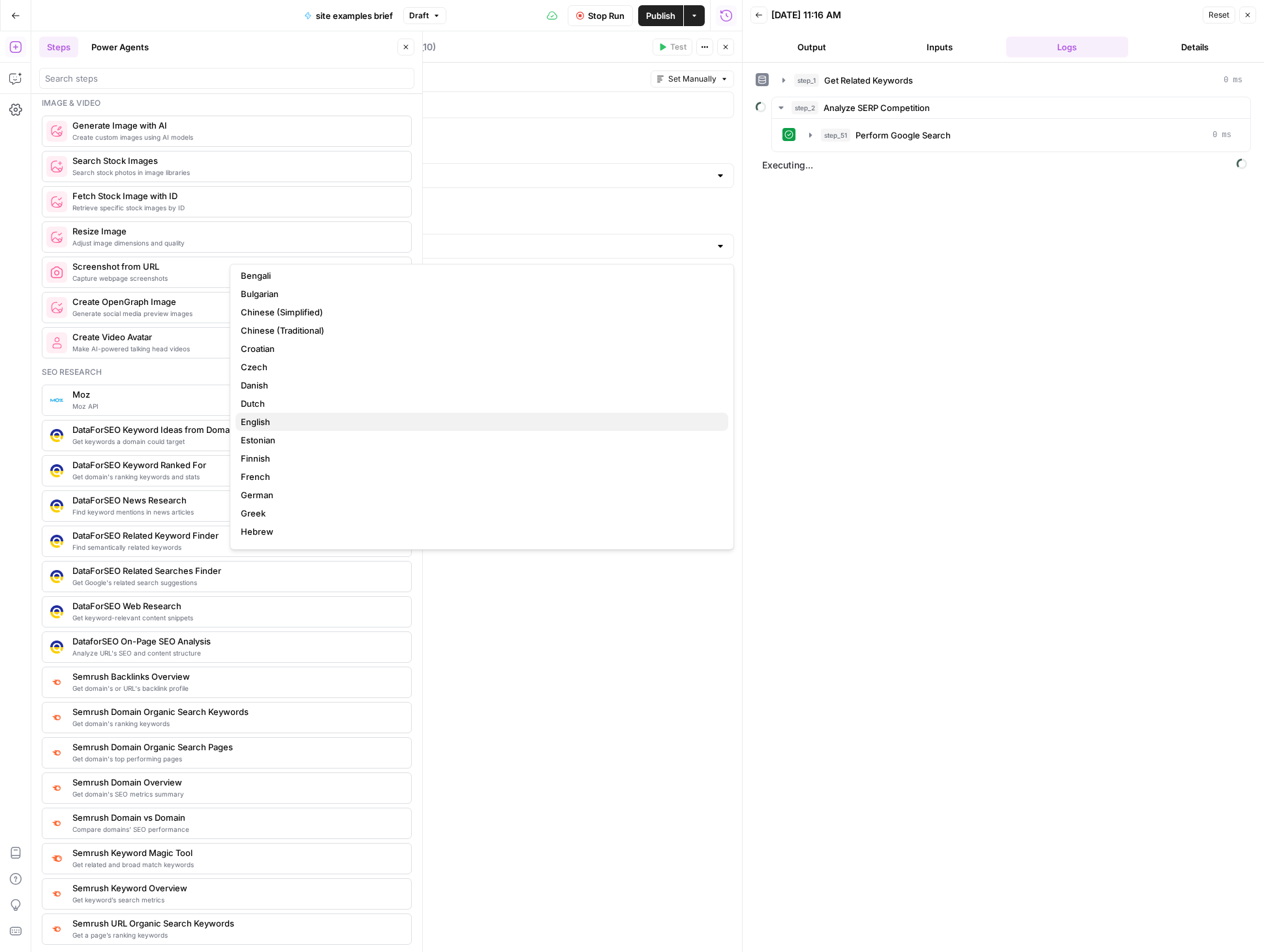
scroll to position [67, 0]
click at [275, 416] on span "English" at bounding box center [479, 414] width 477 height 13
type input "English"
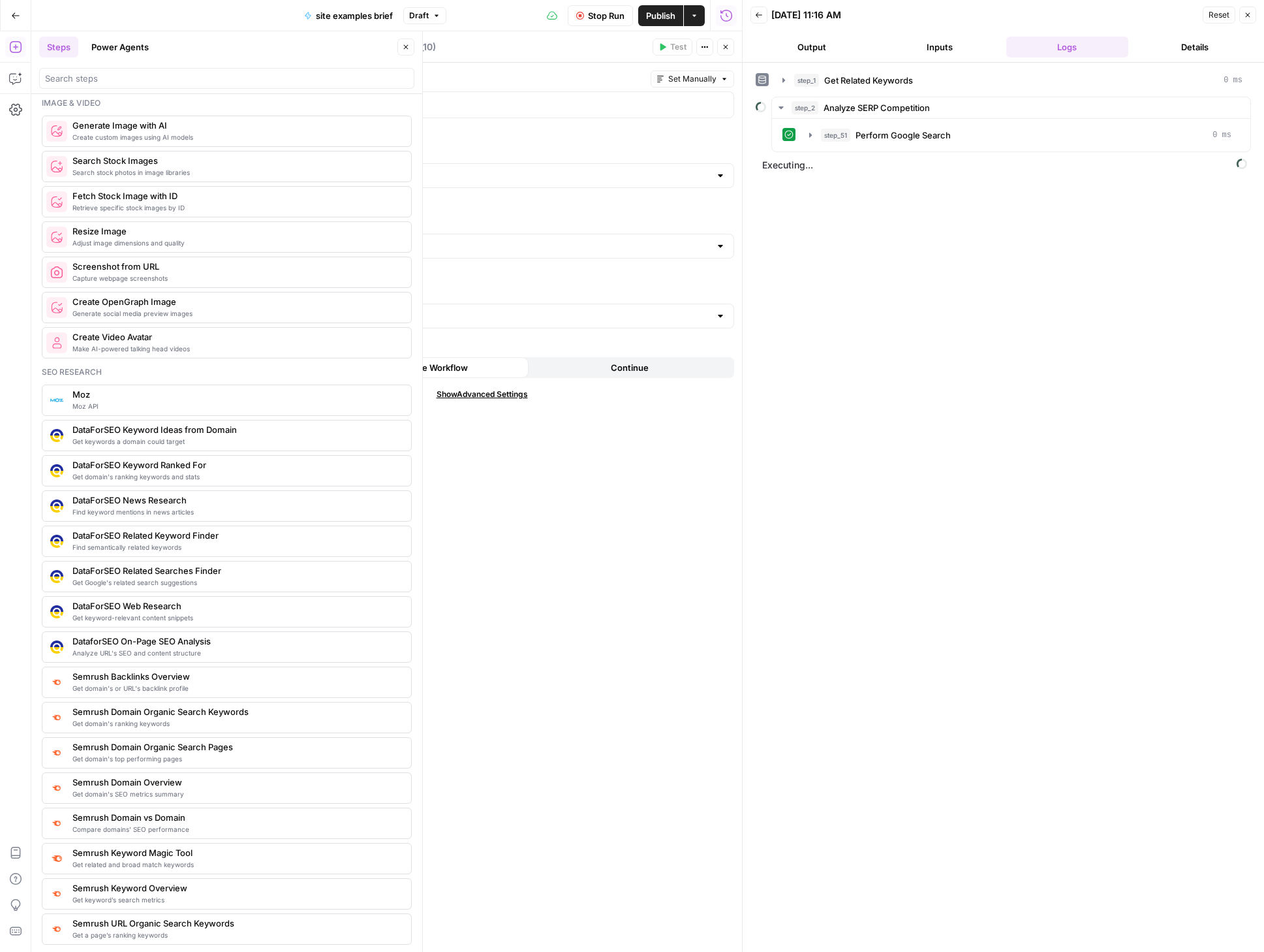
click at [601, 492] on div "Keyword Set Manually ** ***** ** The keyword you want related ideas for Locatio…" at bounding box center [482, 507] width 520 height 889
click at [811, 159] on icon "button" at bounding box center [810, 163] width 11 height 11
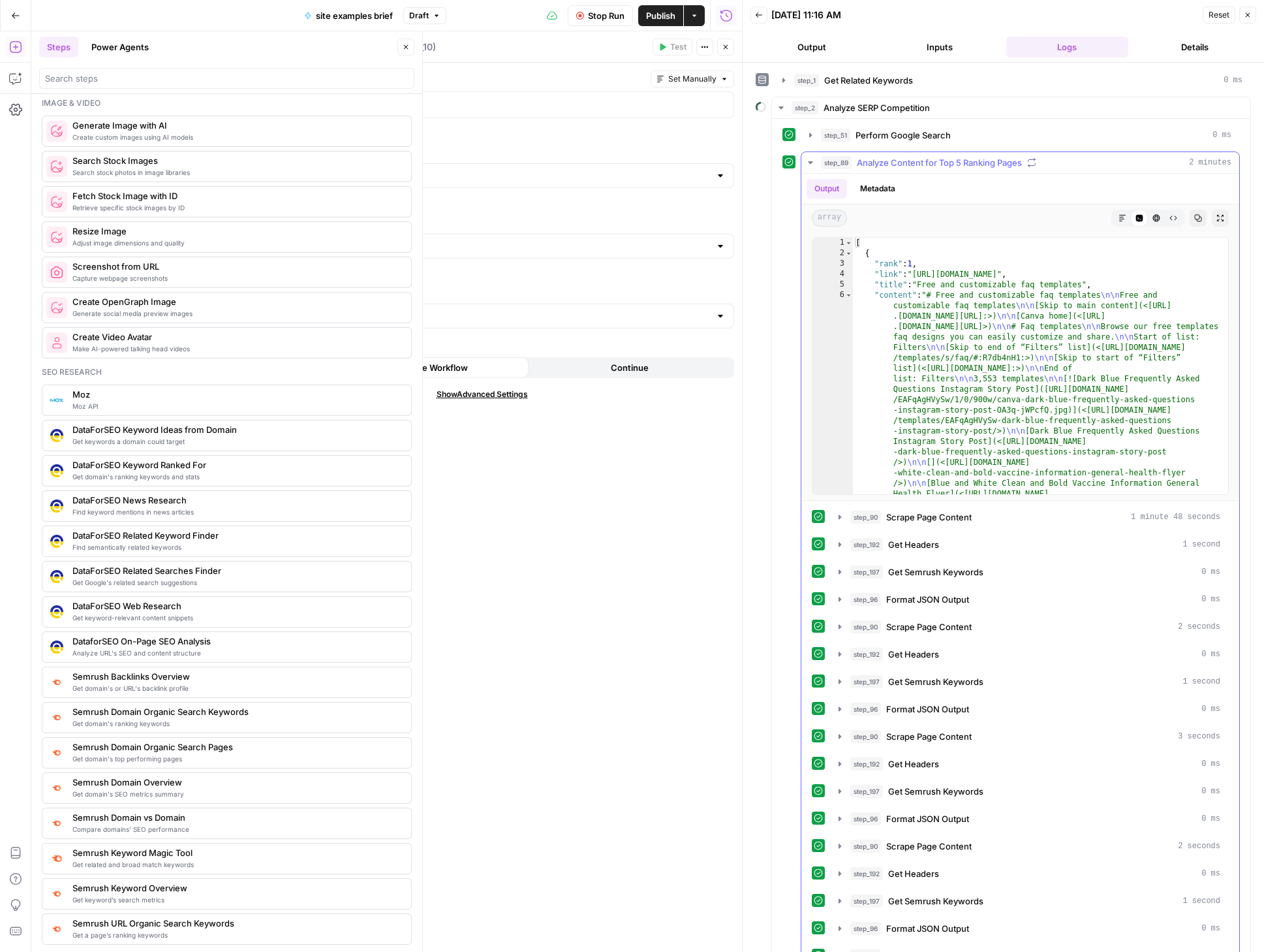
click at [811, 159] on icon "button" at bounding box center [810, 163] width 11 height 11
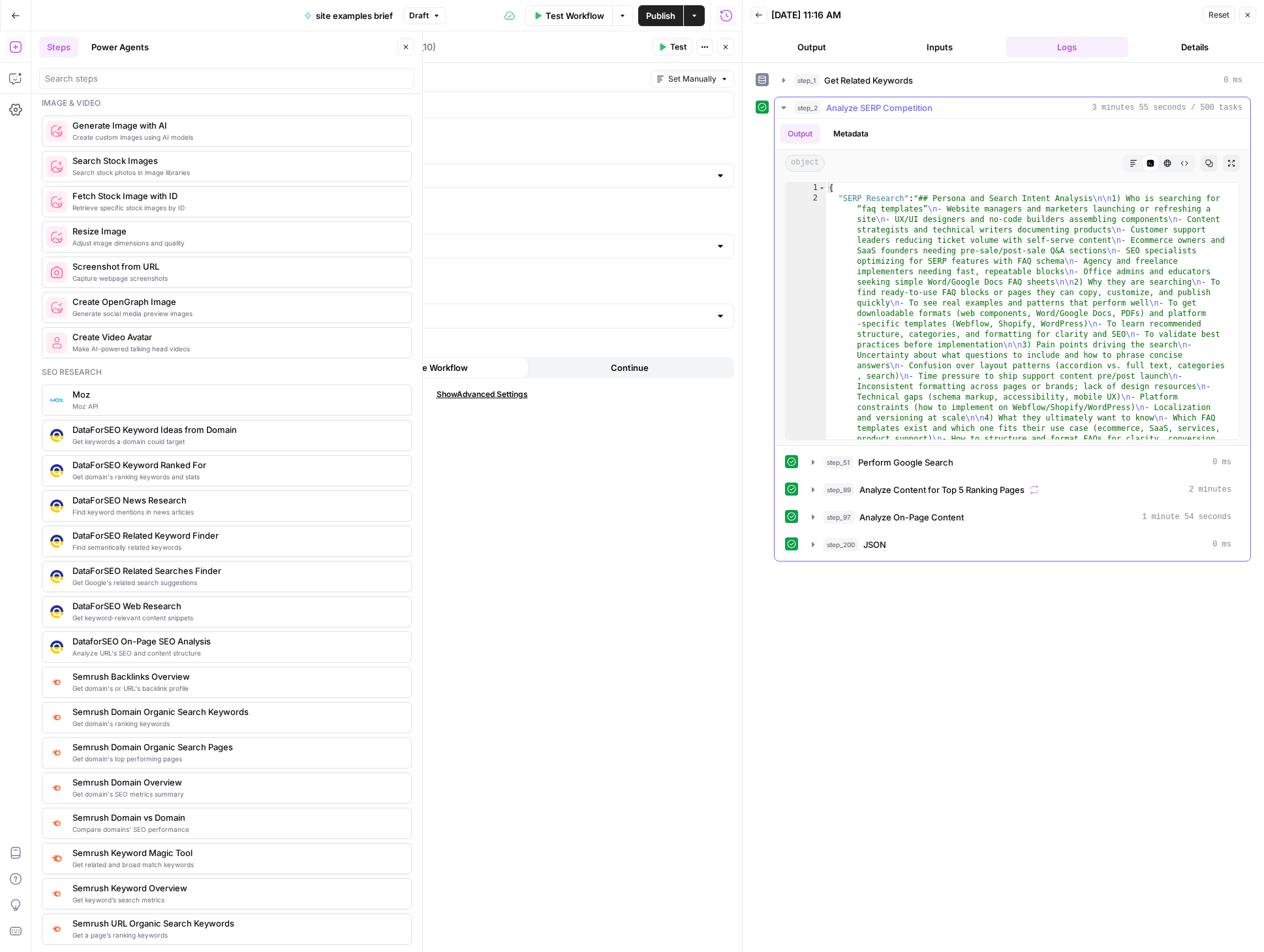
click at [784, 107] on icon "button" at bounding box center [783, 107] width 5 height 3
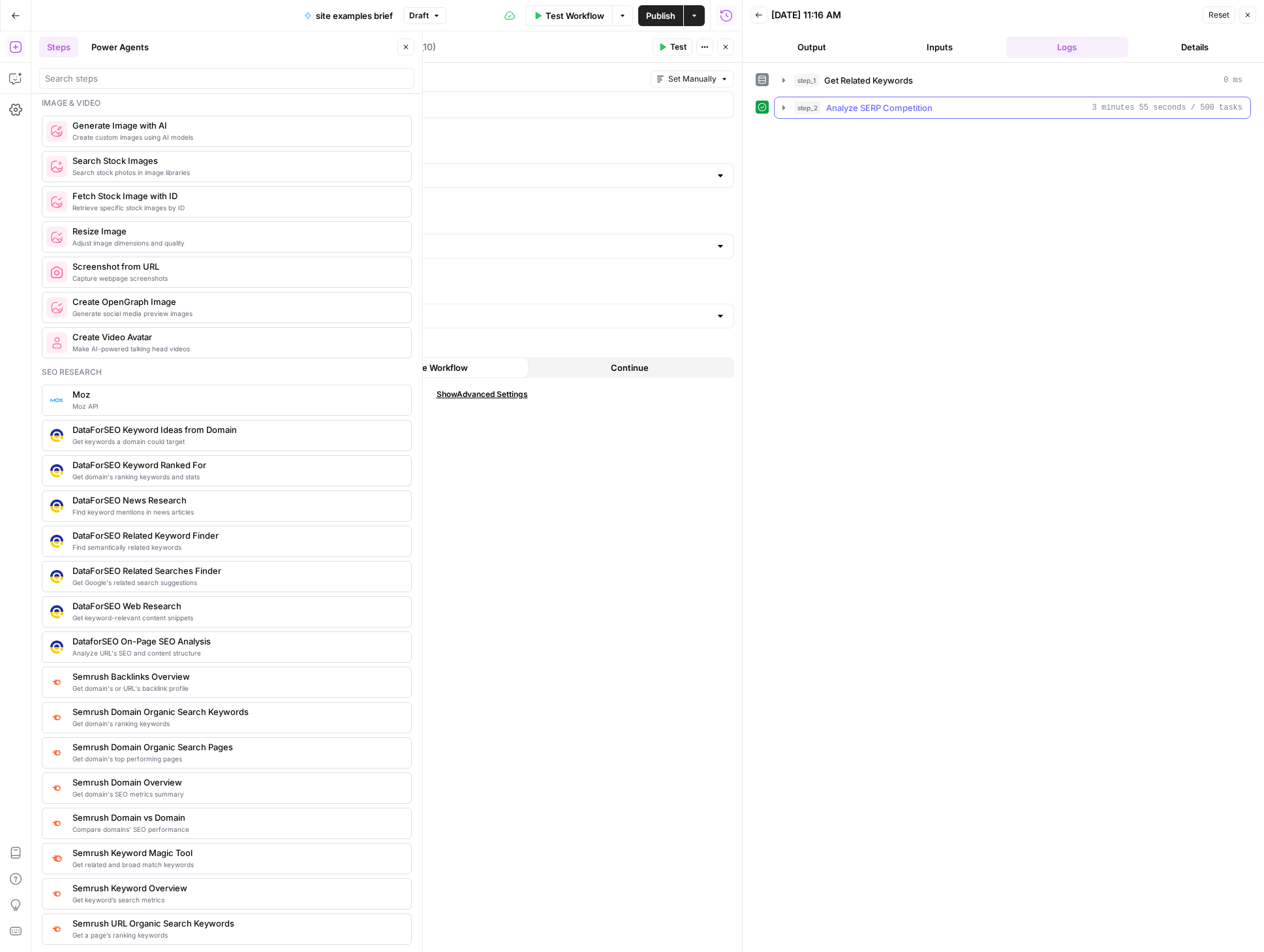
click at [782, 107] on icon "button" at bounding box center [784, 107] width 3 height 5
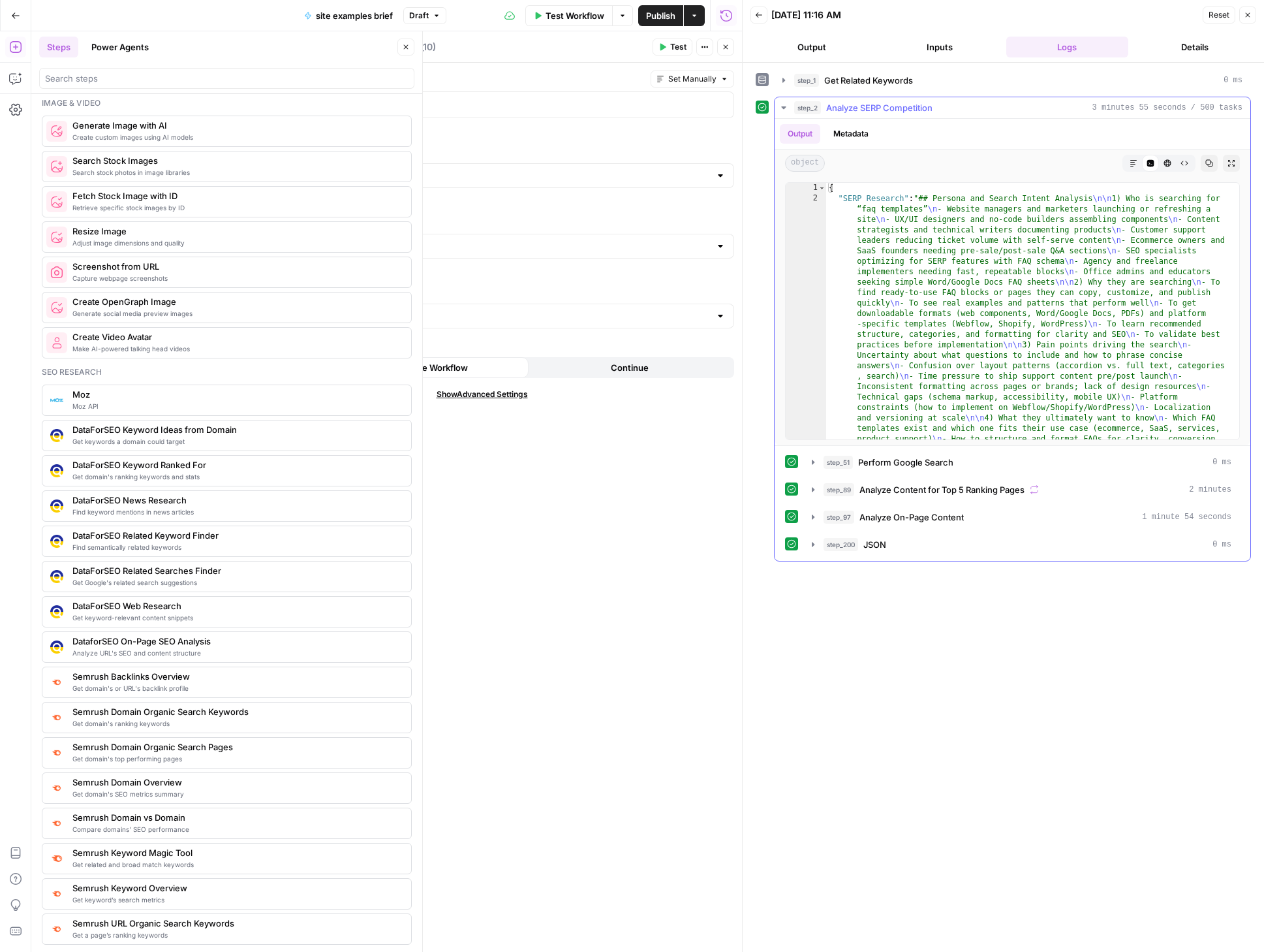
click at [782, 107] on icon "button" at bounding box center [783, 107] width 5 height 3
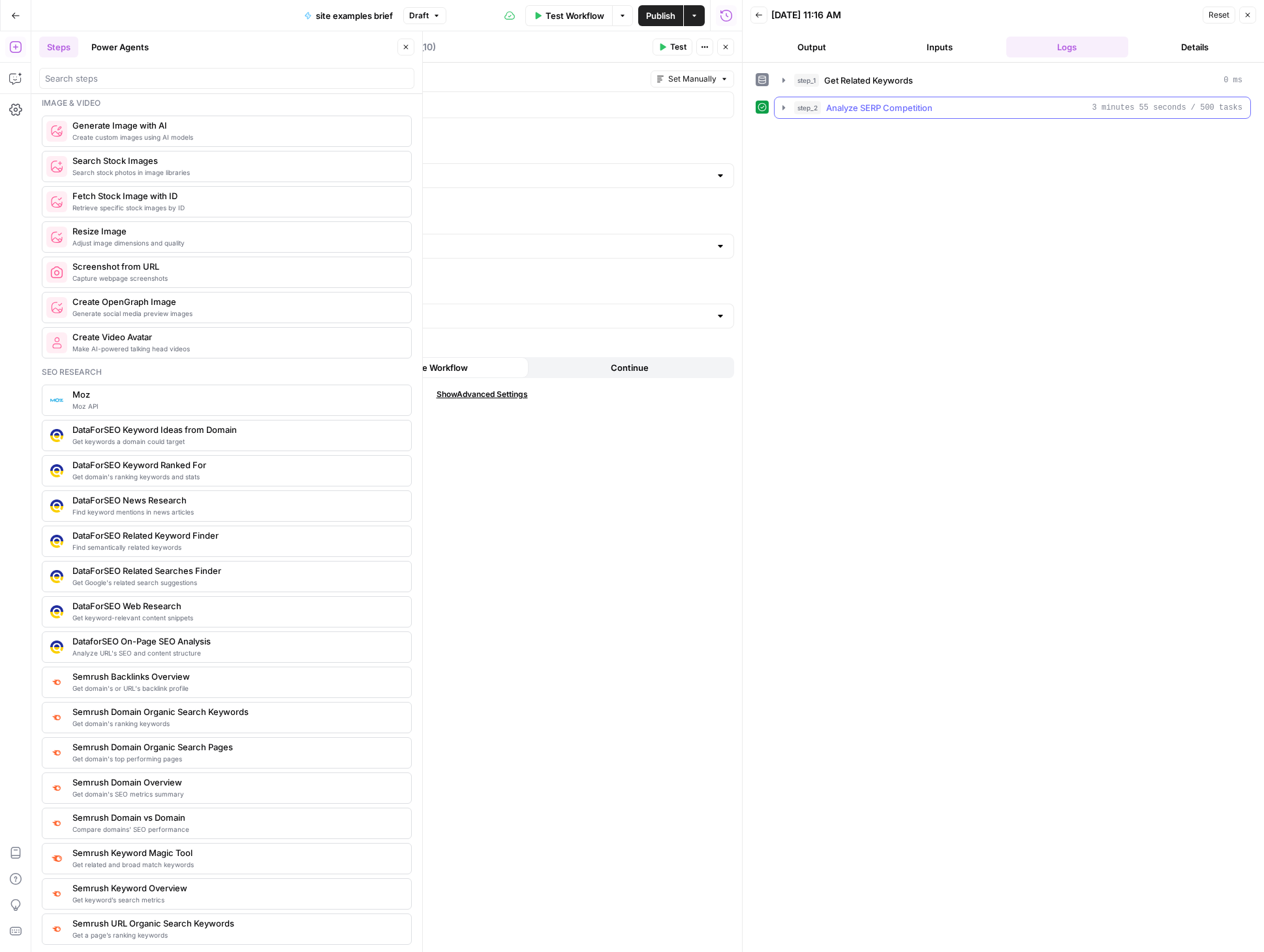
click at [784, 106] on icon "button" at bounding box center [784, 107] width 3 height 5
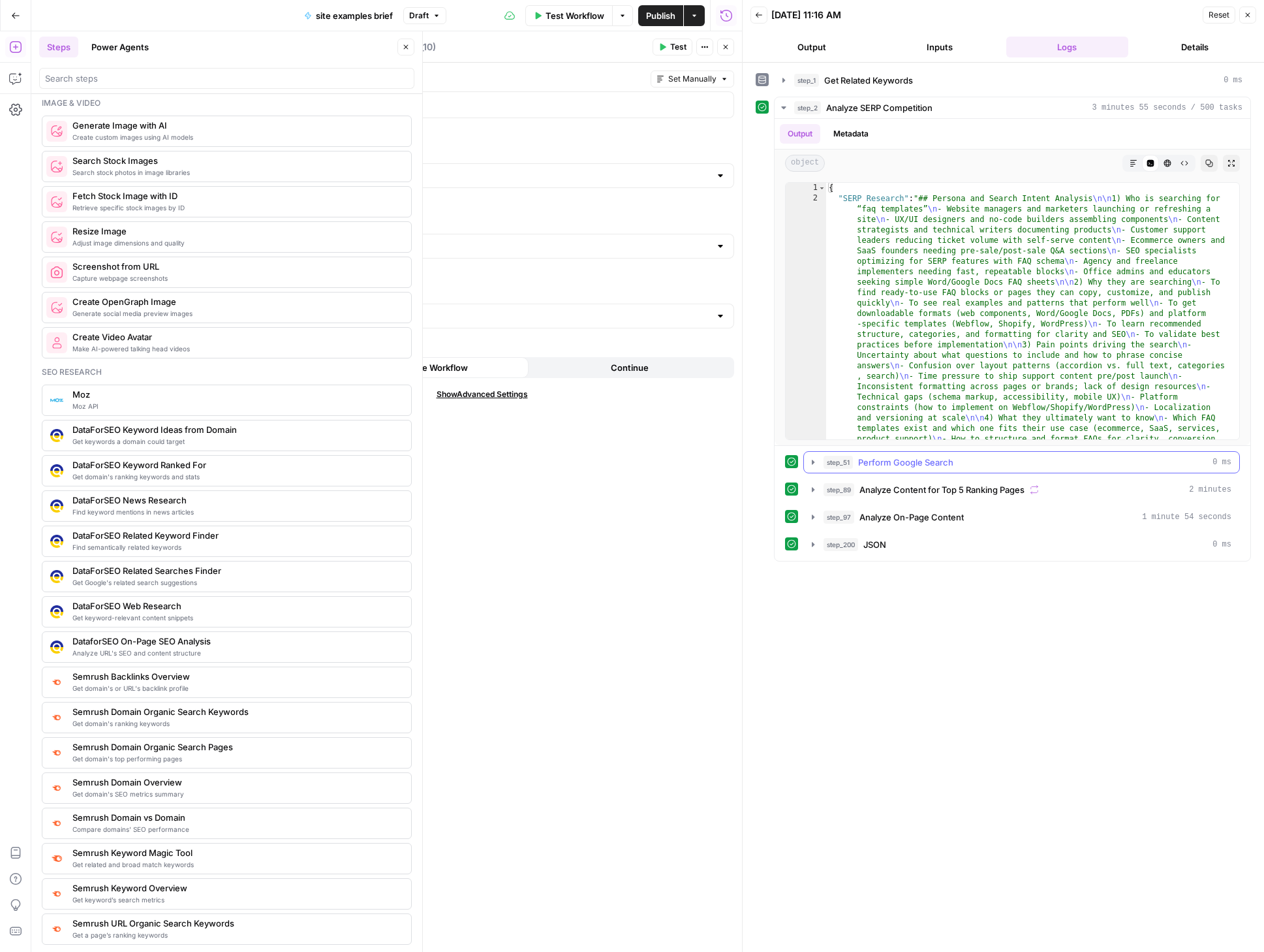
click at [809, 460] on icon "button" at bounding box center [813, 462] width 11 height 11
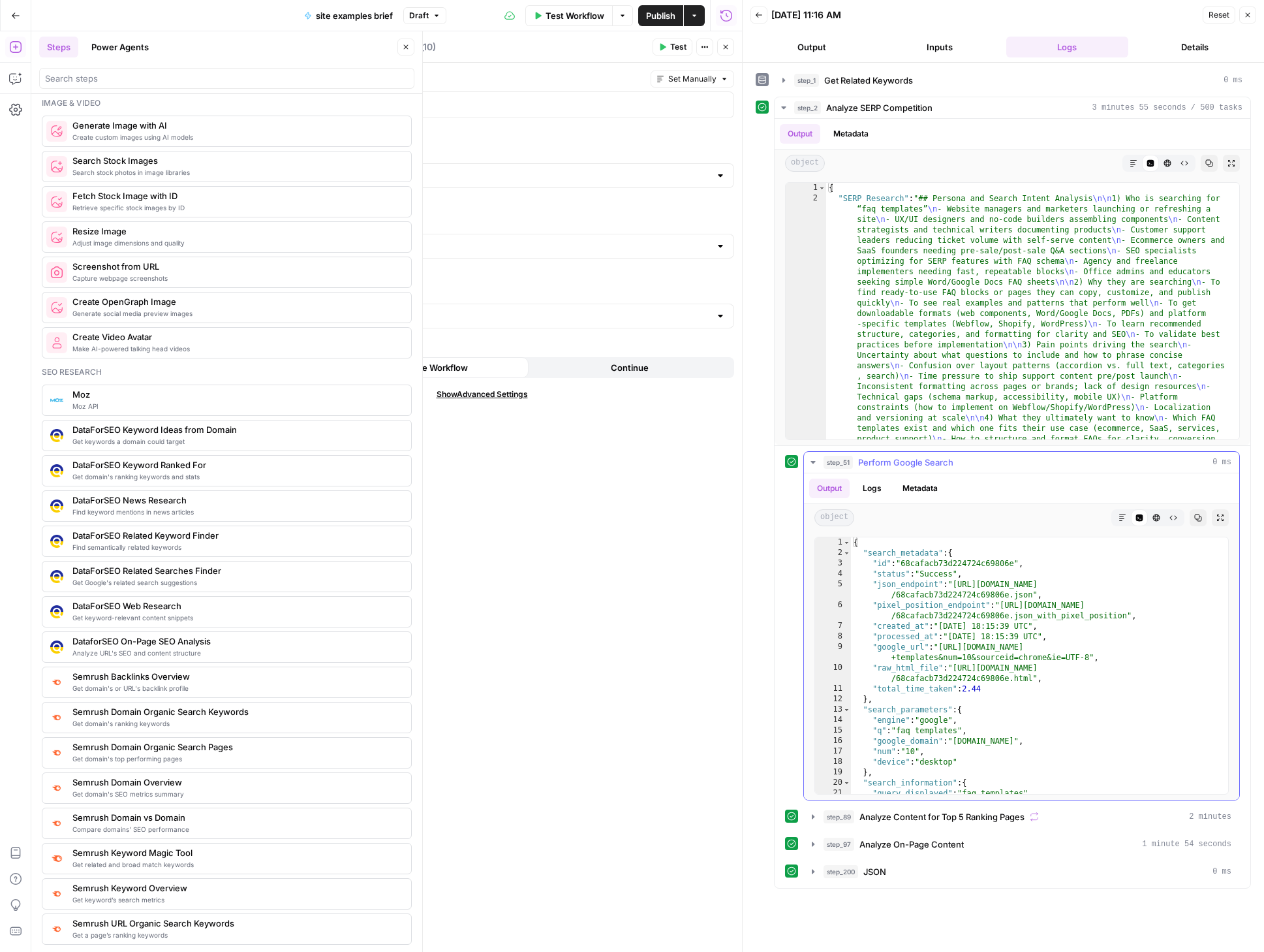
click at [809, 460] on icon "button" at bounding box center [813, 462] width 11 height 11
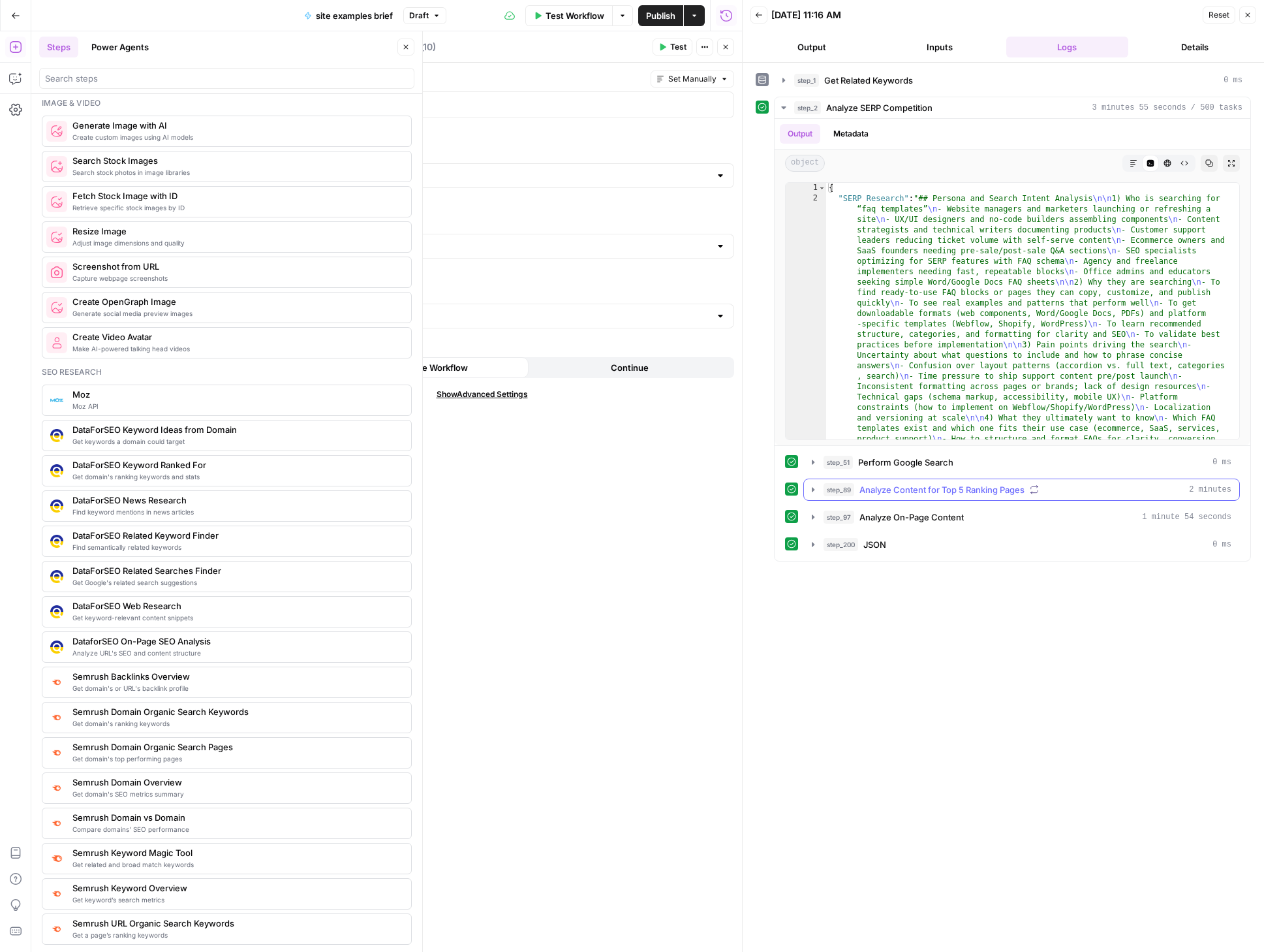
click at [812, 493] on icon "button" at bounding box center [813, 490] width 11 height 11
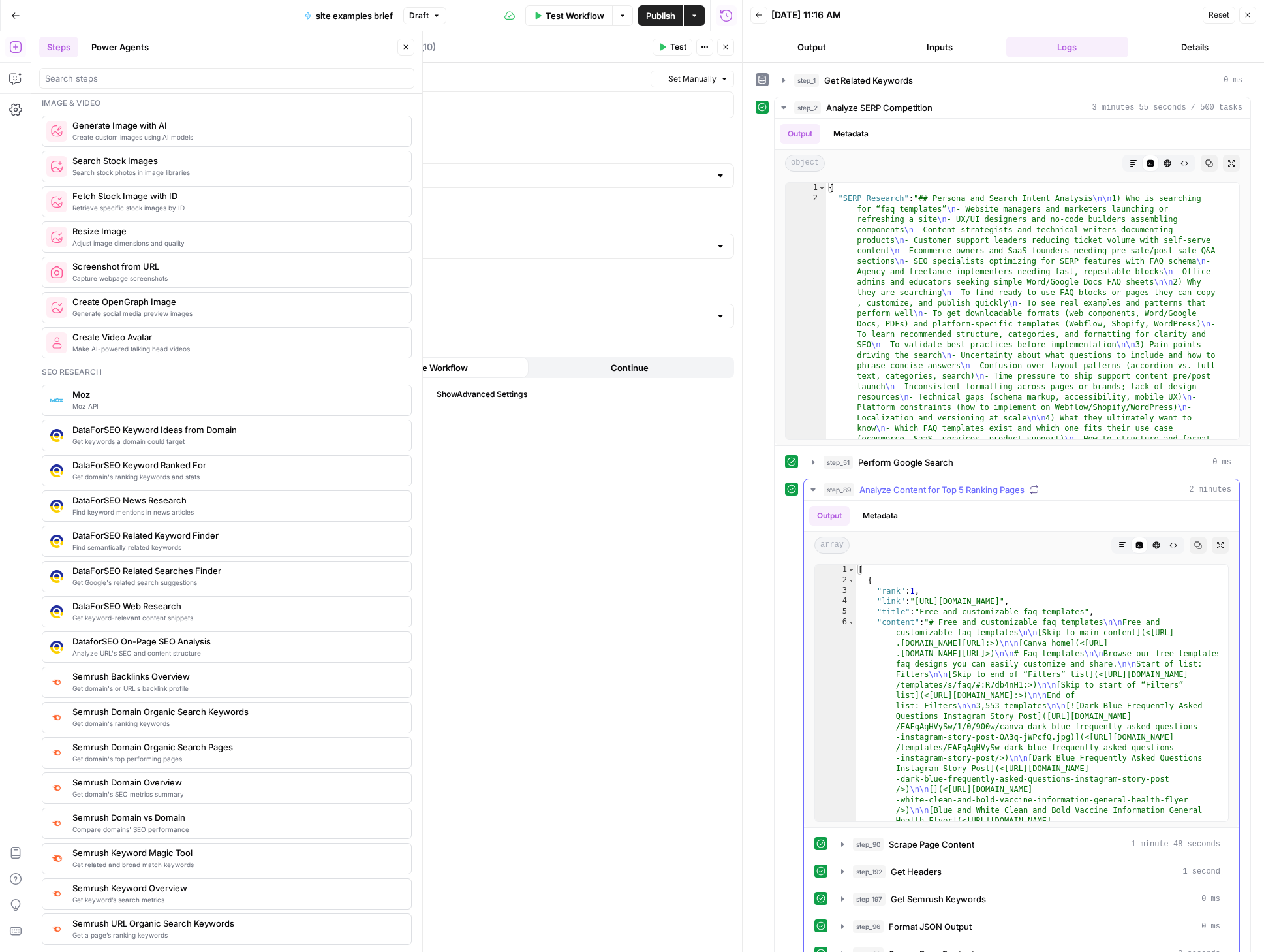
click at [814, 491] on icon "button" at bounding box center [813, 490] width 11 height 11
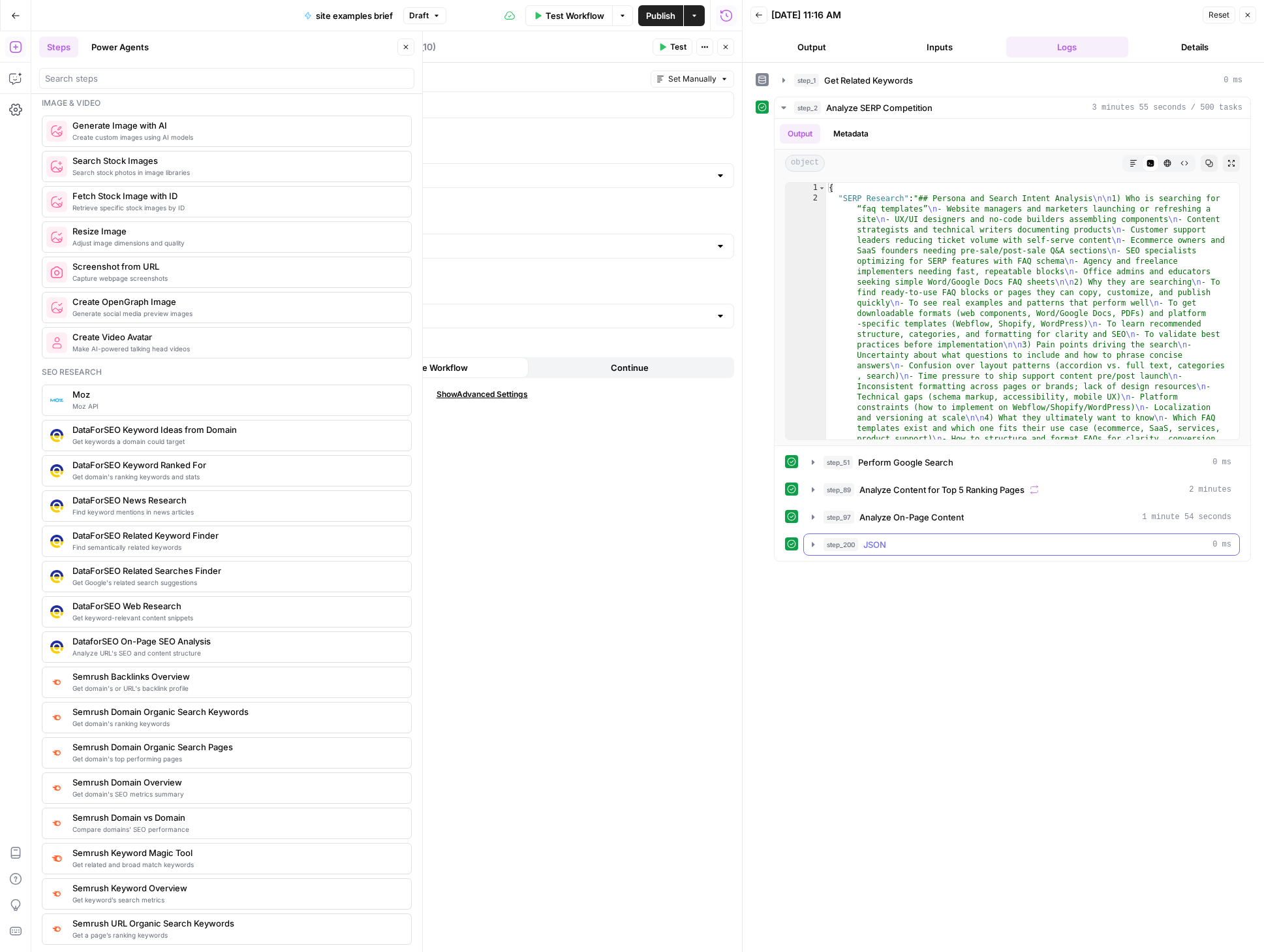
click at [820, 544] on button "step_200 JSON 0 ms" at bounding box center [1022, 544] width 436 height 21
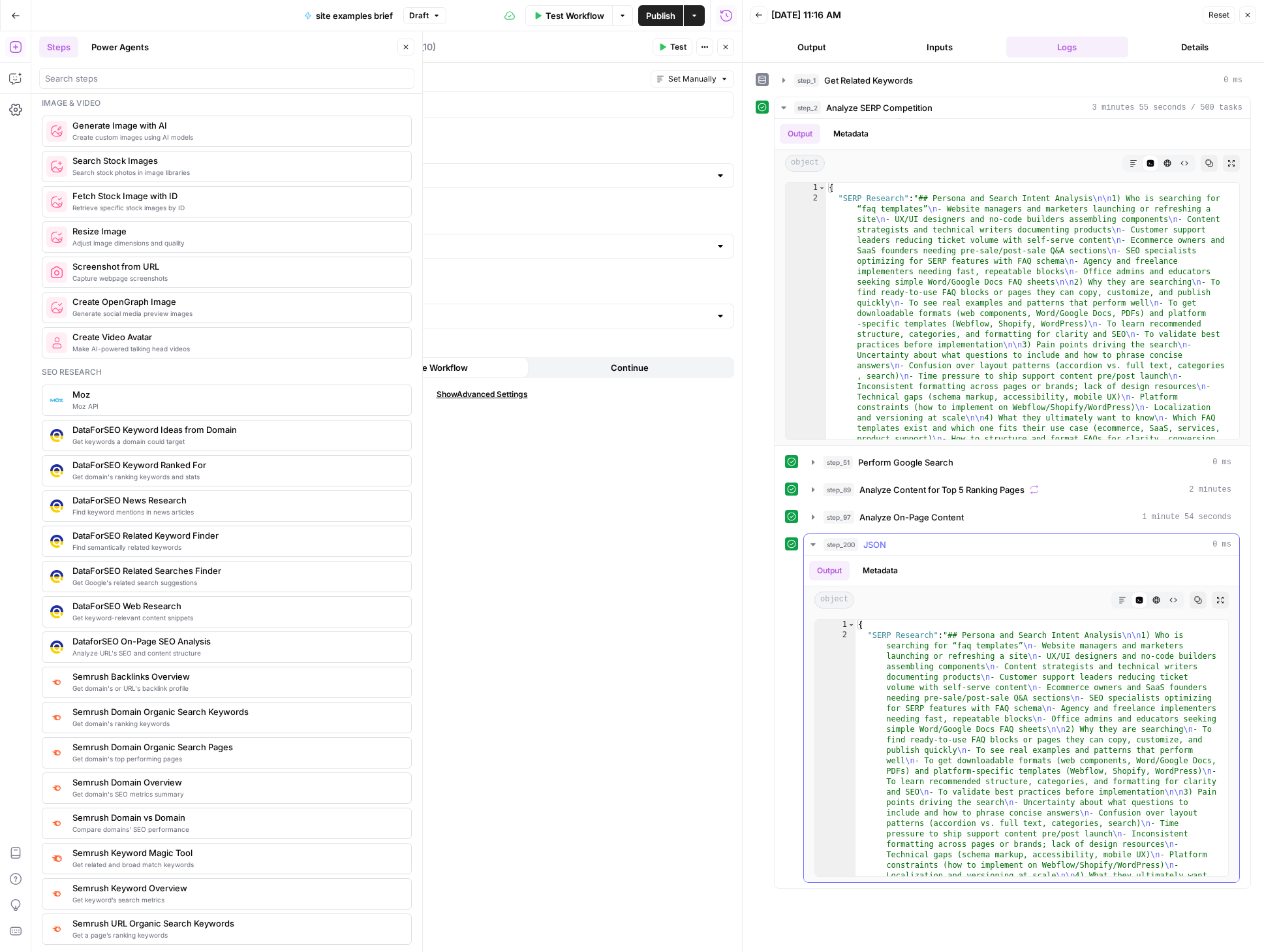
click at [816, 544] on icon "button" at bounding box center [813, 544] width 11 height 11
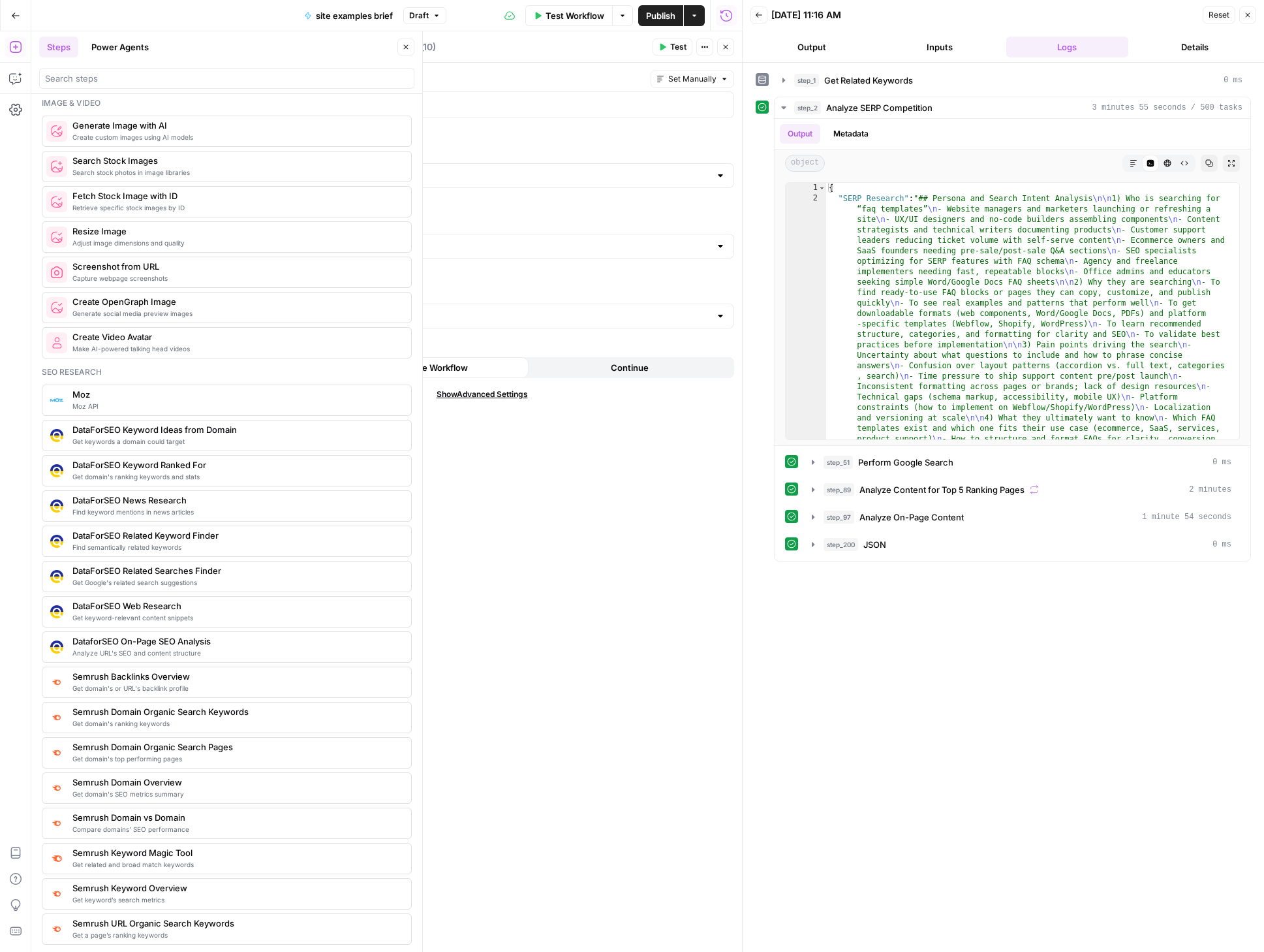
click at [1245, 15] on icon "button" at bounding box center [1248, 15] width 8 height 8
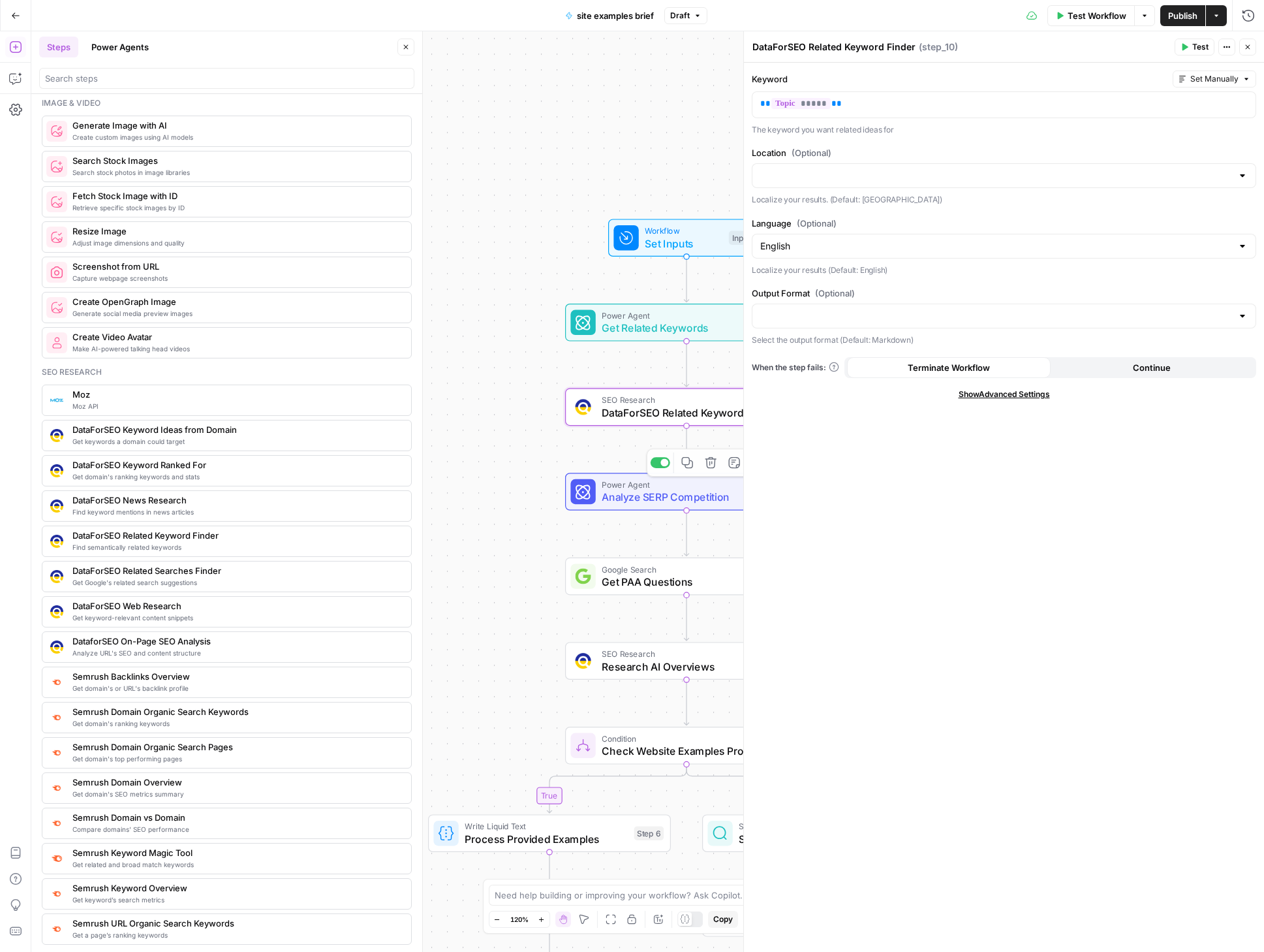
click at [676, 412] on span "DataForSEO Related Keyword Finder" at bounding box center [682, 412] width 160 height 15
click at [1187, 48] on icon "button" at bounding box center [1185, 47] width 8 height 8
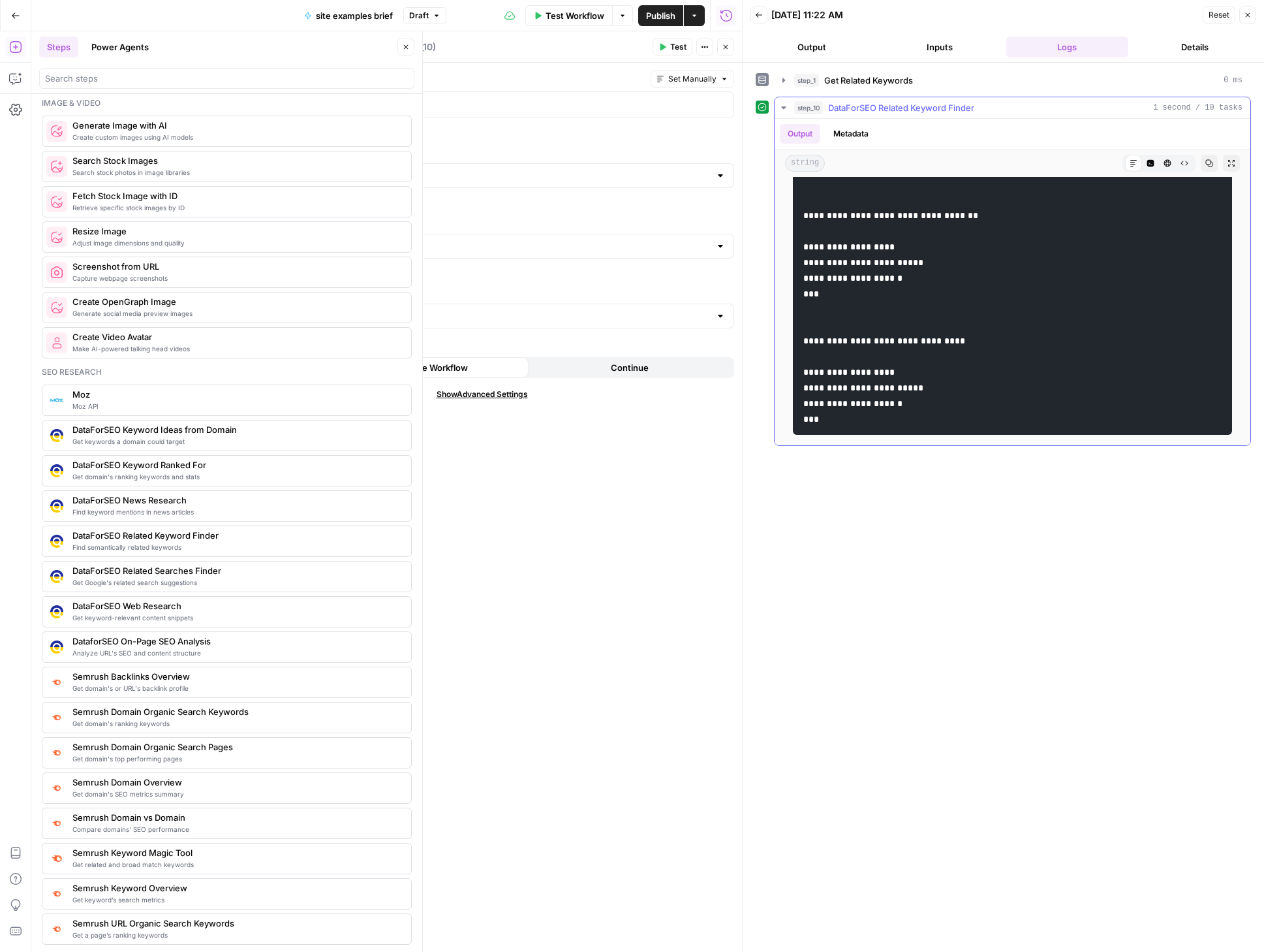
scroll to position [2426, 0]
click at [1251, 16] on icon "button" at bounding box center [1248, 15] width 8 height 8
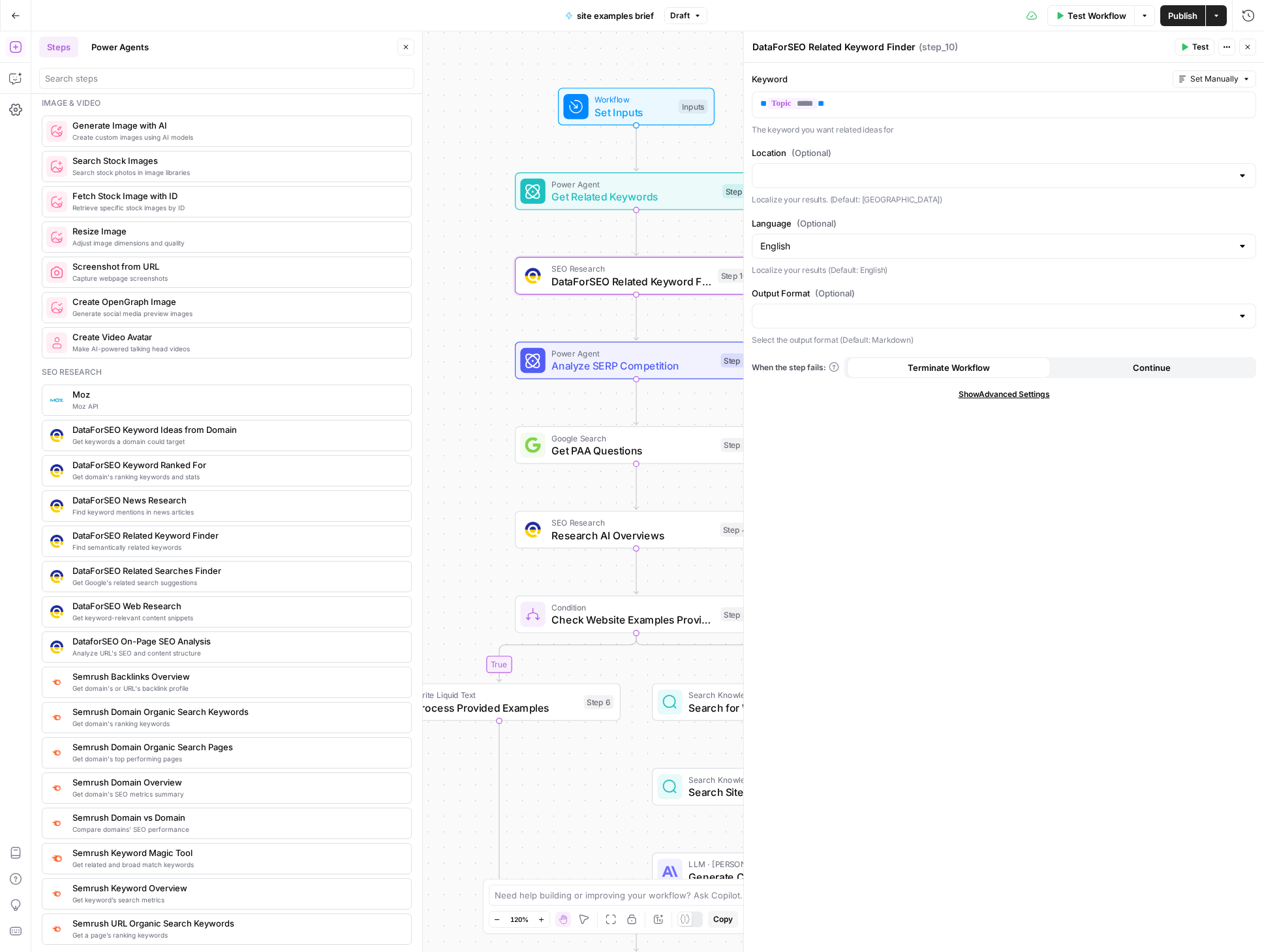
drag, startPoint x: 527, startPoint y: 448, endPoint x: 514, endPoint y: 364, distance: 85.0
click at [476, 318] on div "true false Workflow Set Inputs Inputs Power Agent Get Related Keywords Step 1 S…" at bounding box center [648, 492] width 1233 height 921
click at [632, 354] on span "Power Agent" at bounding box center [633, 354] width 163 height 13
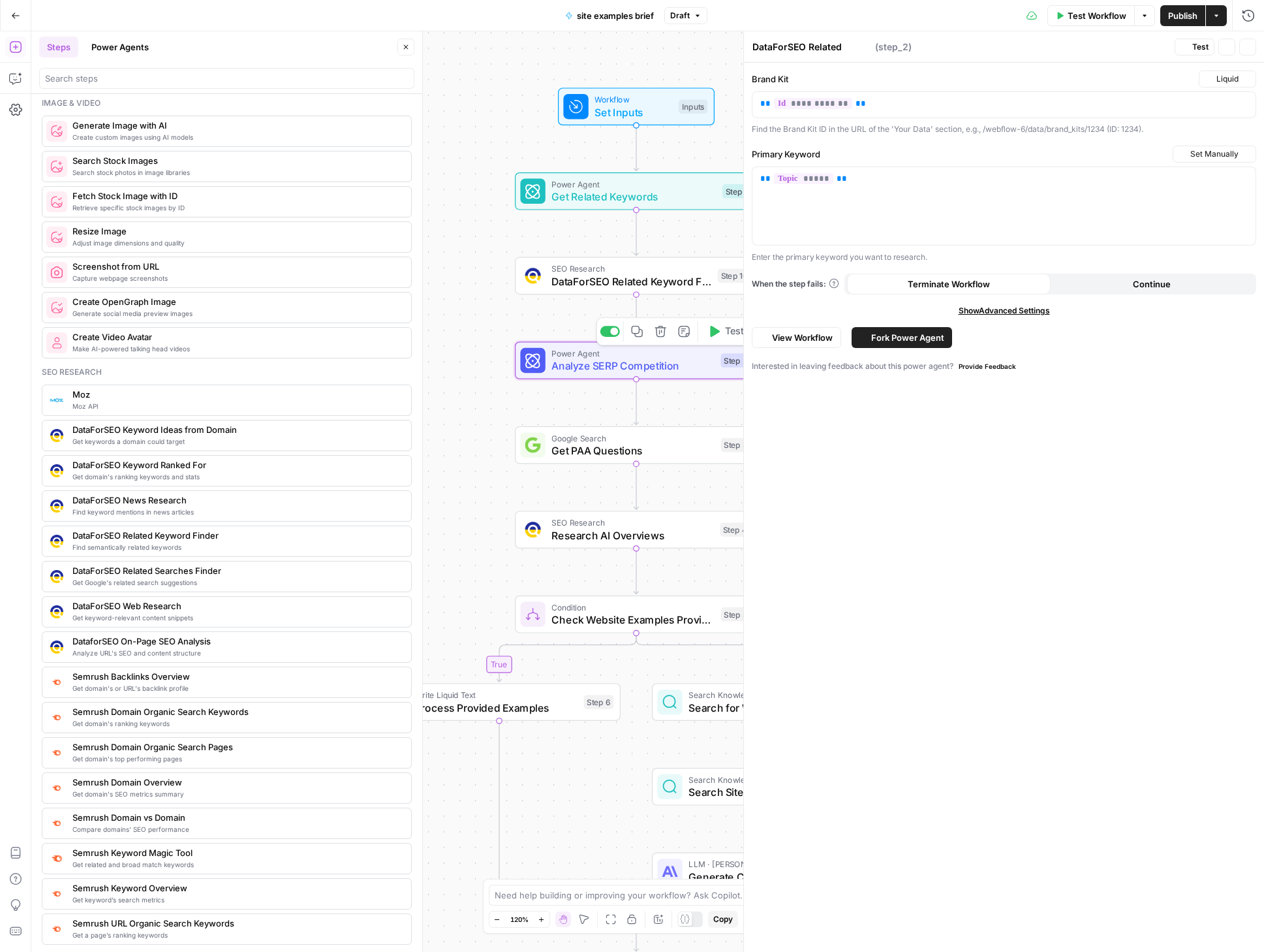
type textarea "Analyze SERP Competition"
click at [611, 441] on span "Google Search" at bounding box center [633, 438] width 163 height 13
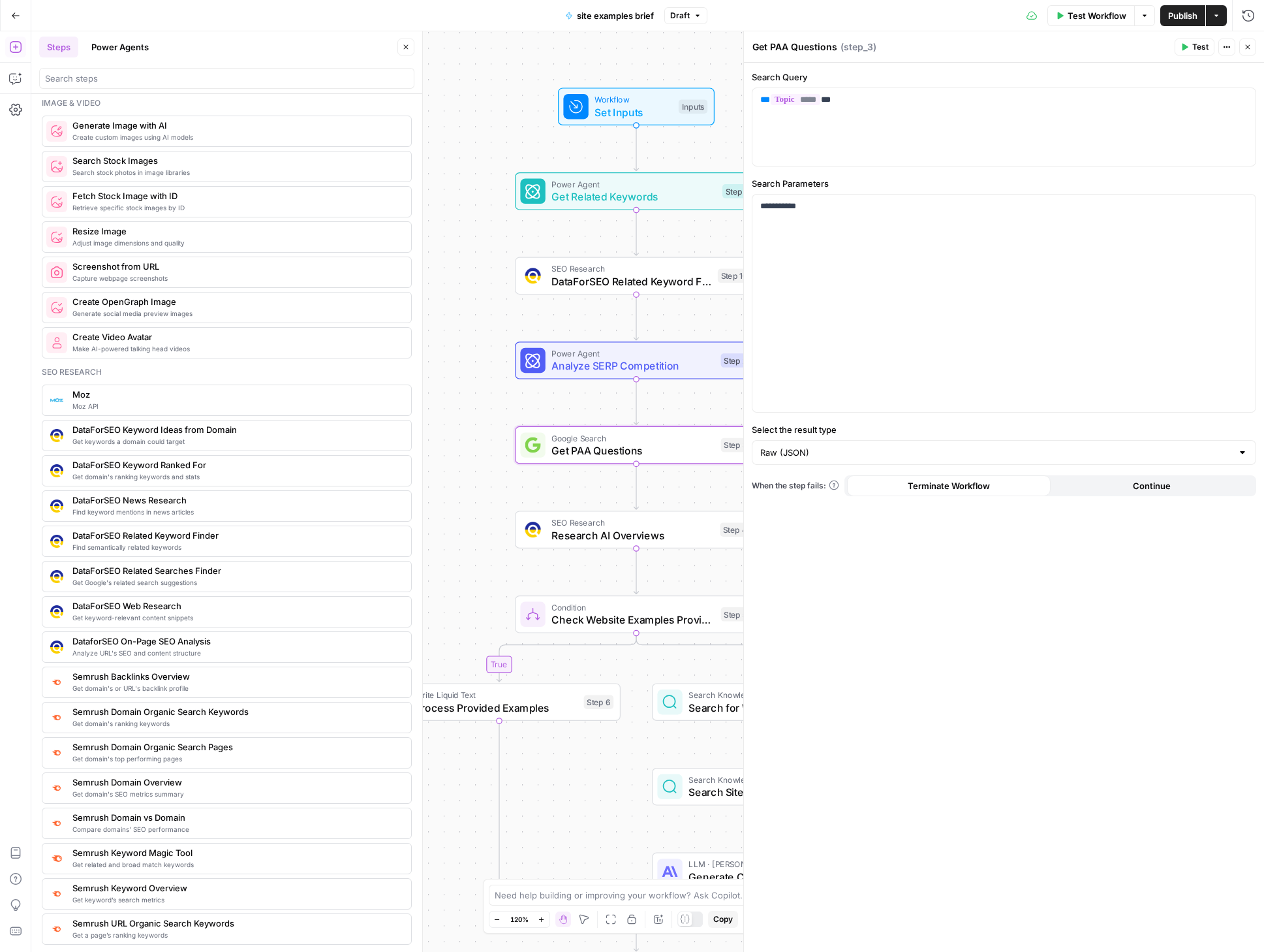
click at [731, 416] on div "true false Workflow Set Inputs Inputs Power Agent Get Related Keywords Step 1 S…" at bounding box center [648, 492] width 1233 height 921
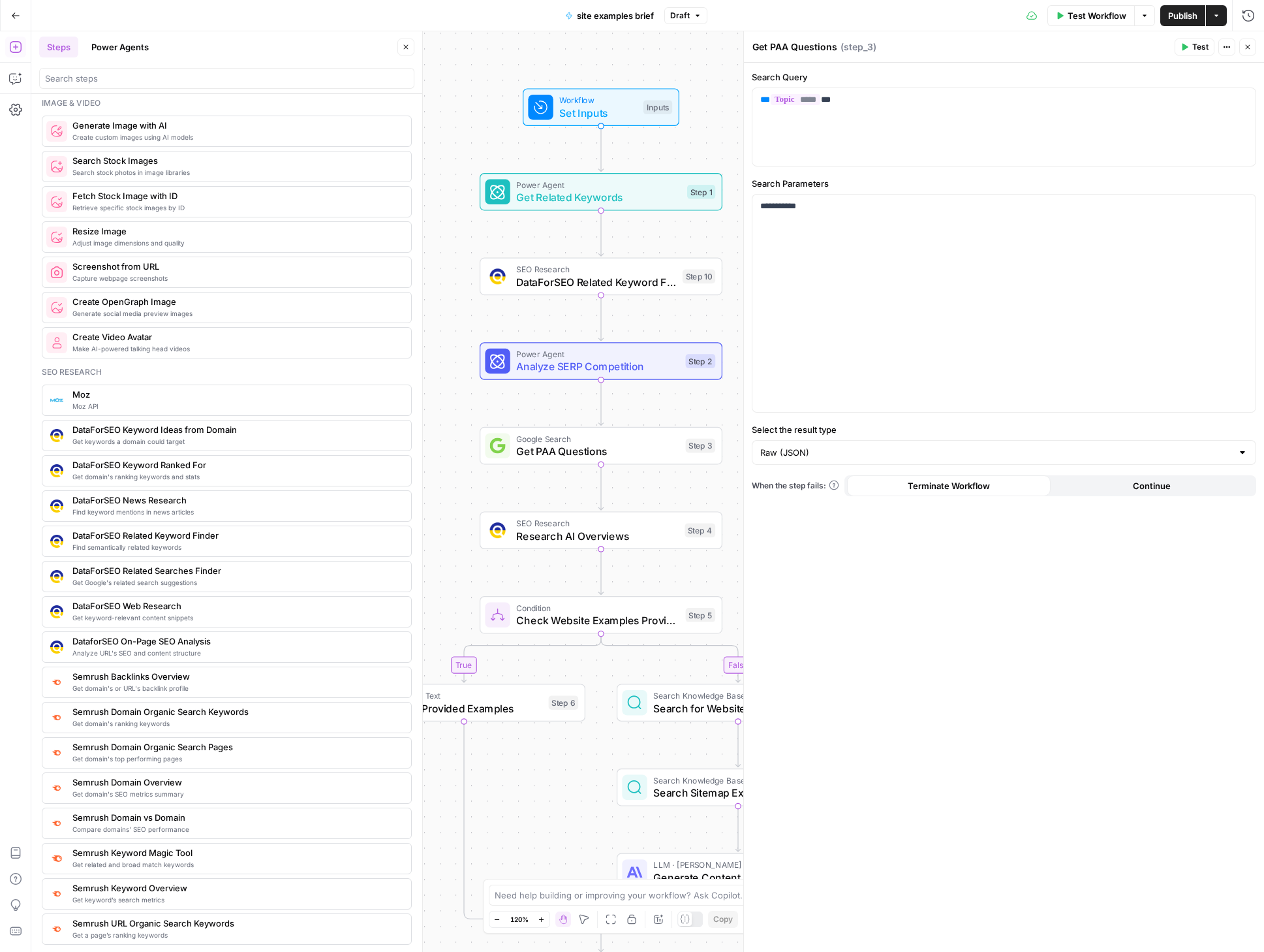
drag, startPoint x: 504, startPoint y: 485, endPoint x: 470, endPoint y: 486, distance: 34.0
click at [470, 486] on div "true false Workflow Set Inputs Inputs Power Agent Get Related Keywords Step 1 S…" at bounding box center [648, 492] width 1233 height 921
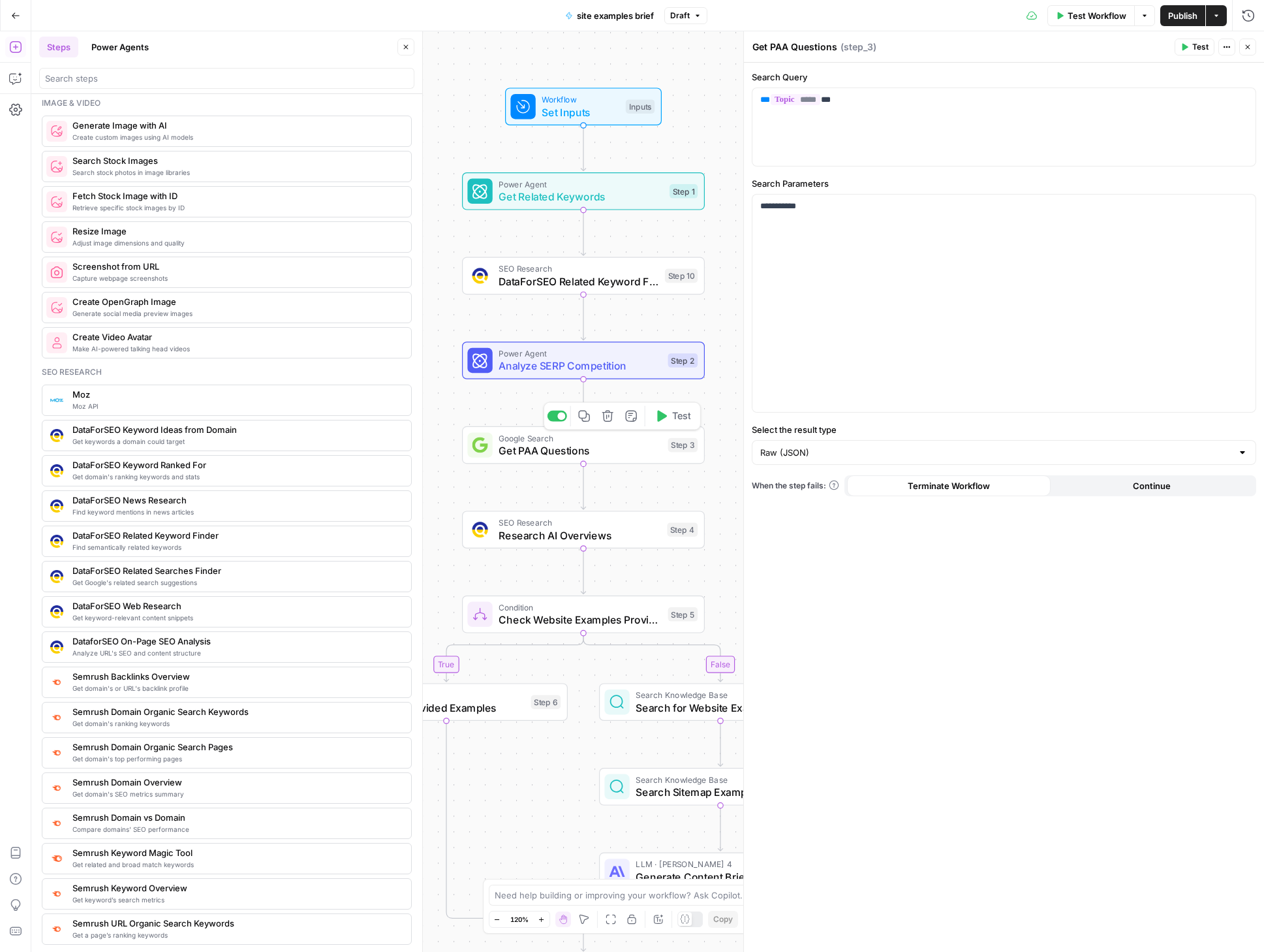
click at [684, 419] on span "Test" at bounding box center [682, 416] width 19 height 15
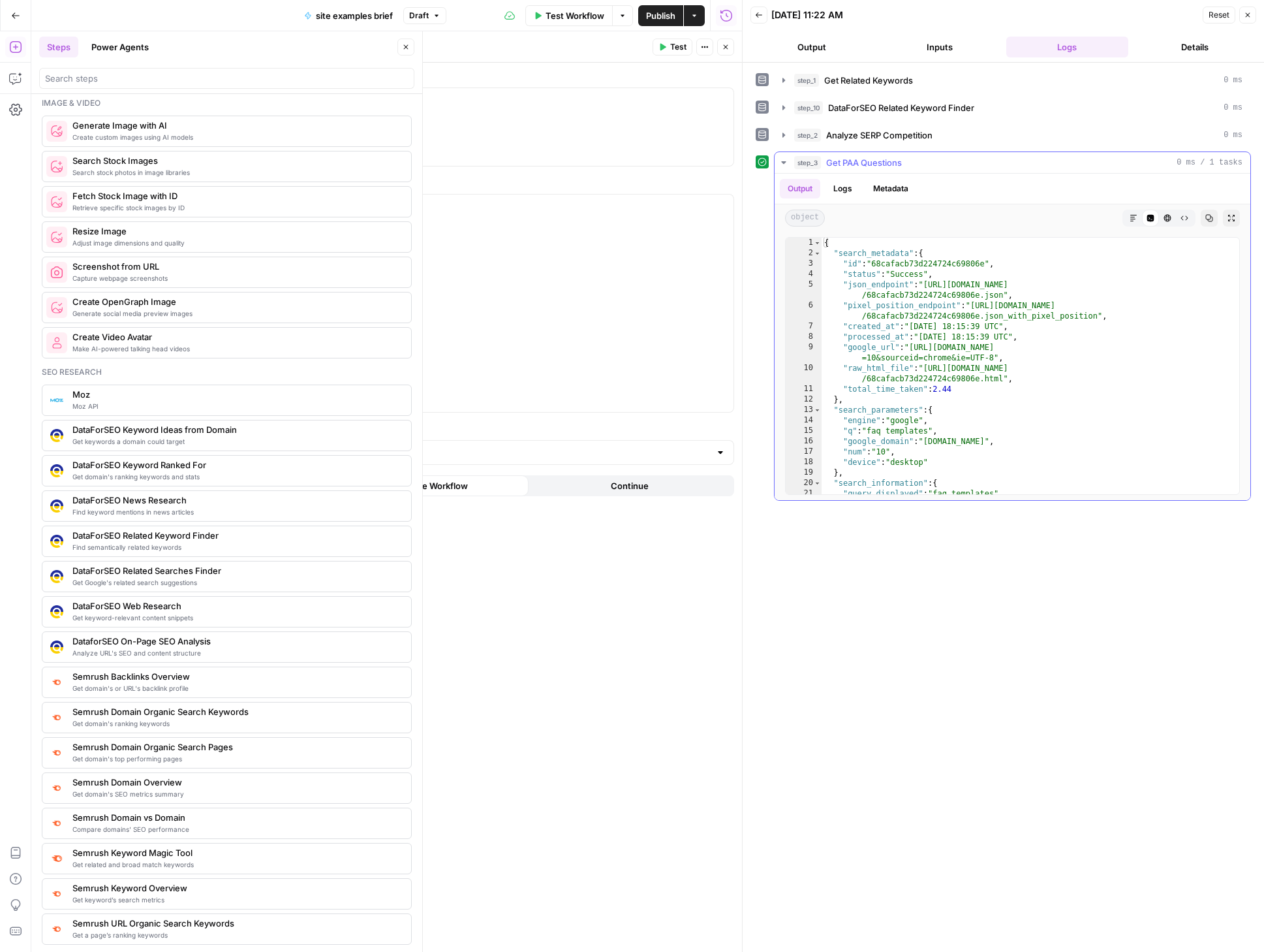
click at [786, 162] on icon "button" at bounding box center [784, 163] width 11 height 11
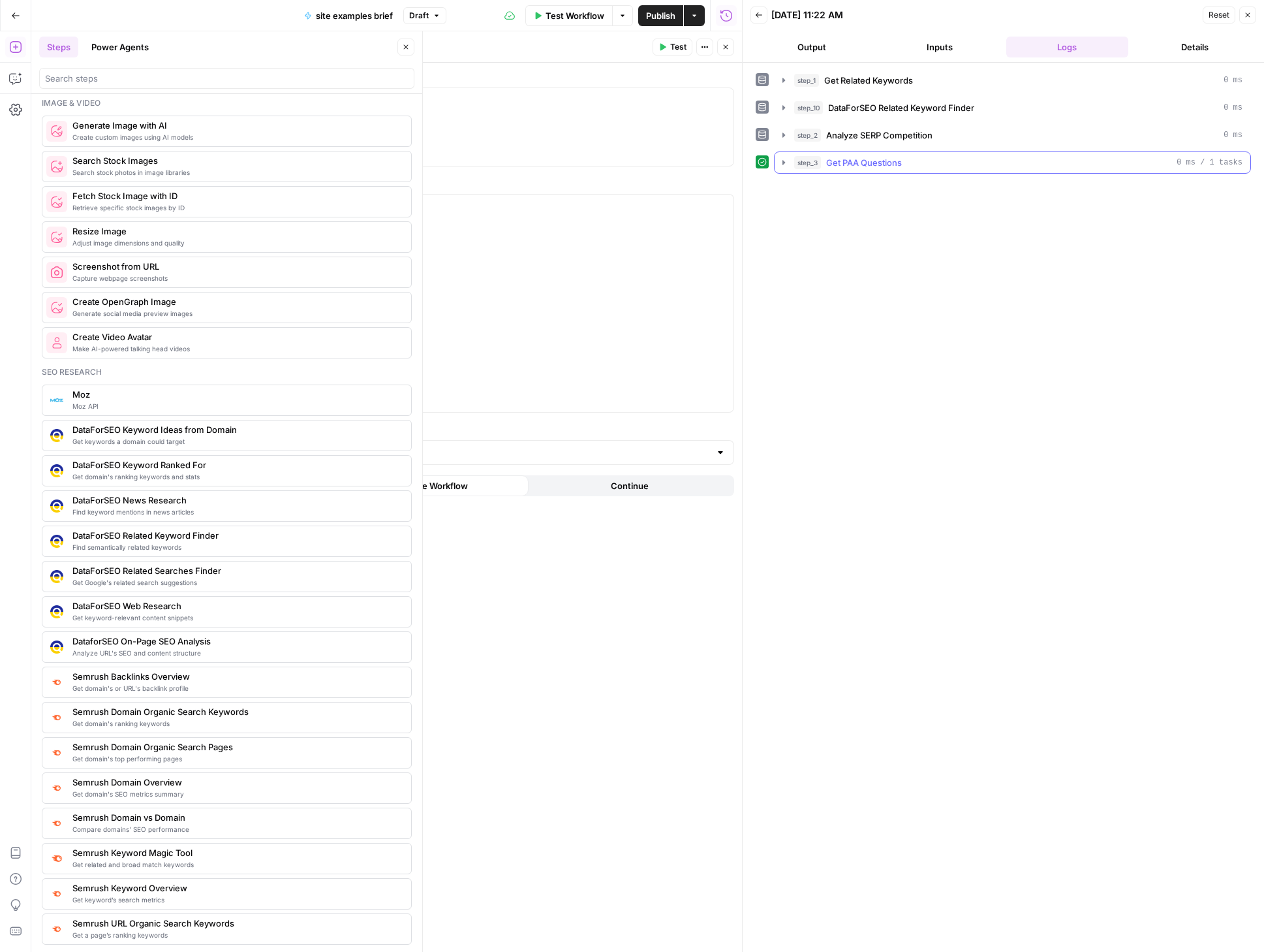
click at [1249, 17] on icon "button" at bounding box center [1248, 15] width 5 height 5
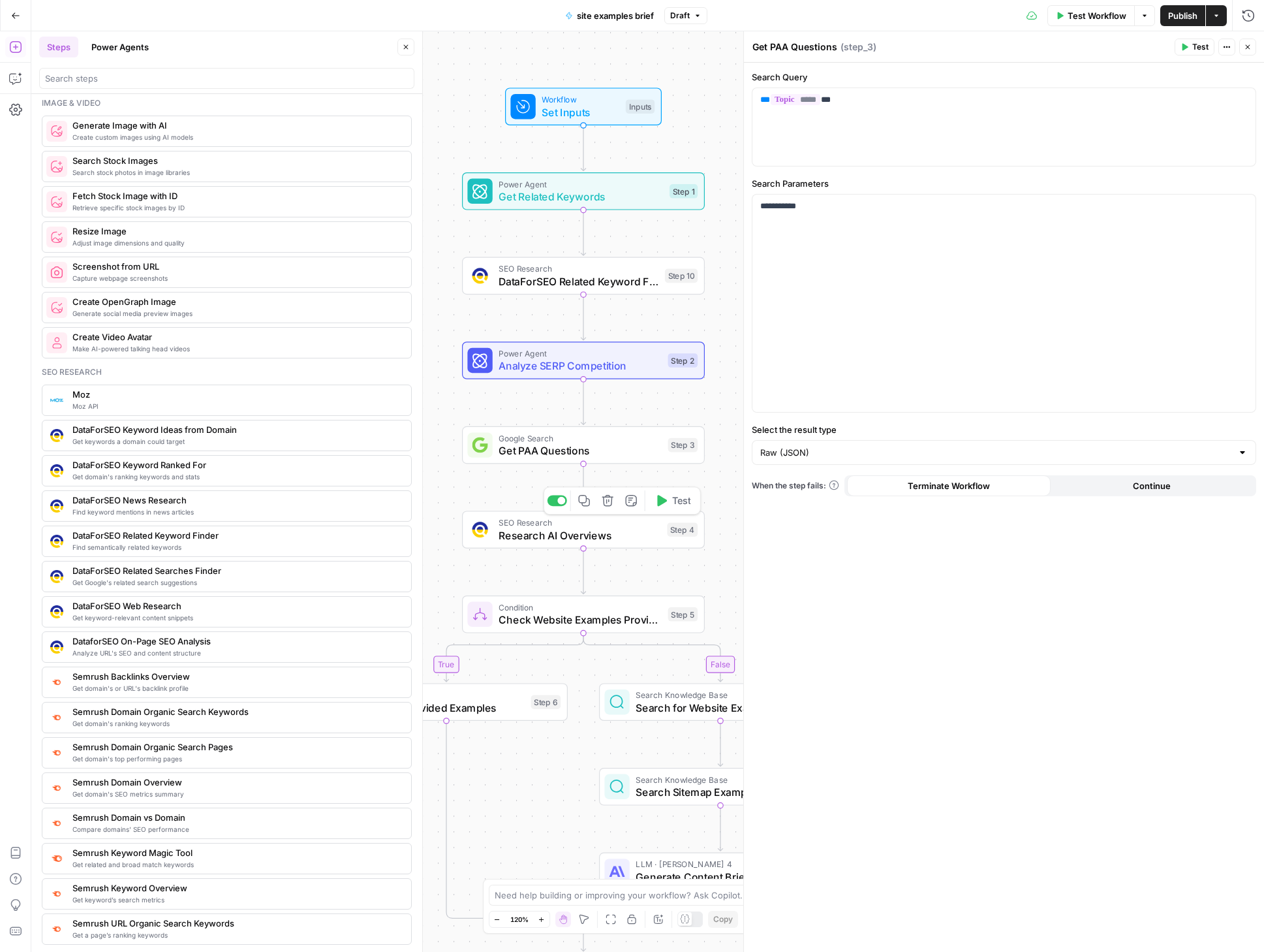
click at [564, 532] on span "Research AI Overviews" at bounding box center [580, 535] width 162 height 15
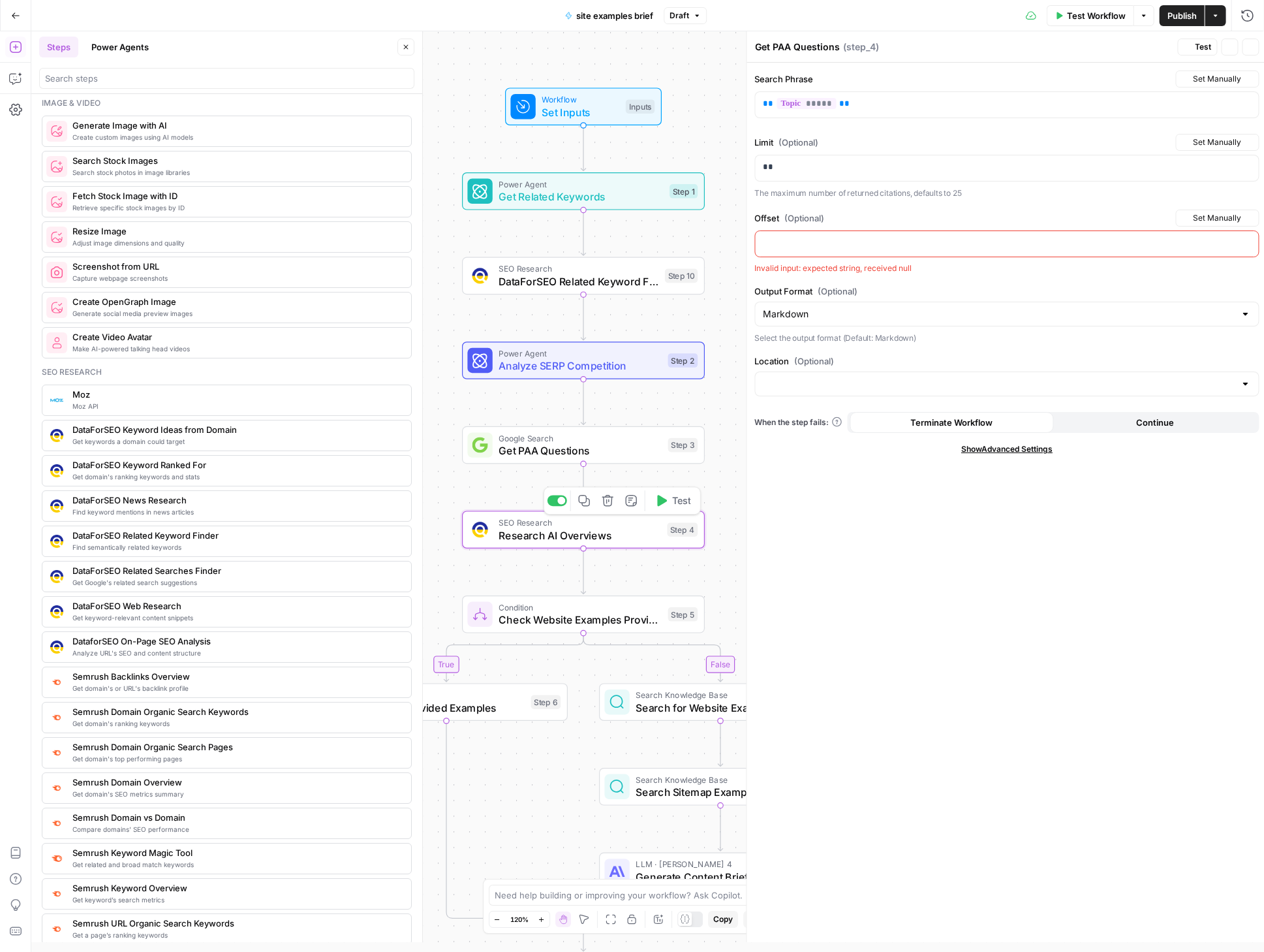
type textarea "Research AI Overviews"
click at [679, 503] on span "Test" at bounding box center [682, 501] width 19 height 15
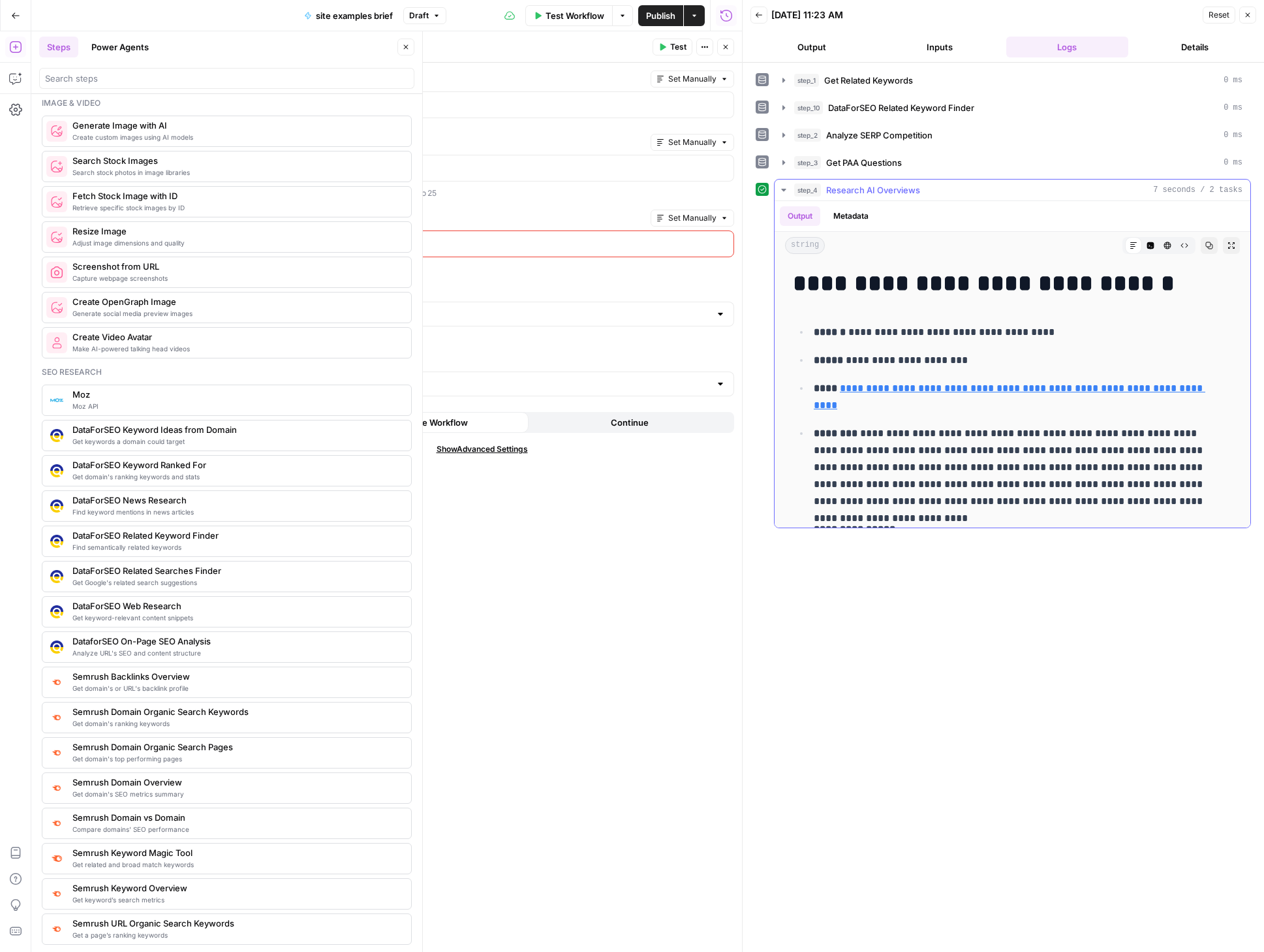
click at [779, 187] on icon "button" at bounding box center [784, 190] width 11 height 11
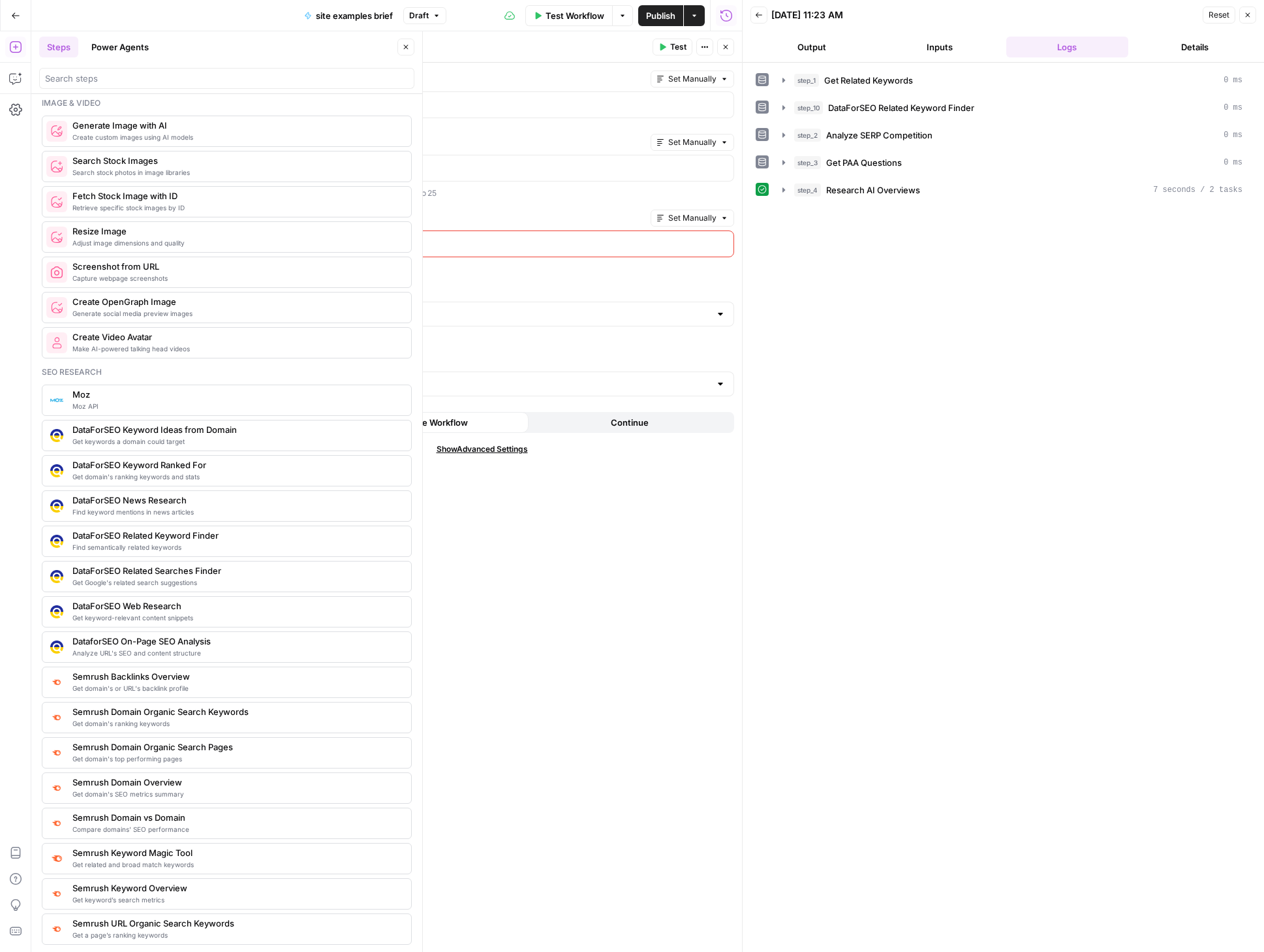
drag, startPoint x: 722, startPoint y: 44, endPoint x: 724, endPoint y: 83, distance: 39.1
click at [722, 44] on icon "button" at bounding box center [726, 47] width 8 height 8
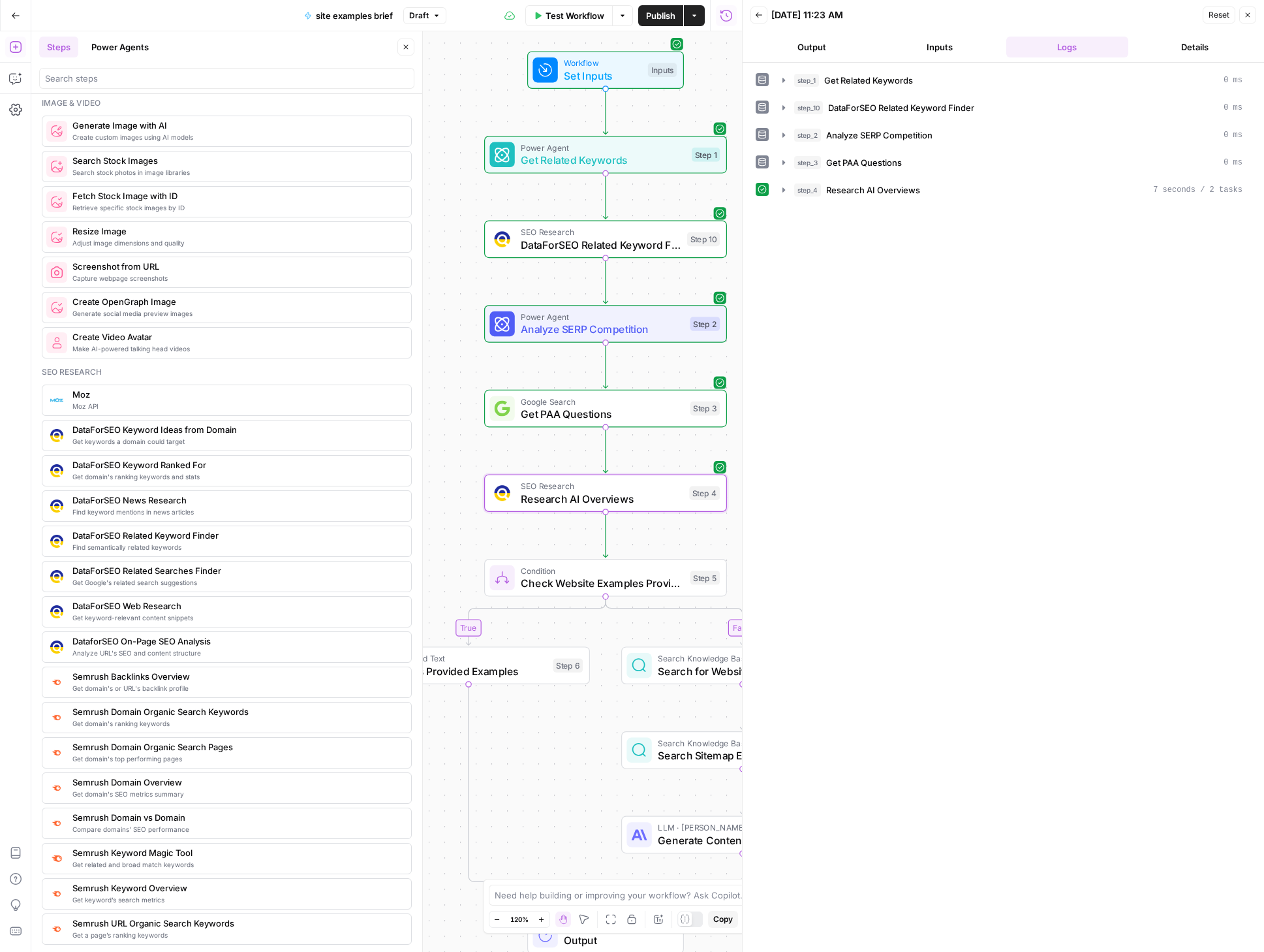
drag, startPoint x: 718, startPoint y: 563, endPoint x: 742, endPoint y: 544, distance: 30.6
click at [742, 544] on body "Webflow New Home Browse Insights Opportunities Your Data Recent Grids Website E…" at bounding box center [632, 476] width 1264 height 952
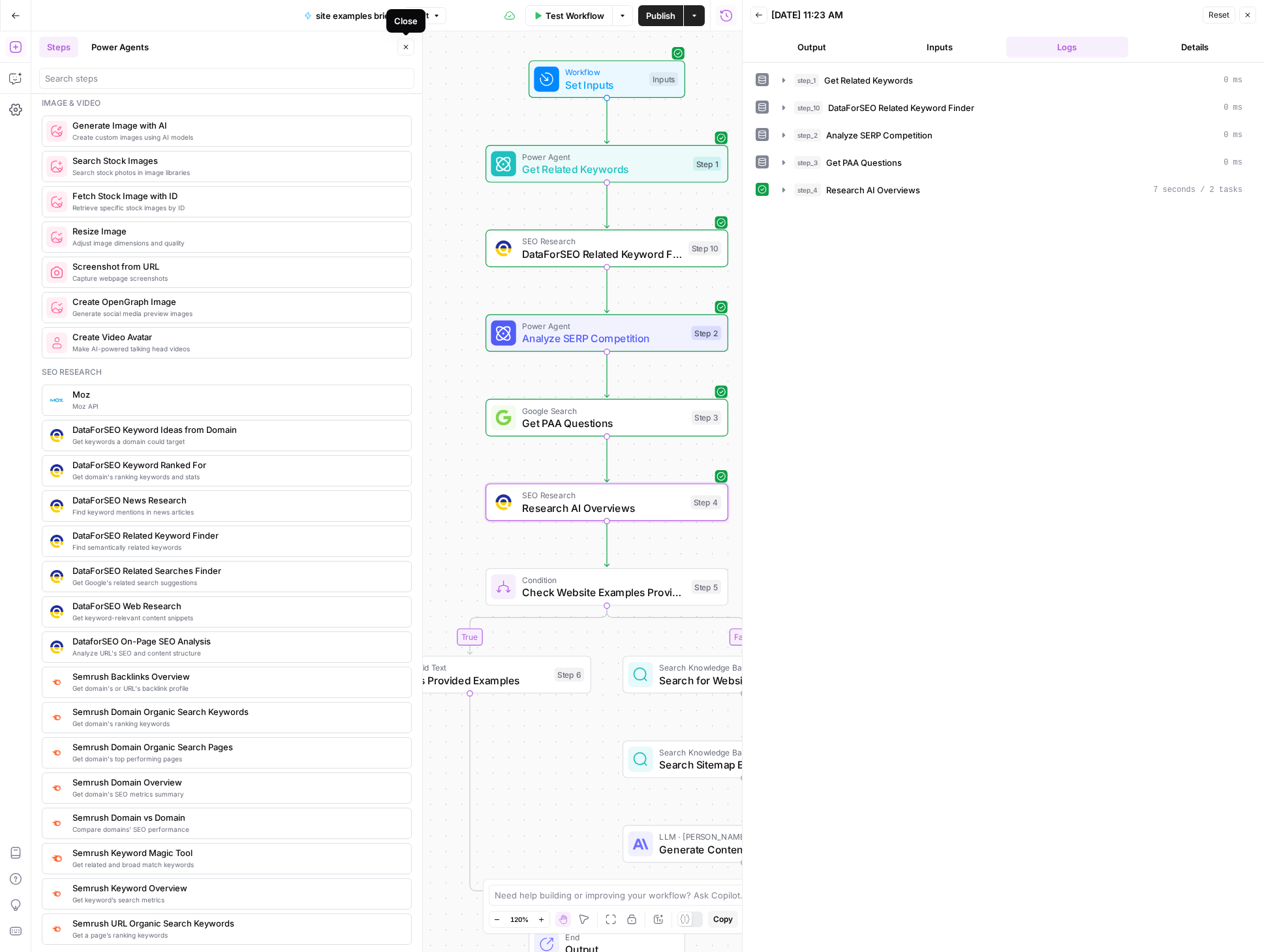
click at [409, 45] on icon "button" at bounding box center [406, 47] width 8 height 8
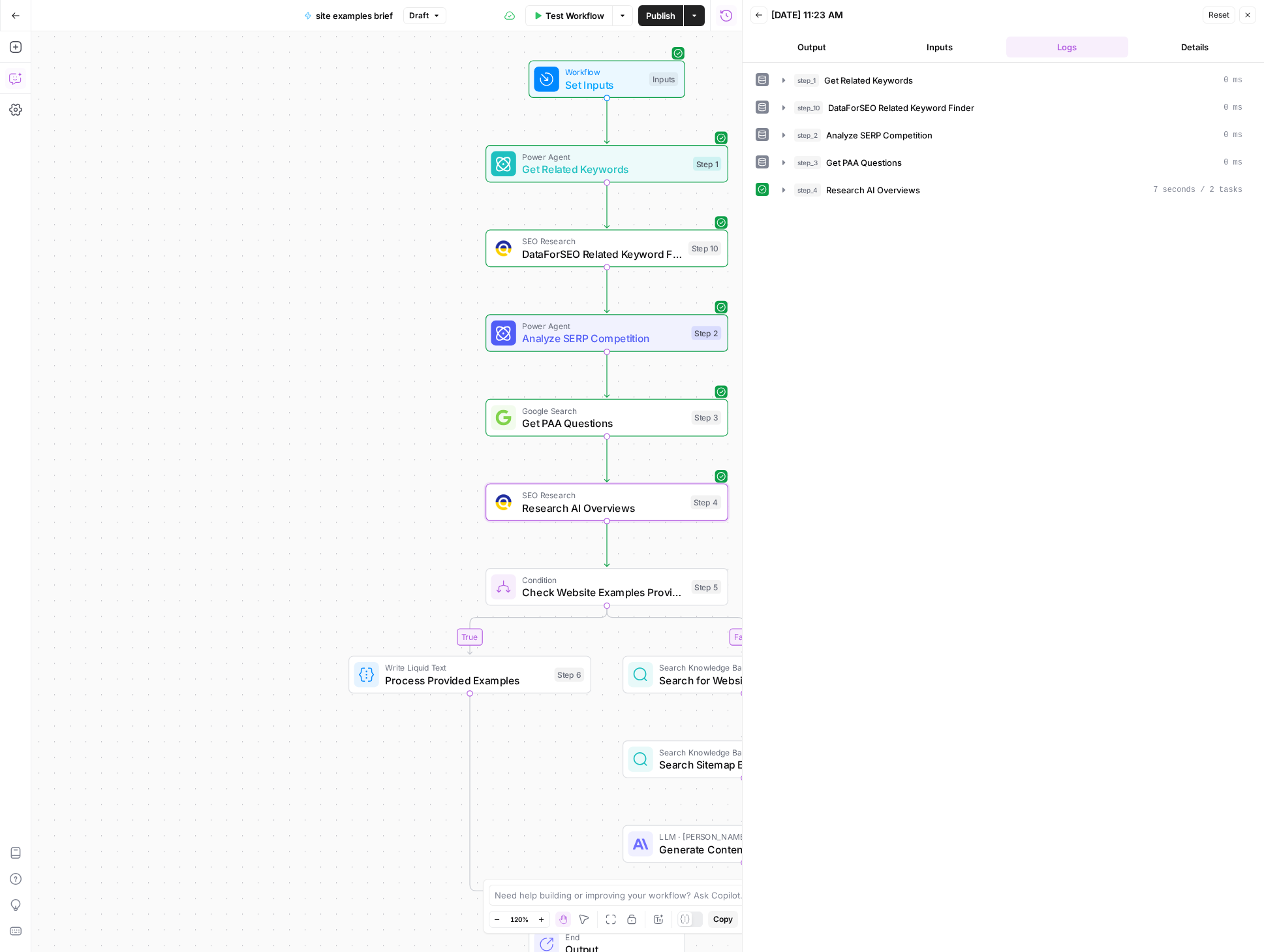
click at [11, 77] on icon "button" at bounding box center [16, 79] width 13 height 13
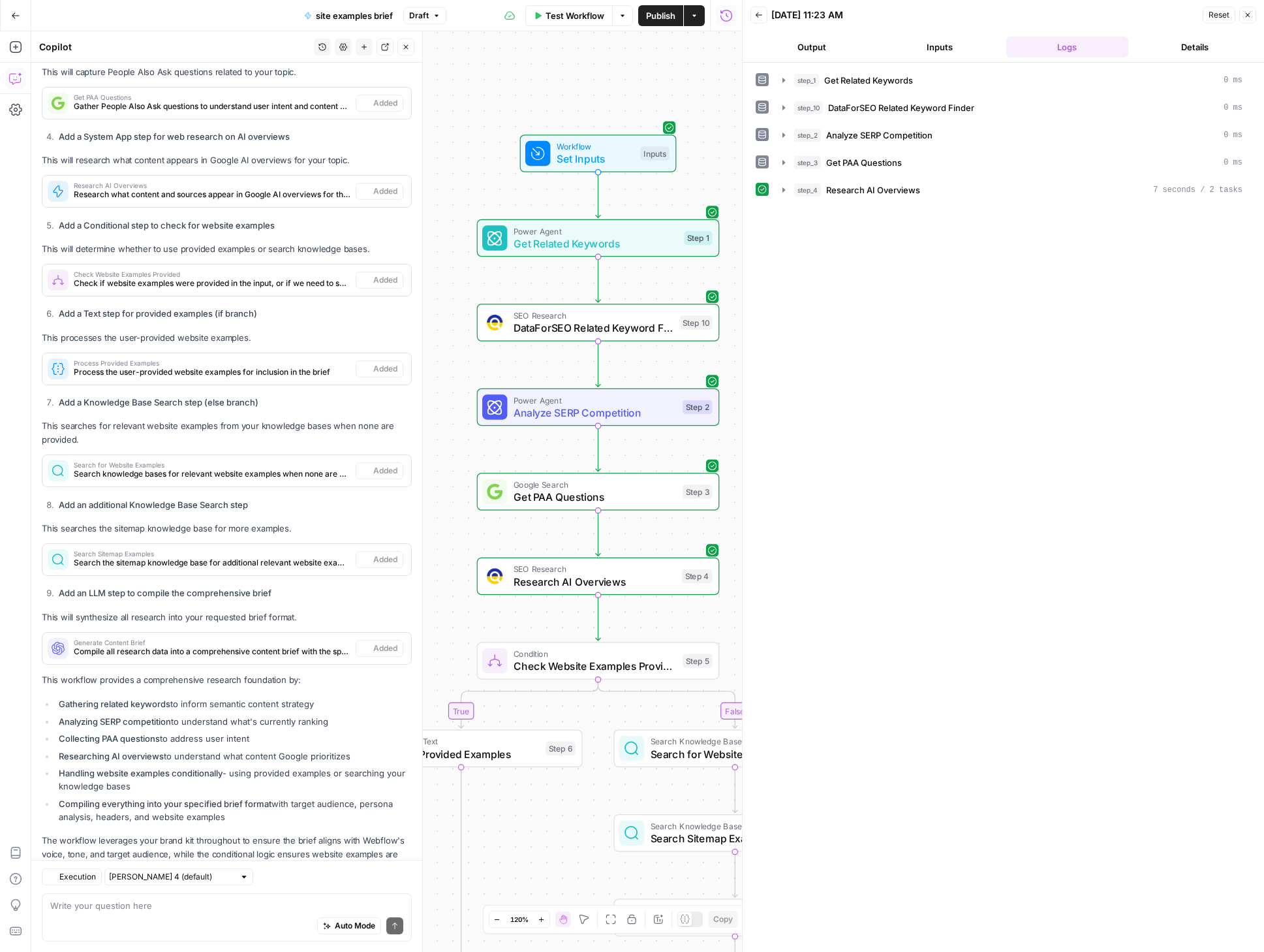
scroll to position [900, 0]
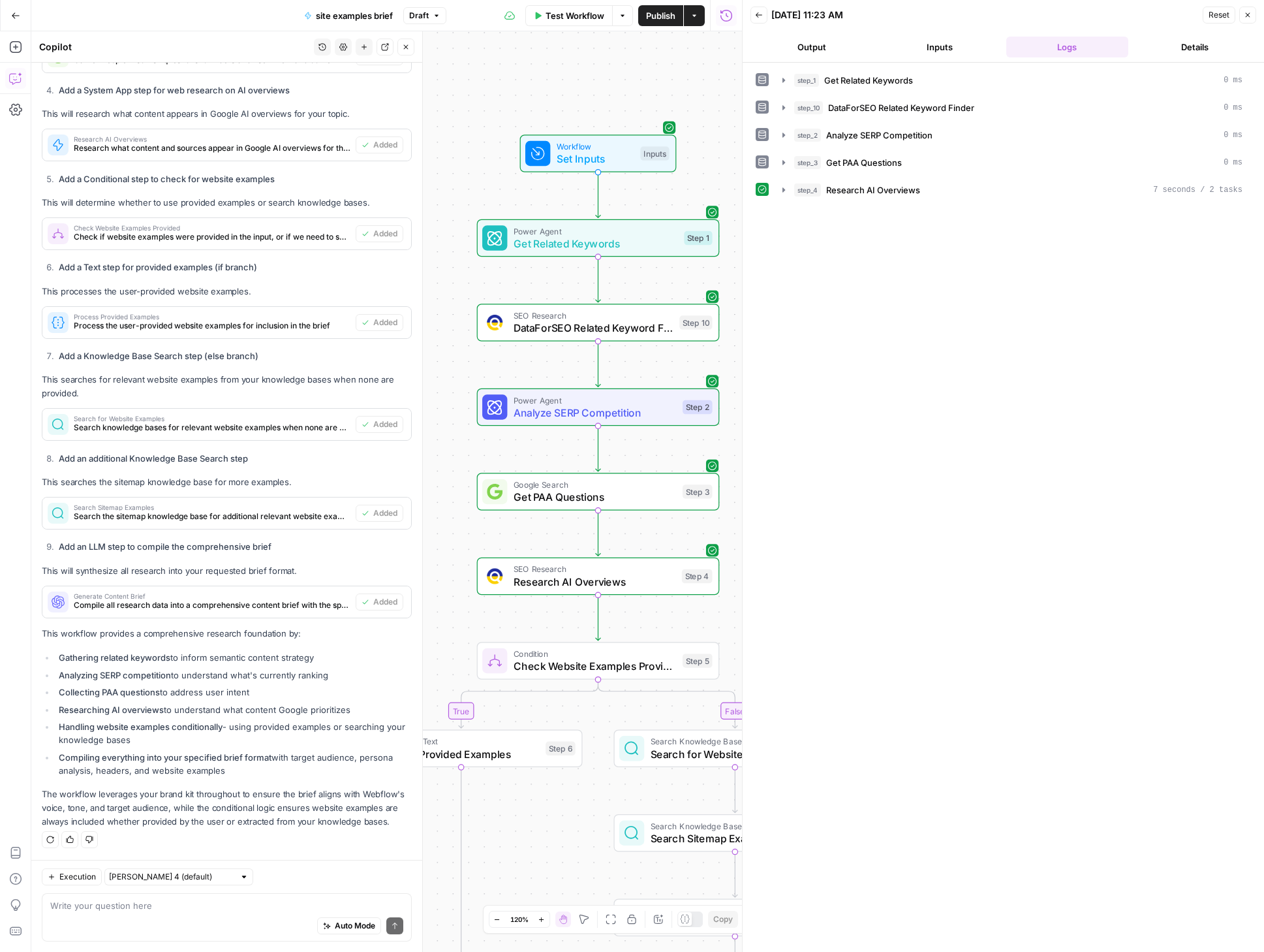
click at [109, 908] on textarea at bounding box center [226, 905] width 353 height 13
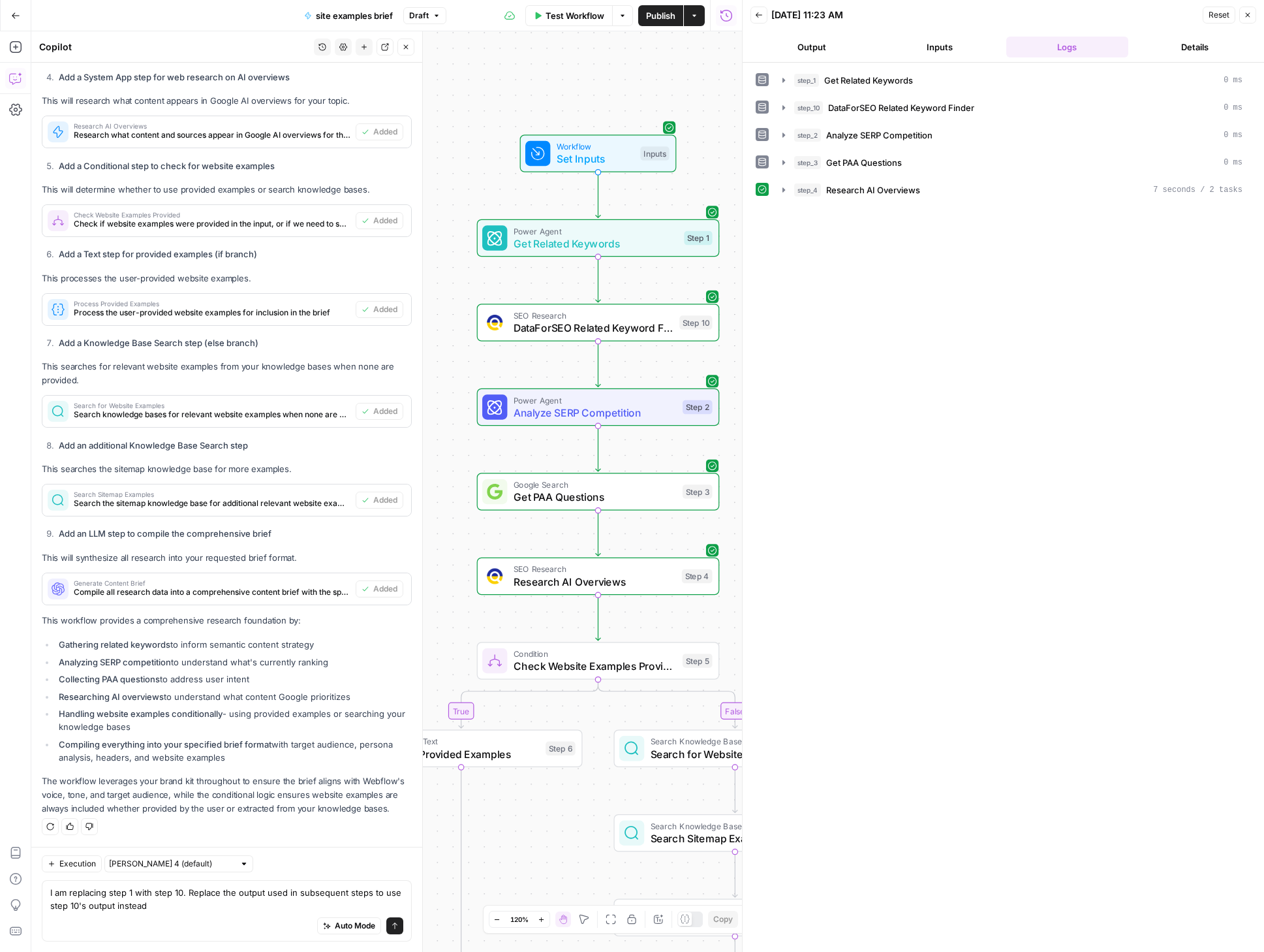
type textarea "I am replacing step 1 with step 10. Replace the output used in subsequent steps…"
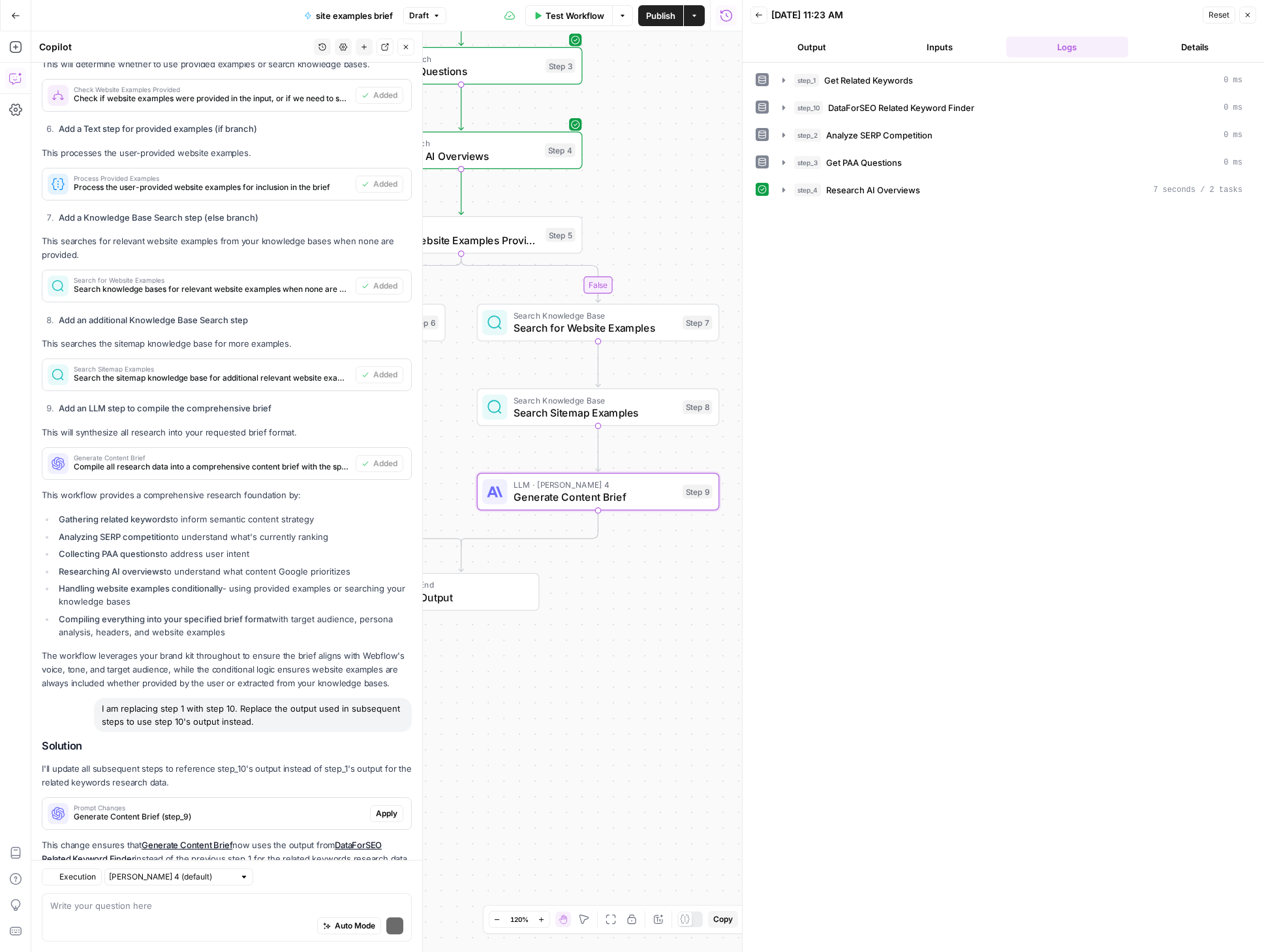
scroll to position [1090, 0]
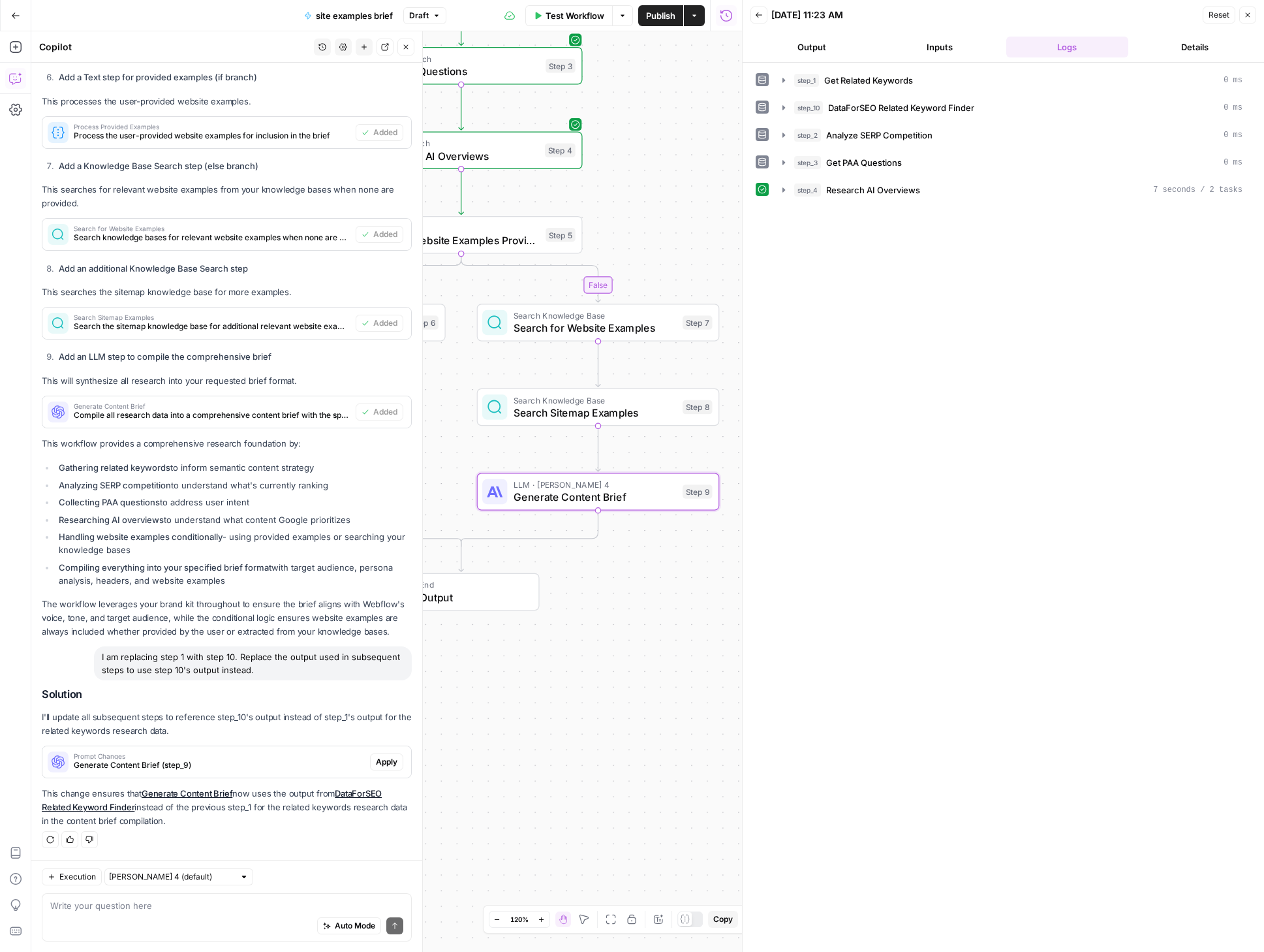
click at [382, 761] on span "Apply" at bounding box center [387, 762] width 21 height 12
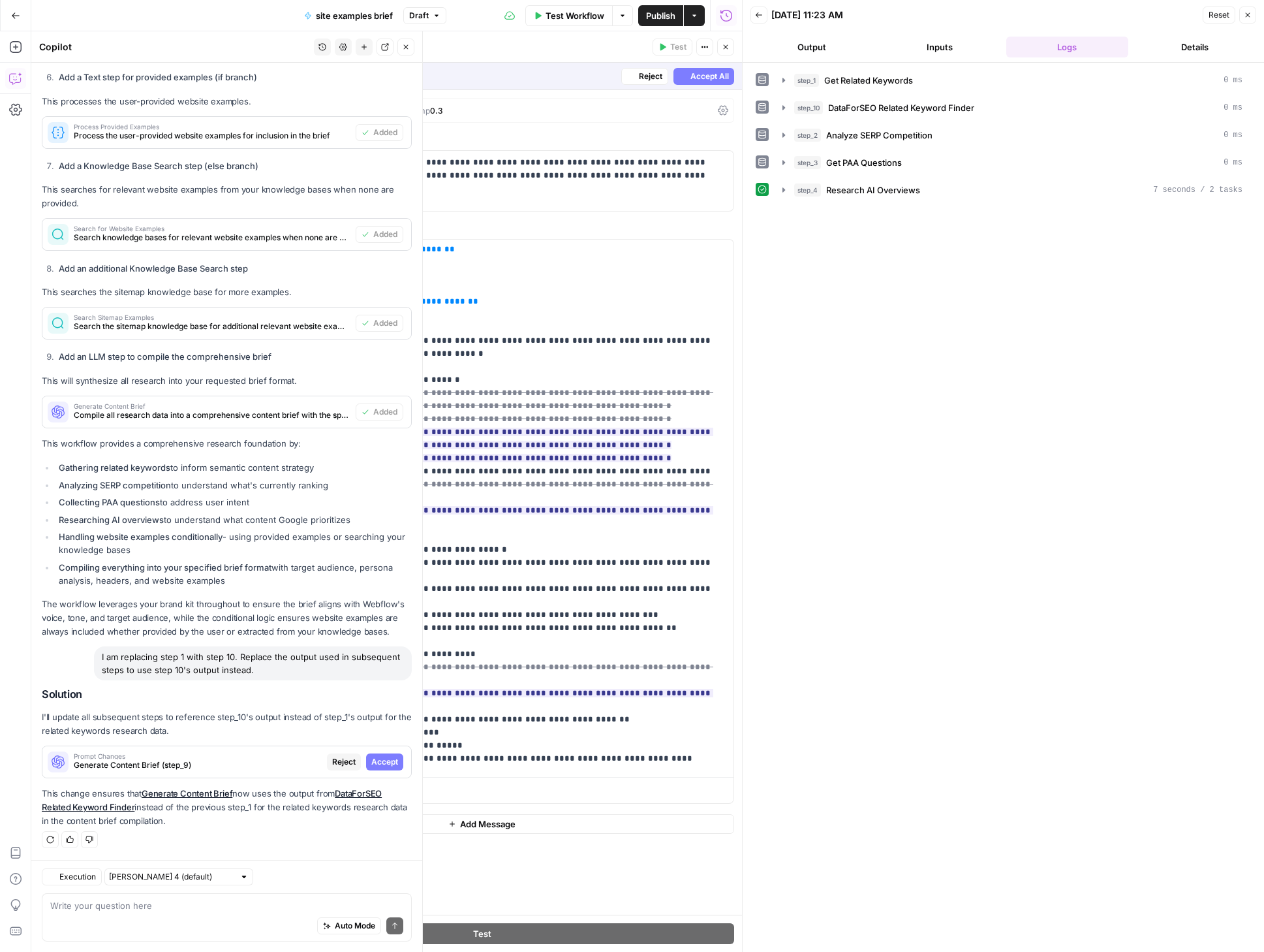
scroll to position [954, 0]
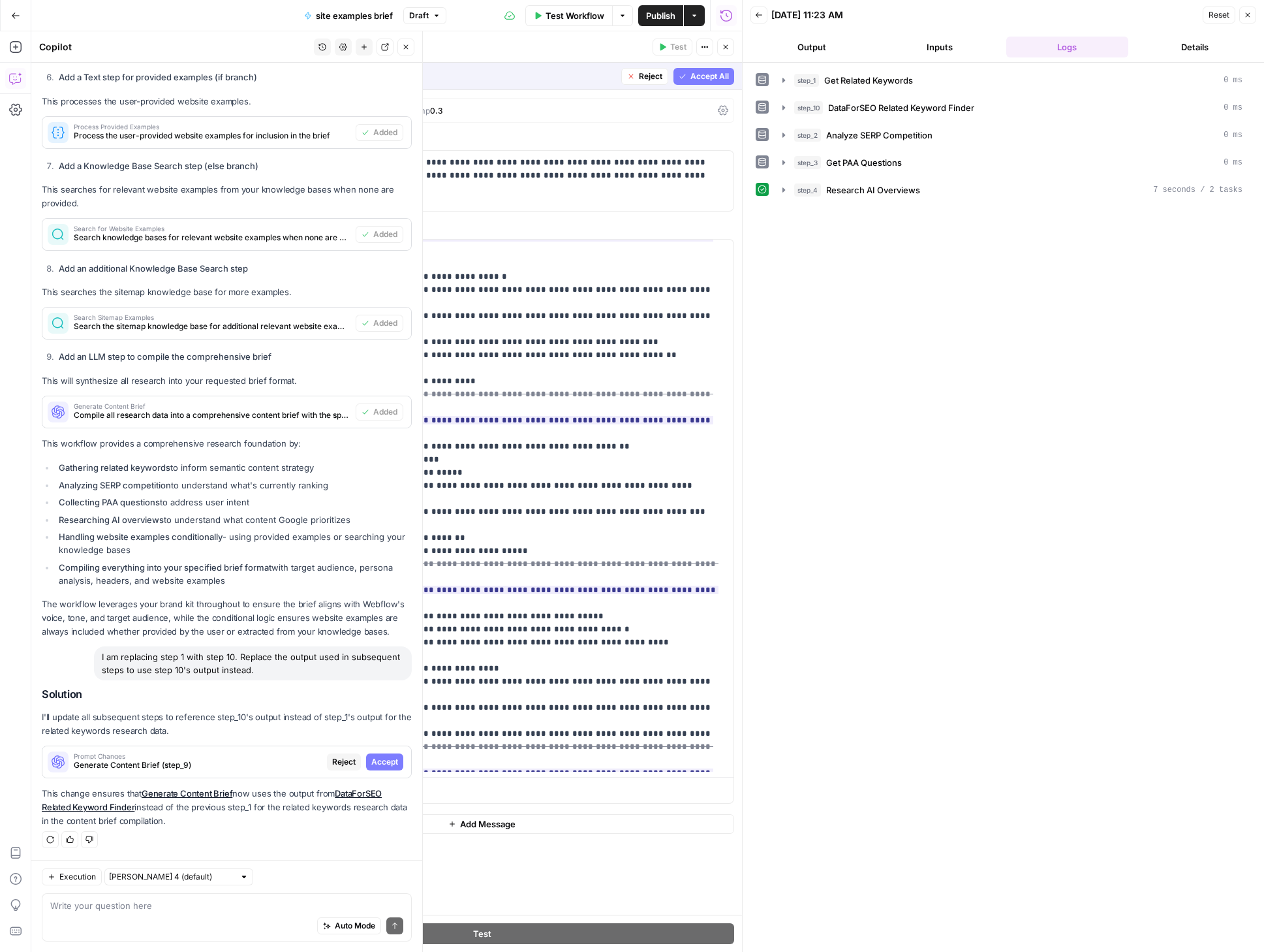
click at [684, 77] on icon "button" at bounding box center [683, 77] width 8 height 8
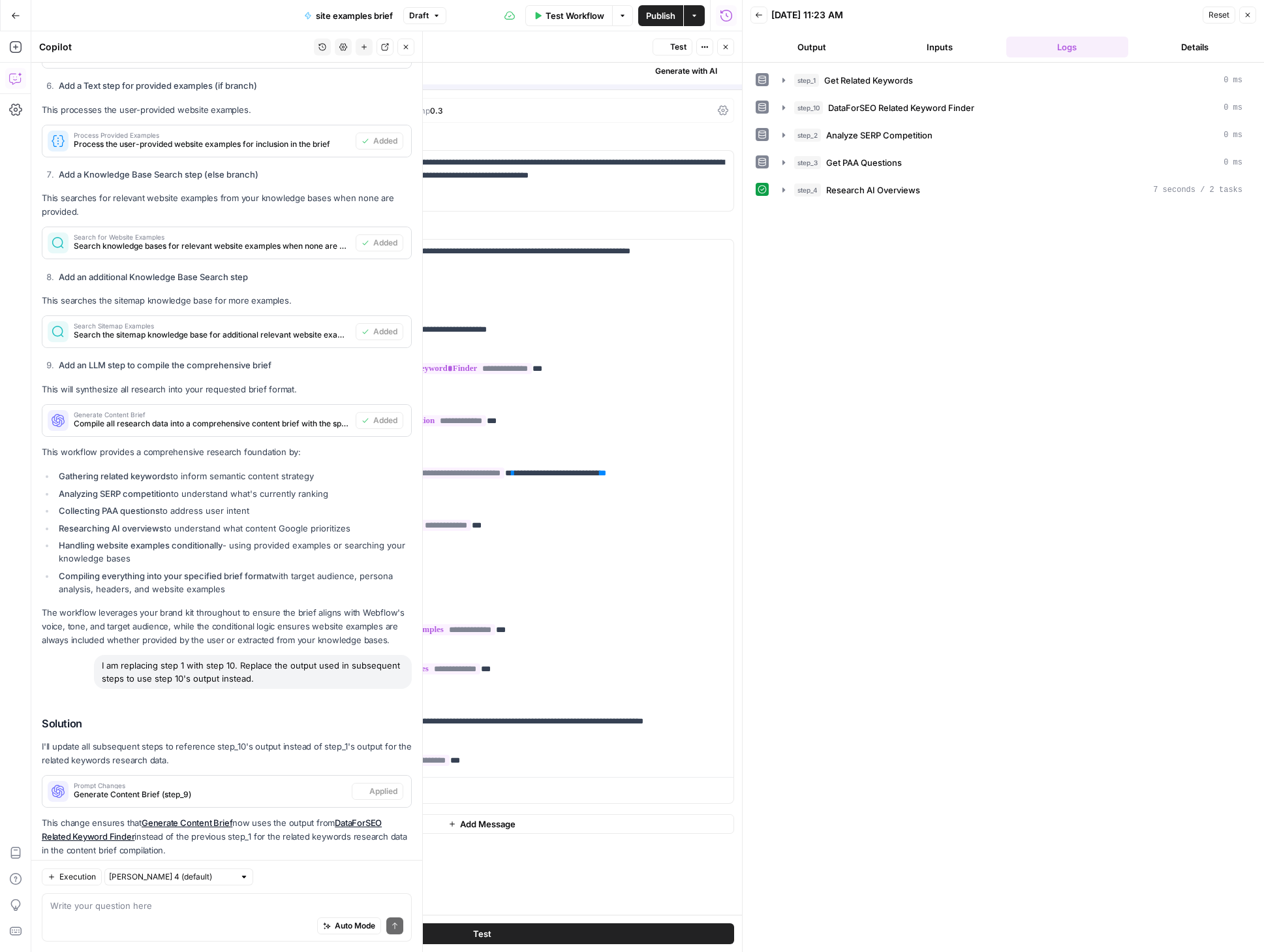
scroll to position [1111, 0]
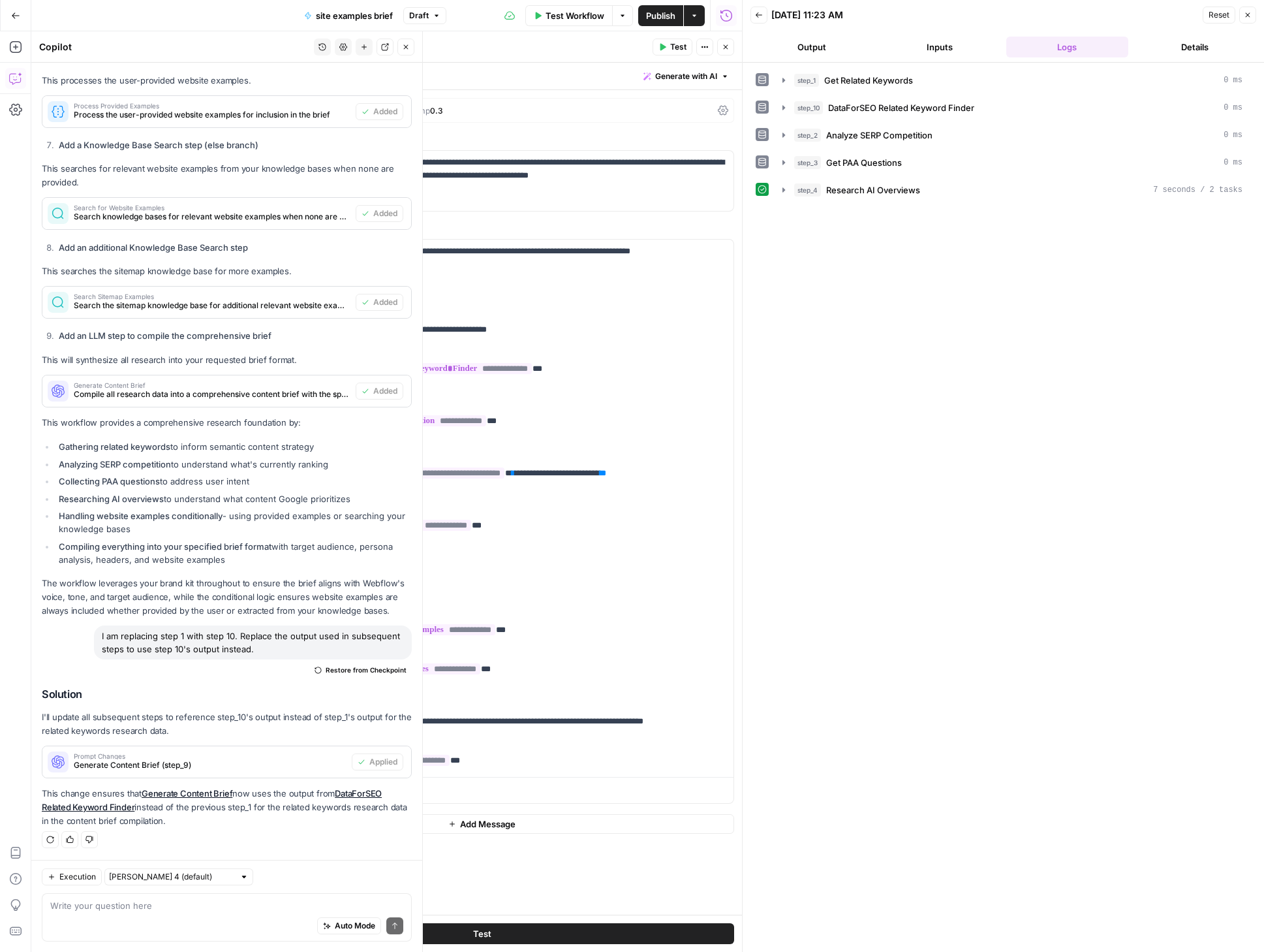
click at [728, 43] on icon "button" at bounding box center [726, 47] width 8 height 8
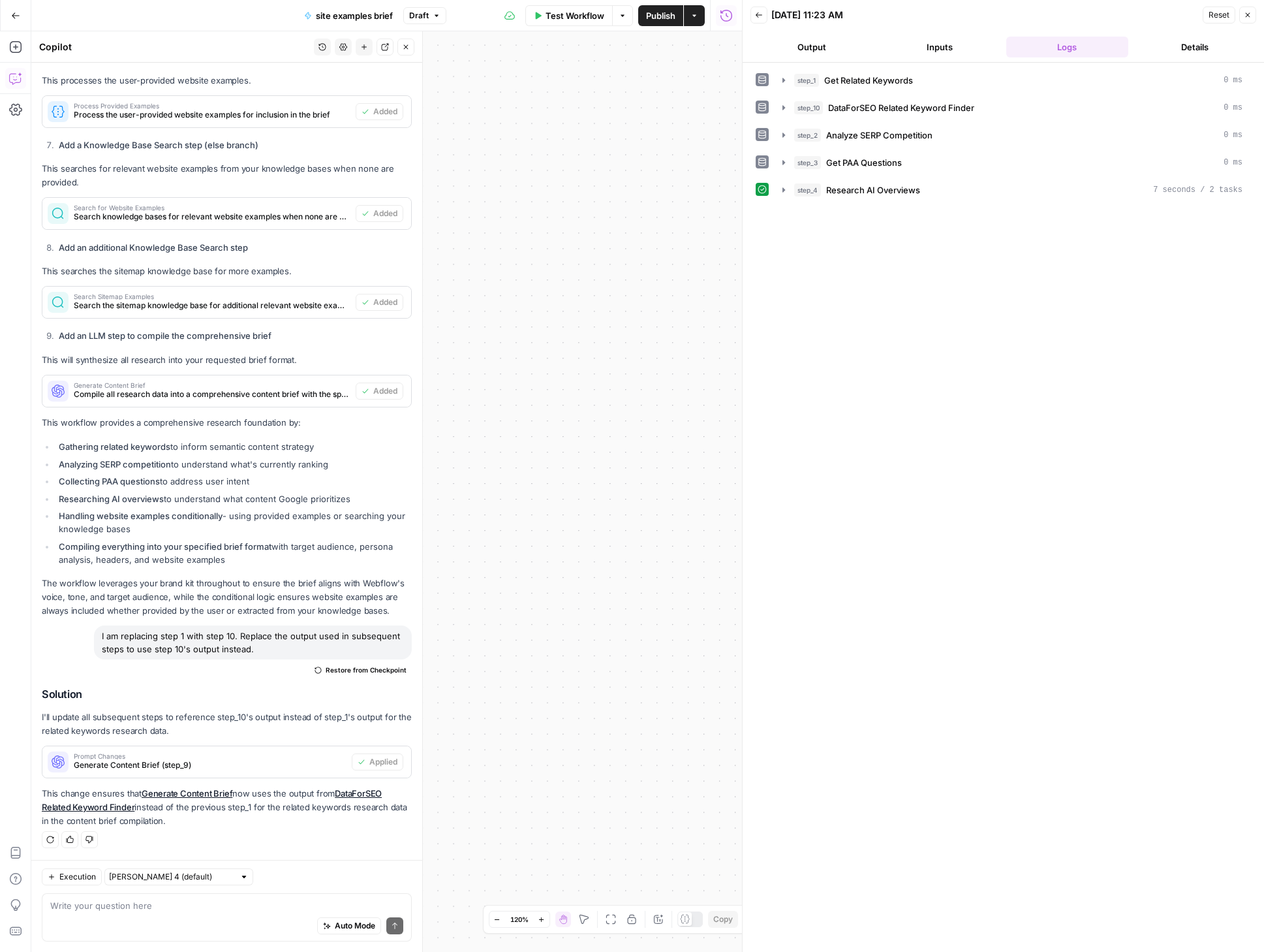
drag, startPoint x: 569, startPoint y: 268, endPoint x: 718, endPoint y: 260, distance: 149.2
click at [717, 260] on div "true false Workflow Set Inputs Inputs Power Agent Get Related Keywords Step 1 S…" at bounding box center [387, 492] width 711 height 921
drag, startPoint x: 562, startPoint y: 328, endPoint x: 738, endPoint y: 297, distance: 178.7
click at [736, 295] on body "Webflow New Home Browse Insights Opportunities Your Data Recent Grids Website E…" at bounding box center [632, 476] width 1264 height 952
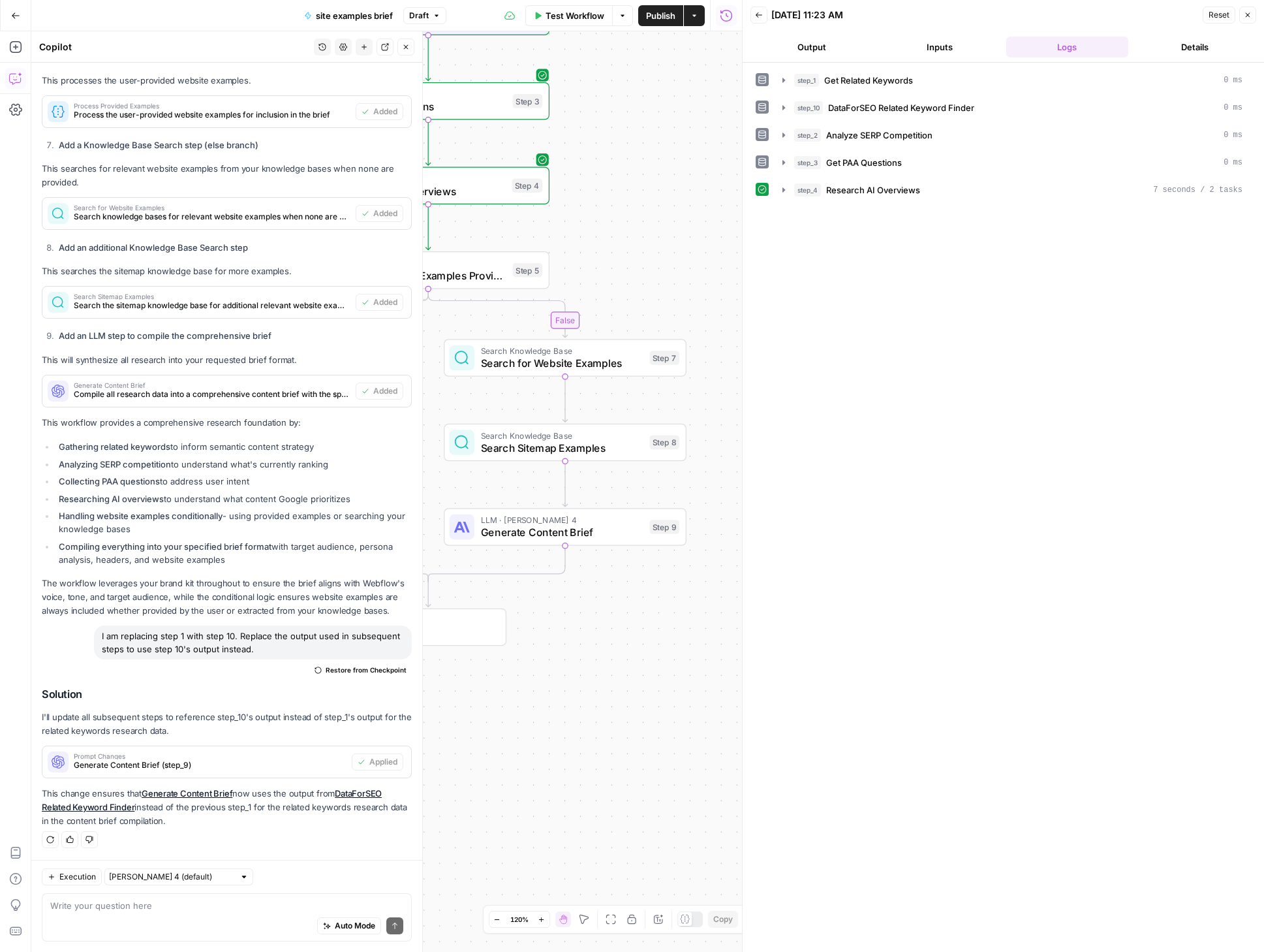
drag, startPoint x: 628, startPoint y: 335, endPoint x: 814, endPoint y: 459, distance: 223.5
click at [813, 458] on body "Webflow New Home Browse Insights Opportunities Your Data Recent Grids Website E…" at bounding box center [632, 476] width 1264 height 952
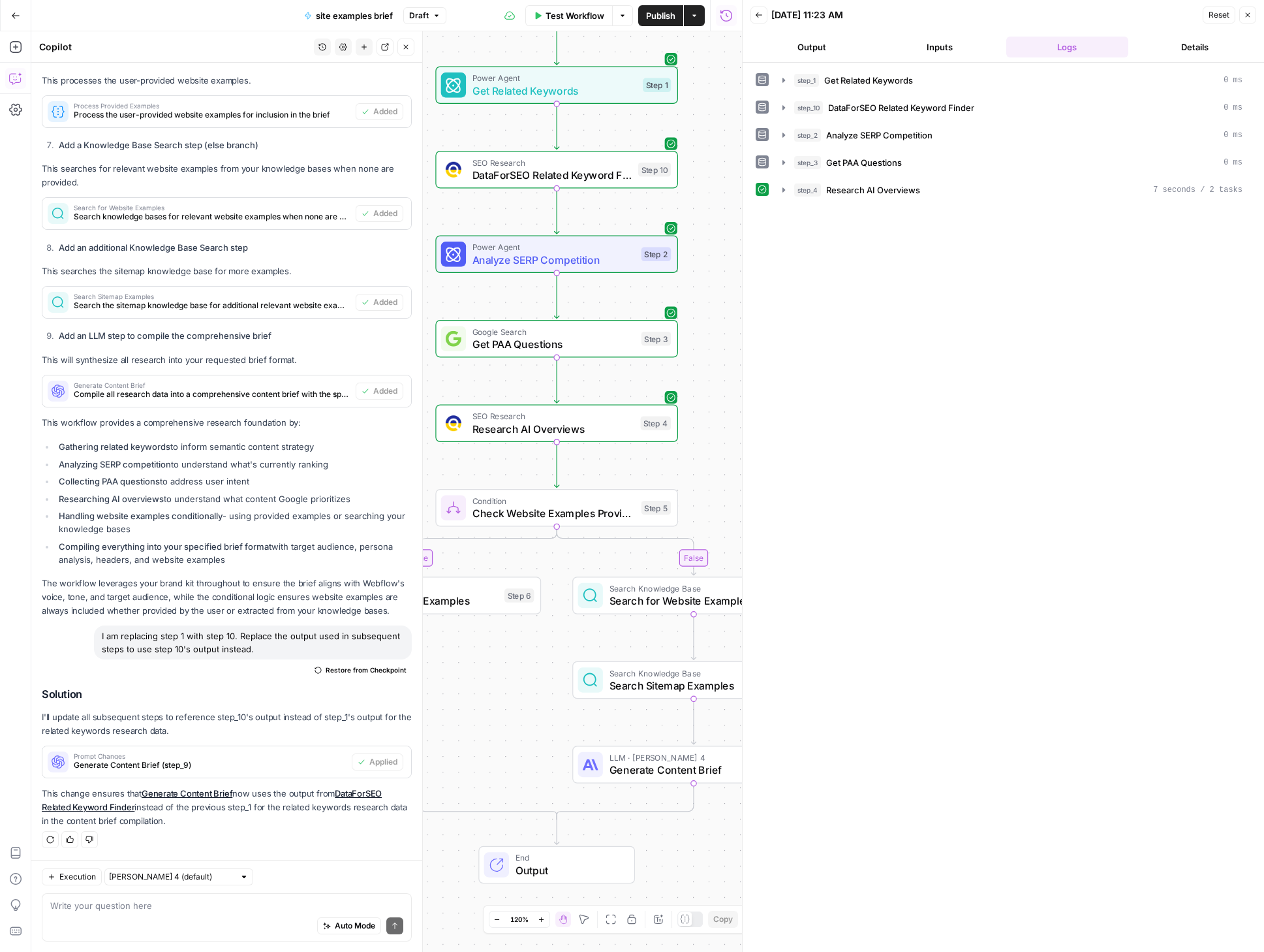
drag, startPoint x: 620, startPoint y: 230, endPoint x: 706, endPoint y: 472, distance: 256.8
click at [706, 471] on div "true false Workflow Set Inputs Inputs Power Agent Get Related Keywords Step 1 S…" at bounding box center [387, 492] width 711 height 921
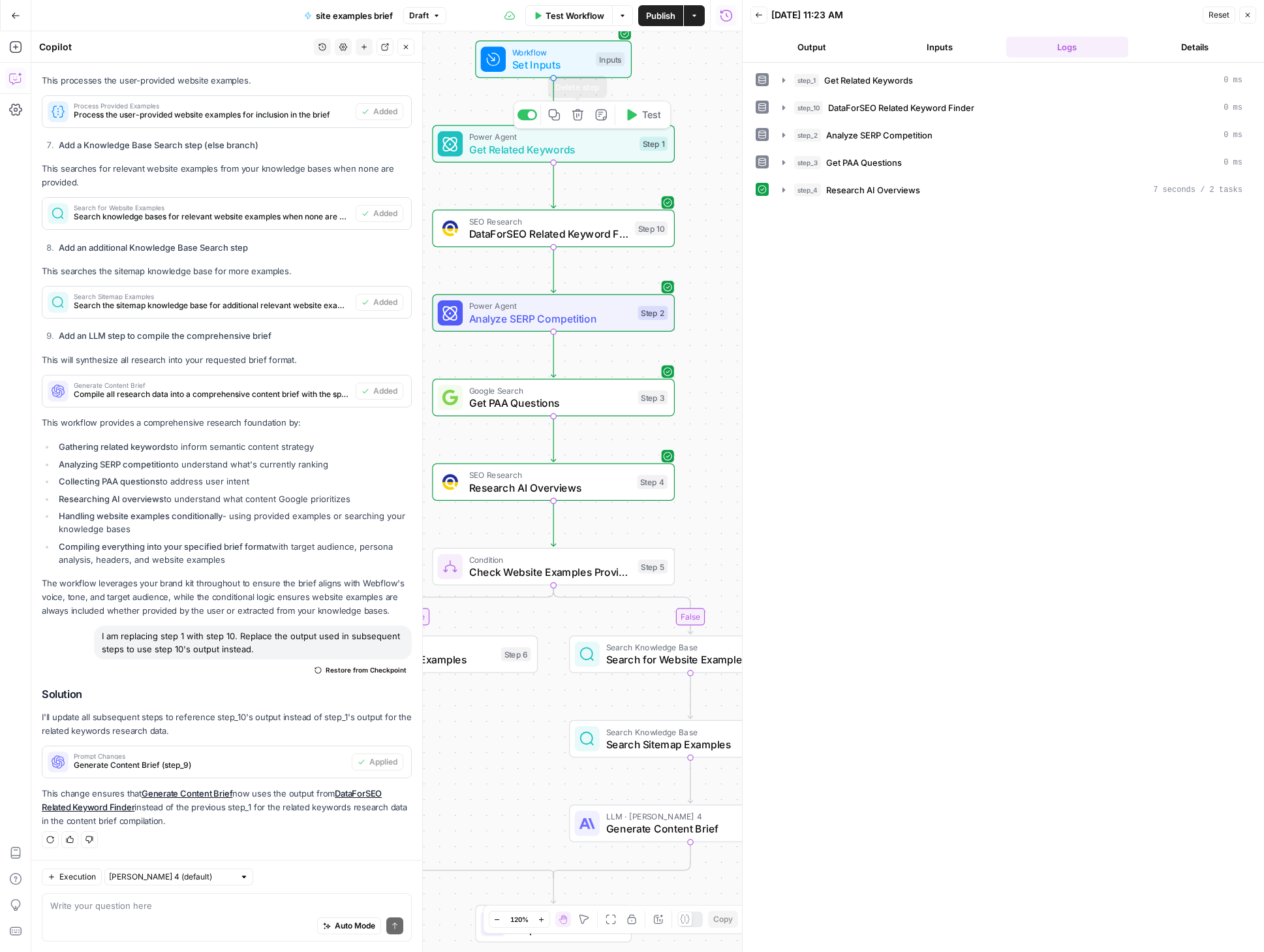
click at [581, 117] on icon "button" at bounding box center [578, 114] width 11 height 11
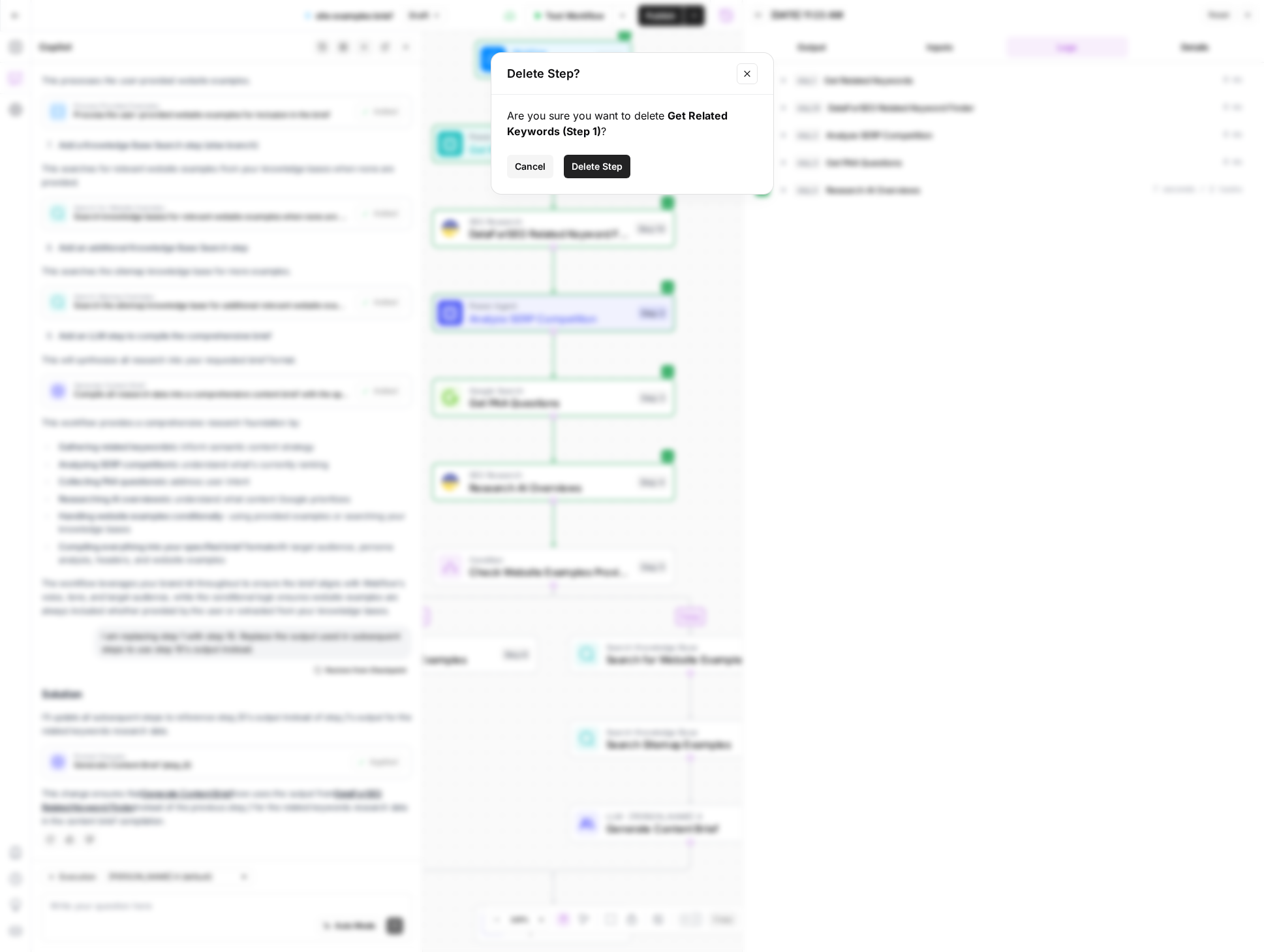
click at [586, 161] on span "Delete Step" at bounding box center [597, 167] width 51 height 13
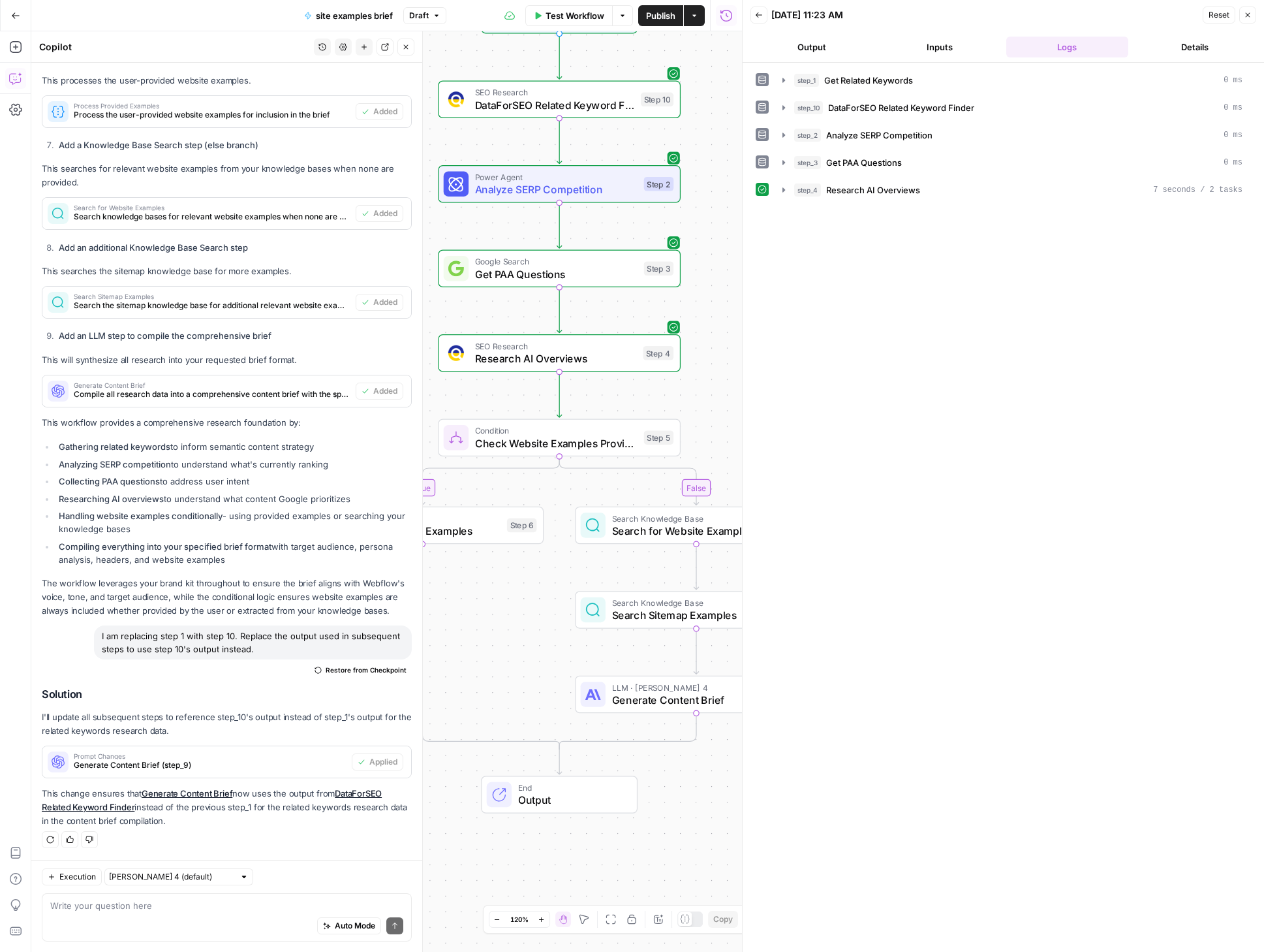
drag, startPoint x: 705, startPoint y: 223, endPoint x: 714, endPoint y: 147, distance: 76.5
click at [714, 147] on div "true false Workflow Set Inputs Inputs SEO Research DataForSEO Related Keyword F…" at bounding box center [387, 492] width 711 height 921
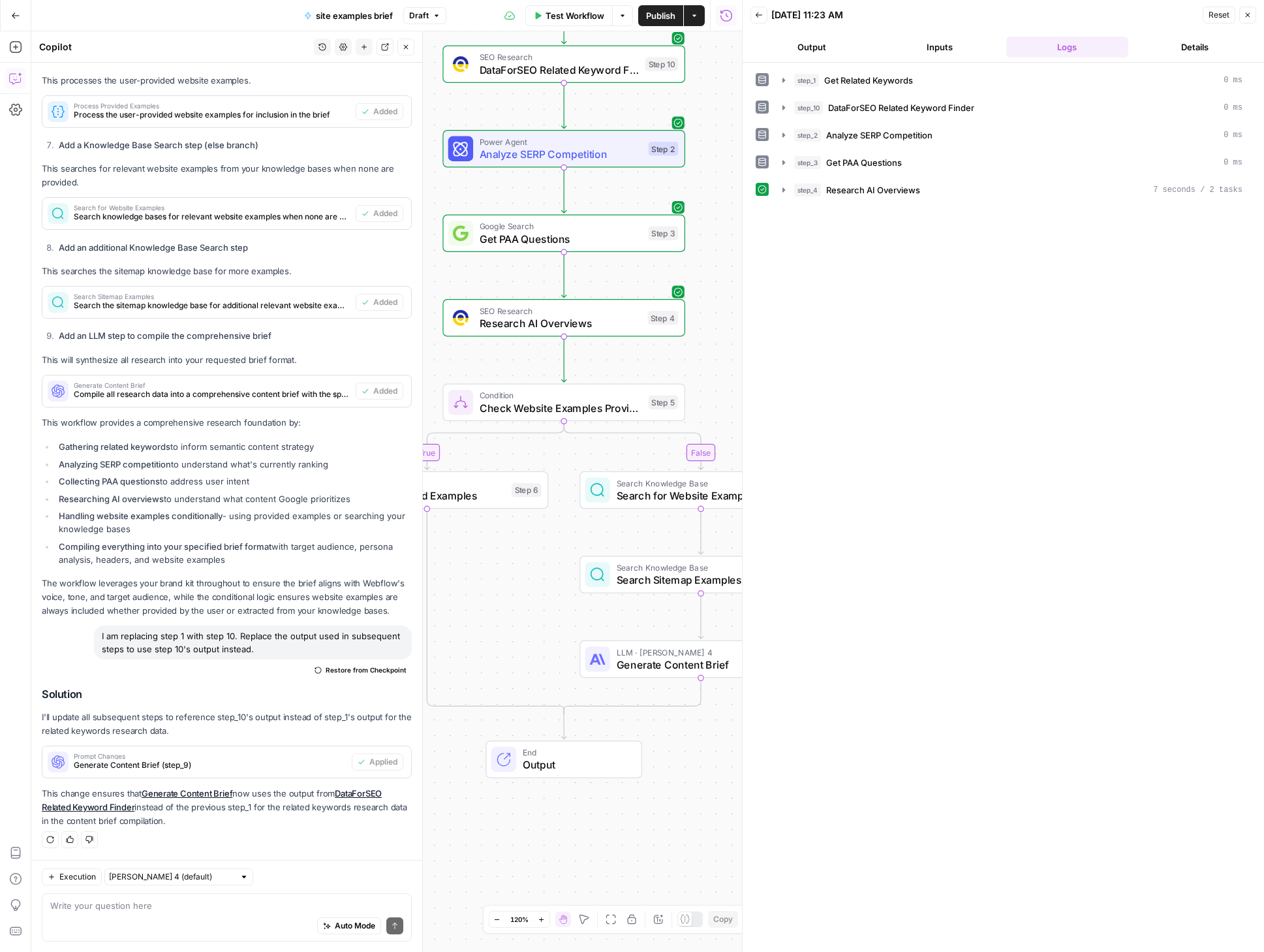
drag, startPoint x: 706, startPoint y: 348, endPoint x: 711, endPoint y: 278, distance: 70.2
click at [711, 278] on div "true false Workflow Set Inputs Inputs SEO Research DataForSEO Related Keyword F…" at bounding box center [387, 492] width 711 height 921
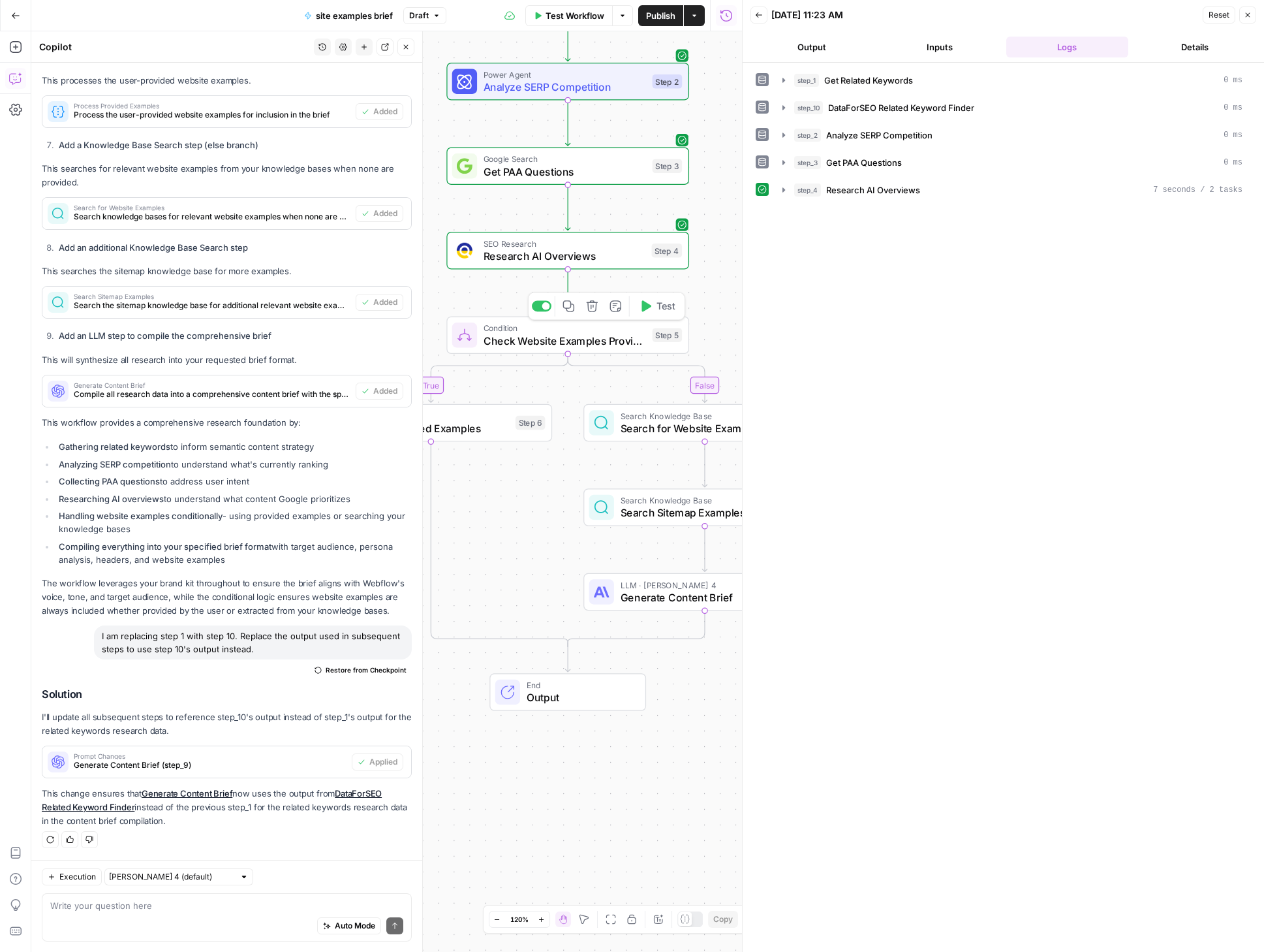
click at [652, 306] on button "Test" at bounding box center [657, 306] width 48 height 20
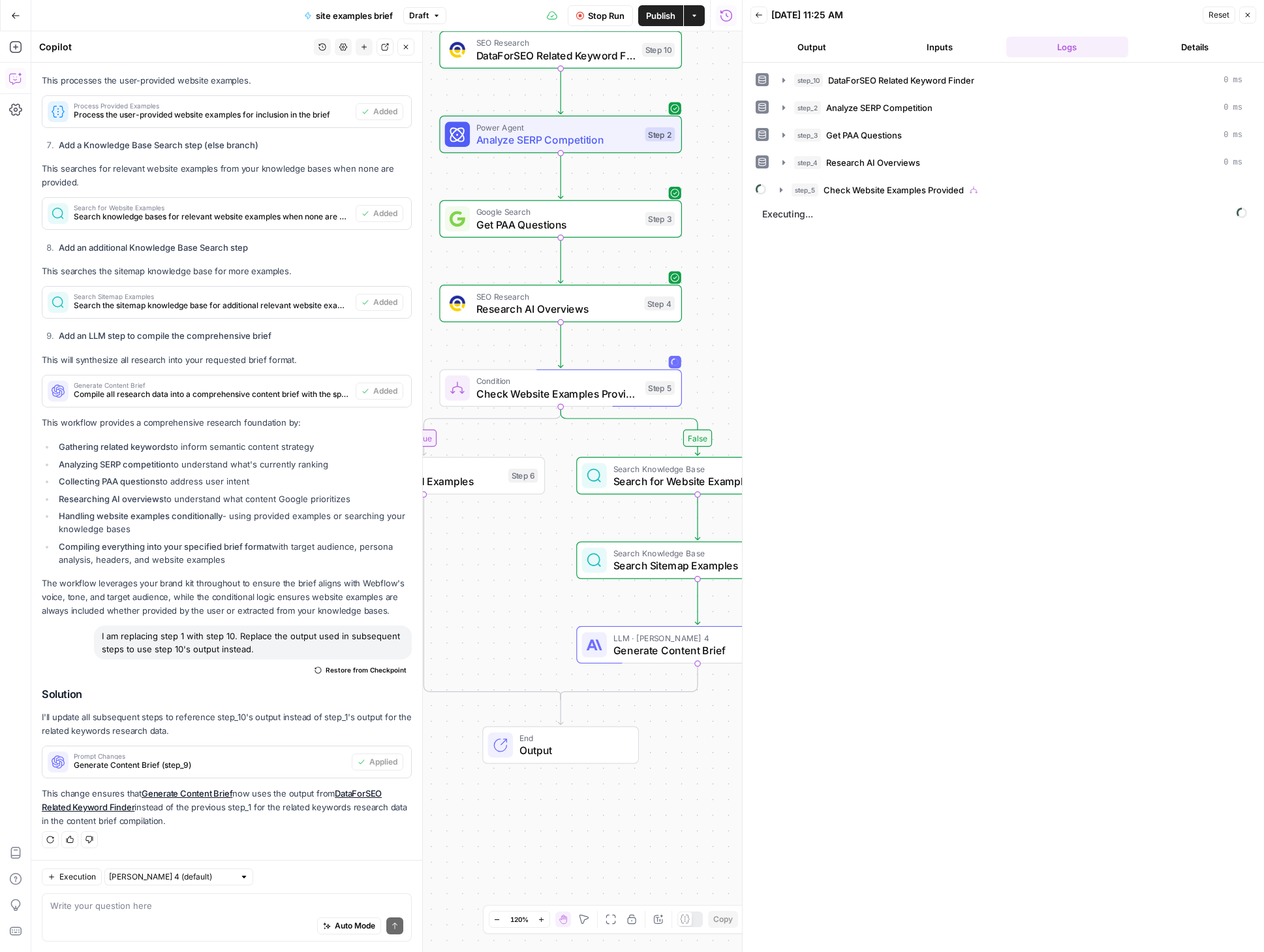
drag, startPoint x: 687, startPoint y: 707, endPoint x: 680, endPoint y: 760, distance: 53.5
click at [680, 760] on div "End Output" at bounding box center [561, 745] width 243 height 38
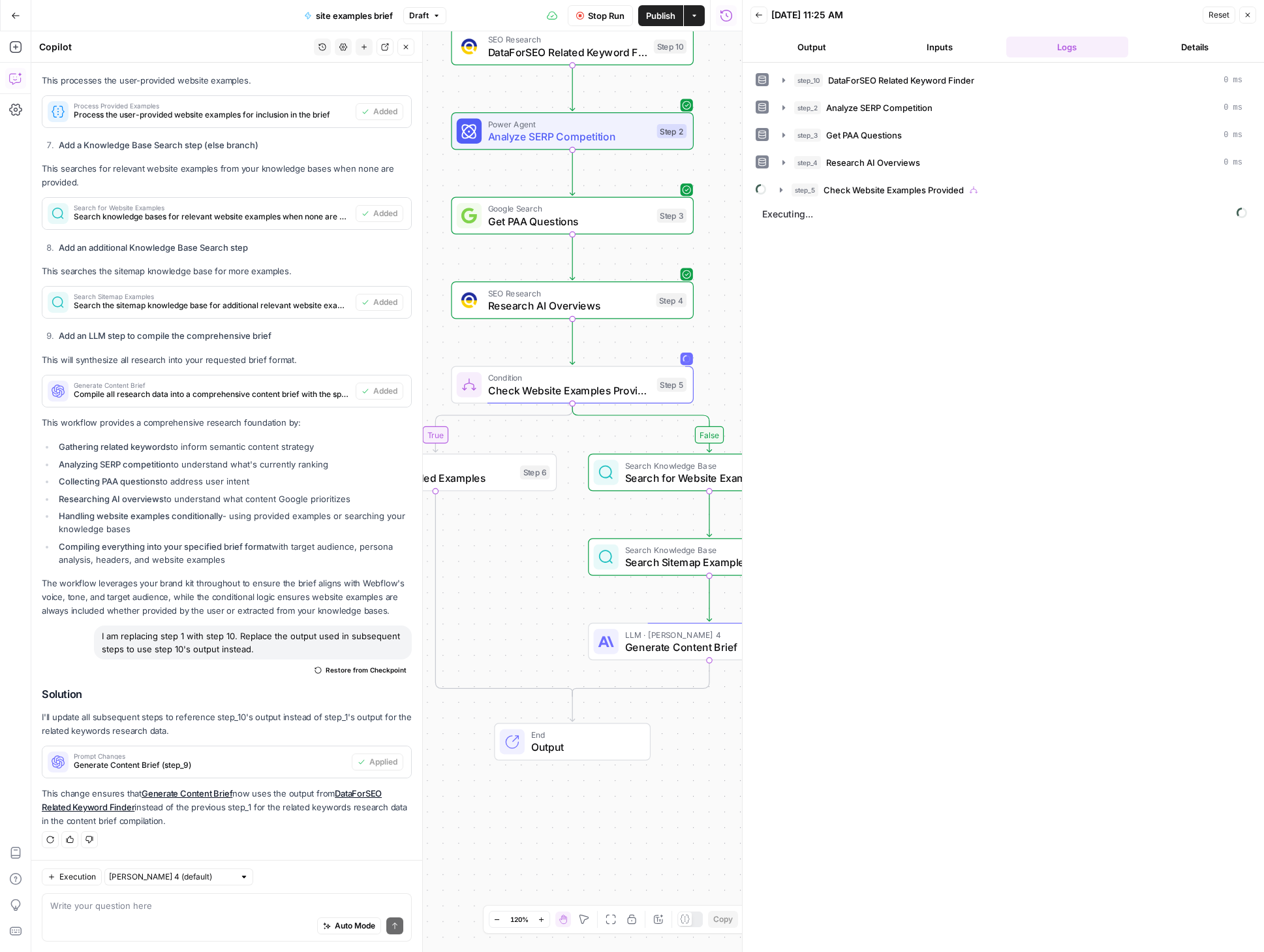
drag, startPoint x: 535, startPoint y: 549, endPoint x: 547, endPoint y: 546, distance: 12.4
click at [547, 546] on div "true false Workflow Set Inputs Inputs SEO Research DataForSEO Related Keyword F…" at bounding box center [387, 492] width 711 height 921
click at [669, 644] on span "Generate Content Brief" at bounding box center [706, 646] width 163 height 15
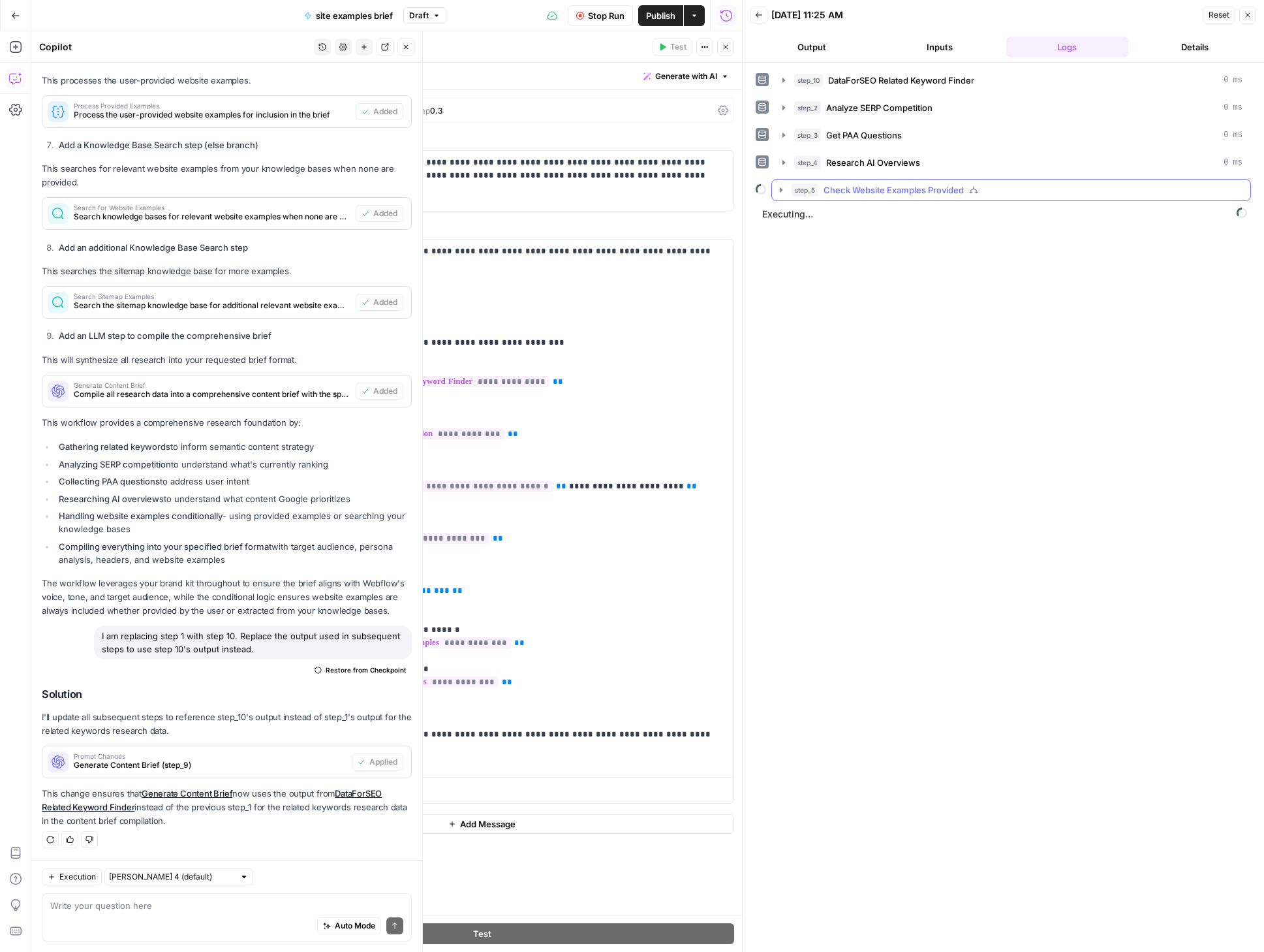
click at [779, 192] on icon "button" at bounding box center [781, 190] width 11 height 11
click at [781, 189] on icon "button" at bounding box center [780, 190] width 5 height 3
click at [784, 188] on icon "button" at bounding box center [784, 190] width 11 height 11
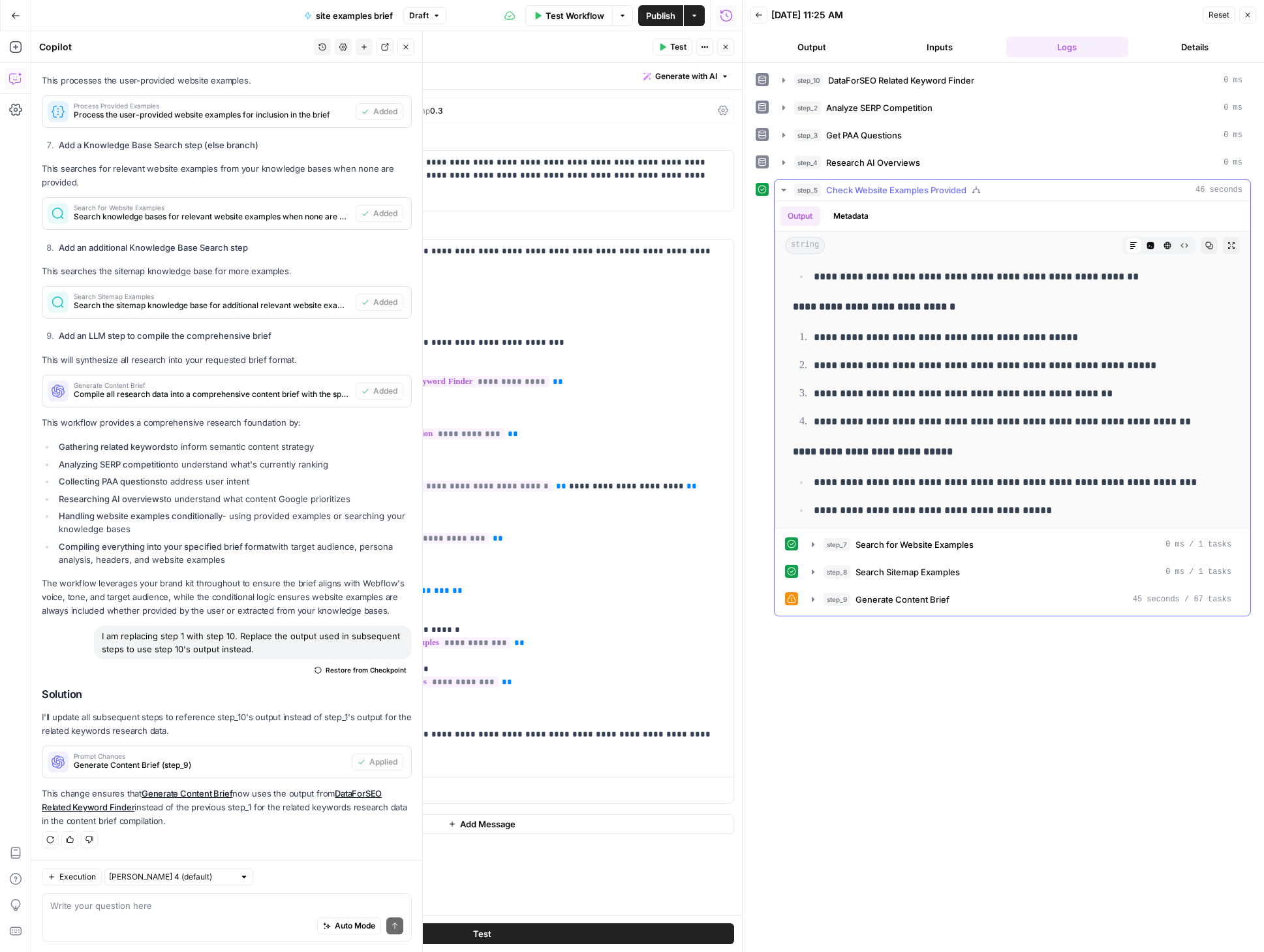
scroll to position [3792, 0]
click at [993, 747] on div "**********" at bounding box center [1003, 507] width 496 height 876
click at [781, 189] on icon "button" at bounding box center [784, 190] width 11 height 11
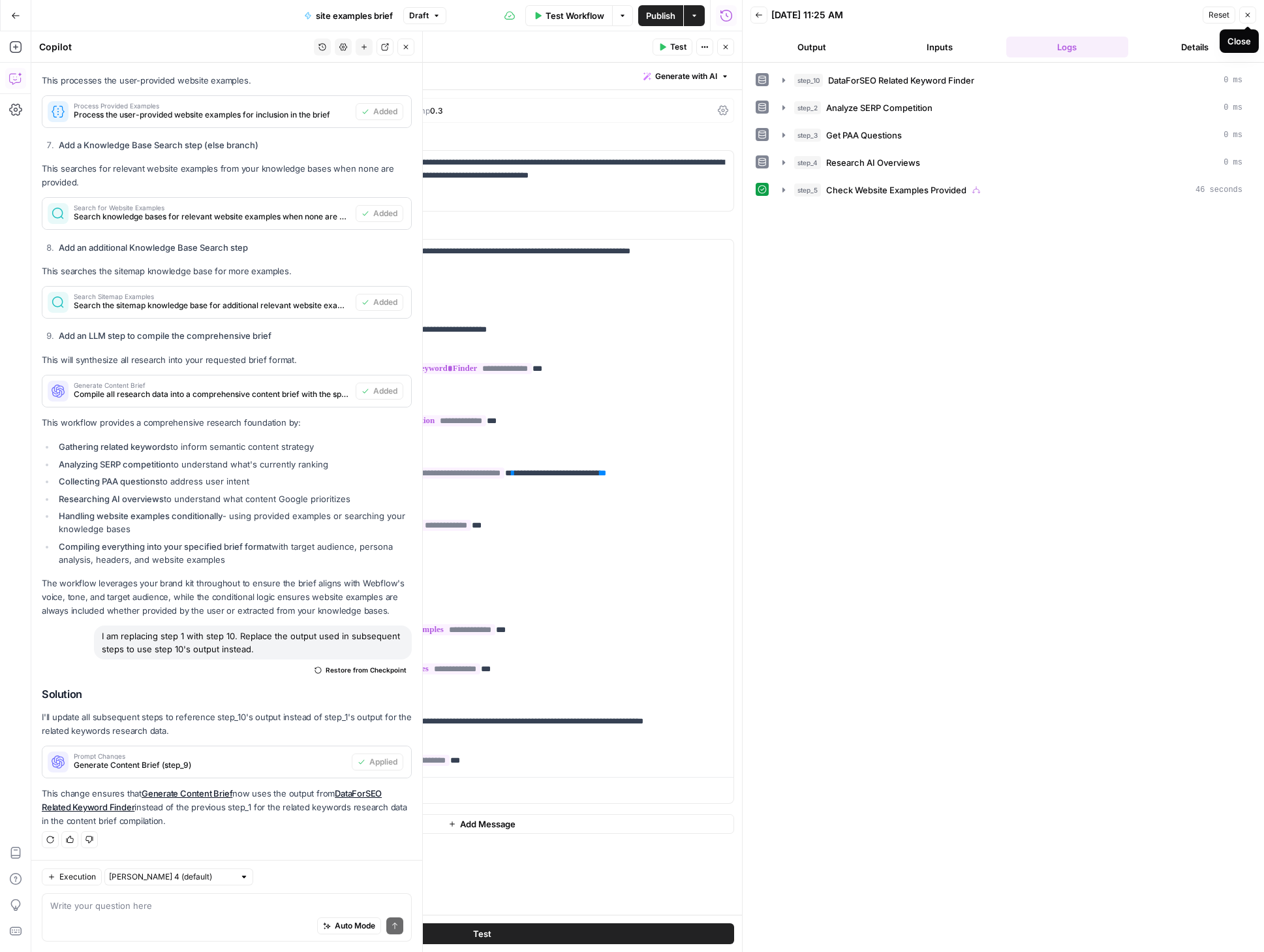
click at [1248, 13] on icon "button" at bounding box center [1248, 15] width 8 height 8
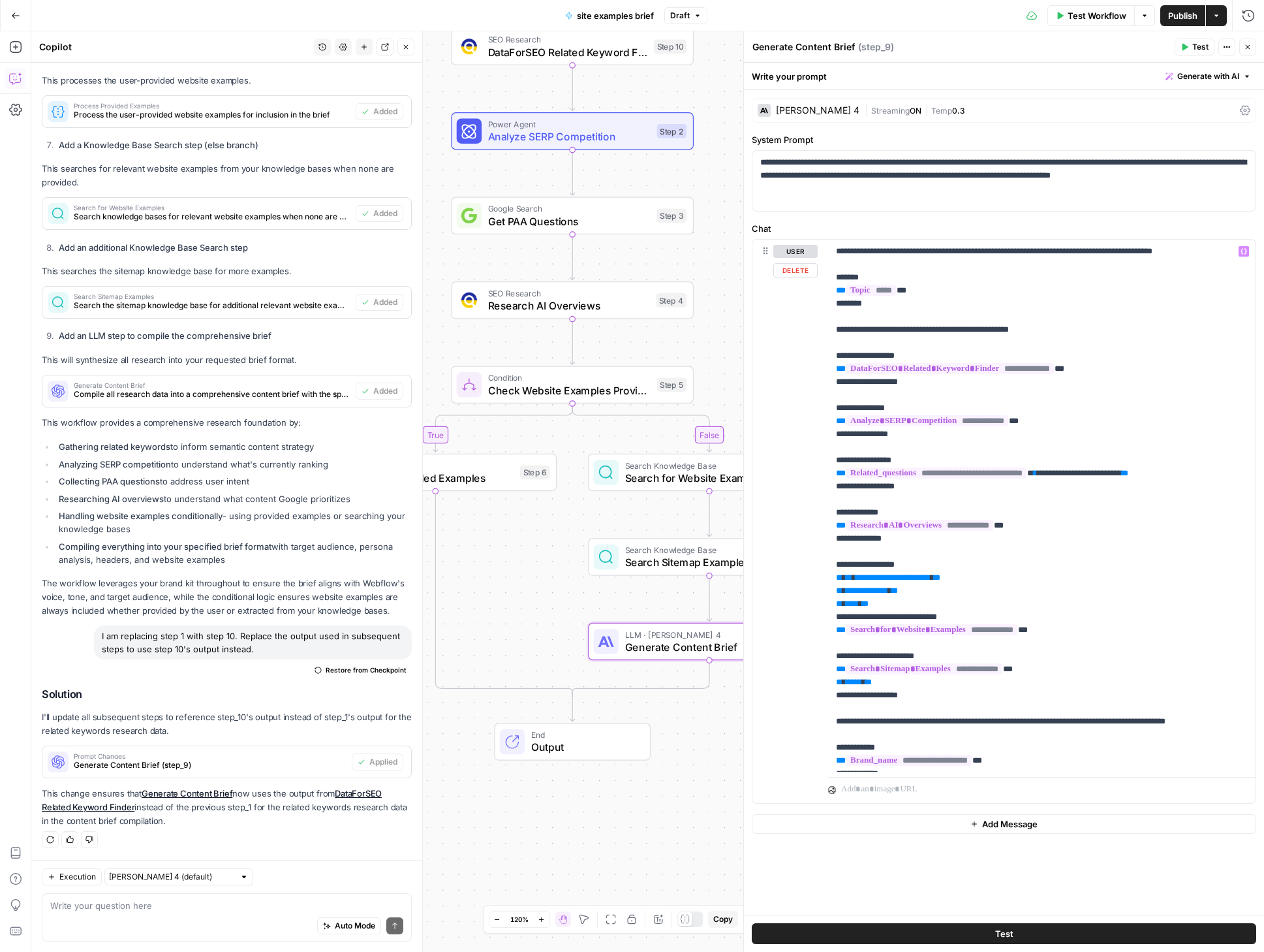
scroll to position [16, 0]
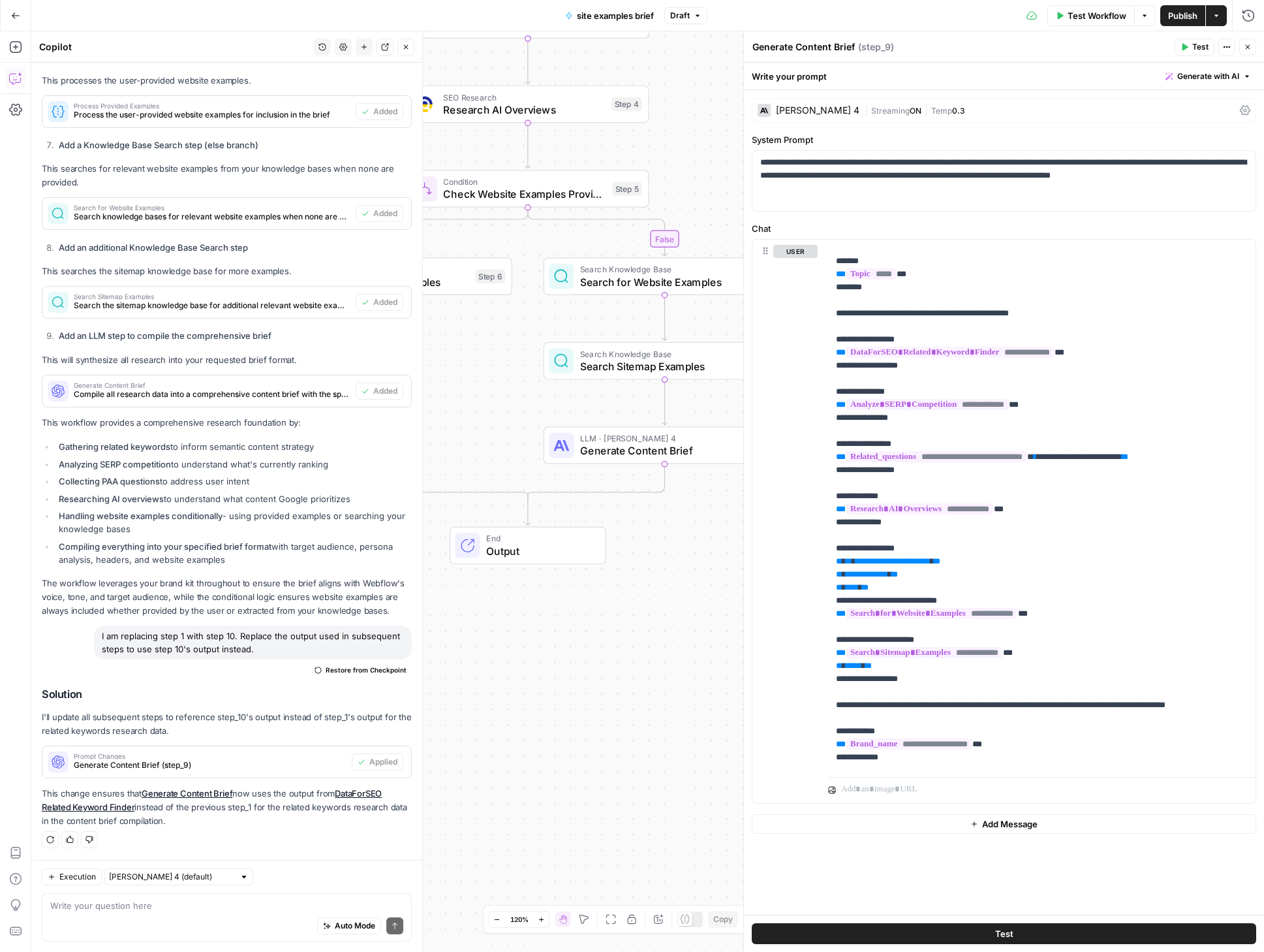
drag, startPoint x: 620, startPoint y: 668, endPoint x: 655, endPoint y: 636, distance: 47.4
click at [655, 636] on div "true false Workflow Set Inputs Inputs SEO Research DataForSEO Related Keyword F…" at bounding box center [648, 492] width 1233 height 921
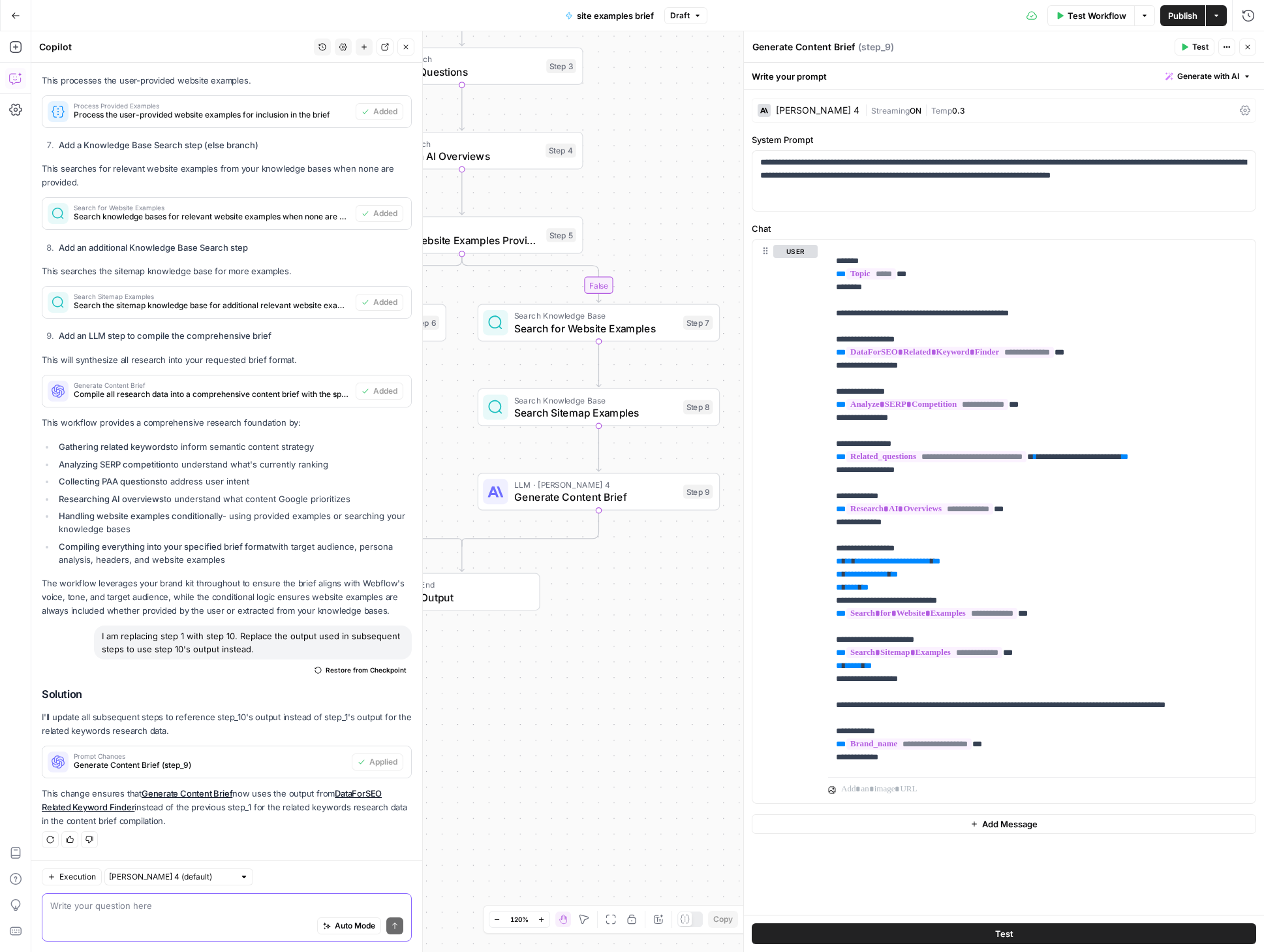
click at [127, 905] on textarea at bounding box center [226, 905] width 353 height 13
paste textarea "Give me a list of URLs for me to cite in my informational article about {{prima…"
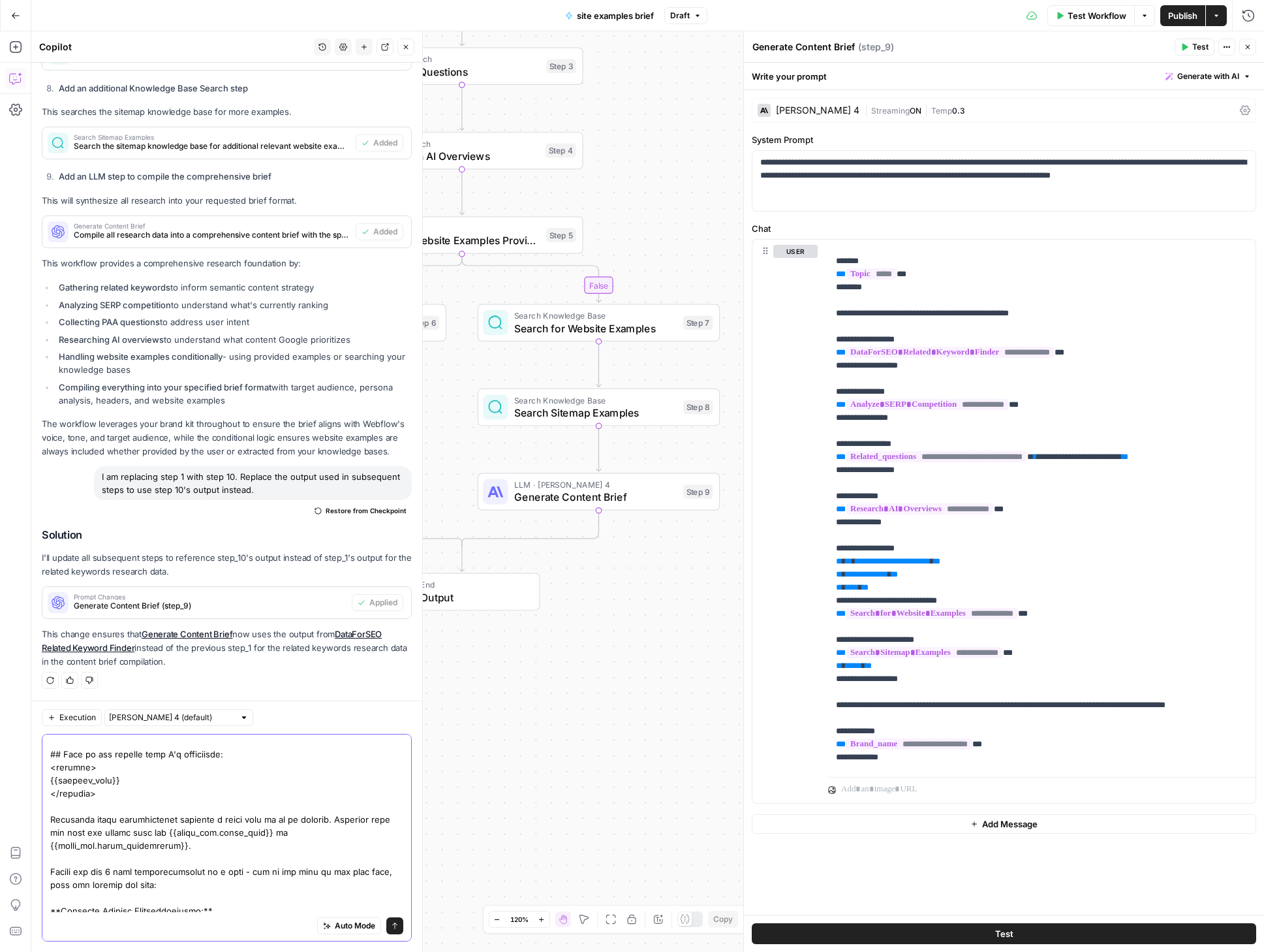
scroll to position [173, 0]
drag, startPoint x: 128, startPoint y: 819, endPoint x: 44, endPoint y: 778, distance: 93.5
click at [44, 778] on div "Auto Mode Send" at bounding box center [227, 837] width 370 height 207
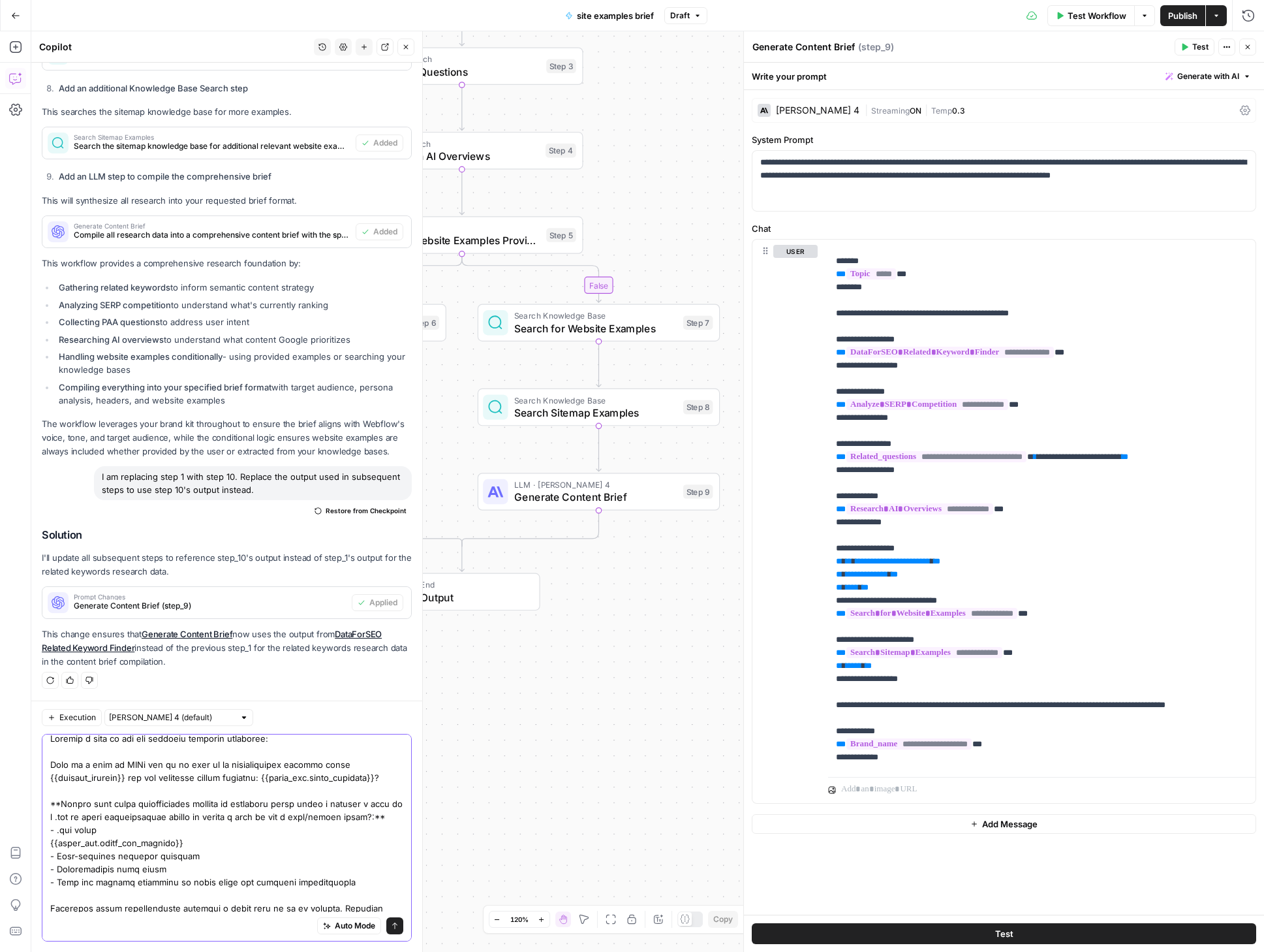
scroll to position [0, 0]
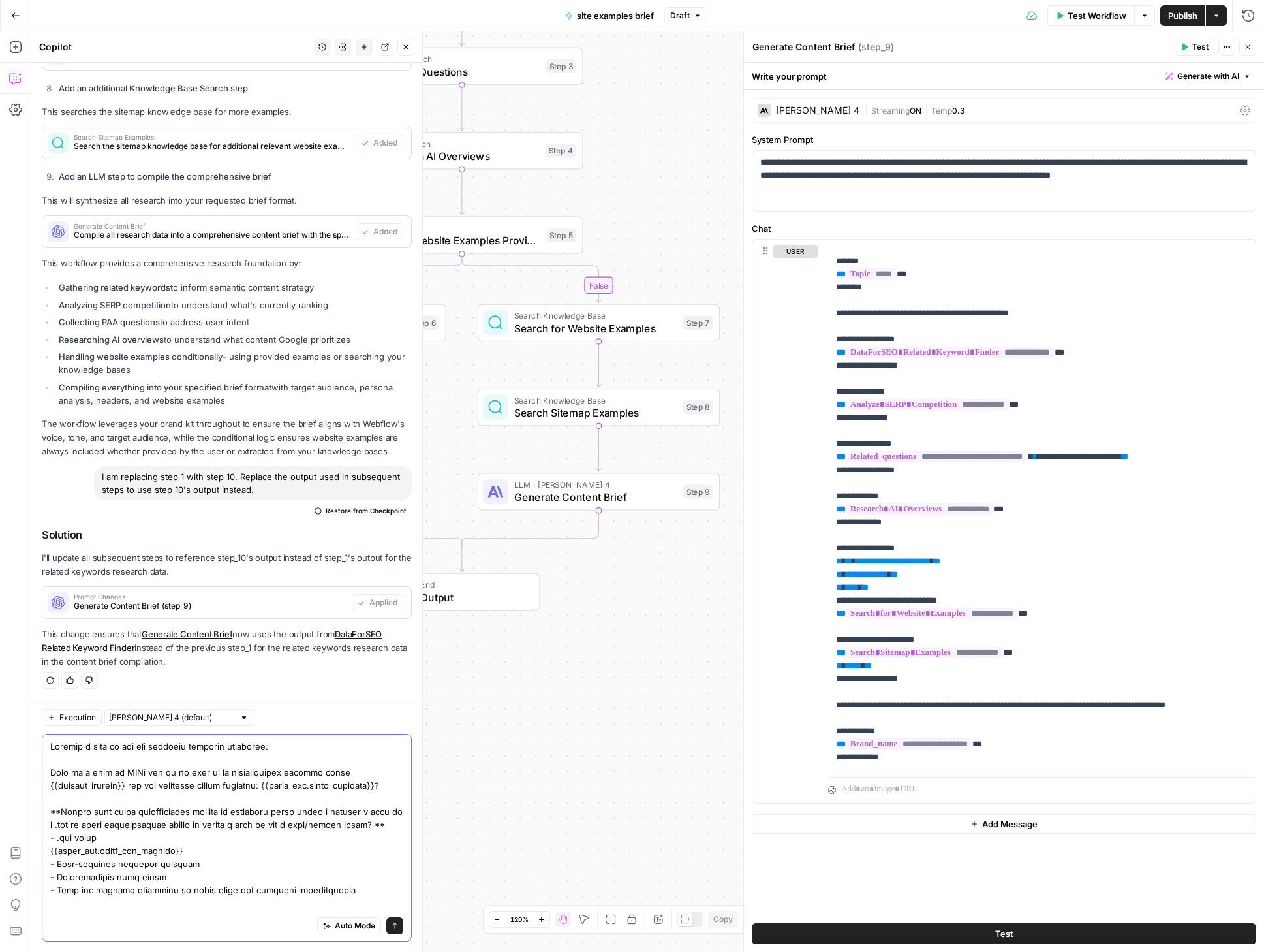
type textarea "Include a step to add any relevant external citations: Give me a list of URLs f…"
click at [391, 924] on icon "submit" at bounding box center [395, 926] width 8 height 8
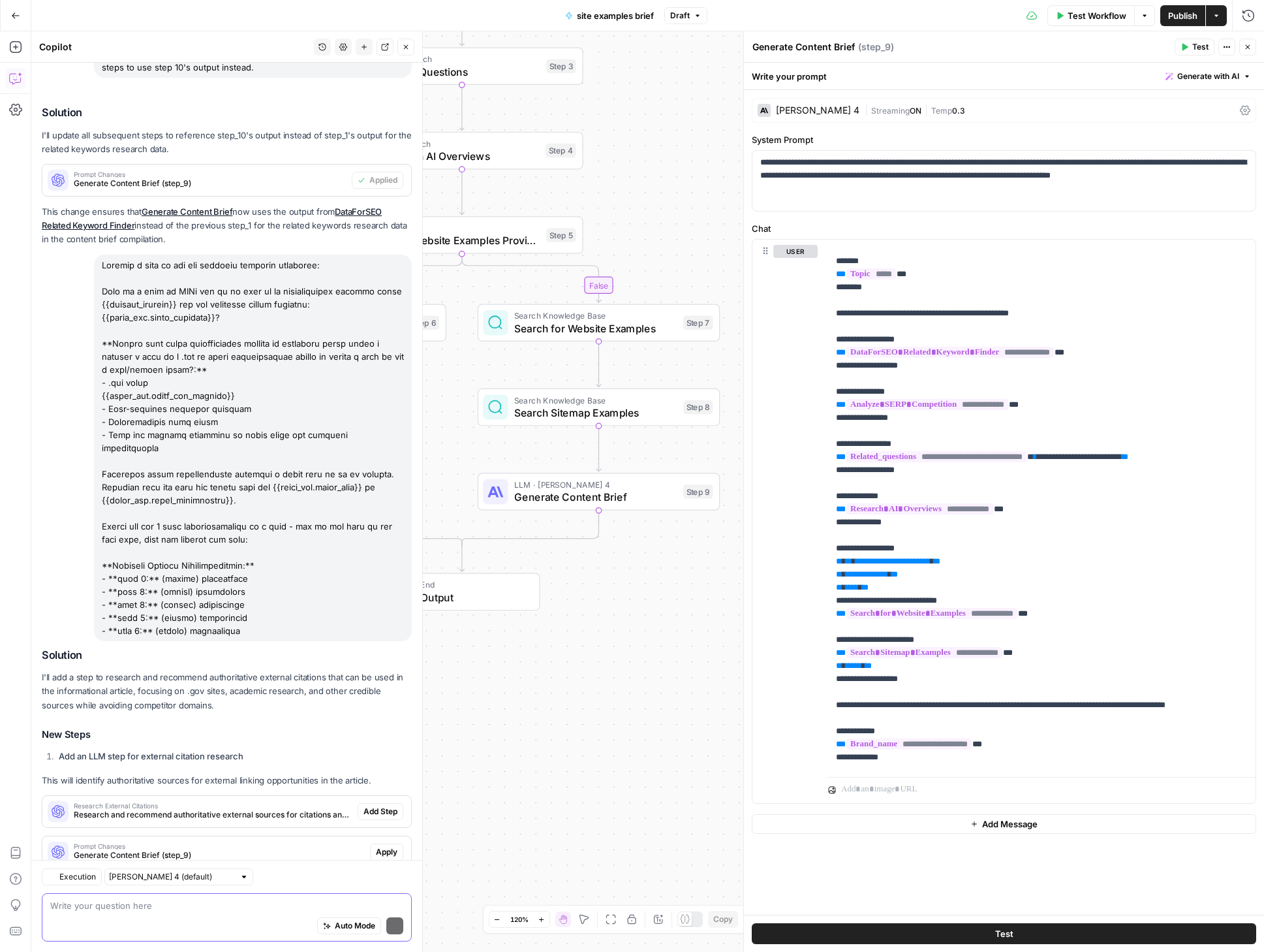
scroll to position [1769, 0]
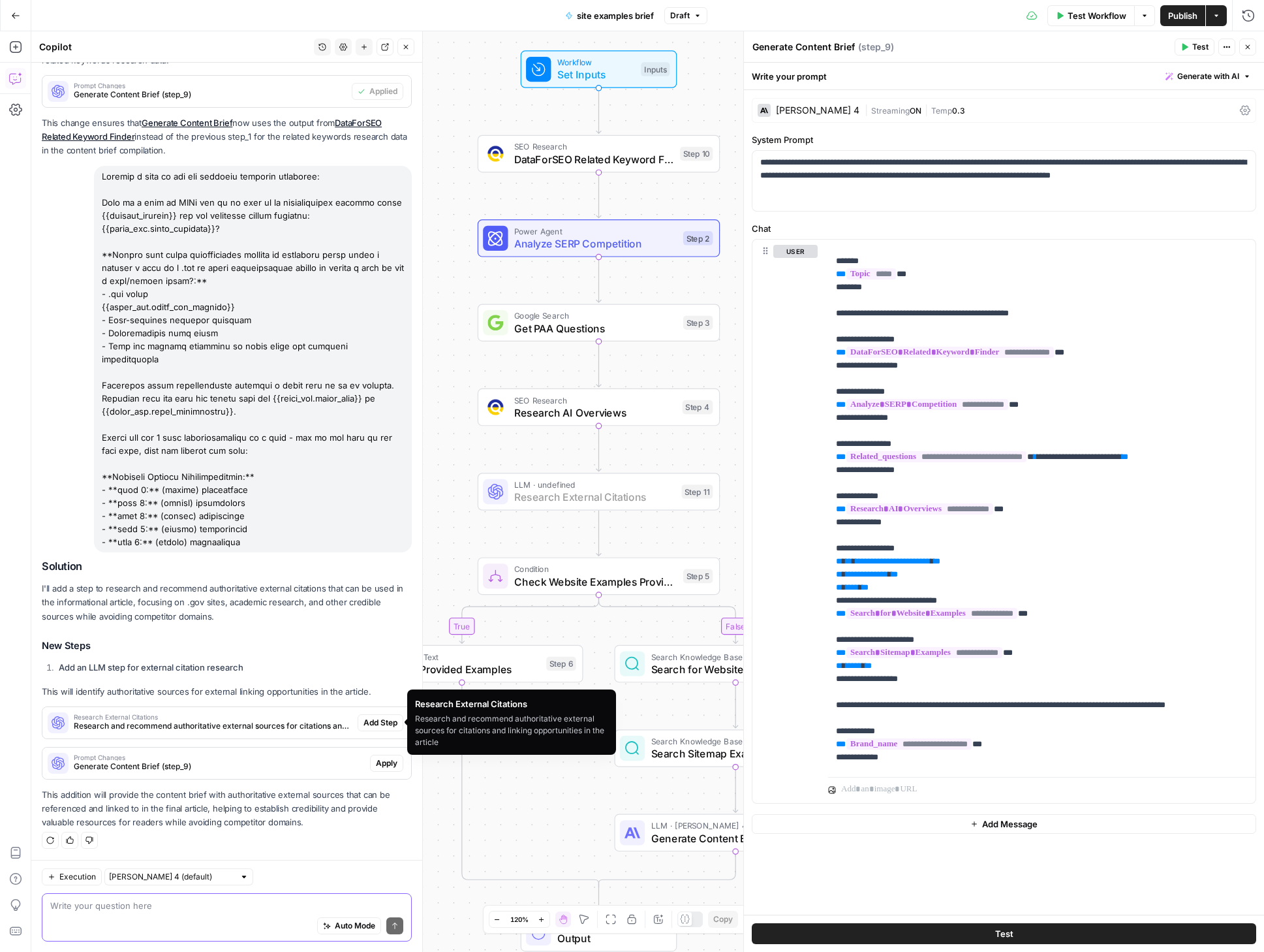
click at [366, 720] on span "Add Step" at bounding box center [380, 723] width 34 height 12
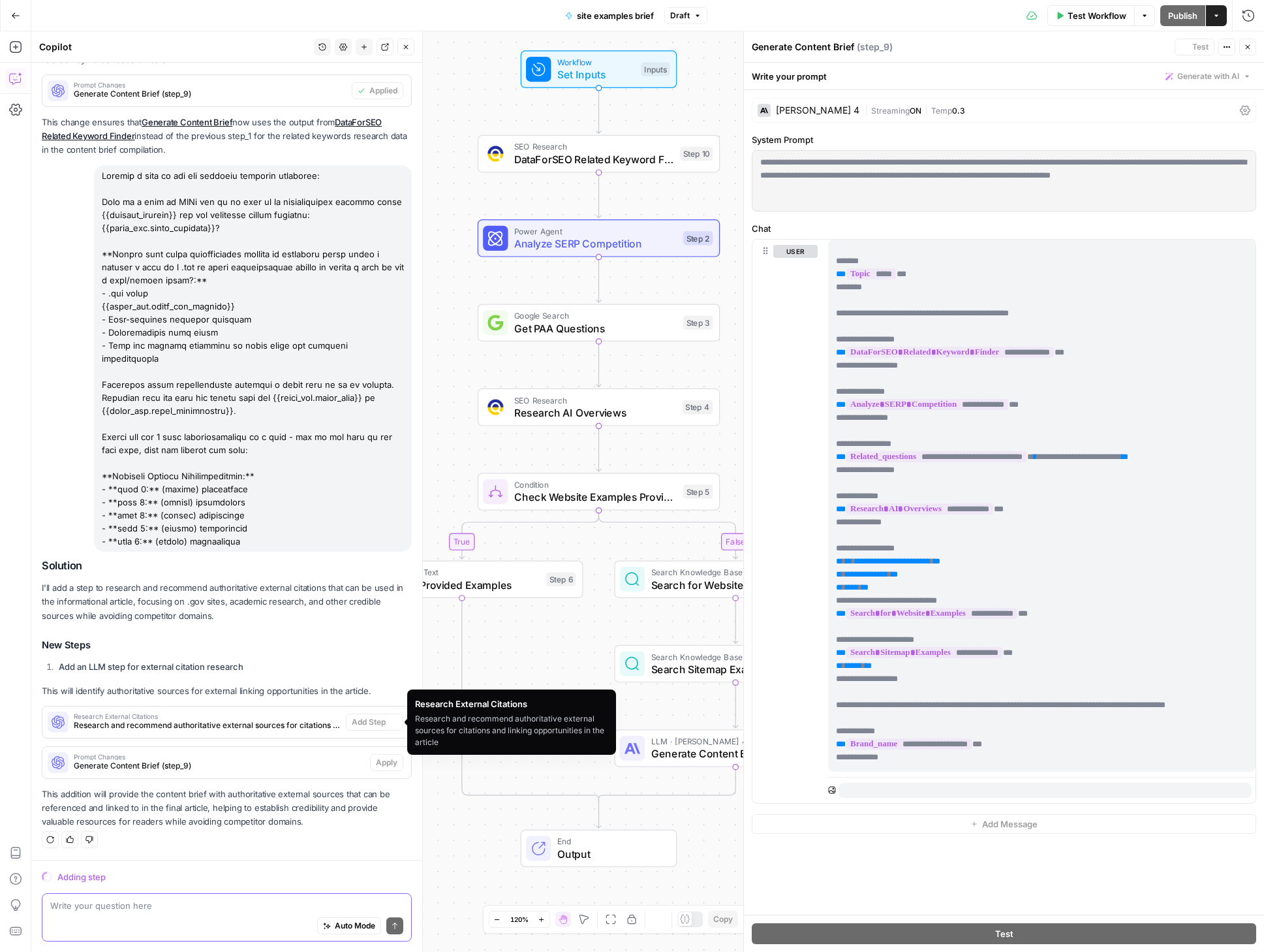
scroll to position [1727, 0]
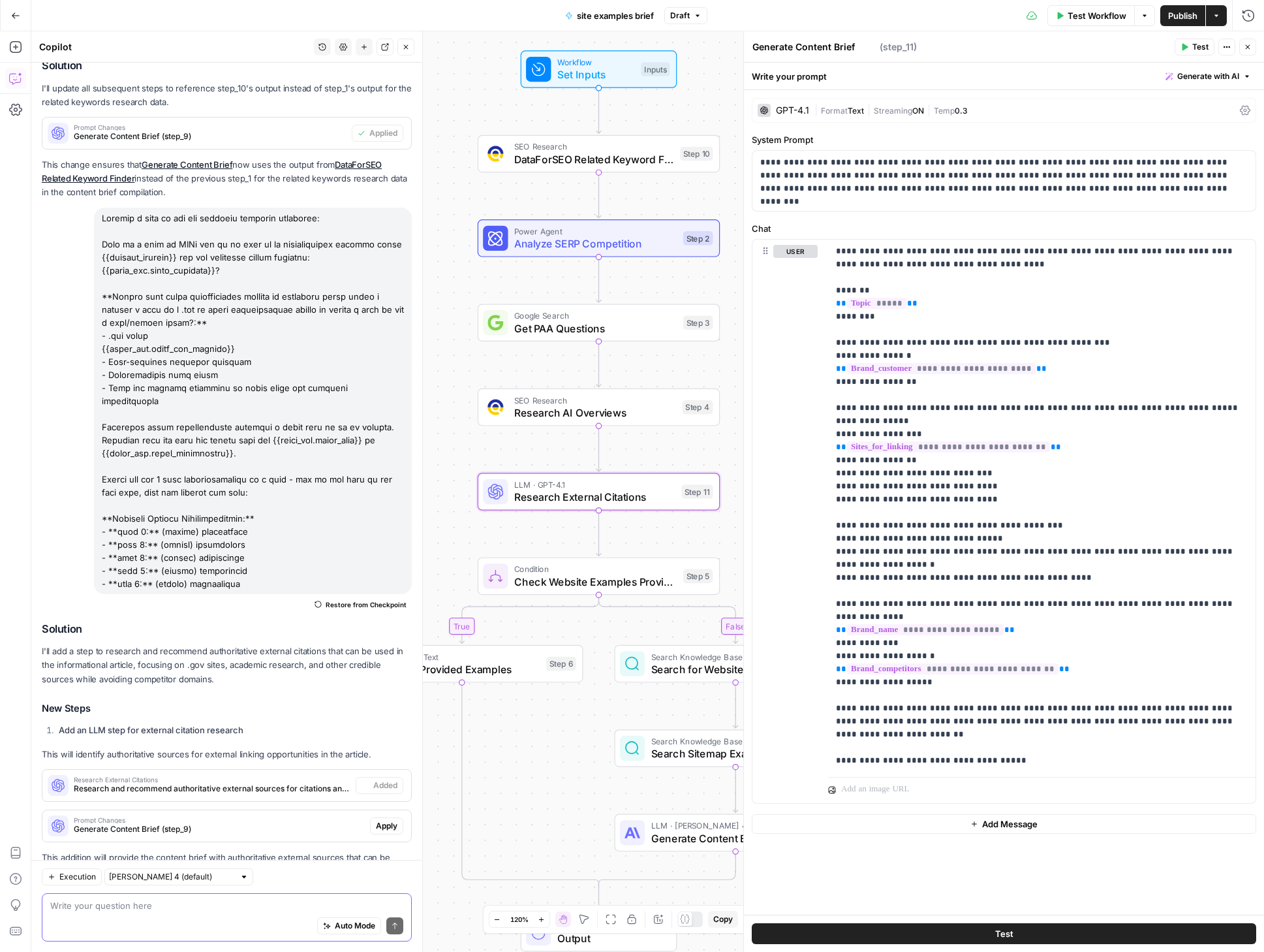
type textarea "Research External Citations"
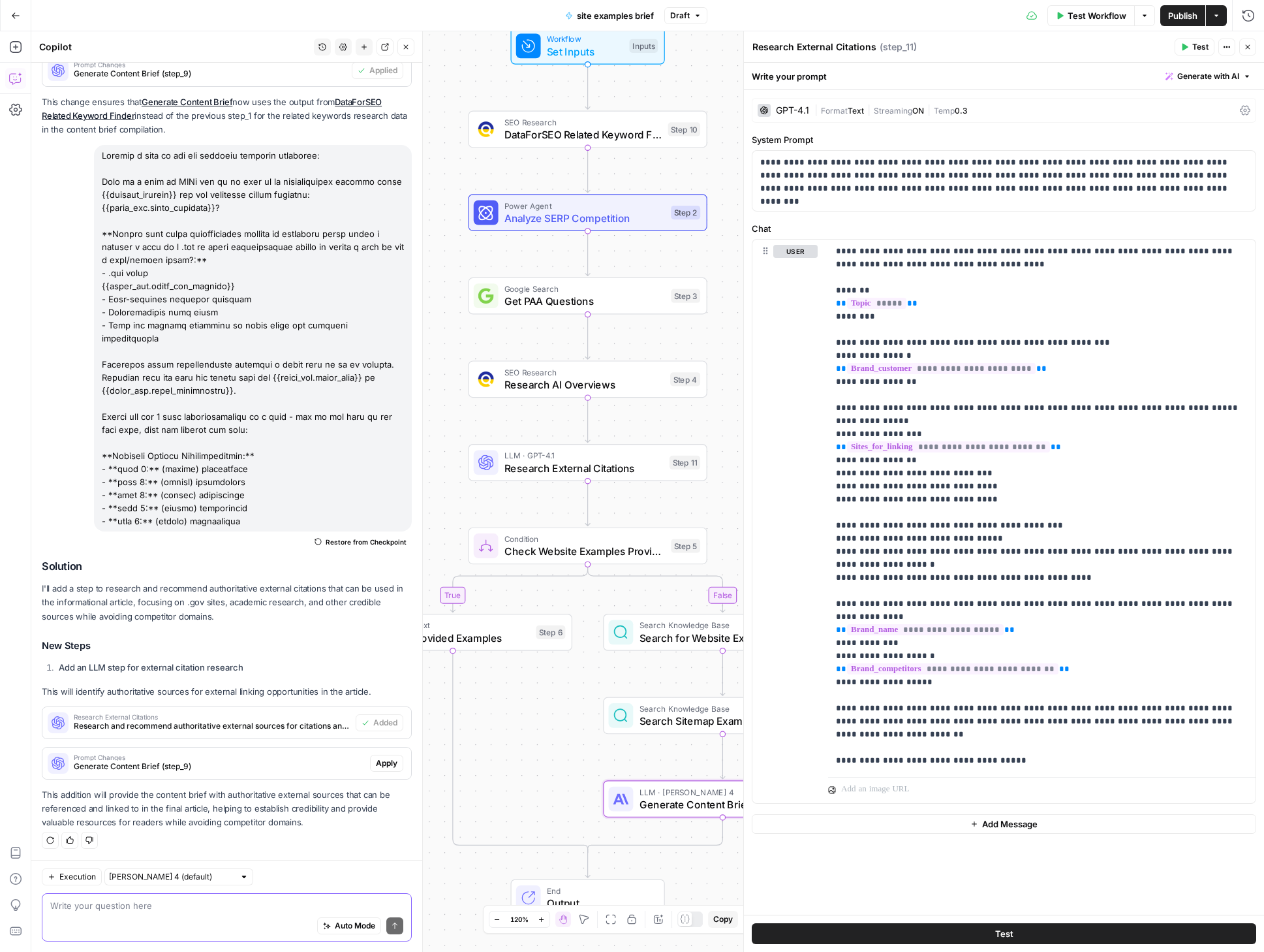
click at [376, 764] on span "Apply" at bounding box center [387, 763] width 21 height 12
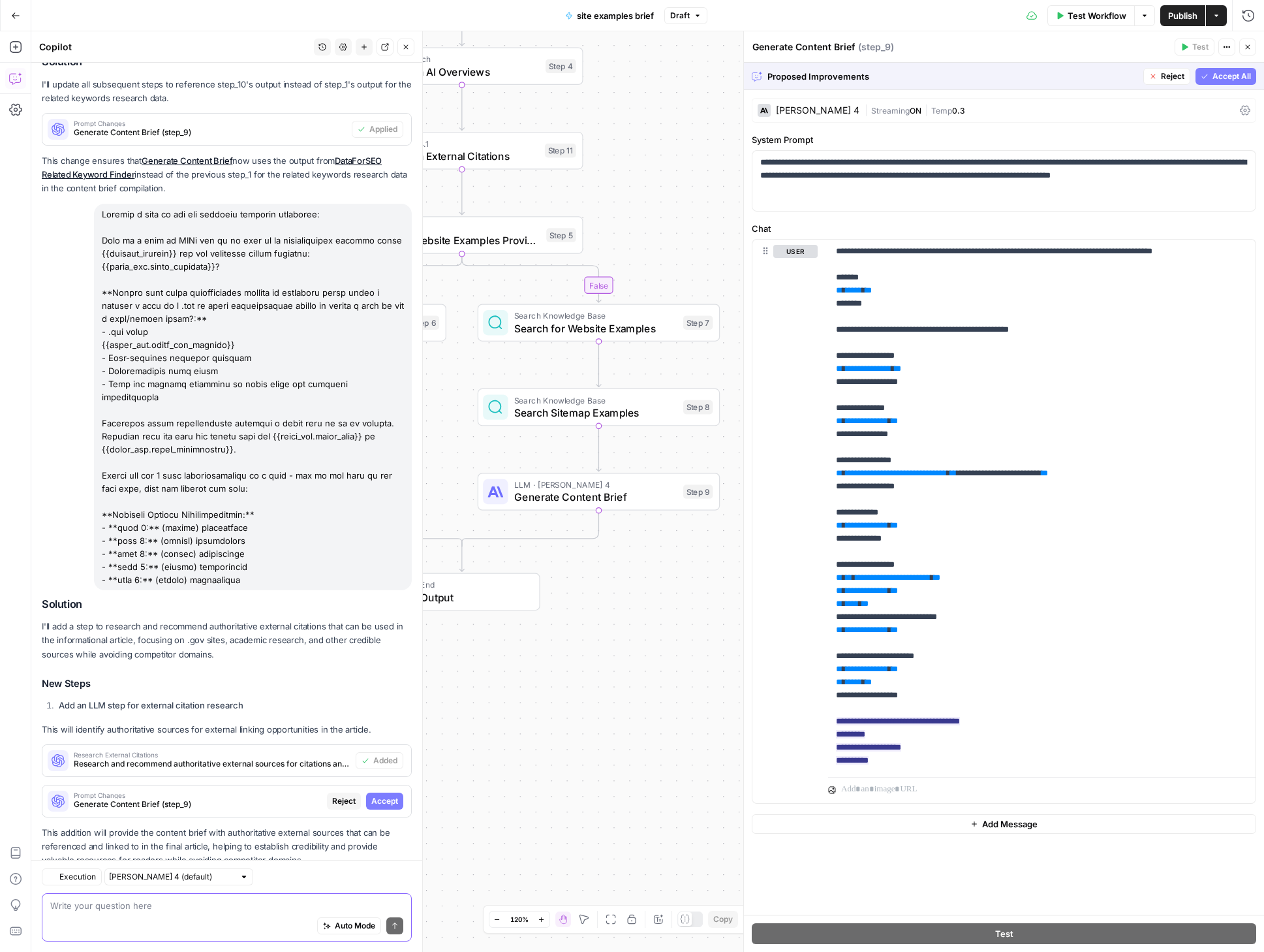
scroll to position [1727, 0]
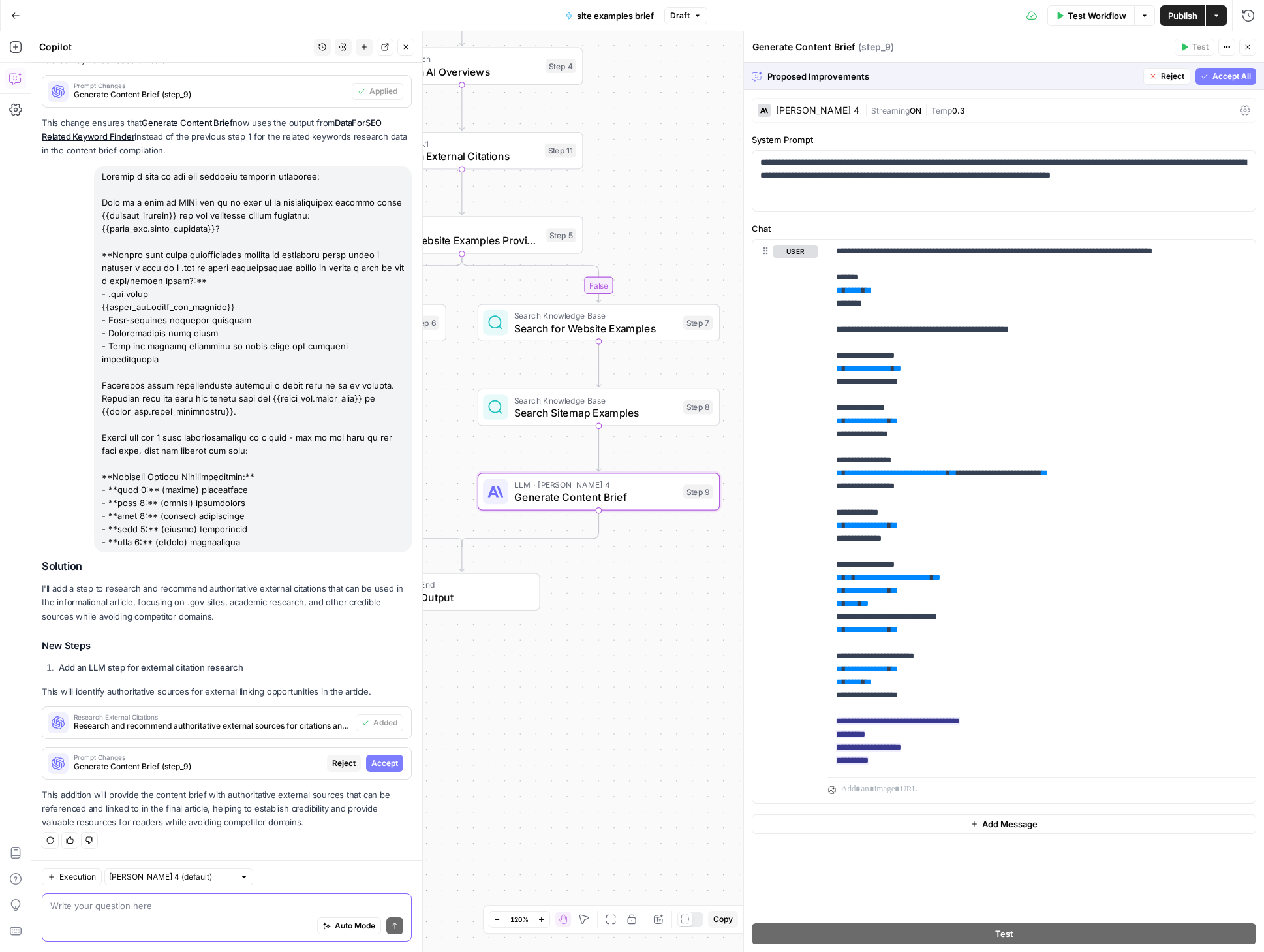
click at [378, 760] on span "Accept" at bounding box center [385, 763] width 27 height 12
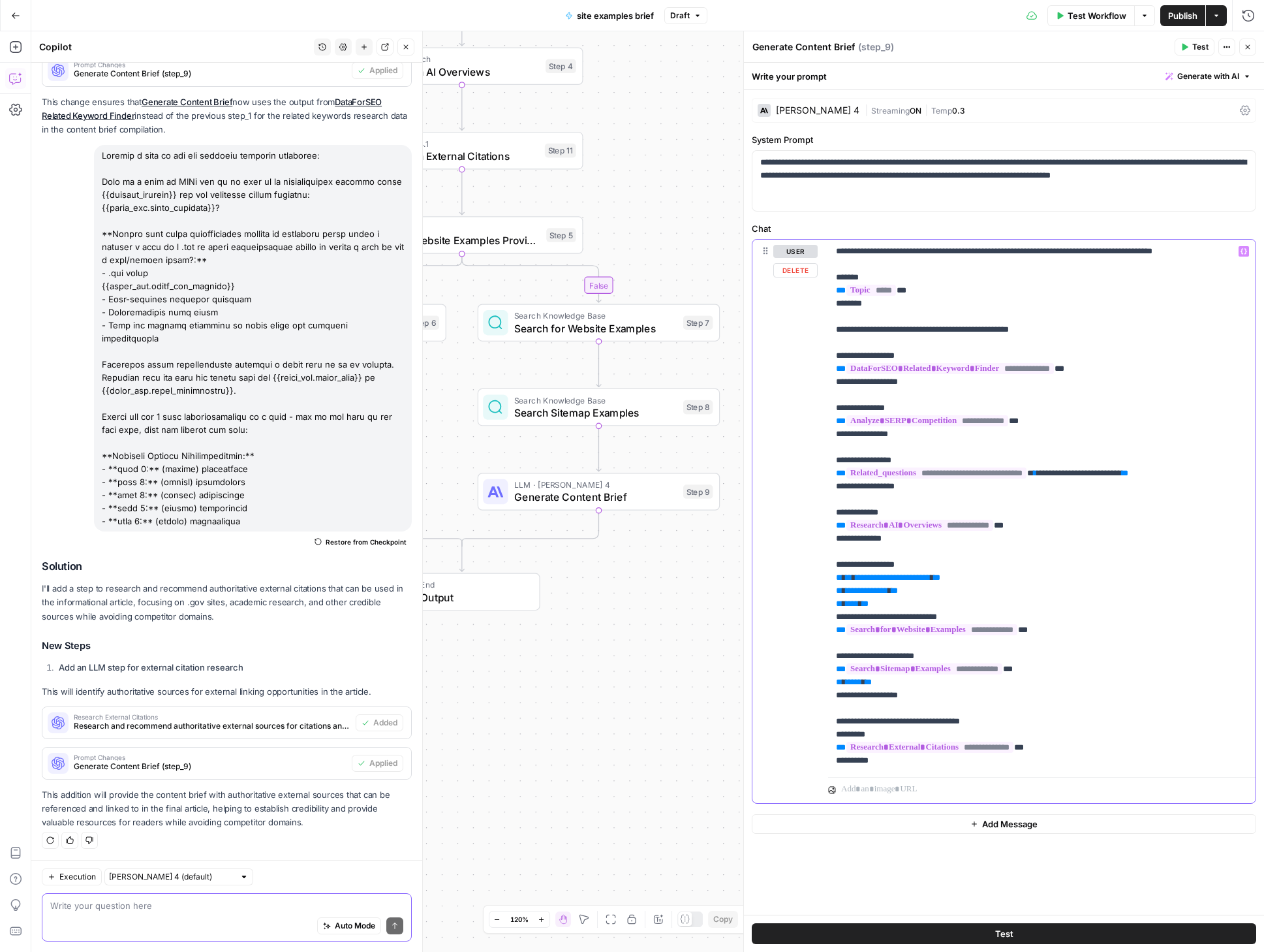
scroll to position [863, 0]
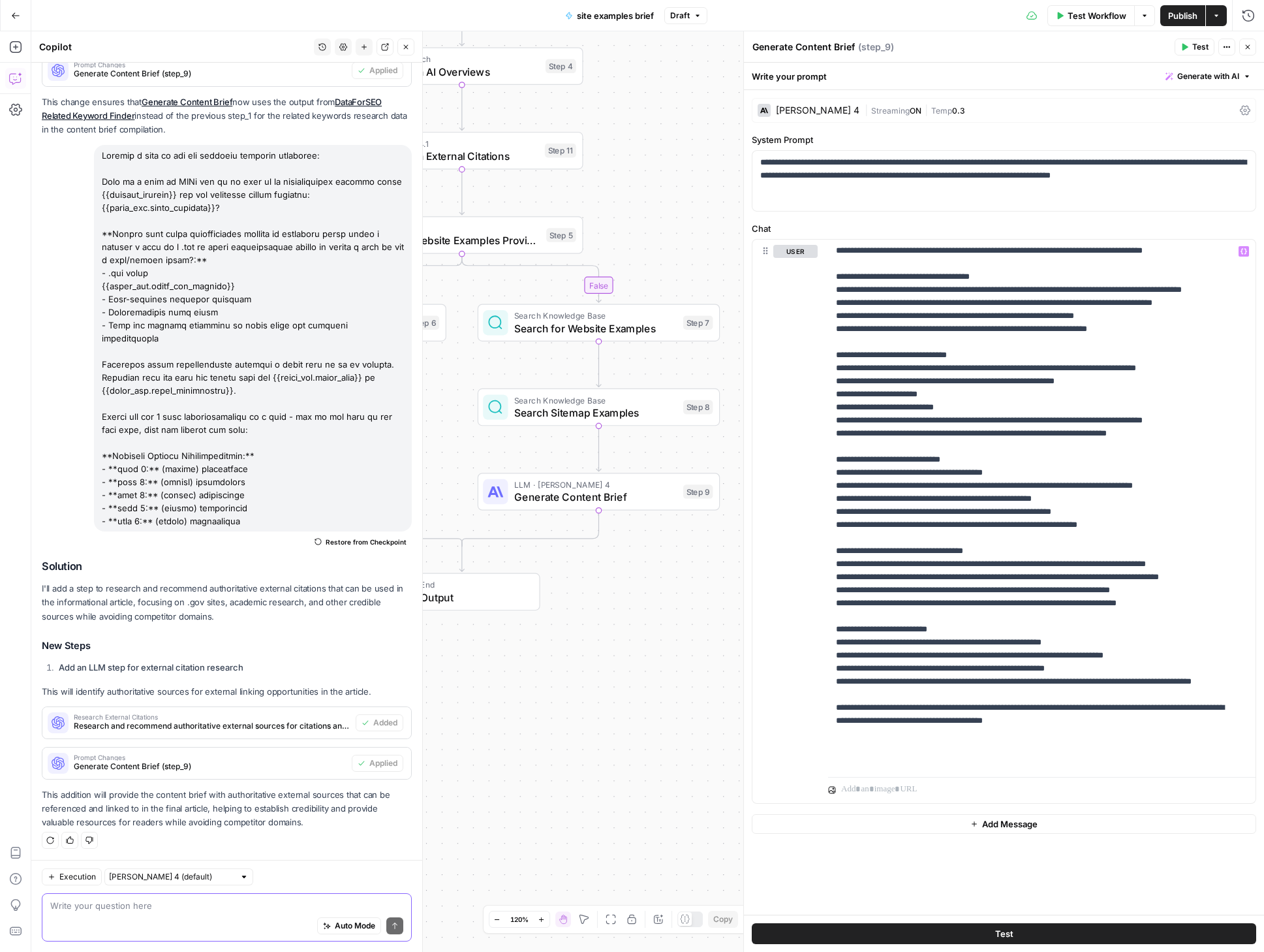
click at [104, 914] on div "Auto Mode Send" at bounding box center [226, 926] width 353 height 29
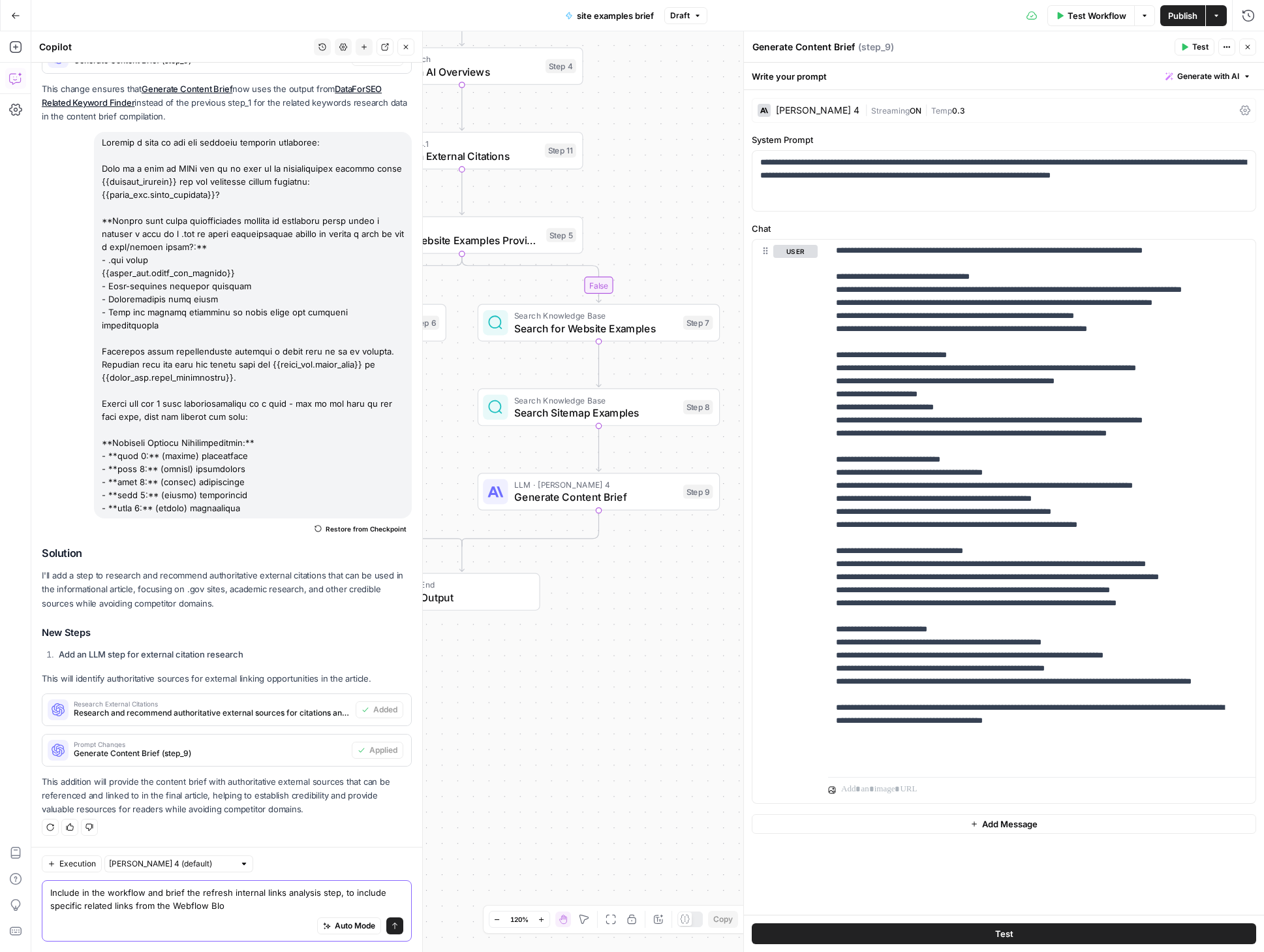
type textarea "Include in the workflow and brief the refresh internal links analysis step, to …"
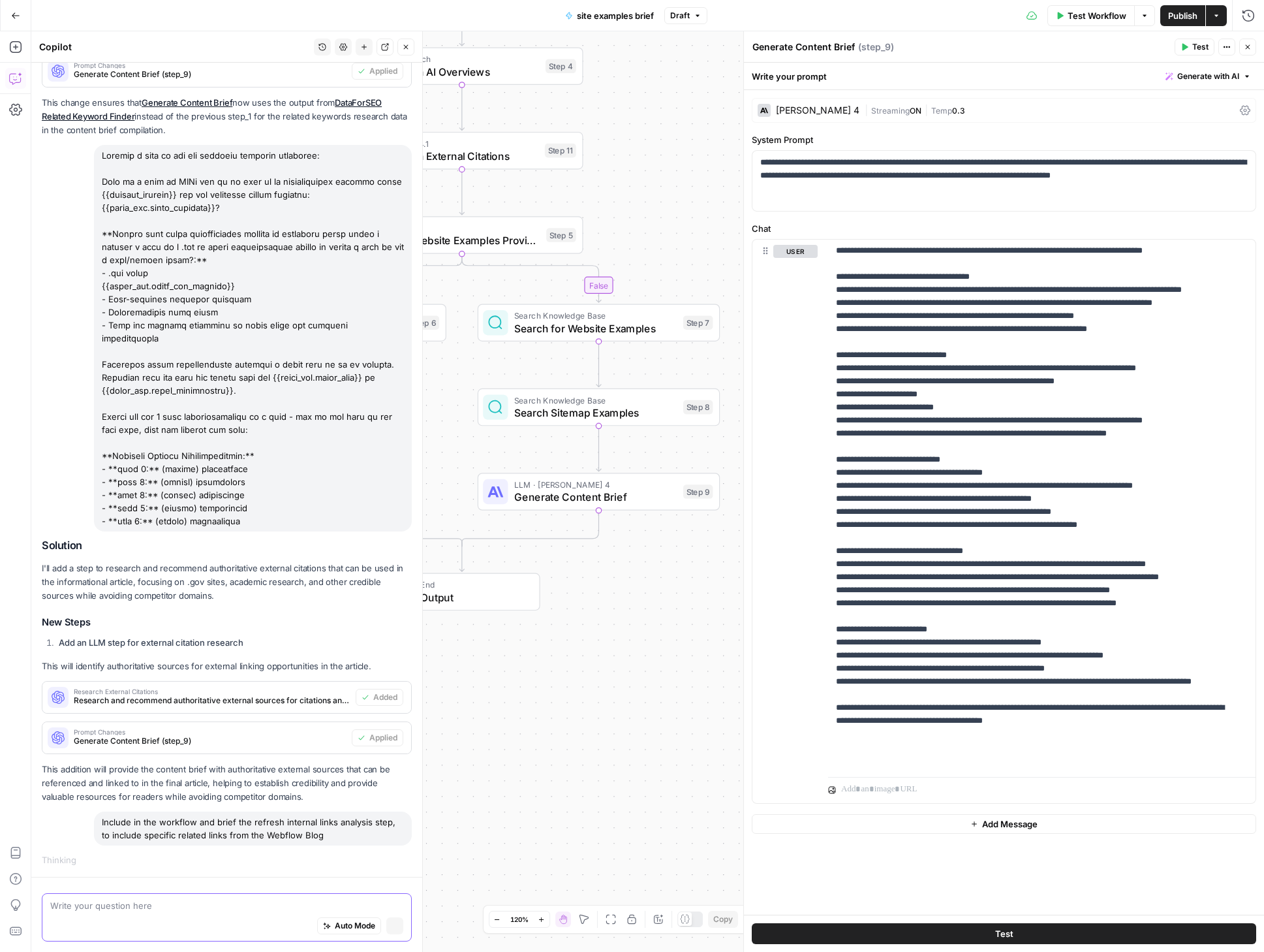
scroll to position [1743, 0]
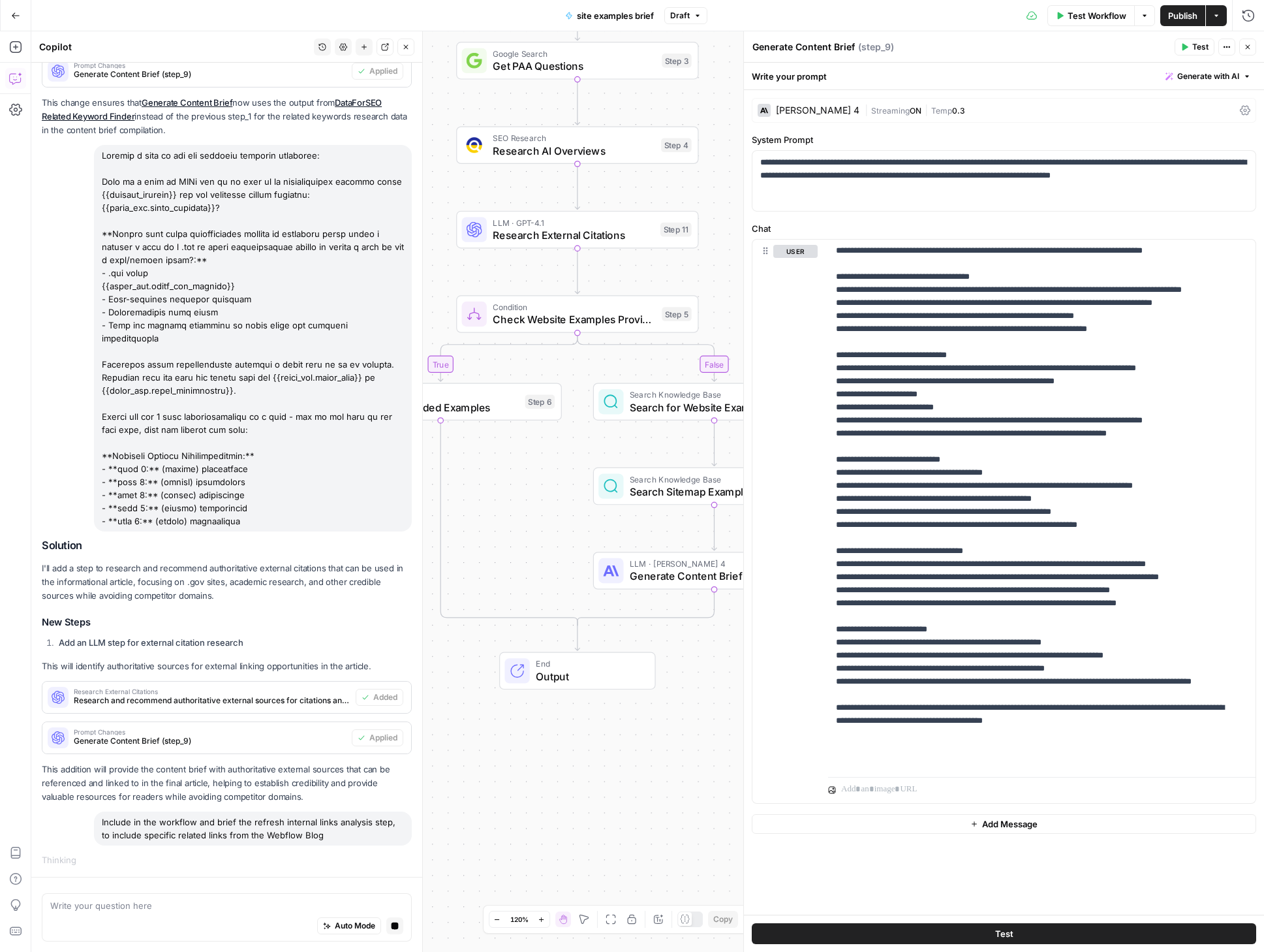
drag, startPoint x: 596, startPoint y: 725, endPoint x: 709, endPoint y: 803, distance: 137.3
click at [709, 803] on div "true false Workflow Set Inputs Inputs SEO Research DataForSEO Related Keyword F…" at bounding box center [648, 492] width 1233 height 921
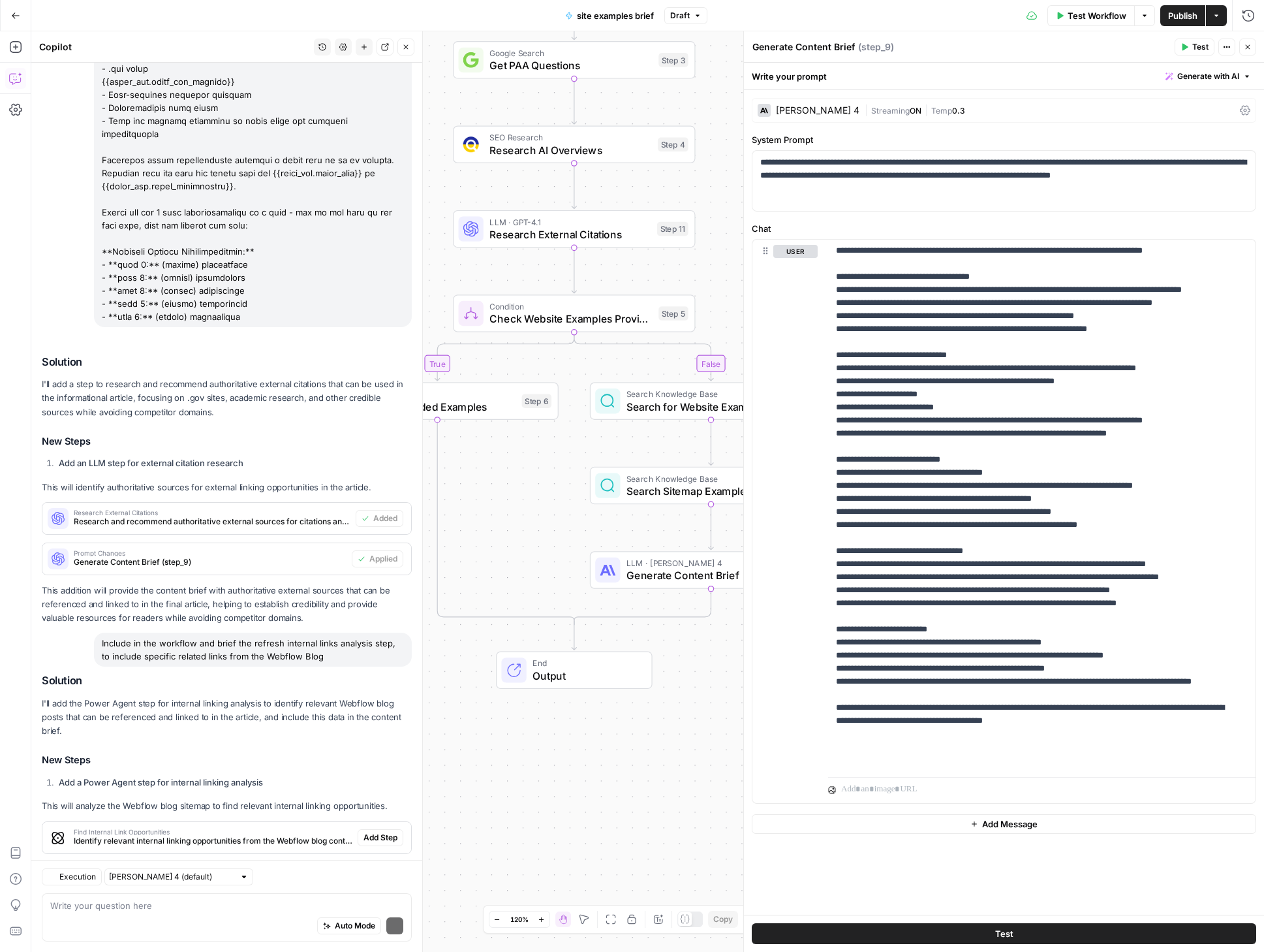
scroll to position [2109, 0]
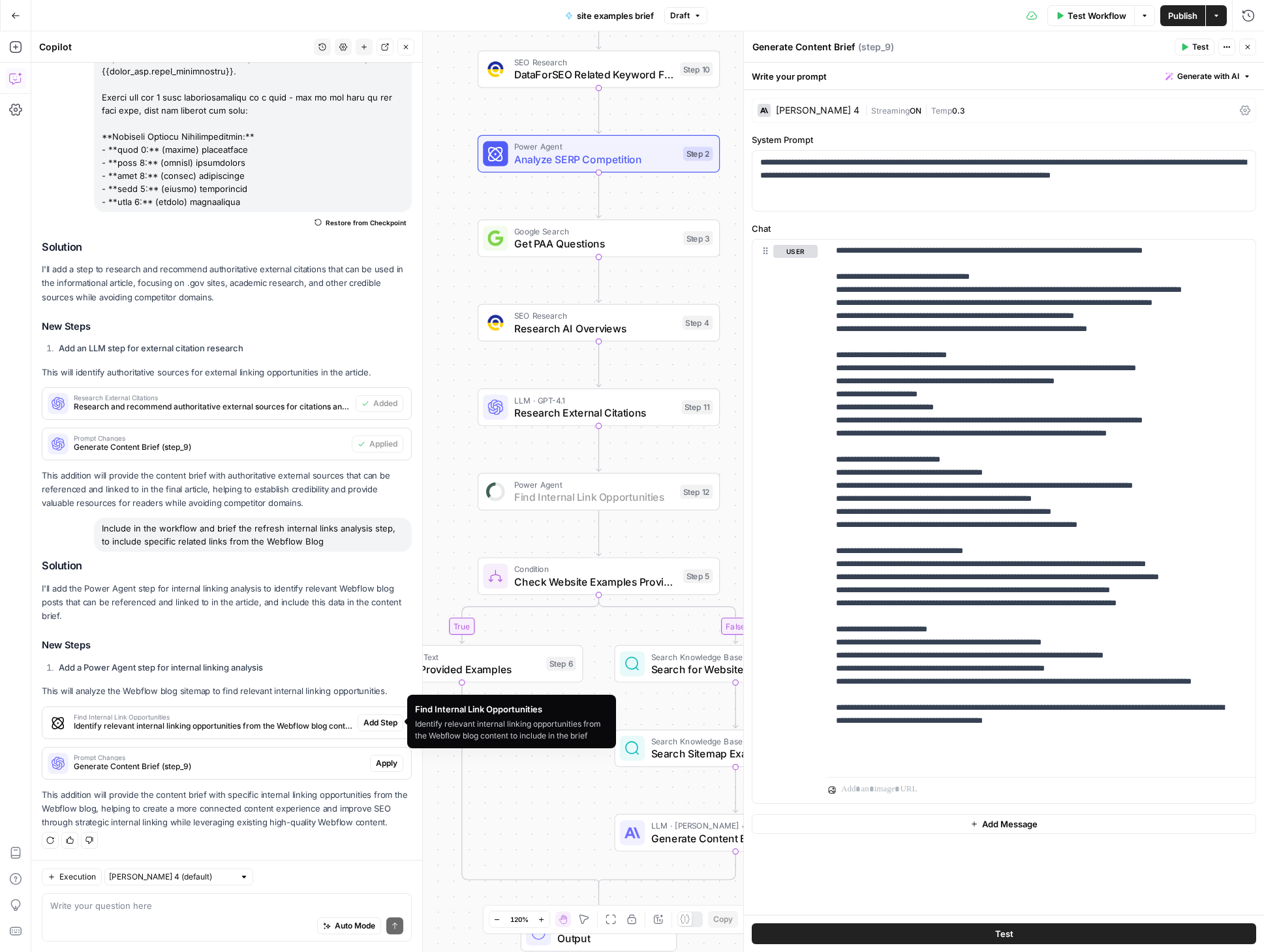
click at [377, 722] on span "Add Step" at bounding box center [380, 723] width 34 height 12
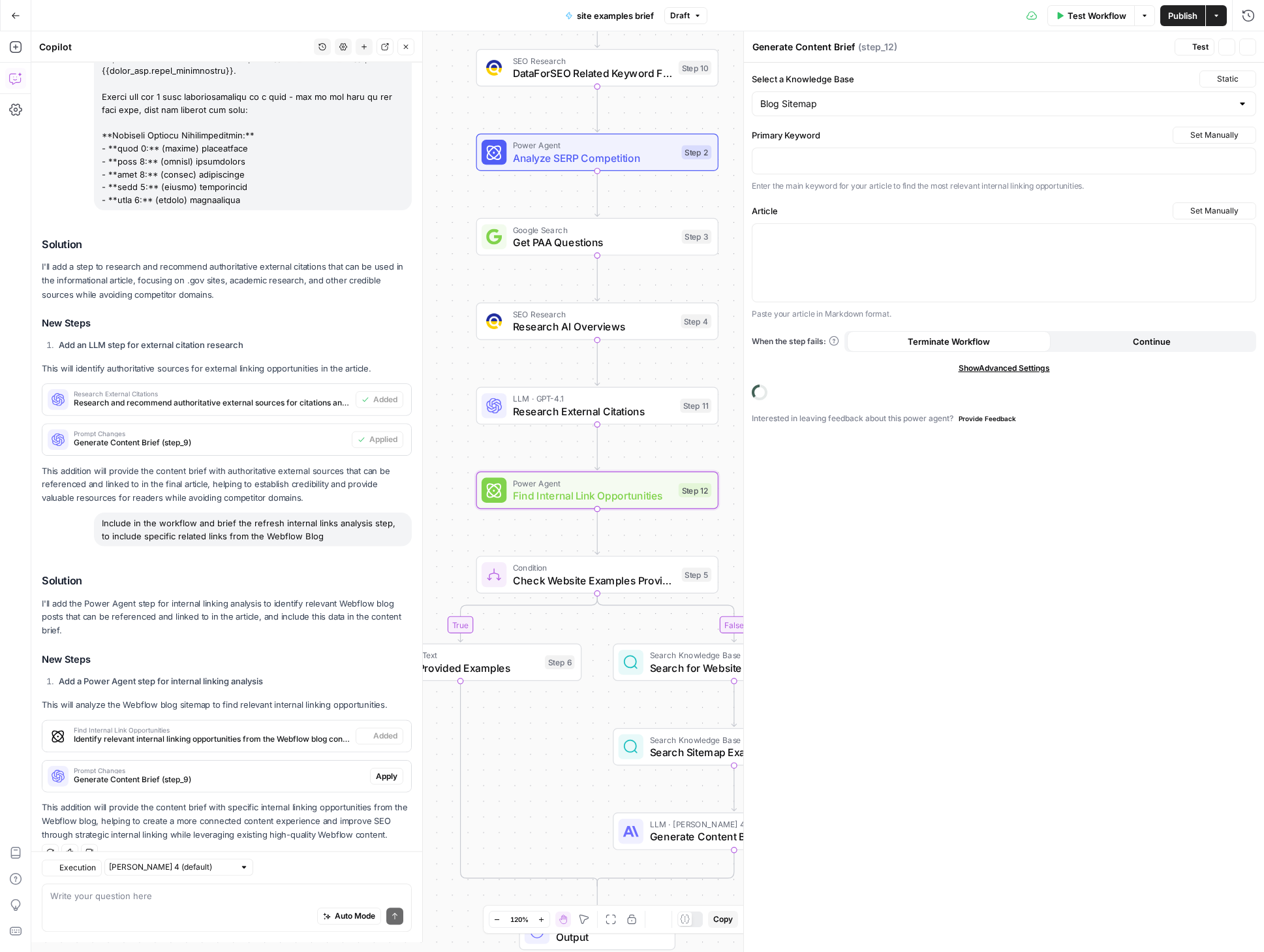
type textarea "Find Internal Link Opportunities"
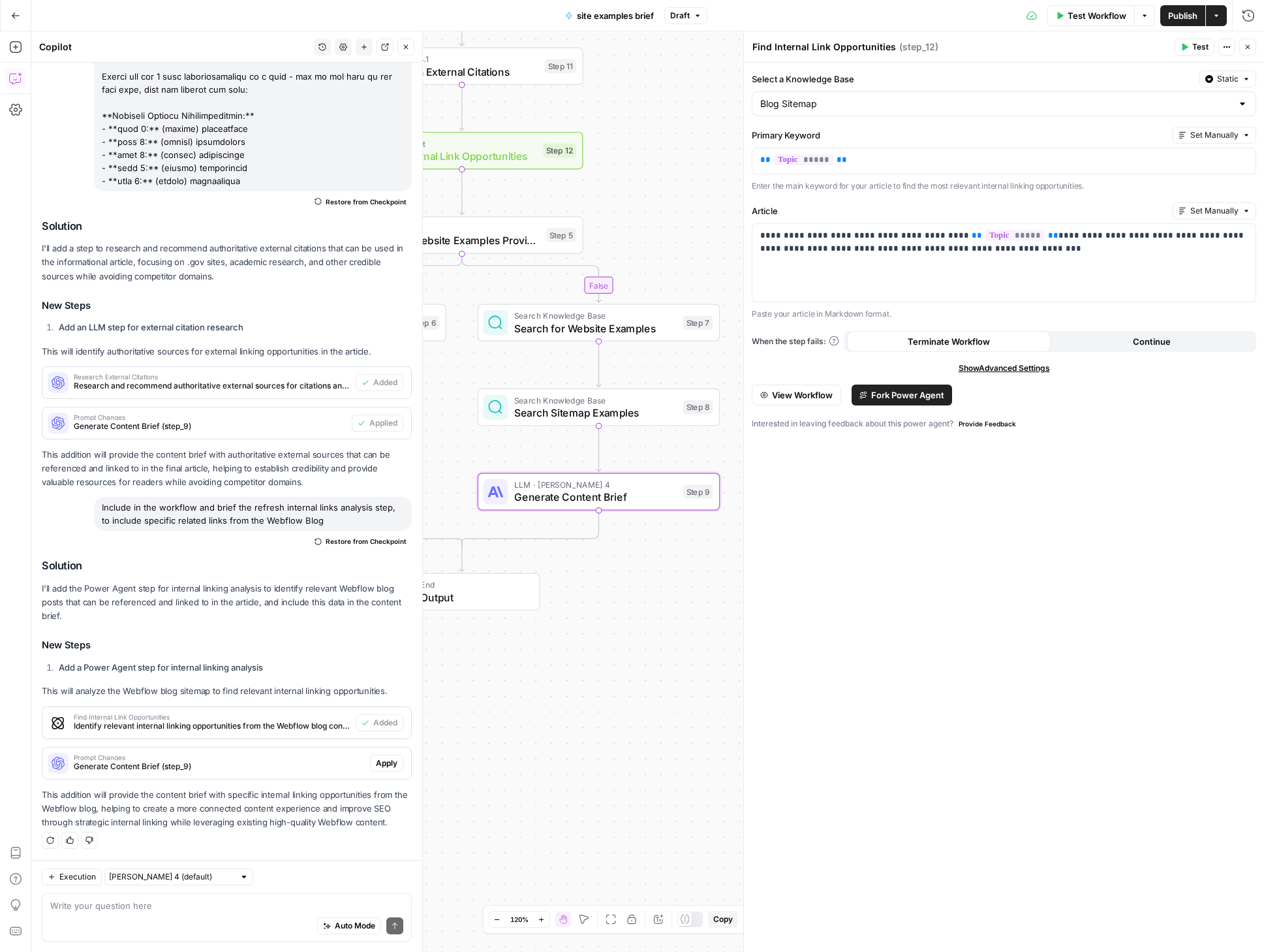
click at [379, 765] on span "Apply" at bounding box center [387, 763] width 21 height 12
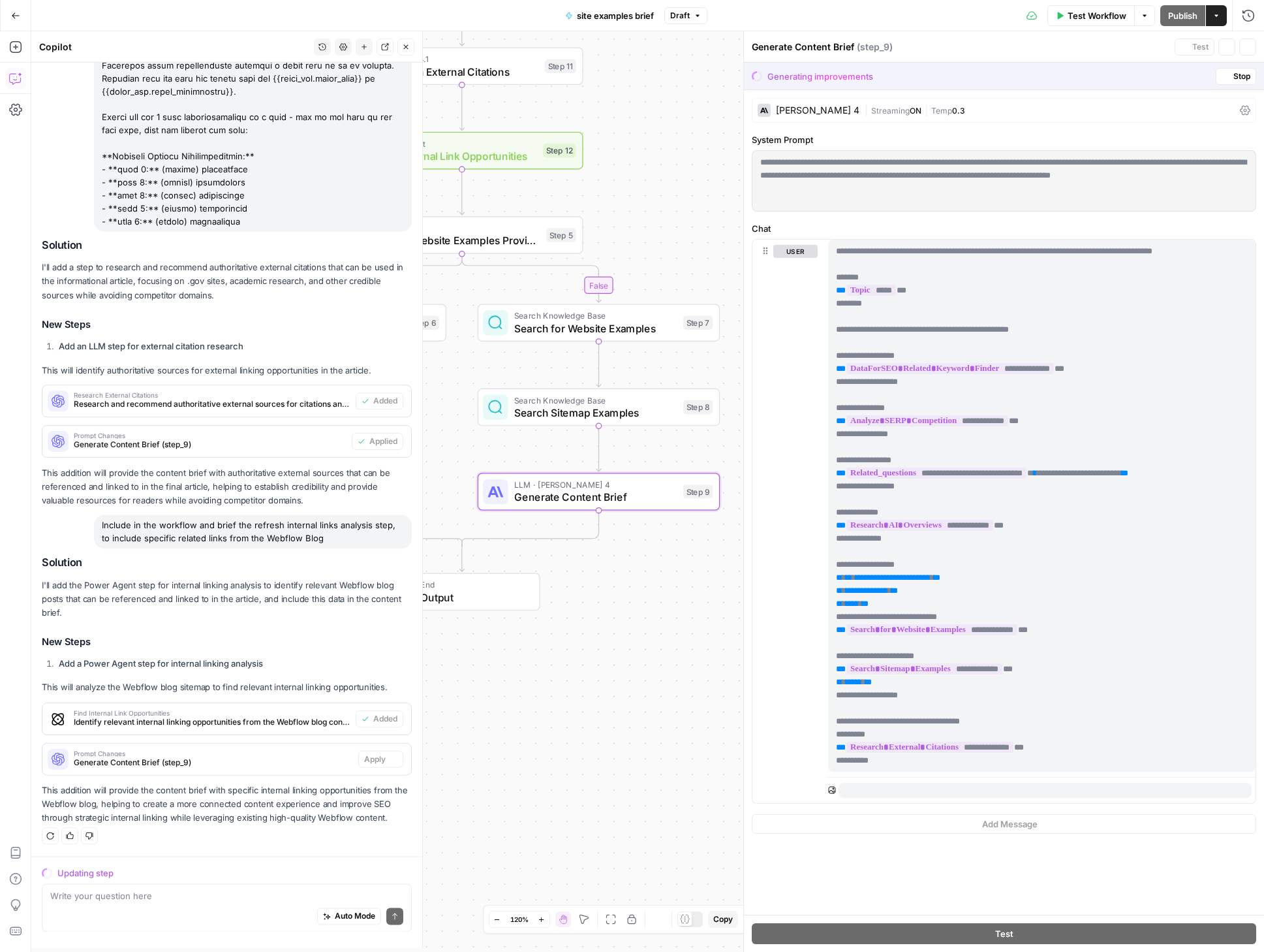
scroll to position [2047, 0]
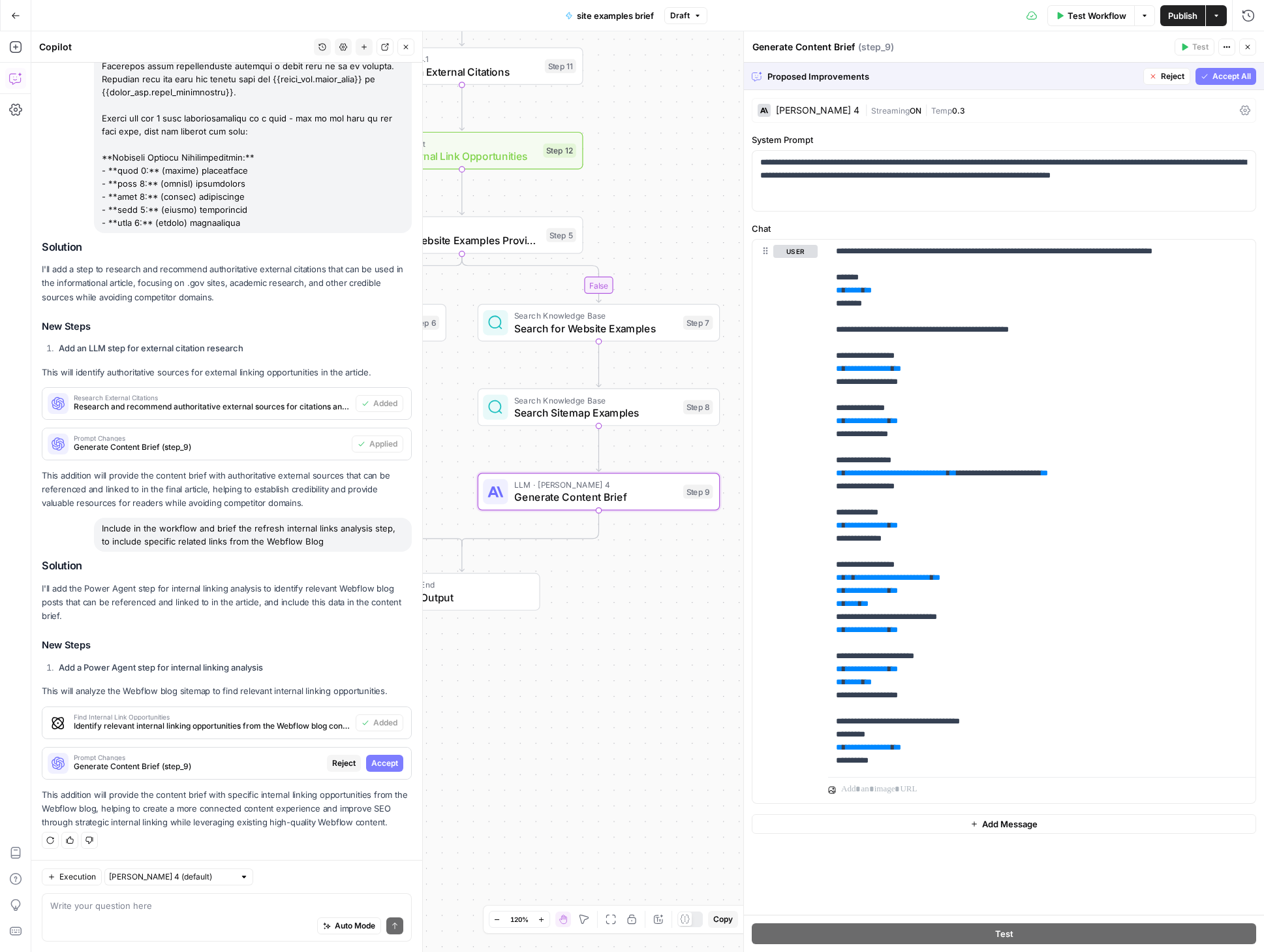
click at [377, 760] on span "Accept" at bounding box center [385, 763] width 27 height 12
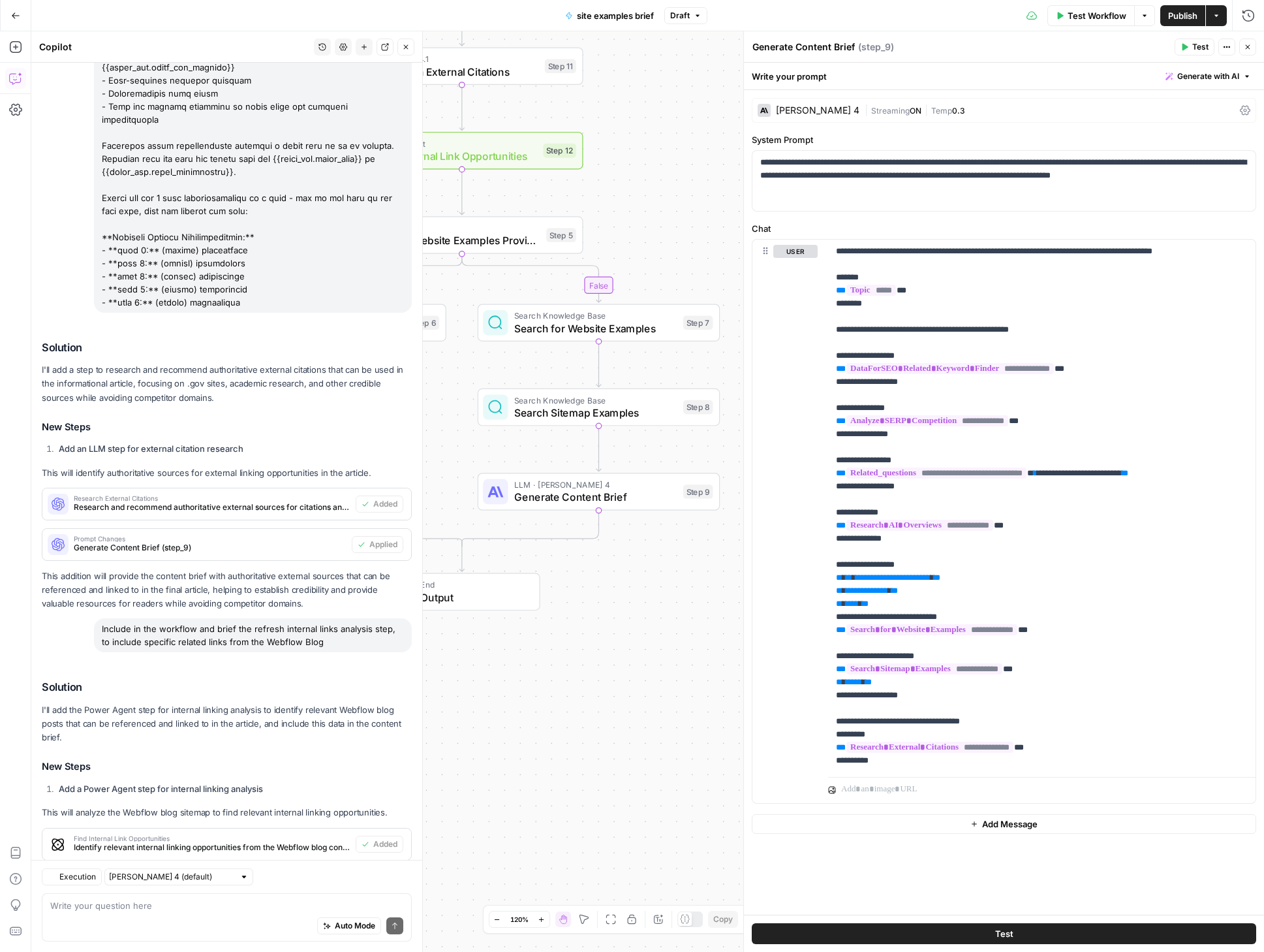
scroll to position [2130, 0]
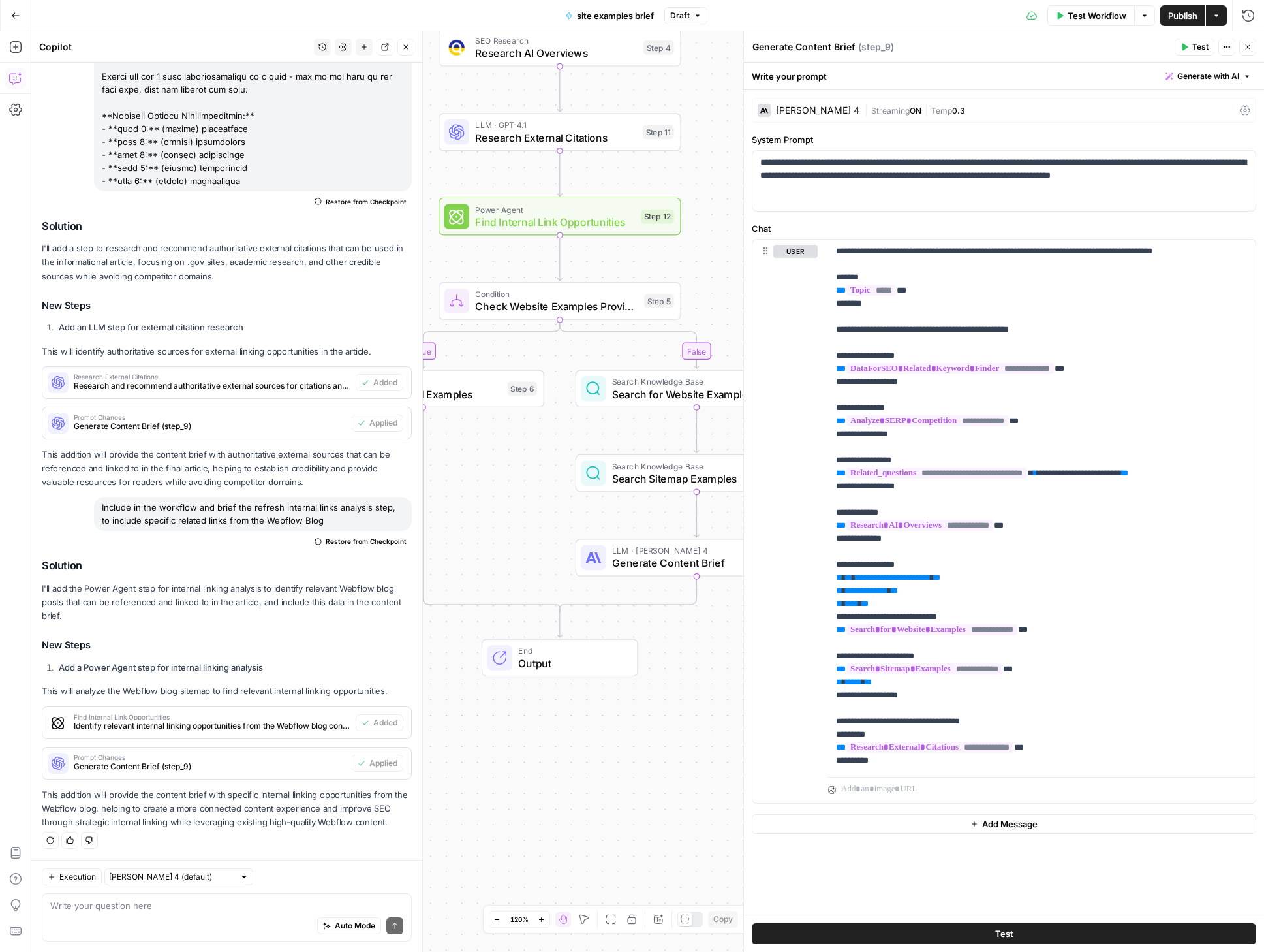
drag, startPoint x: 590, startPoint y: 690, endPoint x: 682, endPoint y: 777, distance: 126.6
click at [682, 777] on div "true false Workflow Set Inputs Inputs SEO Research DataForSEO Related Keyword F…" at bounding box center [648, 492] width 1233 height 921
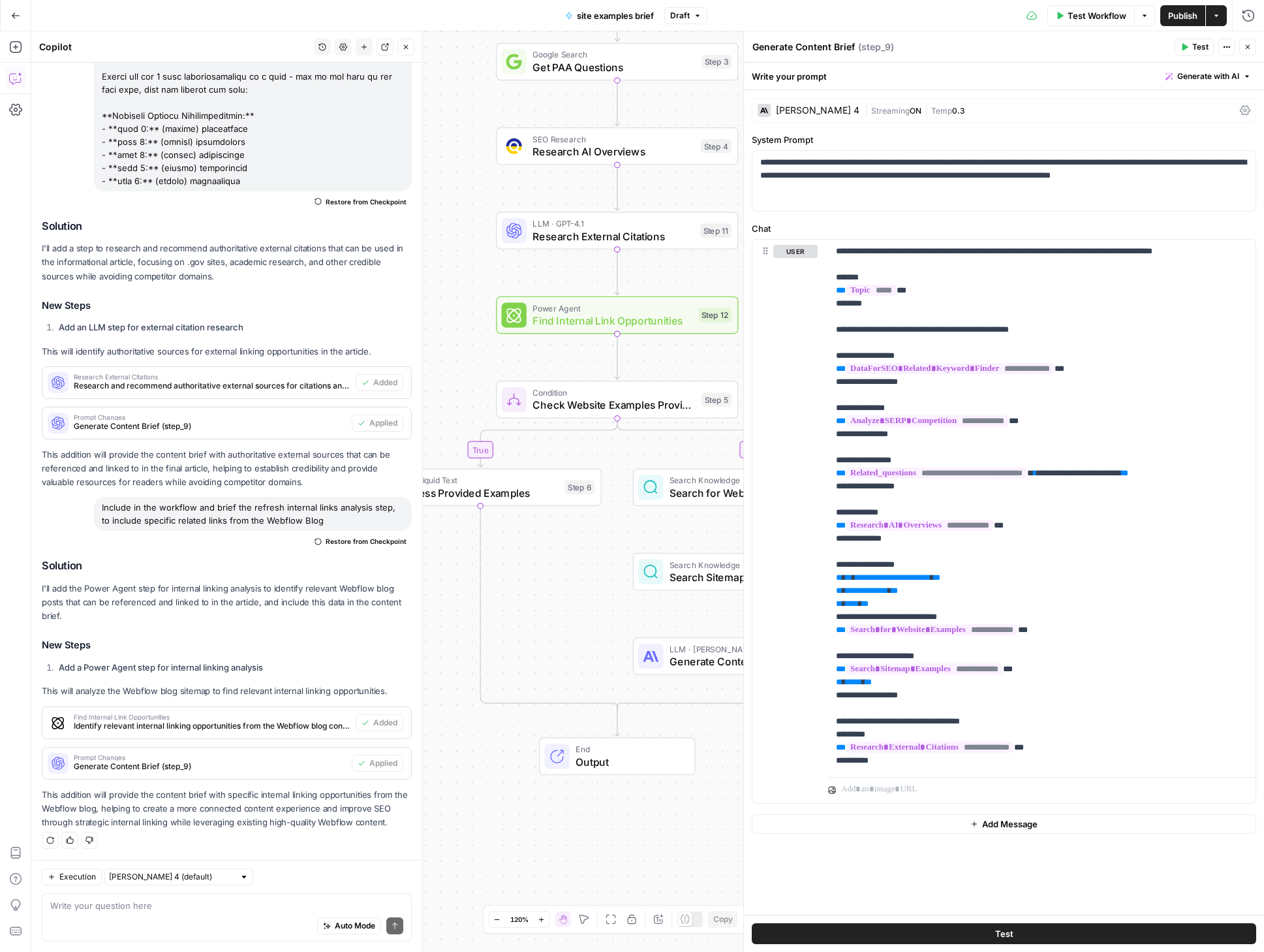
drag, startPoint x: 562, startPoint y: 773, endPoint x: 601, endPoint y: 857, distance: 92.6
click at [601, 857] on div "true false Workflow Set Inputs Inputs SEO Research DataForSEO Related Keyword F…" at bounding box center [648, 492] width 1233 height 921
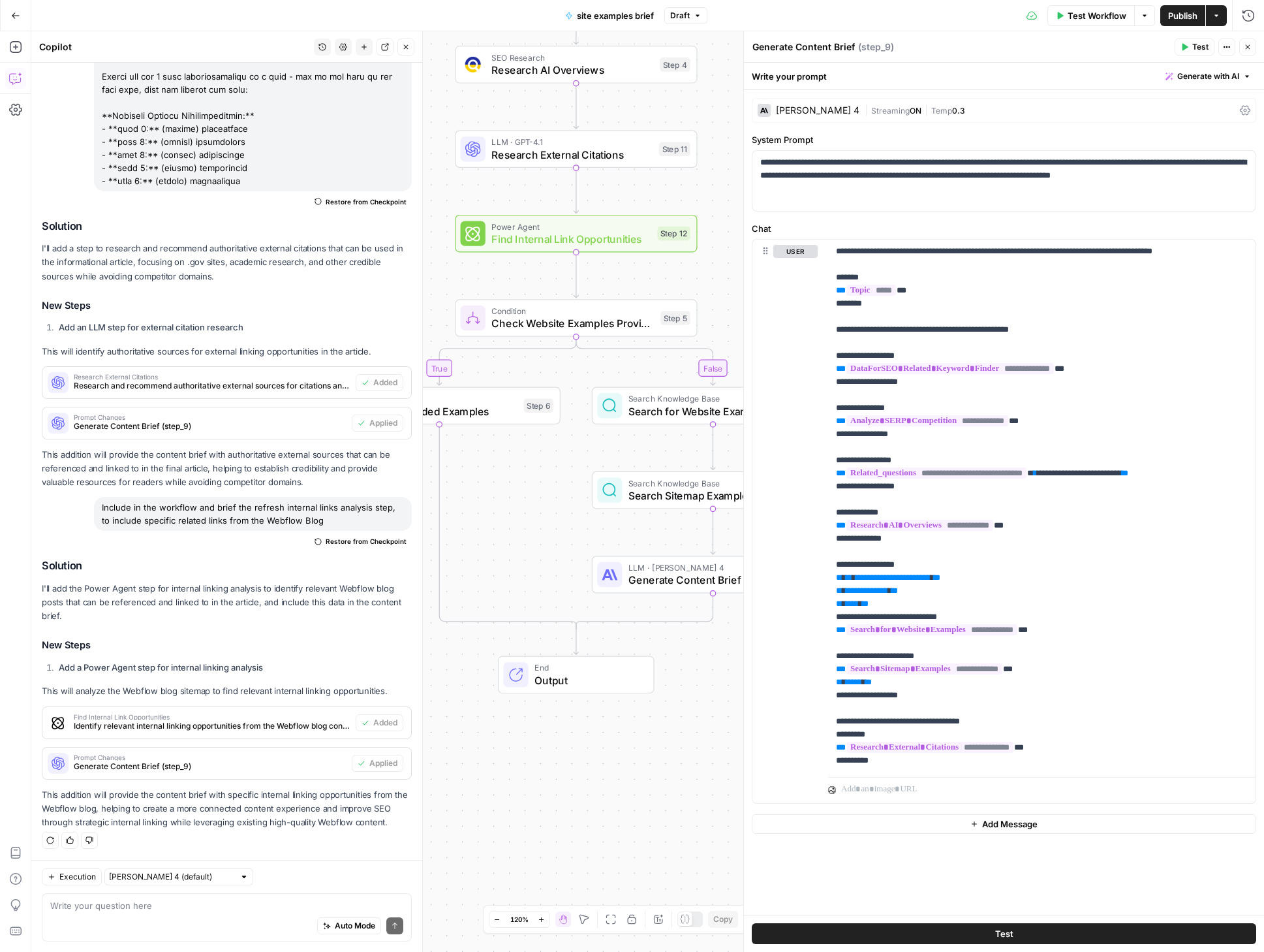
drag, startPoint x: 519, startPoint y: 631, endPoint x: 490, endPoint y: 534, distance: 101.2
click at [490, 534] on div "true false Workflow Set Inputs Inputs SEO Research DataForSEO Related Keyword F…" at bounding box center [648, 492] width 1233 height 921
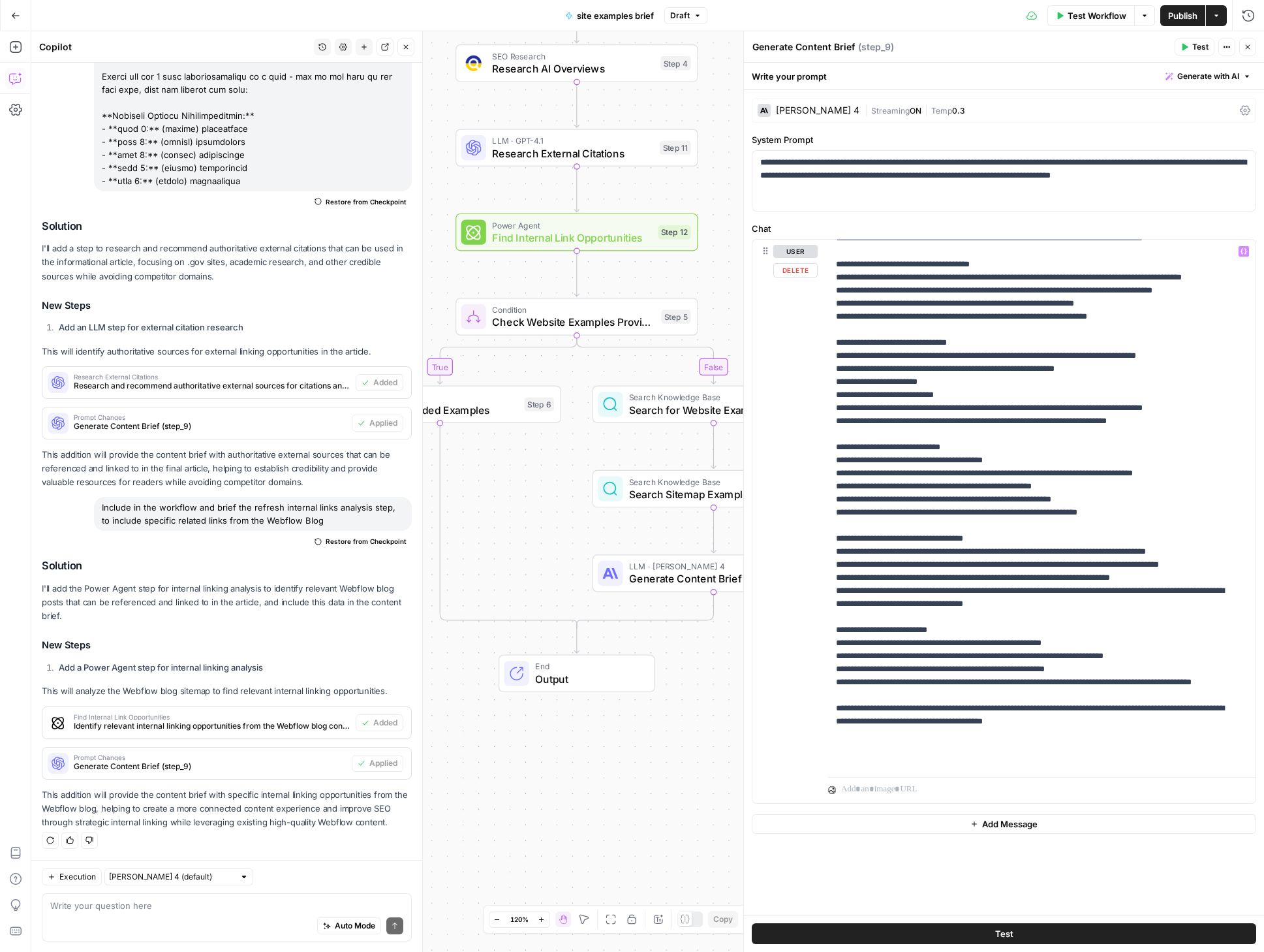
scroll to position [941, 0]
click at [131, 907] on textarea at bounding box center [226, 905] width 353 height 13
paste textarea "I'm giving you data that you must extract and align in an HTML table template t…"
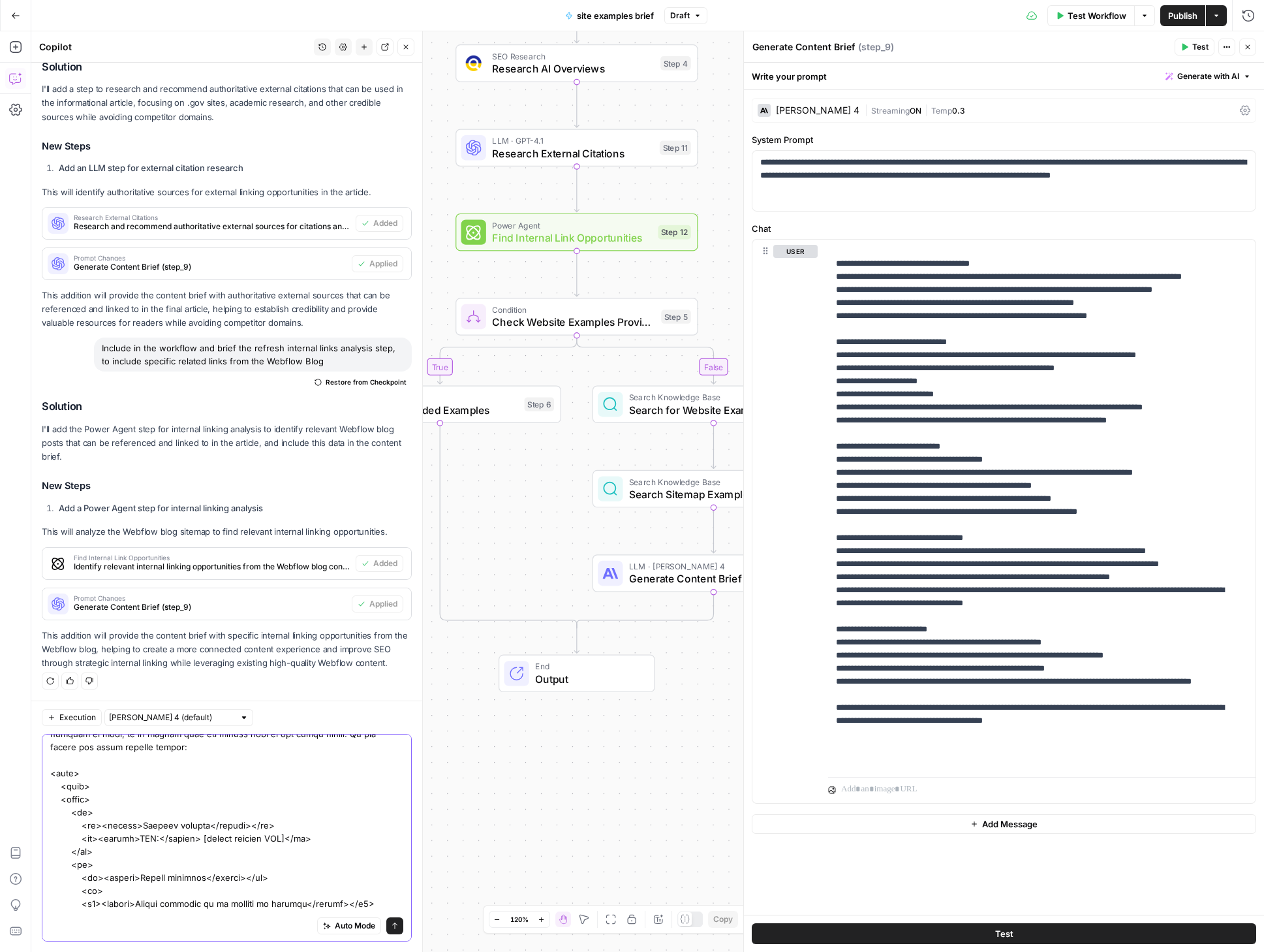
scroll to position [130, 0]
drag, startPoint x: 135, startPoint y: 825, endPoint x: 189, endPoint y: 819, distance: 54.3
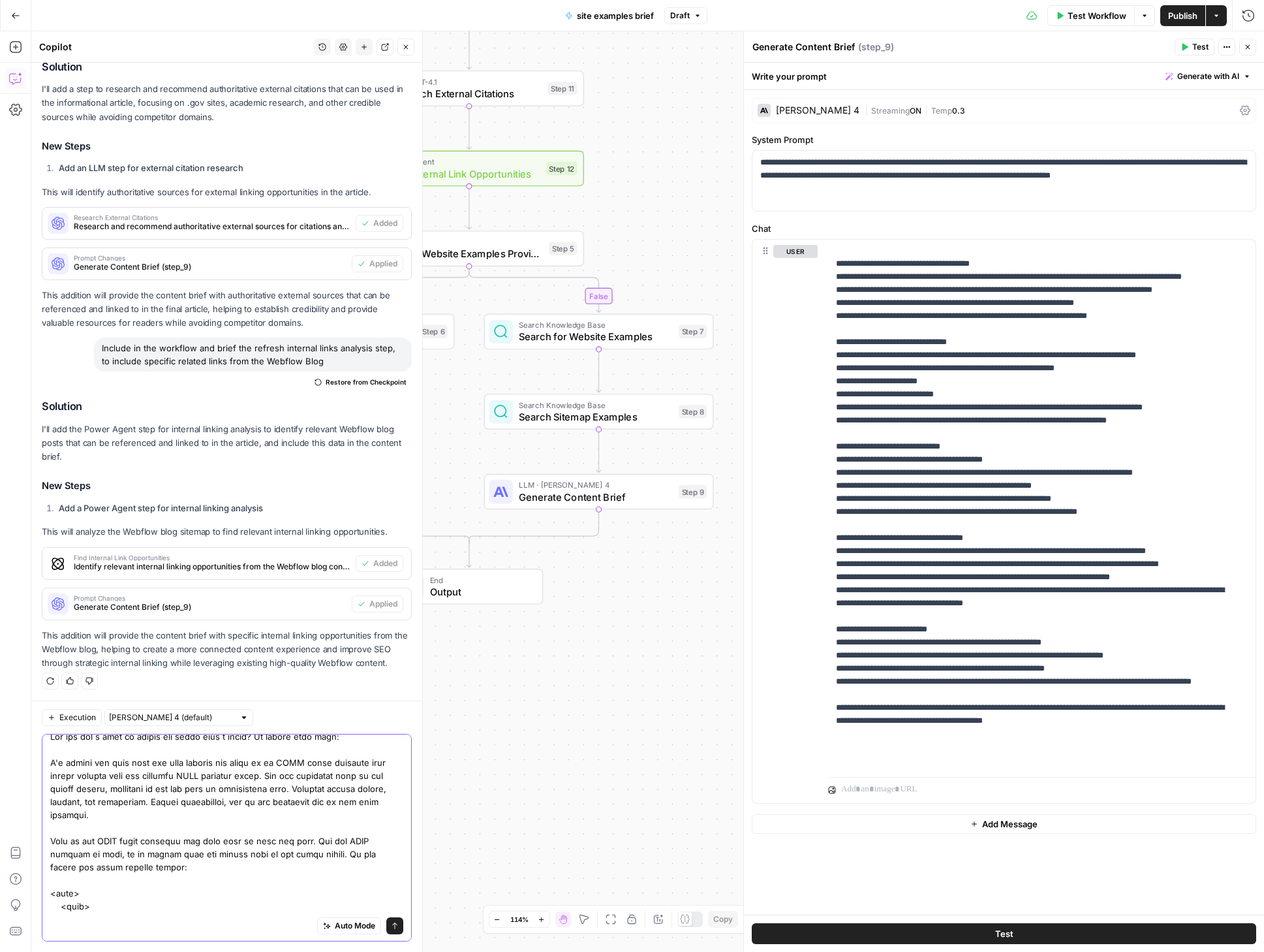
scroll to position [176, 0]
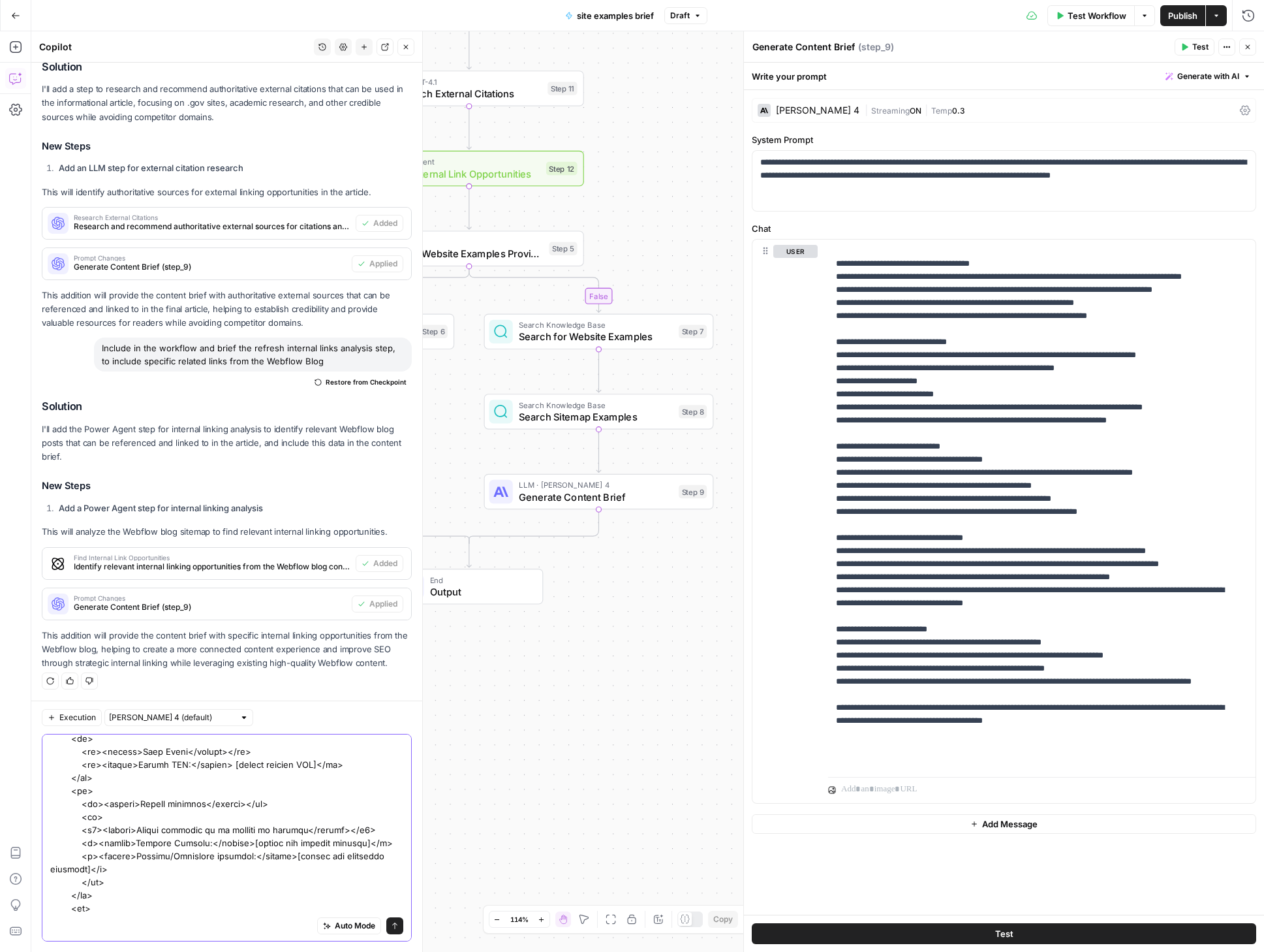
scroll to position [205, 0]
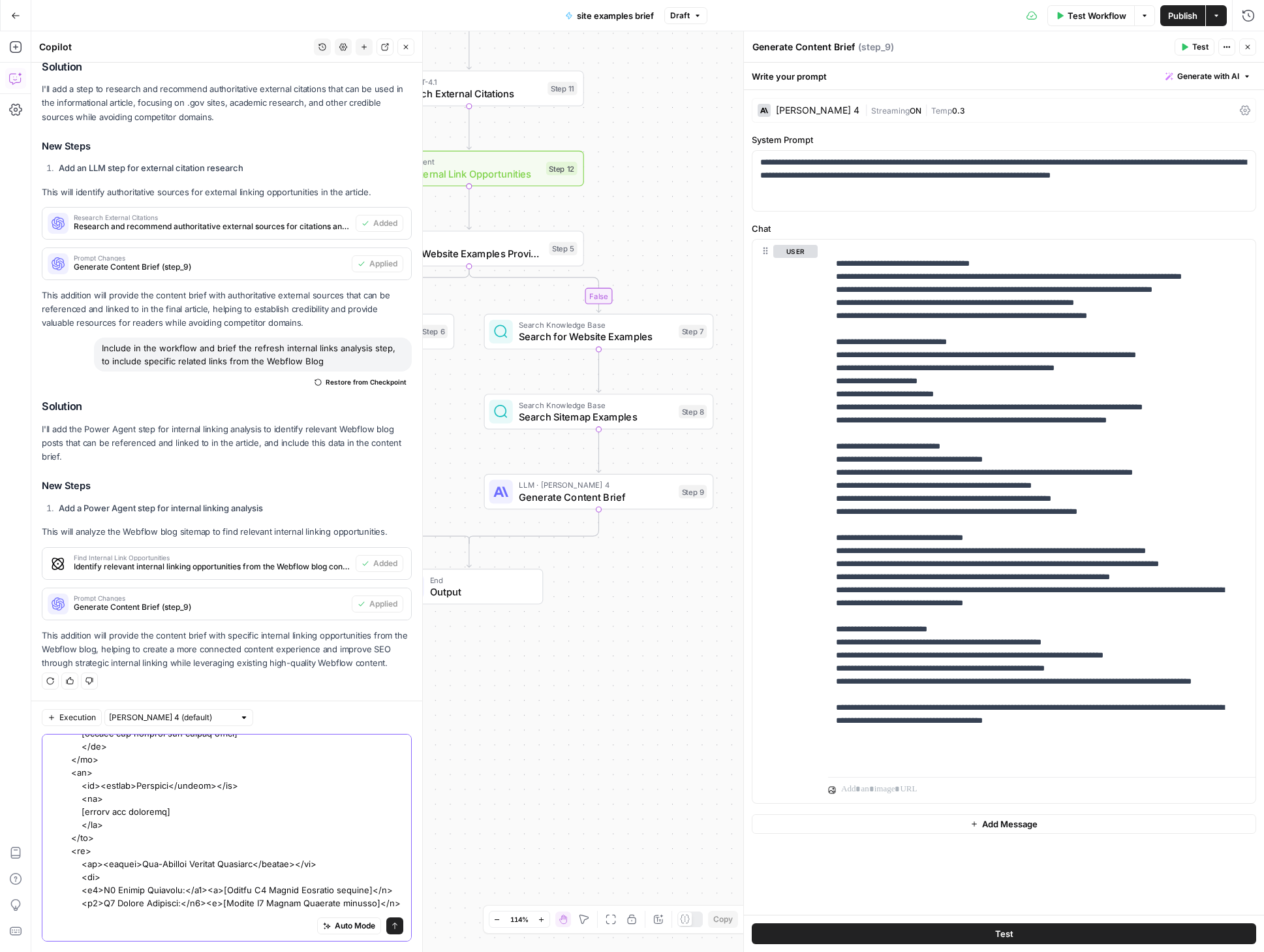
scroll to position [510, 0]
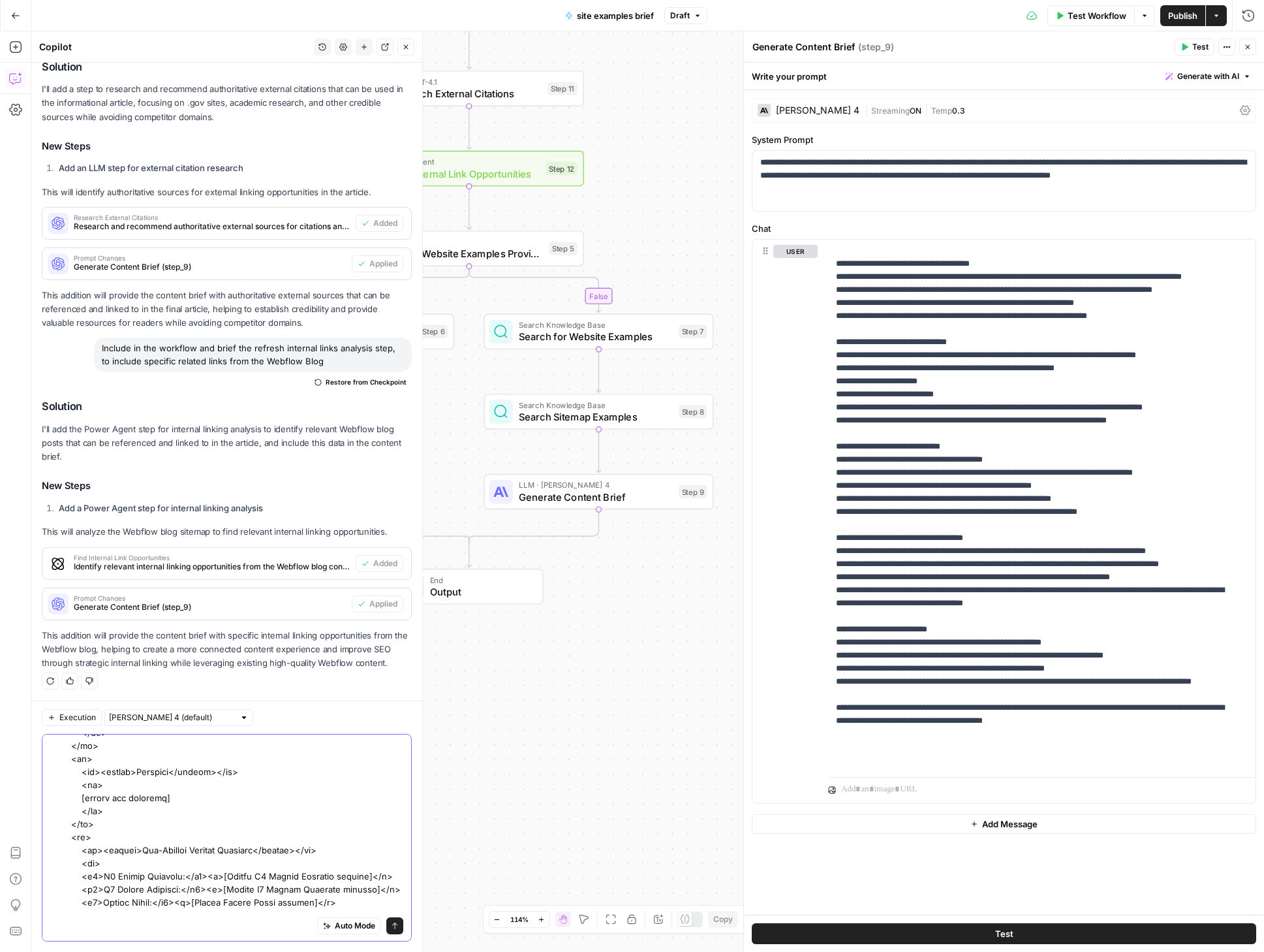
click at [191, 796] on textarea at bounding box center [226, 706] width 353 height 953
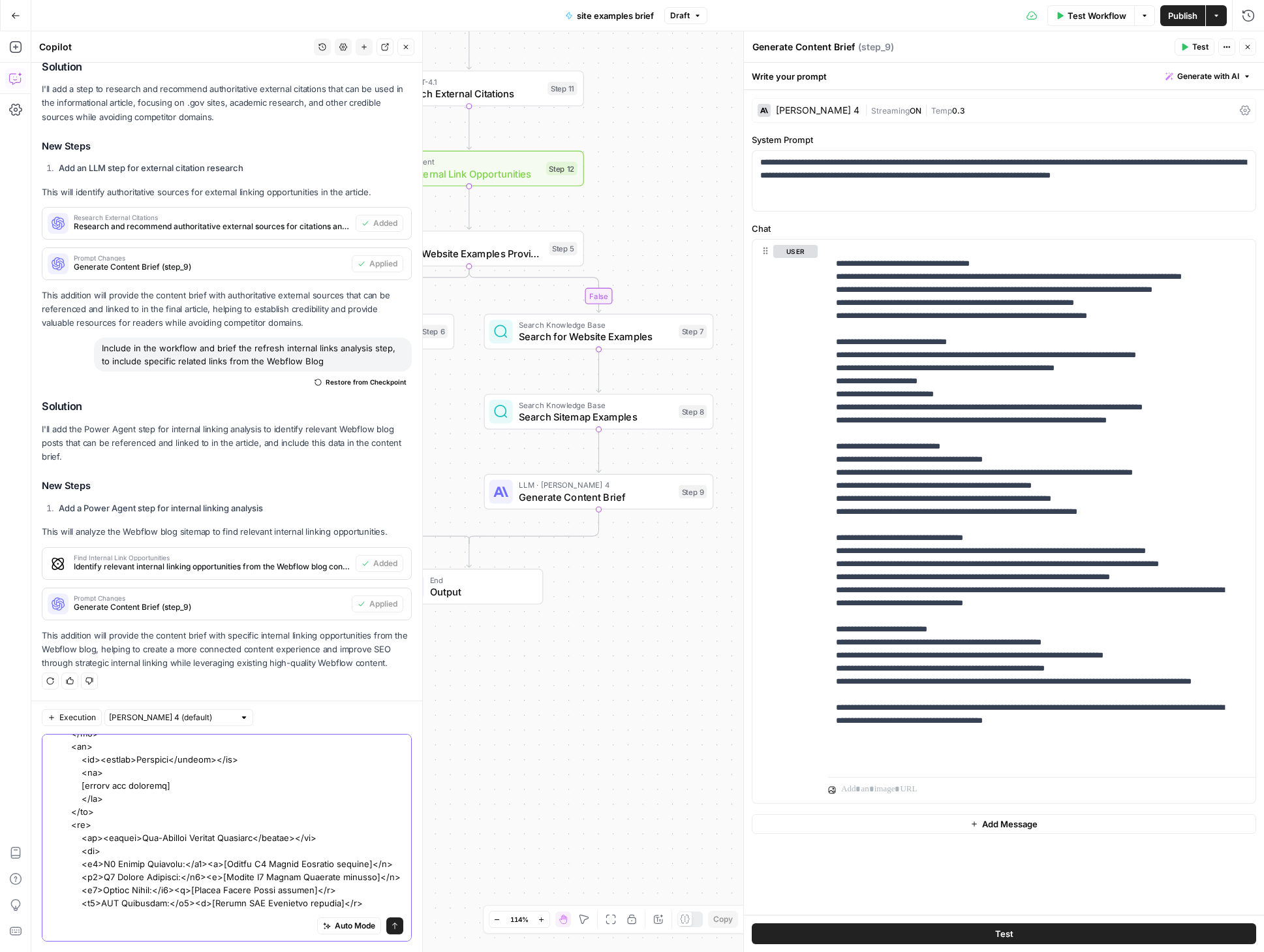
scroll to position [523, 0]
click at [139, 785] on textarea at bounding box center [226, 693] width 353 height 953
click at [123, 785] on textarea at bounding box center [226, 693] width 353 height 953
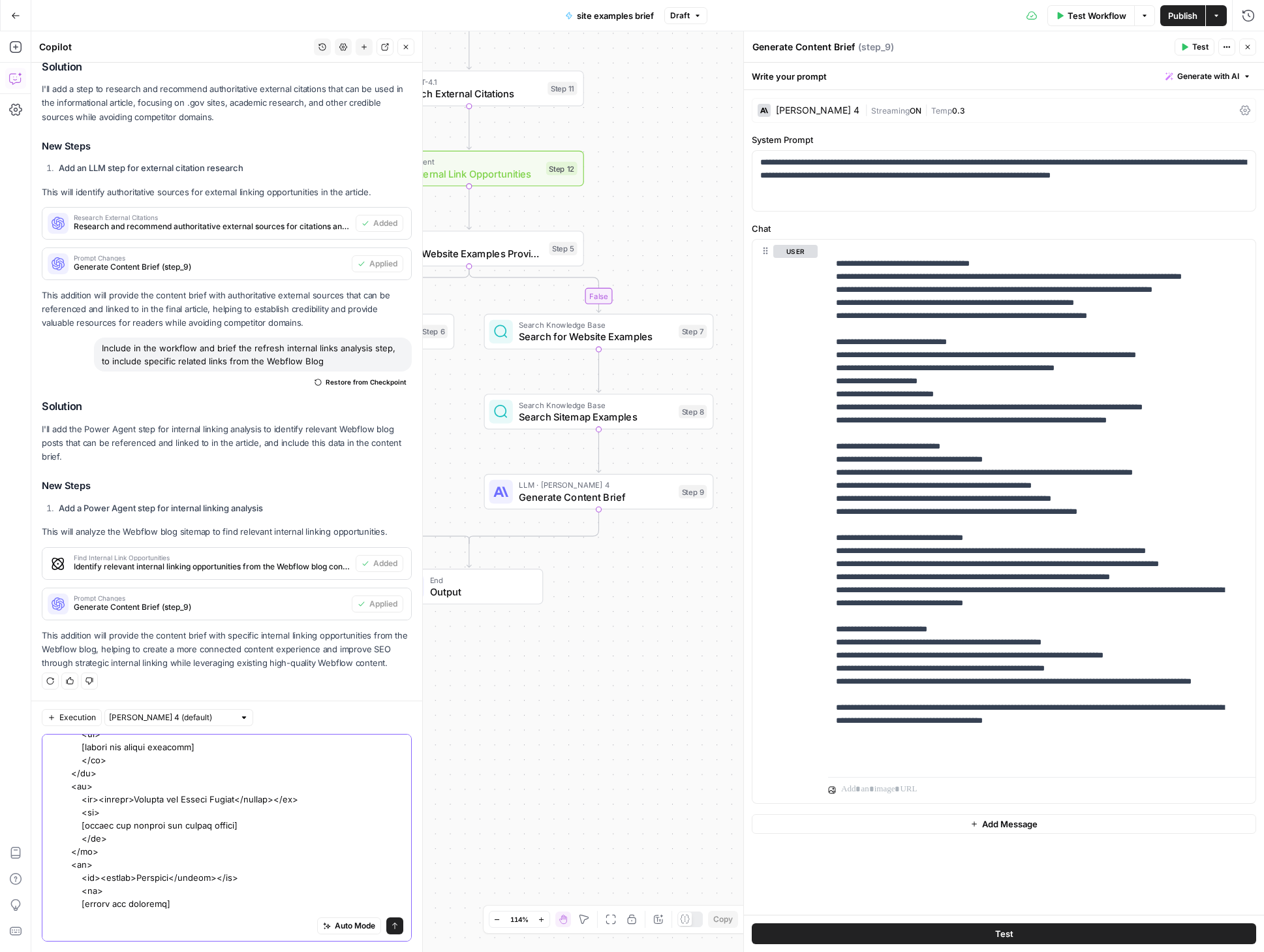
scroll to position [458, 0]
click at [126, 865] on textarea at bounding box center [226, 759] width 353 height 953
drag, startPoint x: 67, startPoint y: 809, endPoint x: 110, endPoint y: 881, distance: 83.9
click at [110, 881] on textarea at bounding box center [226, 759] width 353 height 953
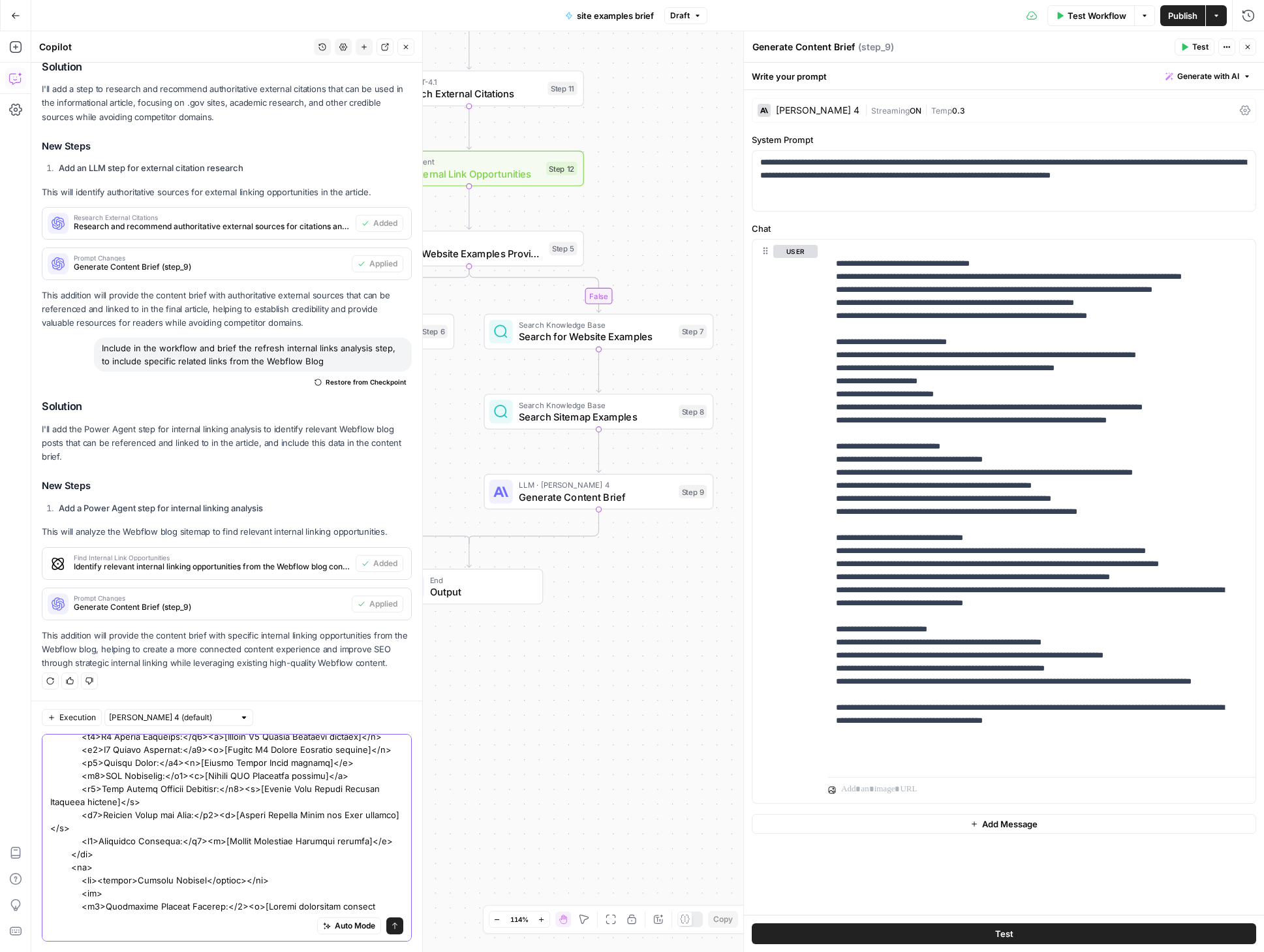
scroll to position [574, 0]
drag, startPoint x: 79, startPoint y: 823, endPoint x: 231, endPoint y: 872, distance: 159.7
click at [231, 872] on textarea at bounding box center [226, 603] width 353 height 875
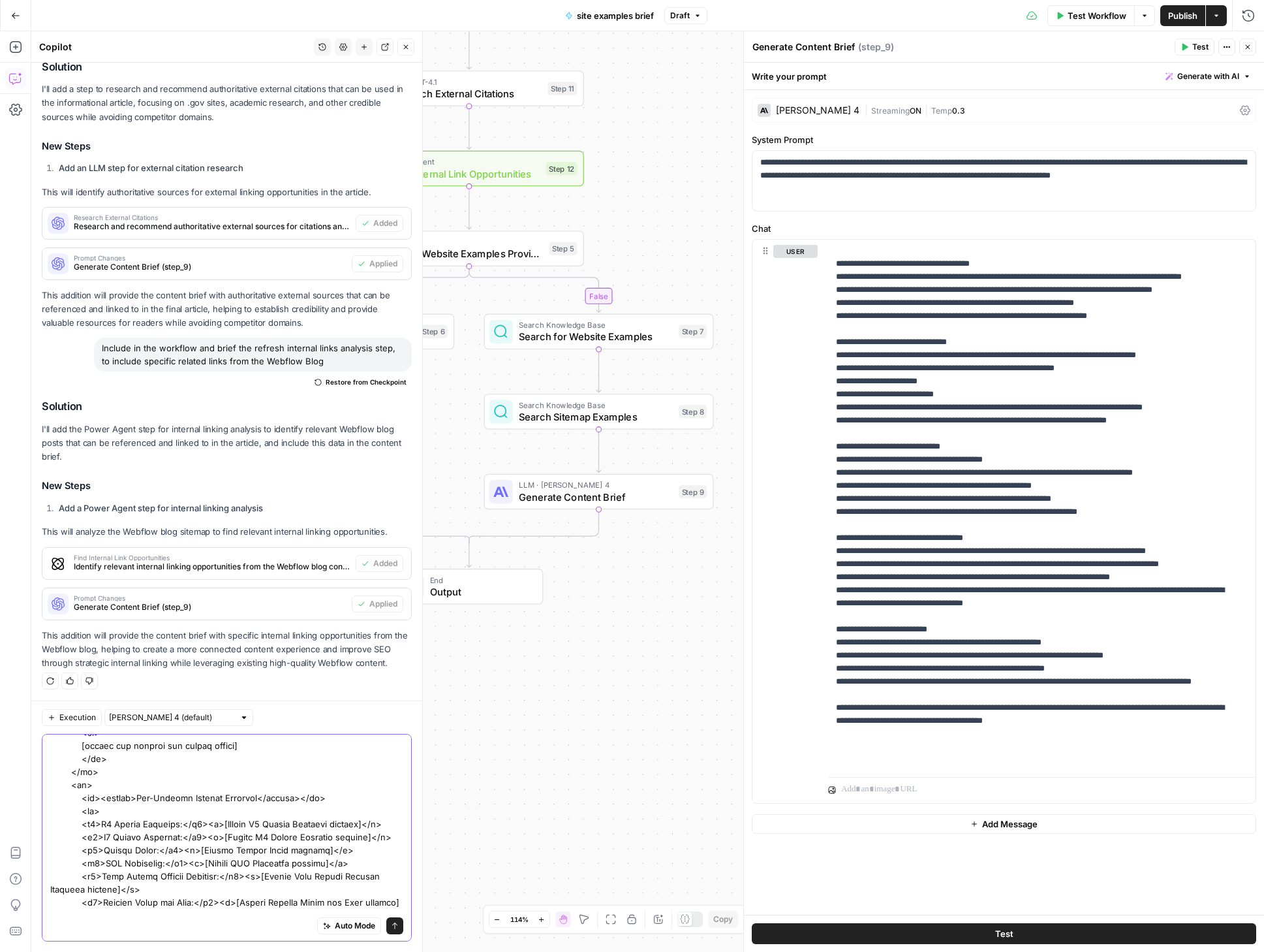
scroll to position [468, 0]
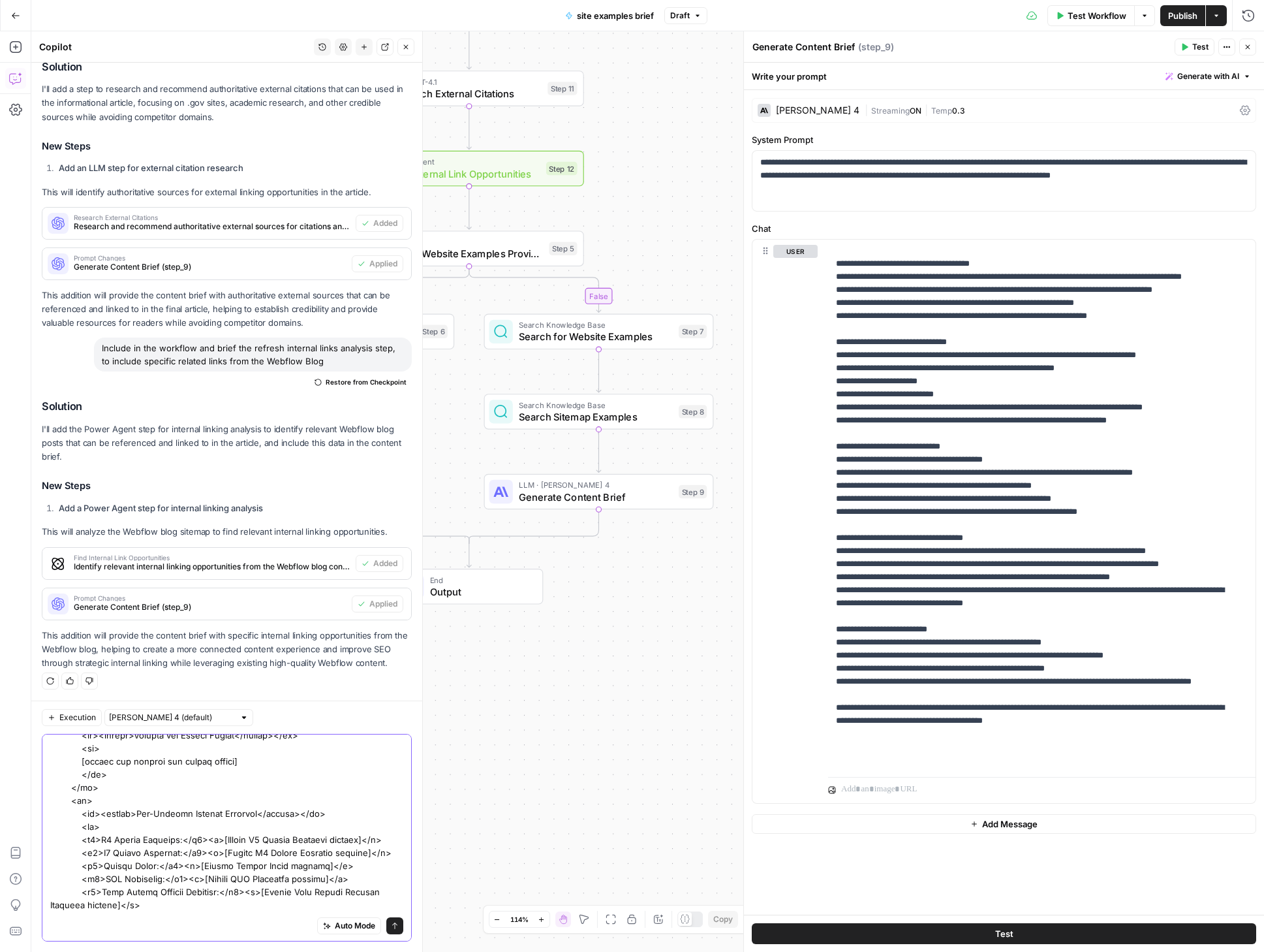
click at [158, 840] on textarea at bounding box center [226, 708] width 353 height 875
drag, startPoint x: 81, startPoint y: 825, endPoint x: 150, endPoint y: 831, distance: 69.3
click at [150, 831] on textarea at bounding box center [226, 708] width 353 height 875
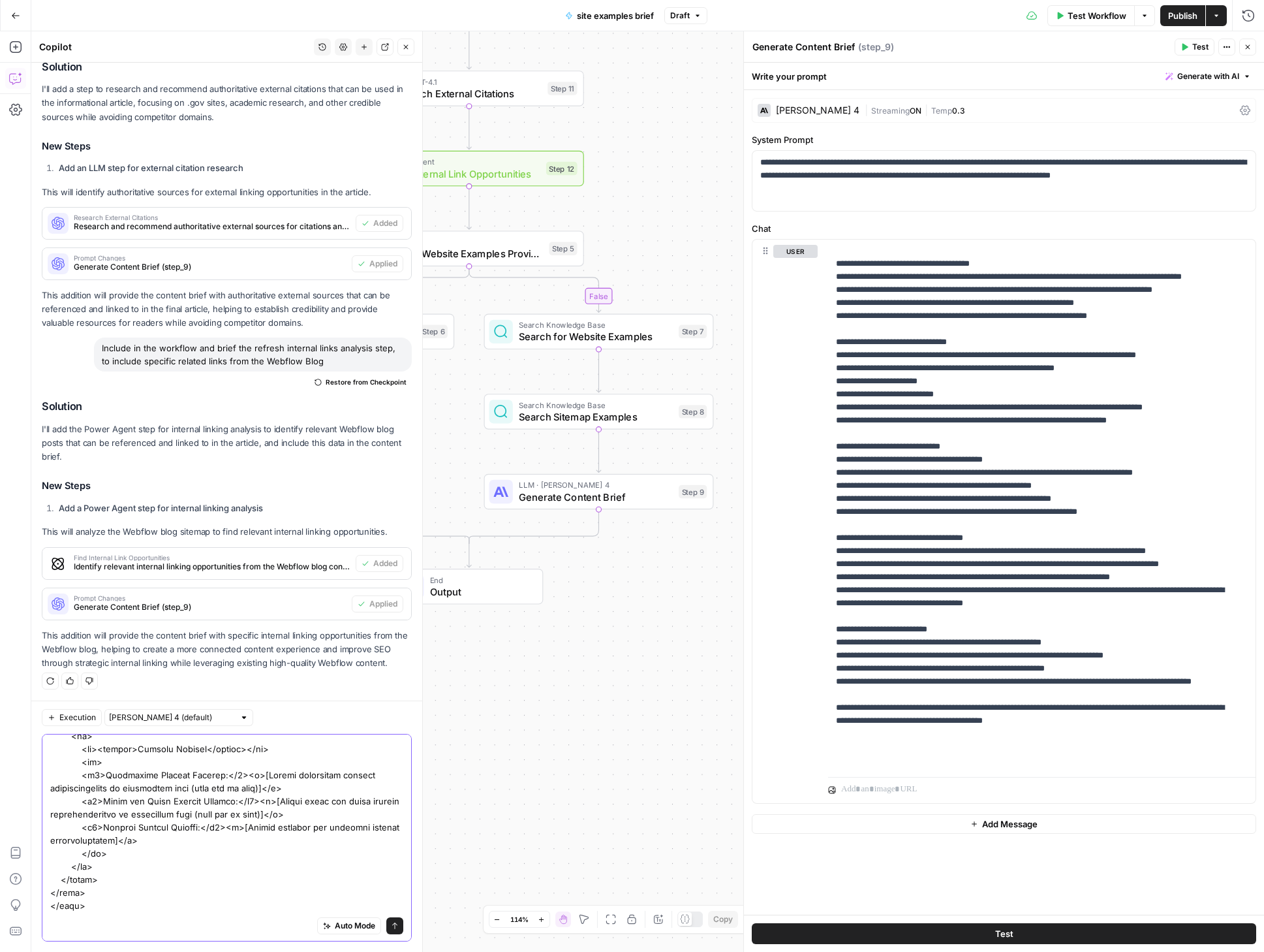
scroll to position [742, 0]
drag, startPoint x: 77, startPoint y: 827, endPoint x: 252, endPoint y: 911, distance: 194.1
click at [252, 911] on textarea at bounding box center [226, 474] width 353 height 875
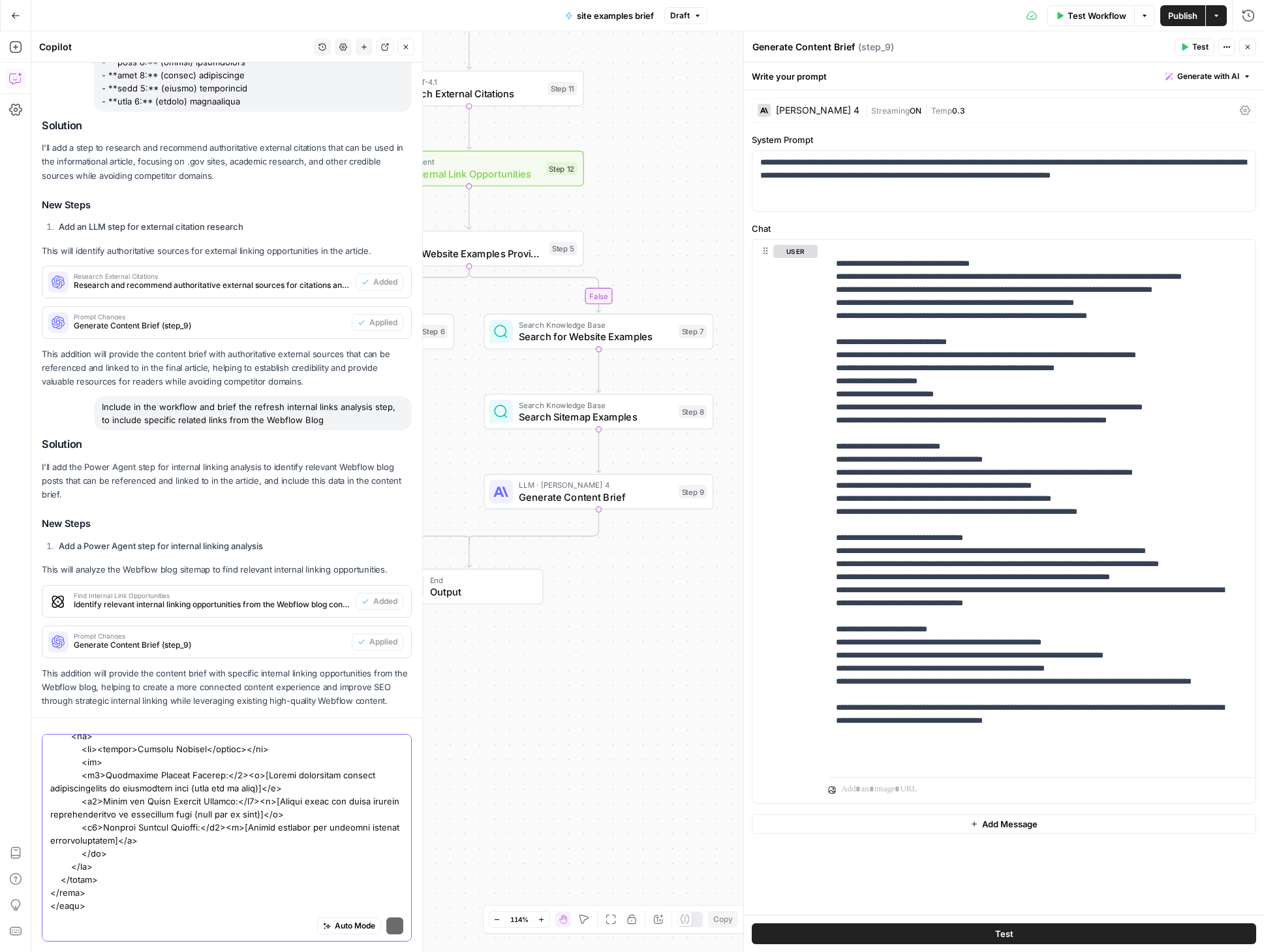
type textarea "Can you add a step to format the brief into a table? It should look like: I'm g…"
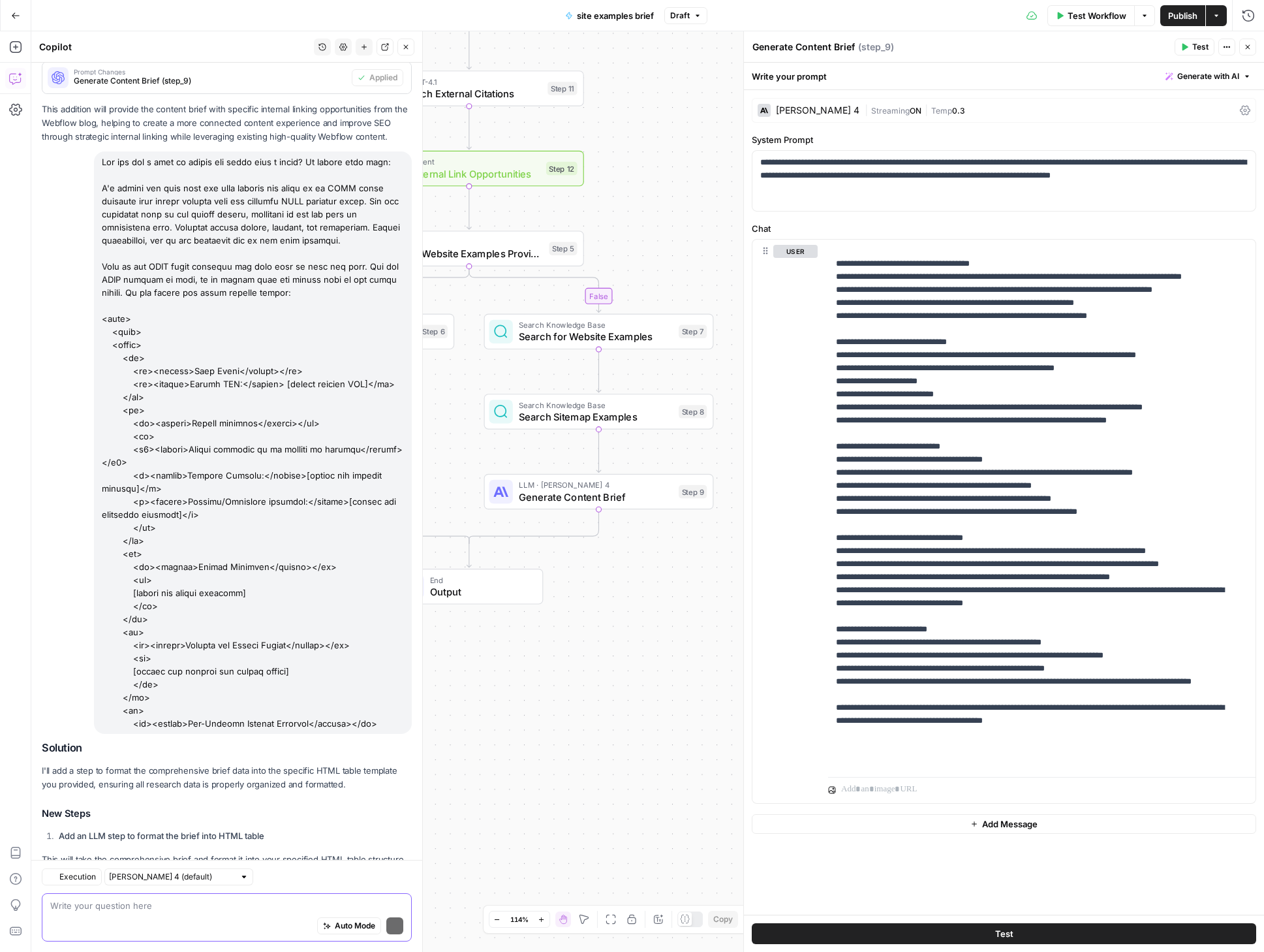
scroll to position [2957, 0]
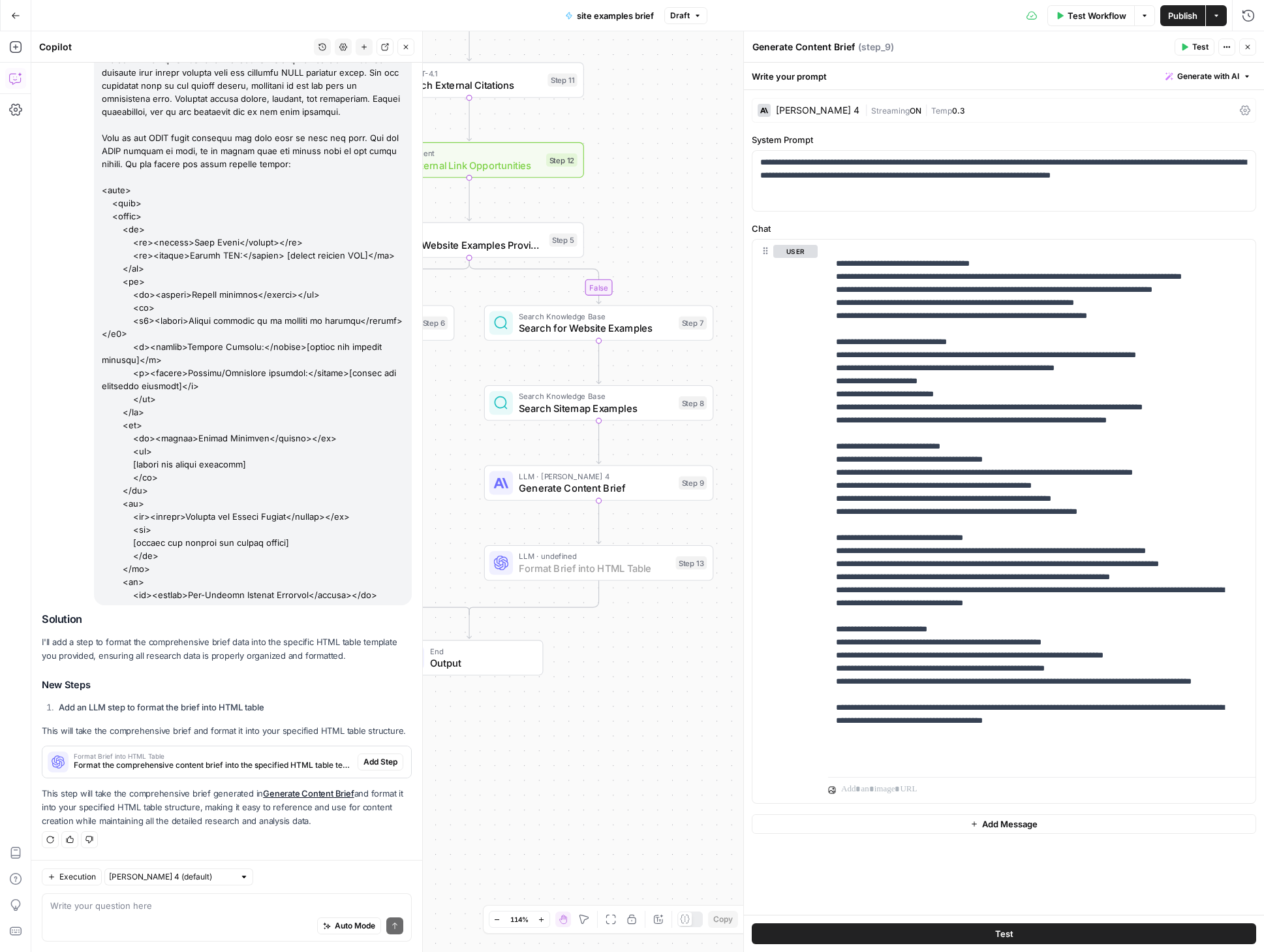
click at [369, 759] on span "Add Step" at bounding box center [380, 762] width 34 height 12
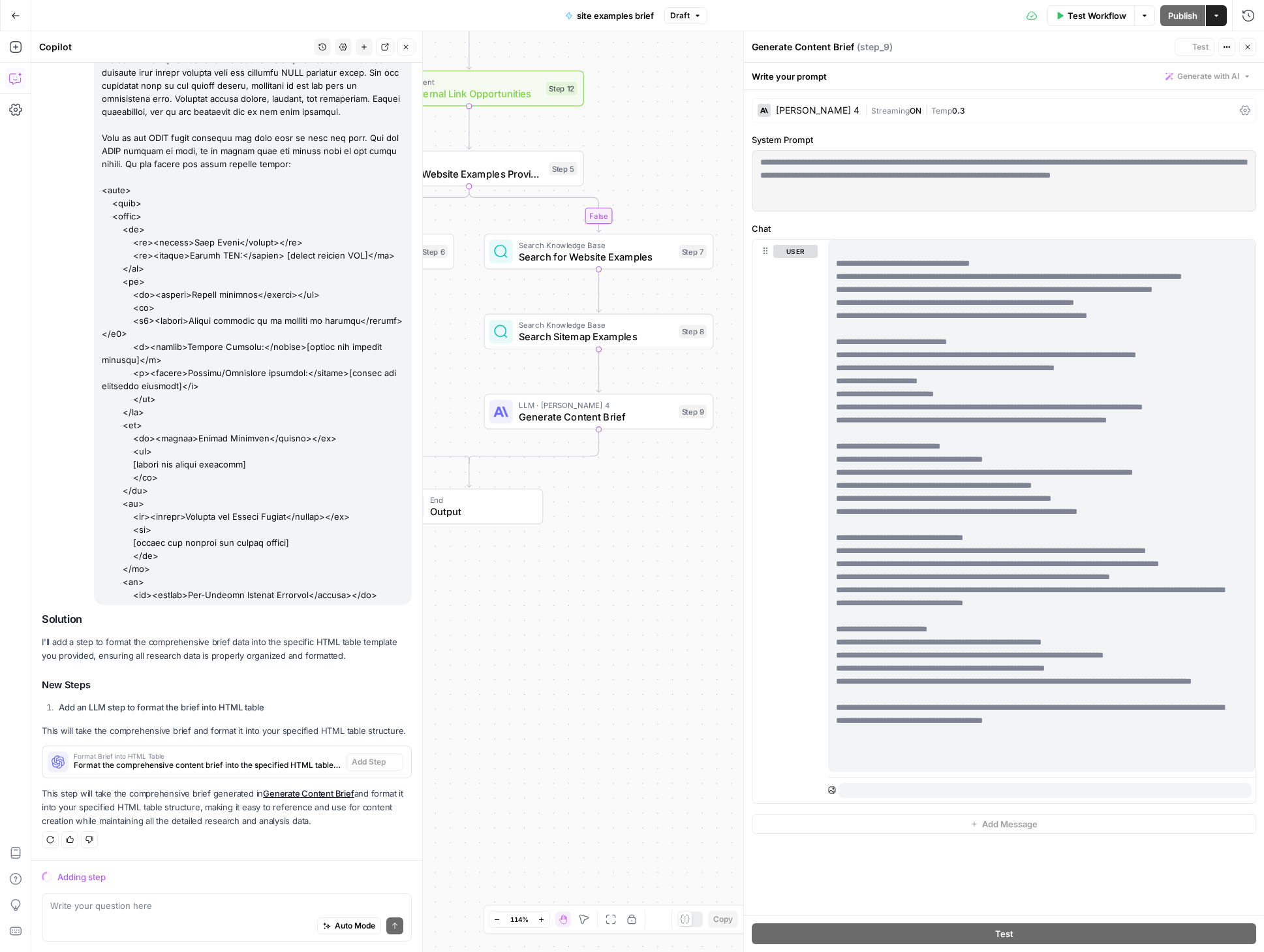
scroll to position [2873, 0]
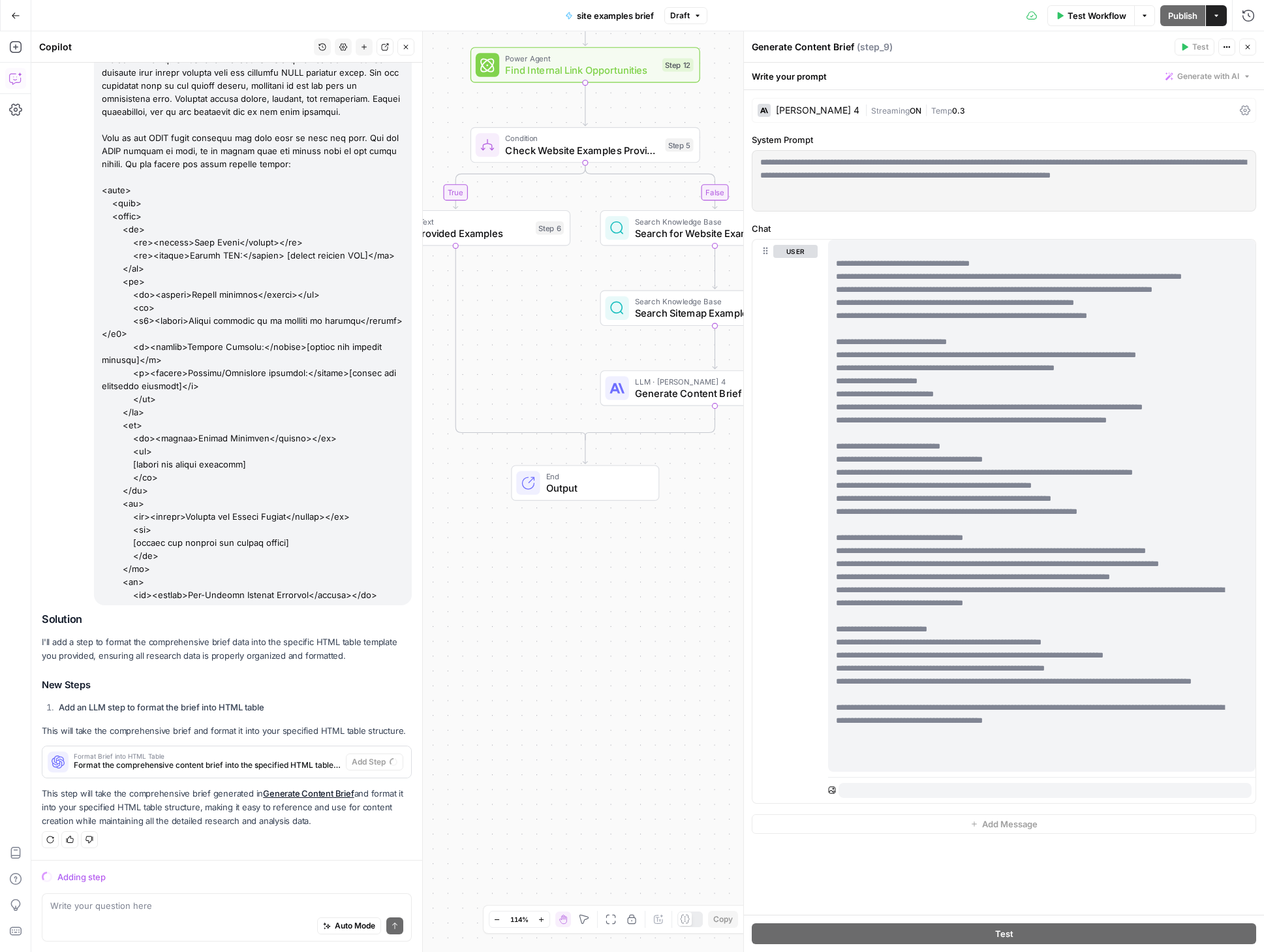
drag, startPoint x: 578, startPoint y: 620, endPoint x: 708, endPoint y: 588, distance: 133.9
click at [708, 588] on div "true false Workflow Set Inputs Inputs SEO Research DataForSEO Related Keyword F…" at bounding box center [648, 492] width 1233 height 921
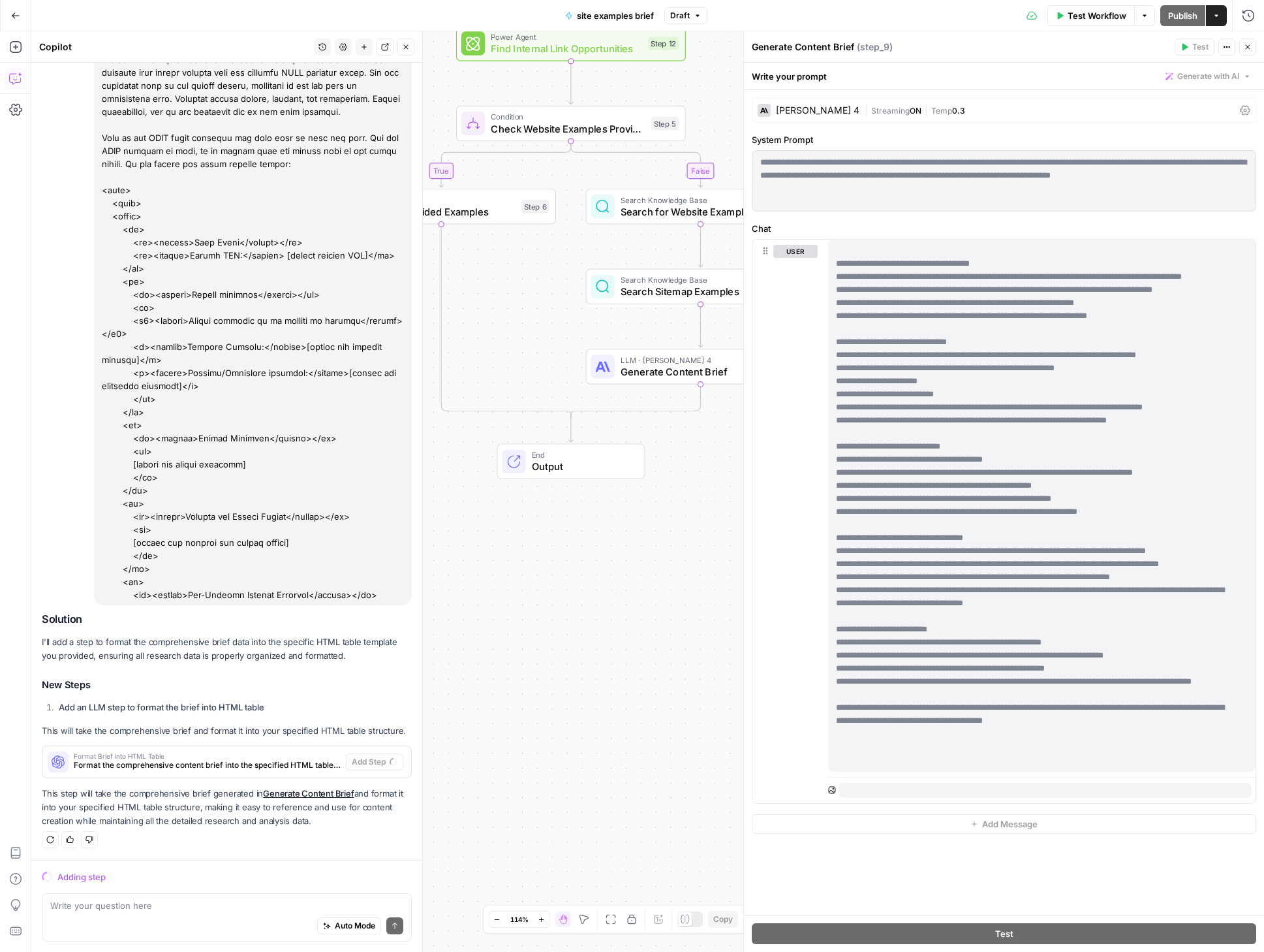
drag, startPoint x: 651, startPoint y: 602, endPoint x: 617, endPoint y: 588, distance: 36.8
click at [617, 588] on div "true false Workflow Set Inputs Inputs SEO Research DataForSEO Related Keyword F…" at bounding box center [648, 492] width 1233 height 921
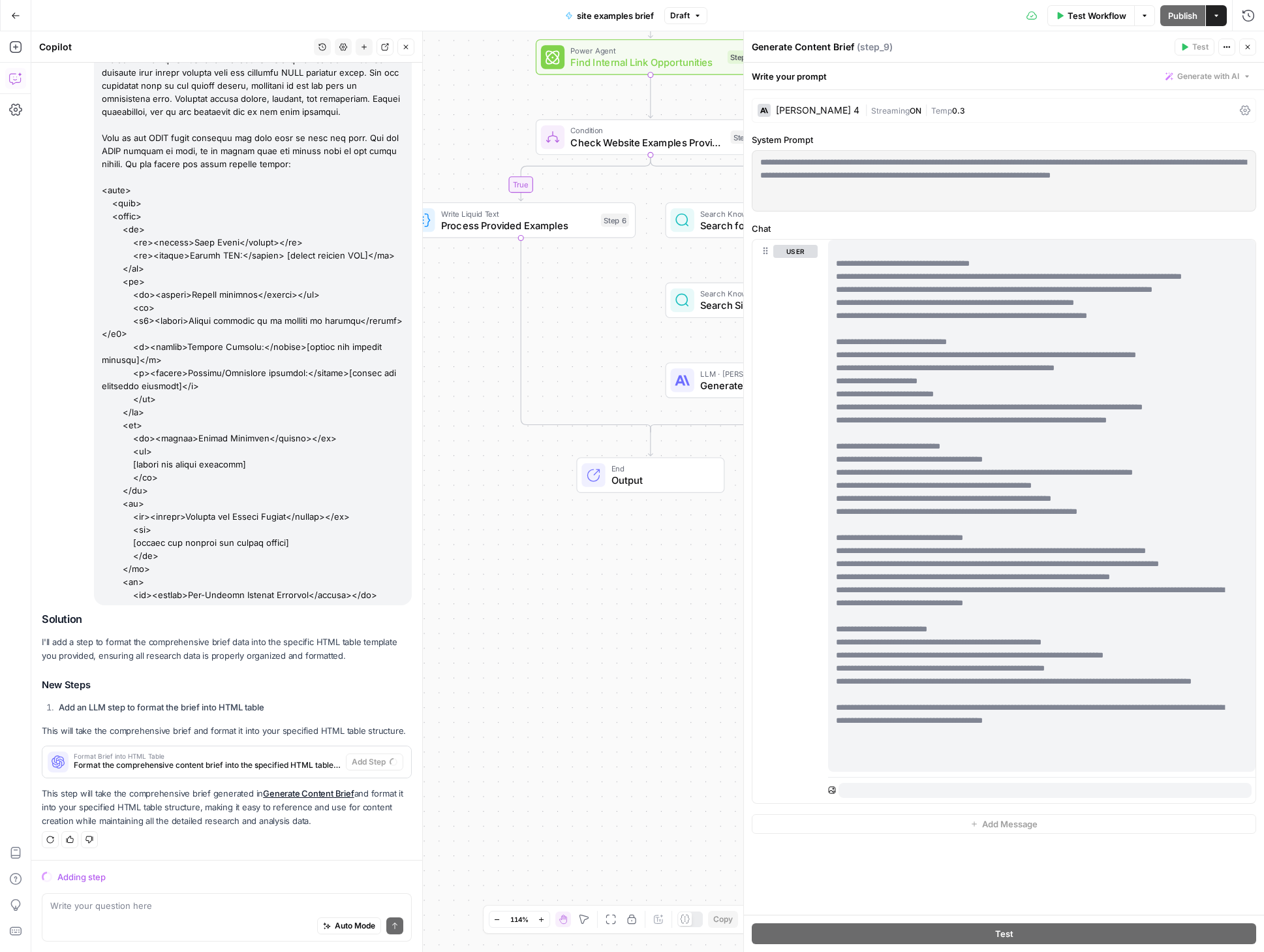
drag, startPoint x: 637, startPoint y: 578, endPoint x: 716, endPoint y: 592, distance: 80.2
click at [716, 592] on div "true false Workflow Set Inputs Inputs SEO Research DataForSEO Related Keyword F…" at bounding box center [648, 492] width 1233 height 921
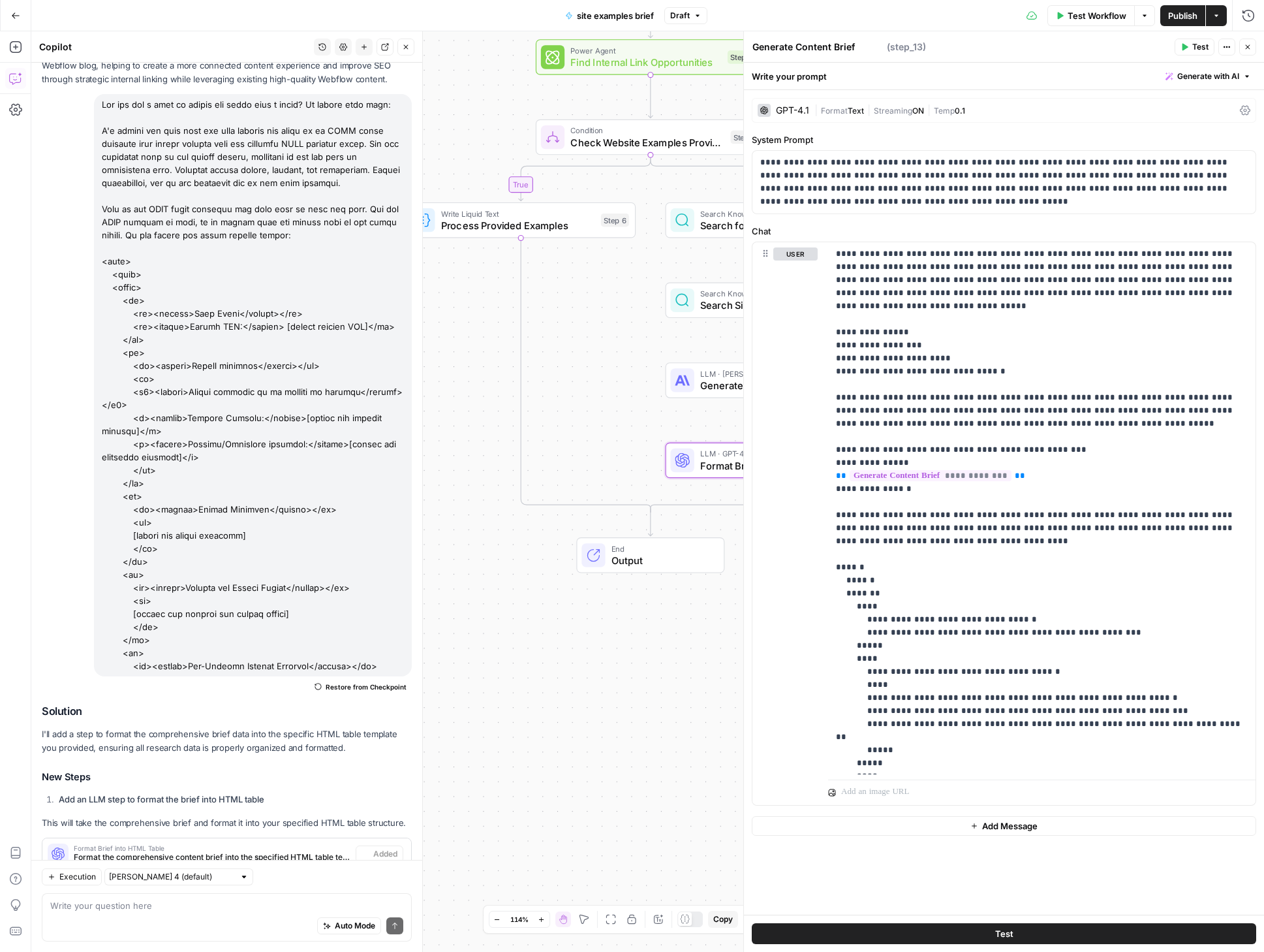
type textarea "Format Brief into HTML Table"
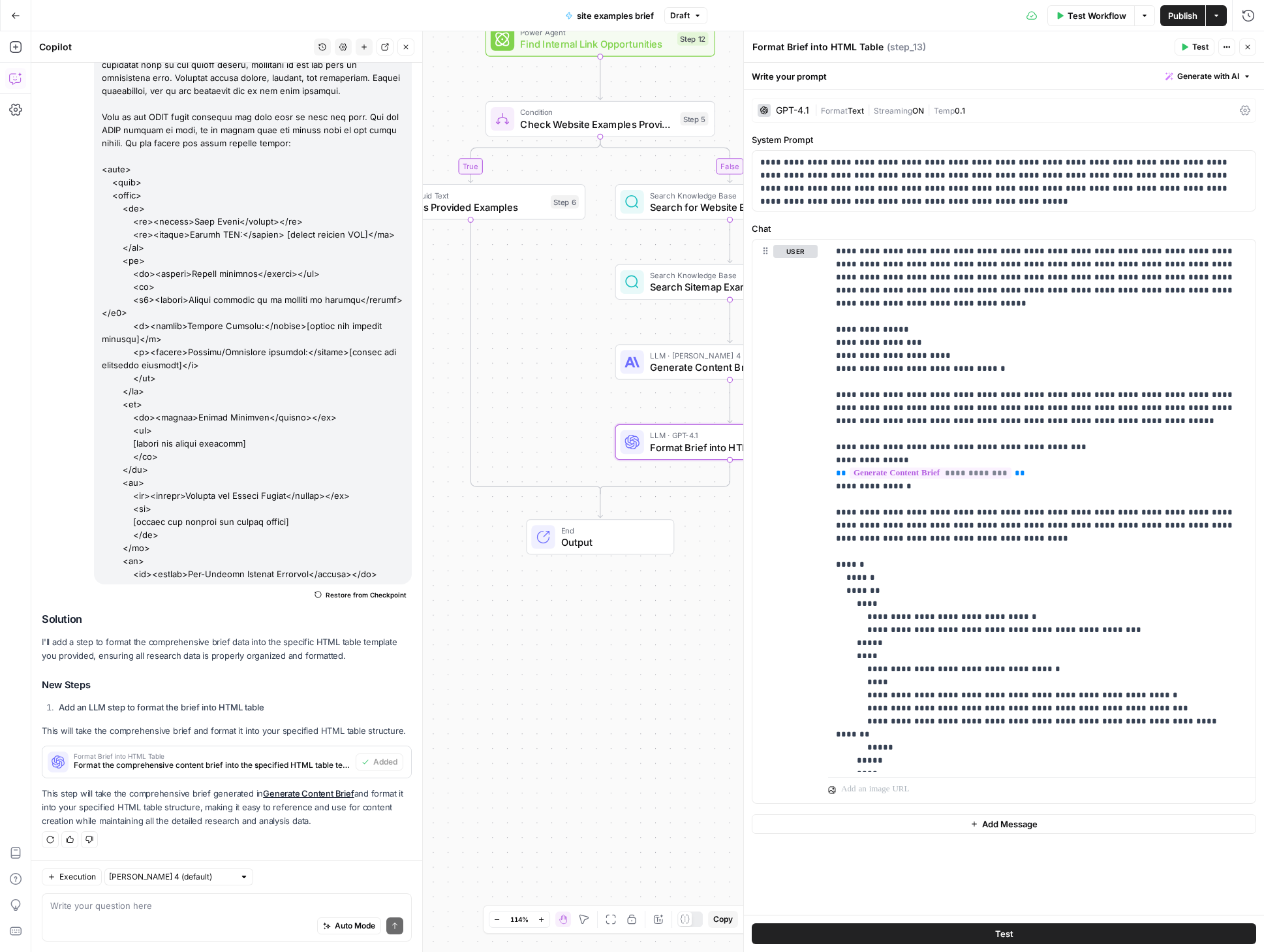
drag, startPoint x: 600, startPoint y: 668, endPoint x: 584, endPoint y: 648, distance: 25.6
click at [584, 648] on div "true false Workflow Set Inputs Inputs SEO Research DataForSEO Related Keyword F…" at bounding box center [648, 492] width 1233 height 921
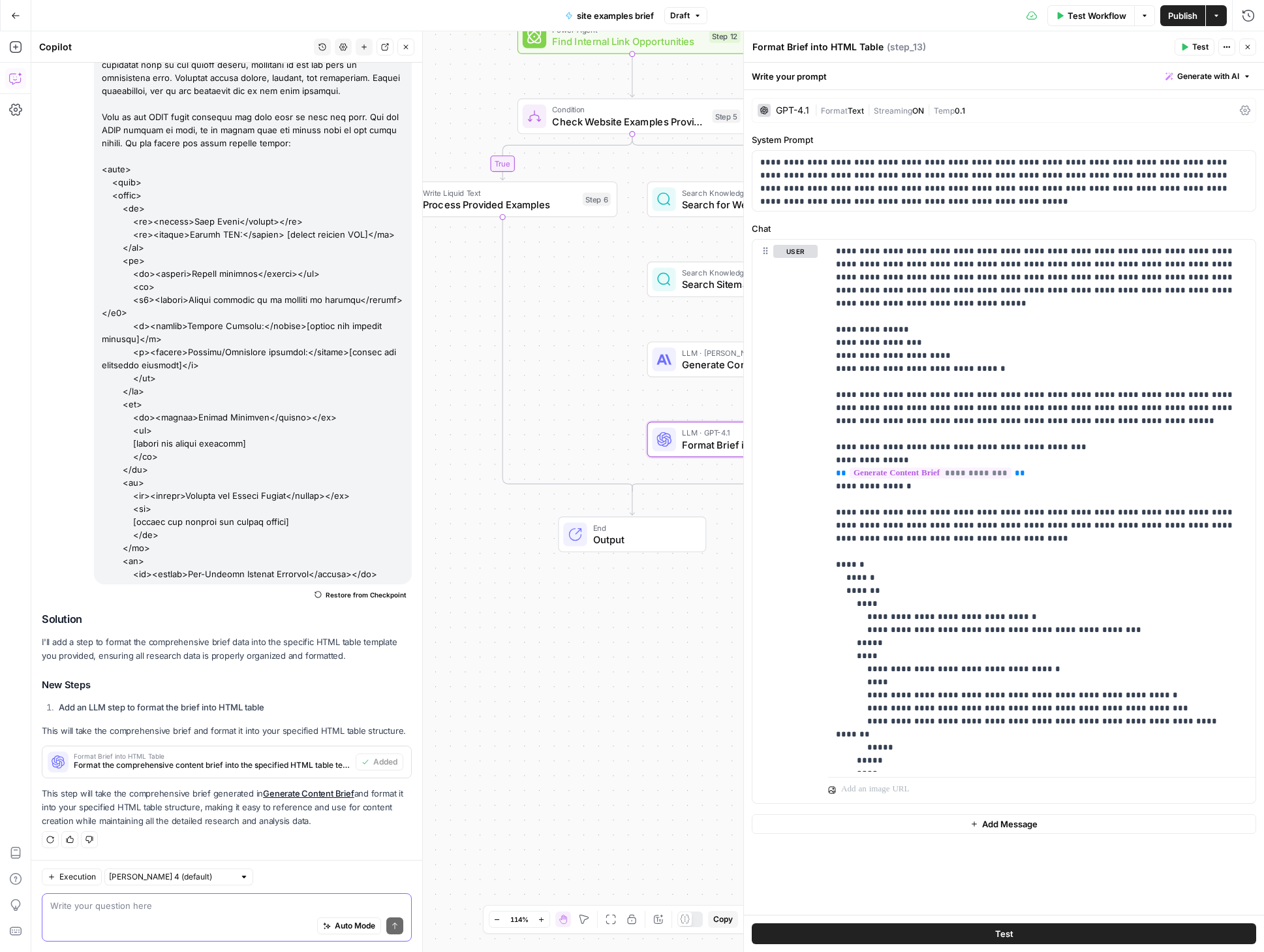
click at [139, 909] on textarea at bounding box center [226, 905] width 353 height 13
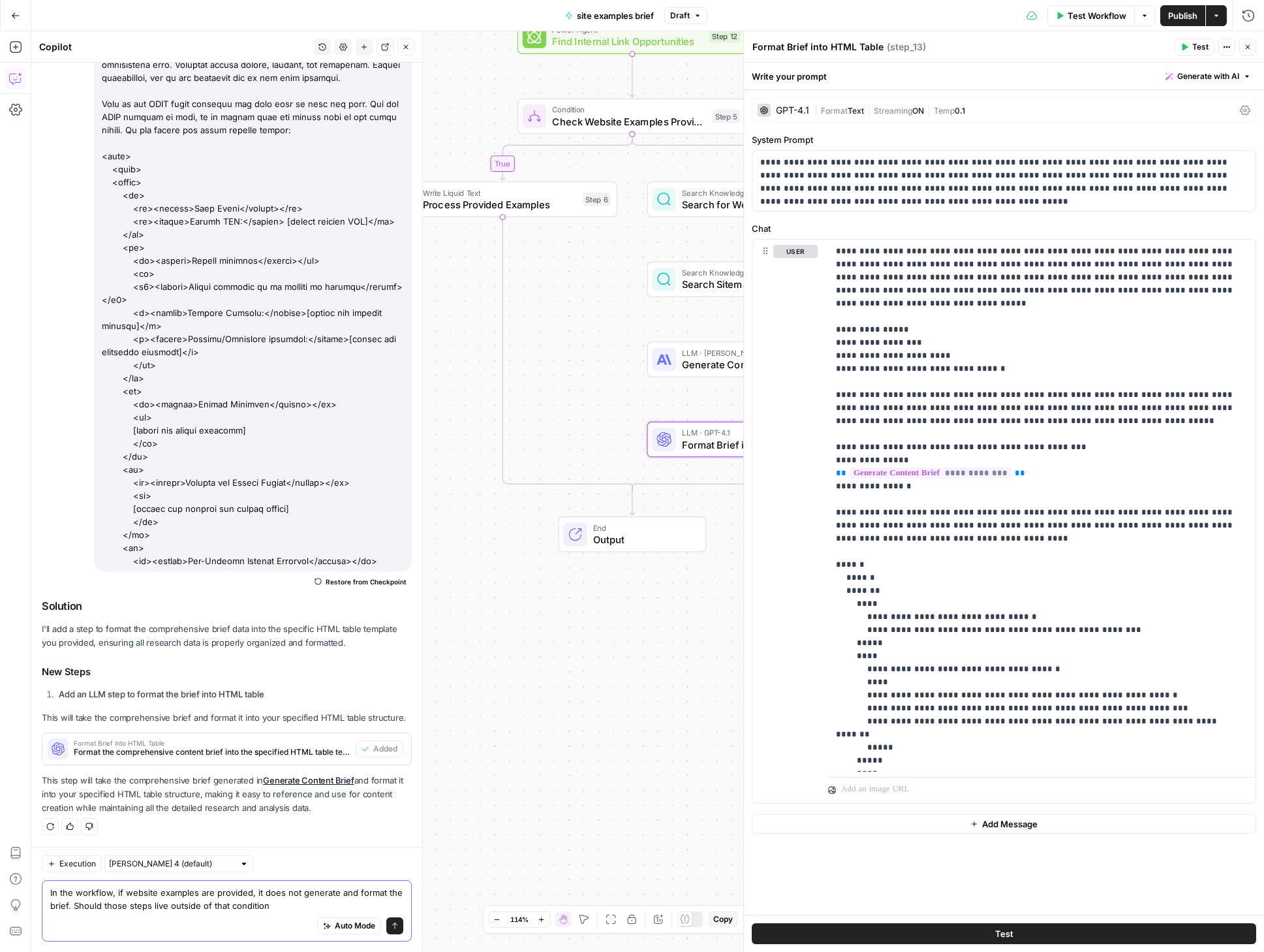
type textarea "In the workflow, if website examples are provided, it does not generate and for…"
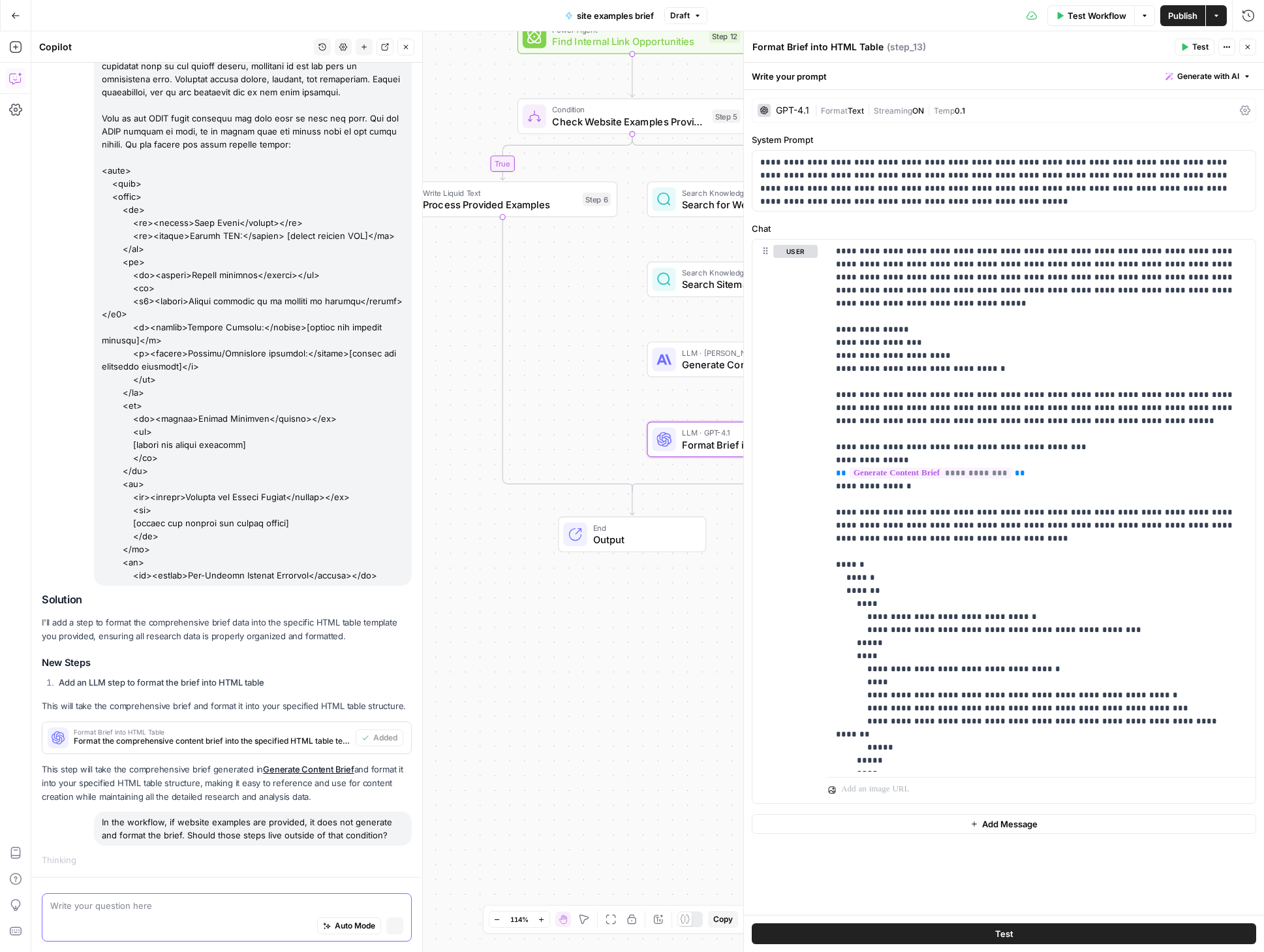
scroll to position [2878, 0]
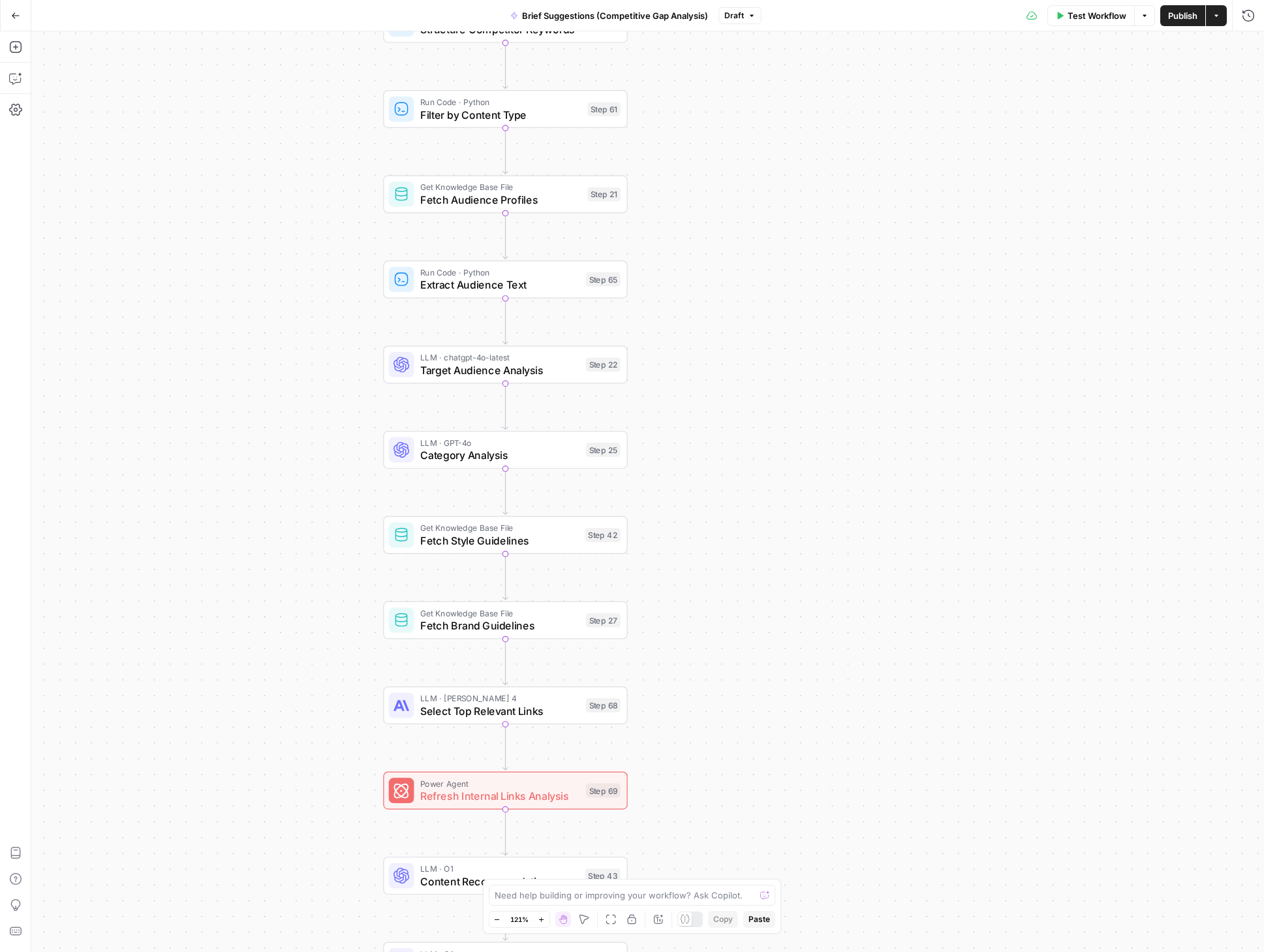
drag, startPoint x: 886, startPoint y: 744, endPoint x: 708, endPoint y: 414, distance: 374.9
click at [741, 396] on div "true false true false Workflow Set Inputs Inputs Condition Check Article Body S…" at bounding box center [648, 492] width 1233 height 921
click at [458, 454] on span "Category Analysis" at bounding box center [496, 454] width 159 height 15
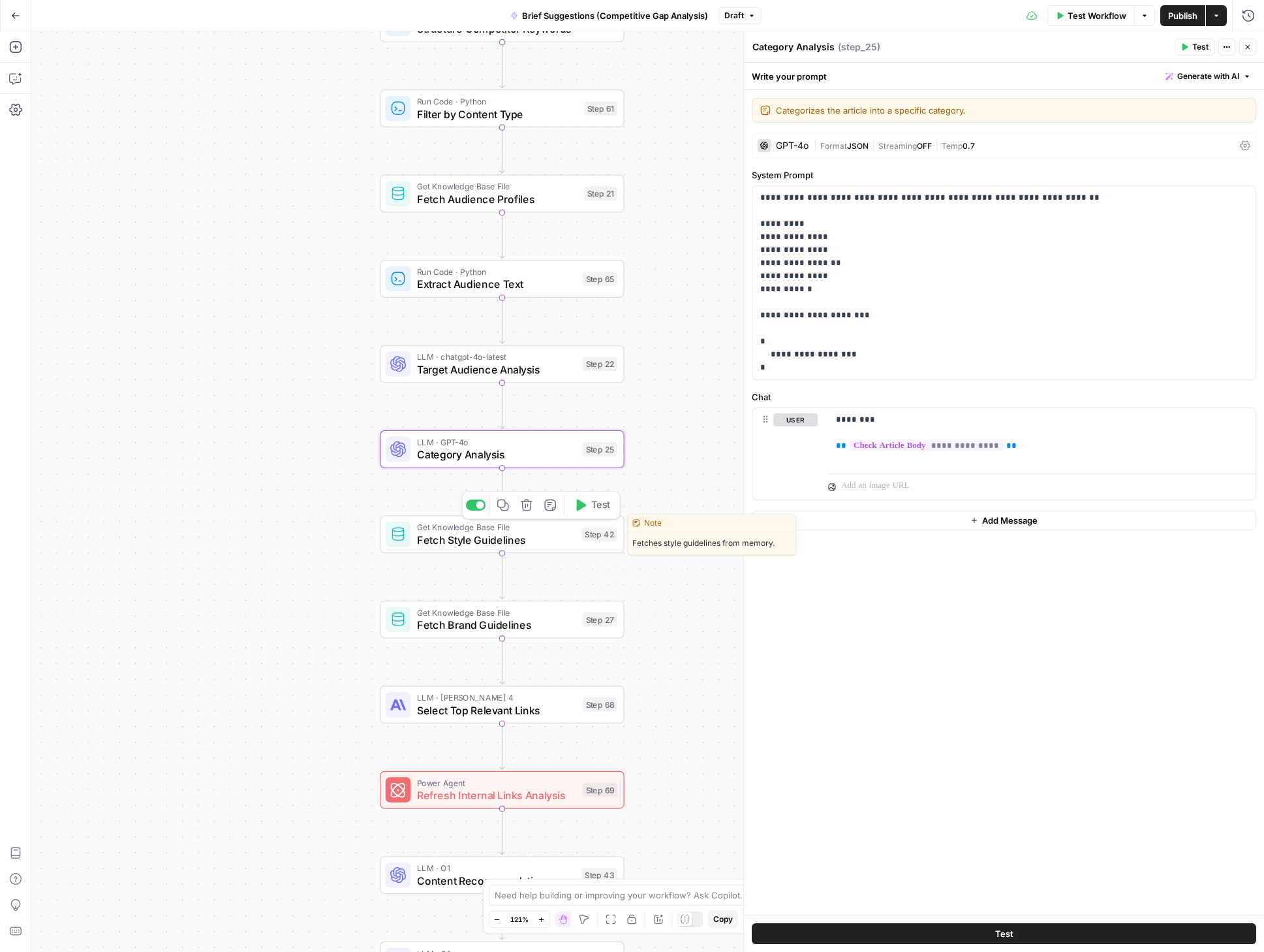
click at [476, 540] on span "Fetch Style Guidelines" at bounding box center [496, 539] width 159 height 15
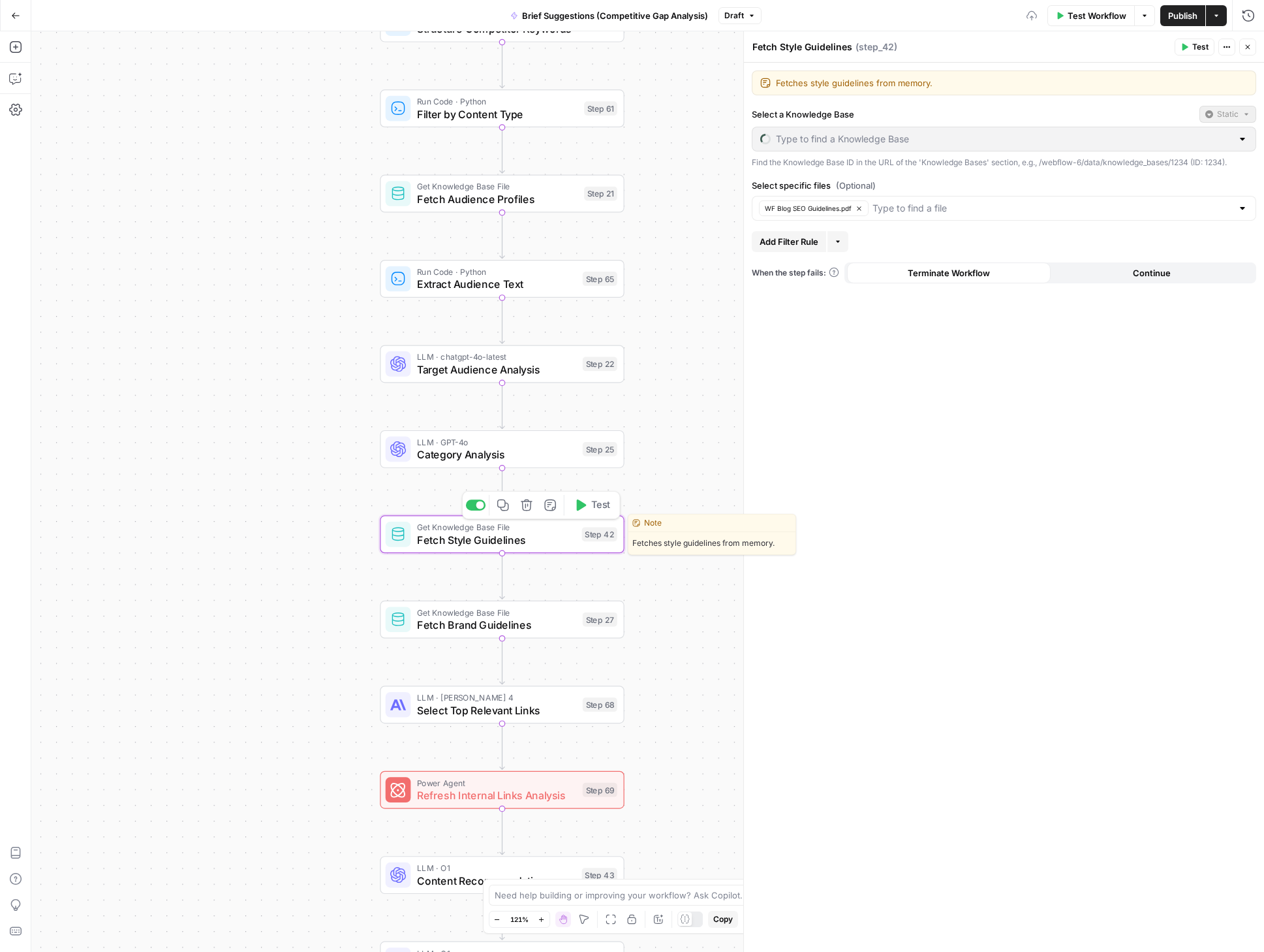
type input "Brand - Tone, Voice, & Audience"
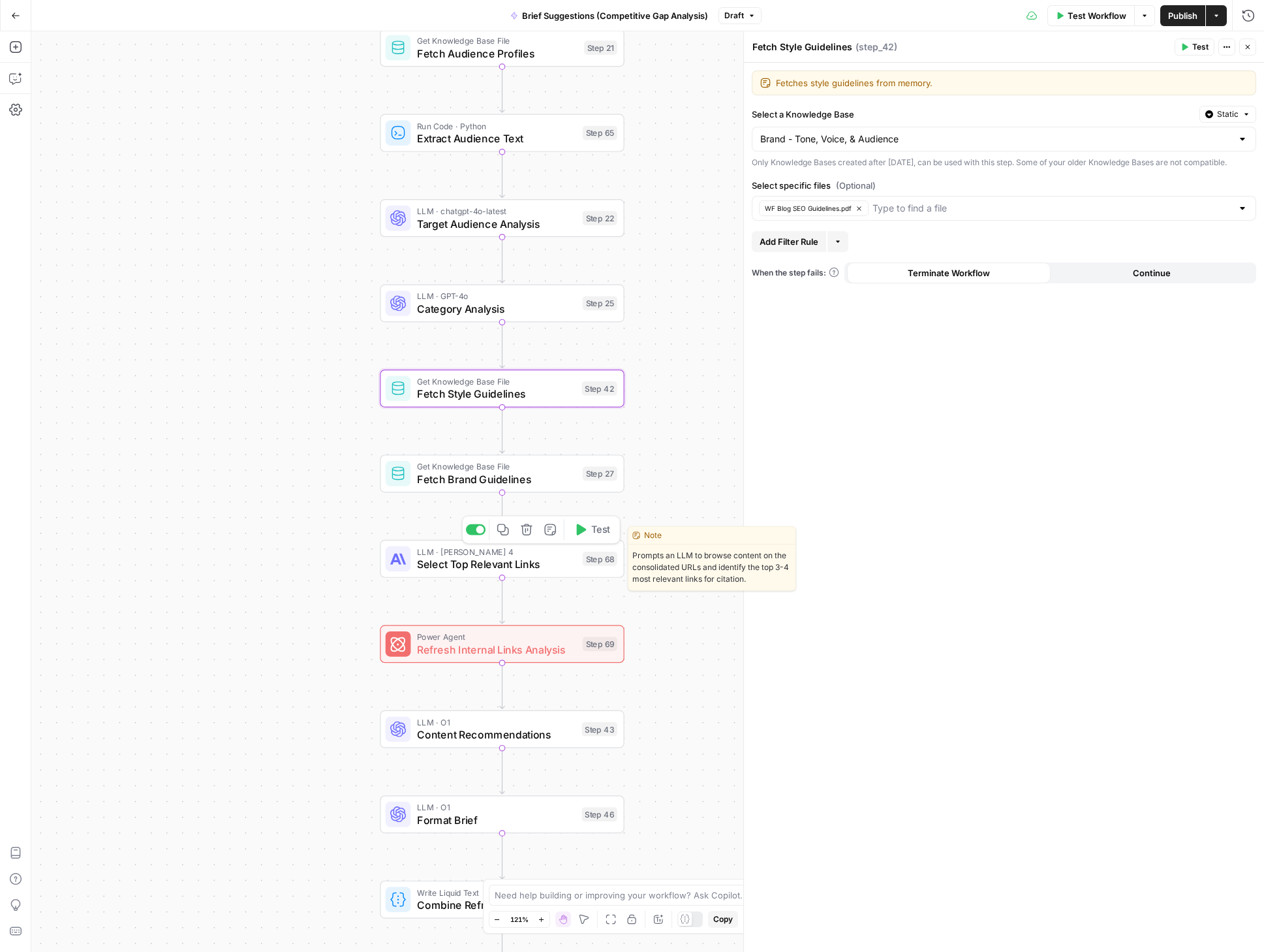
click at [472, 567] on span "Select Top Relevant Links" at bounding box center [496, 564] width 159 height 15
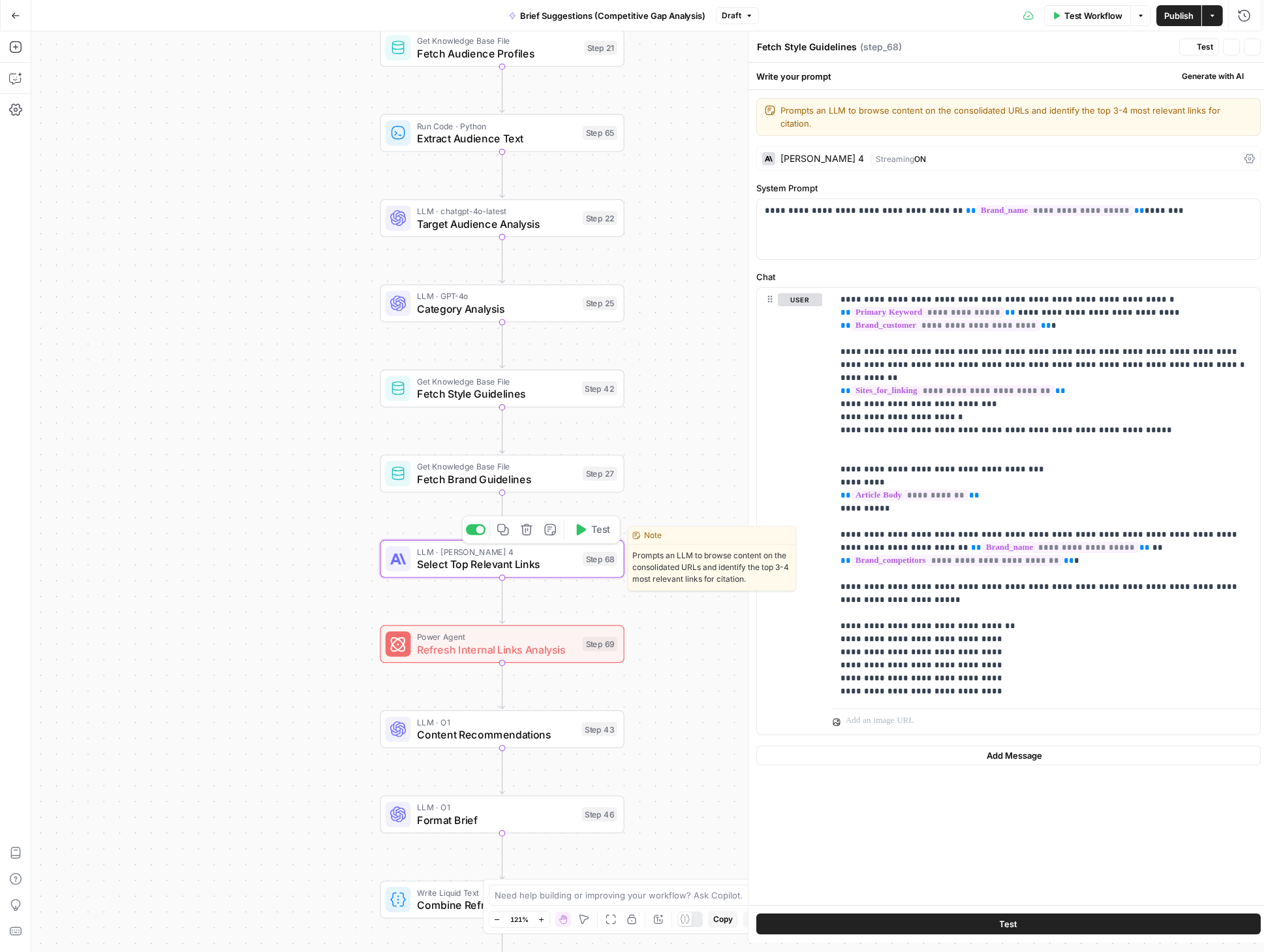
type textarea "Select Top Relevant Links"
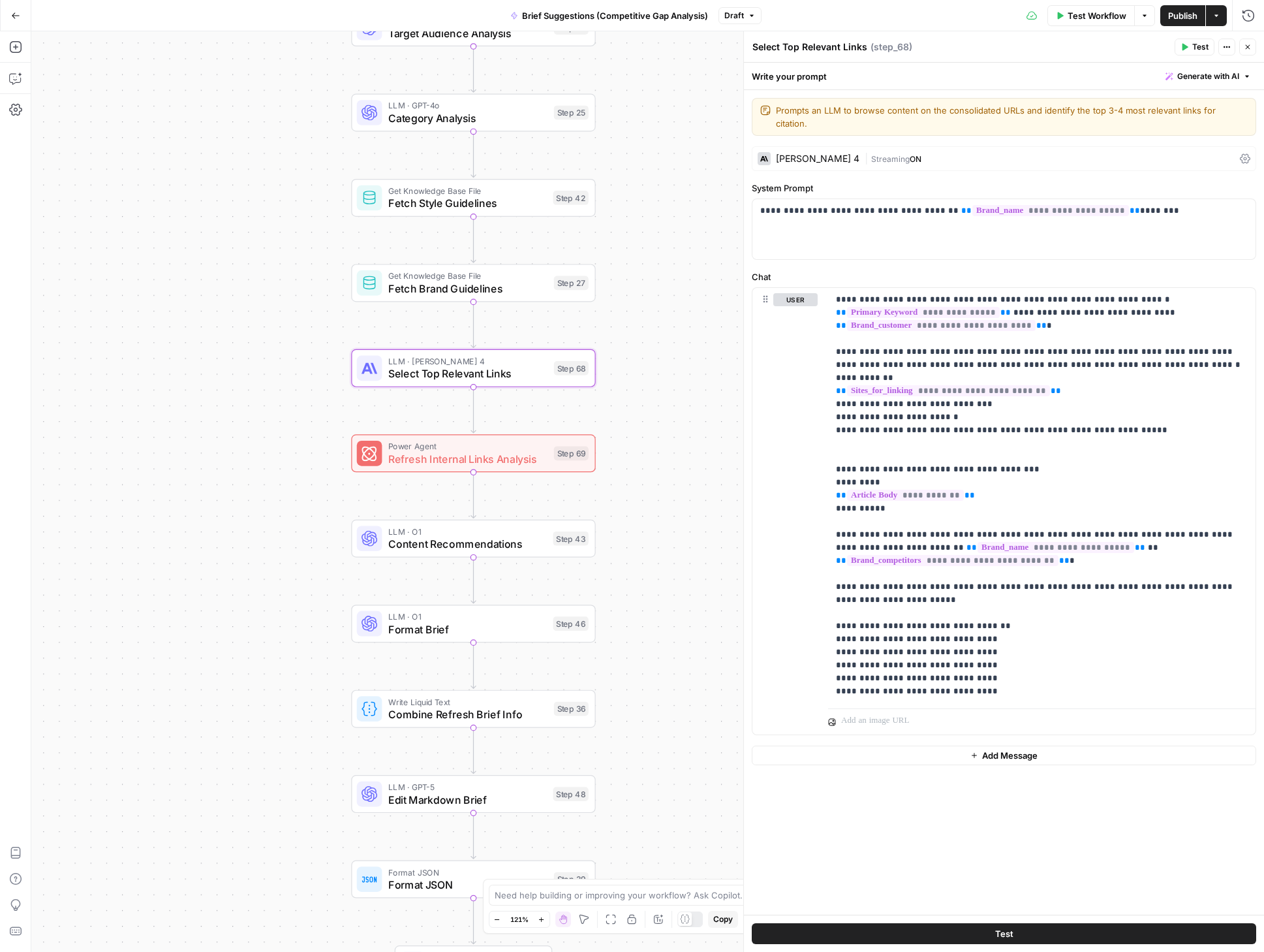
drag, startPoint x: 663, startPoint y: 608, endPoint x: 642, endPoint y: 380, distance: 229.0
click at [642, 380] on div "true false true false Workflow Set Inputs Inputs Condition Check Article Body S…" at bounding box center [648, 492] width 1233 height 921
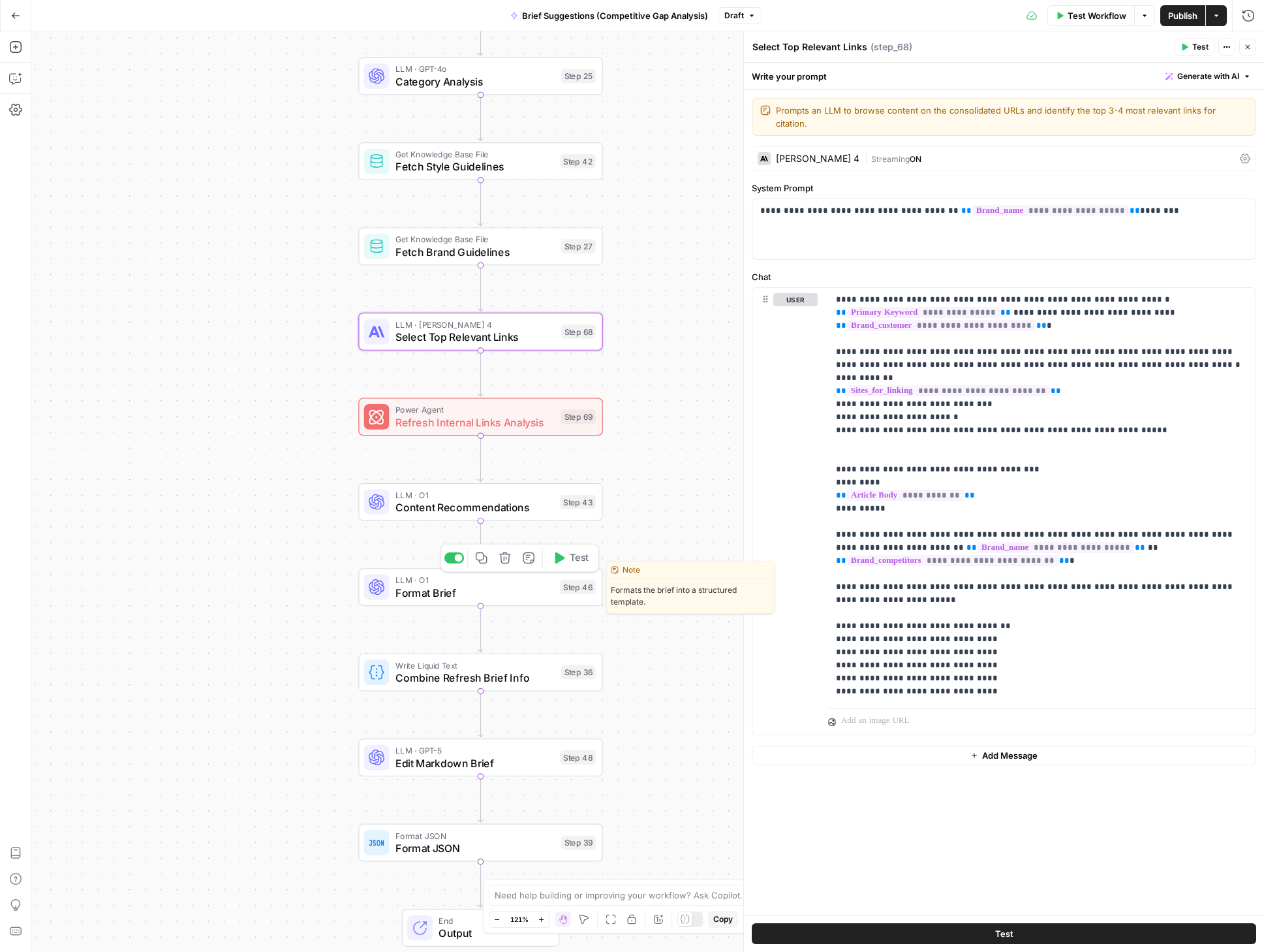
click at [456, 590] on span "Format Brief" at bounding box center [475, 592] width 159 height 15
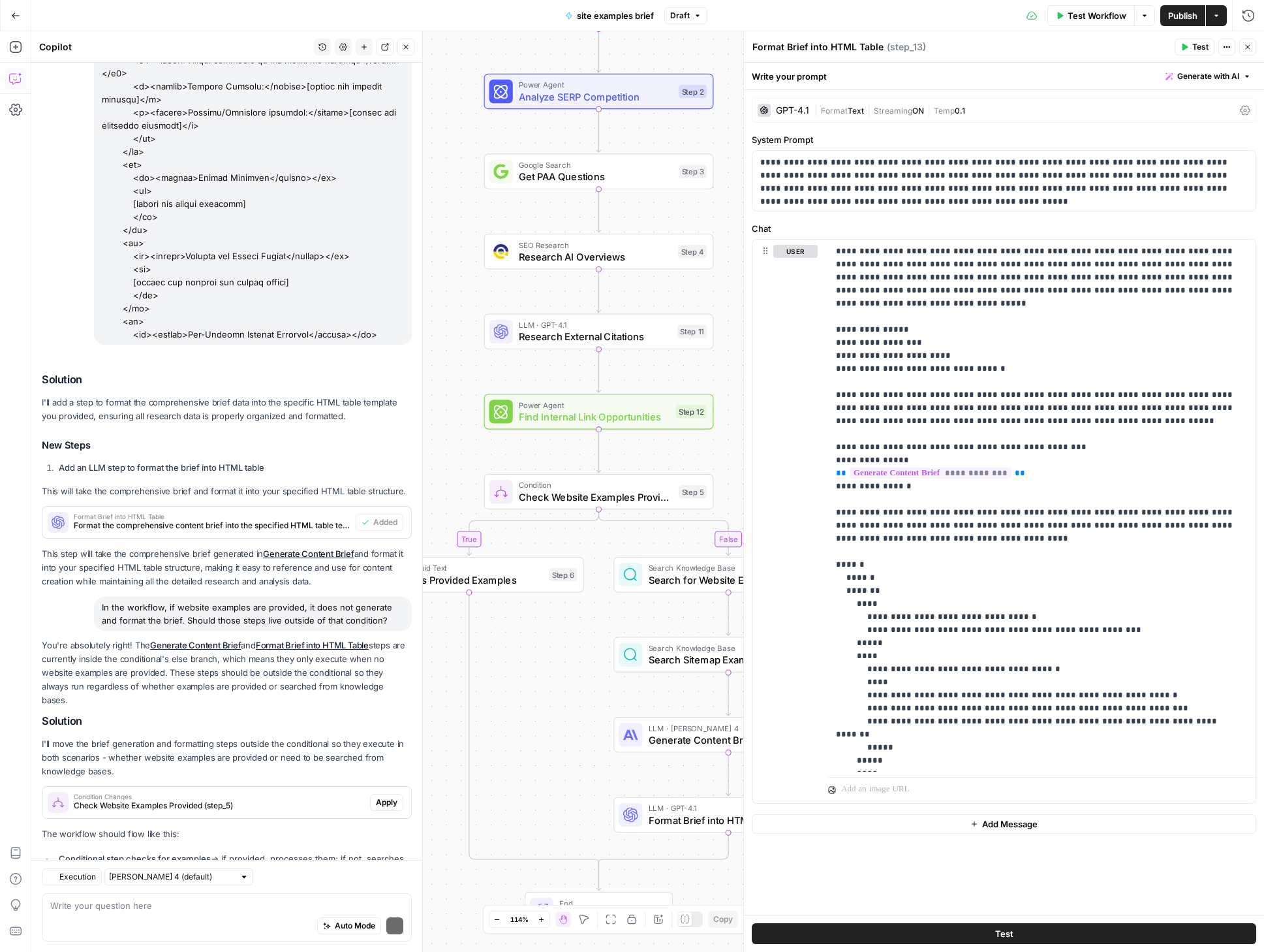
scroll to position [3366, 0]
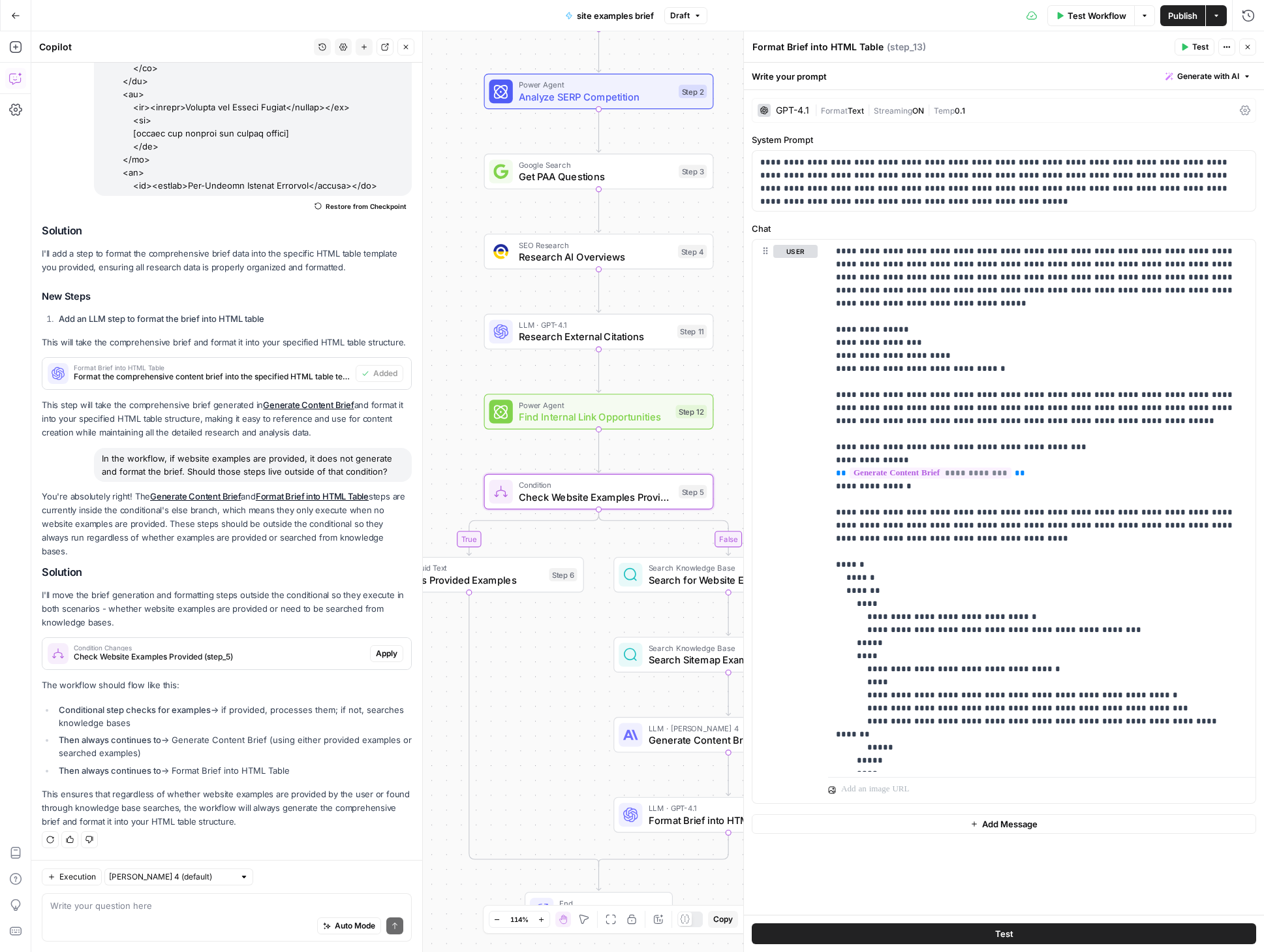
click at [379, 650] on span "Apply" at bounding box center [387, 654] width 21 height 12
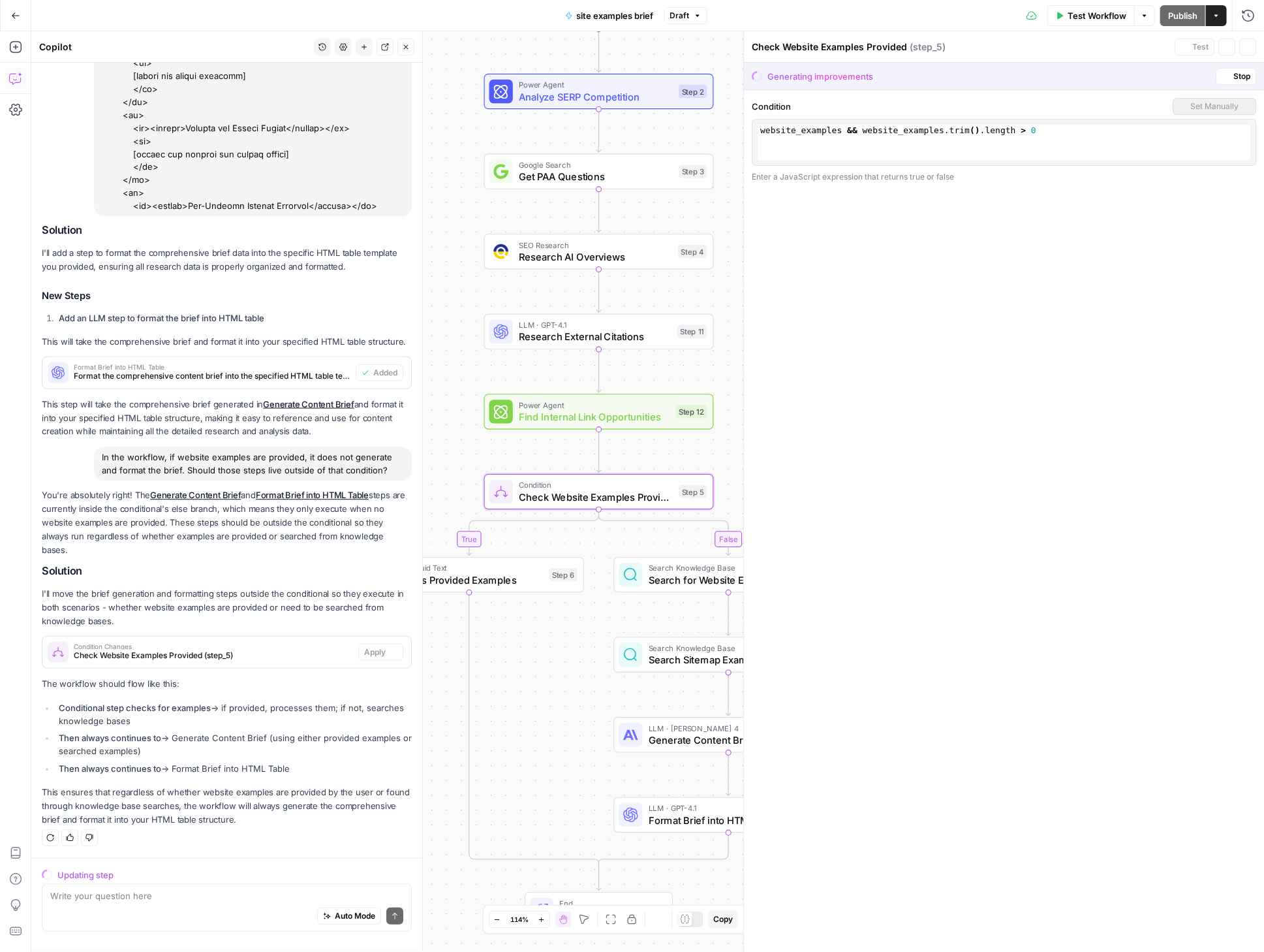
scroll to position [3262, 0]
click at [382, 650] on span "Accept" at bounding box center [385, 654] width 27 height 12
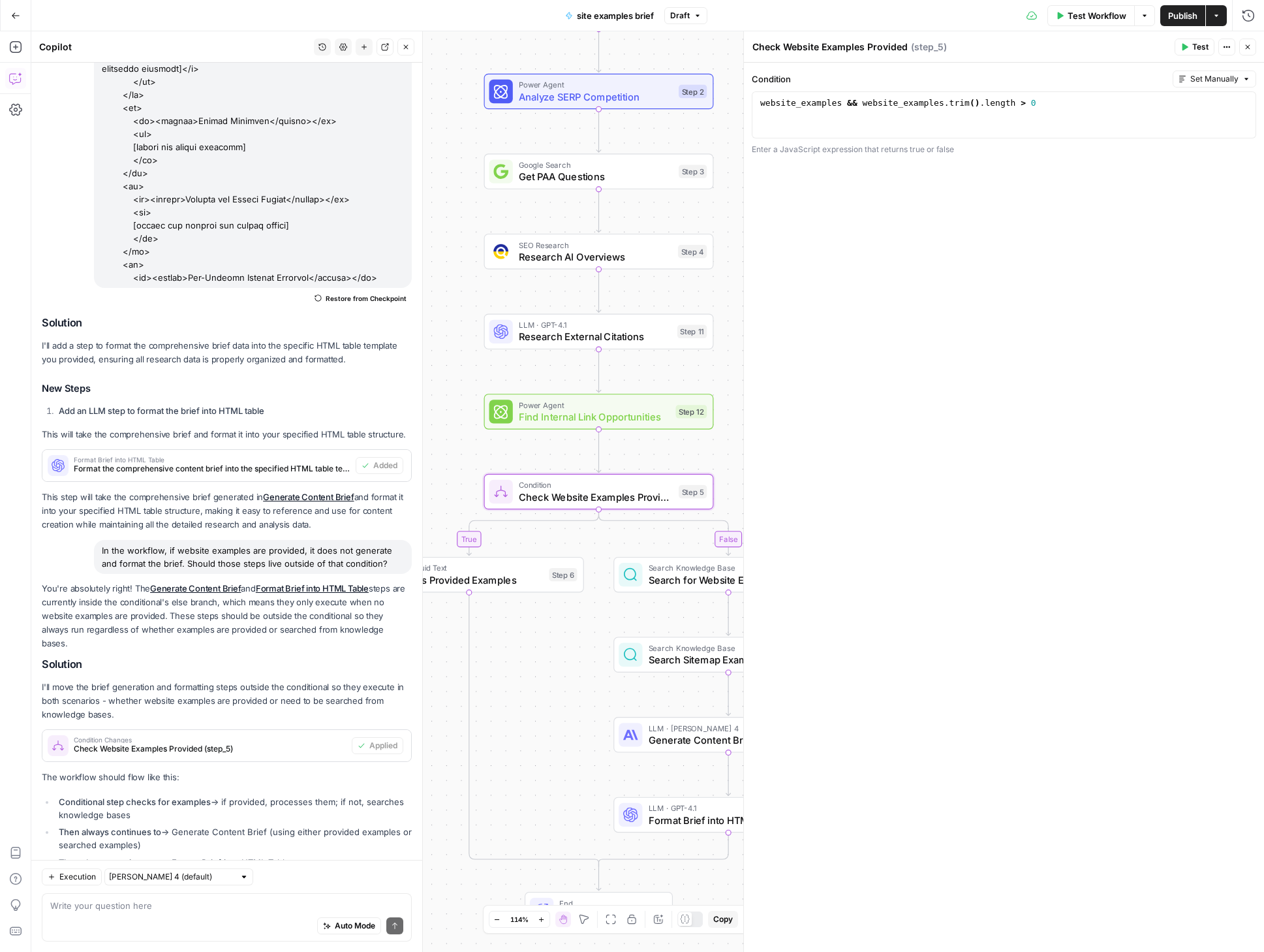
scroll to position [3366, 0]
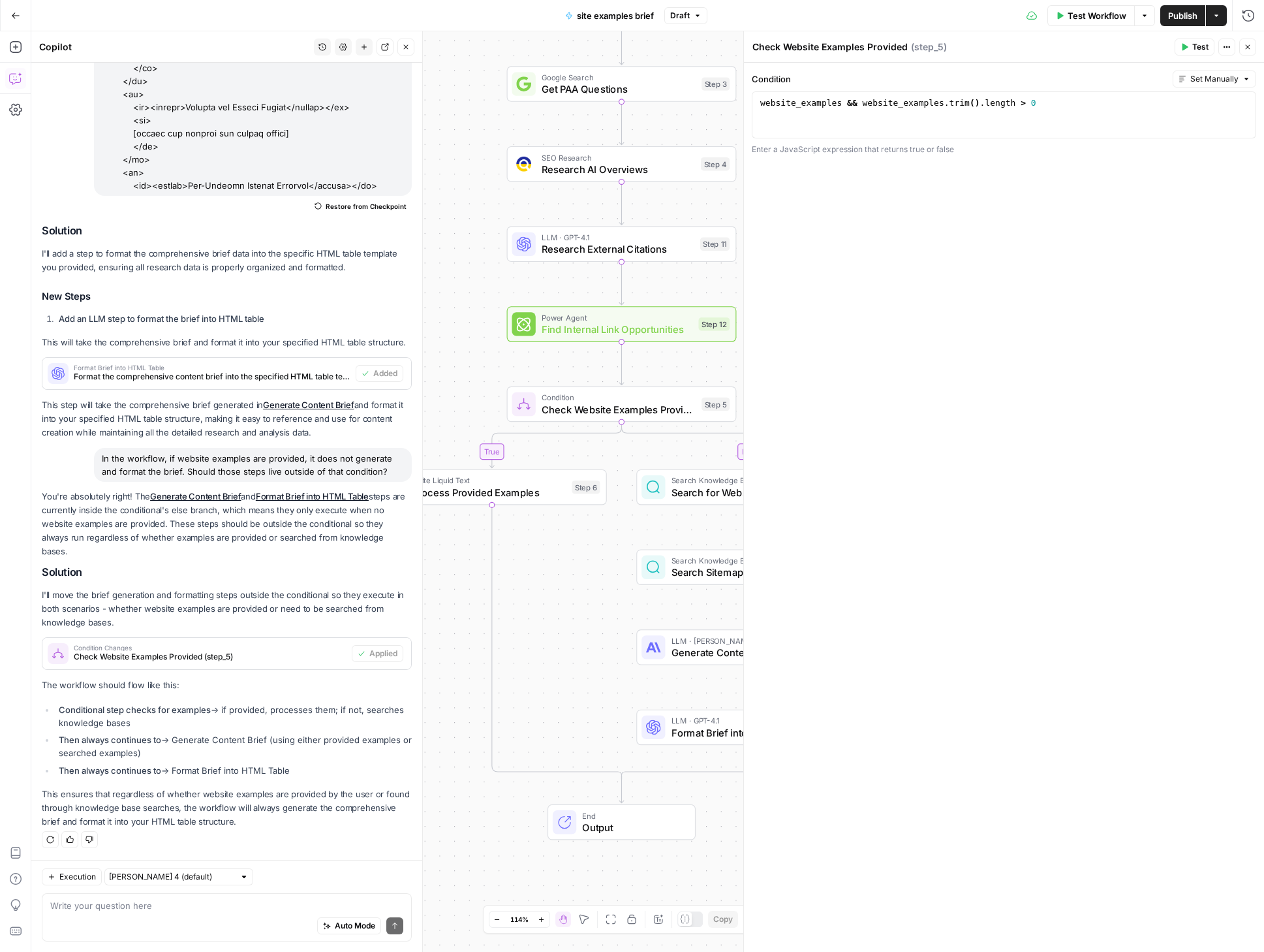
drag, startPoint x: 522, startPoint y: 646, endPoint x: 544, endPoint y: 558, distance: 90.7
click at [544, 558] on div "true false Workflow Set Inputs Inputs SEO Research DataForSEO Related Keyword F…" at bounding box center [648, 492] width 1233 height 921
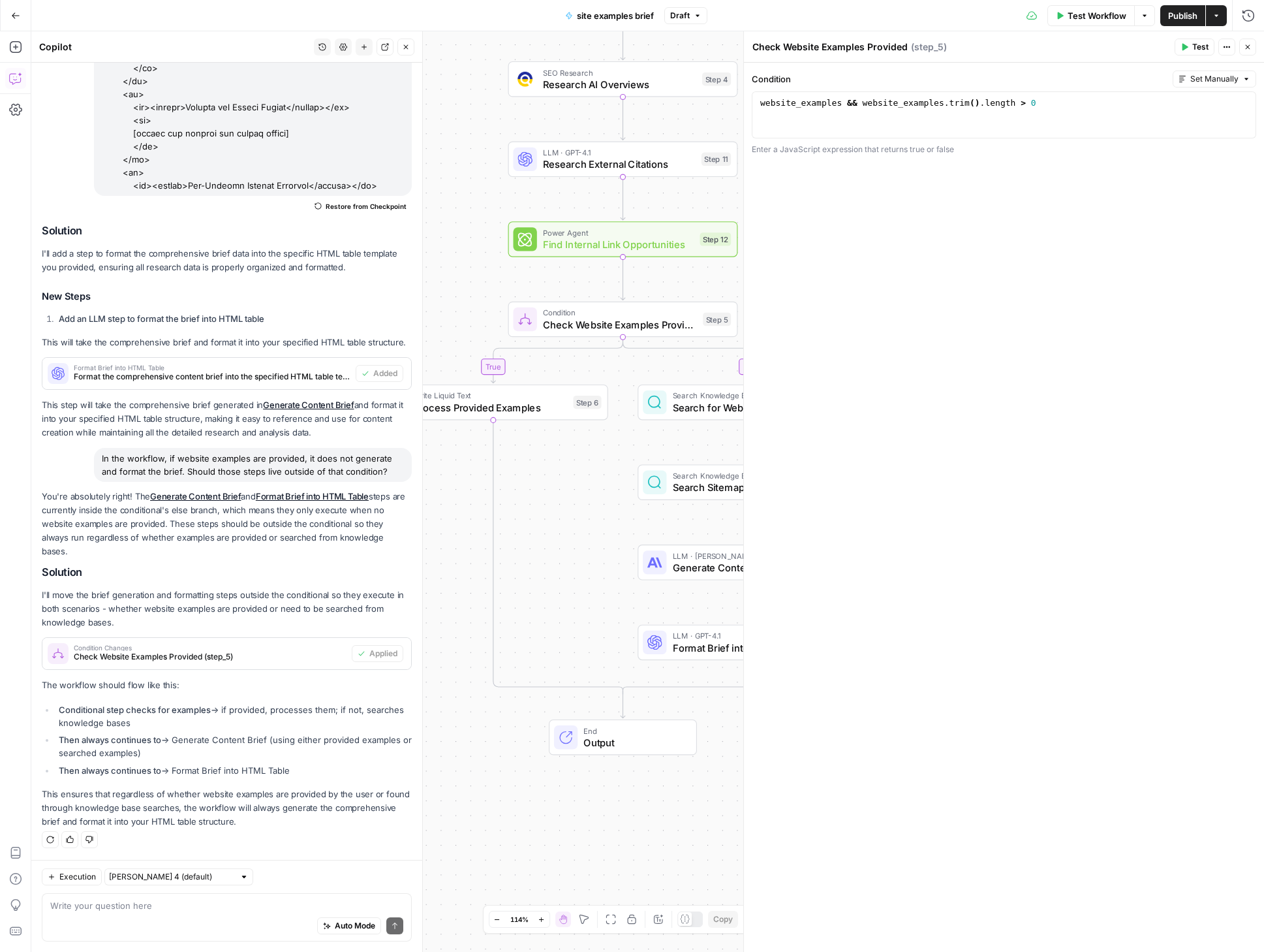
drag, startPoint x: 524, startPoint y: 723, endPoint x: 531, endPoint y: 639, distance: 84.3
click at [531, 639] on div "true false Workflow Set Inputs Inputs SEO Research DataForSEO Related Keyword F…" at bounding box center [648, 492] width 1233 height 921
drag, startPoint x: 538, startPoint y: 494, endPoint x: 560, endPoint y: 496, distance: 22.1
click at [560, 496] on div "true false Workflow Set Inputs Inputs SEO Research DataForSEO Related Keyword F…" at bounding box center [648, 492] width 1233 height 921
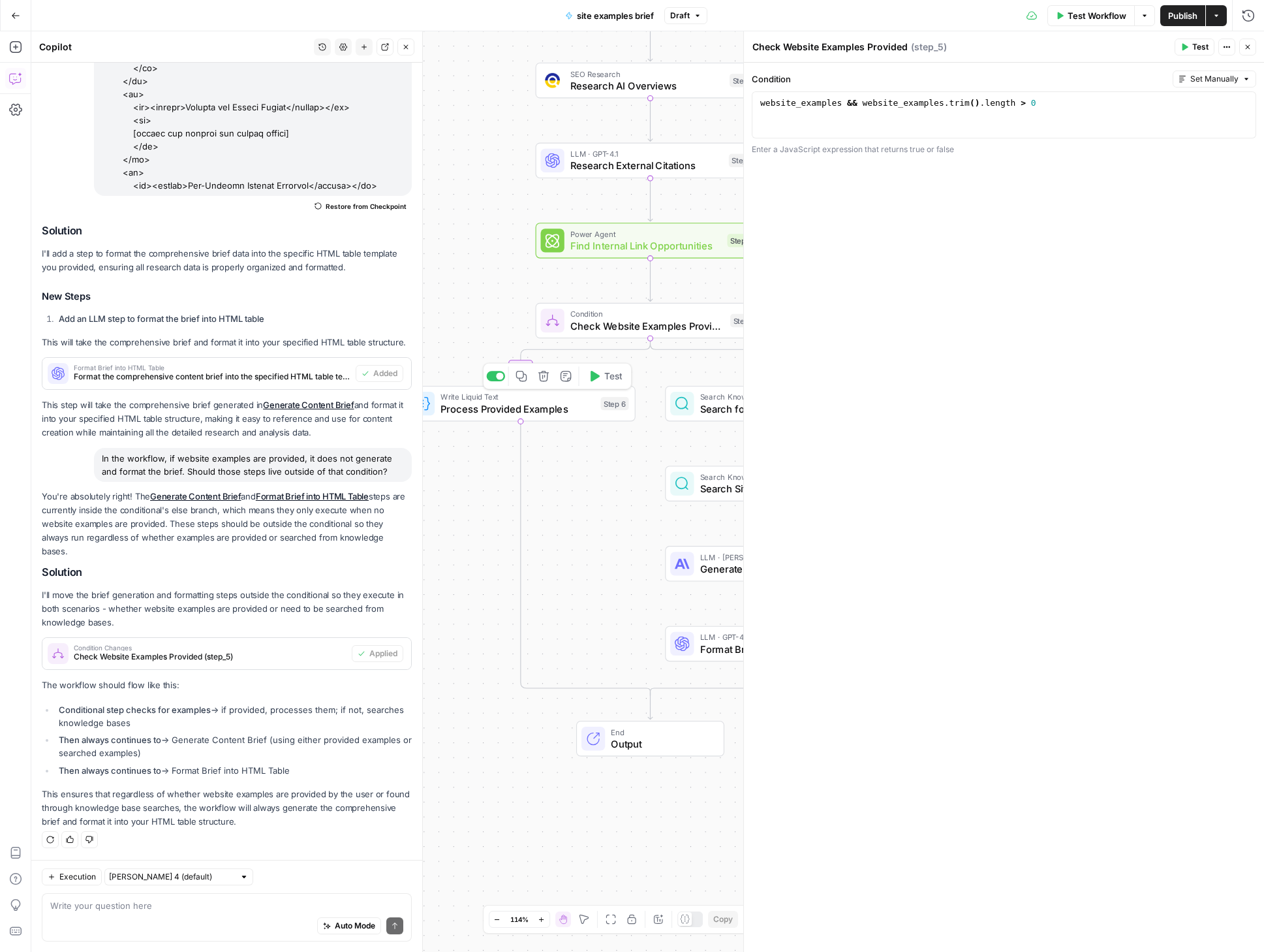
click at [506, 411] on span "Process Provided Examples" at bounding box center [517, 409] width 154 height 15
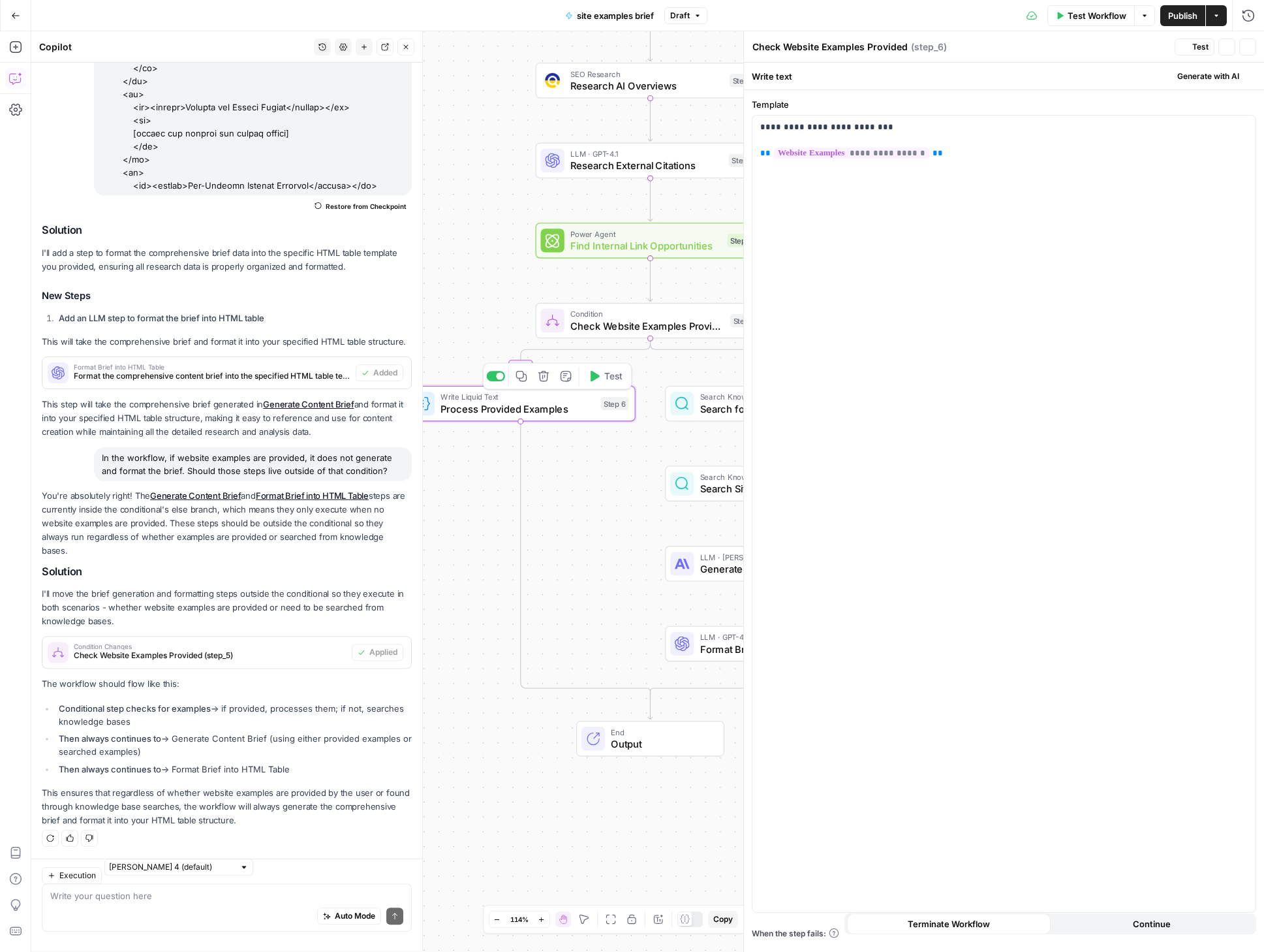
type textarea "Process Provided Examples"
click at [1247, 49] on icon "button" at bounding box center [1248, 47] width 8 height 8
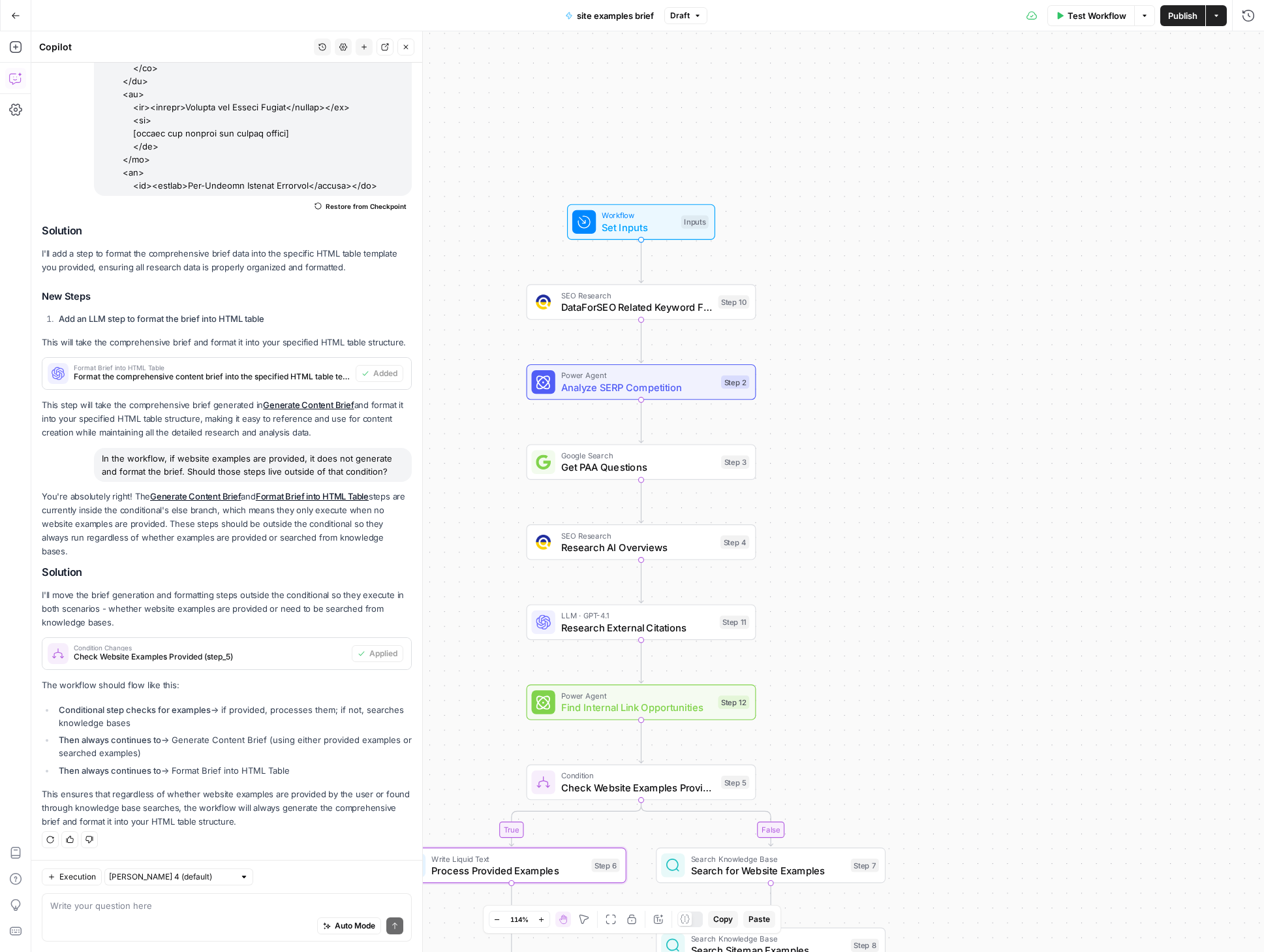
drag, startPoint x: 920, startPoint y: 391, endPoint x: 866, endPoint y: 294, distance: 111.0
click at [866, 294] on div "true false Workflow Set Inputs Inputs SEO Research DataForSEO Related Keyword F…" at bounding box center [648, 492] width 1233 height 921
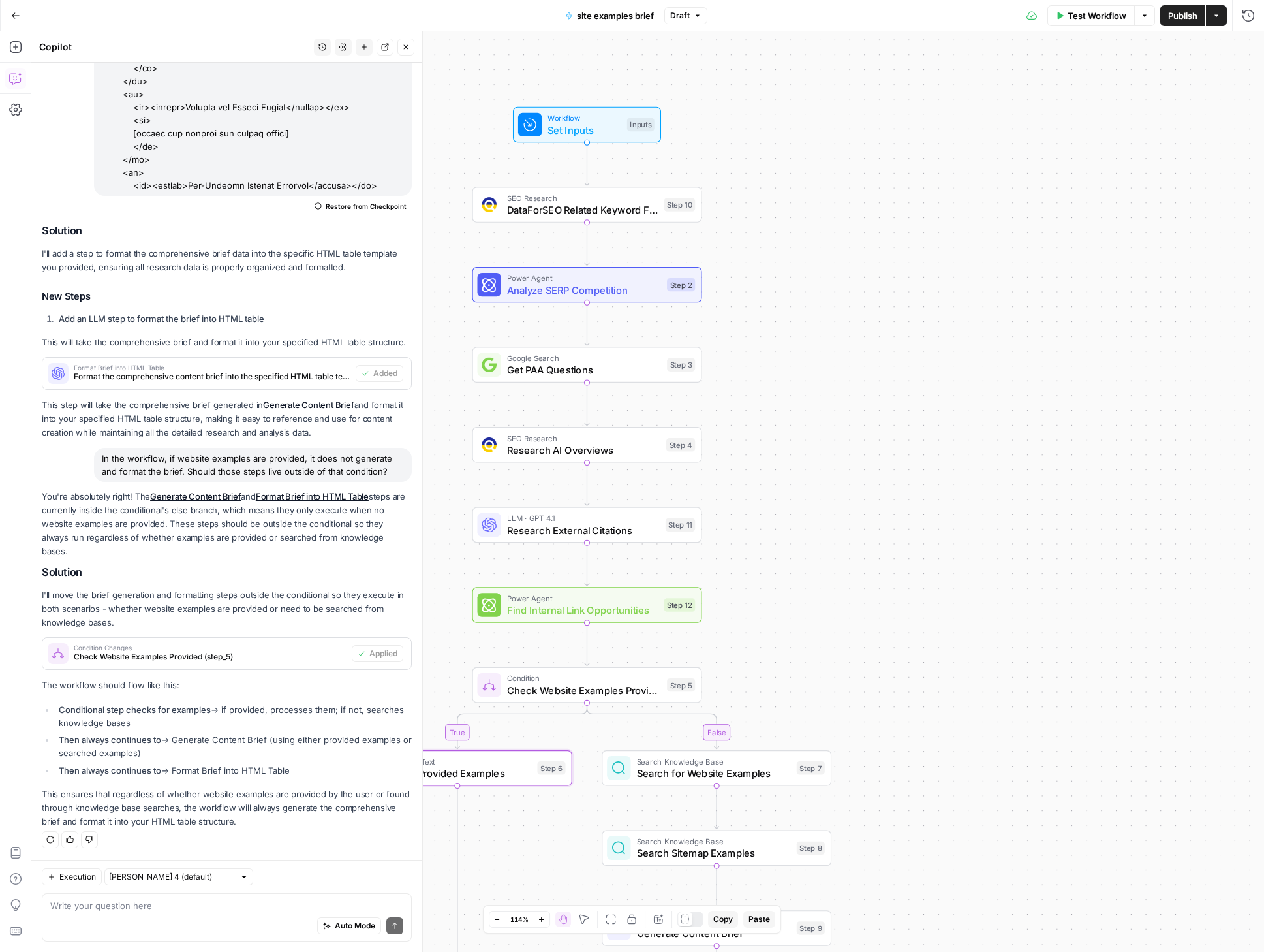
click at [584, 125] on span "Set Inputs" at bounding box center [584, 130] width 73 height 15
click at [614, 95] on span "Test Step" at bounding box center [628, 97] width 39 height 13
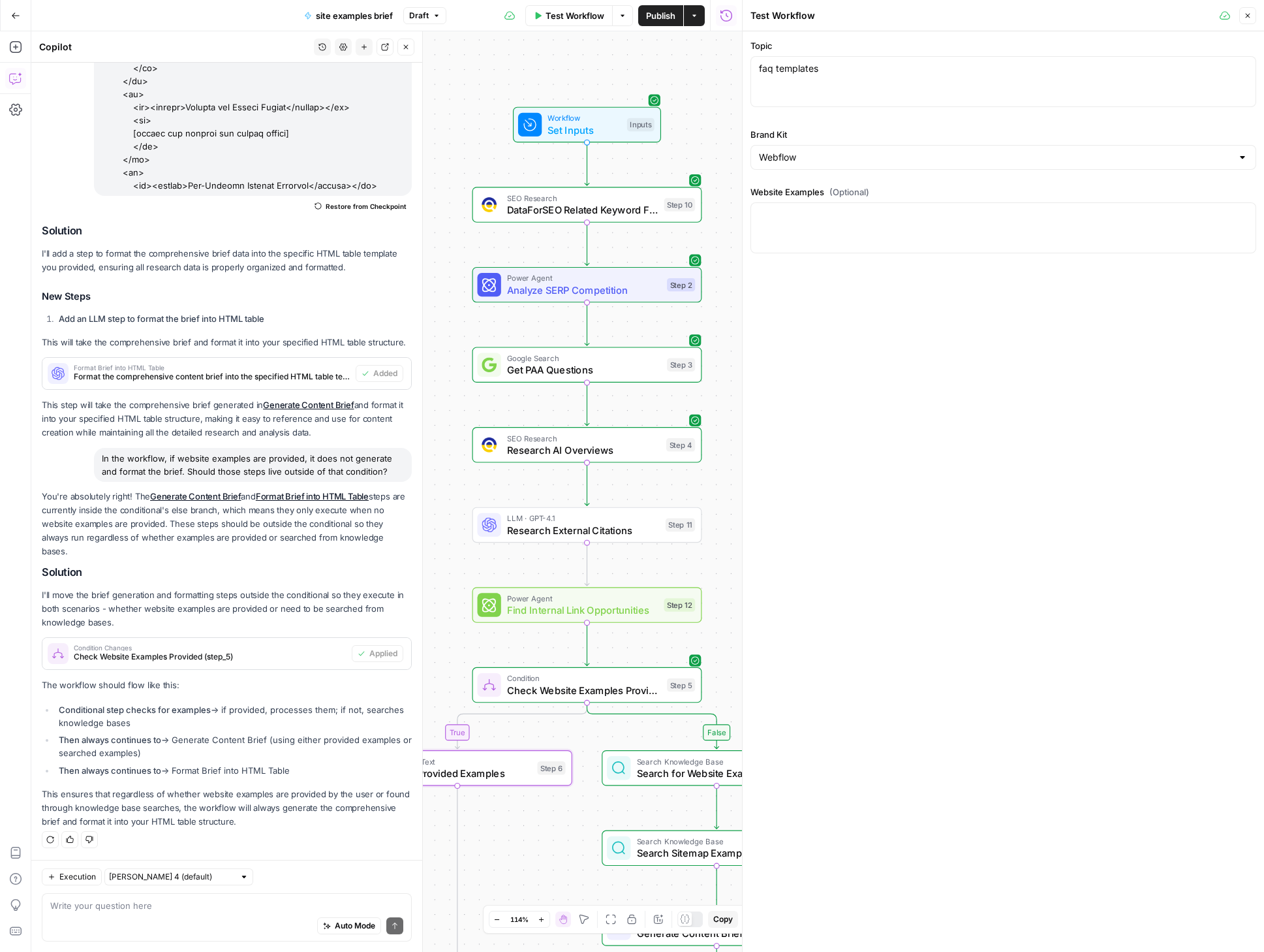
click at [878, 258] on div "Topic faq templates faq templates Brand Kit Webflow Website Examples (Optional)" at bounding box center [1004, 149] width 522 height 235
click at [889, 224] on div at bounding box center [1003, 227] width 506 height 51
click at [870, 211] on textarea "Website Examples (Optional)" at bounding box center [1003, 215] width 489 height 13
paste textarea "[URL][DOMAIN_NAME]"
type textarea "[URL][DOMAIN_NAME]"
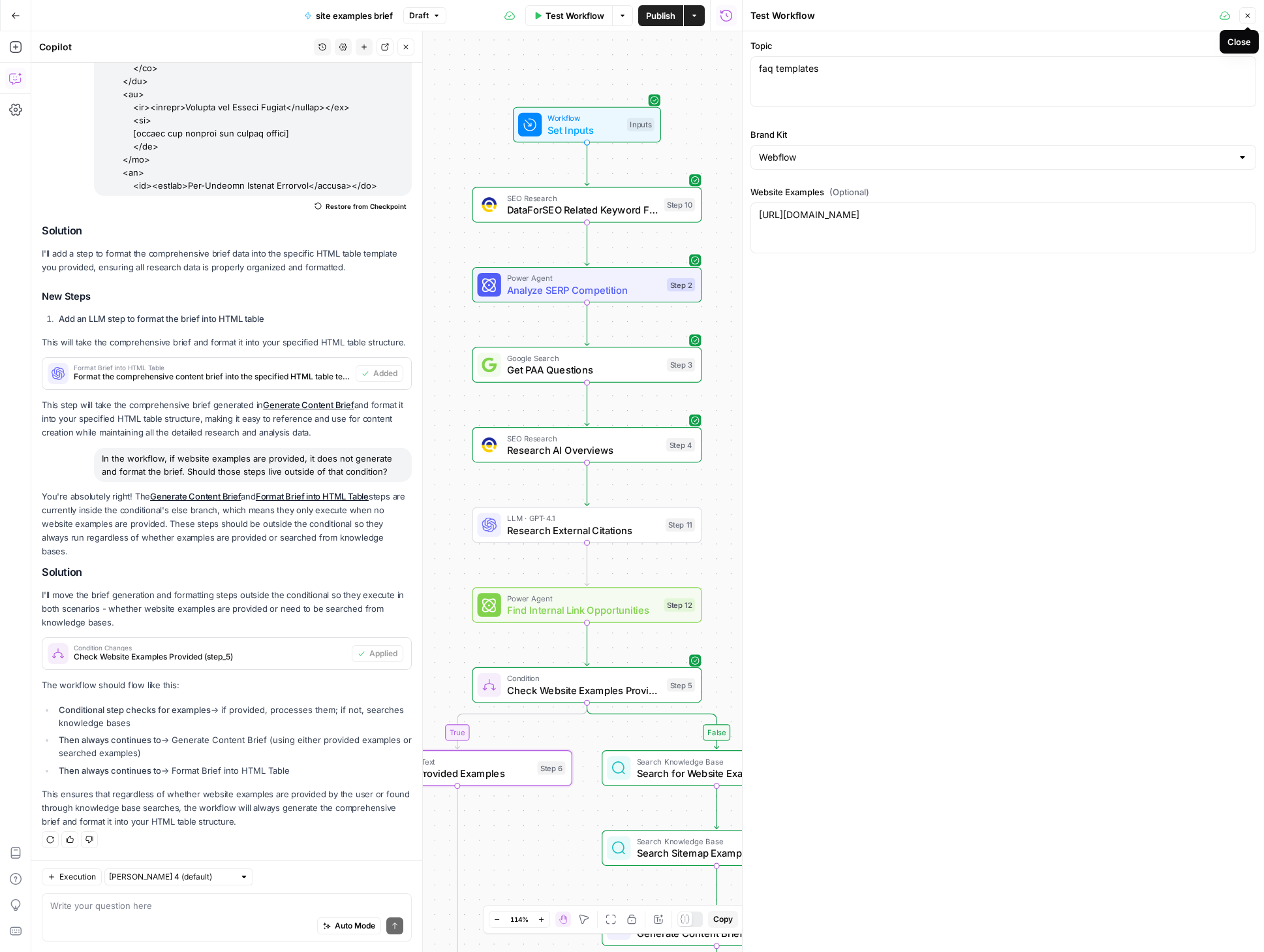
click at [1250, 19] on button "Close" at bounding box center [1247, 15] width 17 height 17
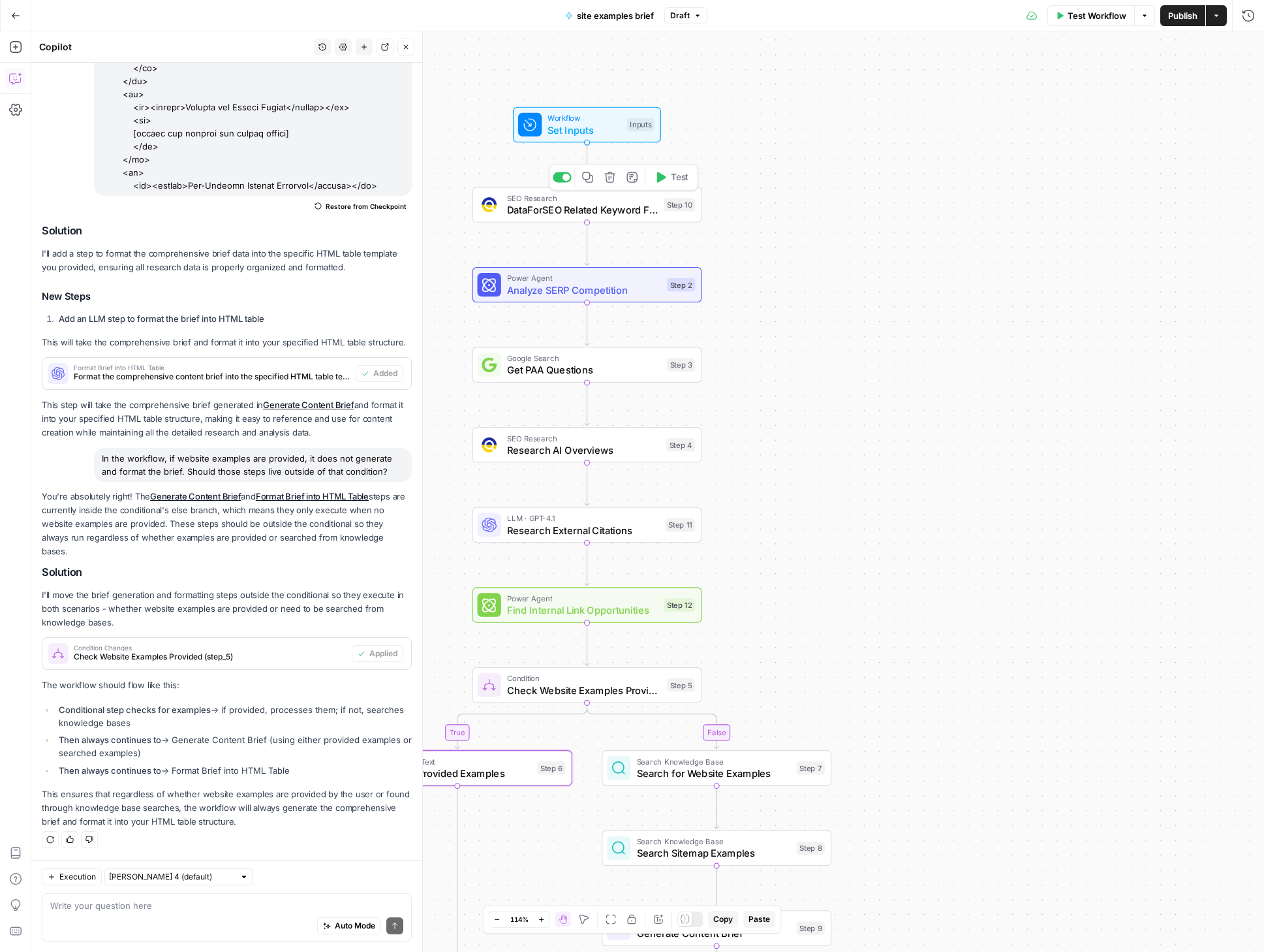
click at [680, 176] on span "Test" at bounding box center [680, 177] width 17 height 13
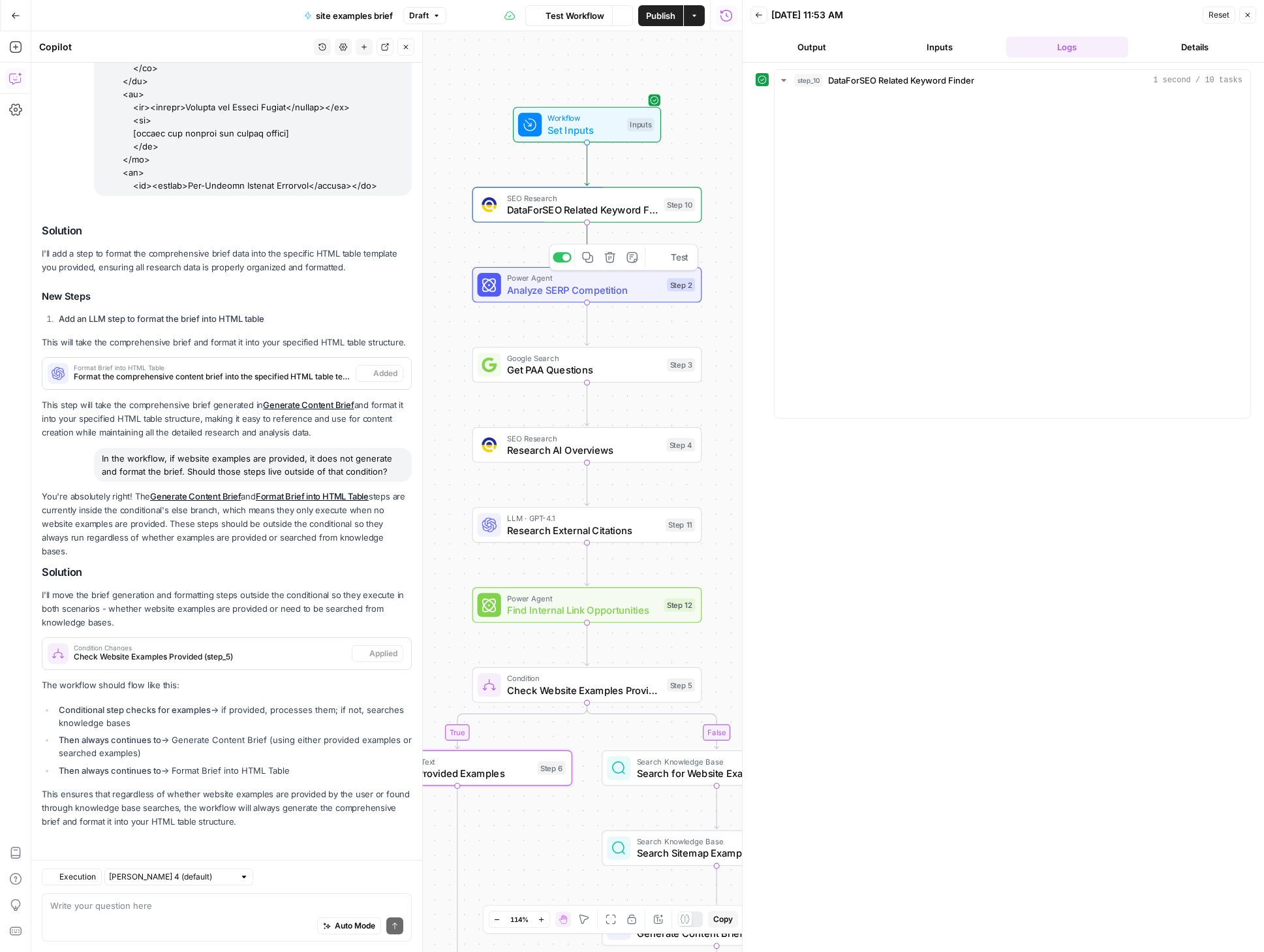
scroll to position [3366, 0]
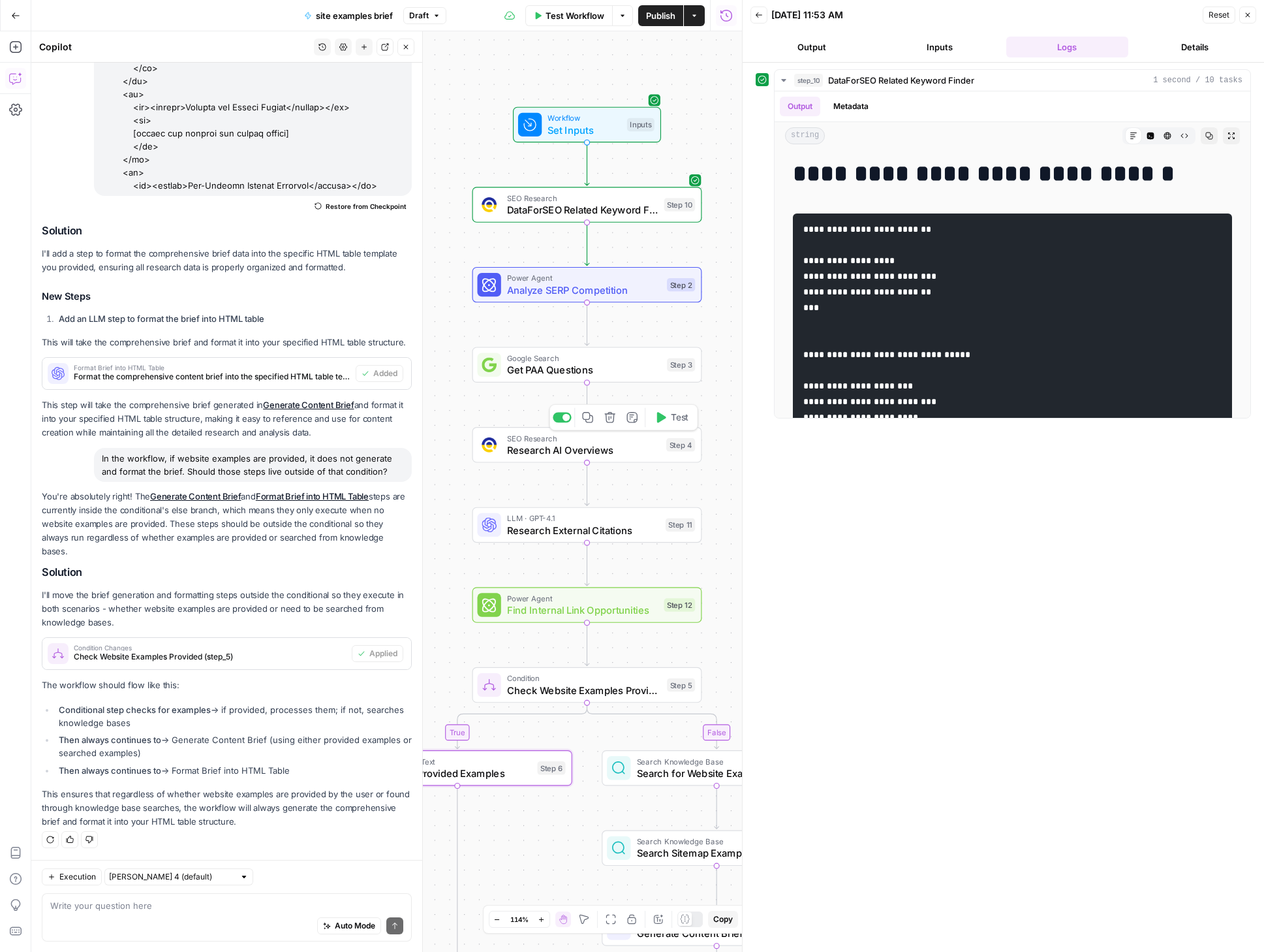
click at [559, 449] on span "Research AI Overviews" at bounding box center [584, 450] width 153 height 15
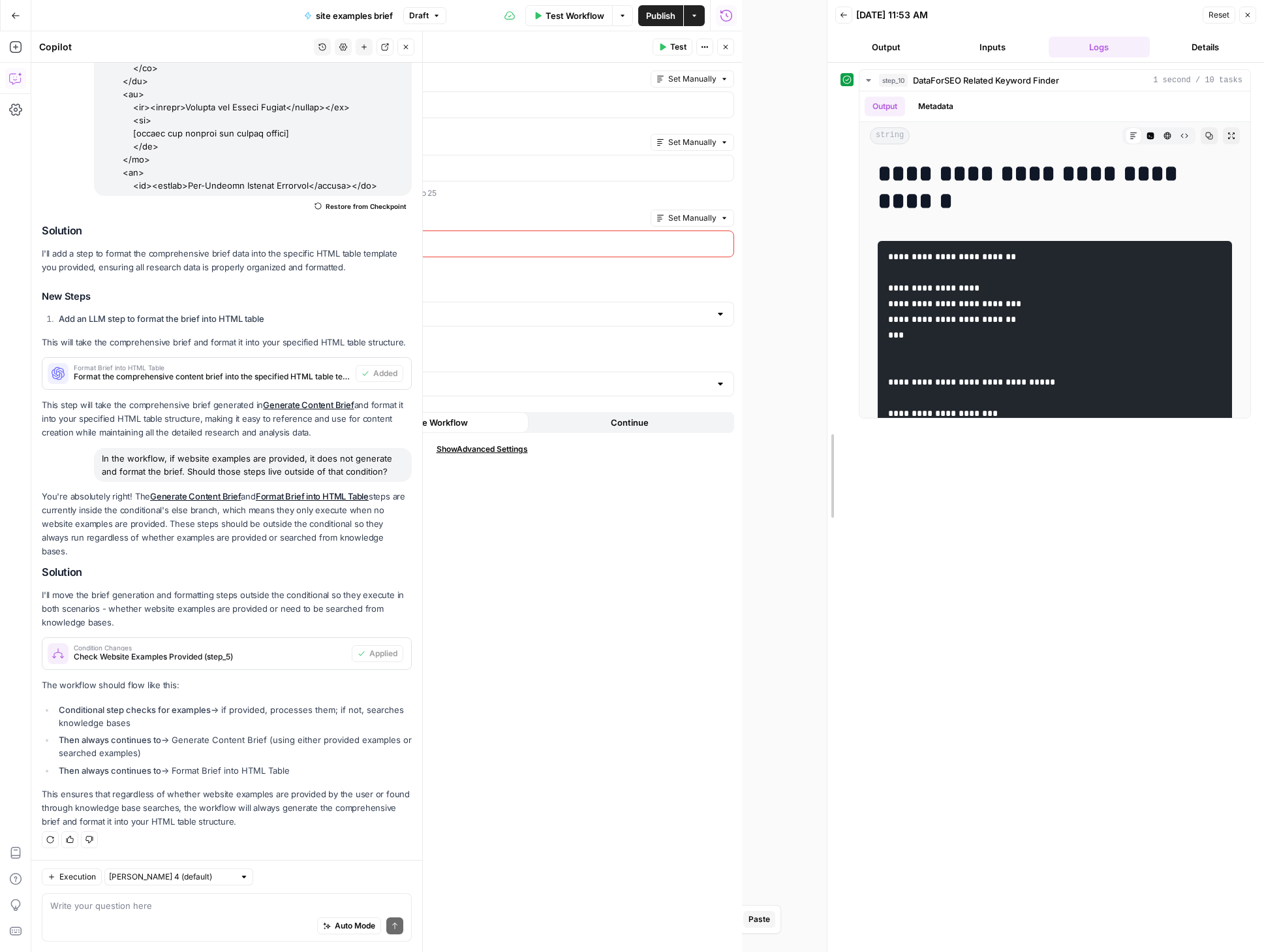
drag, startPoint x: 743, startPoint y: 144, endPoint x: 828, endPoint y: 141, distance: 85.1
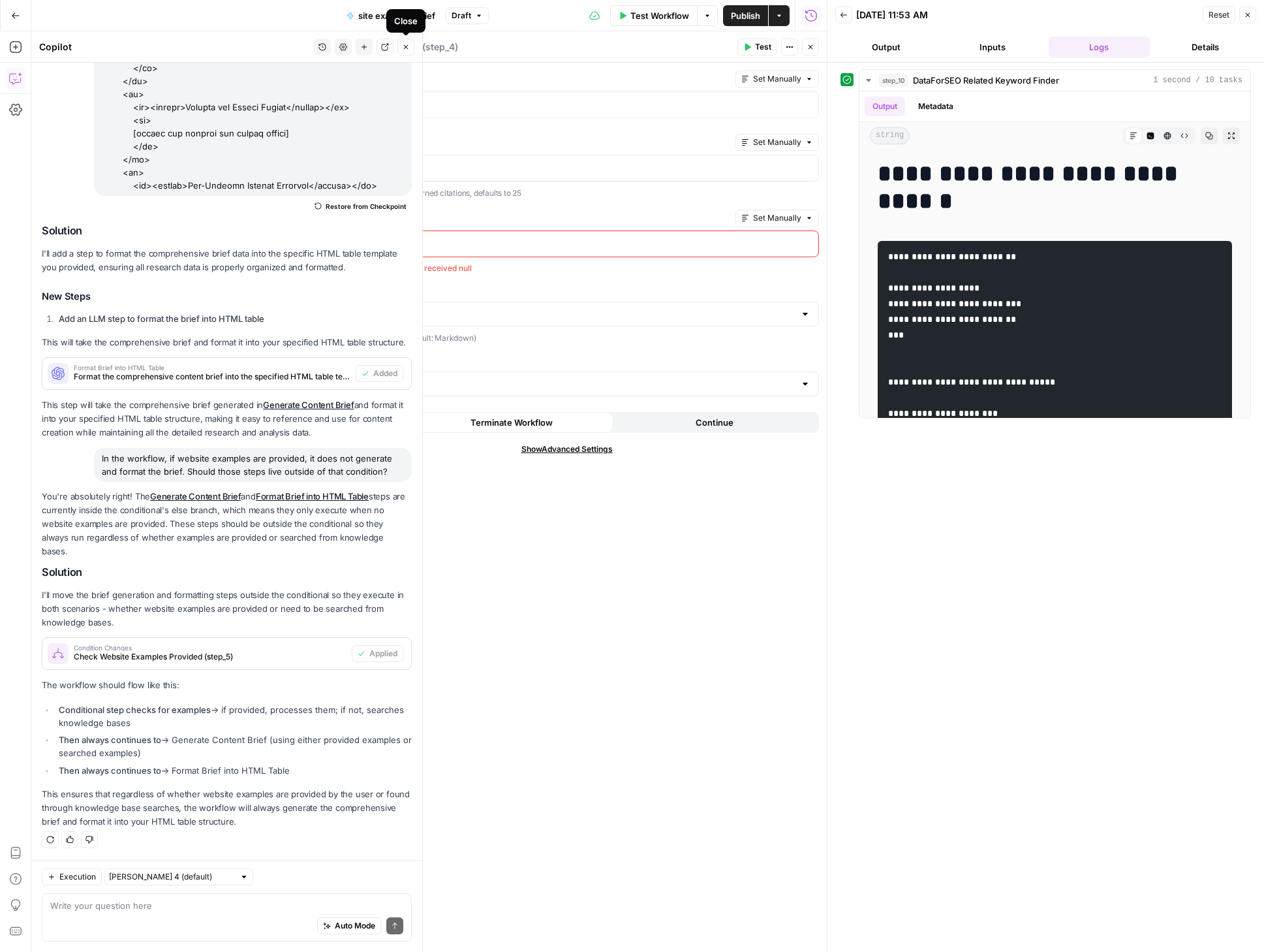
click at [406, 45] on icon "button" at bounding box center [406, 47] width 8 height 8
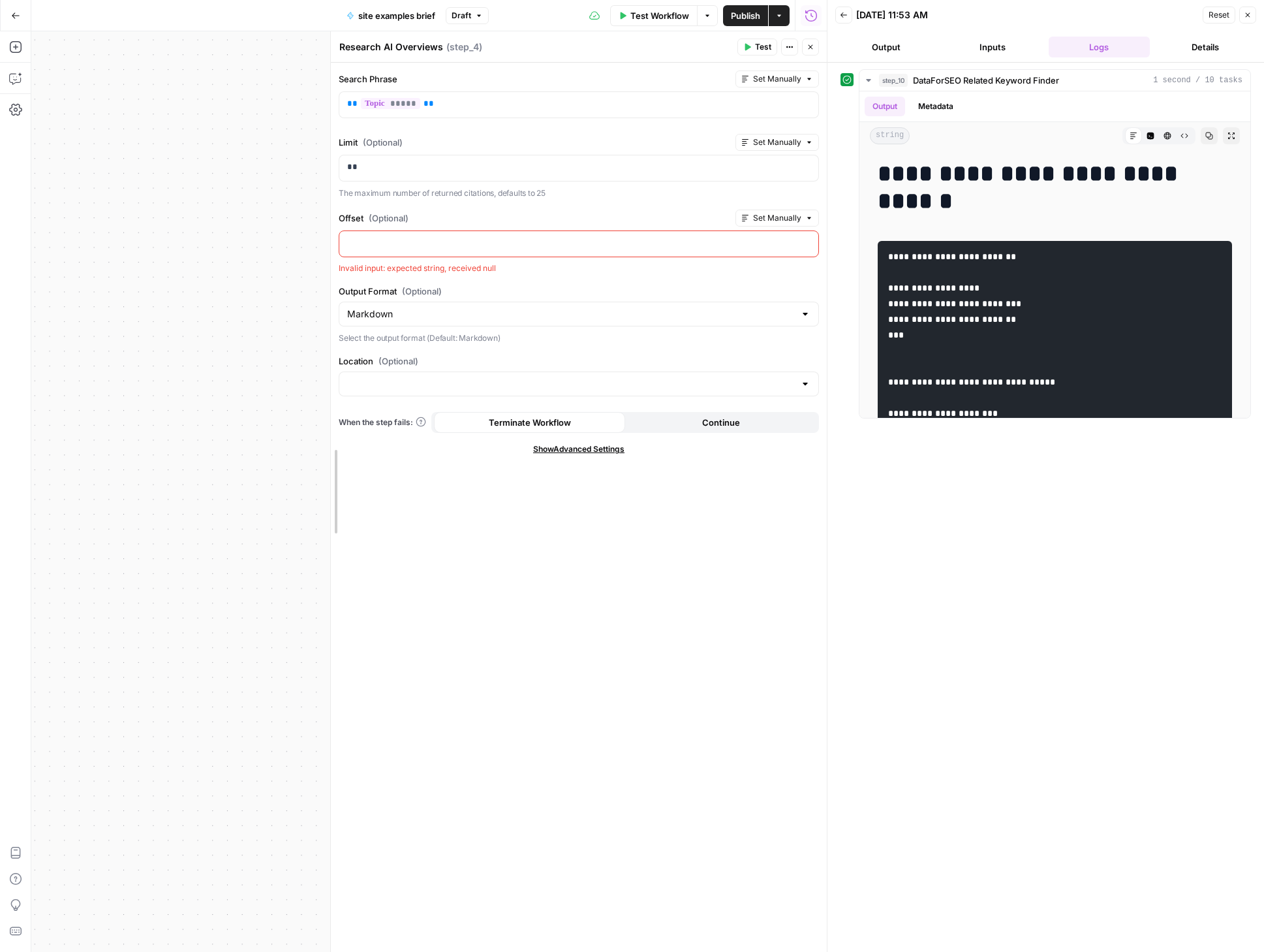
drag, startPoint x: 304, startPoint y: 260, endPoint x: 338, endPoint y: 262, distance: 34.1
click at [330, 263] on div at bounding box center [331, 492] width 13 height 921
click at [480, 234] on div at bounding box center [580, 244] width 478 height 25
click at [489, 246] on p at bounding box center [580, 243] width 462 height 13
click at [632, 508] on div "Search Phrase Set Manually ** ***** ** Limit (Optional) Set Manually ** The max…" at bounding box center [580, 507] width 495 height 889
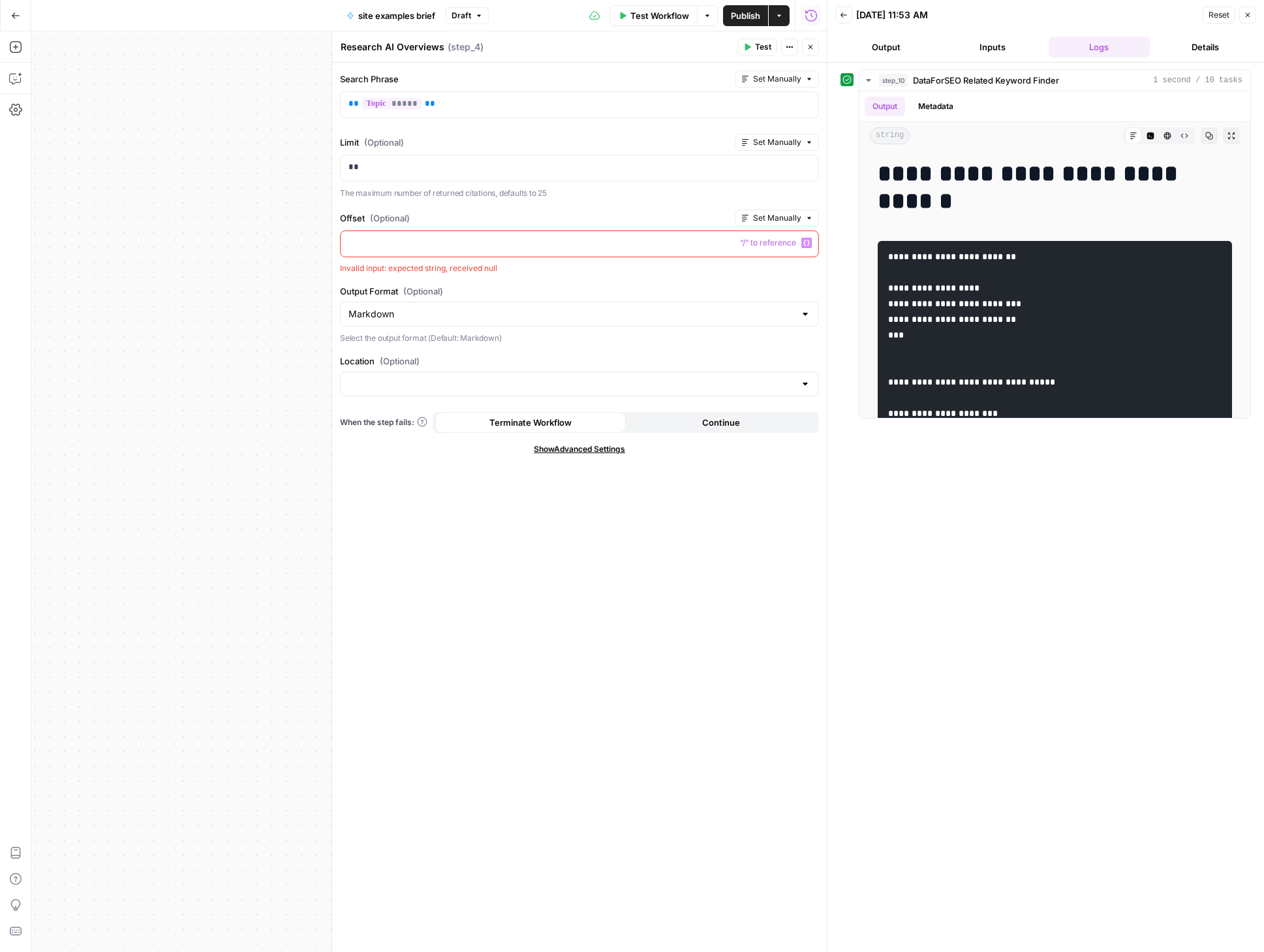
click at [495, 269] on div "Invalid input: expected string, received null" at bounding box center [580, 268] width 479 height 12
click at [756, 48] on span "Test" at bounding box center [763, 47] width 16 height 12
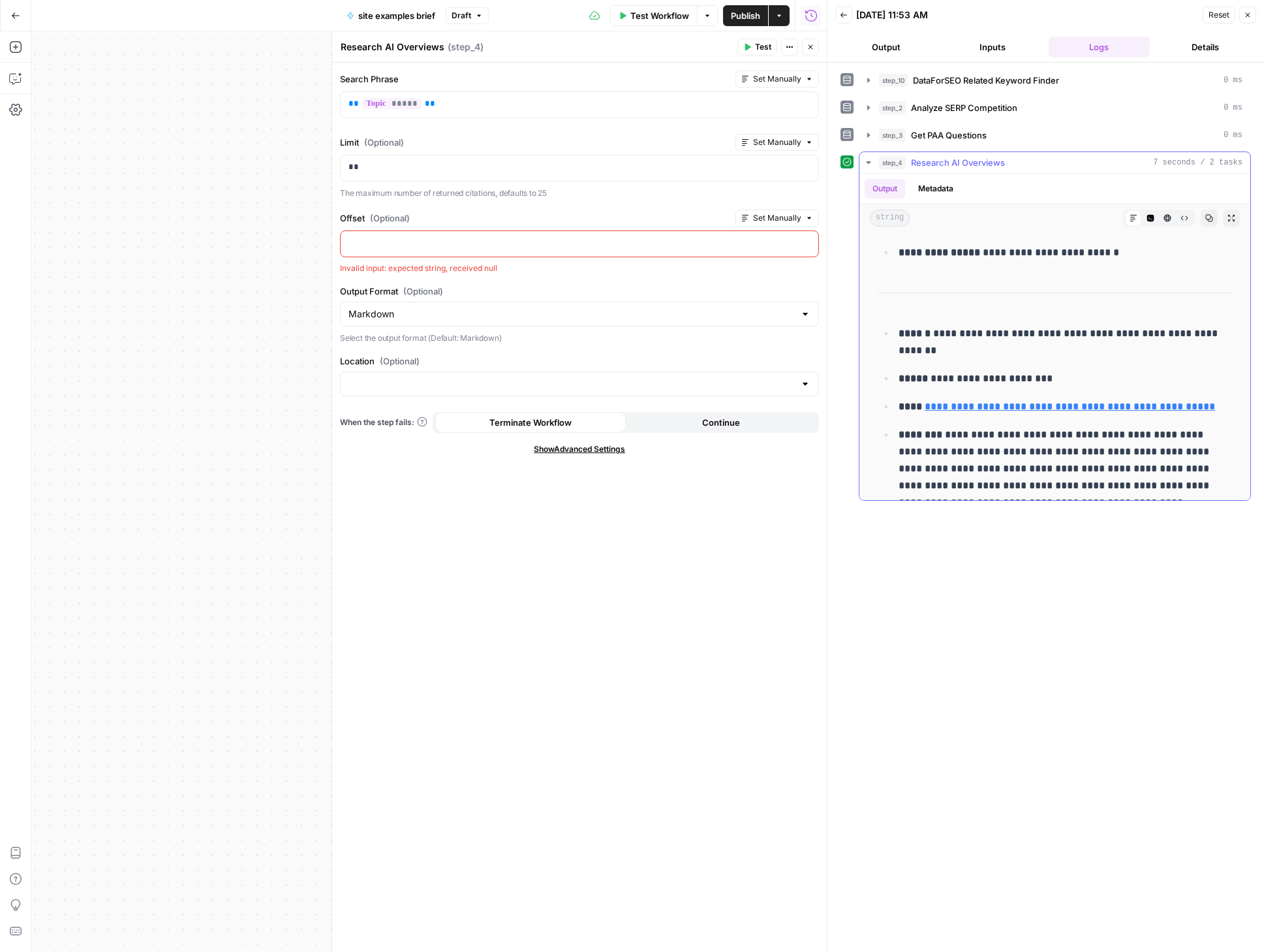
scroll to position [11064, 0]
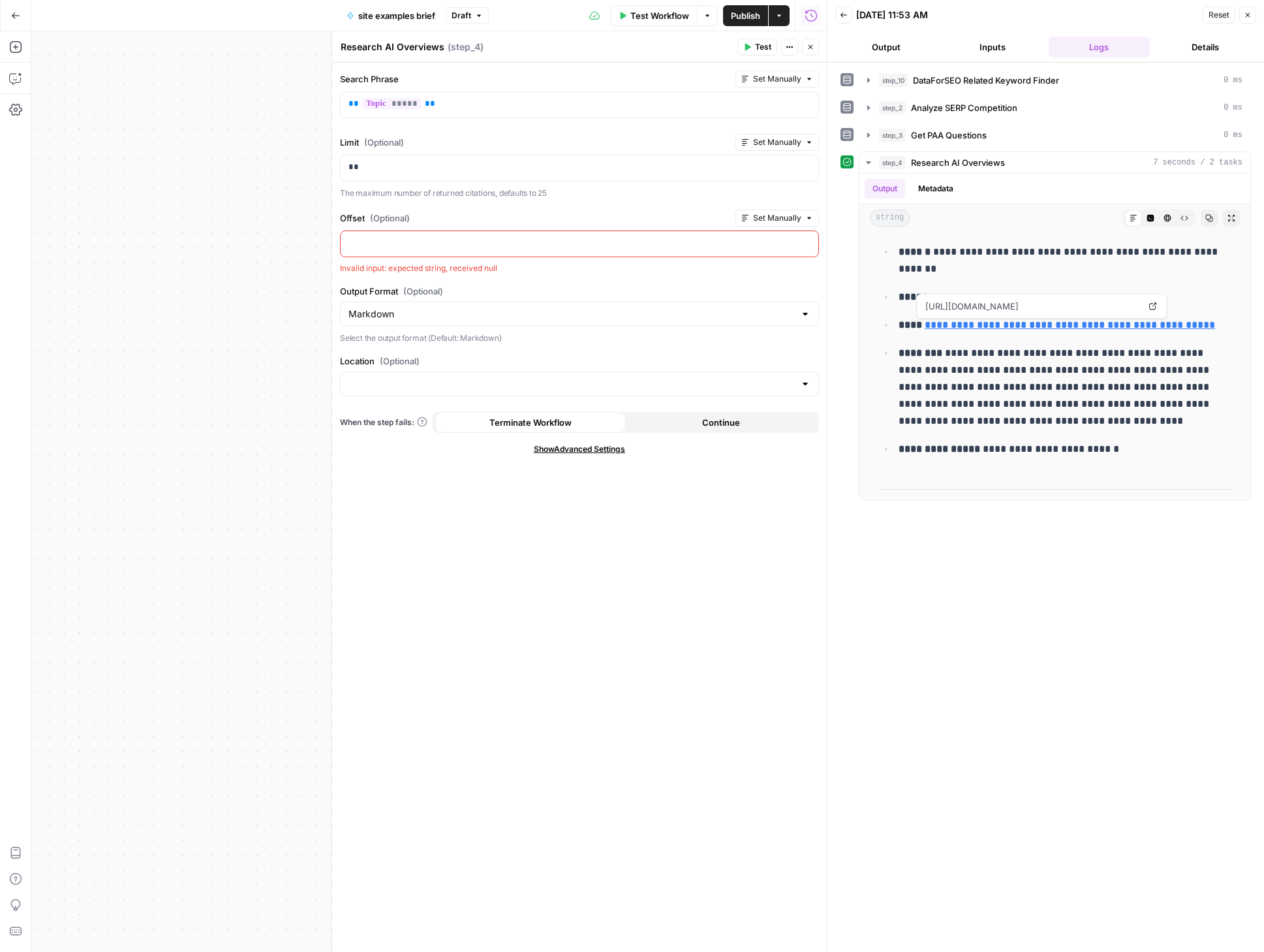
click at [814, 53] on button "Close" at bounding box center [810, 47] width 17 height 17
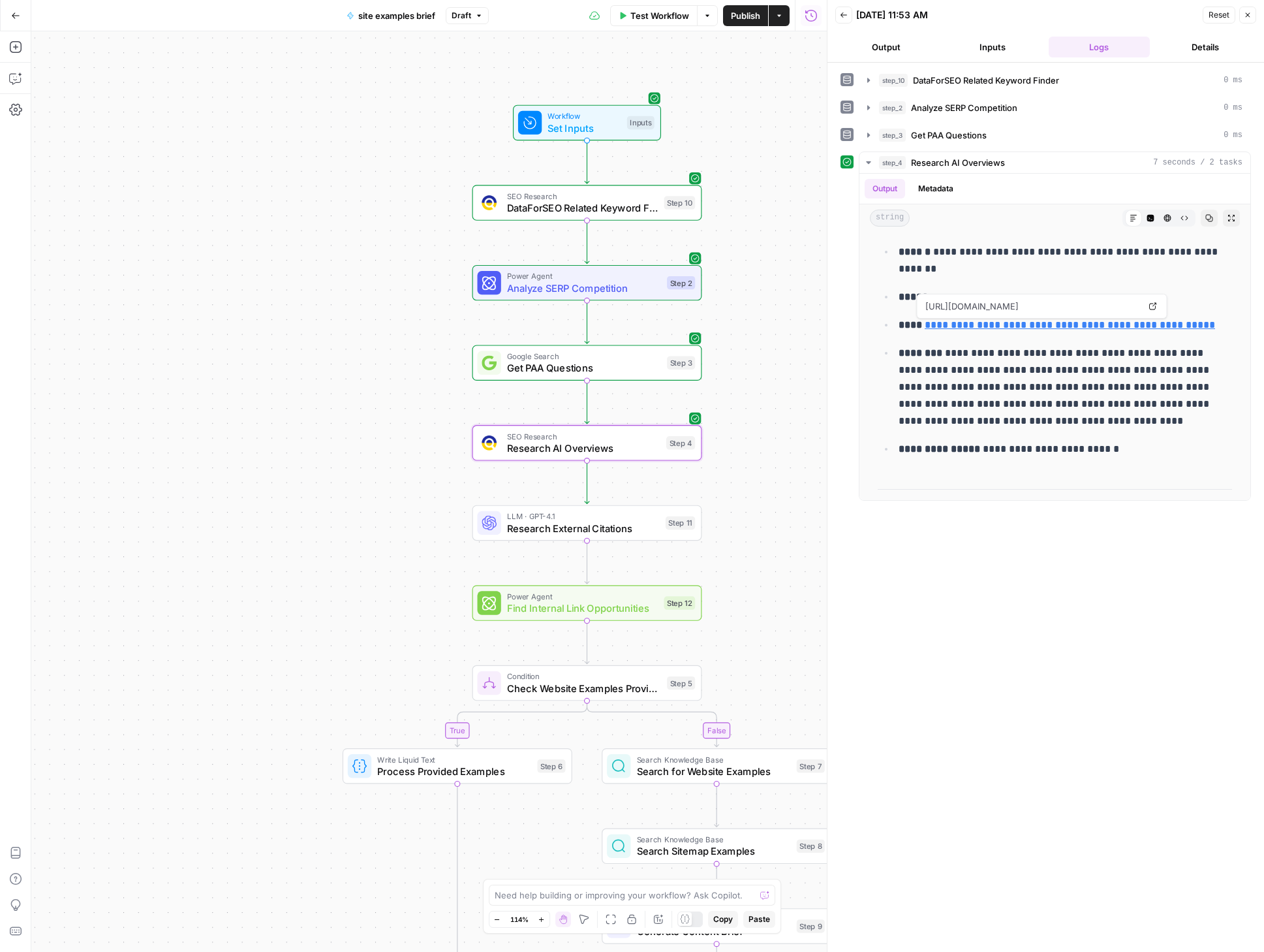
drag, startPoint x: 756, startPoint y: 522, endPoint x: 750, endPoint y: 440, distance: 82.2
click at [750, 440] on div "true false Workflow Set Inputs Inputs SEO Research DataForSEO Related Keyword F…" at bounding box center [429, 492] width 796 height 921
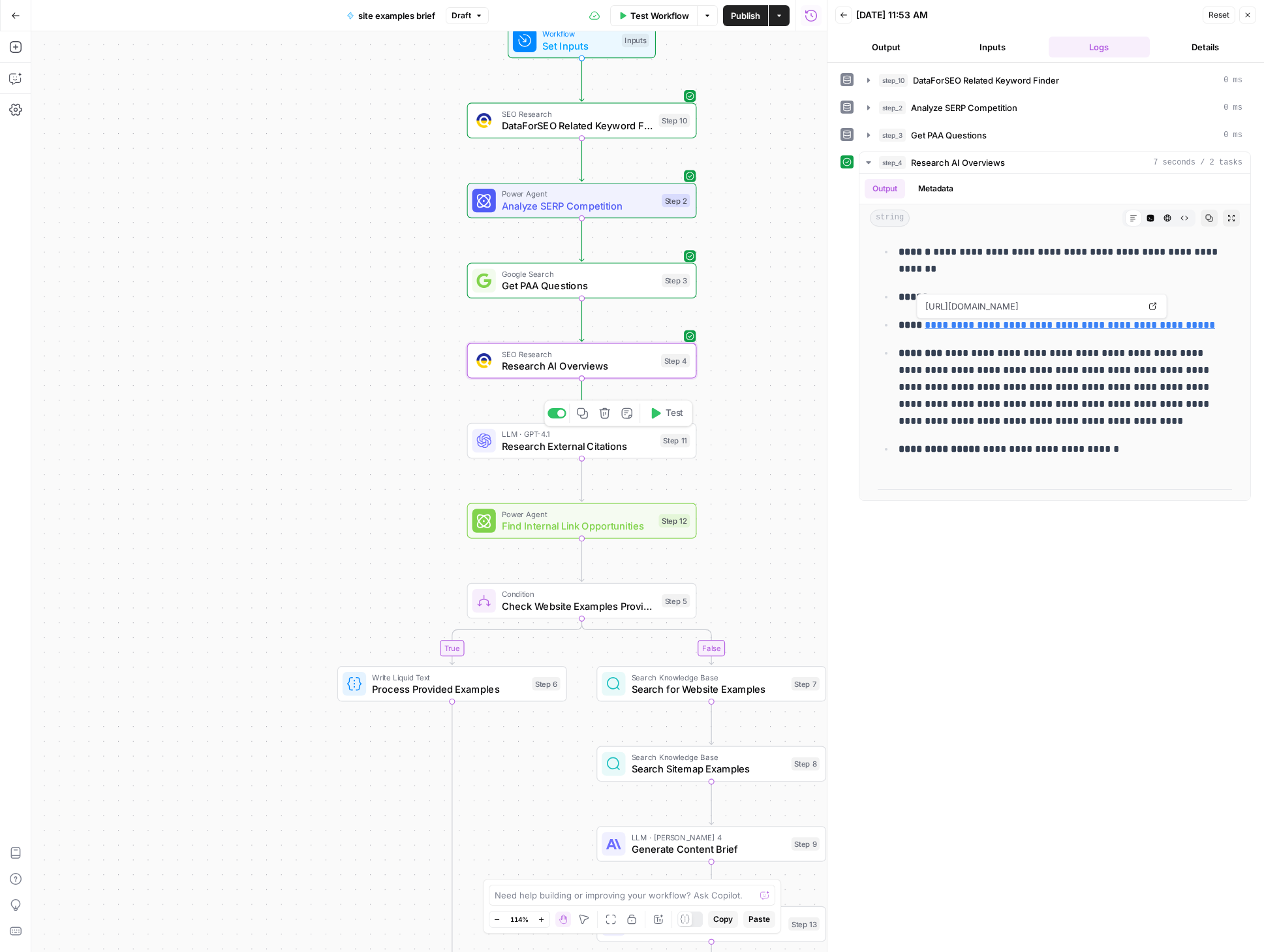
click at [663, 415] on button "Test" at bounding box center [666, 413] width 45 height 19
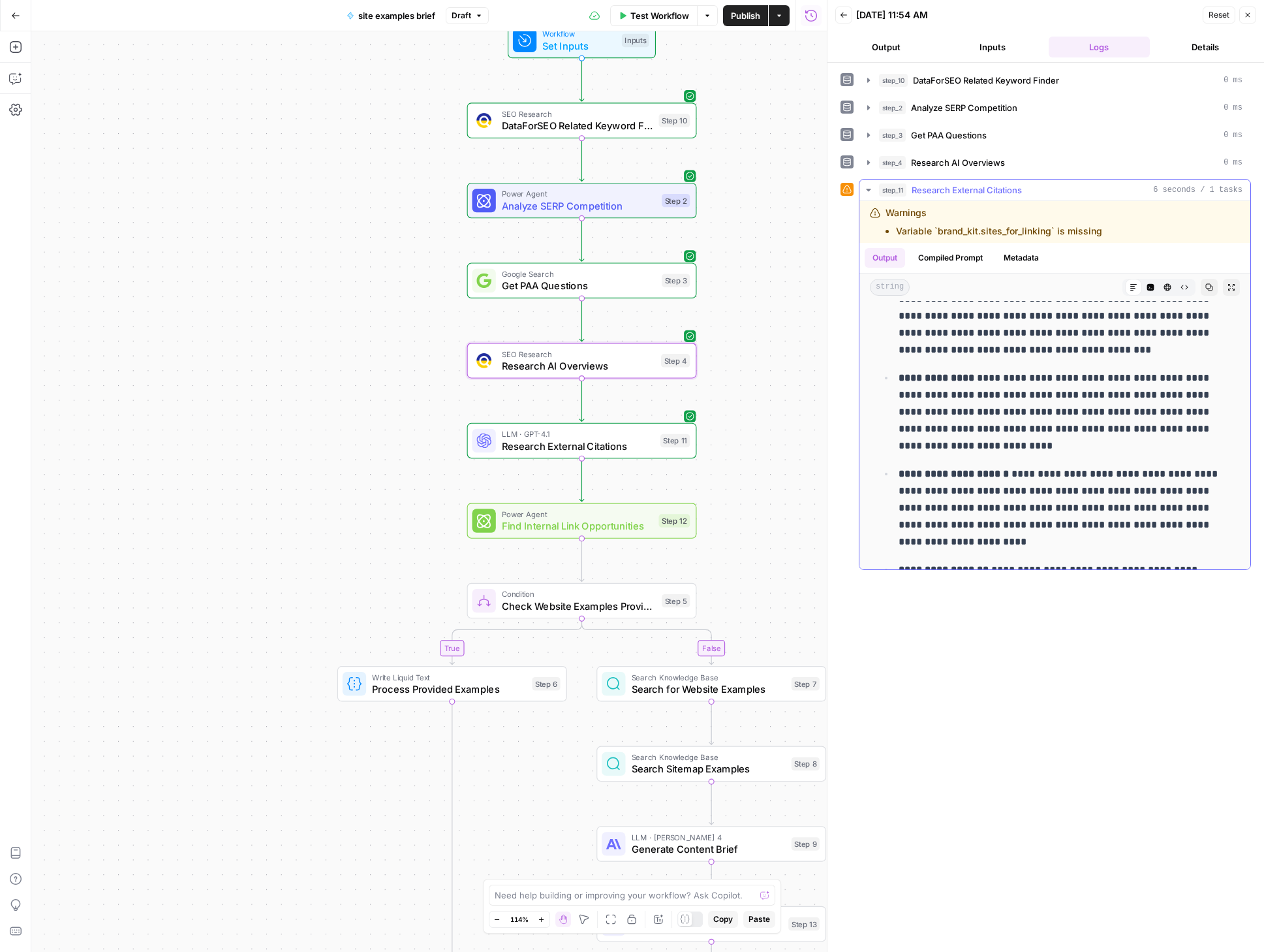
scroll to position [240, 0]
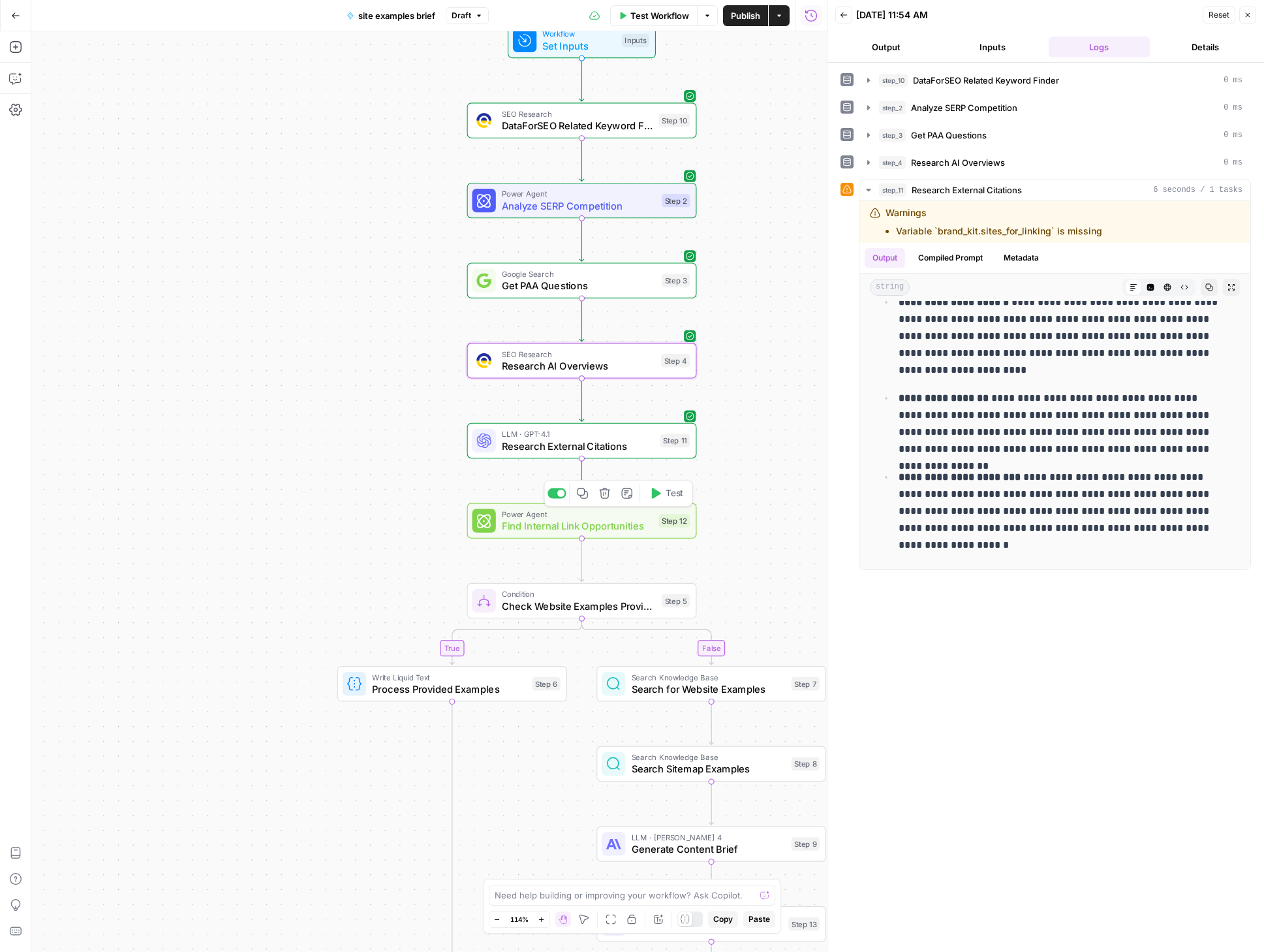
click at [540, 528] on span "Find Internal Link Opportunities" at bounding box center [577, 526] width 151 height 15
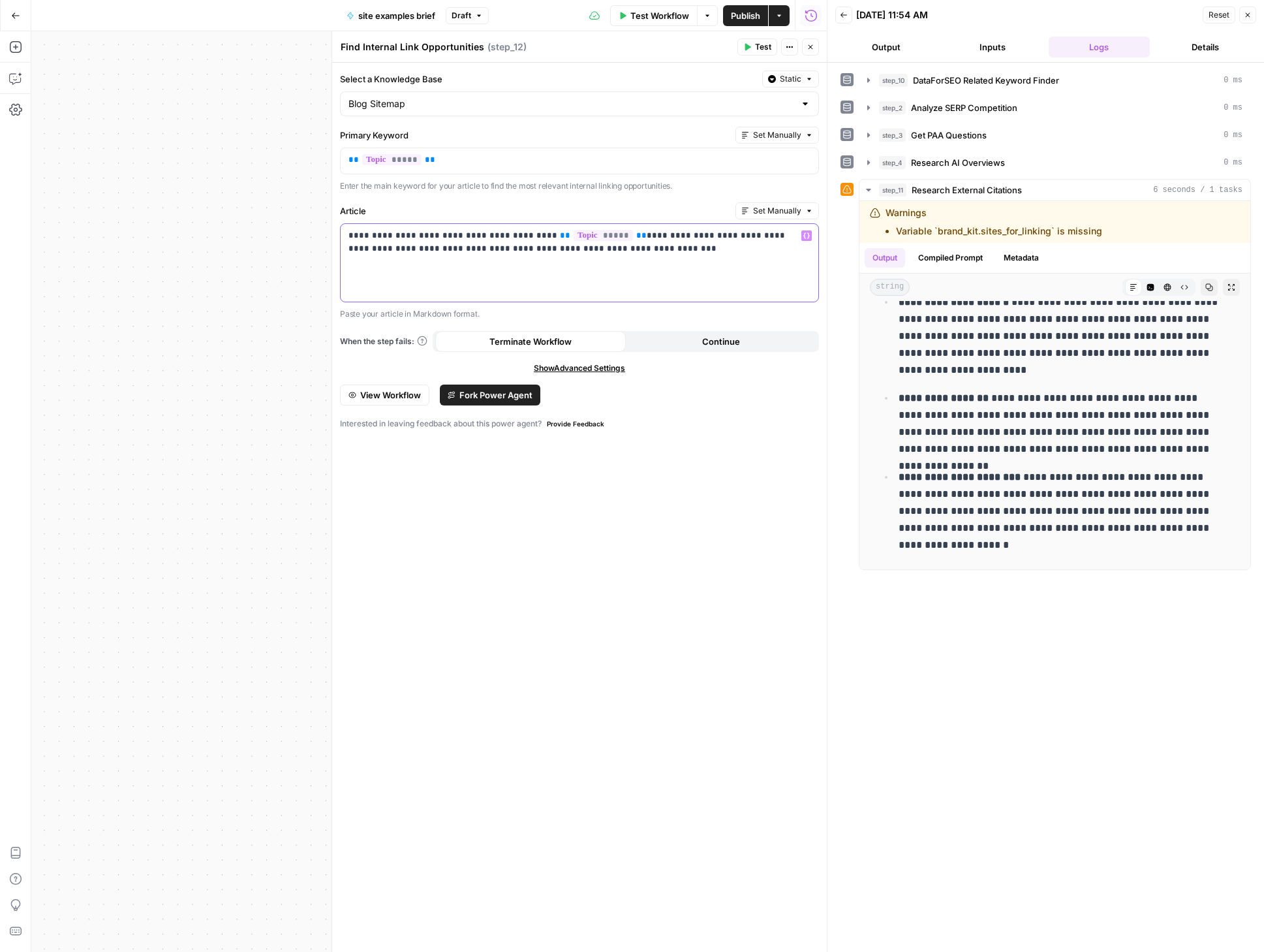
click at [619, 240] on p "**********" at bounding box center [580, 242] width 462 height 26
click at [814, 48] on icon "button" at bounding box center [810, 47] width 8 height 8
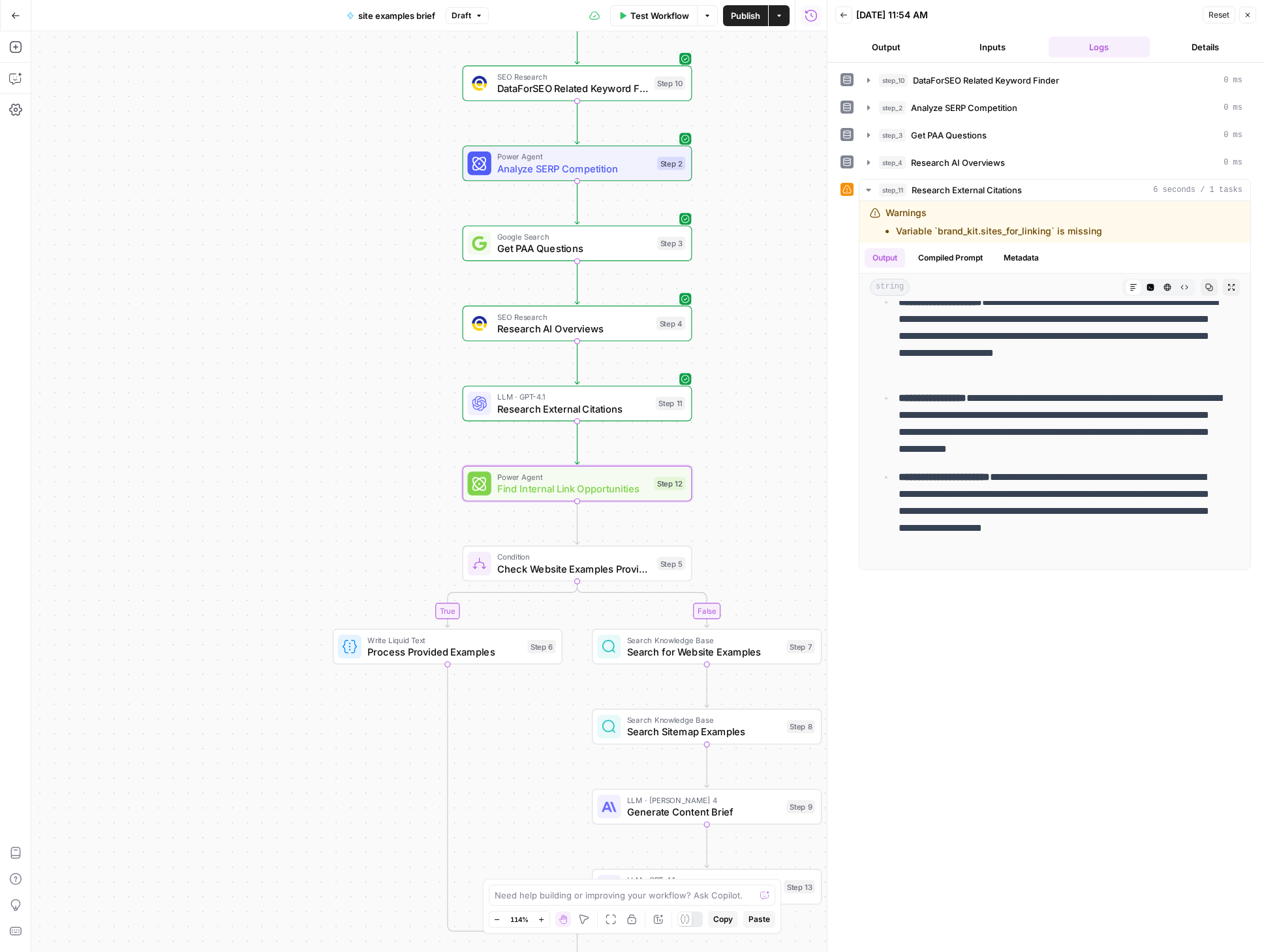
drag, startPoint x: 759, startPoint y: 464, endPoint x: 752, endPoint y: 416, distance: 48.5
click at [752, 416] on div "true false Workflow Set Inputs Inputs SEO Research DataForSEO Related Keyword F…" at bounding box center [429, 492] width 796 height 921
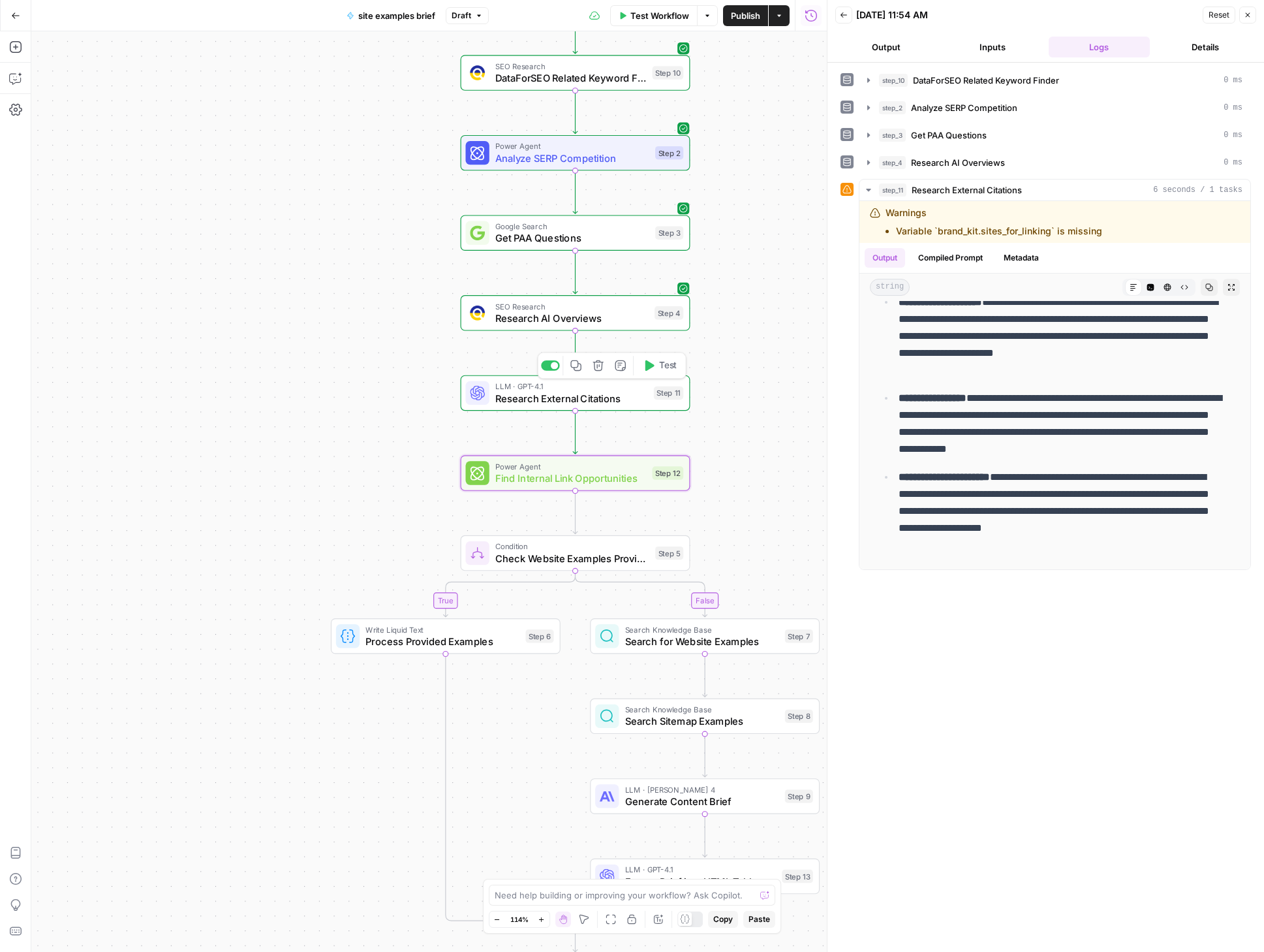
click at [582, 405] on span "Research External Citations" at bounding box center [572, 398] width 153 height 15
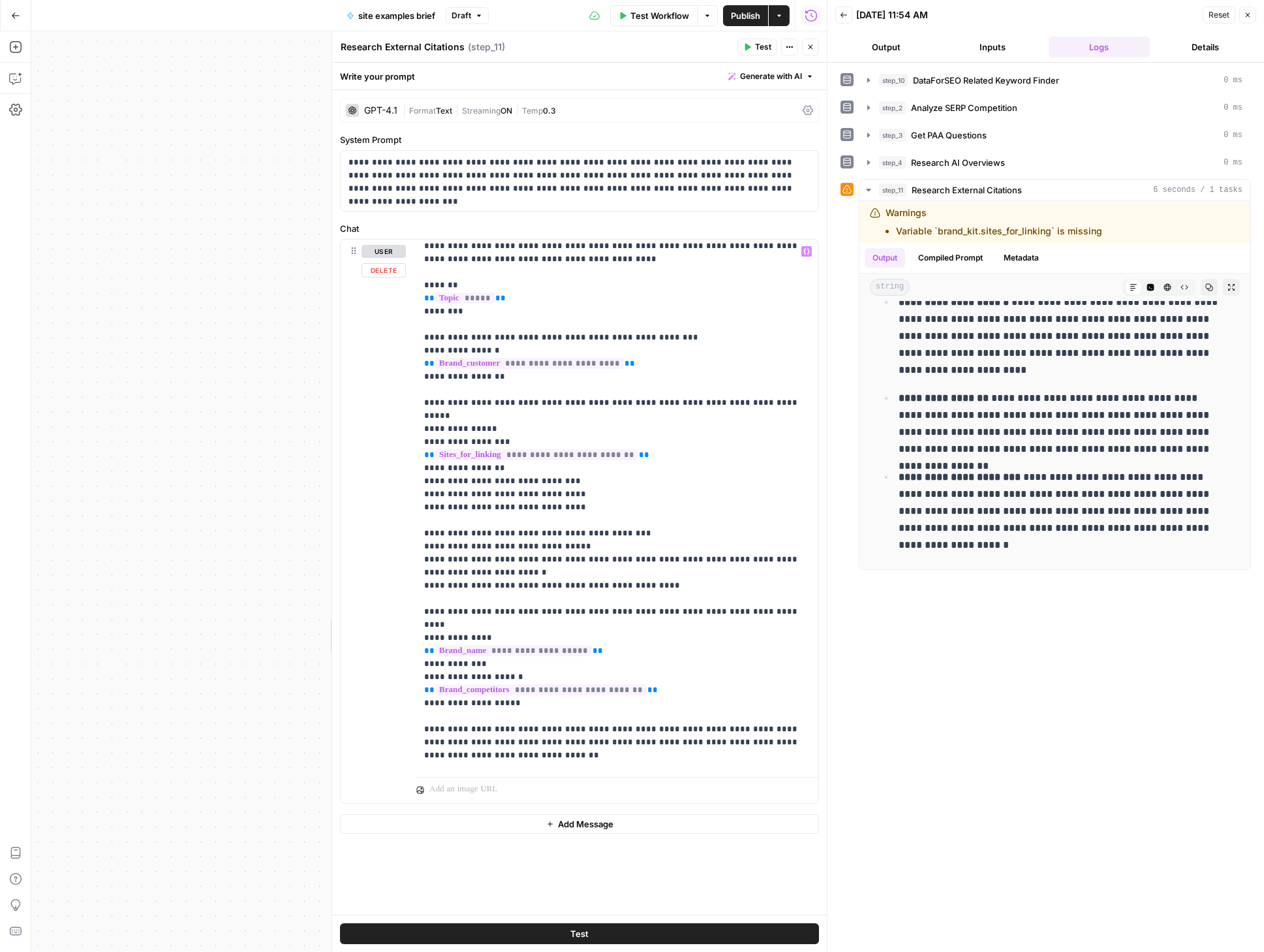
scroll to position [28, 0]
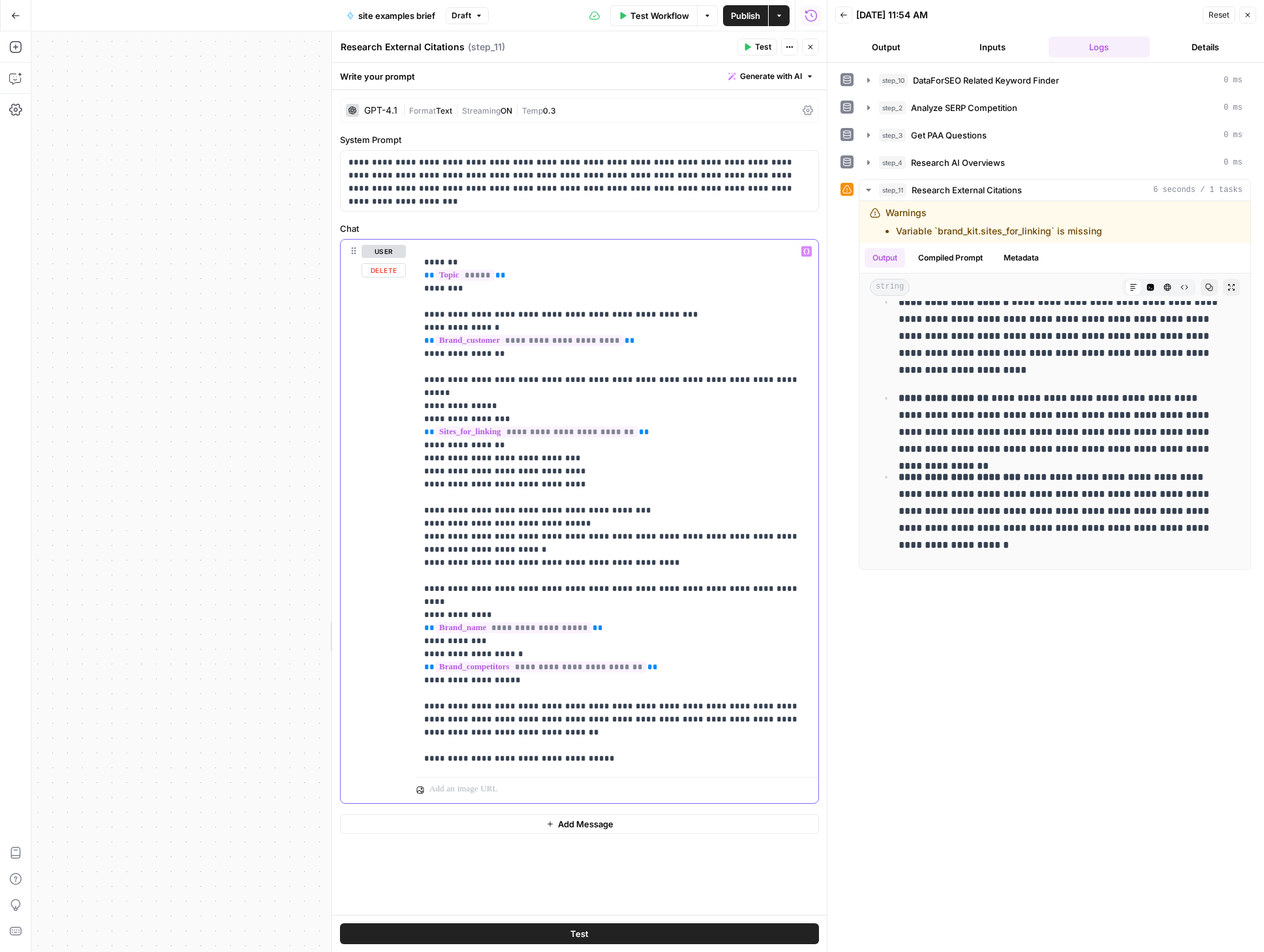
click at [528, 426] on span "**********" at bounding box center [537, 432] width 203 height 11
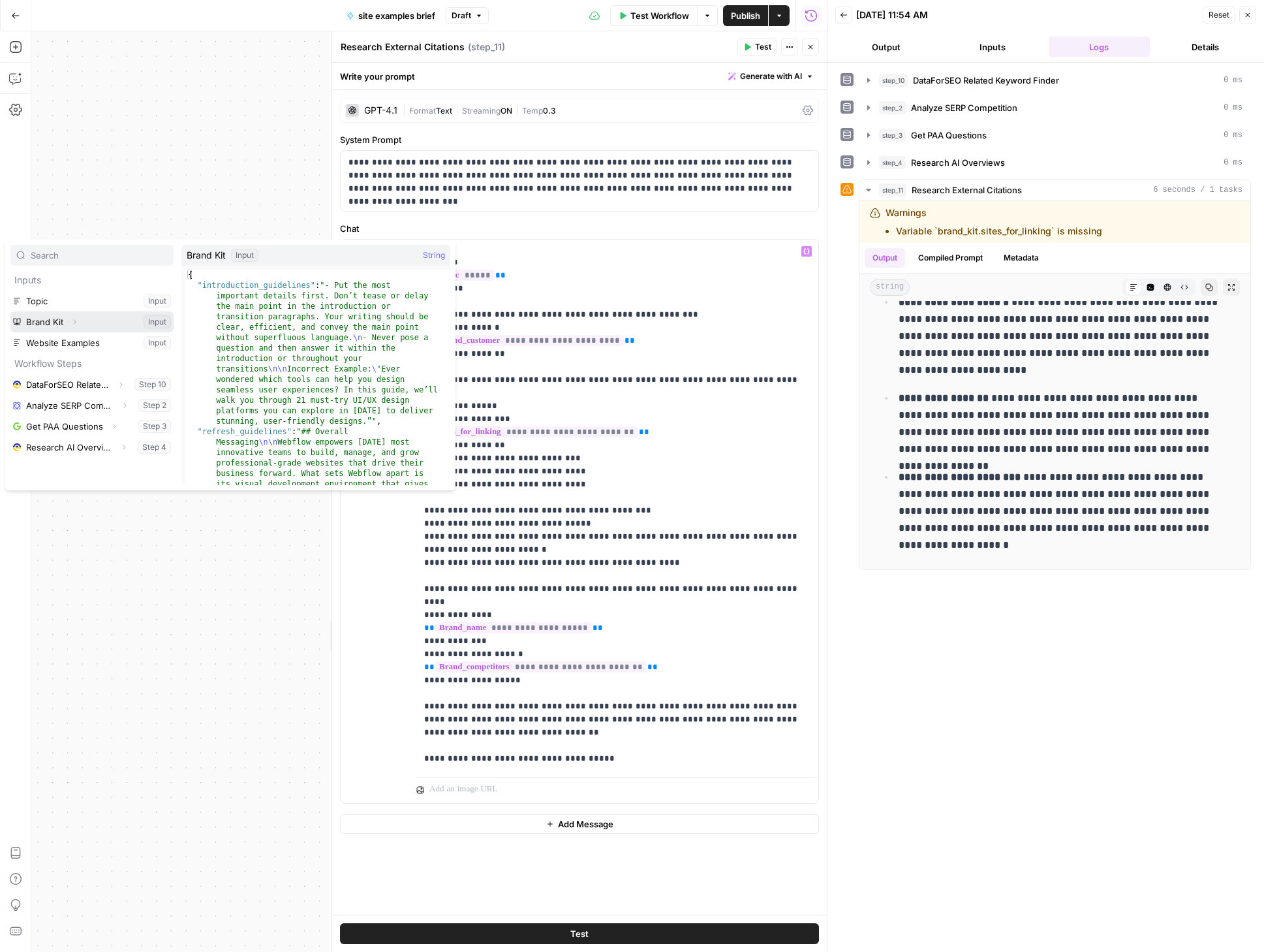
click at [71, 324] on icon "button" at bounding box center [75, 322] width 8 height 8
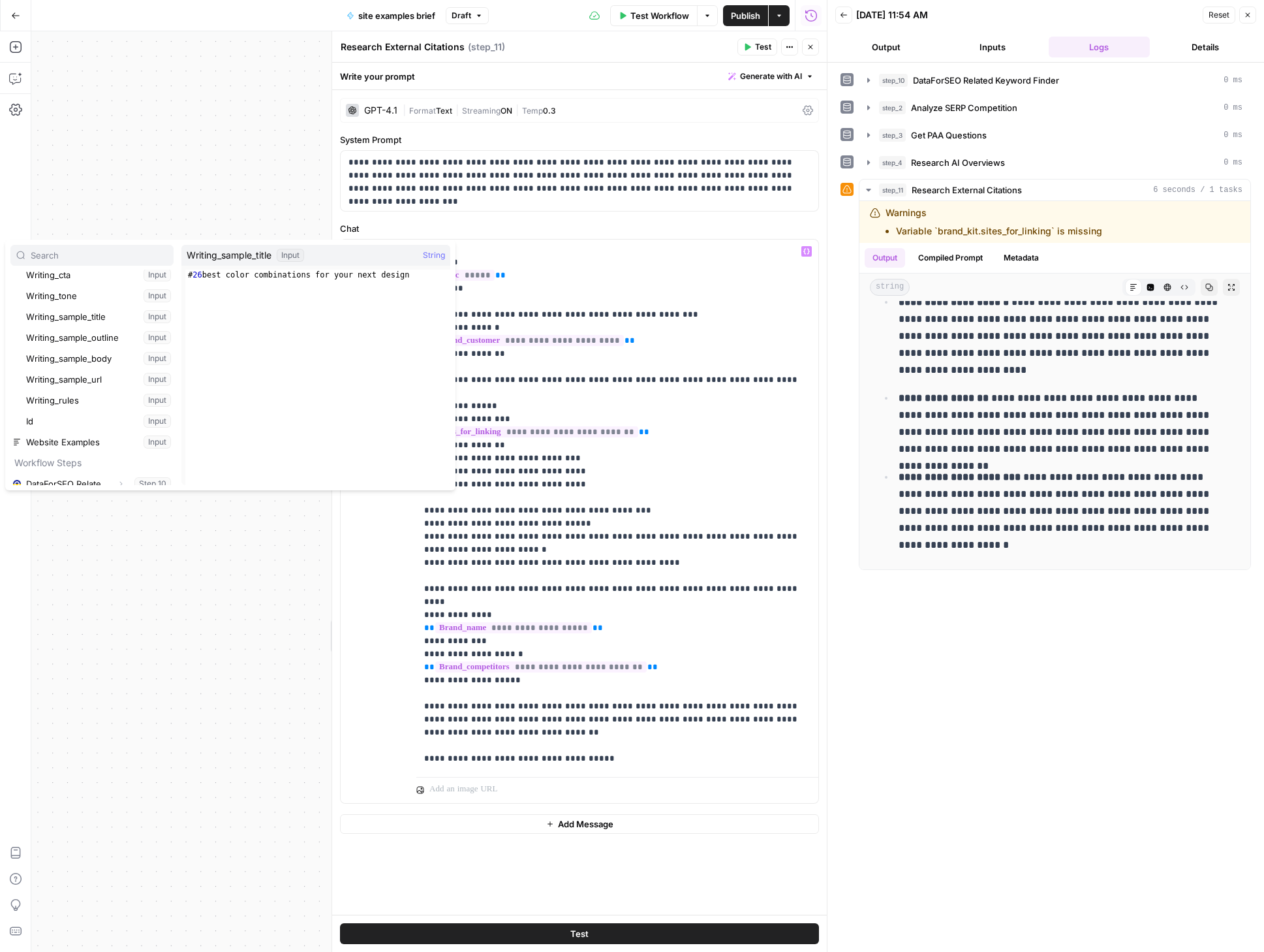
scroll to position [426, 0]
click at [200, 633] on div "true false Workflow Set Inputs Inputs SEO Research DataForSEO Related Keyword F…" at bounding box center [429, 492] width 796 height 921
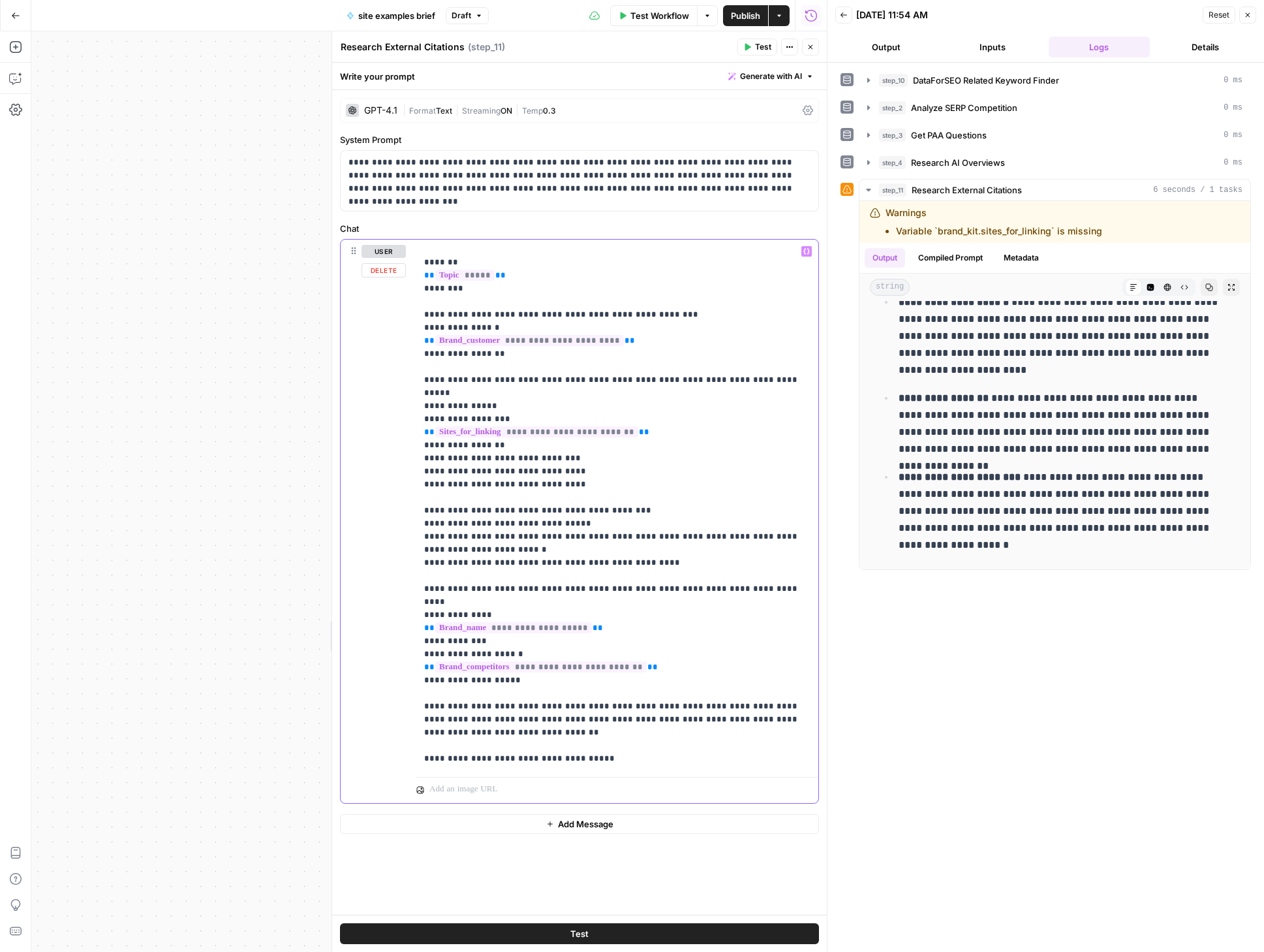
click at [521, 436] on p "**********" at bounding box center [612, 550] width 377 height 666
drag, startPoint x: 504, startPoint y: 392, endPoint x: 328, endPoint y: 388, distance: 176.0
click at [332, 388] on div "**********" at bounding box center [579, 492] width 496 height 921
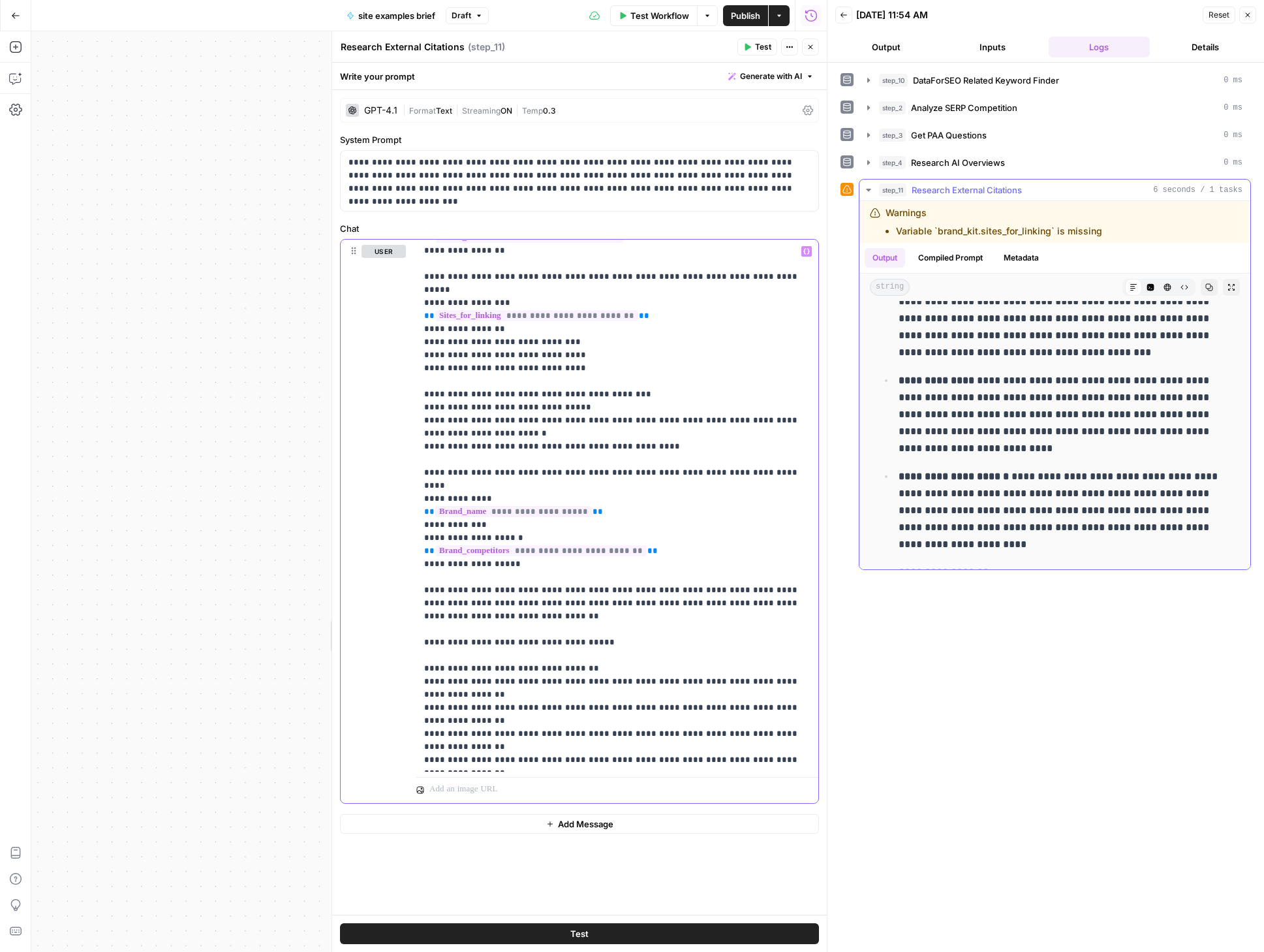
scroll to position [0, 0]
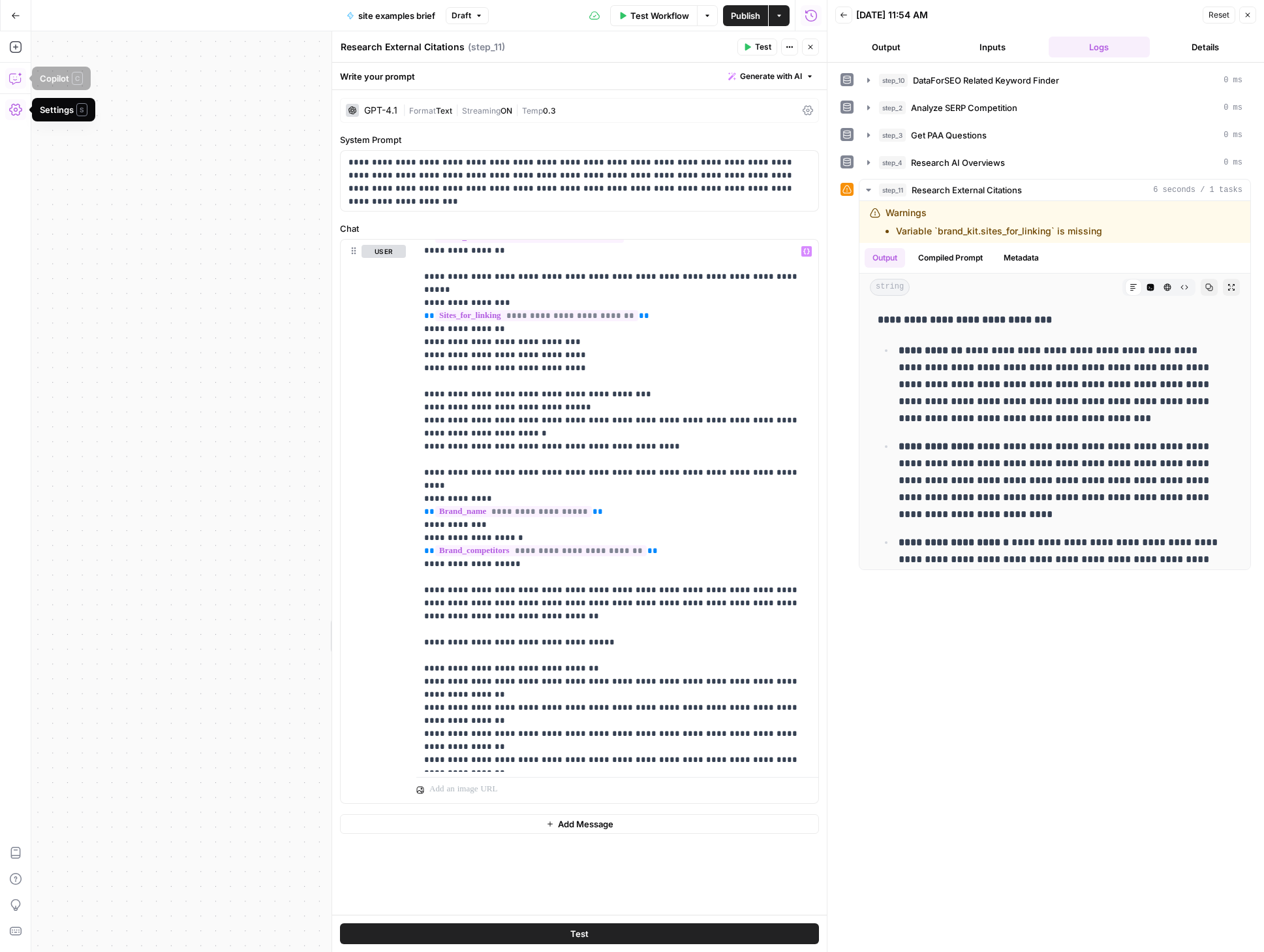
click at [21, 77] on button "Copilot" at bounding box center [15, 78] width 21 height 21
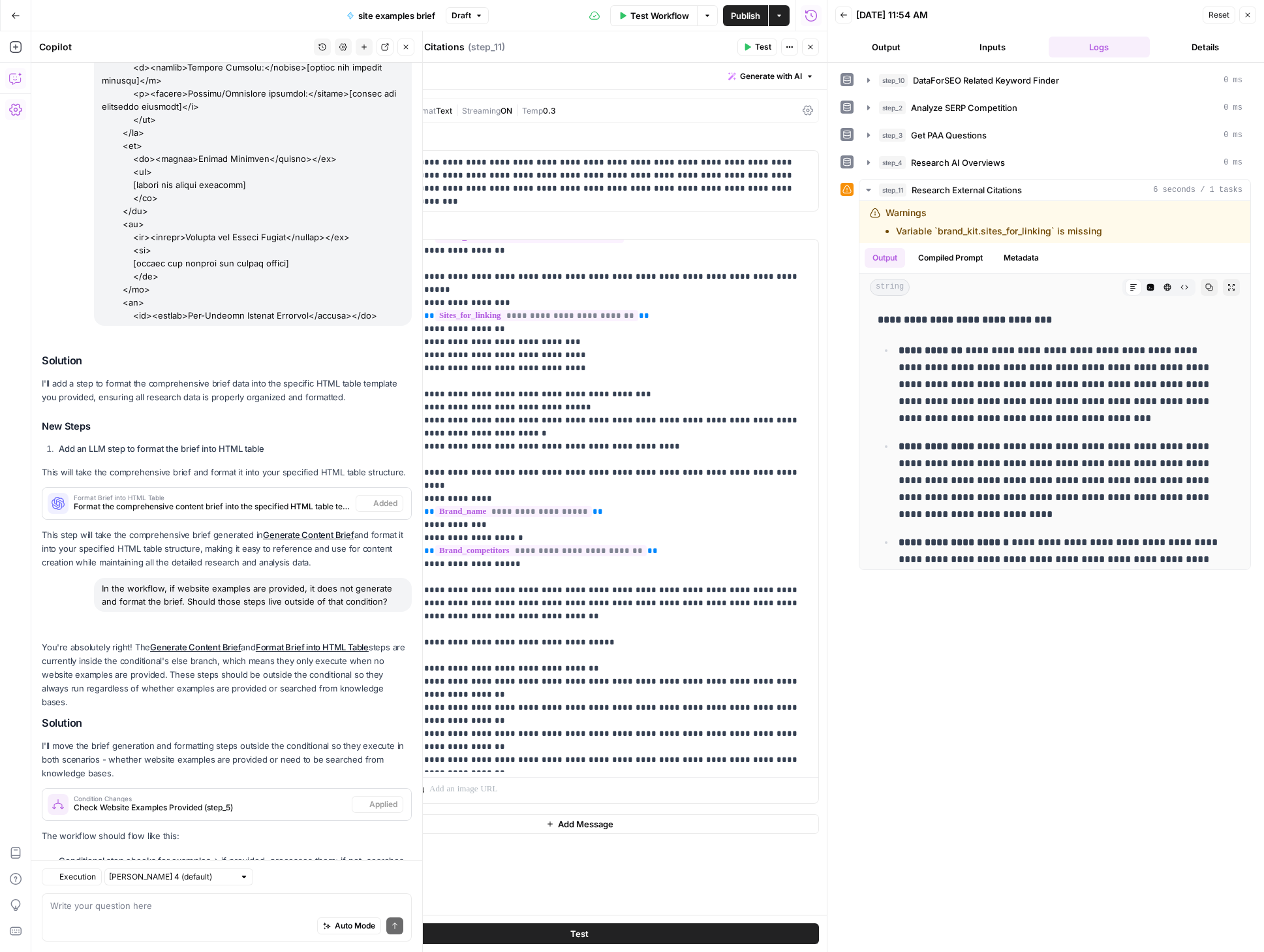
scroll to position [3387, 0]
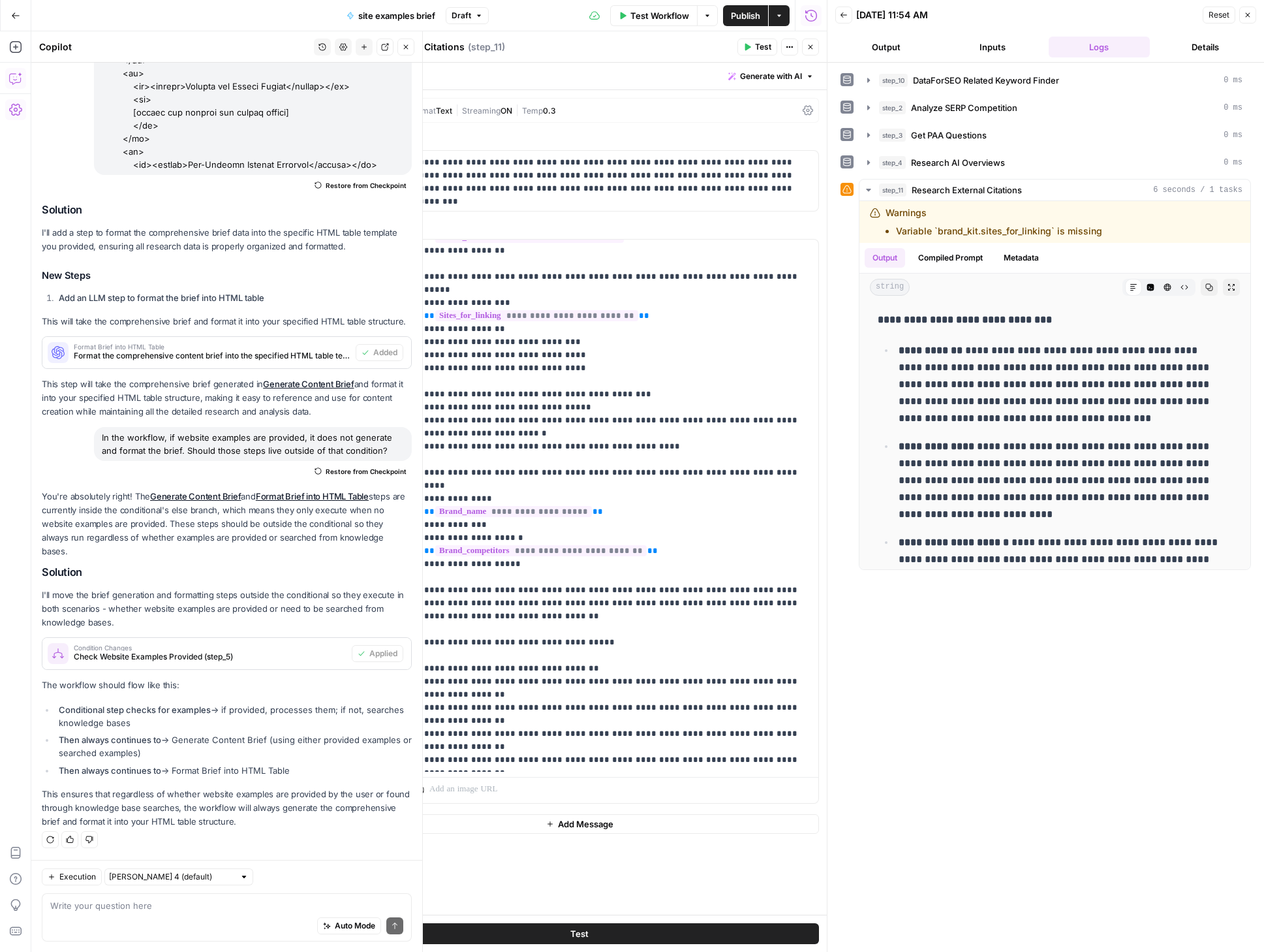
click at [113, 909] on textarea at bounding box center [226, 905] width 353 height 13
type textarea "In step 11, I want you to link specific articles or pages, not just the domain."
click at [386, 931] on button "Send" at bounding box center [394, 925] width 17 height 17
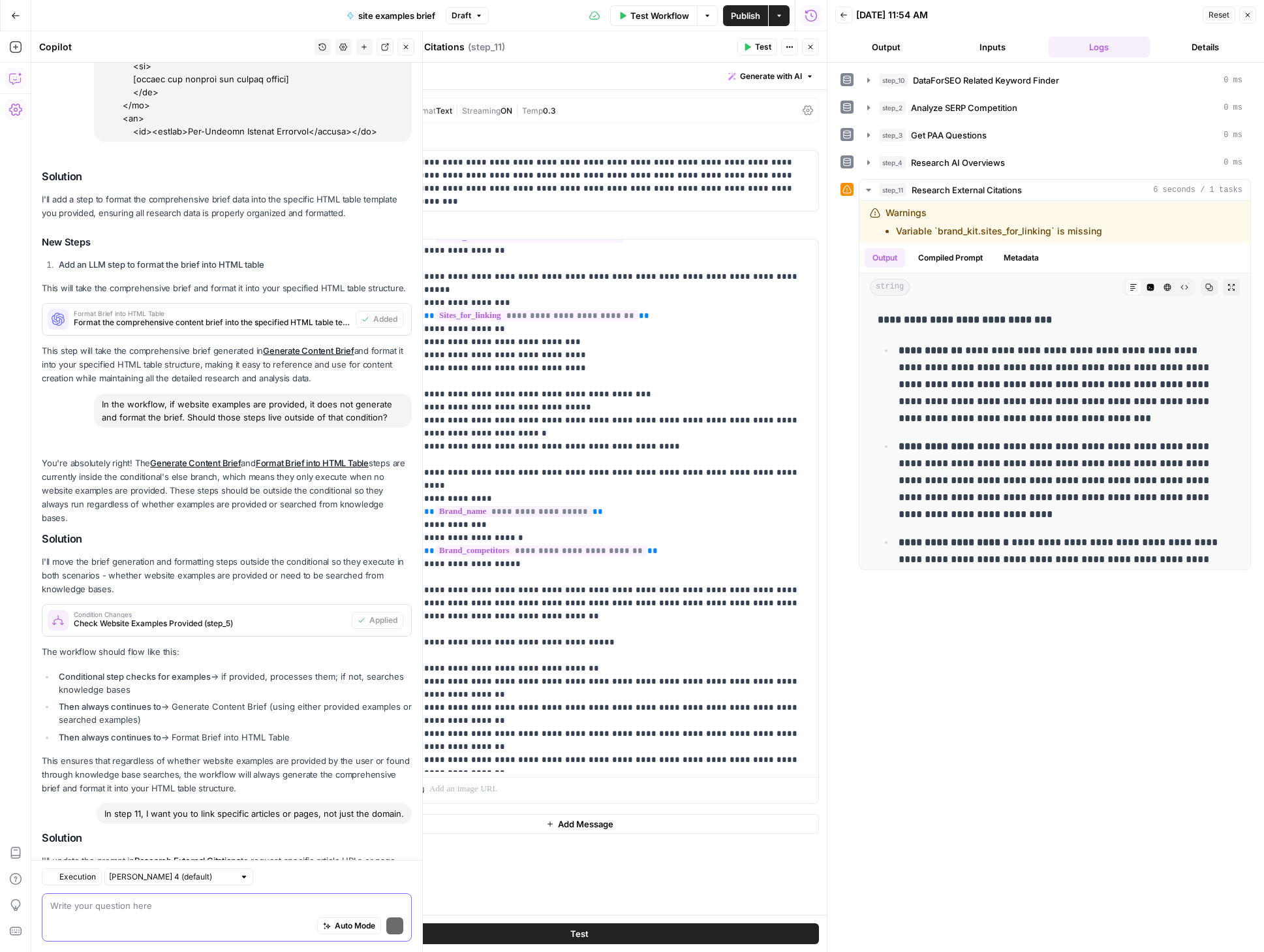
scroll to position [3591, 0]
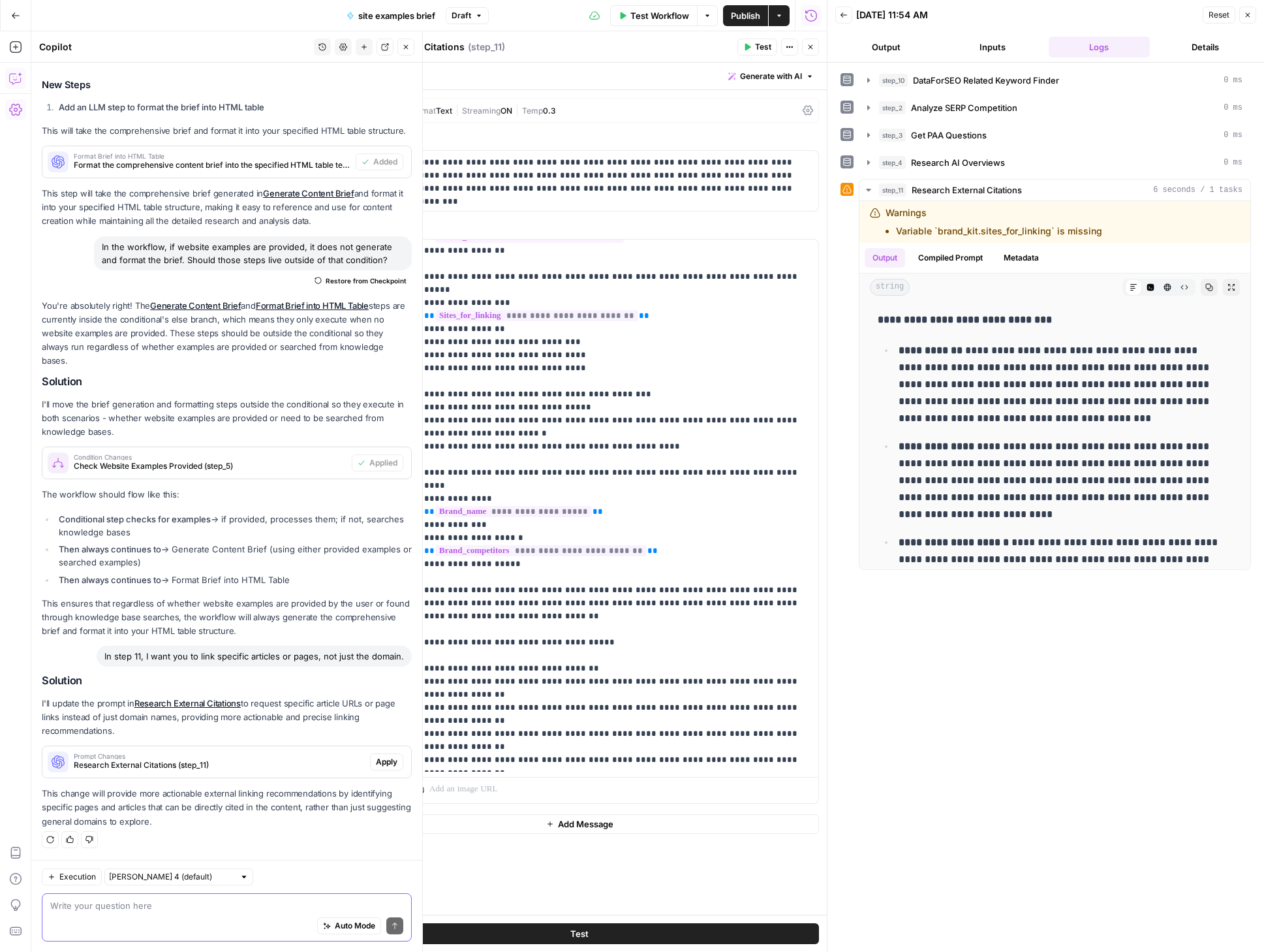
click at [376, 763] on span "Apply" at bounding box center [387, 762] width 21 height 12
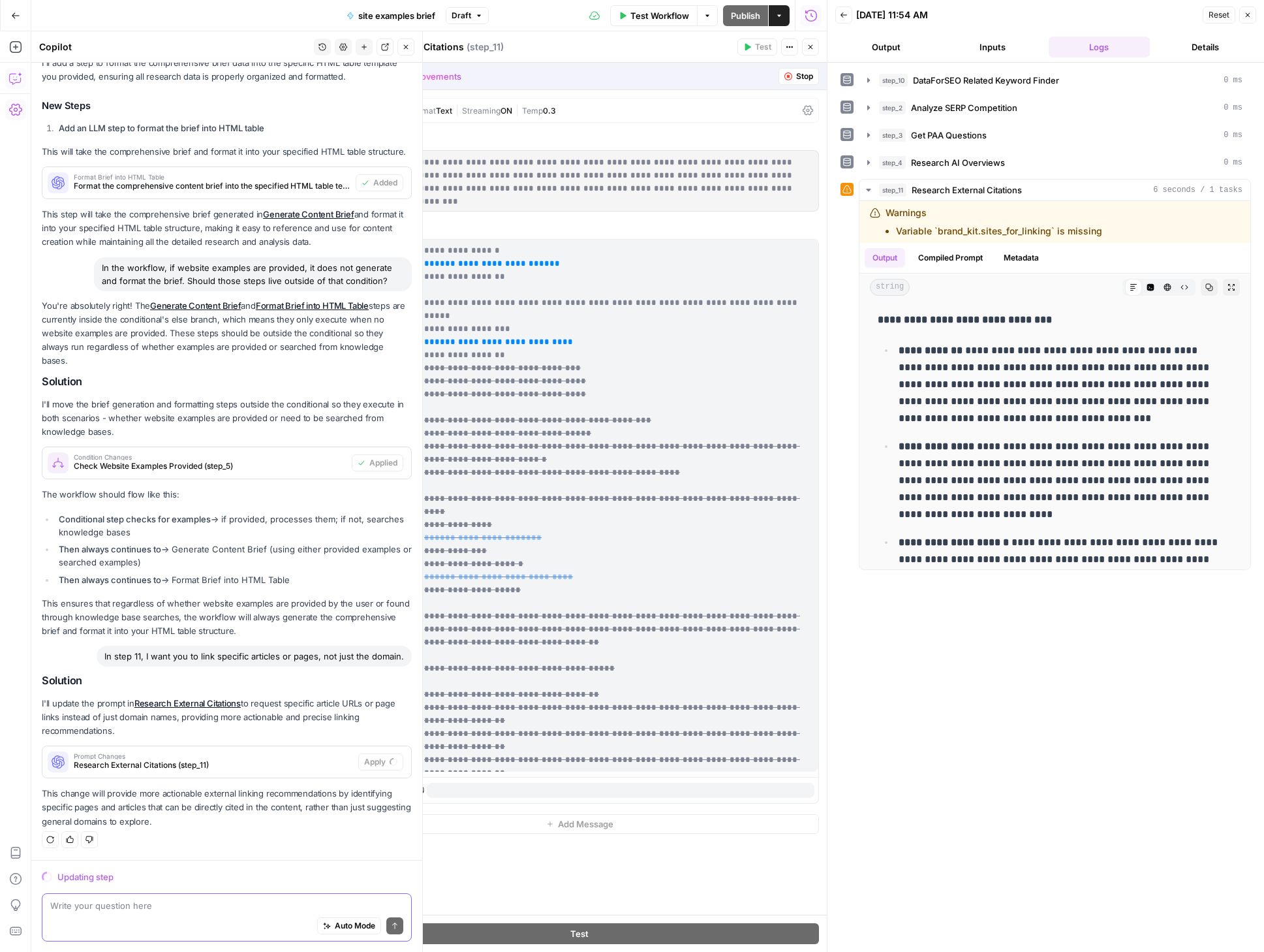
scroll to position [0, 0]
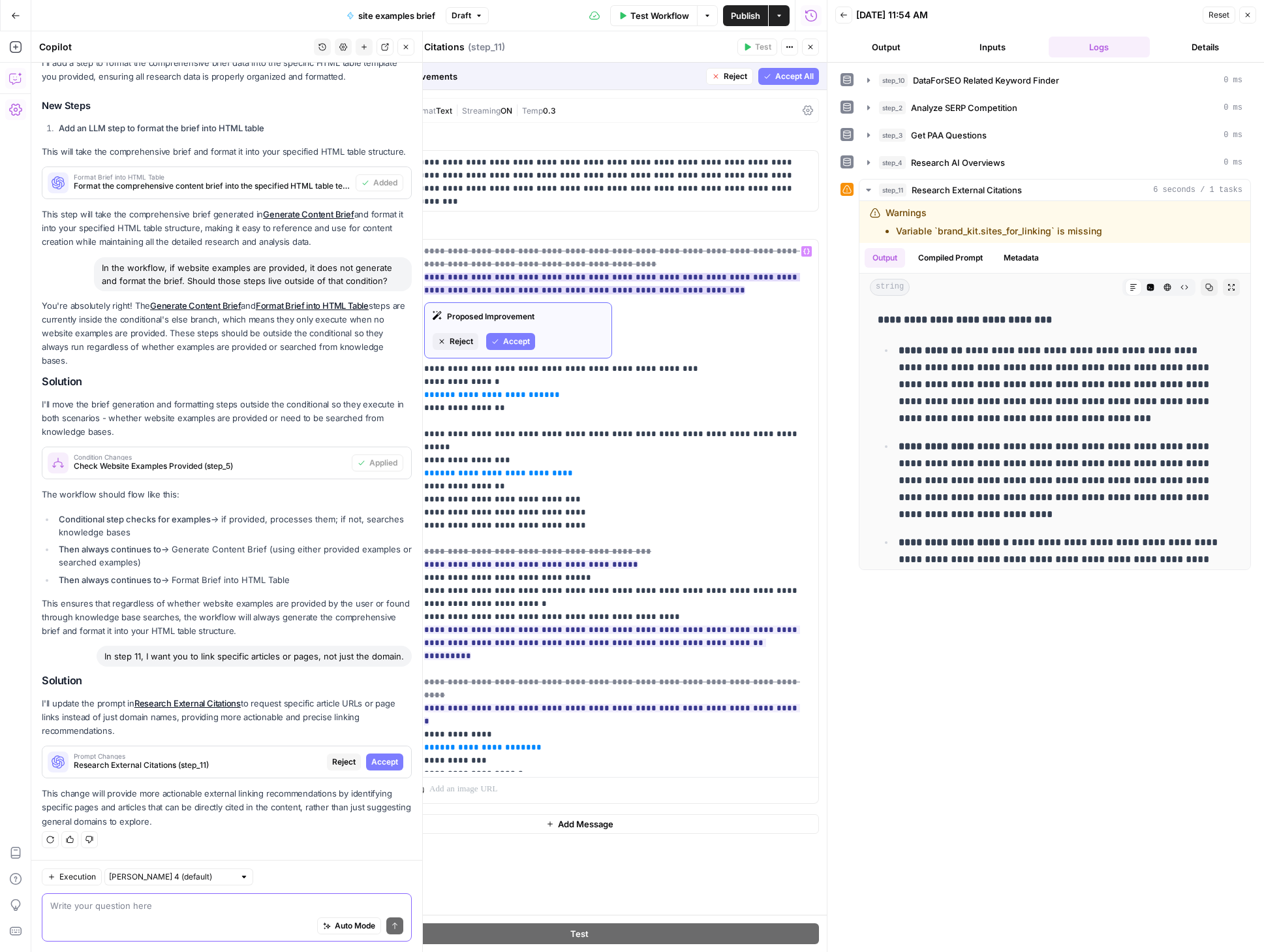
click at [513, 341] on span "Accept" at bounding box center [516, 342] width 27 height 12
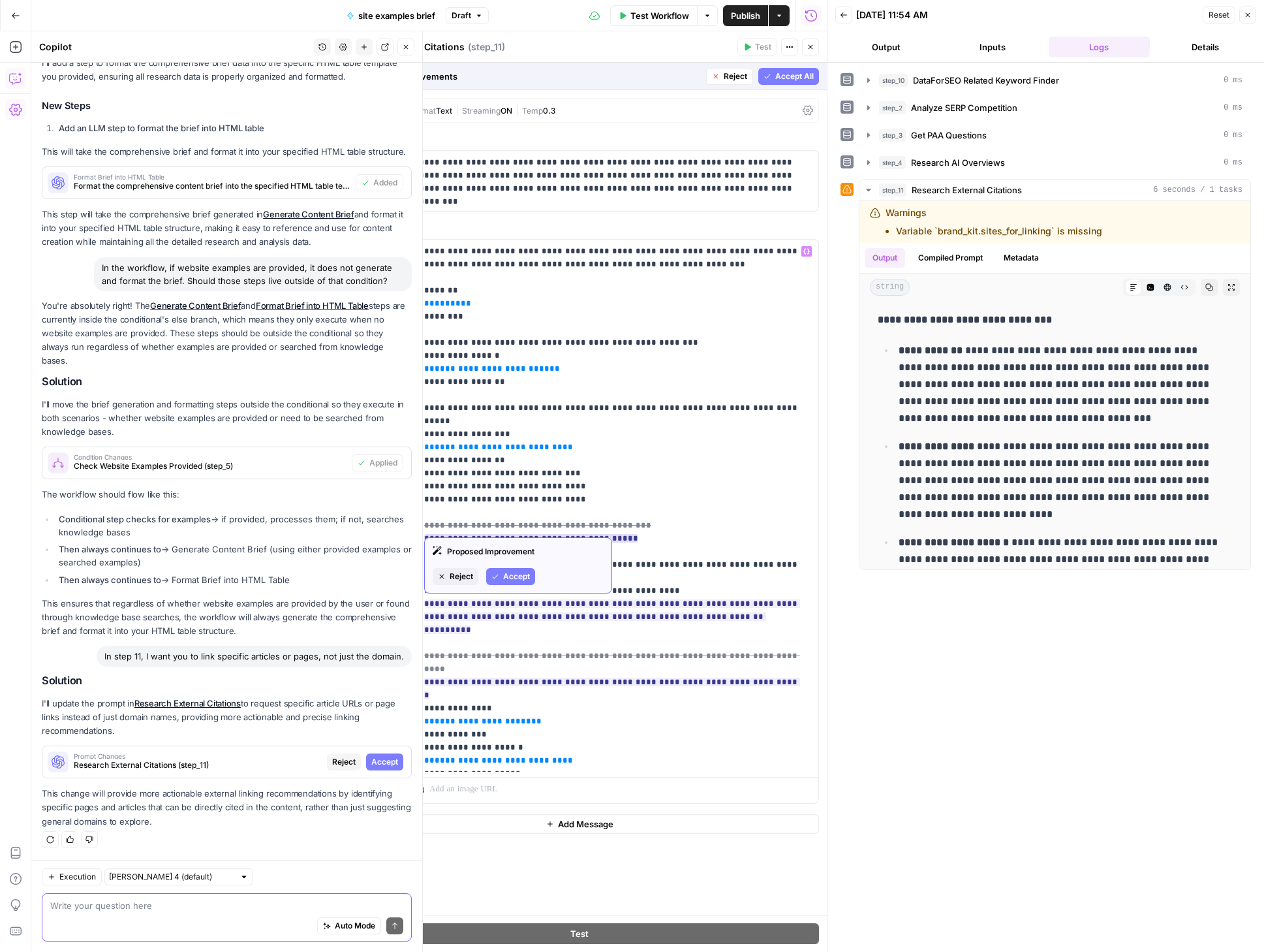
click at [517, 570] on span "Accept" at bounding box center [516, 576] width 27 height 12
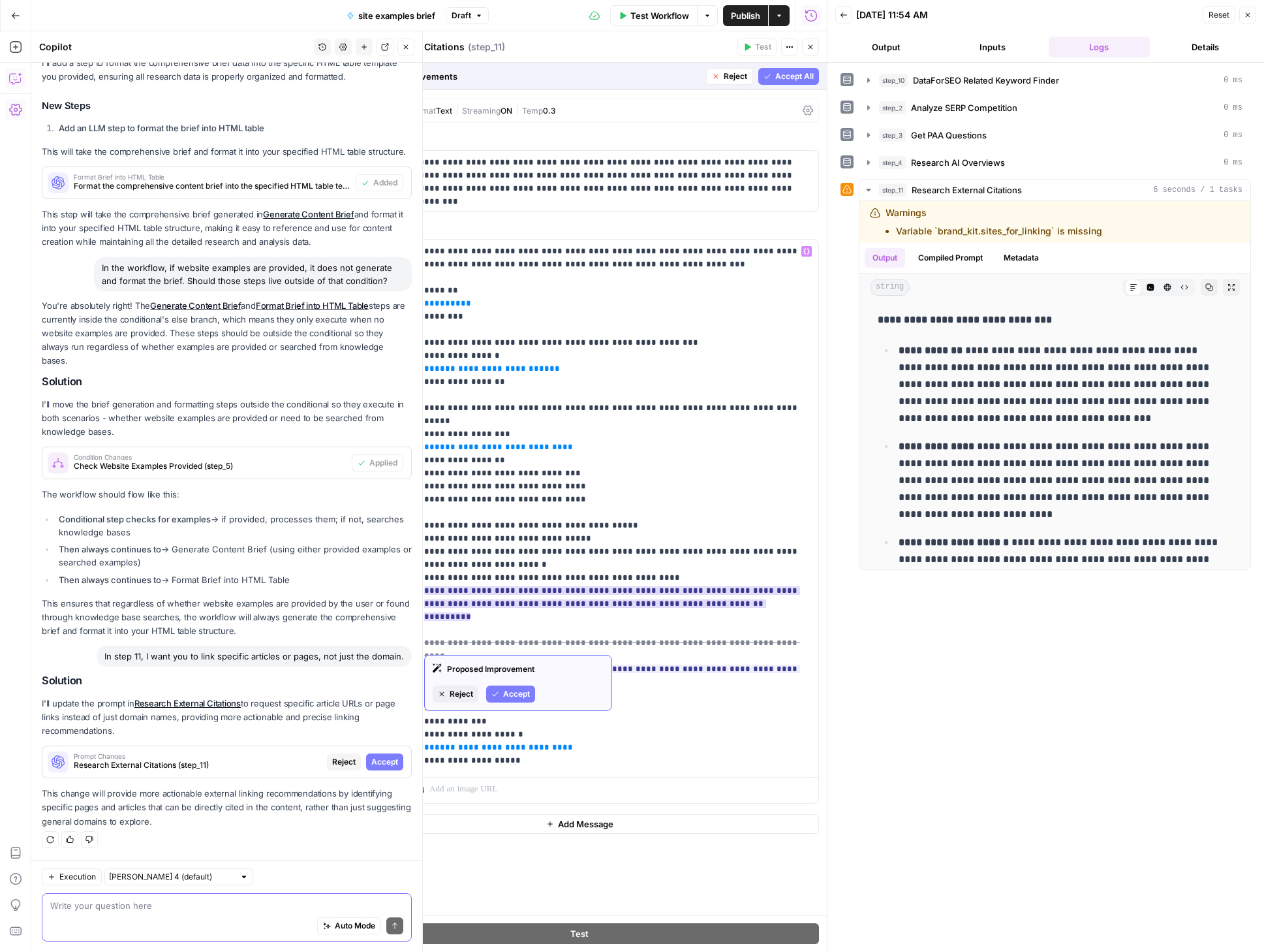
click at [518, 694] on span "Accept" at bounding box center [516, 694] width 27 height 12
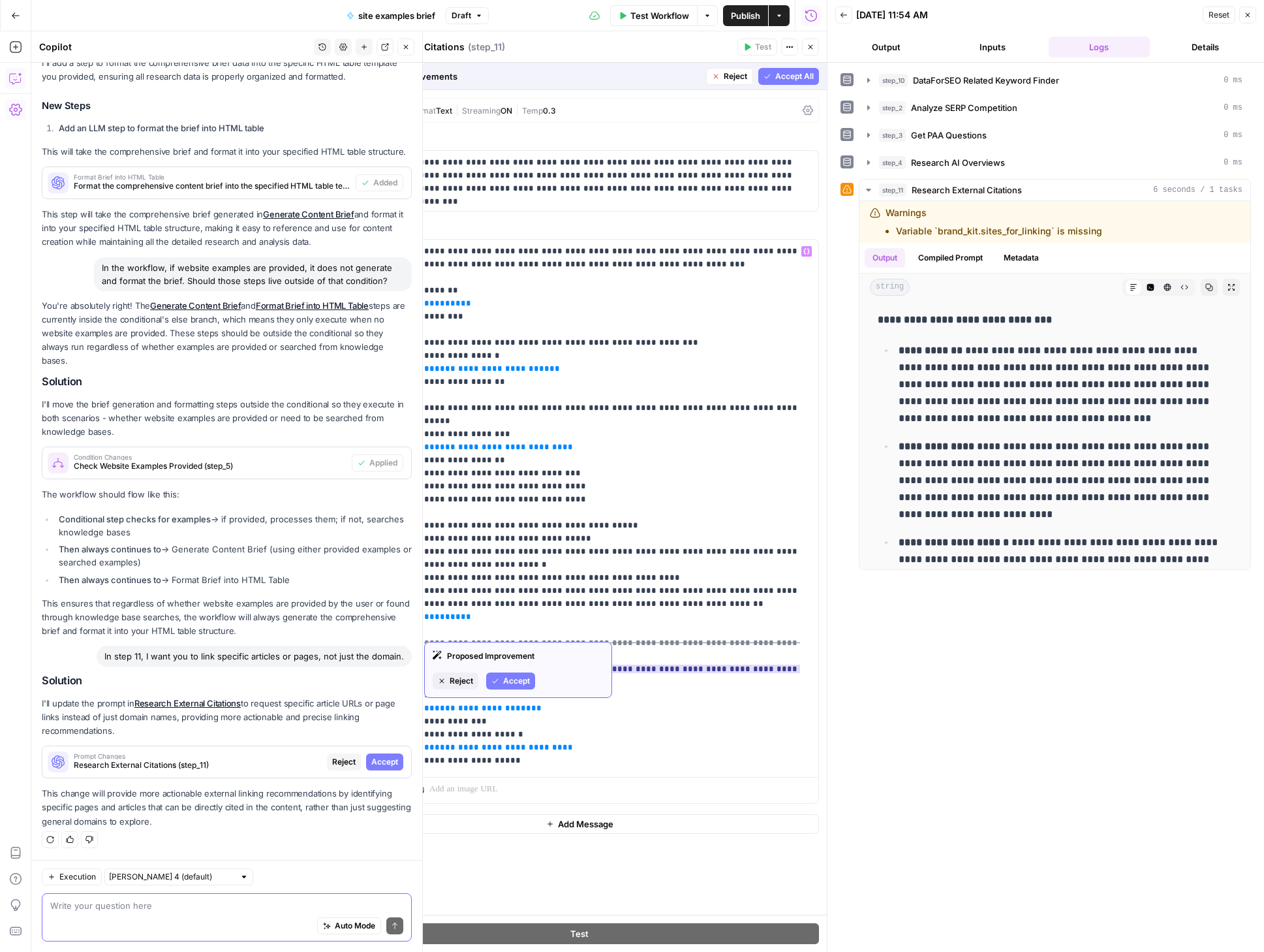
click at [516, 680] on span "Accept" at bounding box center [516, 681] width 27 height 12
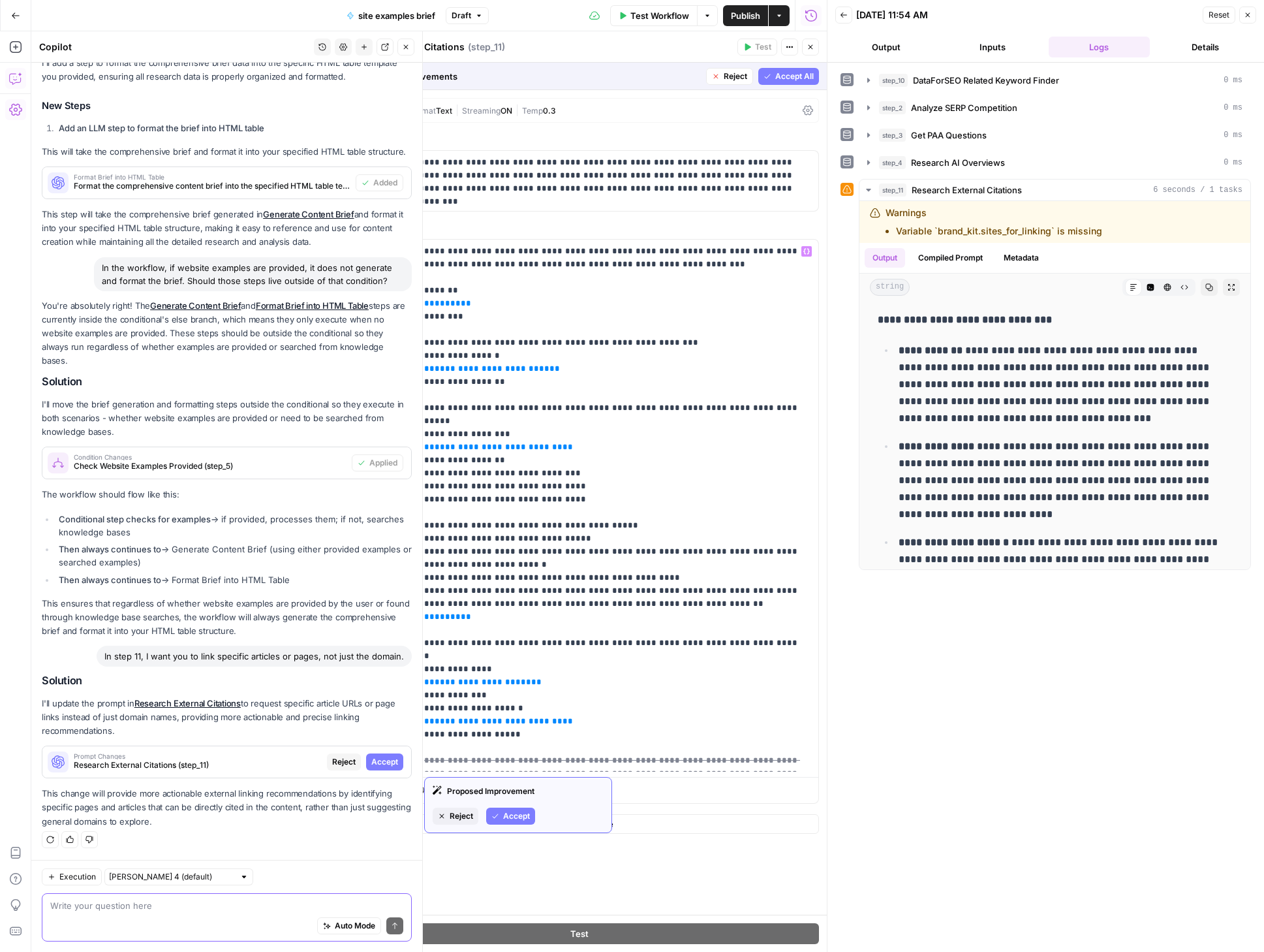
click at [510, 819] on span "Accept" at bounding box center [516, 816] width 27 height 12
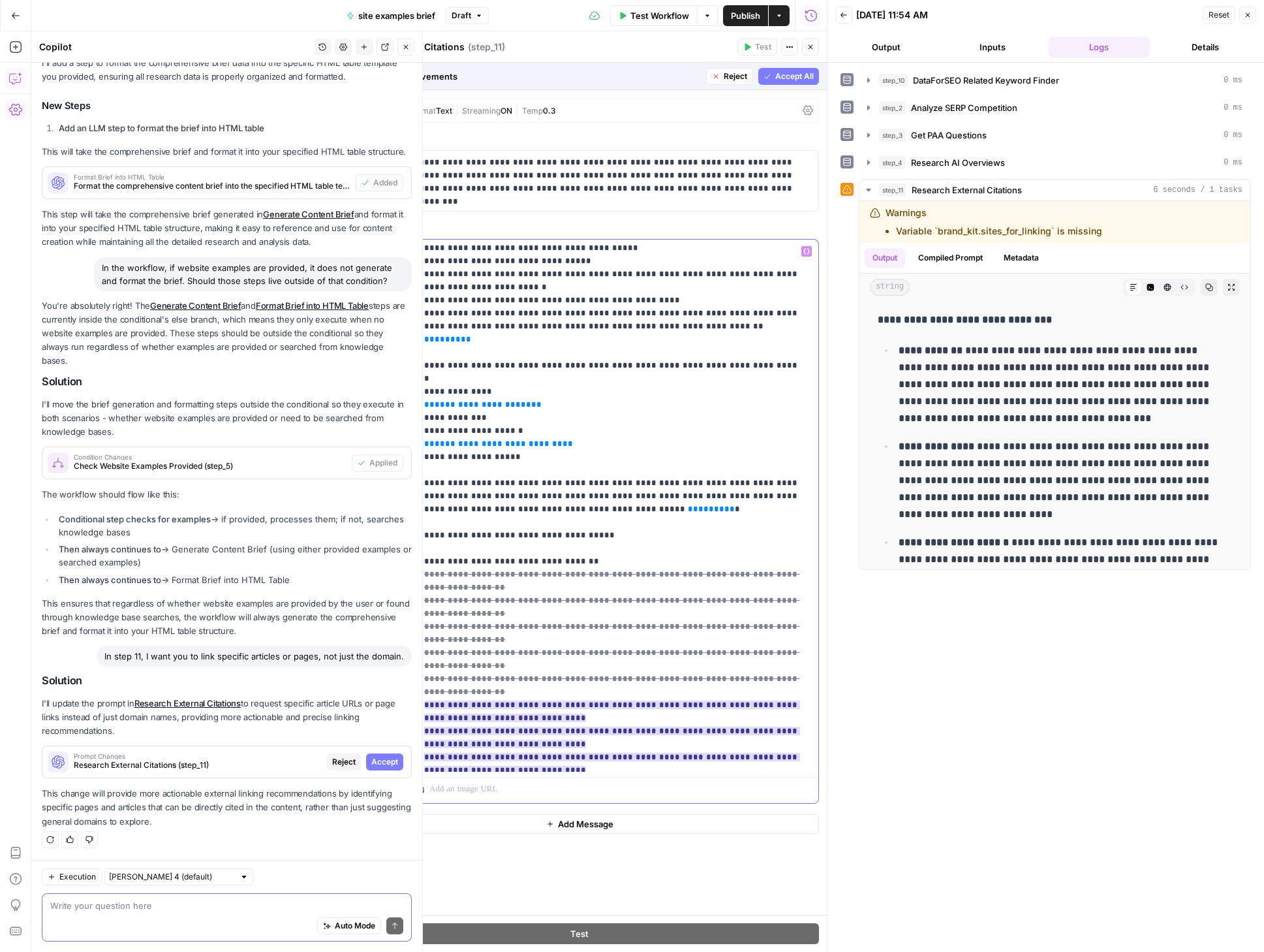
scroll to position [280, 0]
click at [506, 762] on span "Accept" at bounding box center [516, 767] width 27 height 12
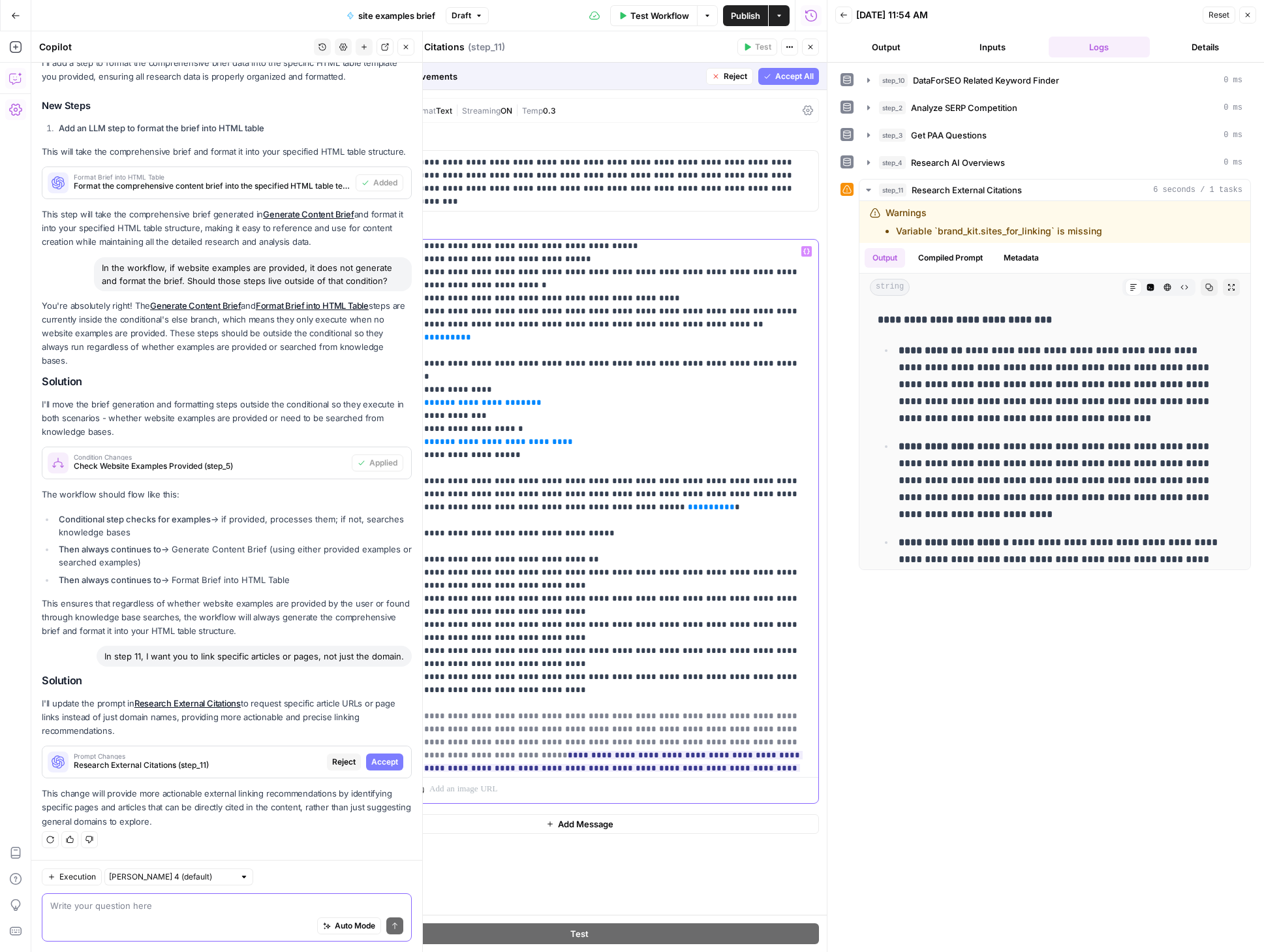
scroll to position [262, 0]
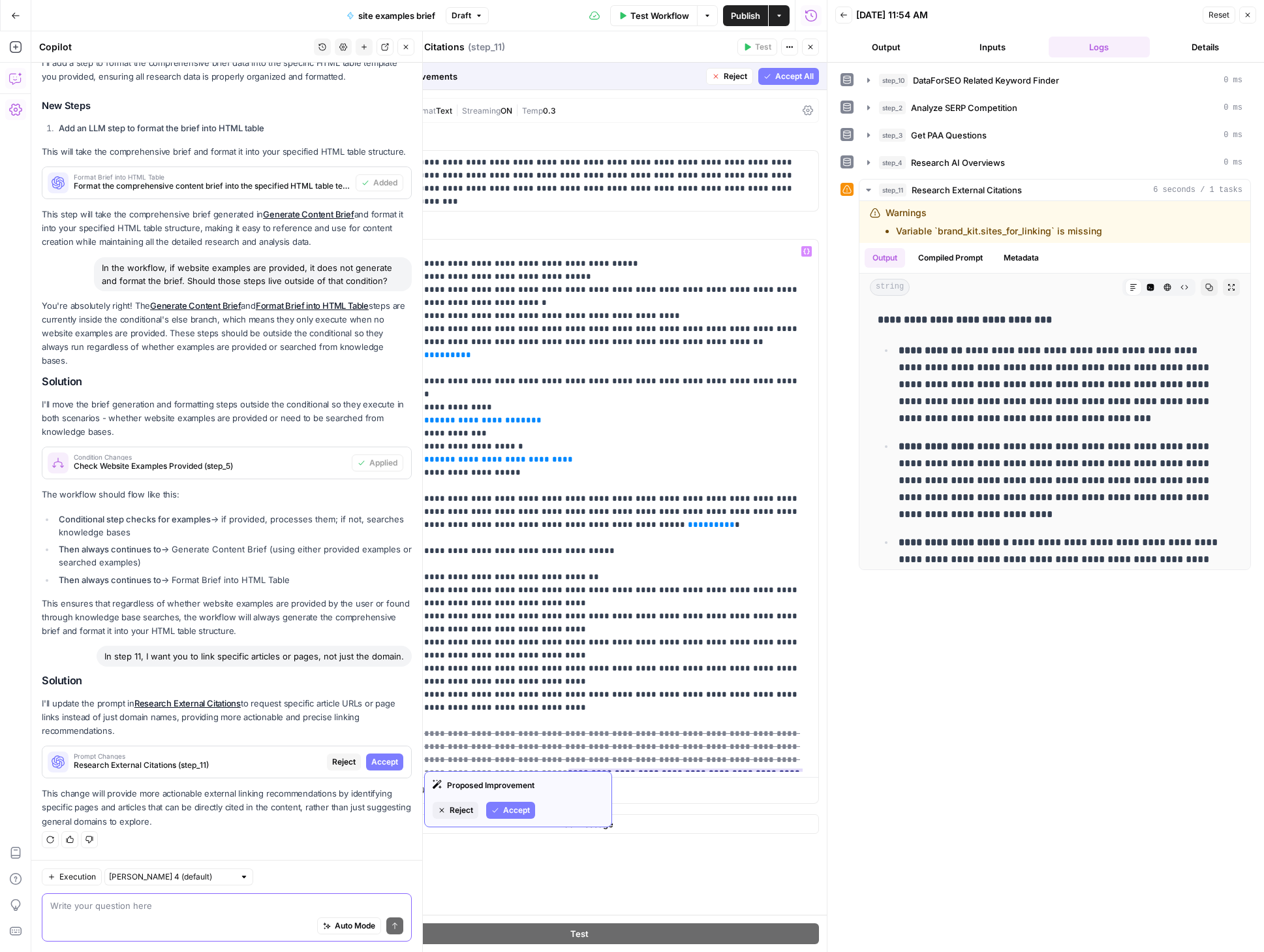
click at [520, 809] on span "Accept" at bounding box center [516, 811] width 27 height 12
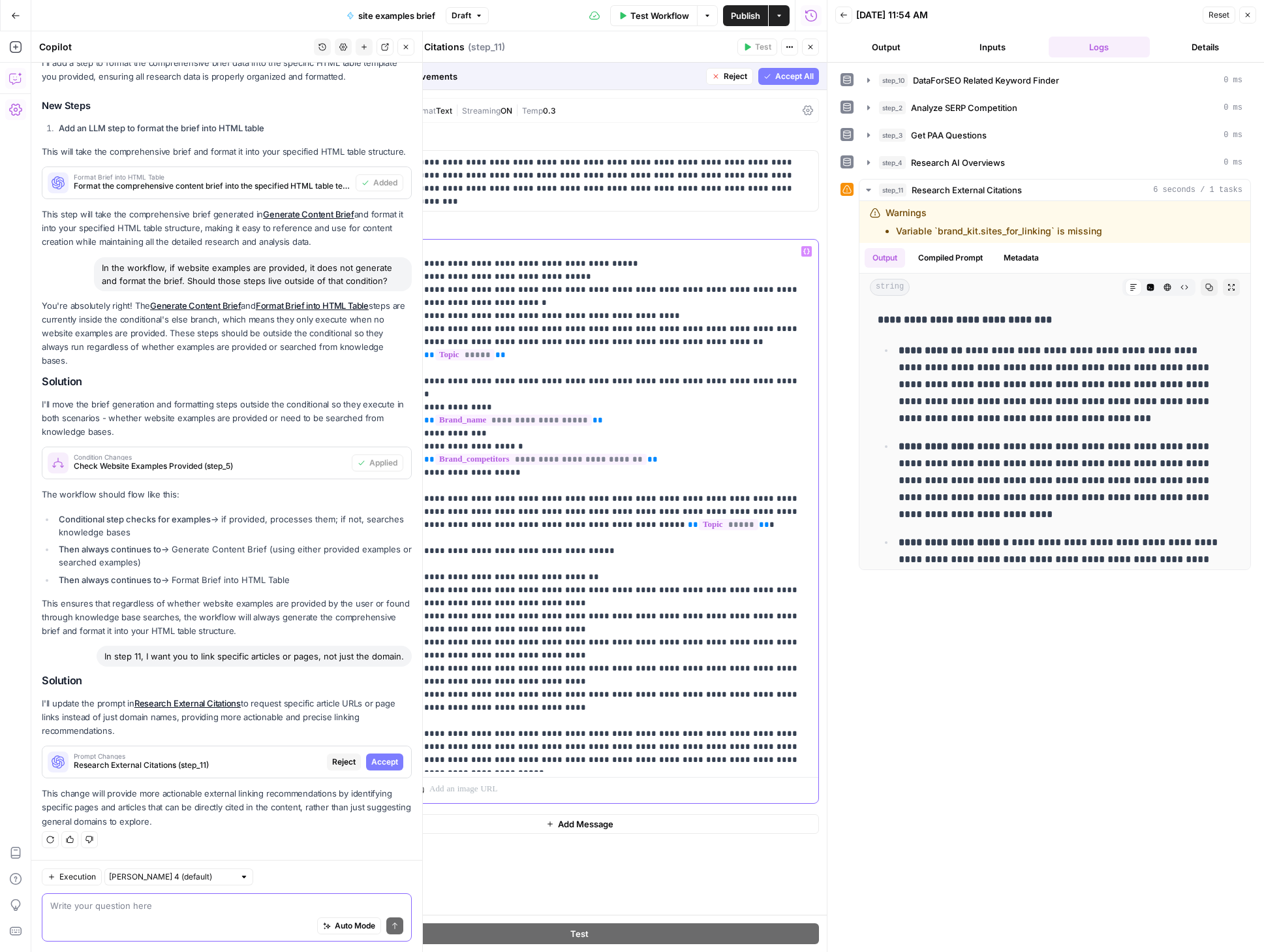
scroll to position [223, 0]
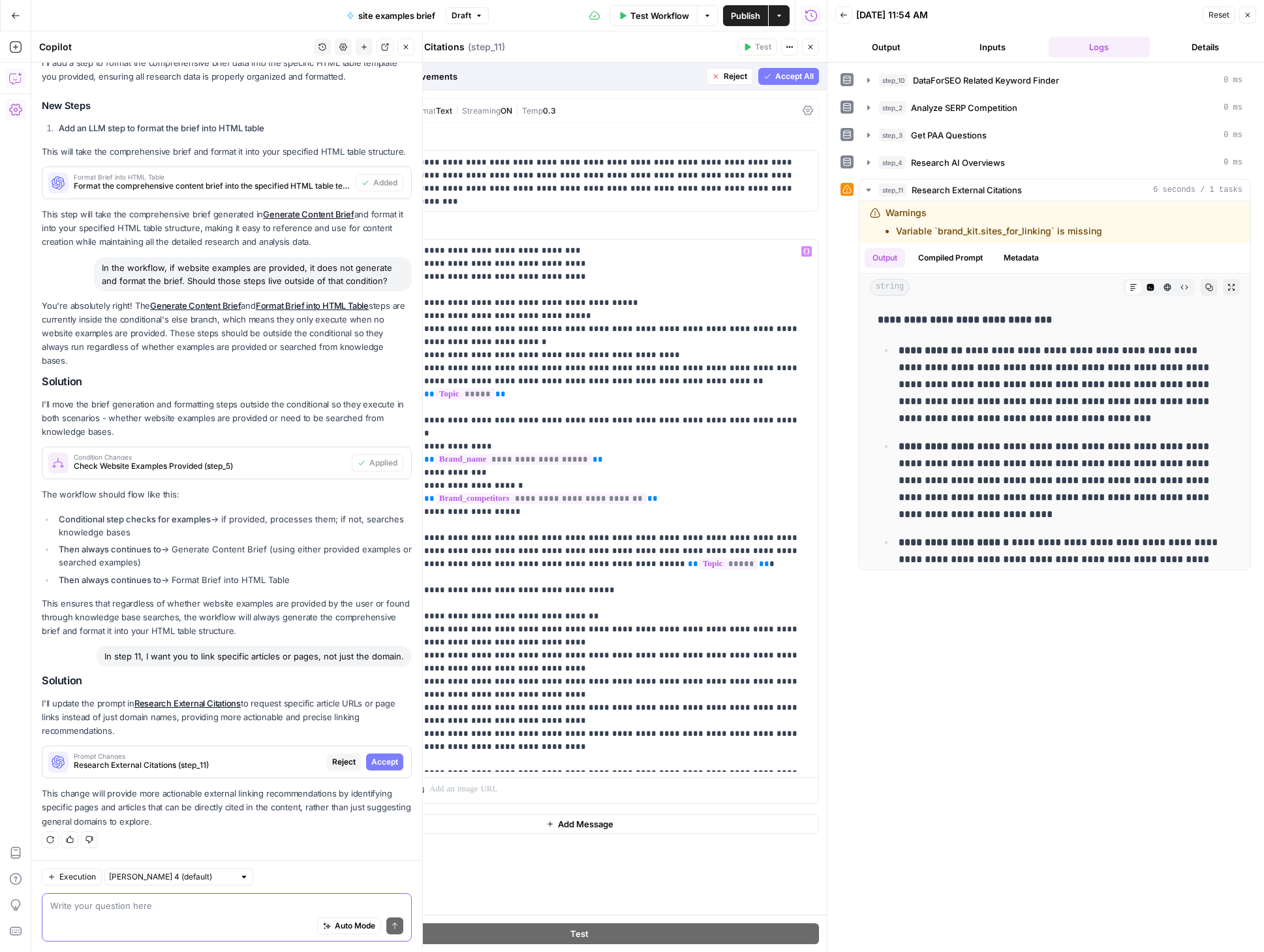
click at [788, 80] on span "Accept All" at bounding box center [794, 77] width 39 height 12
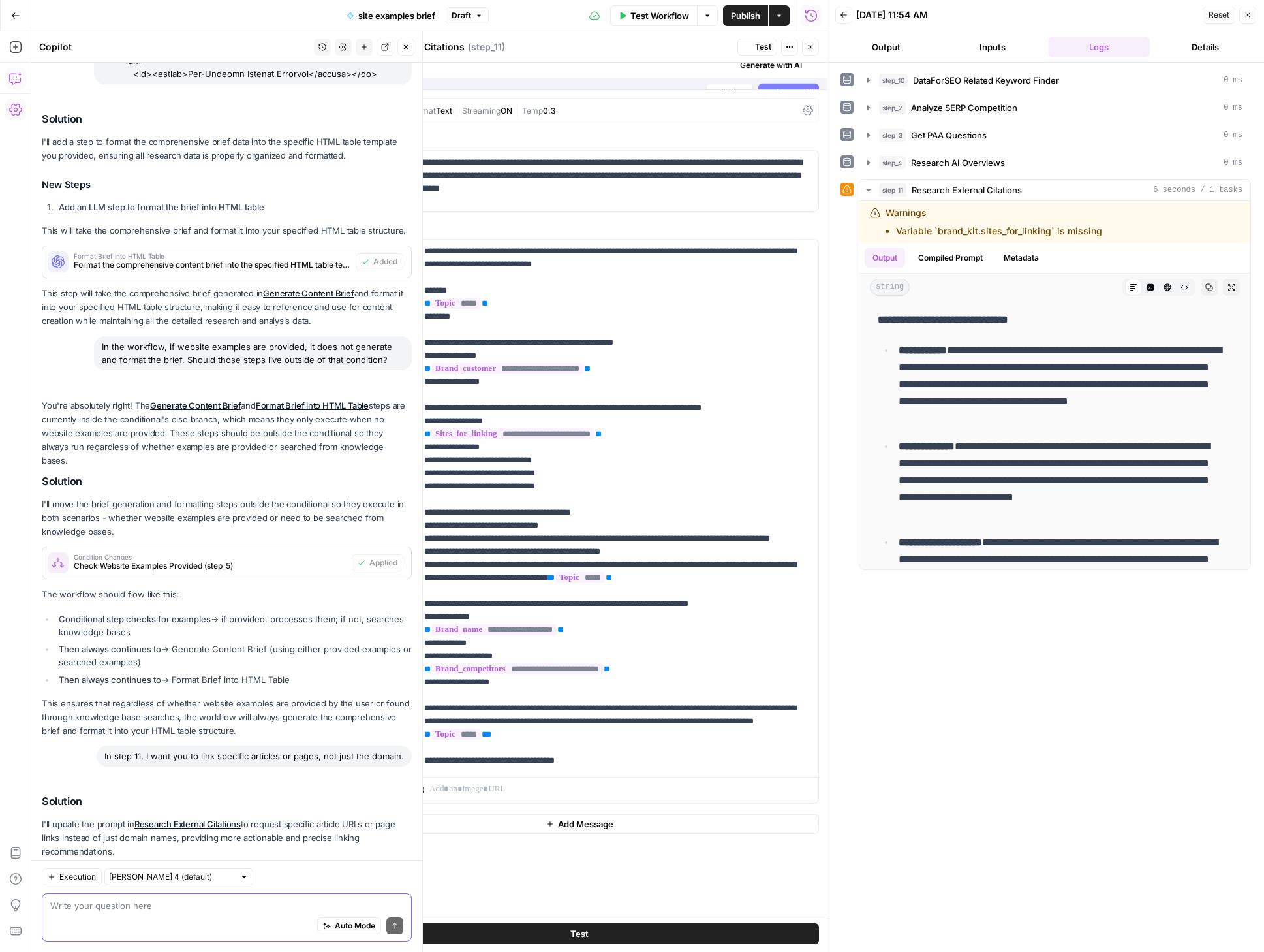
scroll to position [3611, 0]
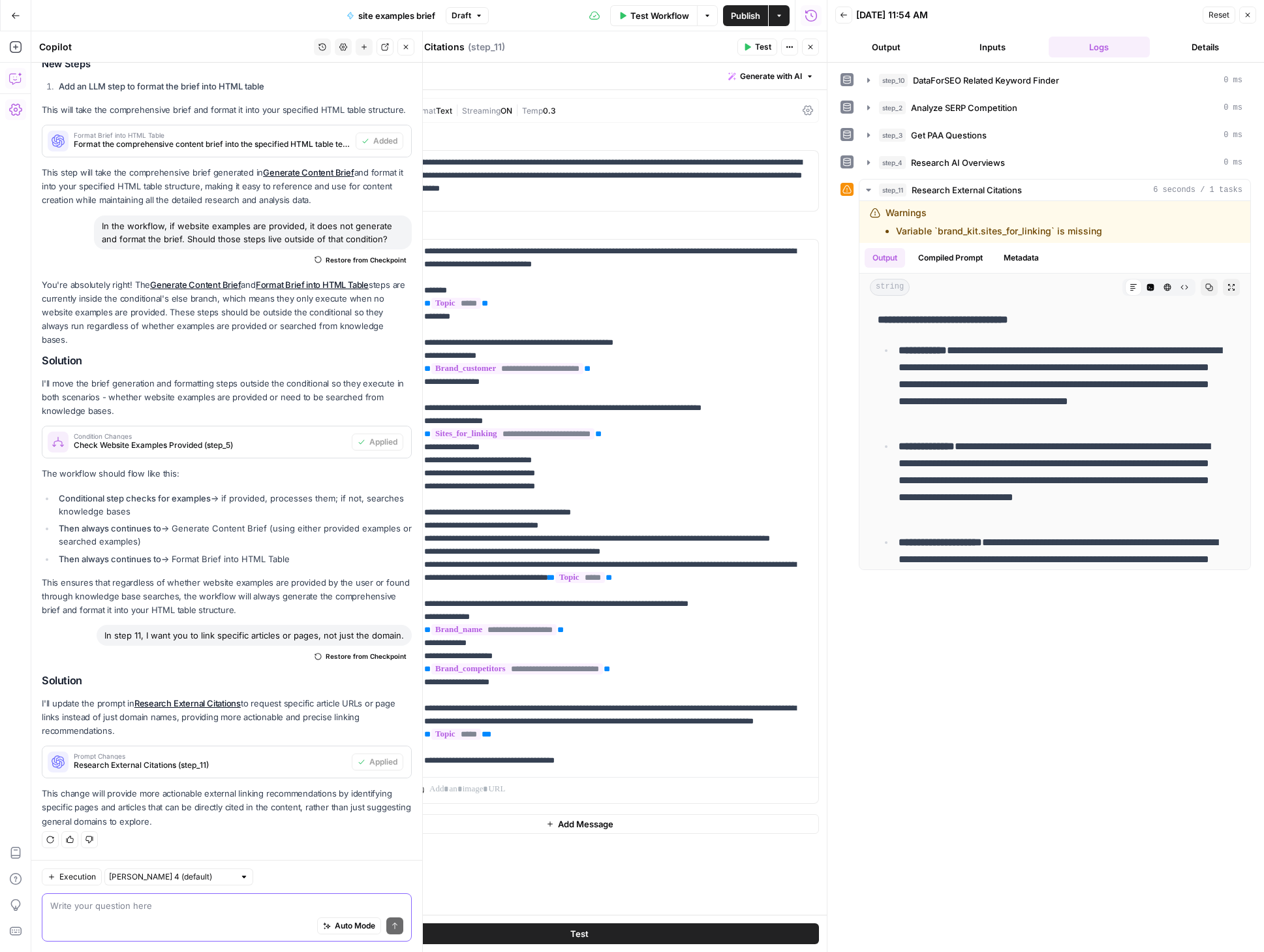
click at [576, 933] on span "Test" at bounding box center [579, 933] width 18 height 13
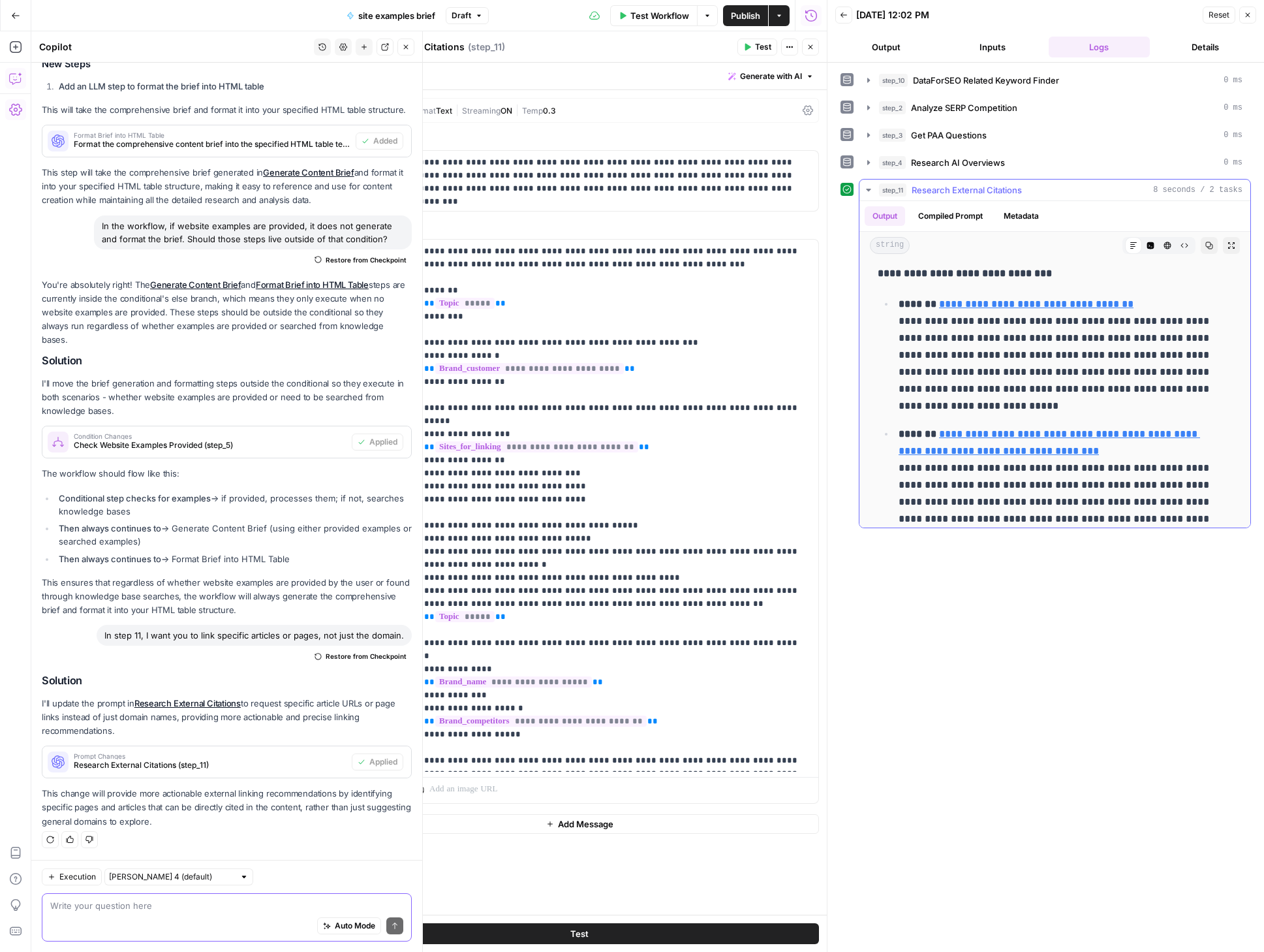
scroll to position [5, 0]
click at [1053, 303] on link "**********" at bounding box center [1037, 303] width 195 height 10
click at [1029, 448] on link "**********" at bounding box center [1049, 442] width 301 height 27
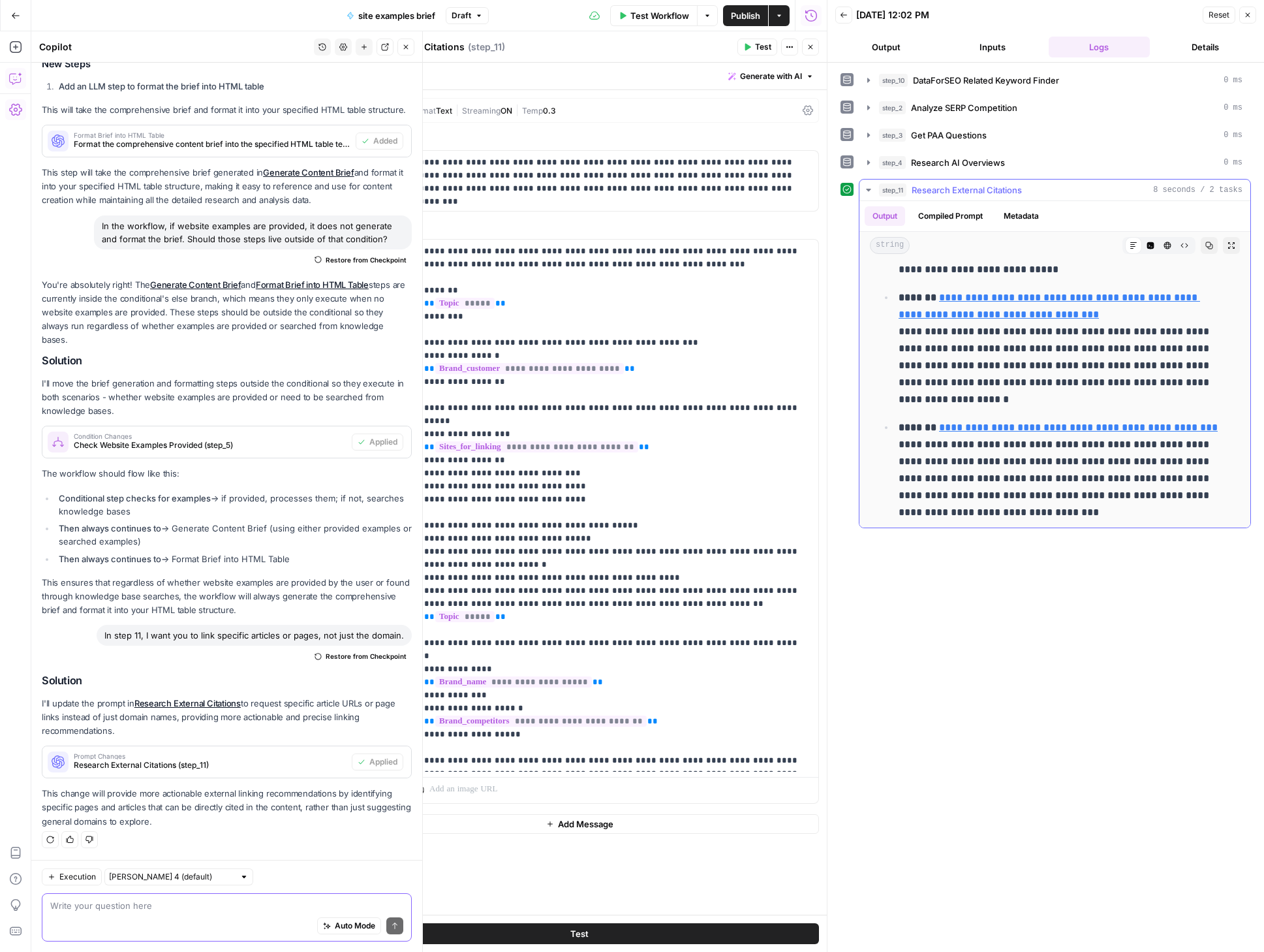
scroll to position [165, 0]
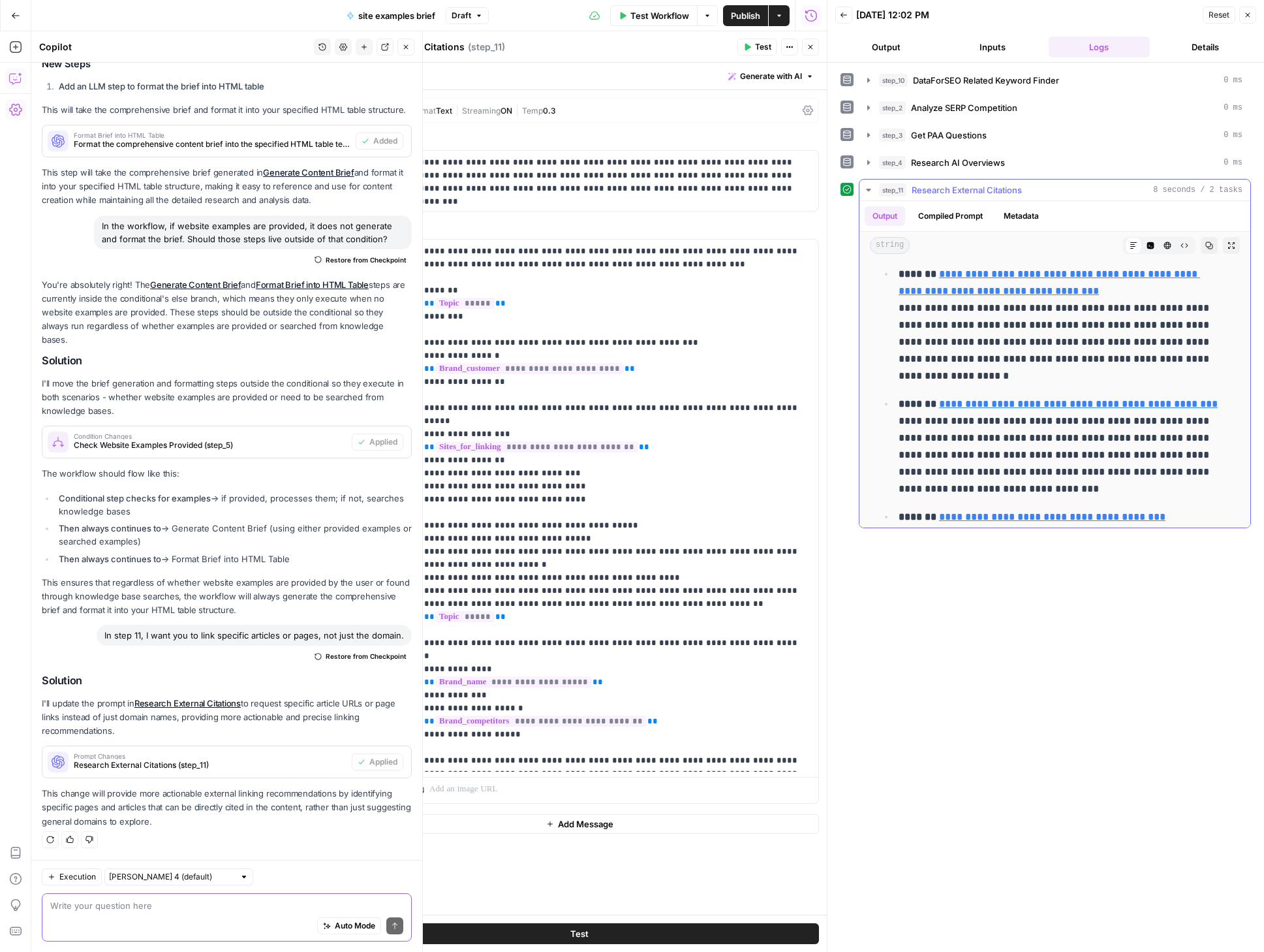
click at [1015, 406] on link "**********" at bounding box center [1079, 404] width 279 height 10
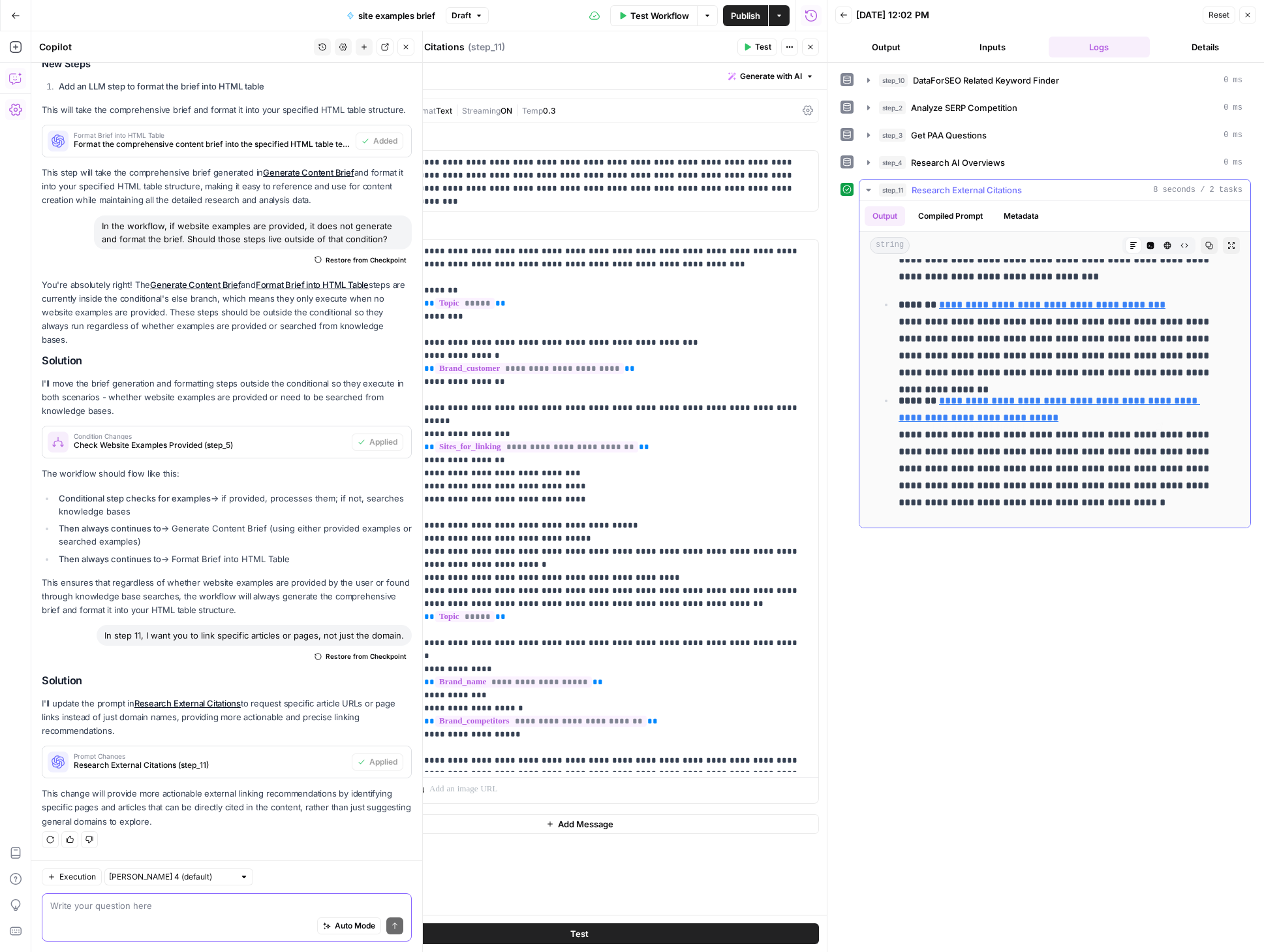
scroll to position [379, 0]
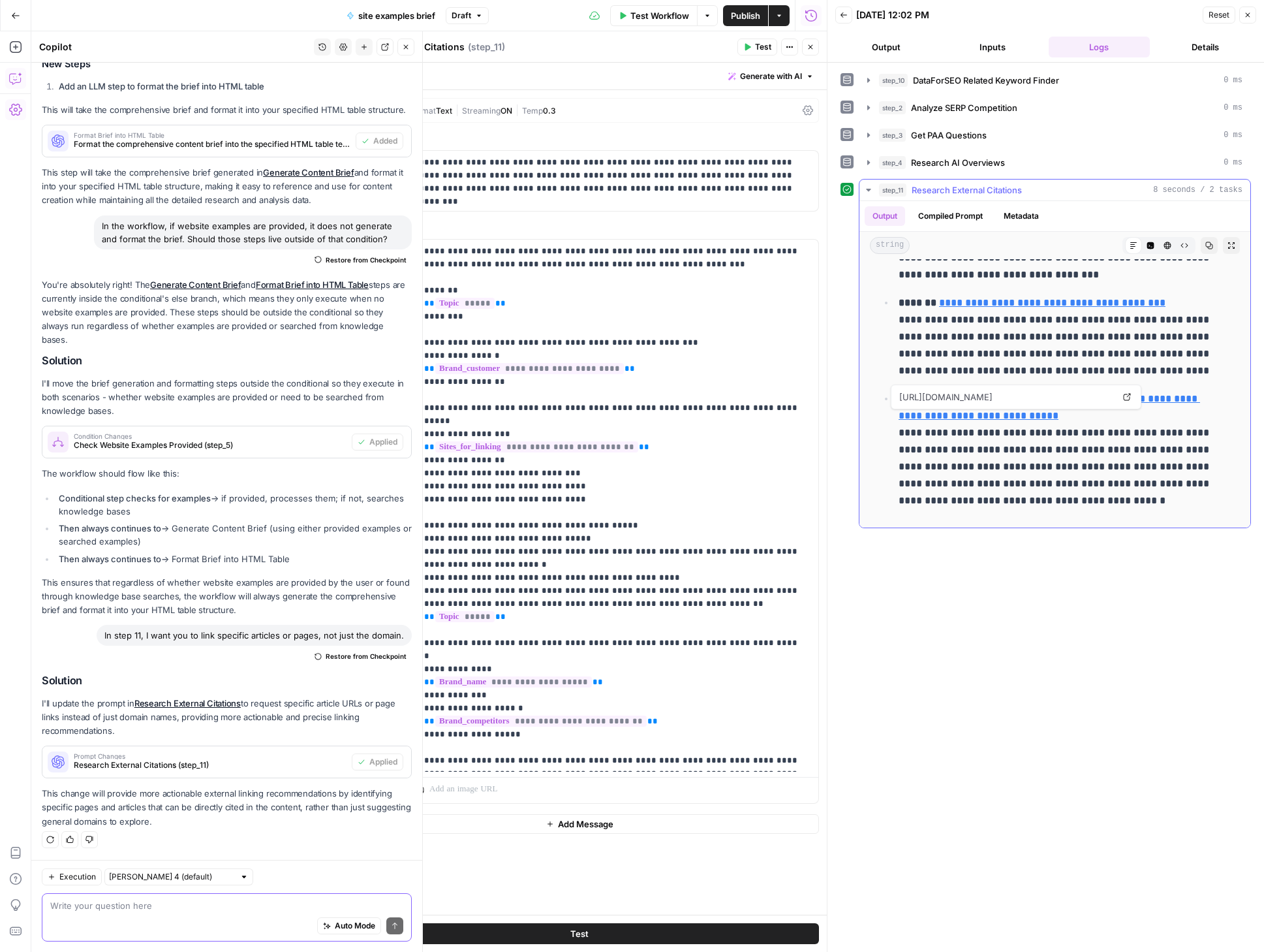
click at [979, 420] on link "**********" at bounding box center [1049, 407] width 301 height 27
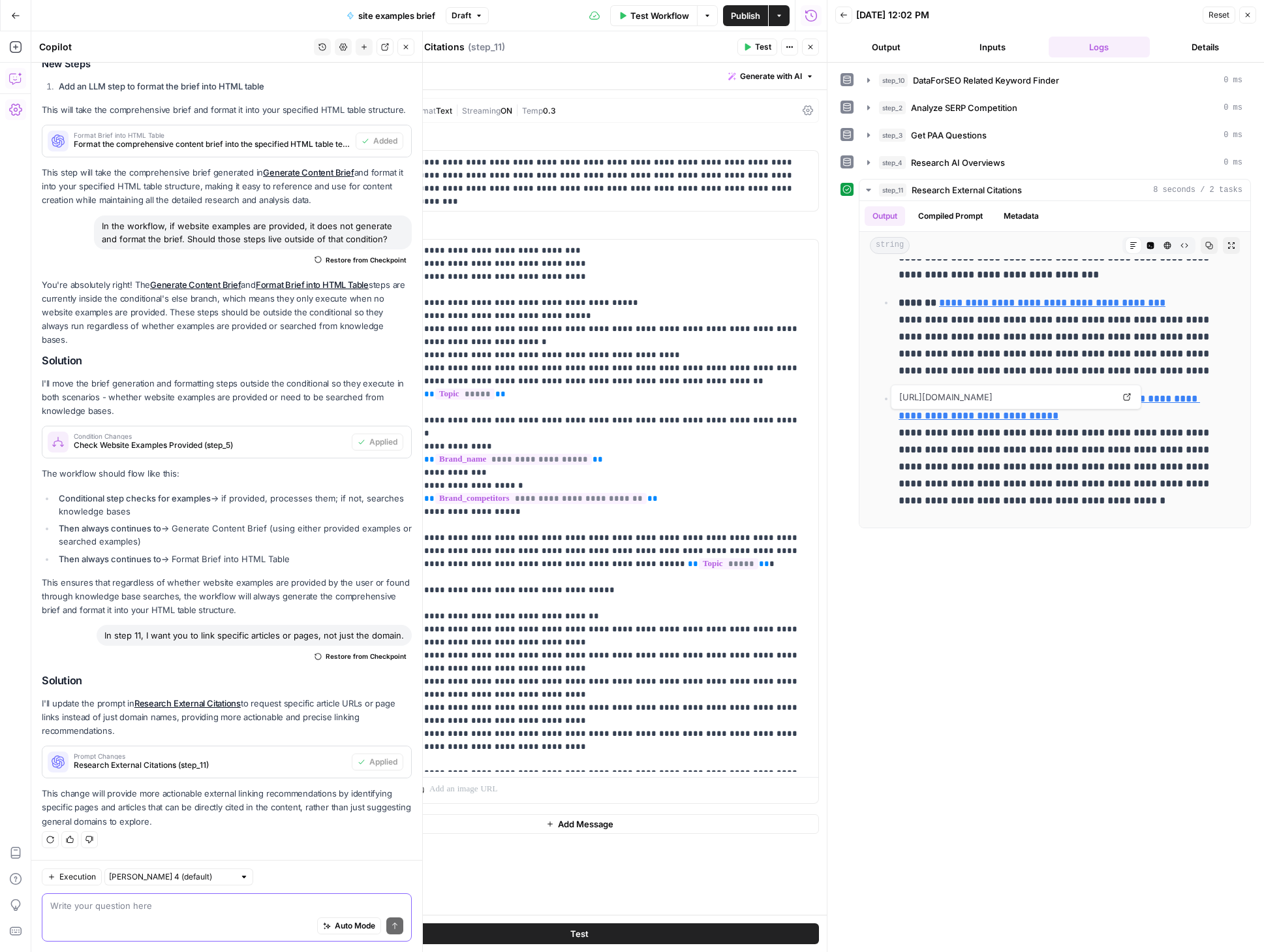
click at [141, 909] on textarea at bounding box center [226, 905] width 353 height 13
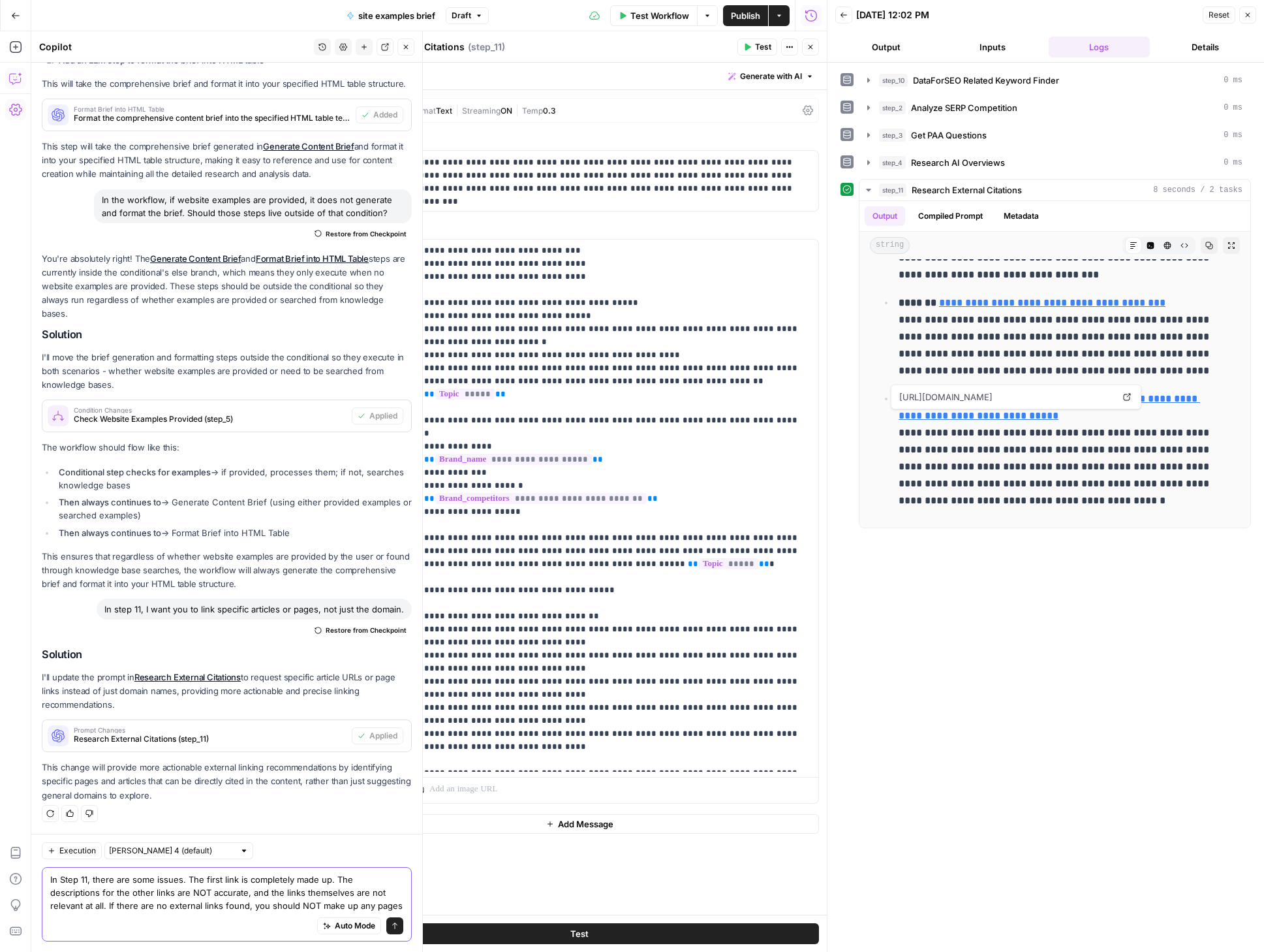
scroll to position [3651, 0]
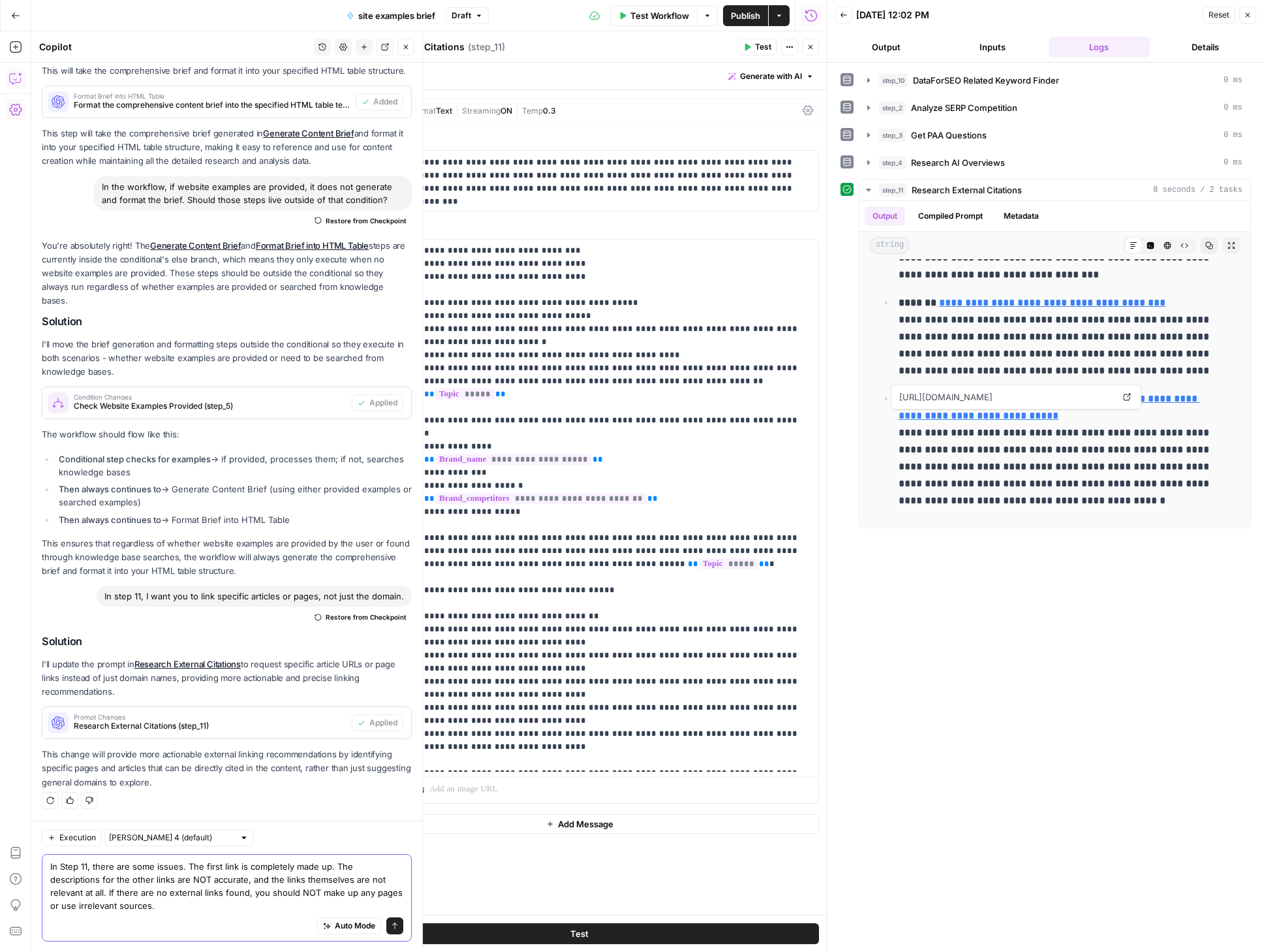
type textarea "In Step 11, there are some issues. The first link is completely made up. The de…"
click at [391, 925] on icon "submit" at bounding box center [395, 926] width 8 height 8
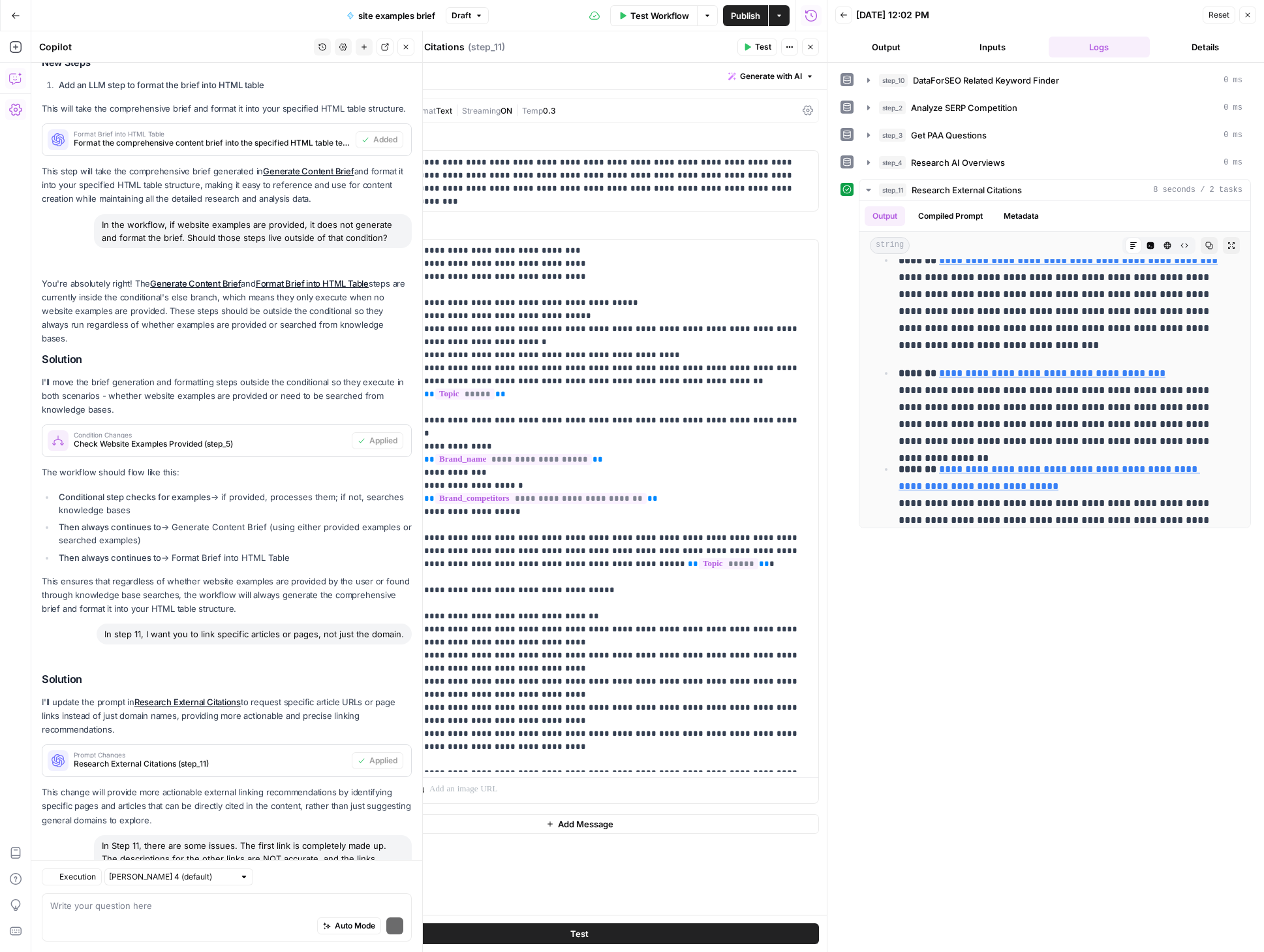
scroll to position [3791, 0]
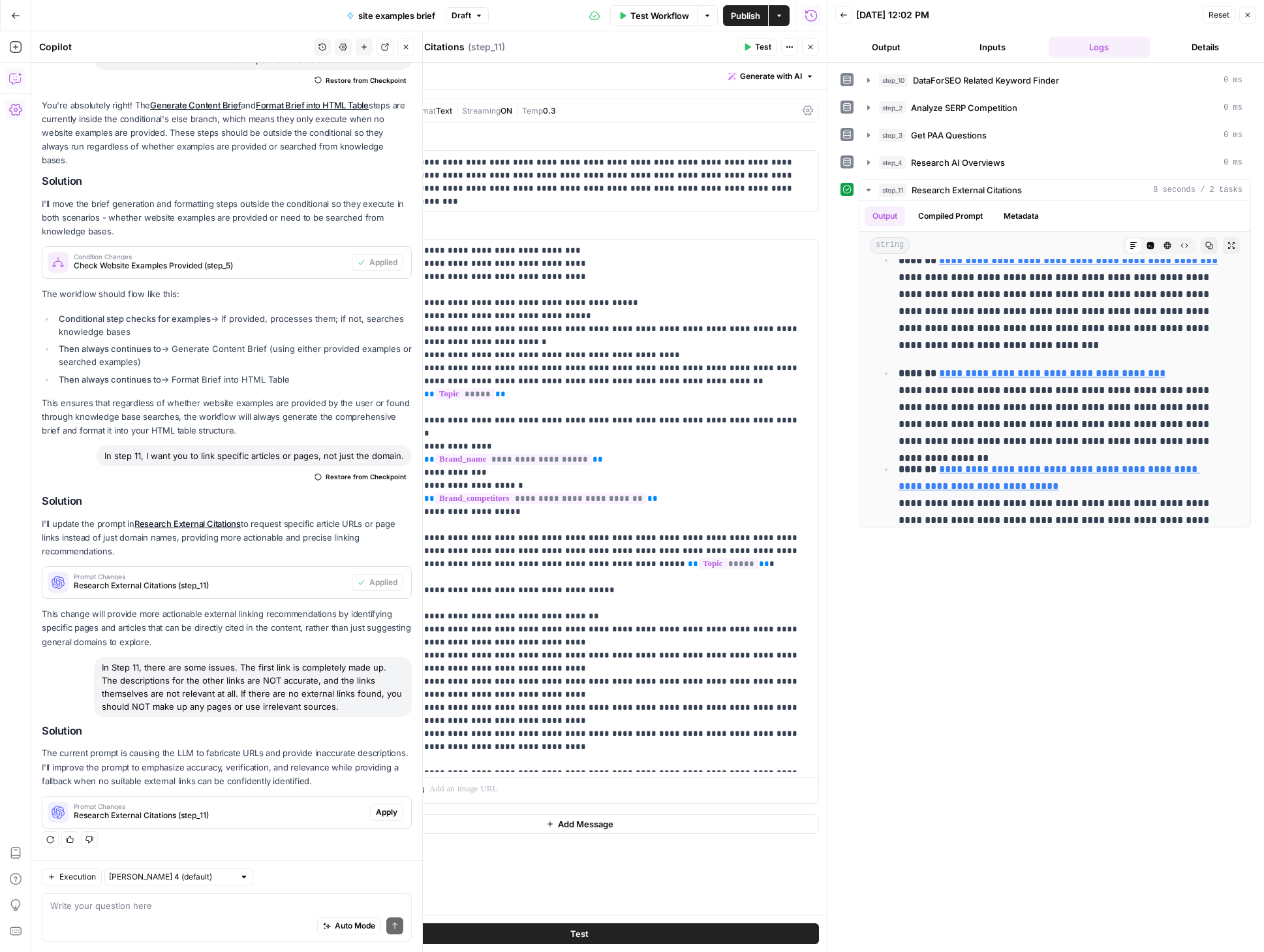
click at [377, 811] on span "Apply" at bounding box center [387, 812] width 21 height 12
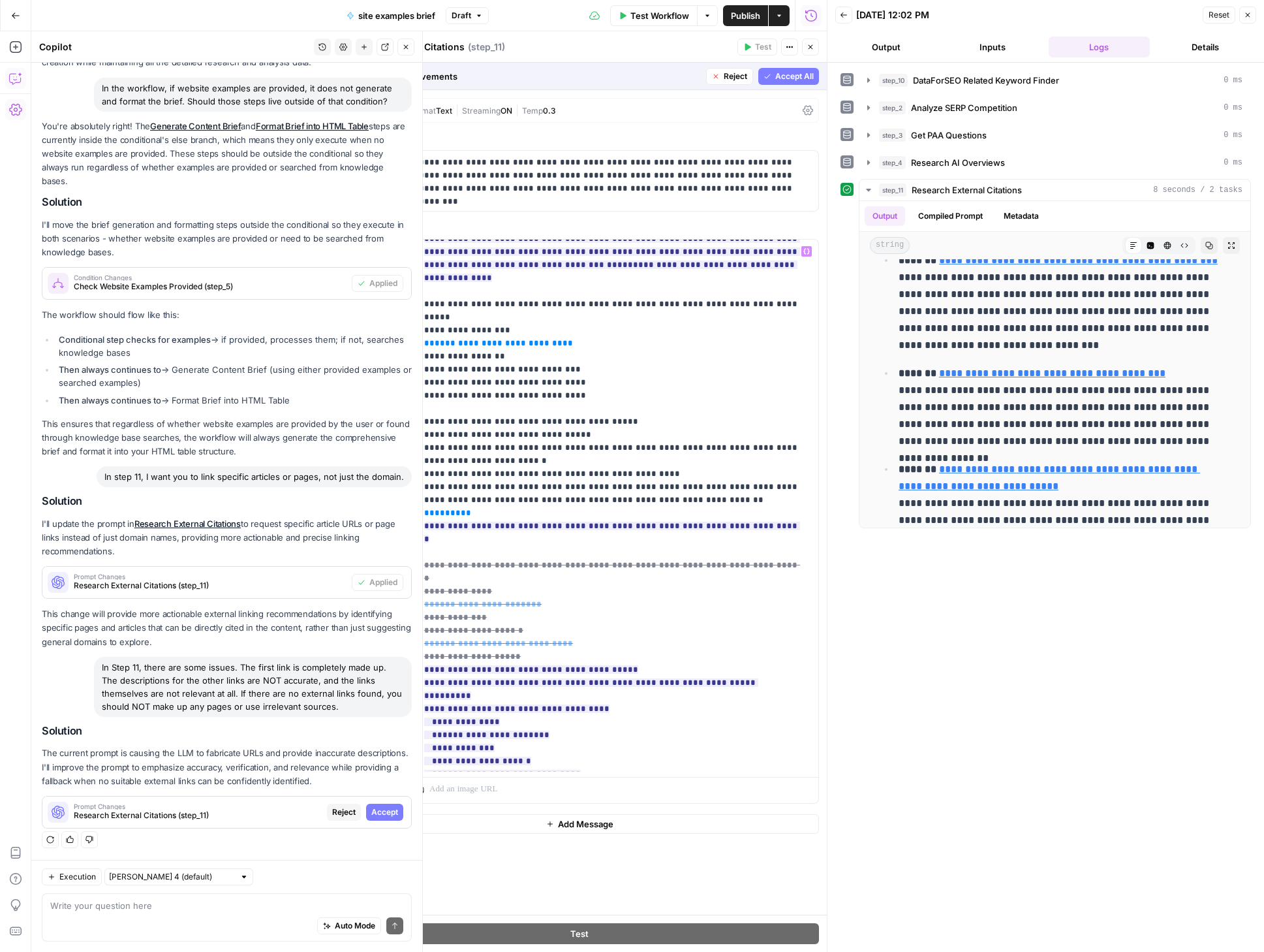
scroll to position [0, 0]
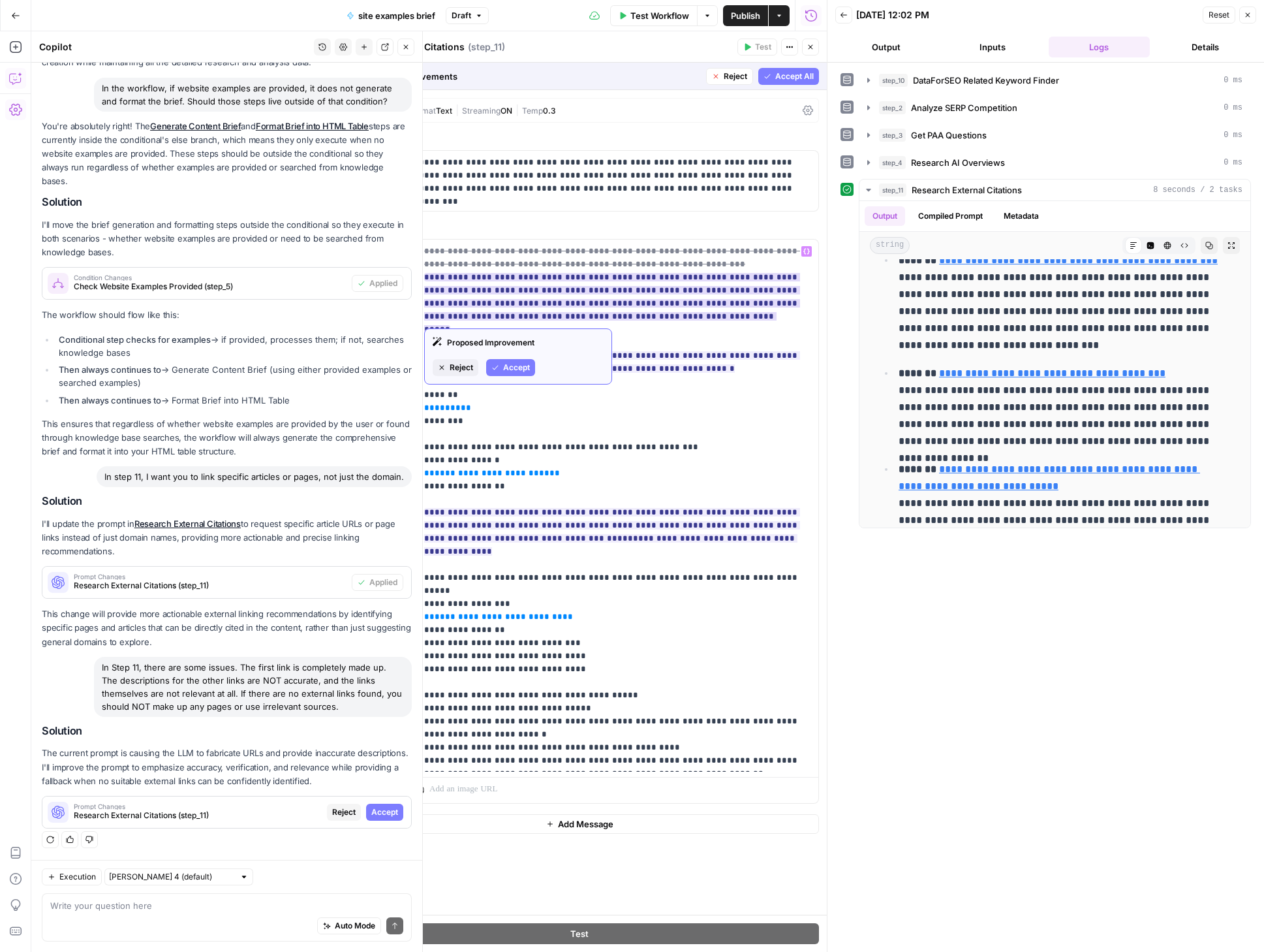
click at [508, 365] on span "Accept" at bounding box center [516, 368] width 27 height 12
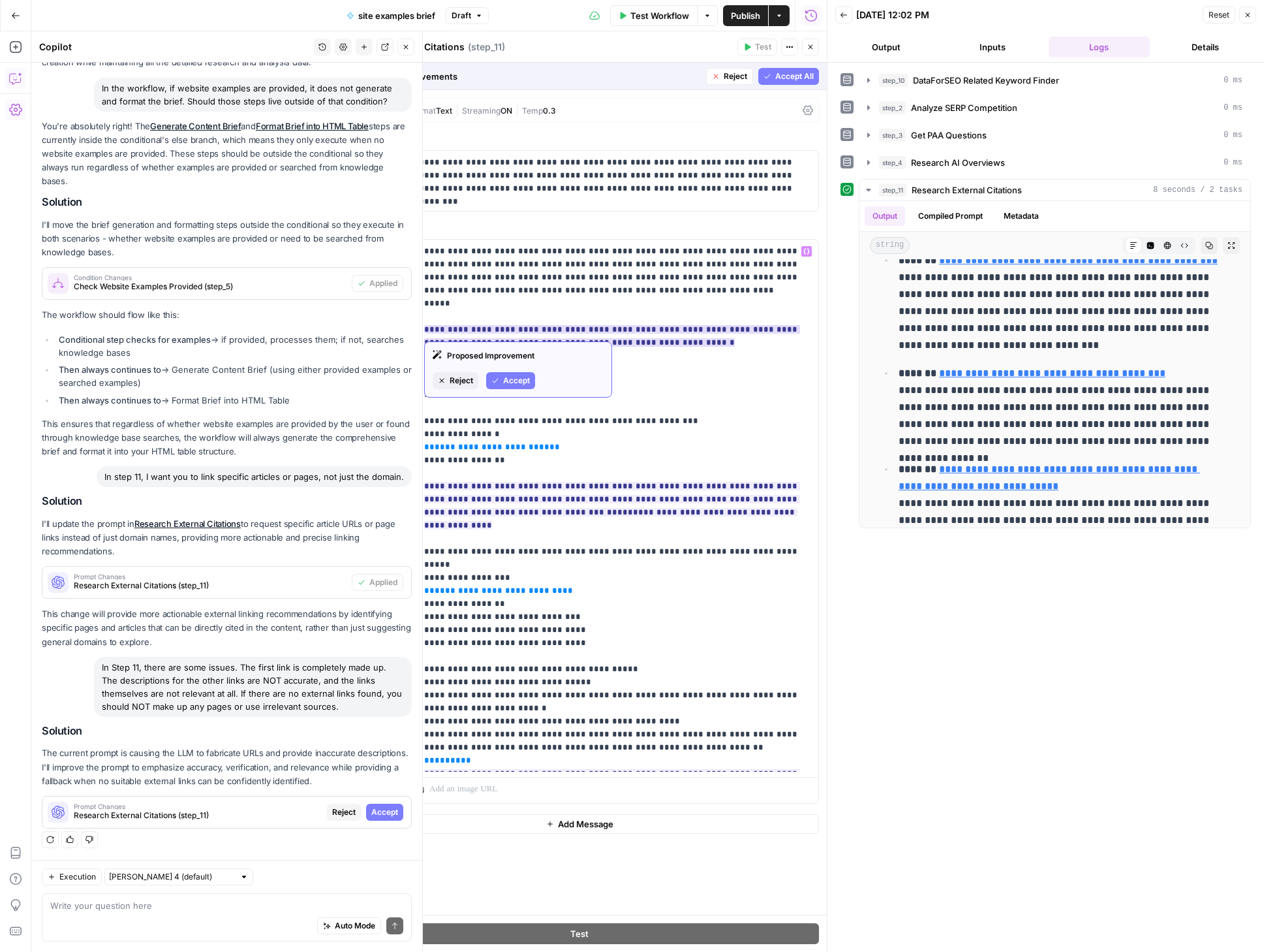
click at [510, 380] on span "Accept" at bounding box center [516, 381] width 27 height 12
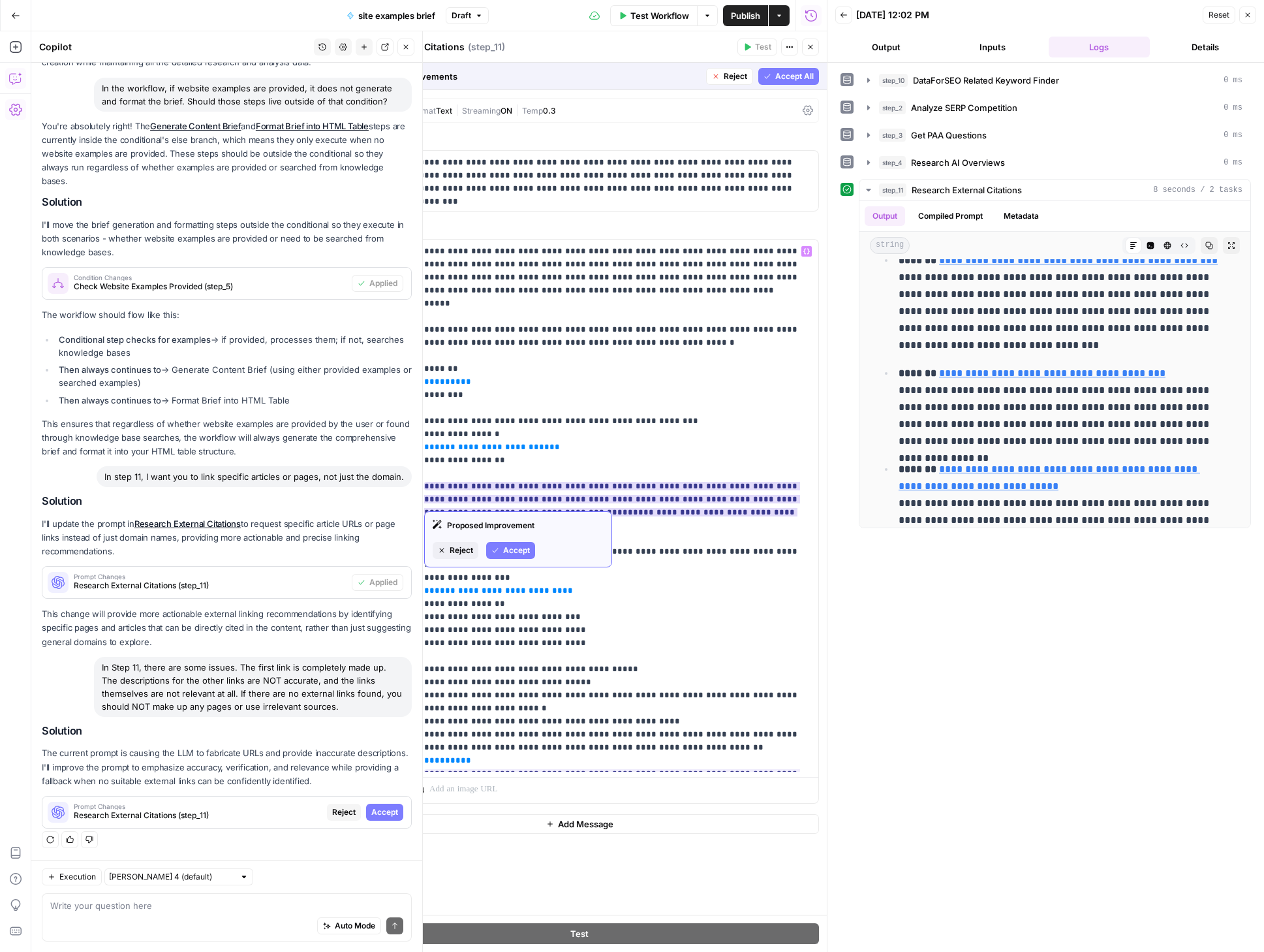
click at [515, 551] on span "Accept" at bounding box center [516, 550] width 27 height 12
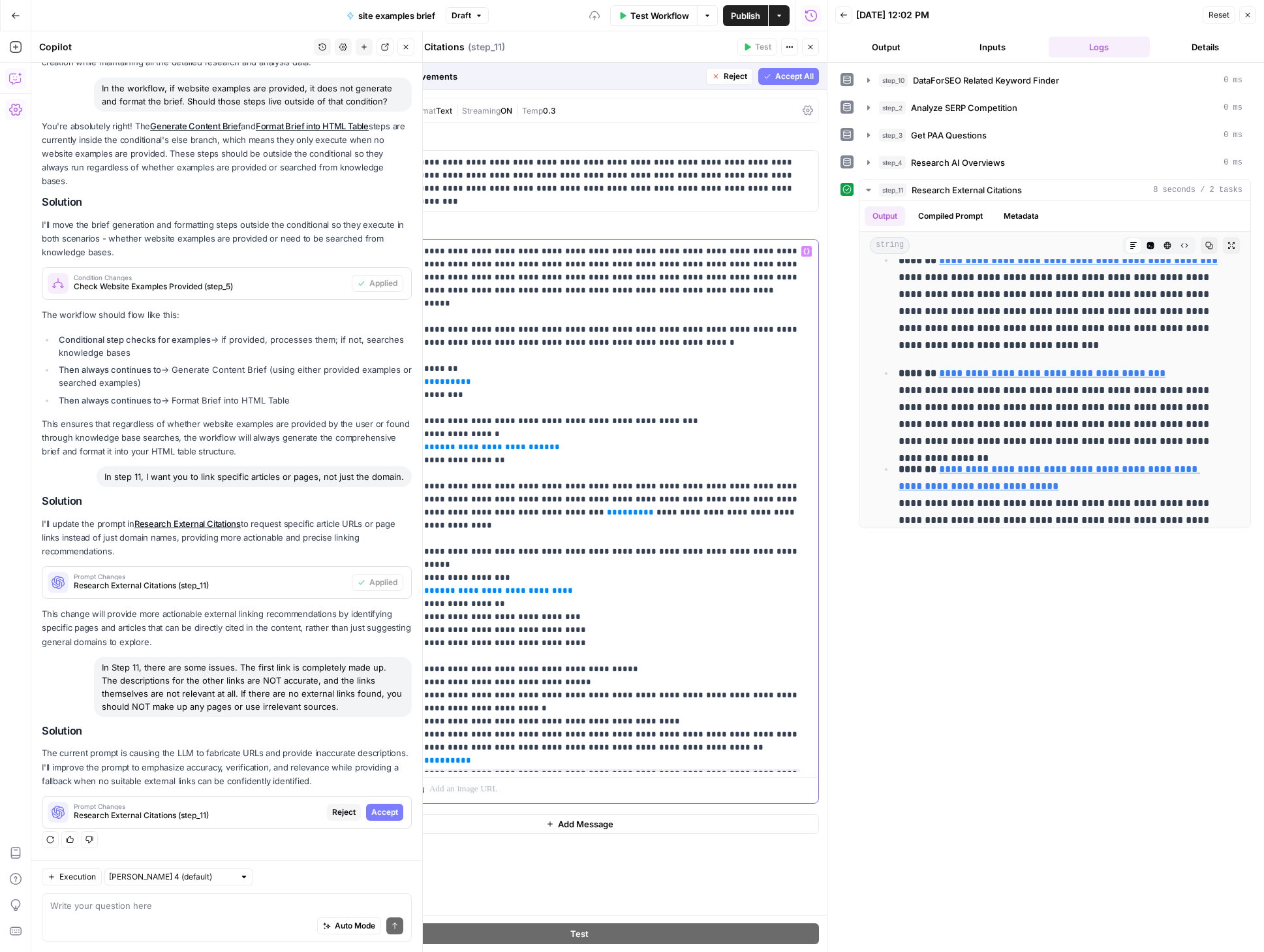
scroll to position [129, 0]
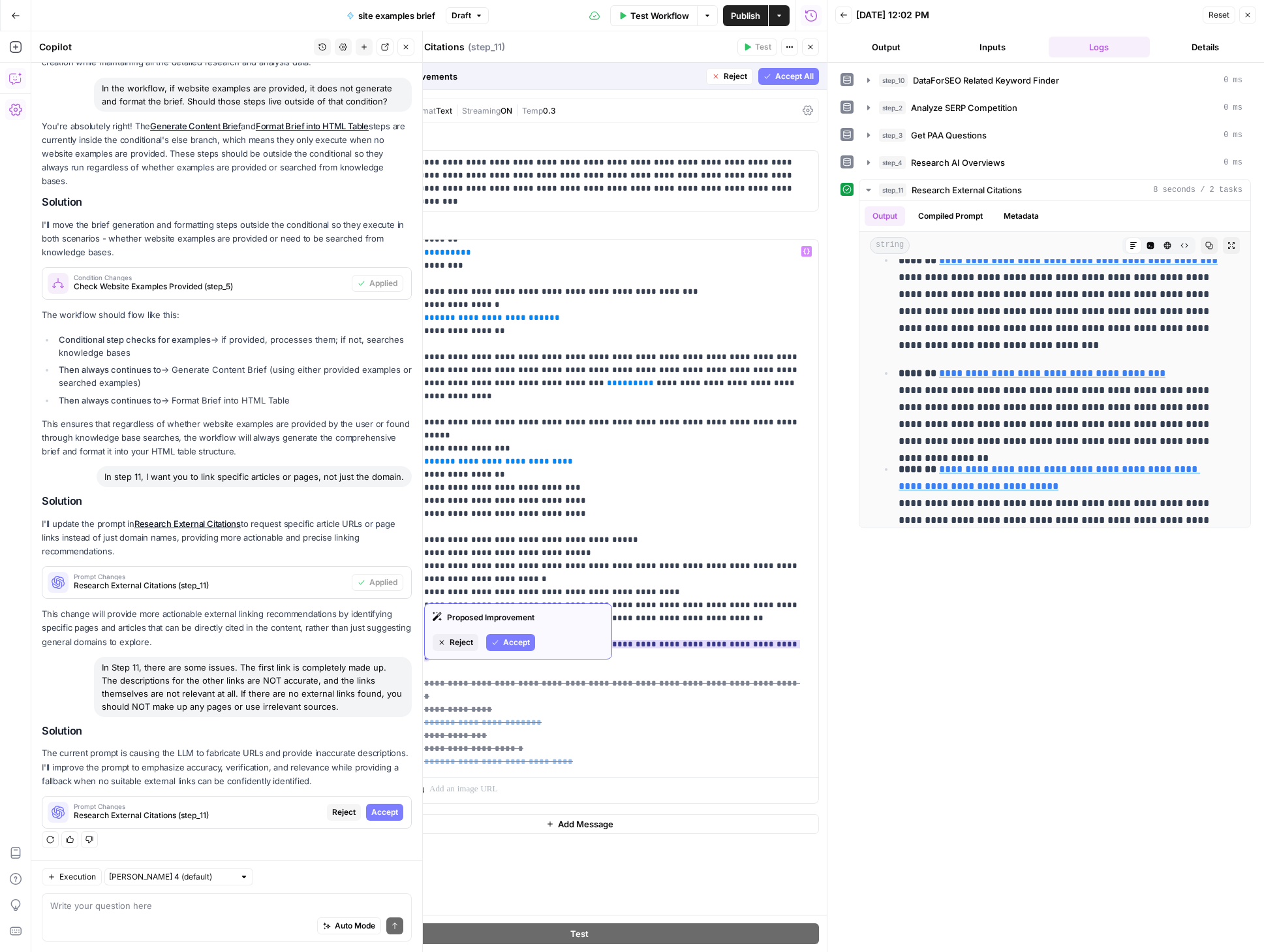
click at [525, 641] on span "Accept" at bounding box center [516, 642] width 27 height 12
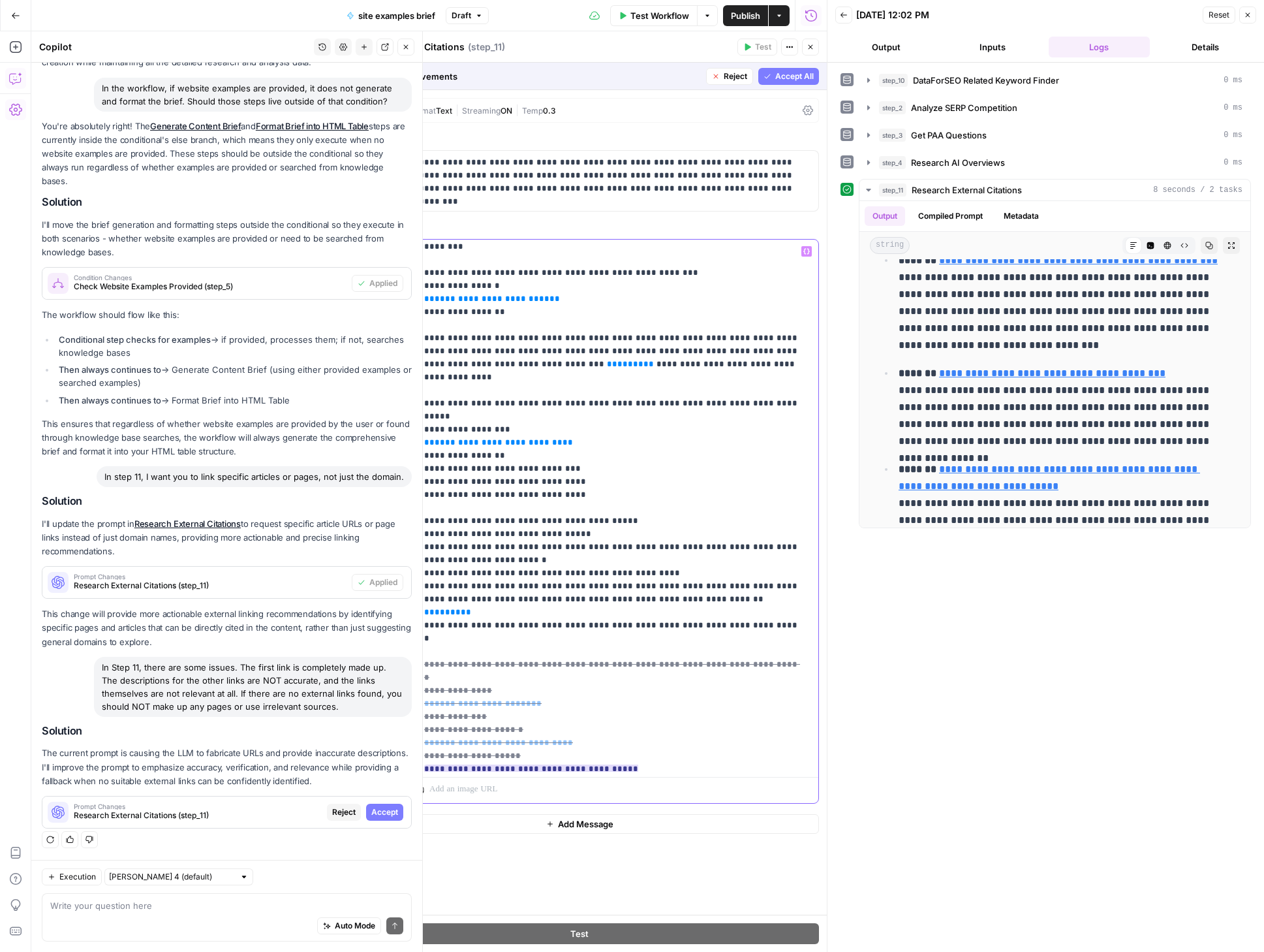
scroll to position [246, 0]
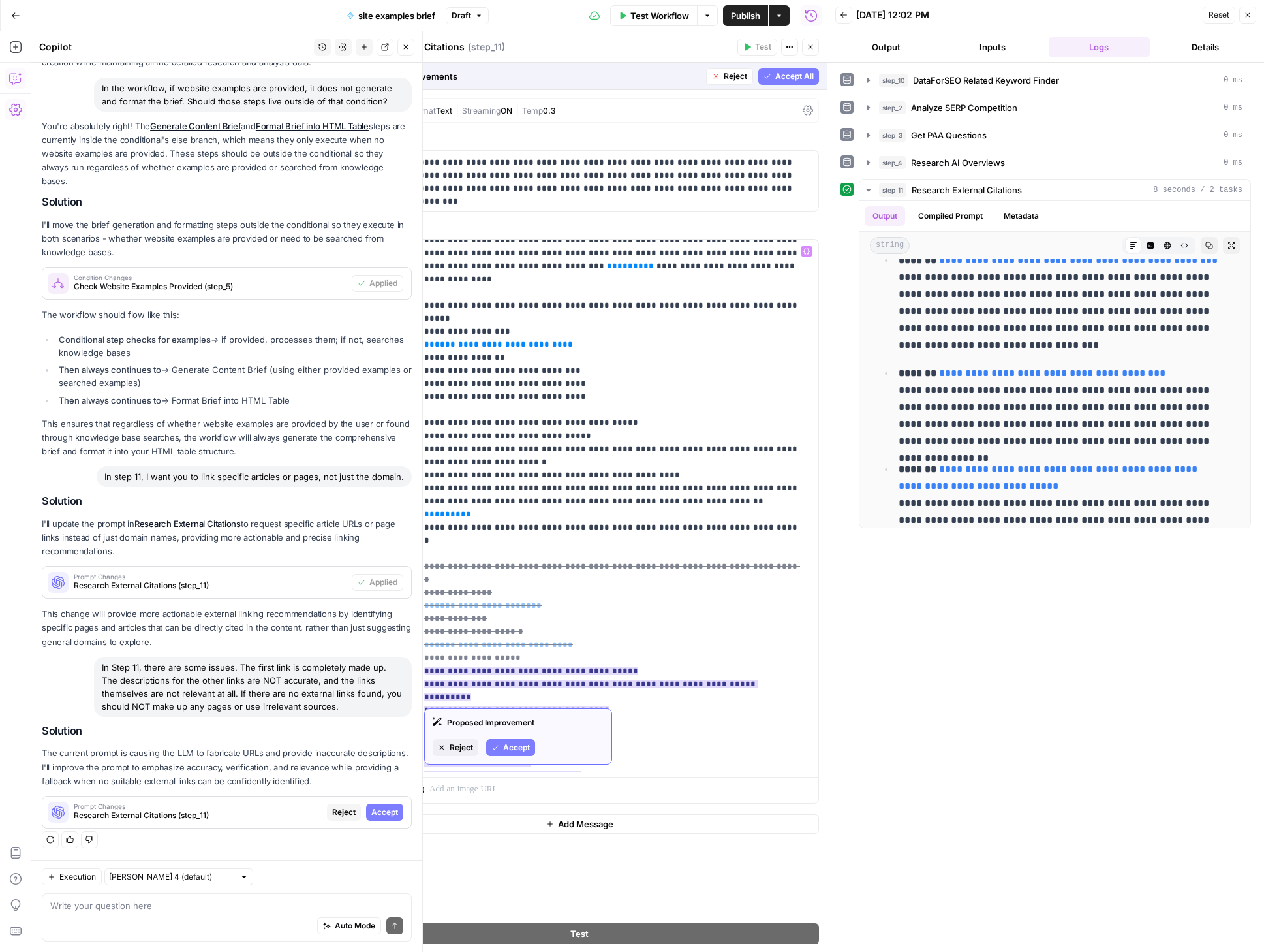
click at [520, 746] on span "Accept" at bounding box center [516, 748] width 27 height 12
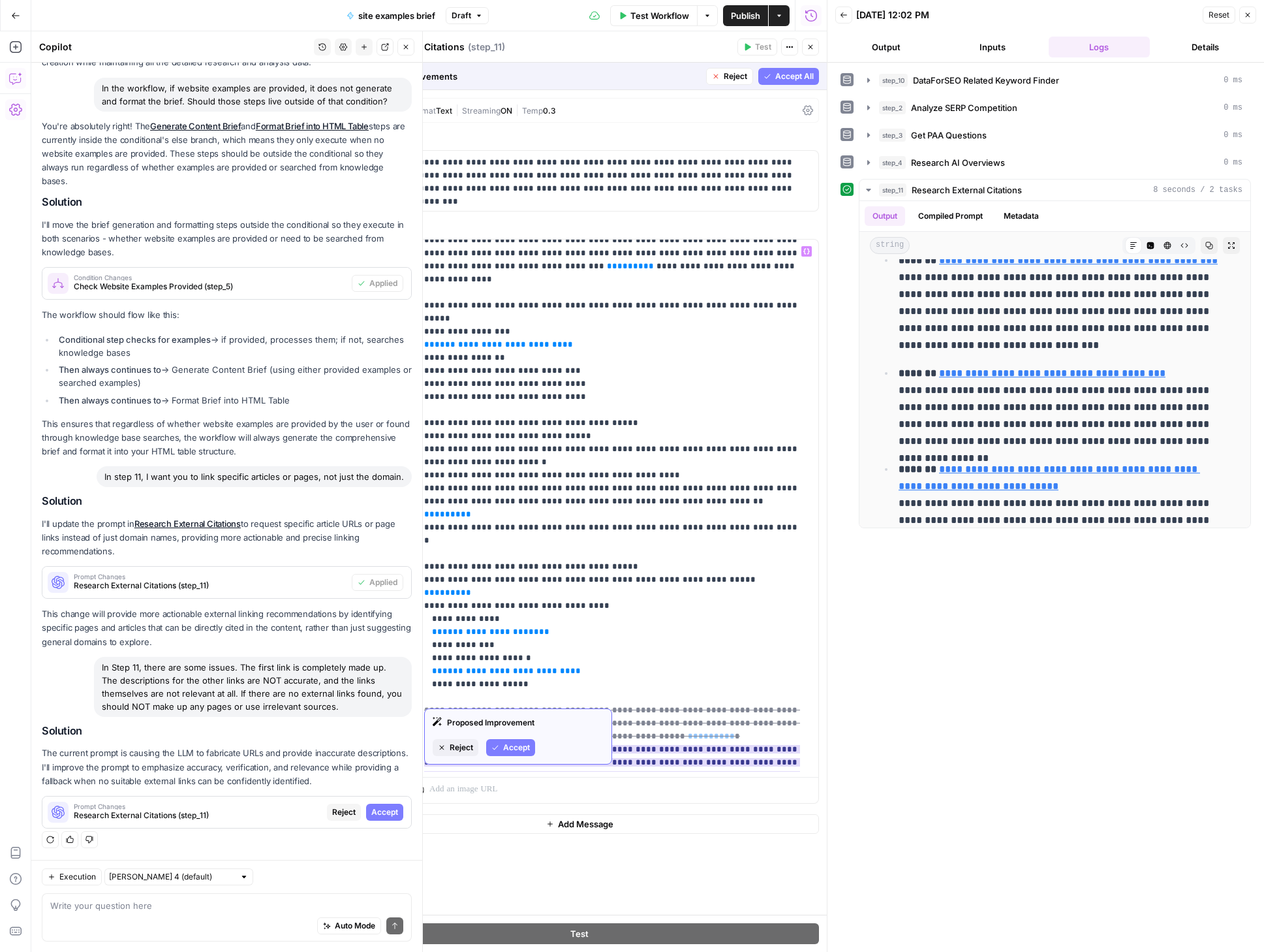
click at [507, 743] on span "Accept" at bounding box center [516, 748] width 27 height 12
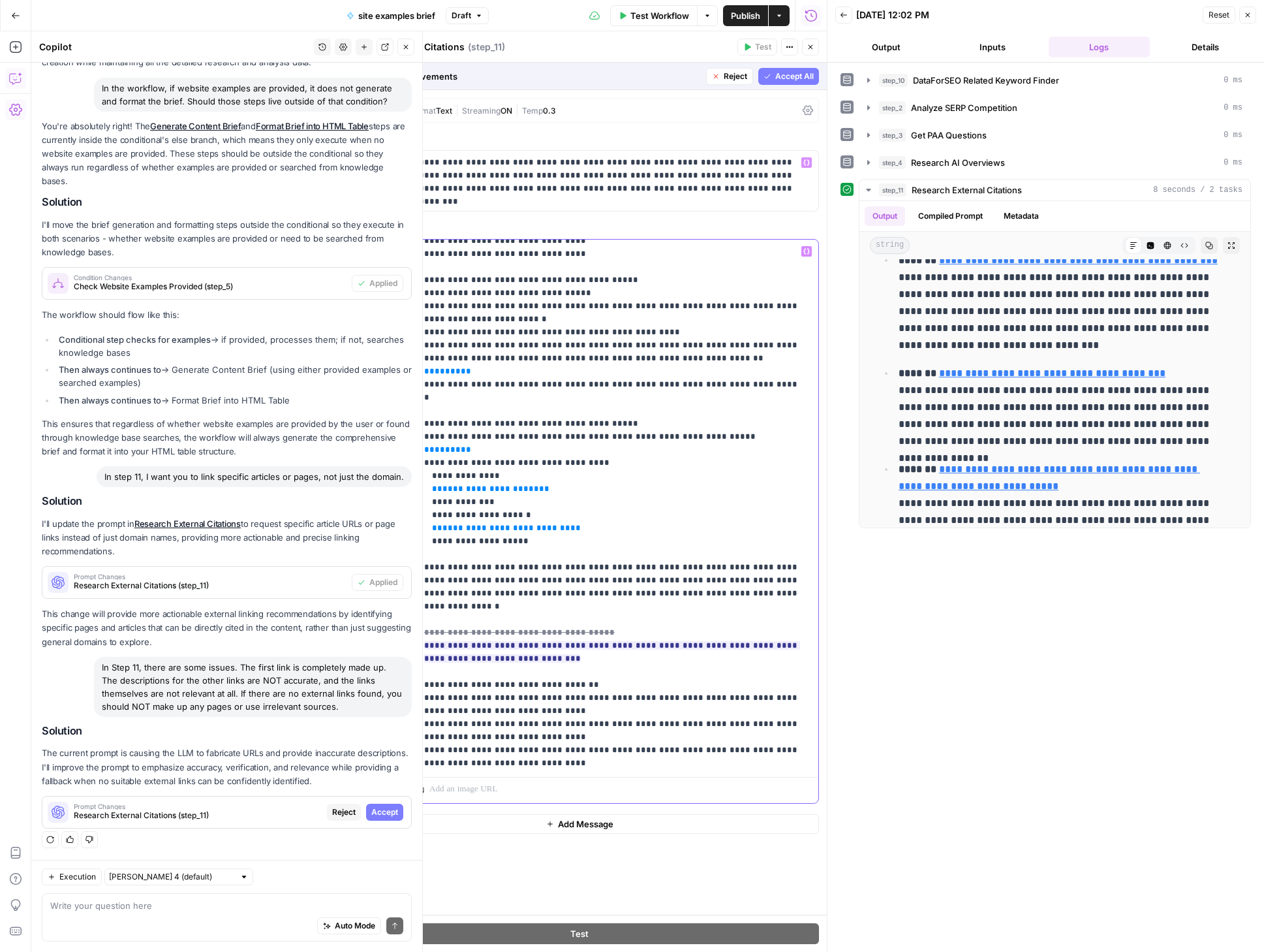
scroll to position [471, 0]
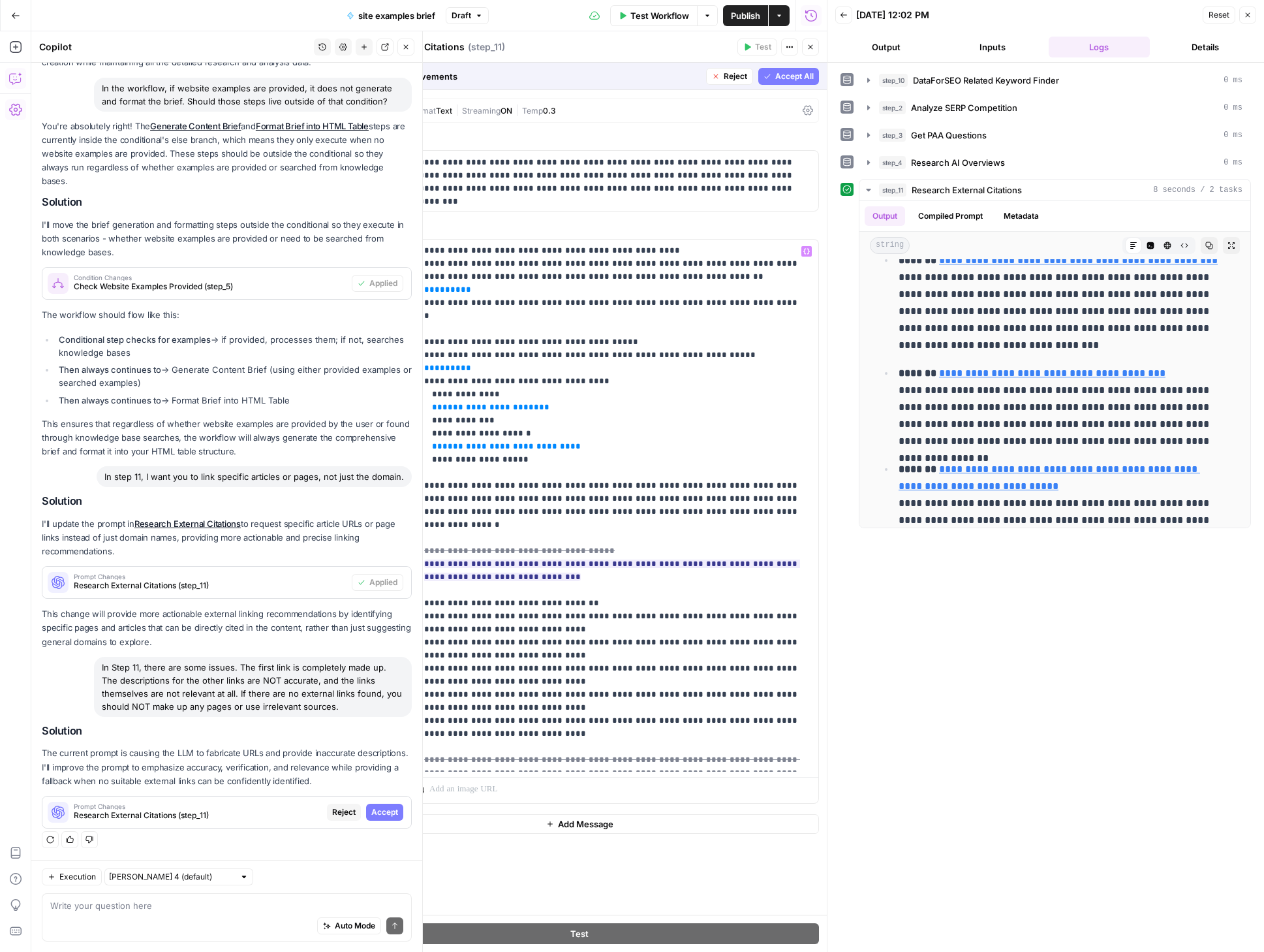
click at [797, 73] on span "Accept All" at bounding box center [794, 77] width 39 height 12
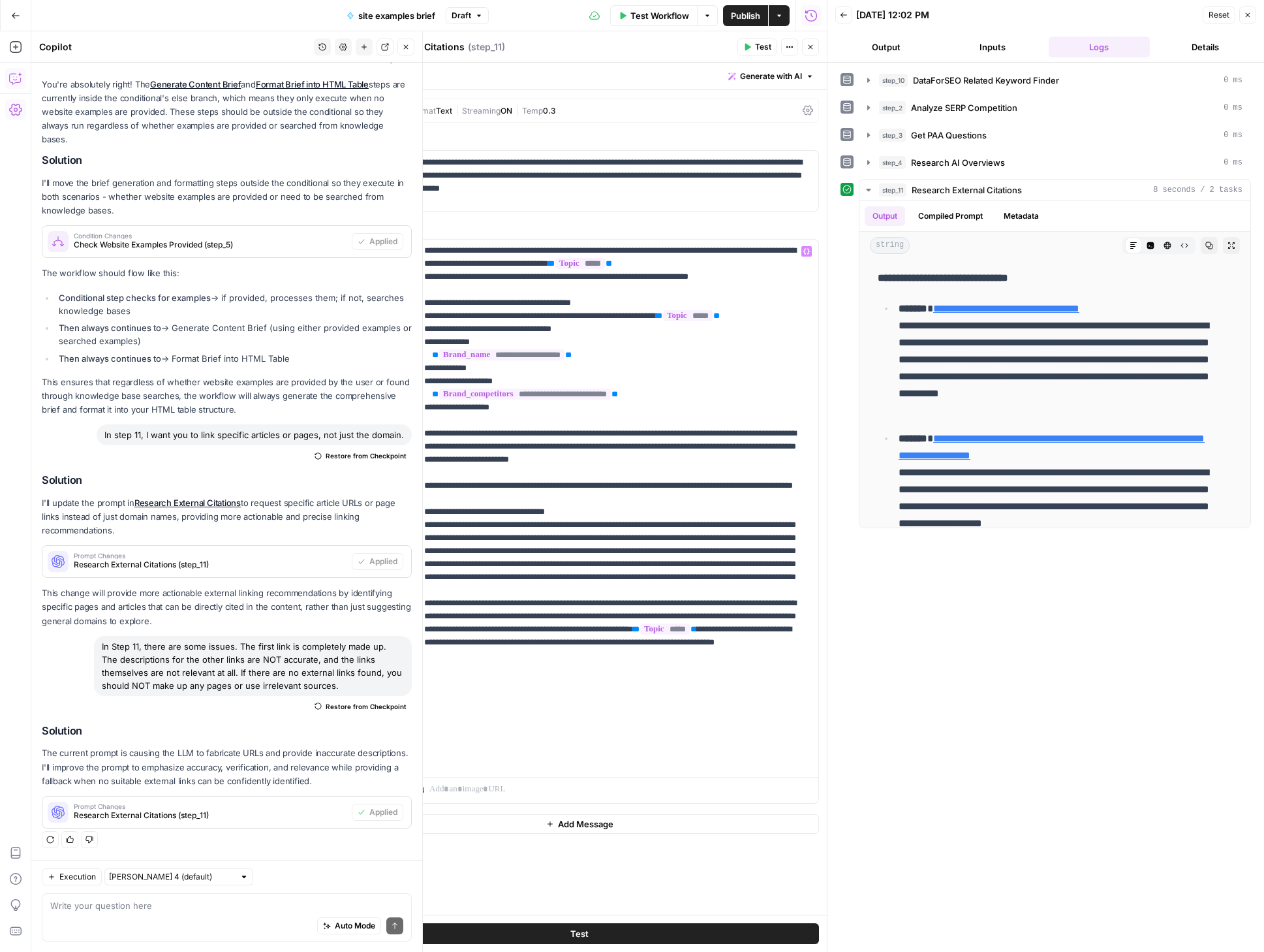
scroll to position [418, 0]
click at [762, 52] on span "Test" at bounding box center [763, 47] width 16 height 12
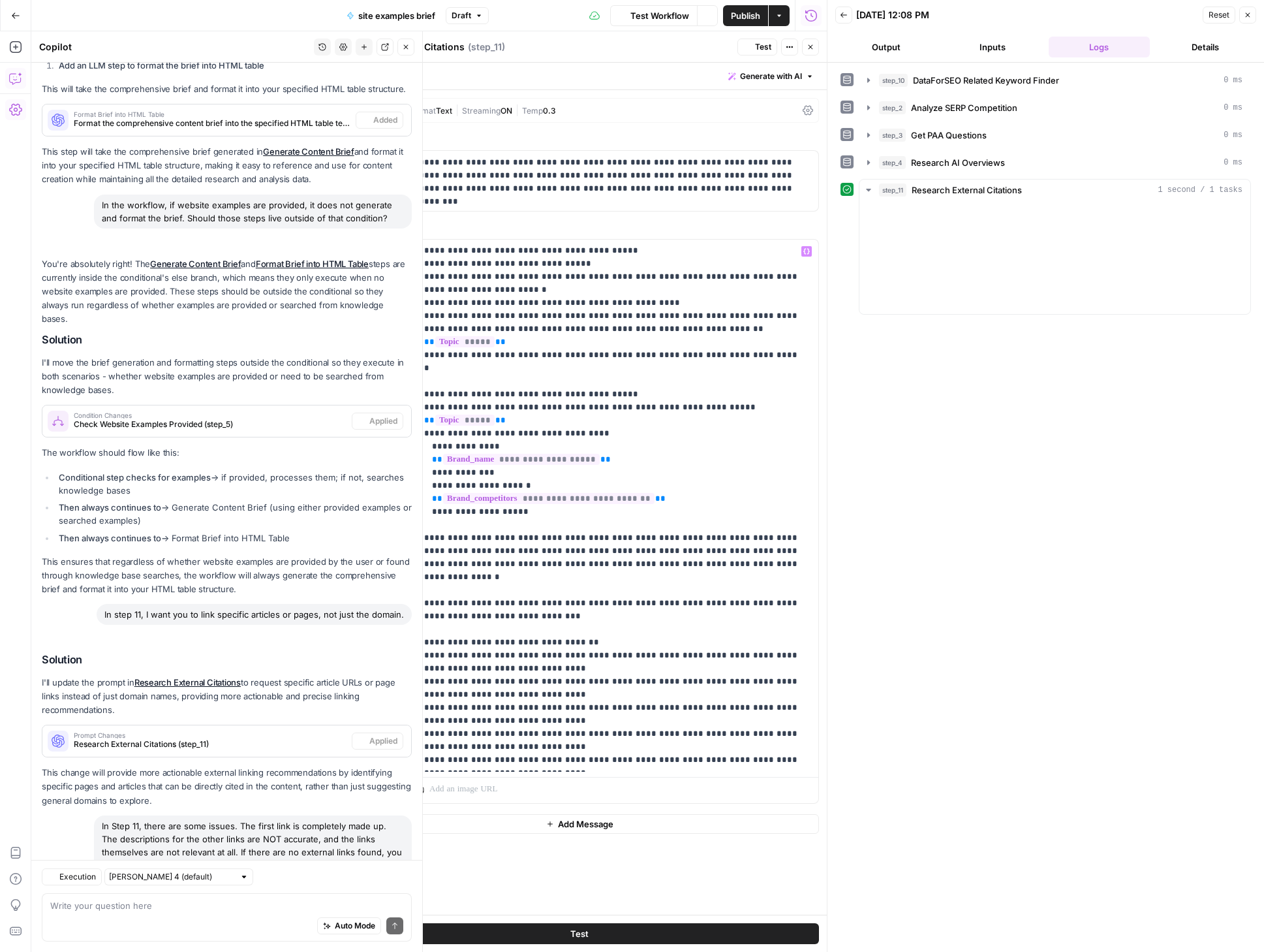
scroll to position [3812, 0]
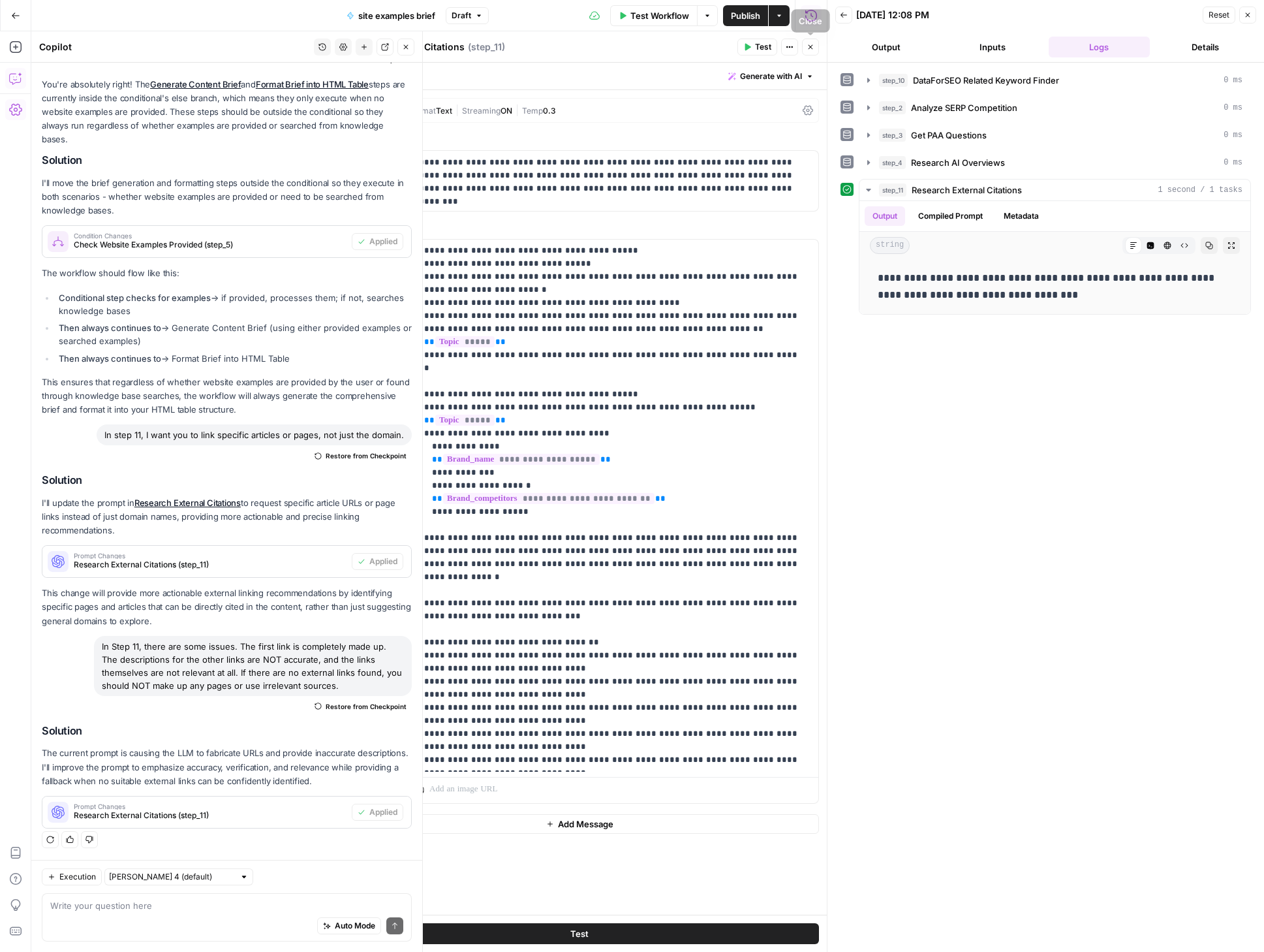
click at [805, 43] on button "Close" at bounding box center [810, 47] width 17 height 17
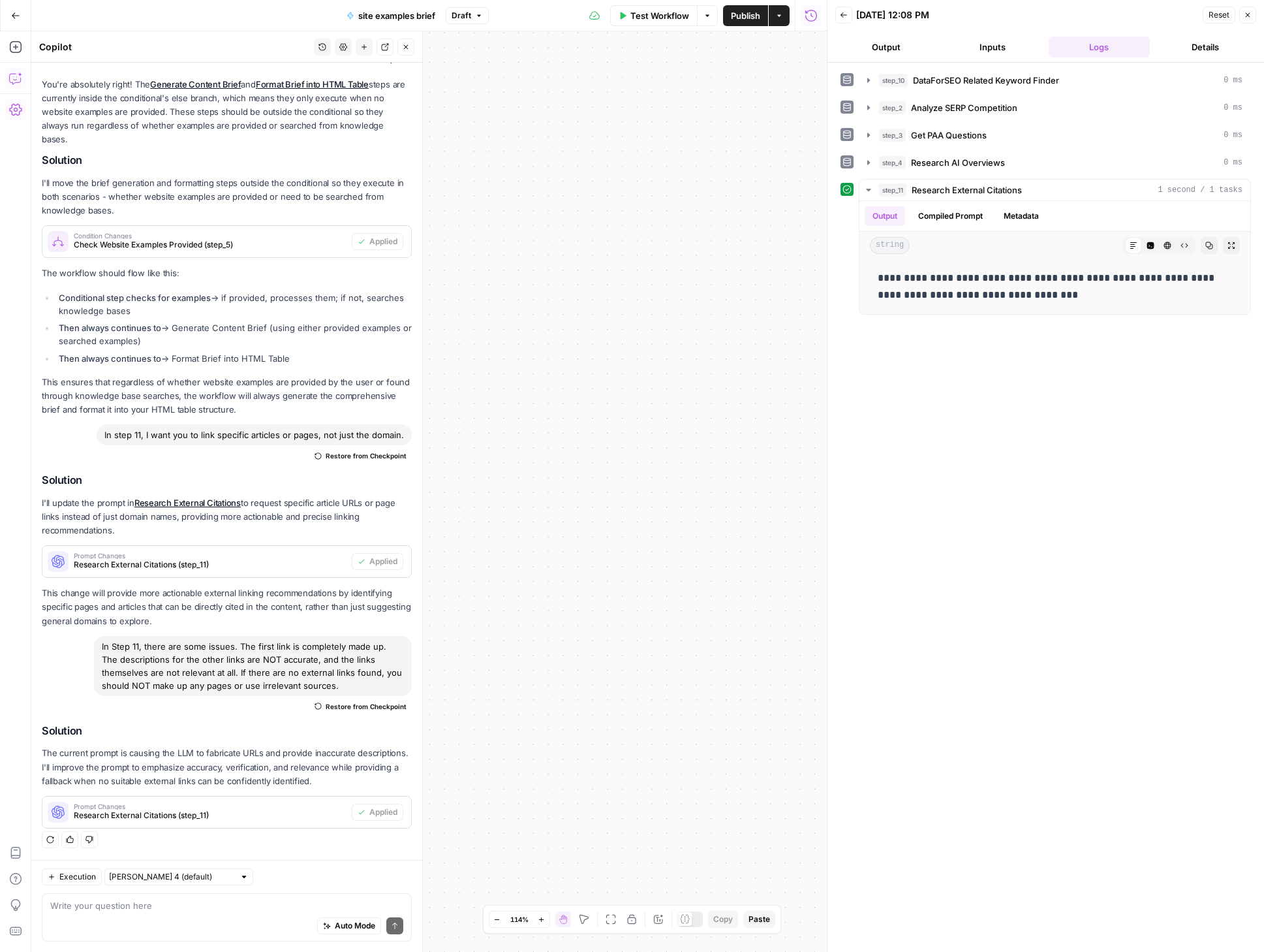
drag, startPoint x: 680, startPoint y: 473, endPoint x: 813, endPoint y: 426, distance: 141.1
click at [857, 417] on body "Webflow New Home Browse Insights Opportunities Your Data Recent Grids Website E…" at bounding box center [632, 476] width 1264 height 952
drag, startPoint x: 560, startPoint y: 428, endPoint x: 817, endPoint y: 273, distance: 300.1
click at [816, 274] on div "true false Workflow Set Inputs Inputs SEO Research DataForSEO Related Keyword F…" at bounding box center [429, 492] width 796 height 921
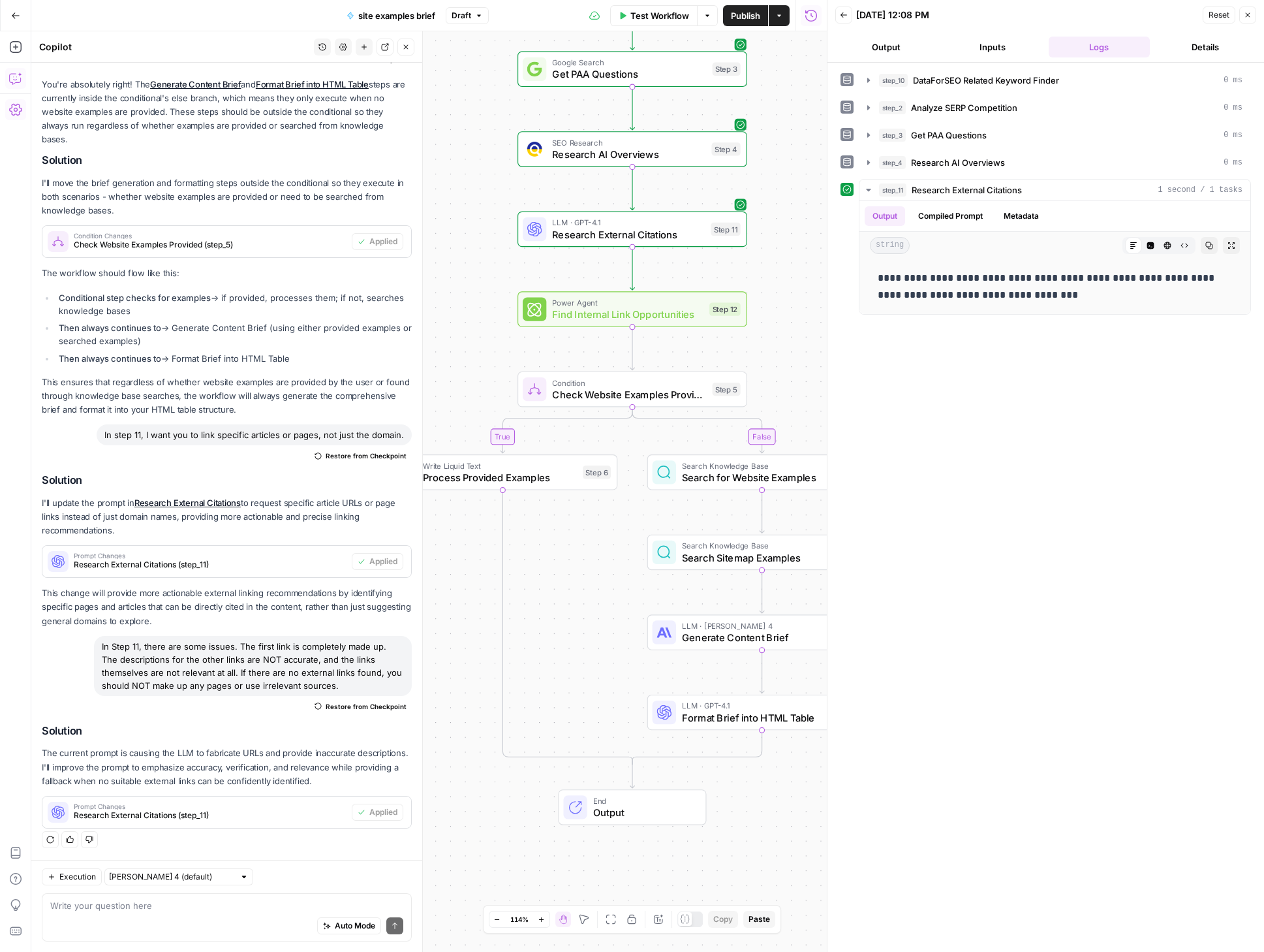
drag, startPoint x: 657, startPoint y: 305, endPoint x: 796, endPoint y: 265, distance: 144.6
click at [796, 265] on div "true false Workflow Set Inputs Inputs SEO Research DataForSEO Related Keyword F…" at bounding box center [429, 492] width 796 height 921
click at [719, 288] on span "Test" at bounding box center [724, 282] width 17 height 13
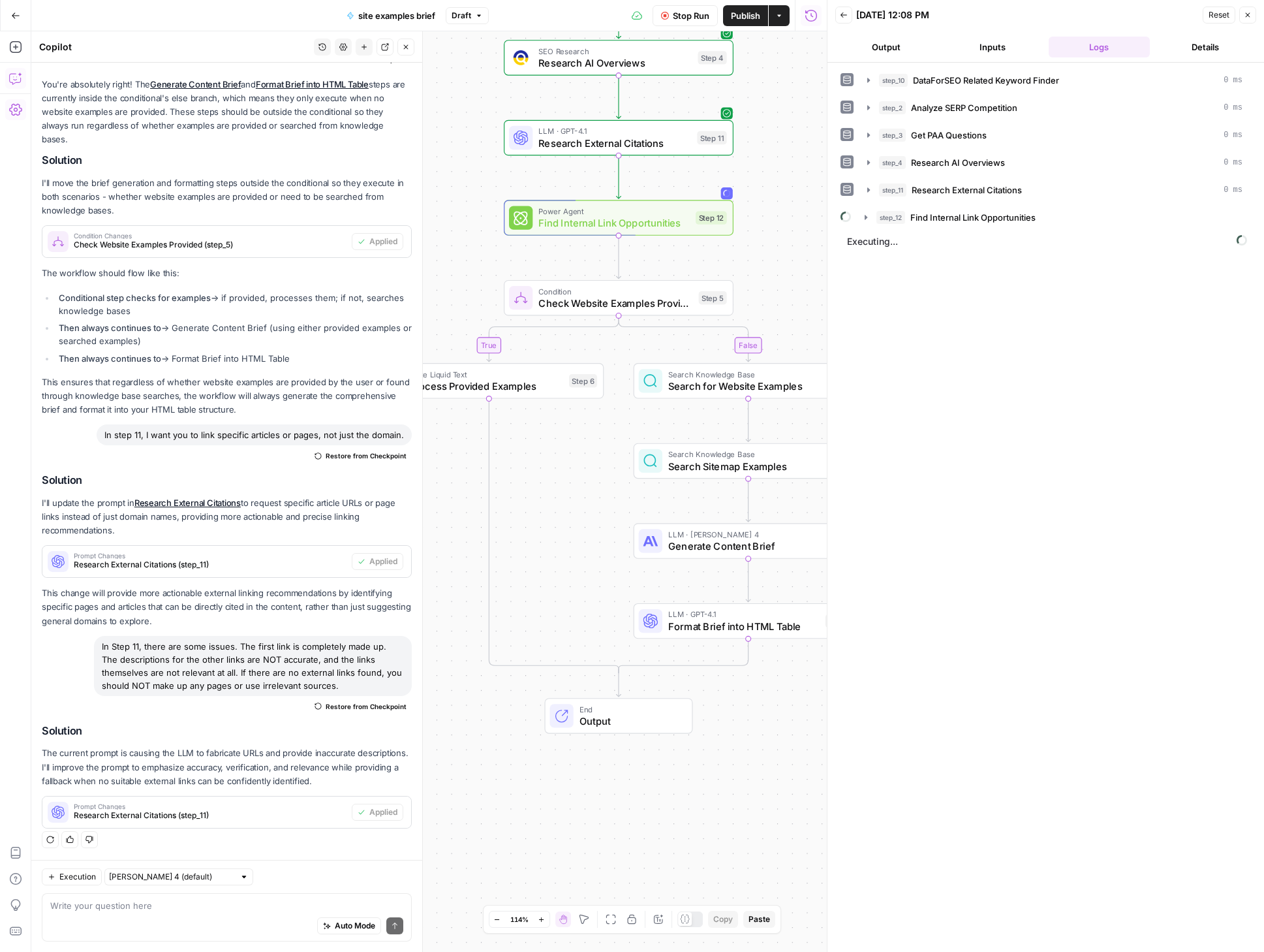
drag, startPoint x: 778, startPoint y: 357, endPoint x: 764, endPoint y: 266, distance: 92.1
click at [764, 266] on div "true false Workflow Set Inputs Inputs SEO Research DataForSEO Related Keyword F…" at bounding box center [429, 492] width 796 height 921
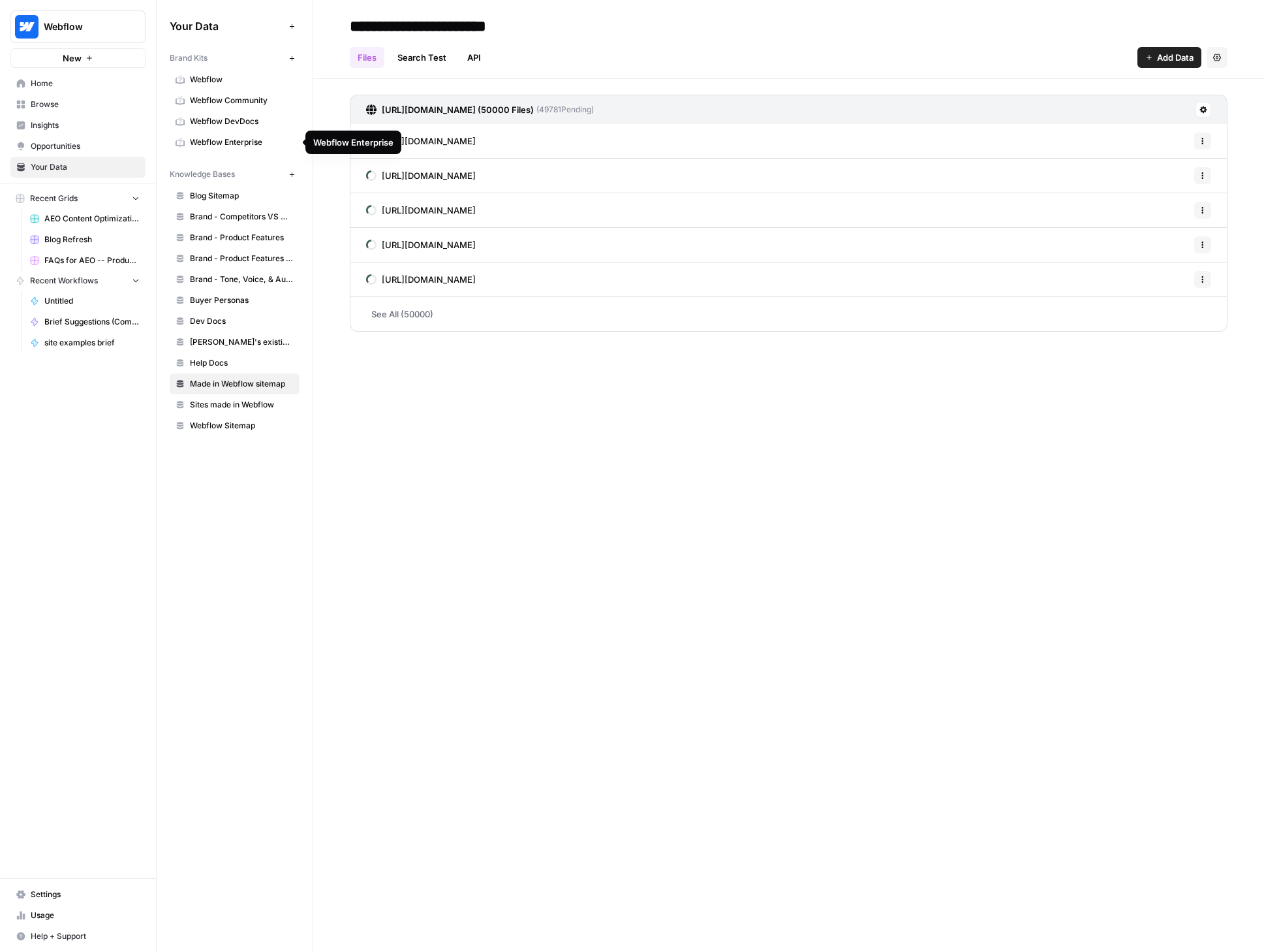
click at [214, 75] on span "Webflow" at bounding box center [242, 80] width 104 height 12
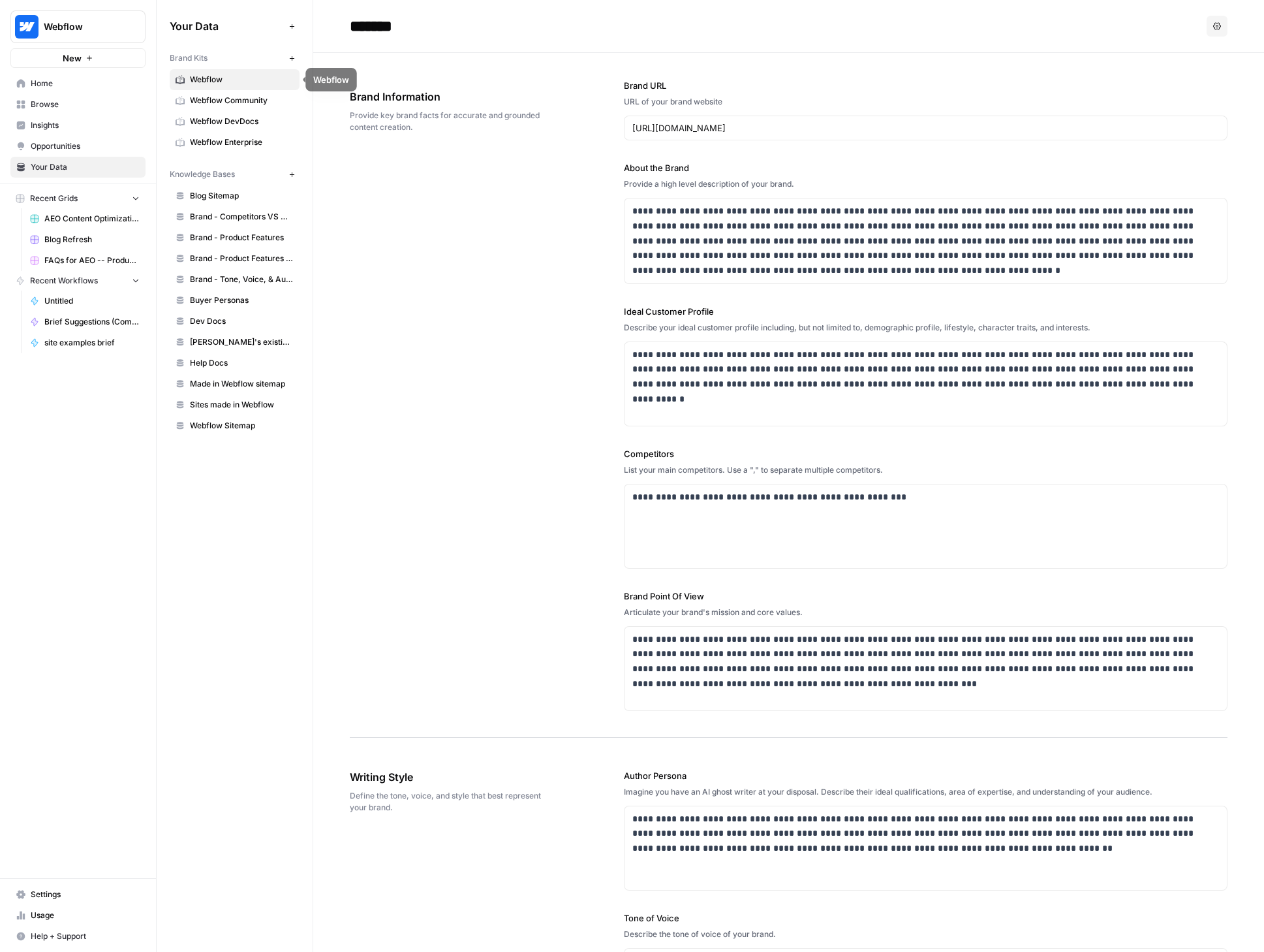
click at [225, 76] on span "Webflow" at bounding box center [242, 80] width 104 height 12
click at [217, 140] on span "Webflow Enterprise" at bounding box center [242, 143] width 104 height 12
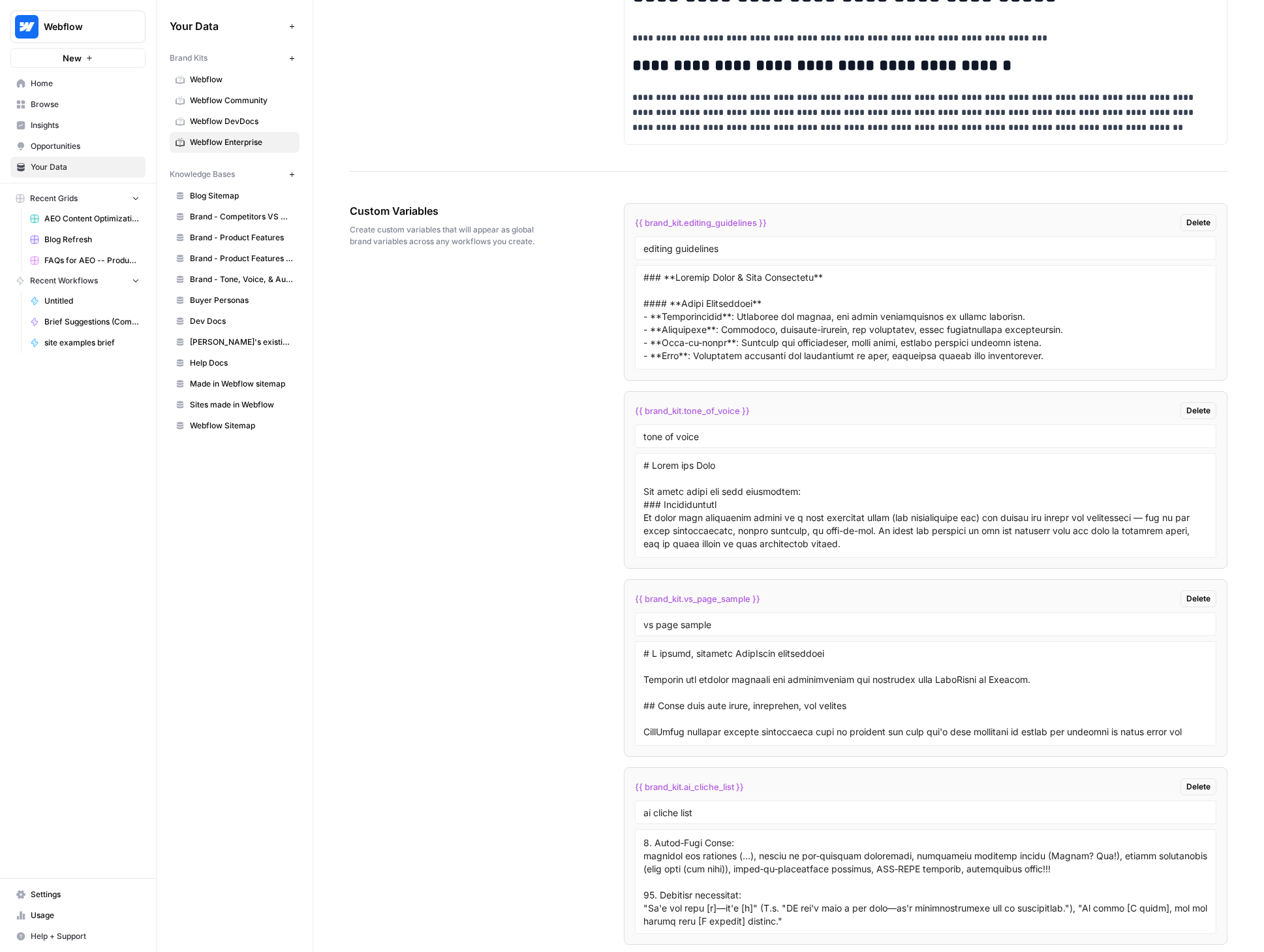
scroll to position [1837, 0]
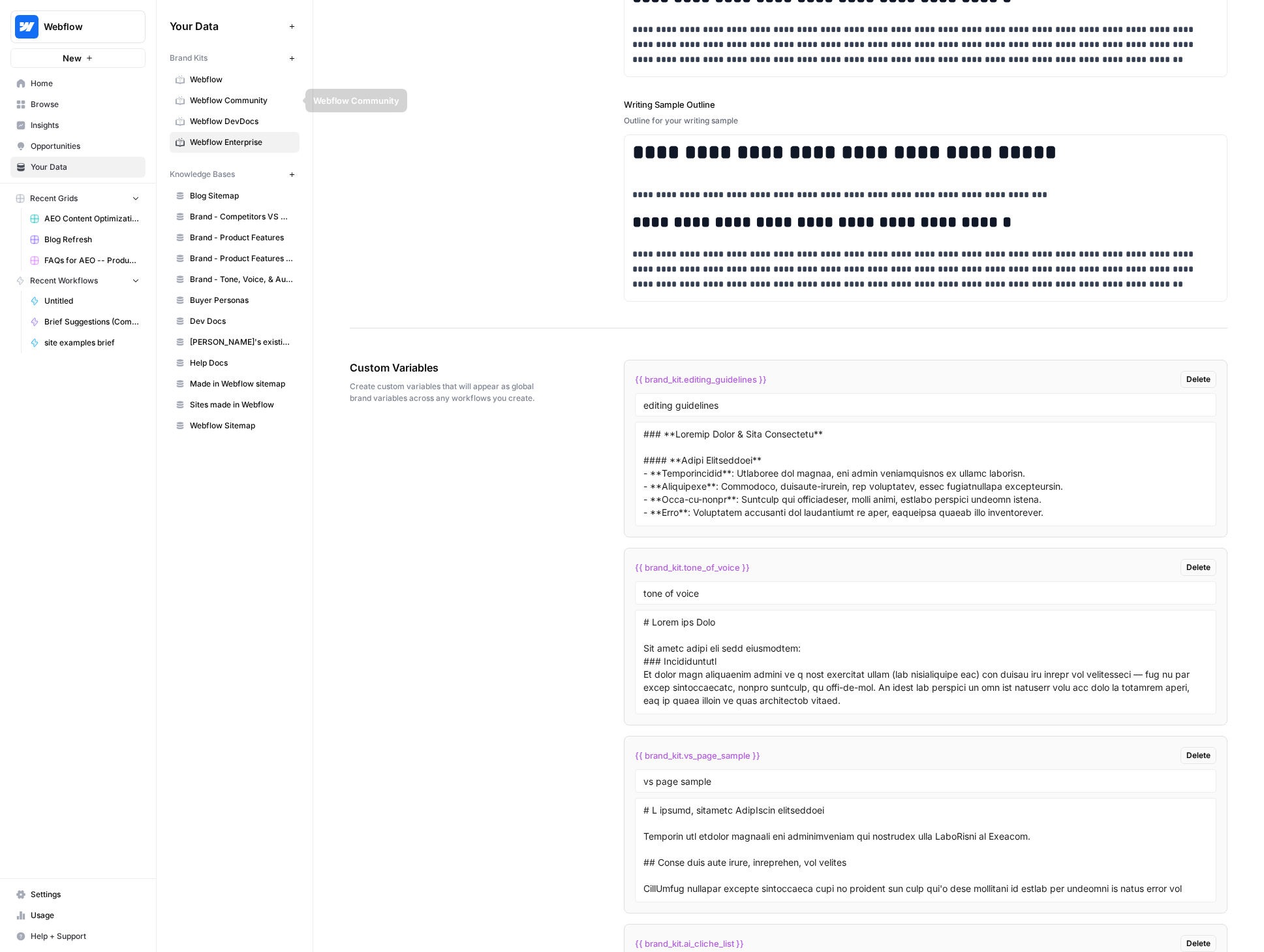
click at [215, 77] on span "Webflow" at bounding box center [242, 80] width 104 height 12
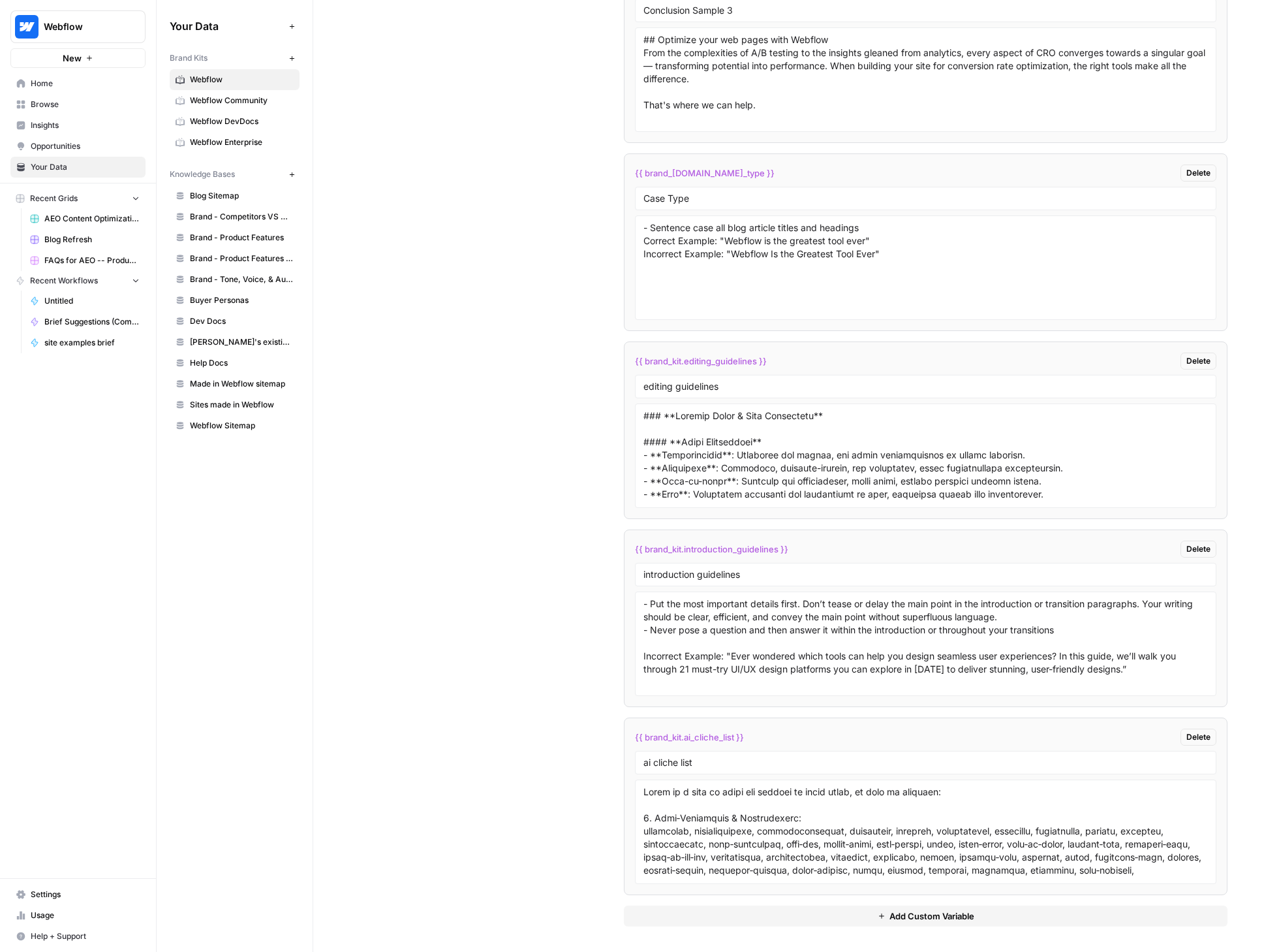
scroll to position [2879, 0]
click at [930, 913] on span "Add Custom Variable" at bounding box center [932, 915] width 85 height 13
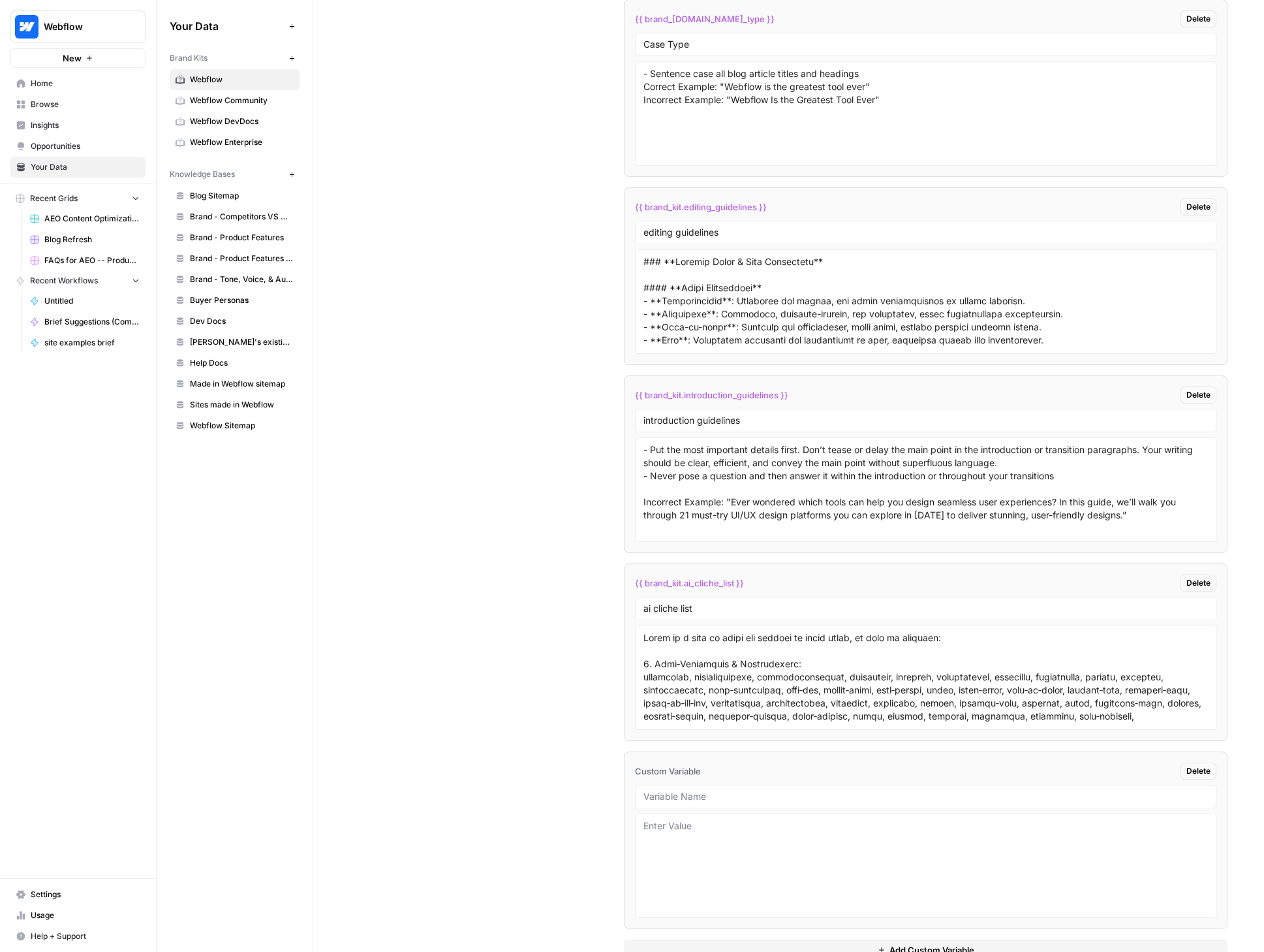
scroll to position [3067, 0]
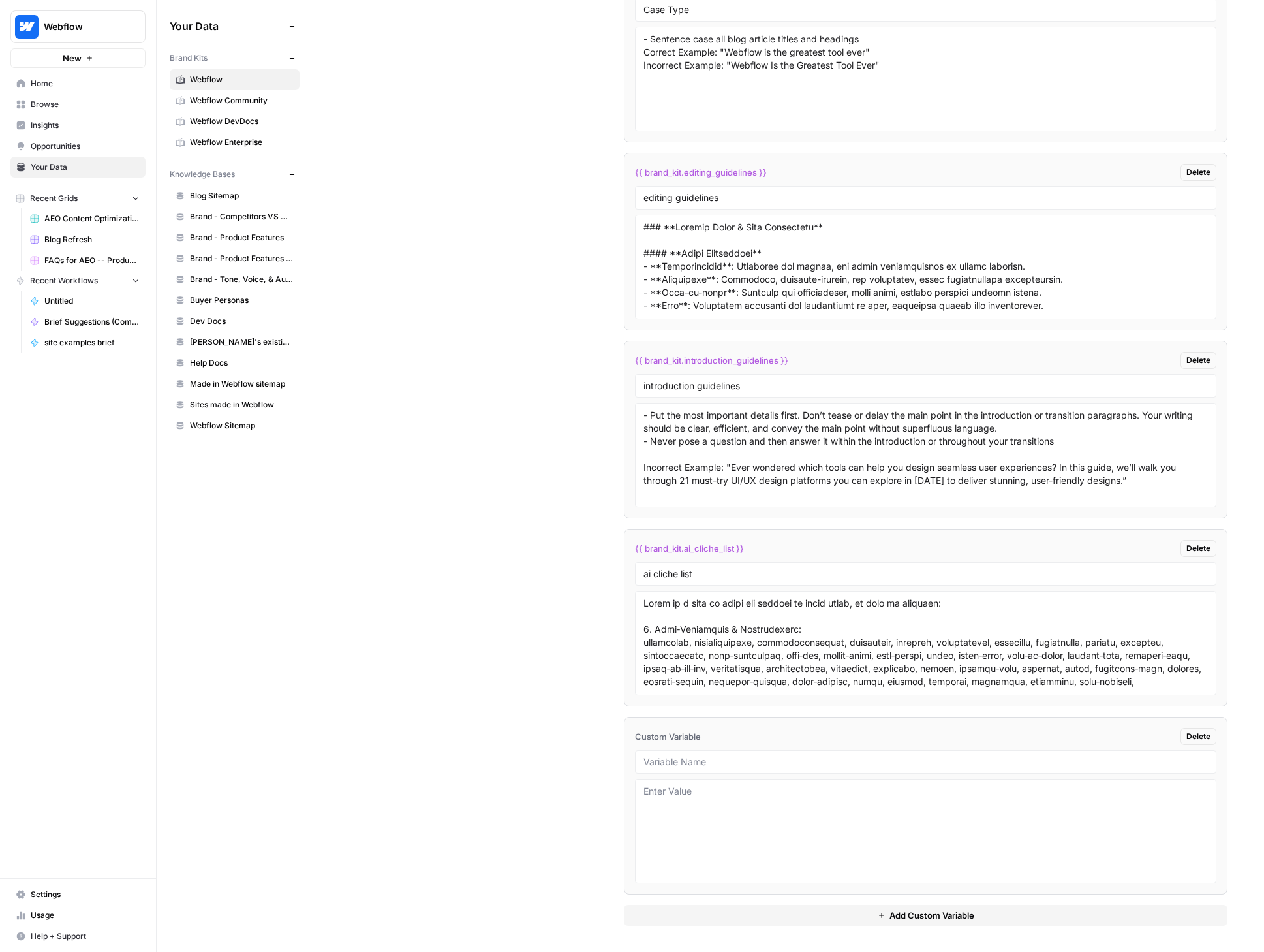
click at [690, 773] on div at bounding box center [926, 761] width 582 height 23
click at [693, 762] on input "text" at bounding box center [926, 762] width 564 height 12
type input "sites for linking"
click at [683, 794] on textarea at bounding box center [926, 831] width 564 height 93
click at [710, 805] on textarea at bounding box center [926, 831] width 564 height 93
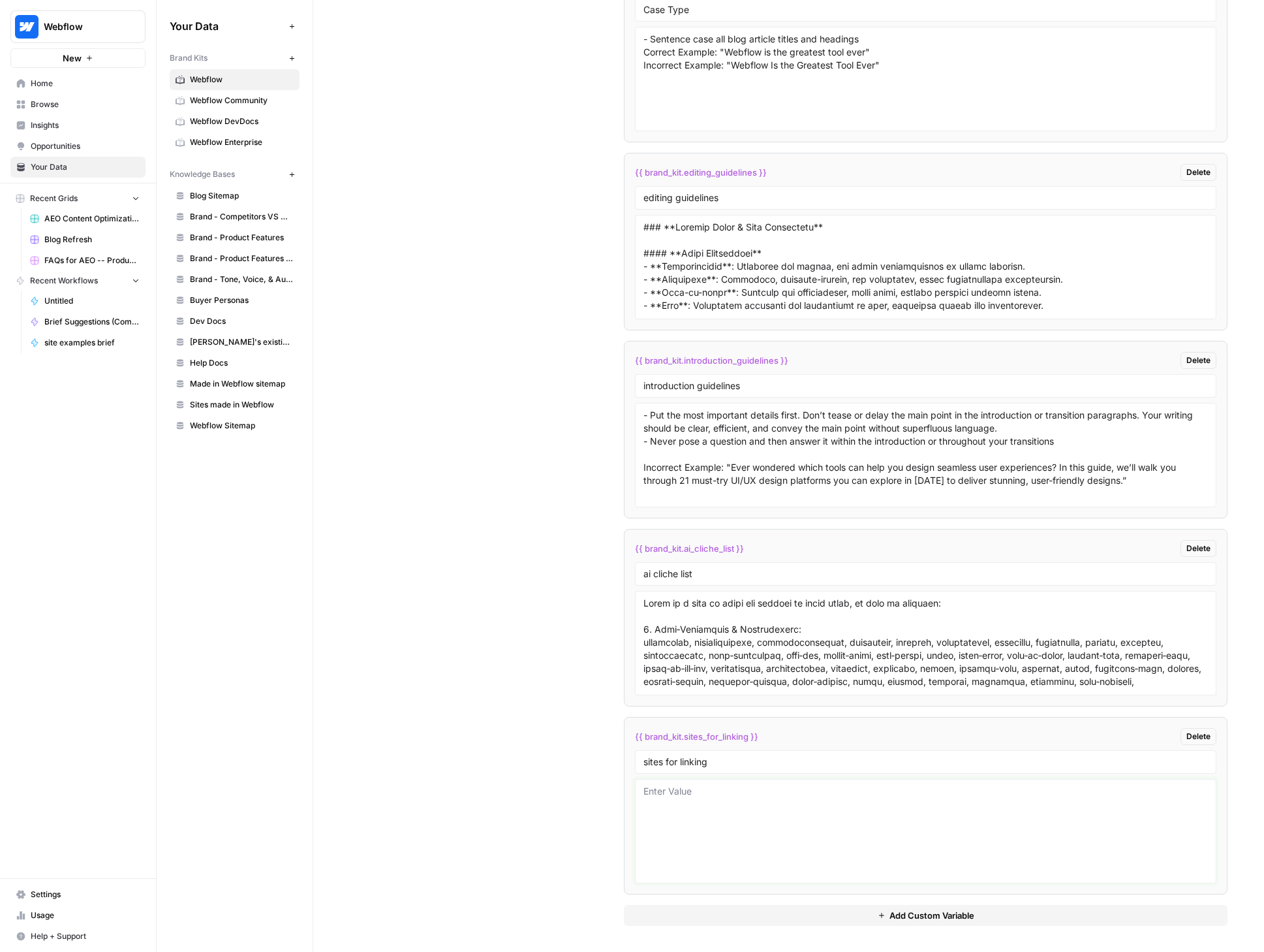
paste textarea "[URL][DOMAIN_NAME]"
click at [742, 797] on textarea "[URL][DOMAIN_NAME]" at bounding box center [926, 831] width 564 height 93
click at [742, 795] on textarea "[URL][DOMAIN_NAME]" at bounding box center [926, 831] width 564 height 93
drag, startPoint x: 742, startPoint y: 795, endPoint x: 604, endPoint y: 793, distance: 138.0
click at [604, 793] on div "Custom Variables Create custom variables that will appear as global brand varia…" at bounding box center [788, 69] width 878 height 1765
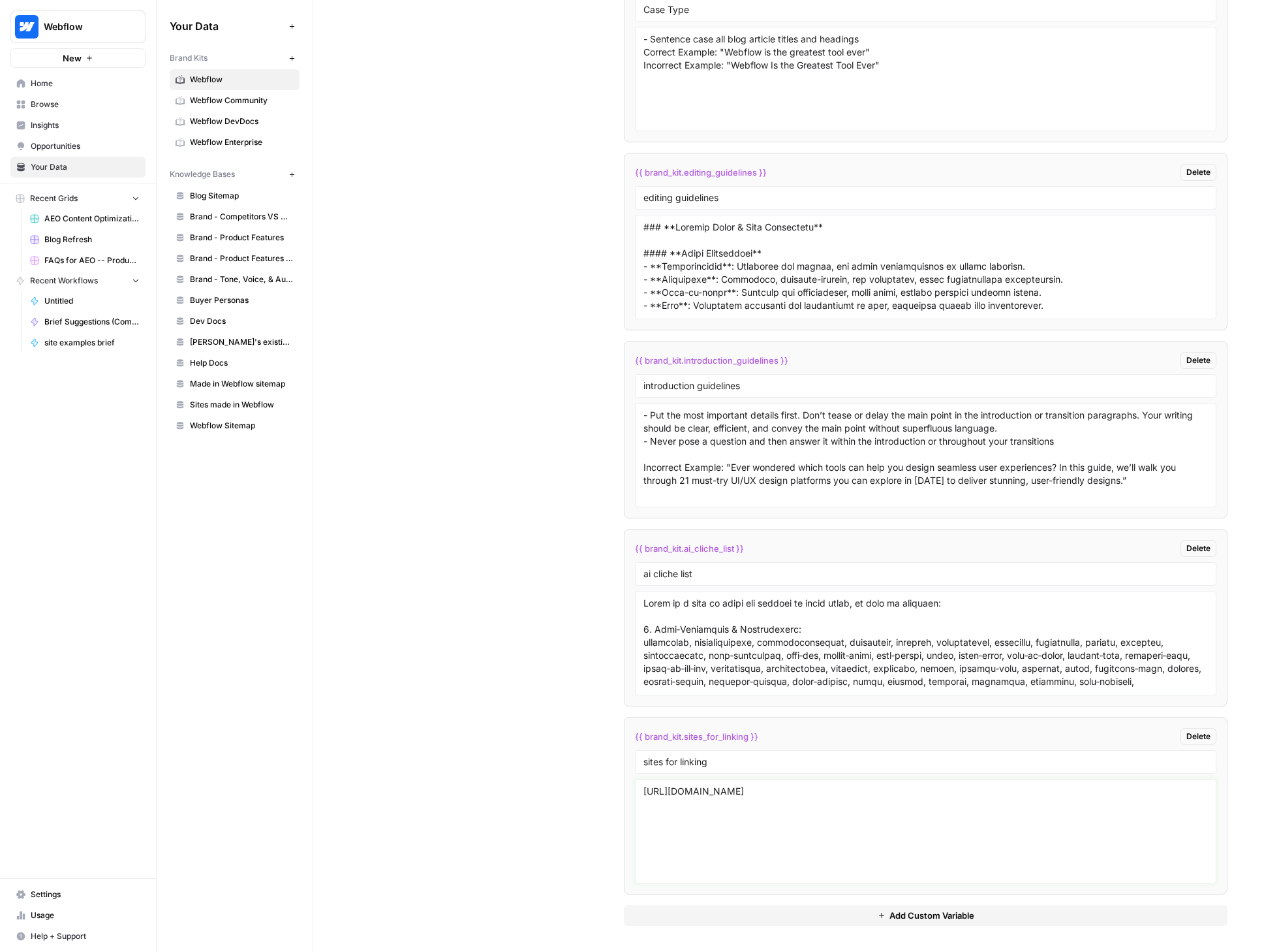
paste textarea "blog/"
click at [784, 794] on textarea "[URL][DOMAIN_NAME]" at bounding box center [926, 831] width 564 height 93
paste textarea "[URL][DOMAIN_NAME]"
type textarea "[URL][DOMAIN_NAME] [URL][DOMAIN_NAME]"
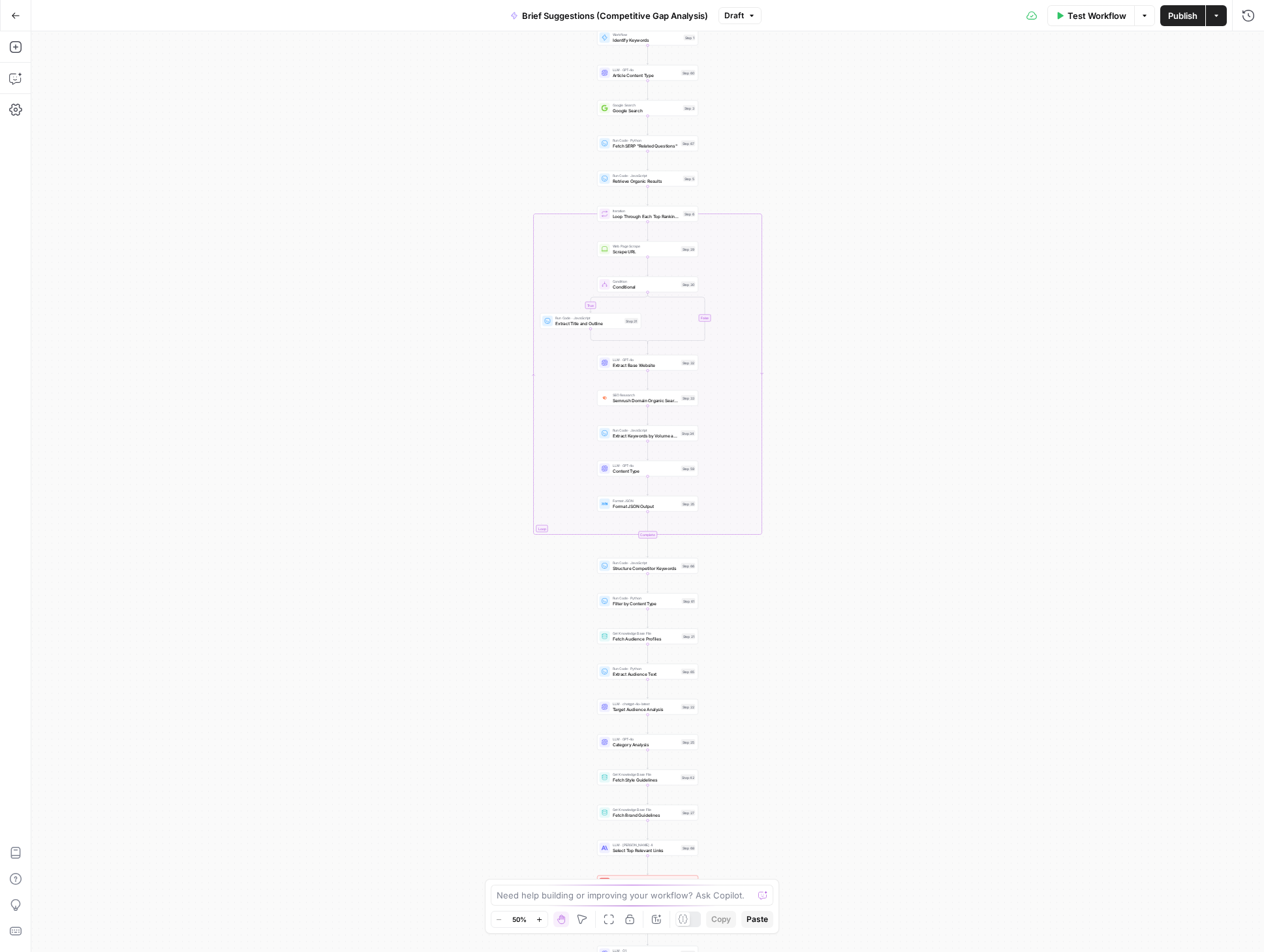
click at [538, 917] on icon "button" at bounding box center [539, 919] width 7 height 7
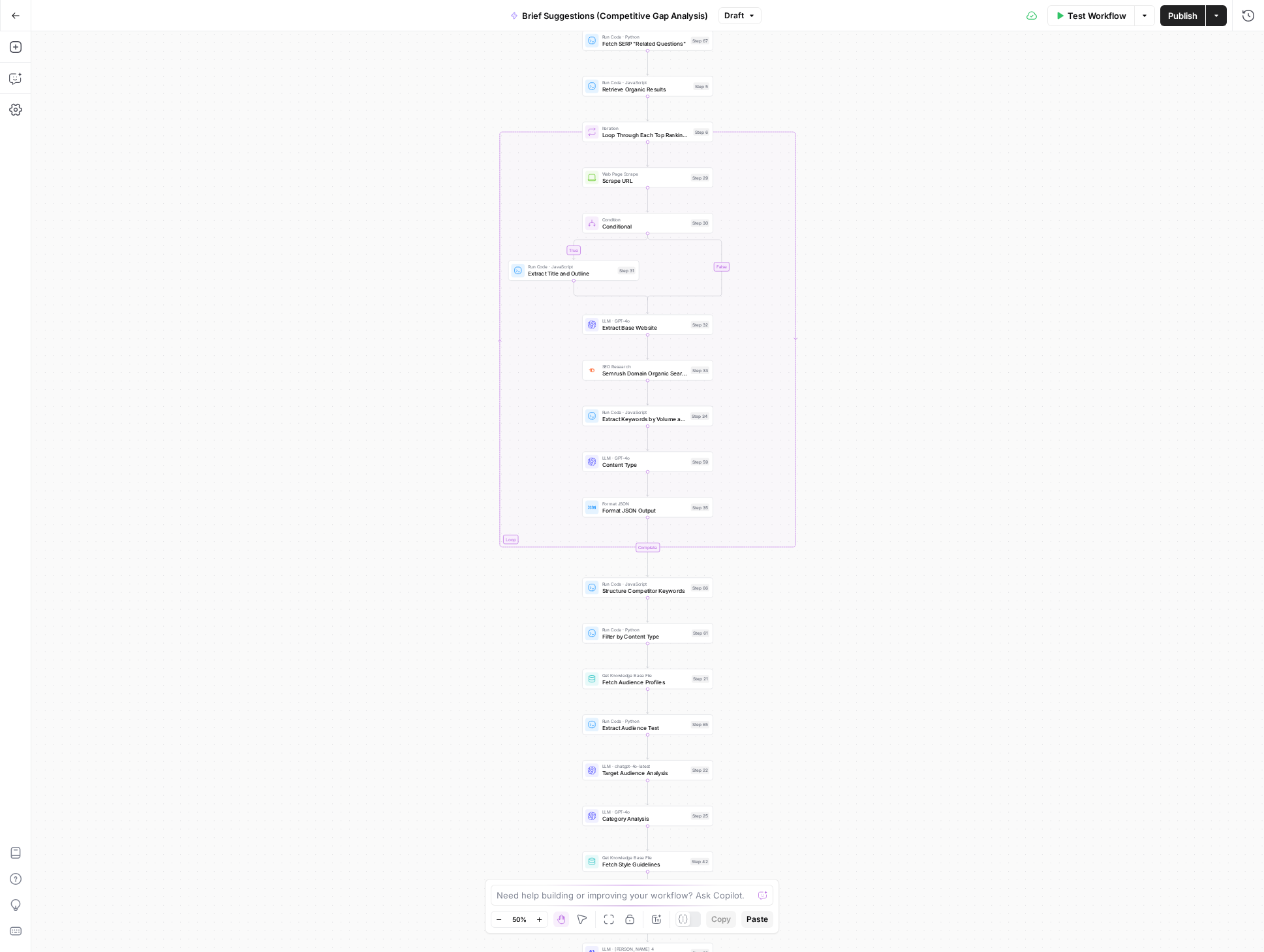
click at [538, 917] on icon "button" at bounding box center [539, 919] width 7 height 7
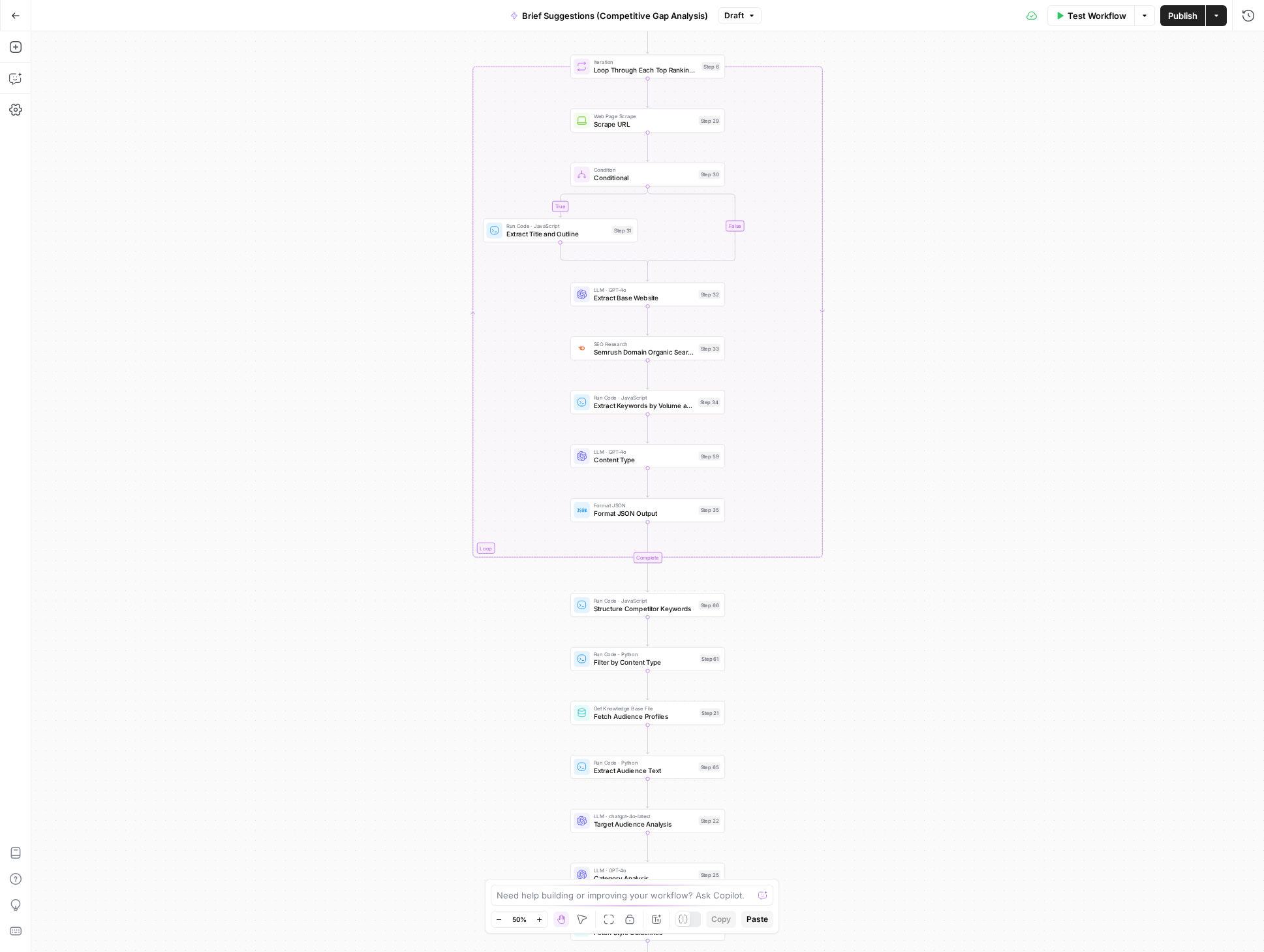
click at [538, 917] on icon "button" at bounding box center [539, 919] width 7 height 7
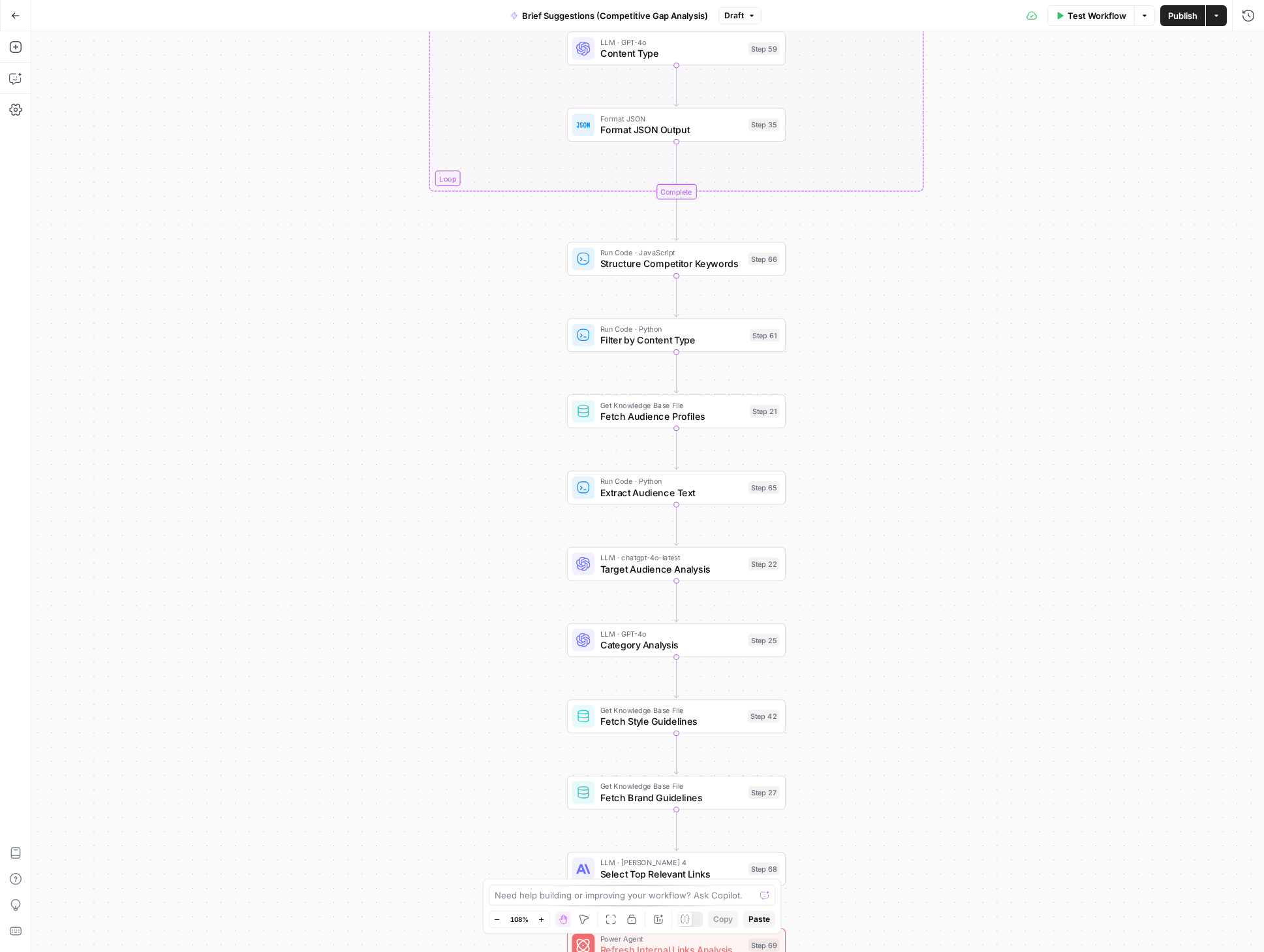
drag, startPoint x: 968, startPoint y: 812, endPoint x: 957, endPoint y: 382, distance: 430.1
click at [957, 383] on div "true false true false Workflow Set Inputs Inputs Condition Check Article Body S…" at bounding box center [648, 492] width 1233 height 921
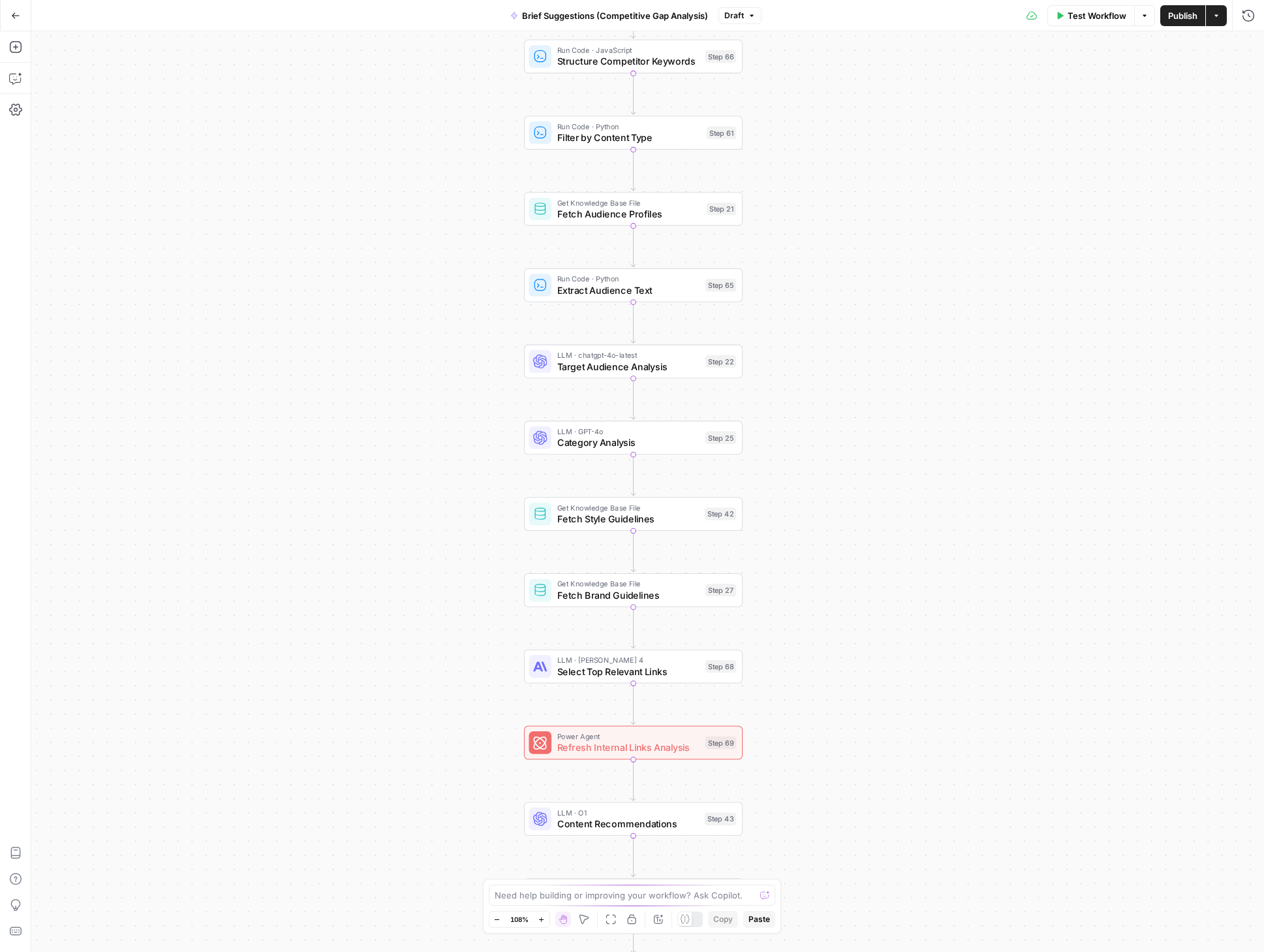
drag, startPoint x: 941, startPoint y: 676, endPoint x: 937, endPoint y: 509, distance: 167.0
click at [937, 509] on div "true false true false Workflow Set Inputs Inputs Condition Check Article Body S…" at bounding box center [648, 492] width 1233 height 921
click at [584, 672] on span "Select Top Relevant Links" at bounding box center [628, 670] width 142 height 15
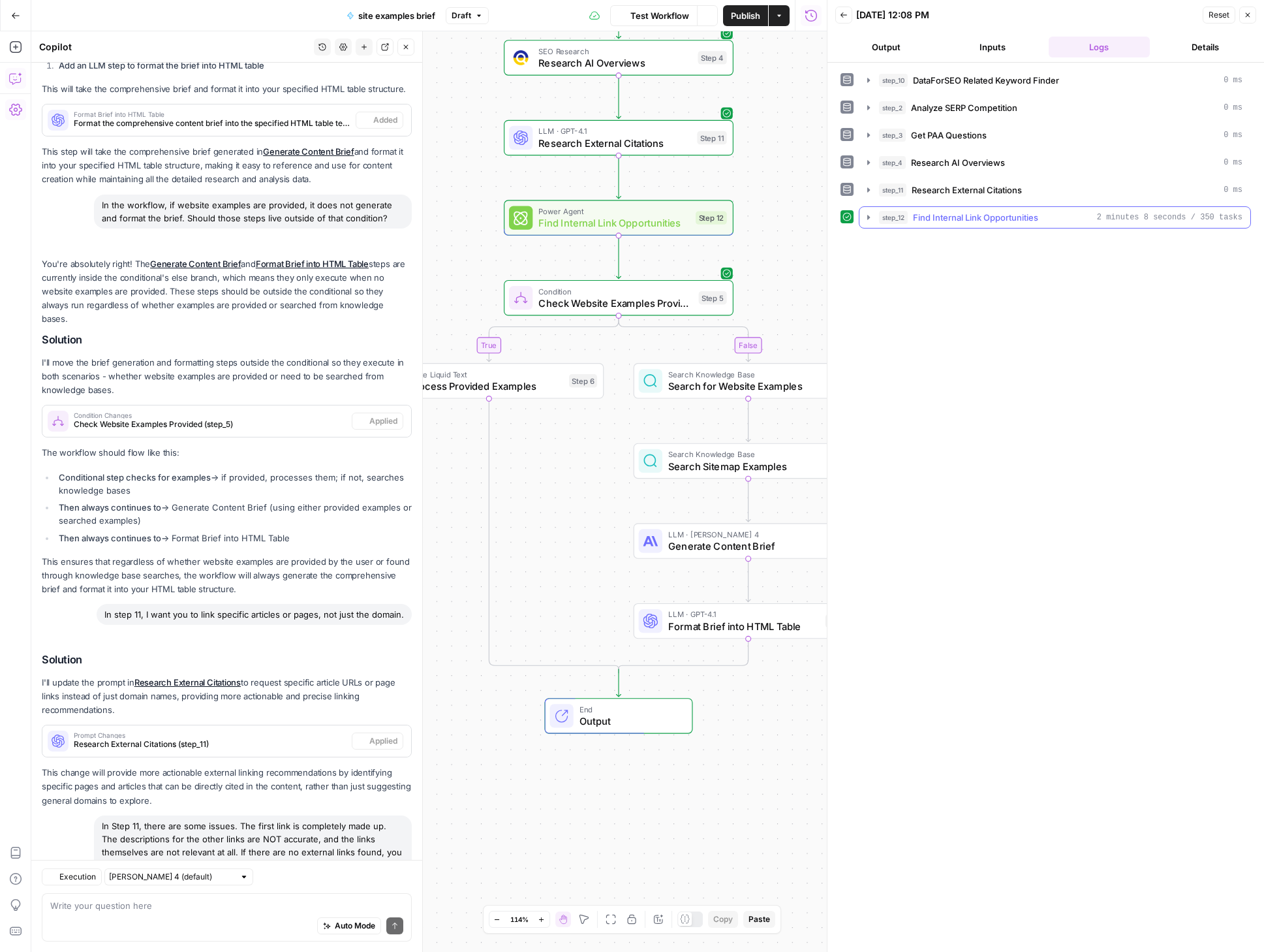
scroll to position [3812, 0]
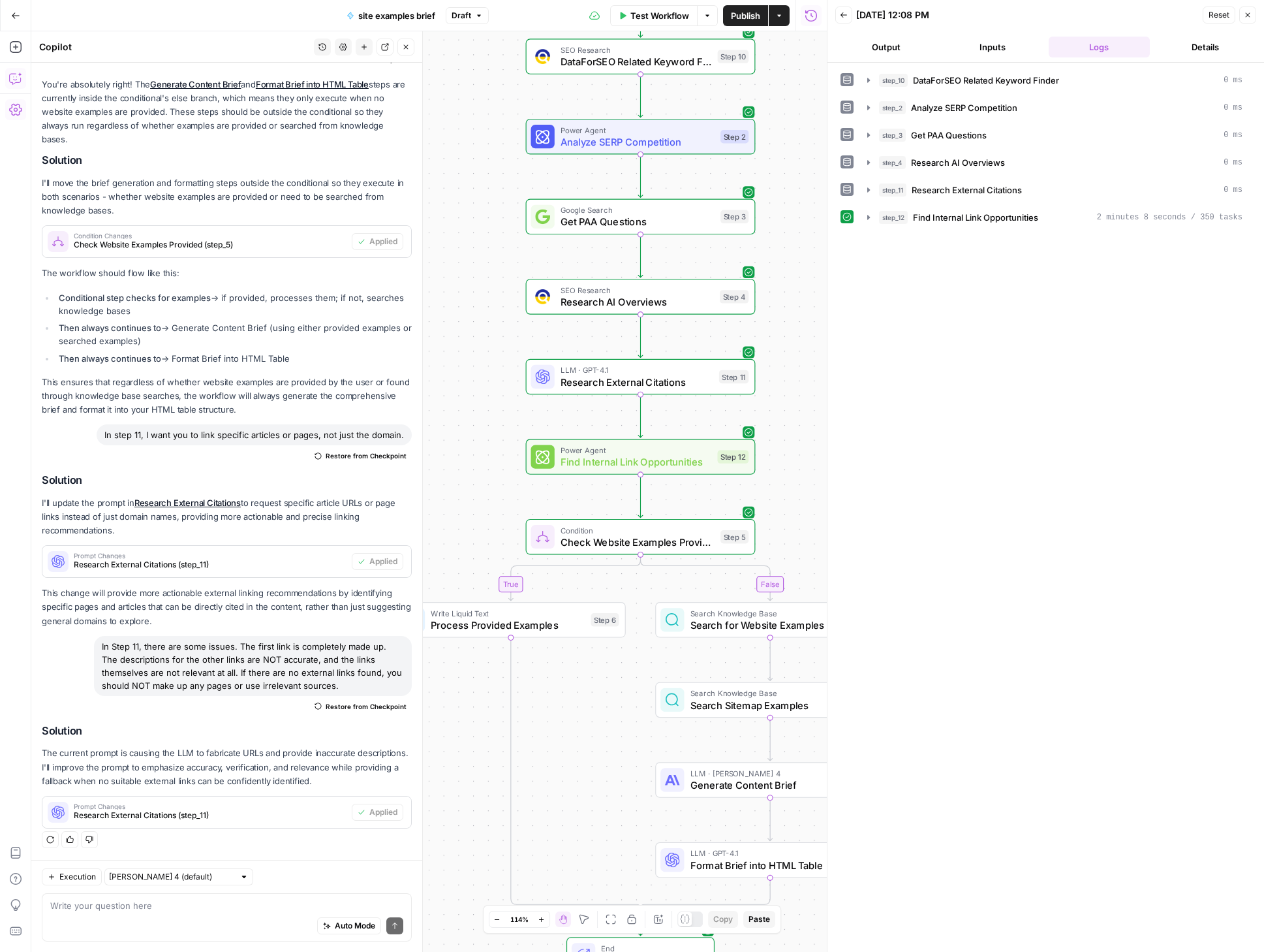
drag, startPoint x: 486, startPoint y: 514, endPoint x: 478, endPoint y: 420, distance: 94.3
click at [472, 418] on div "true false Workflow Set Inputs Inputs SEO Research DataForSEO Related Keyword F…" at bounding box center [429, 492] width 796 height 921
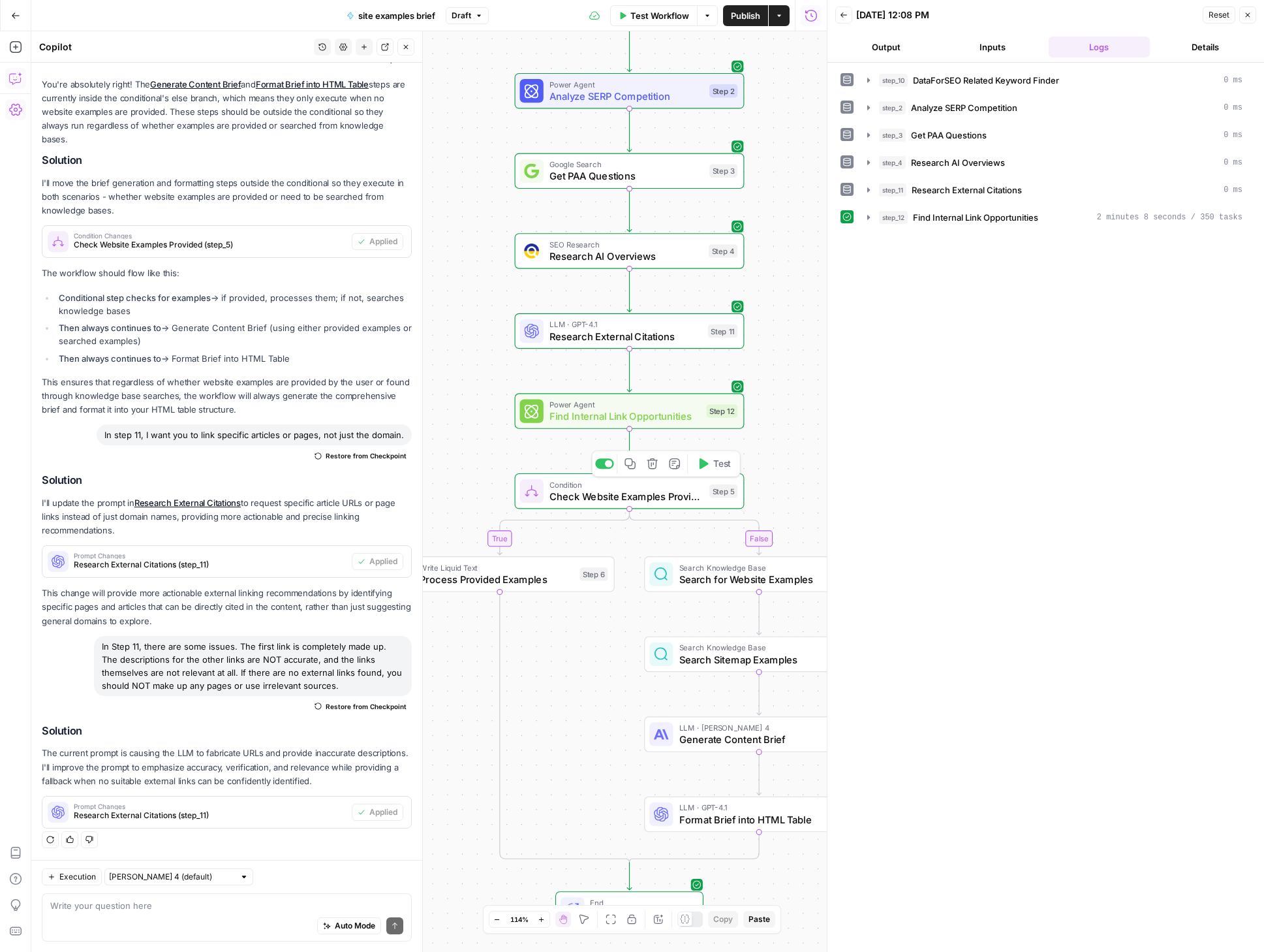
click at [720, 465] on span "Test" at bounding box center [722, 464] width 17 height 13
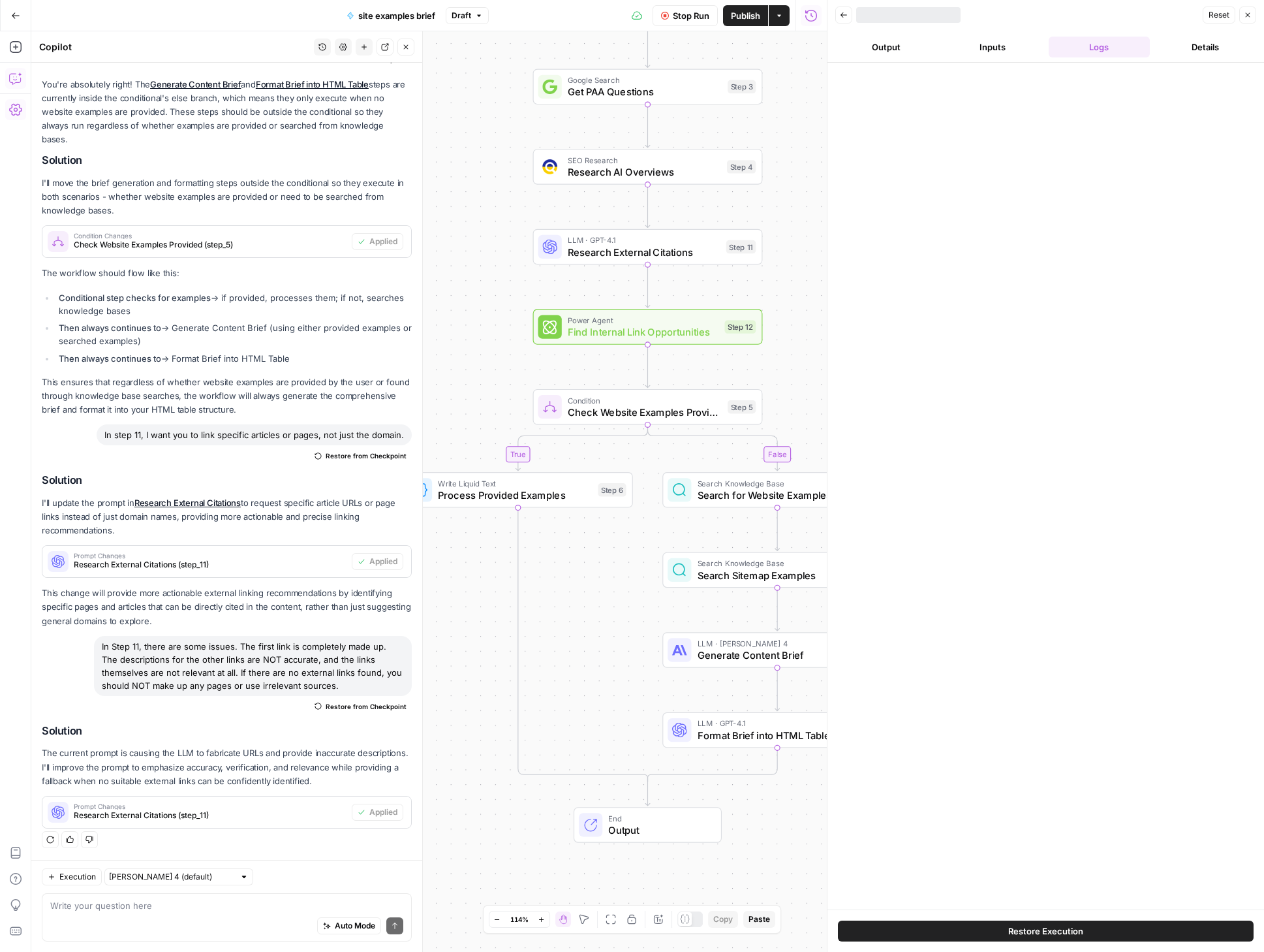
drag, startPoint x: 787, startPoint y: 467, endPoint x: 806, endPoint y: 380, distance: 89.1
click at [806, 380] on div "true false Workflow Set Inputs Inputs SEO Research DataForSEO Related Keyword F…" at bounding box center [429, 492] width 796 height 921
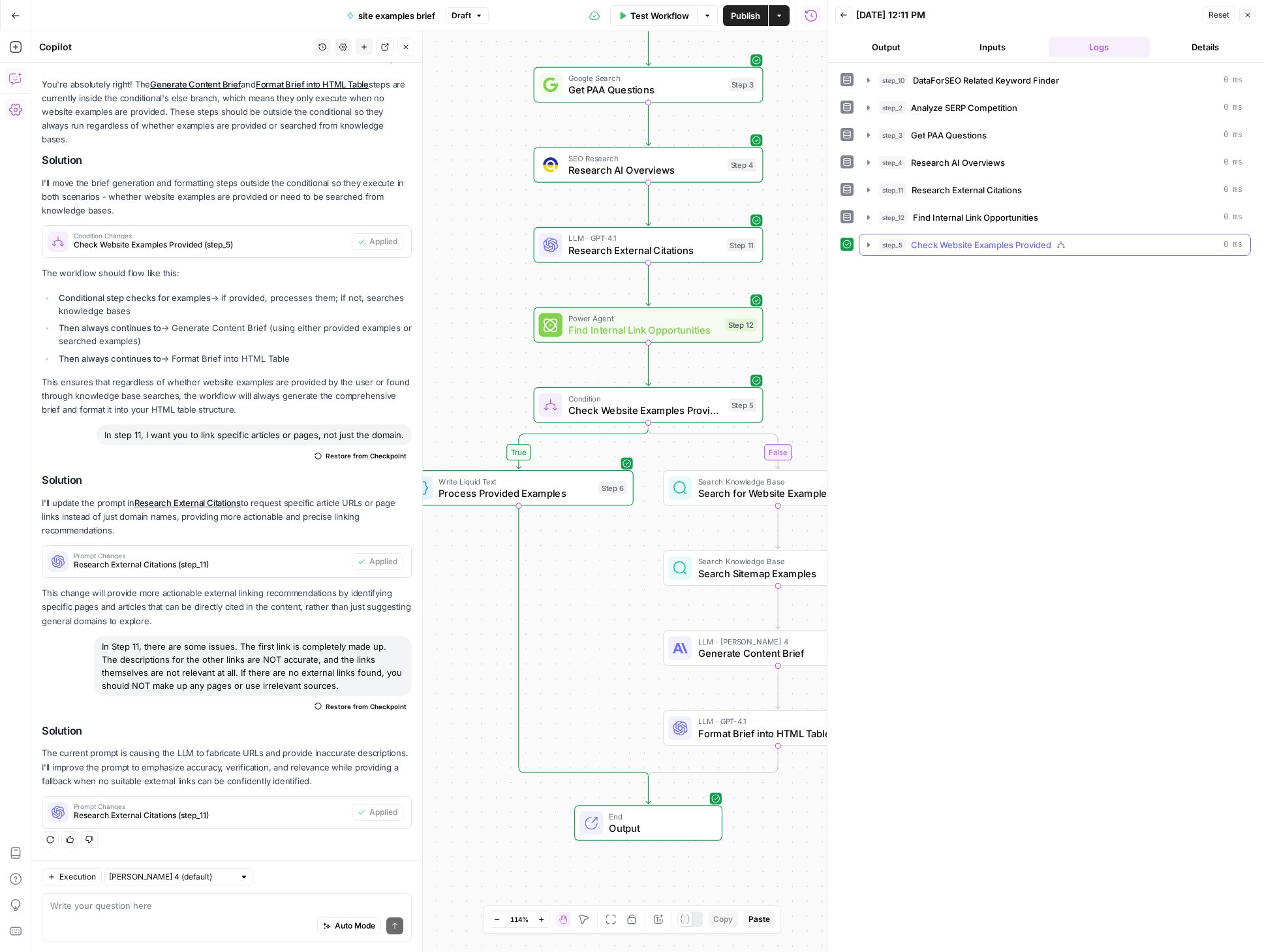
click at [870, 245] on icon "button" at bounding box center [869, 245] width 11 height 11
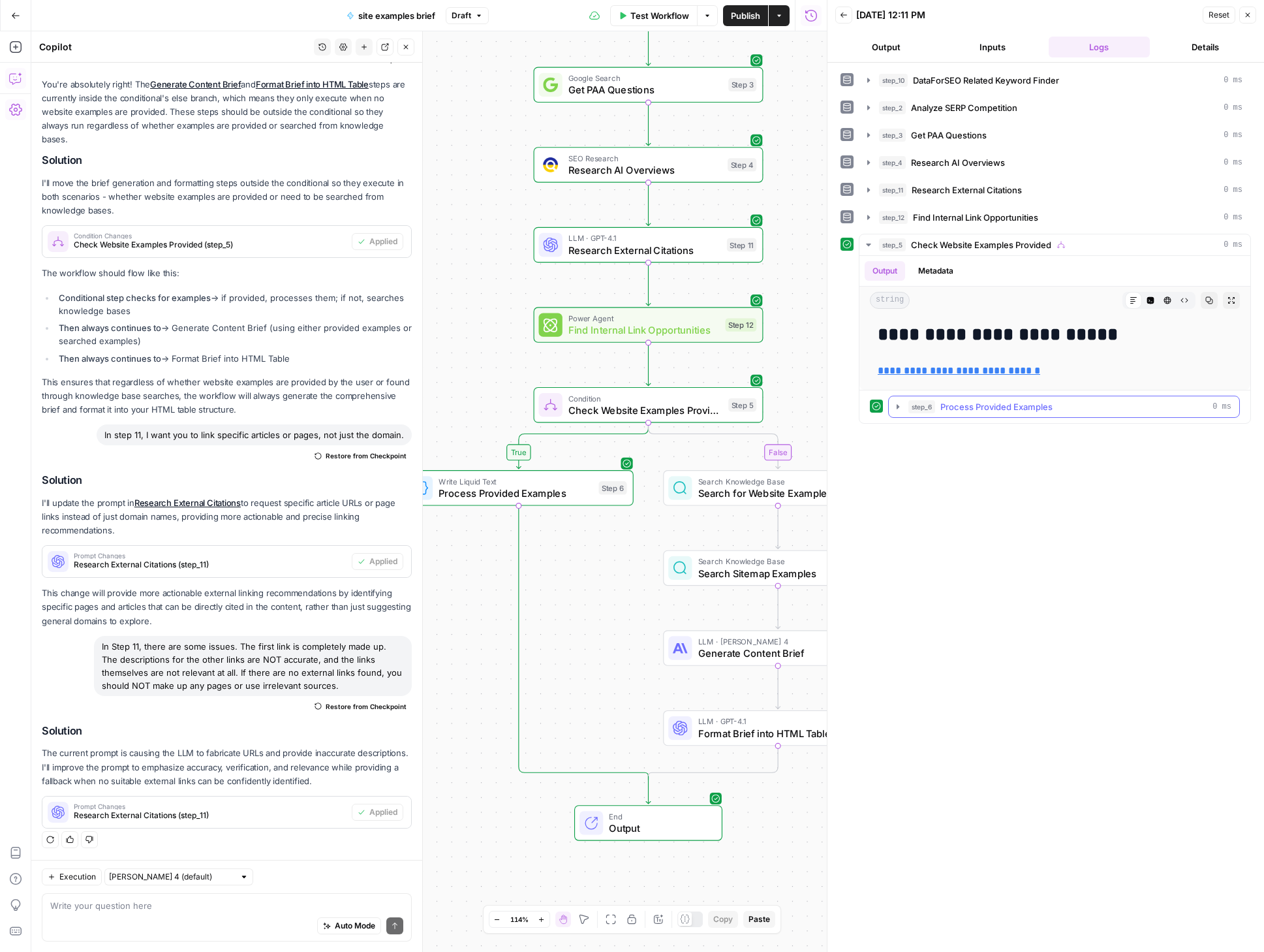
click at [897, 408] on icon "button" at bounding box center [898, 406] width 3 height 5
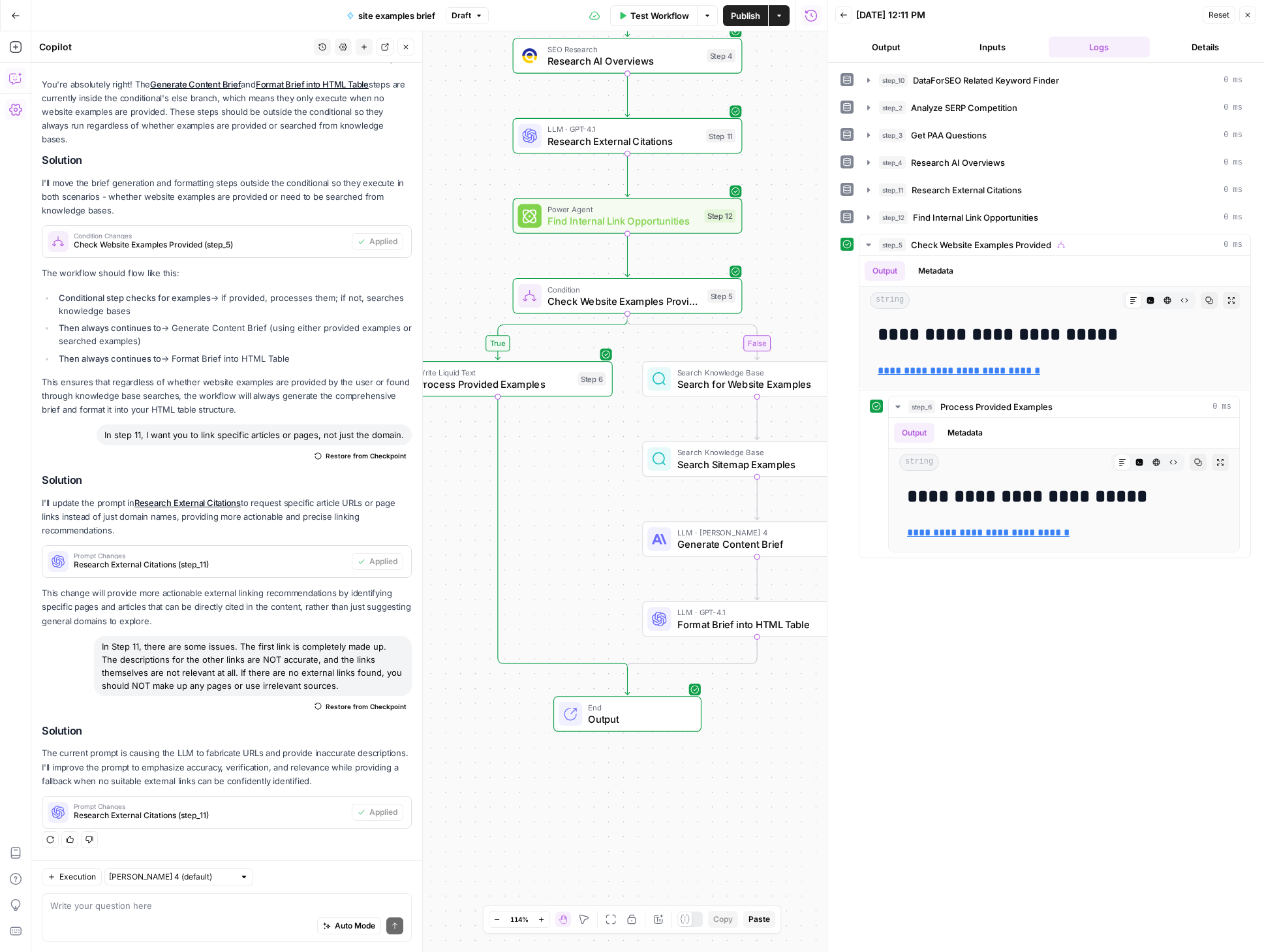
drag, startPoint x: 589, startPoint y: 596, endPoint x: 566, endPoint y: 451, distance: 146.8
click at [566, 451] on div "true false Workflow Set Inputs Inputs SEO Research DataForSEO Related Keyword F…" at bounding box center [429, 492] width 796 height 921
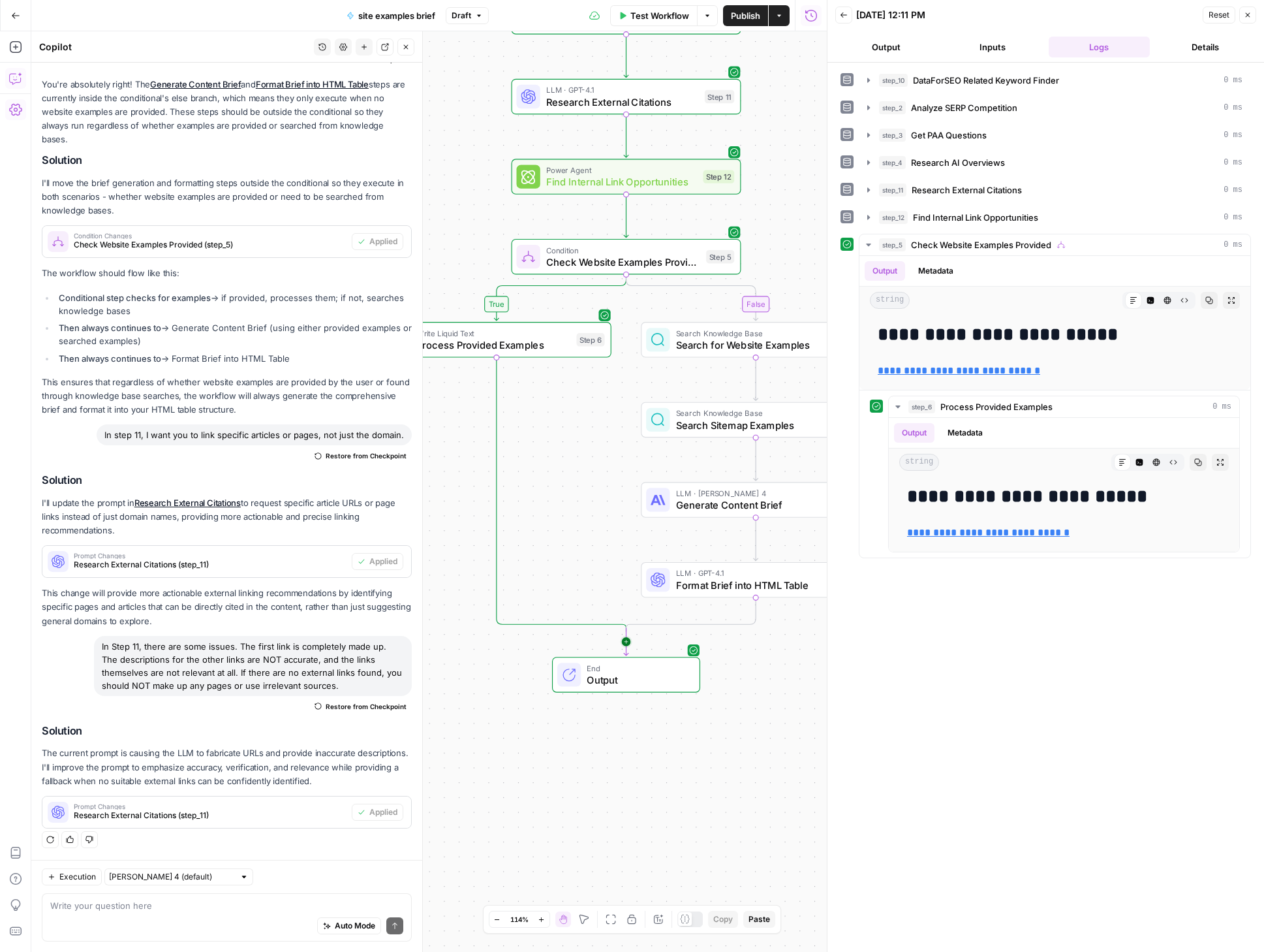
click at [628, 644] on icon "Edge from step_5-conditional-end to end" at bounding box center [626, 641] width 5 height 27
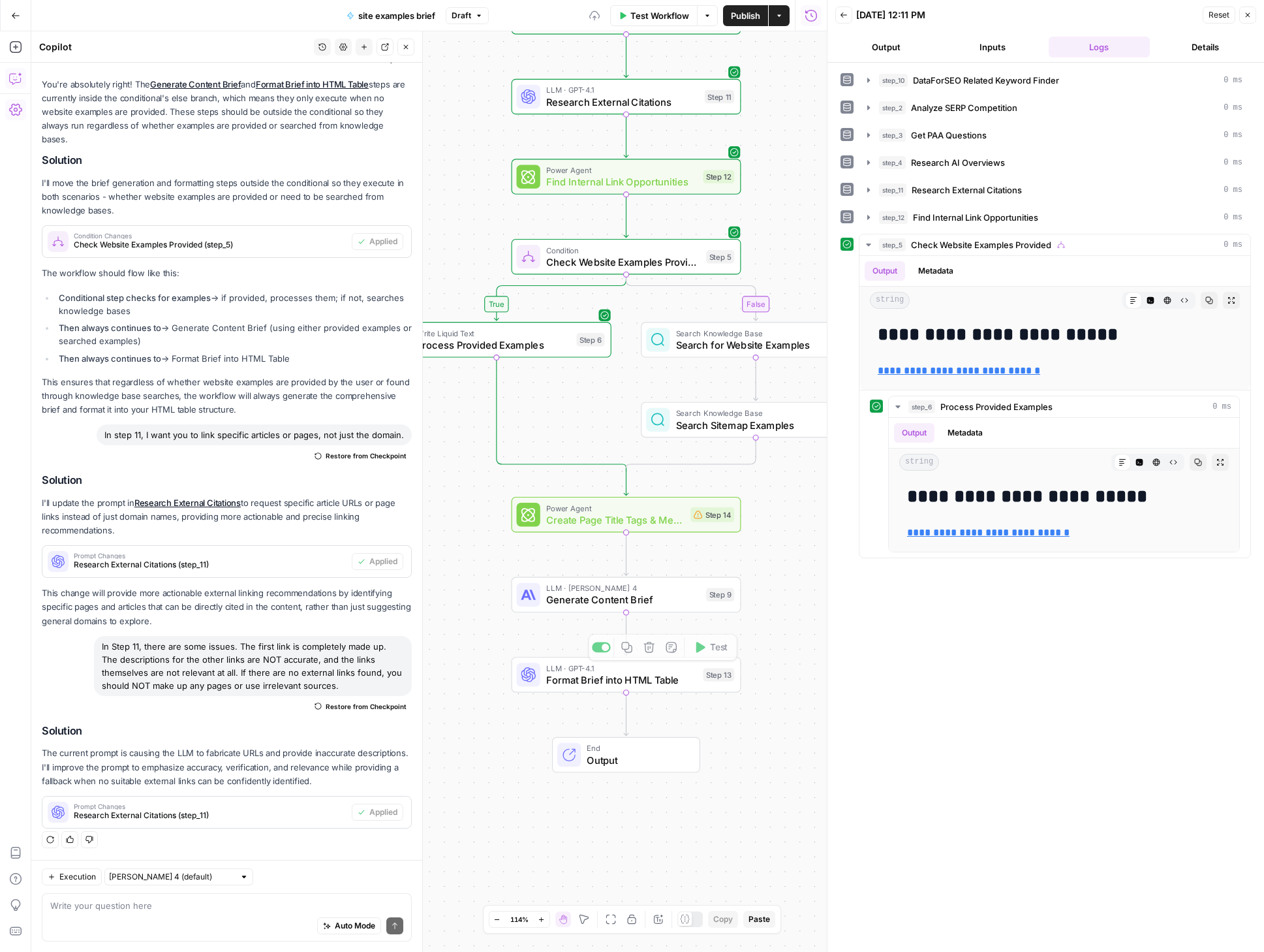
click at [776, 570] on div "true false Workflow Set Inputs Inputs SEO Research DataForSEO Related Keyword F…" at bounding box center [429, 492] width 796 height 921
click at [676, 513] on span "Create Page Title Tags & Meta Descriptions" at bounding box center [615, 520] width 138 height 15
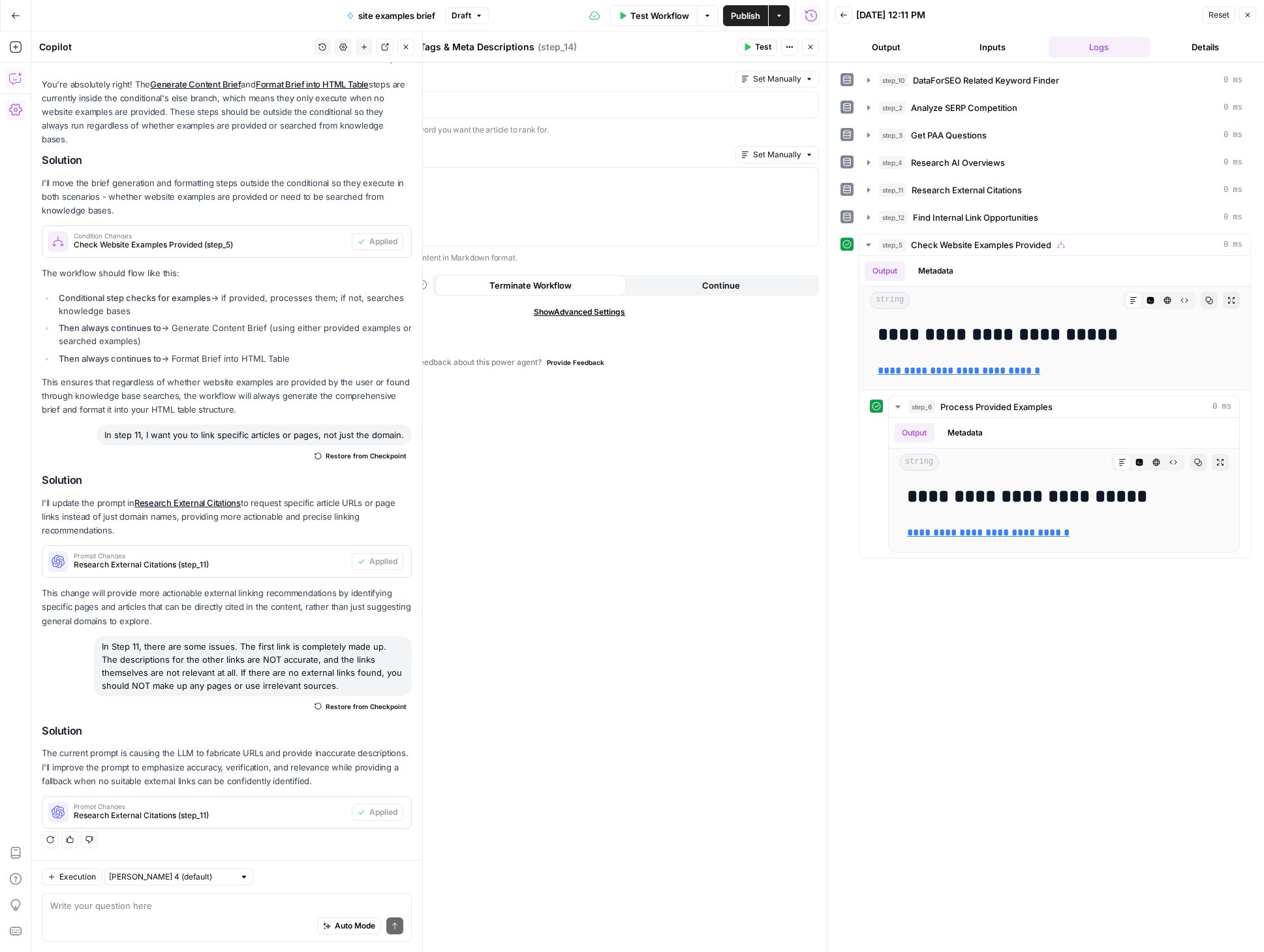
click at [644, 516] on div "Primary Keyword Set Manually ** ******* ** Enter the primary keyword you want t…" at bounding box center [580, 507] width 495 height 889
click at [804, 101] on icon "button" at bounding box center [807, 104] width 7 height 7
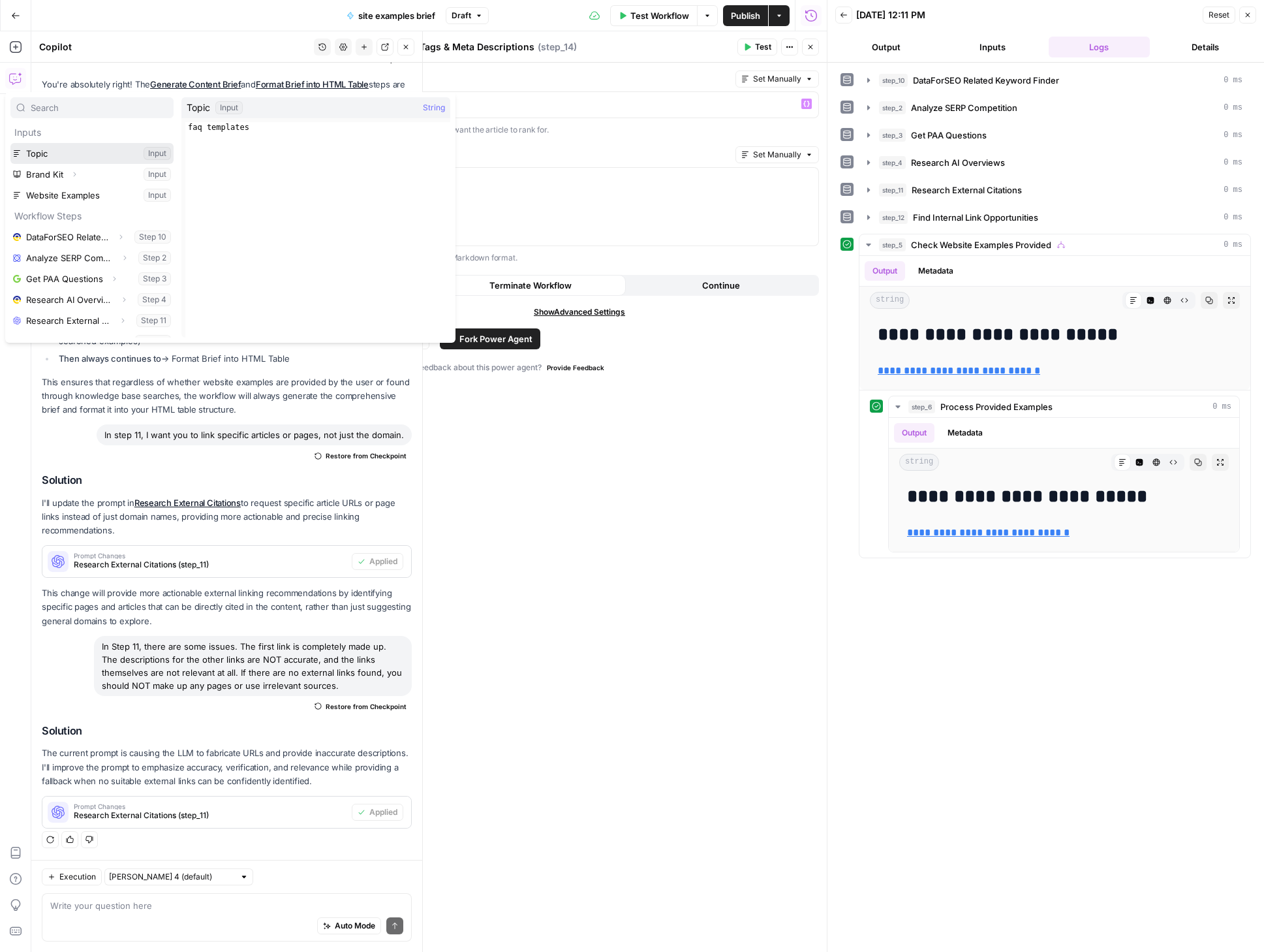
click at [63, 159] on button "Select variable Topic" at bounding box center [92, 153] width 163 height 21
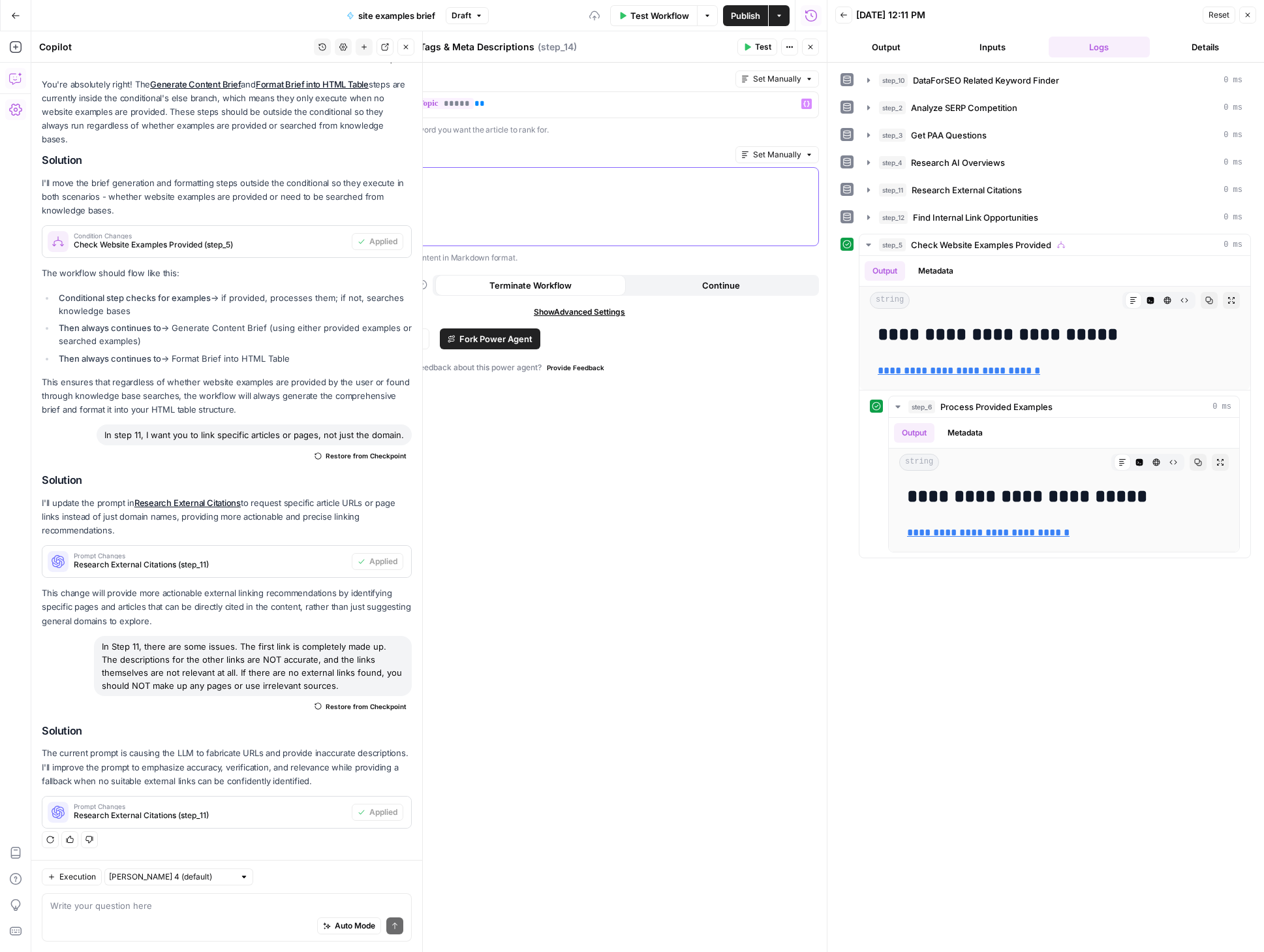
click at [597, 179] on p "** ******* **" at bounding box center [580, 179] width 462 height 13
drag, startPoint x: 807, startPoint y: 48, endPoint x: 802, endPoint y: 169, distance: 121.1
click at [807, 48] on icon "button" at bounding box center [810, 47] width 8 height 8
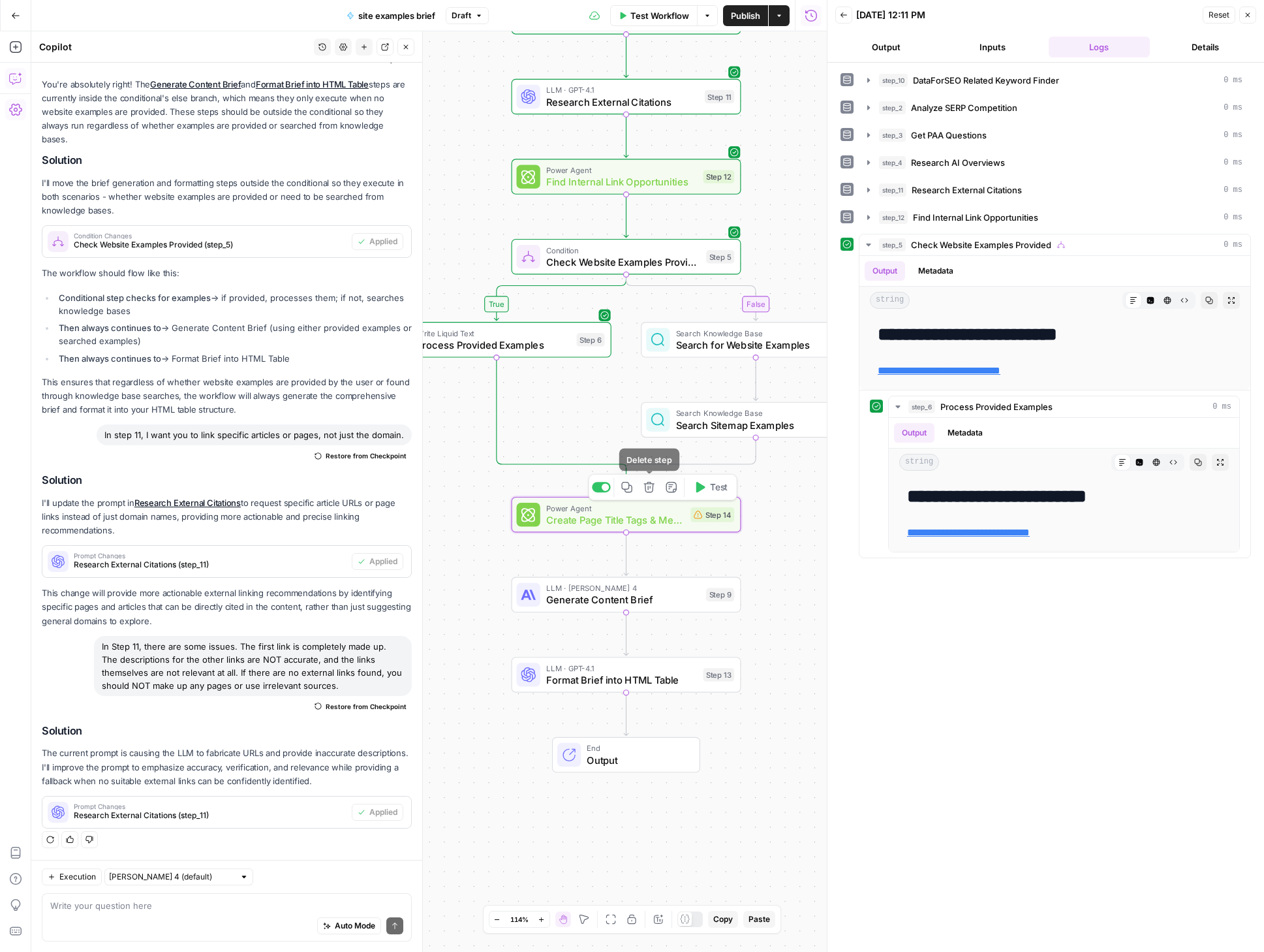
click at [646, 488] on icon "button" at bounding box center [650, 487] width 12 height 12
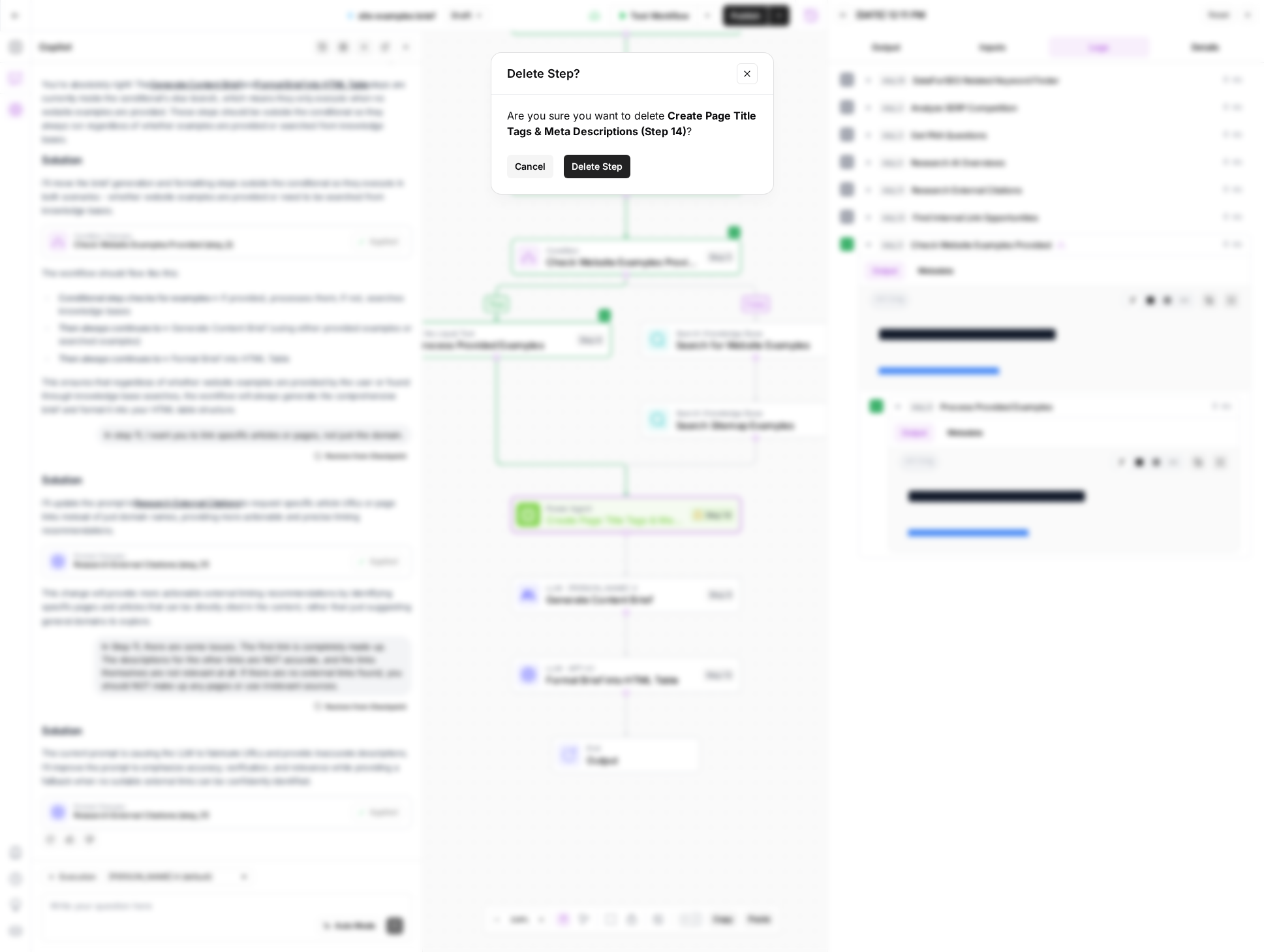
click at [608, 171] on span "Delete Step" at bounding box center [597, 167] width 51 height 13
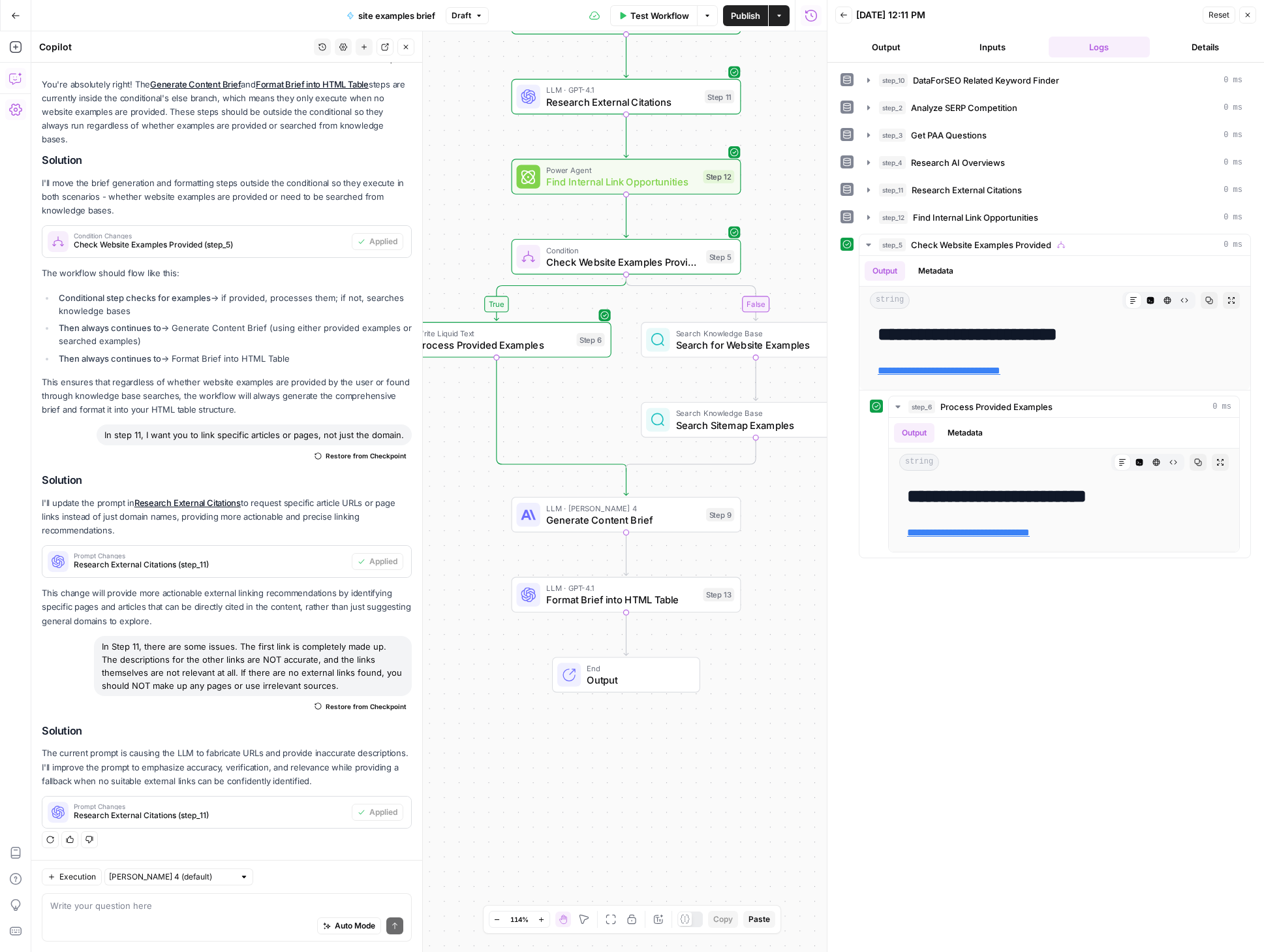
click at [103, 892] on div "Execution [PERSON_NAME] 4 (default) Write your question here Auto Mode Send" at bounding box center [227, 906] width 391 height 92
click at [117, 906] on textarea at bounding box center [226, 905] width 353 height 13
type textarea "I"
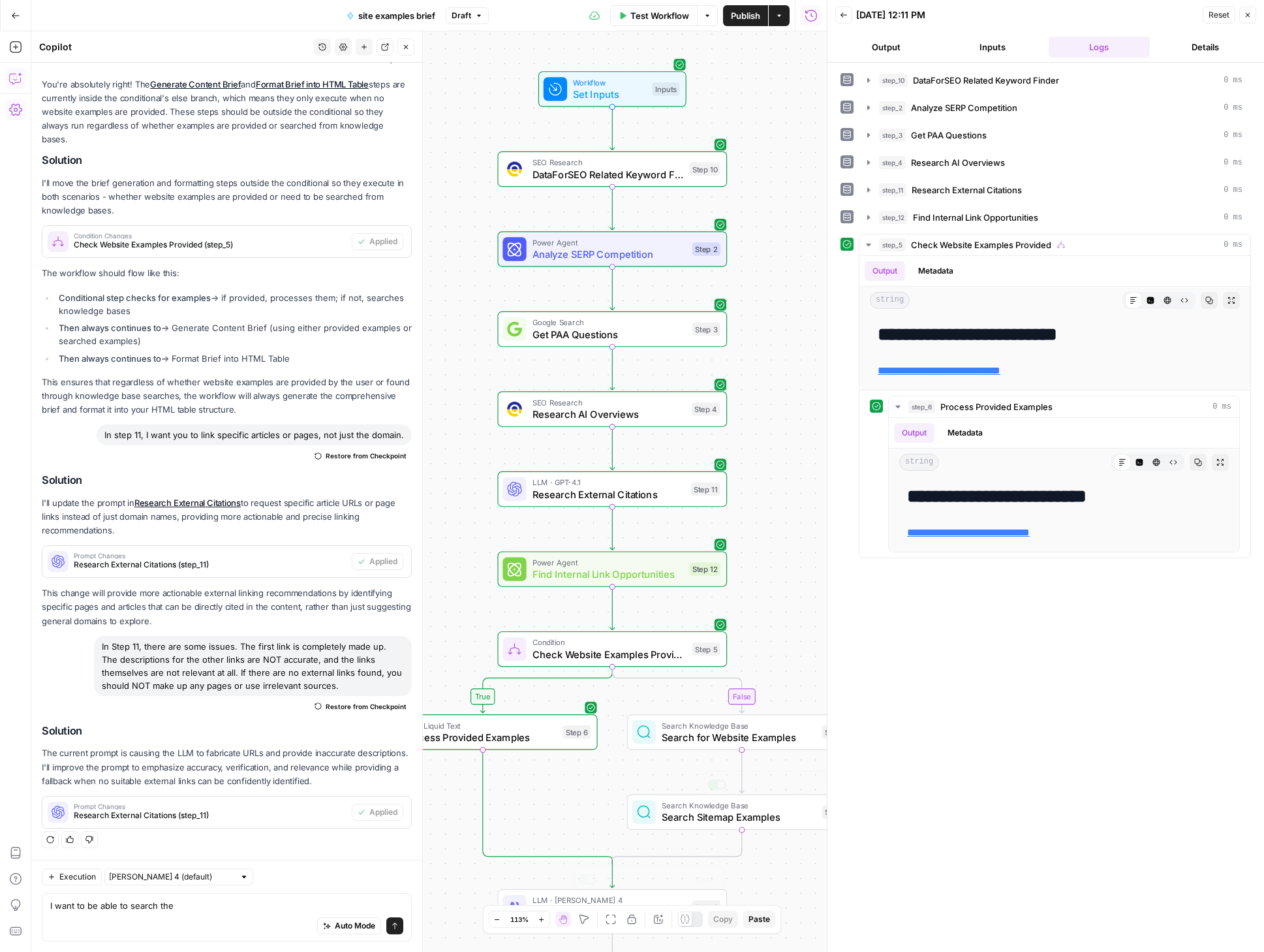
drag, startPoint x: 708, startPoint y: 781, endPoint x: 691, endPoint y: 781, distance: 17.0
click at [691, 781] on div "true false Workflow Set Inputs Inputs SEO Research DataForSEO Related Keyword F…" at bounding box center [429, 492] width 796 height 921
click at [691, 780] on div "true false Workflow Set Inputs Inputs SEO Research DataForSEO Related Keyword F…" at bounding box center [429, 492] width 796 height 921
drag, startPoint x: 740, startPoint y: 759, endPoint x: 686, endPoint y: 688, distance: 89.2
click at [686, 688] on div "true false Workflow Set Inputs Inputs SEO Research DataForSEO Related Keyword F…" at bounding box center [429, 492] width 796 height 921
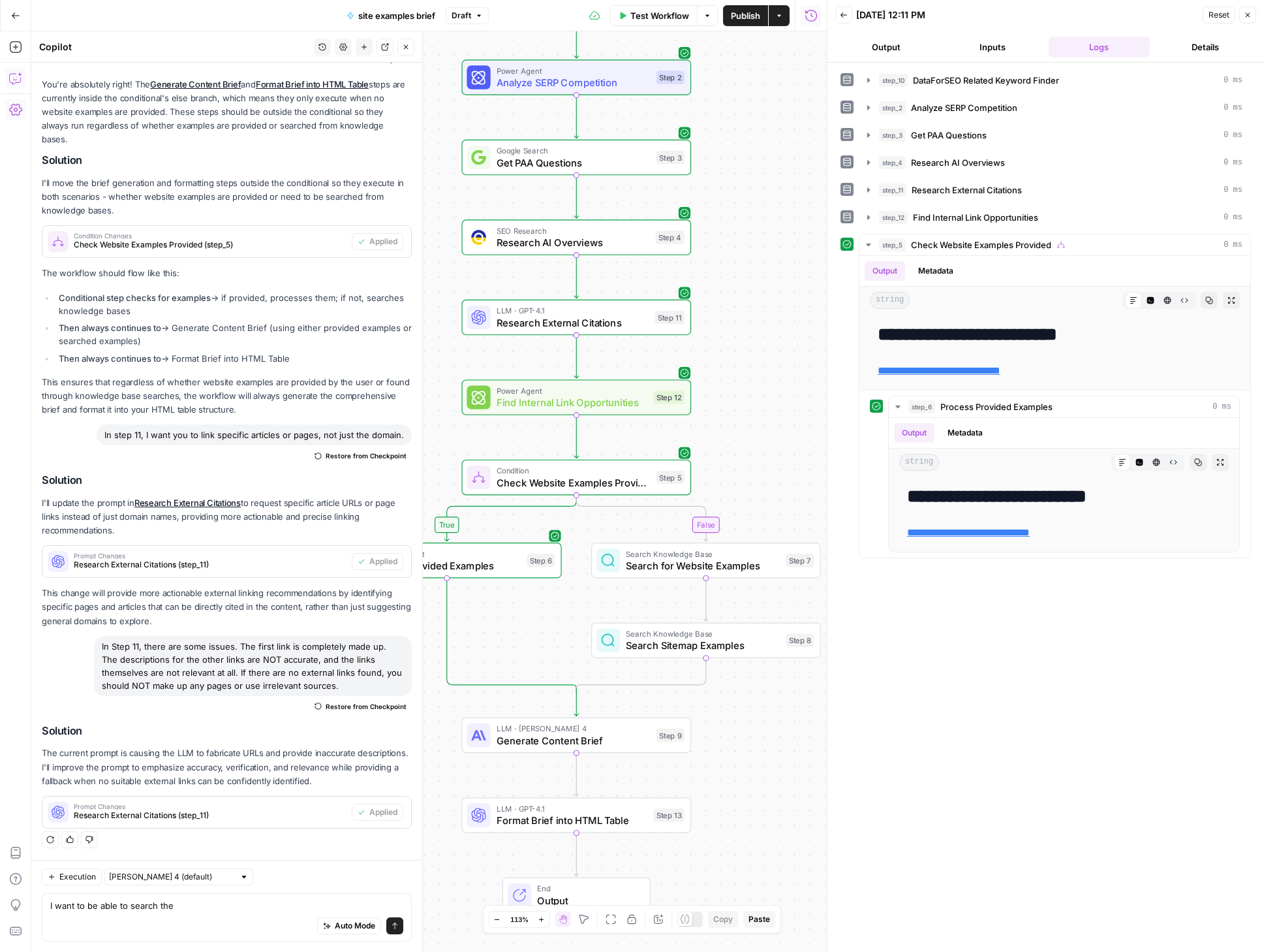
drag, startPoint x: 765, startPoint y: 885, endPoint x: 730, endPoint y: 714, distance: 174.5
click at [730, 714] on div "true false Workflow Set Inputs Inputs SEO Research DataForSEO Related Keyword F…" at bounding box center [429, 492] width 796 height 921
click at [192, 910] on textarea "I want to be able to search the" at bounding box center [226, 905] width 353 height 13
drag, startPoint x: 127, startPoint y: 905, endPoint x: 219, endPoint y: 902, distance: 92.0
click at [219, 902] on textarea "I want to be able to search the" at bounding box center [226, 905] width 353 height 13
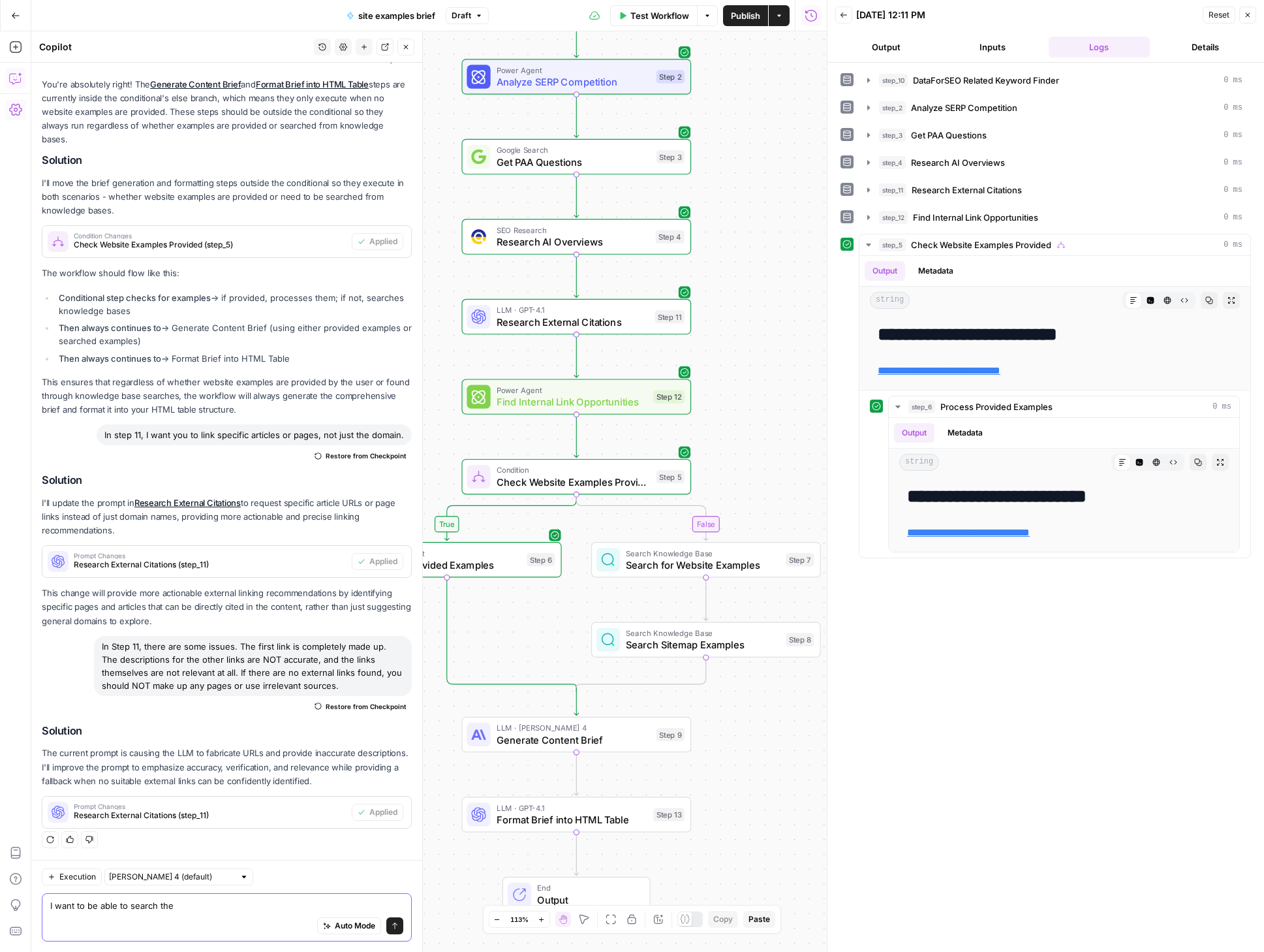
drag, startPoint x: 239, startPoint y: 905, endPoint x: 39, endPoint y: 906, distance: 200.0
click at [37, 905] on div "Execution [PERSON_NAME] 4 (default) I want to be able to search the I want to b…" at bounding box center [227, 906] width 391 height 92
type textarea "F"
type textarea "If less than 5 examples are given, then I want to be able to loop through step …"
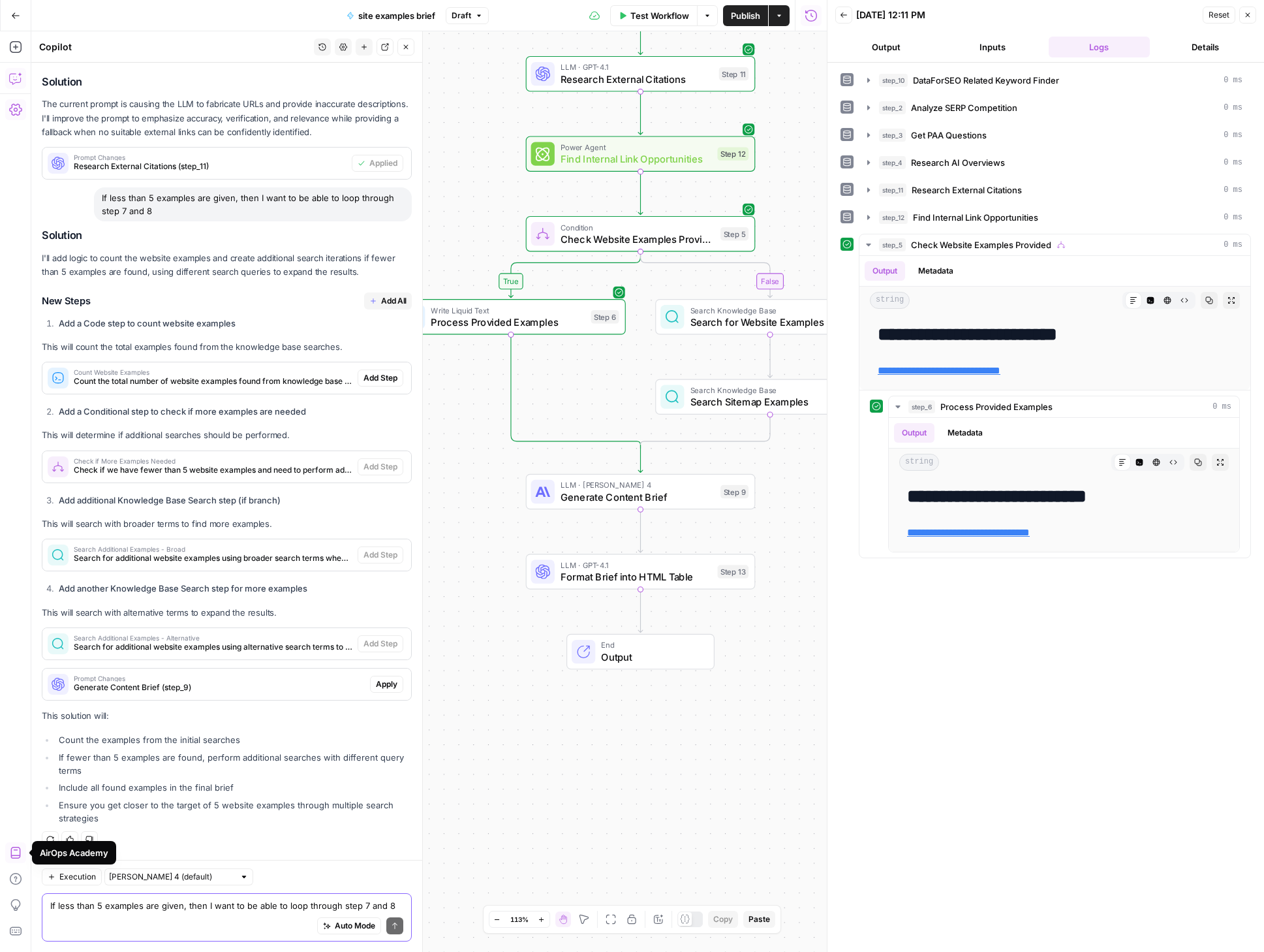
scroll to position [4460, 0]
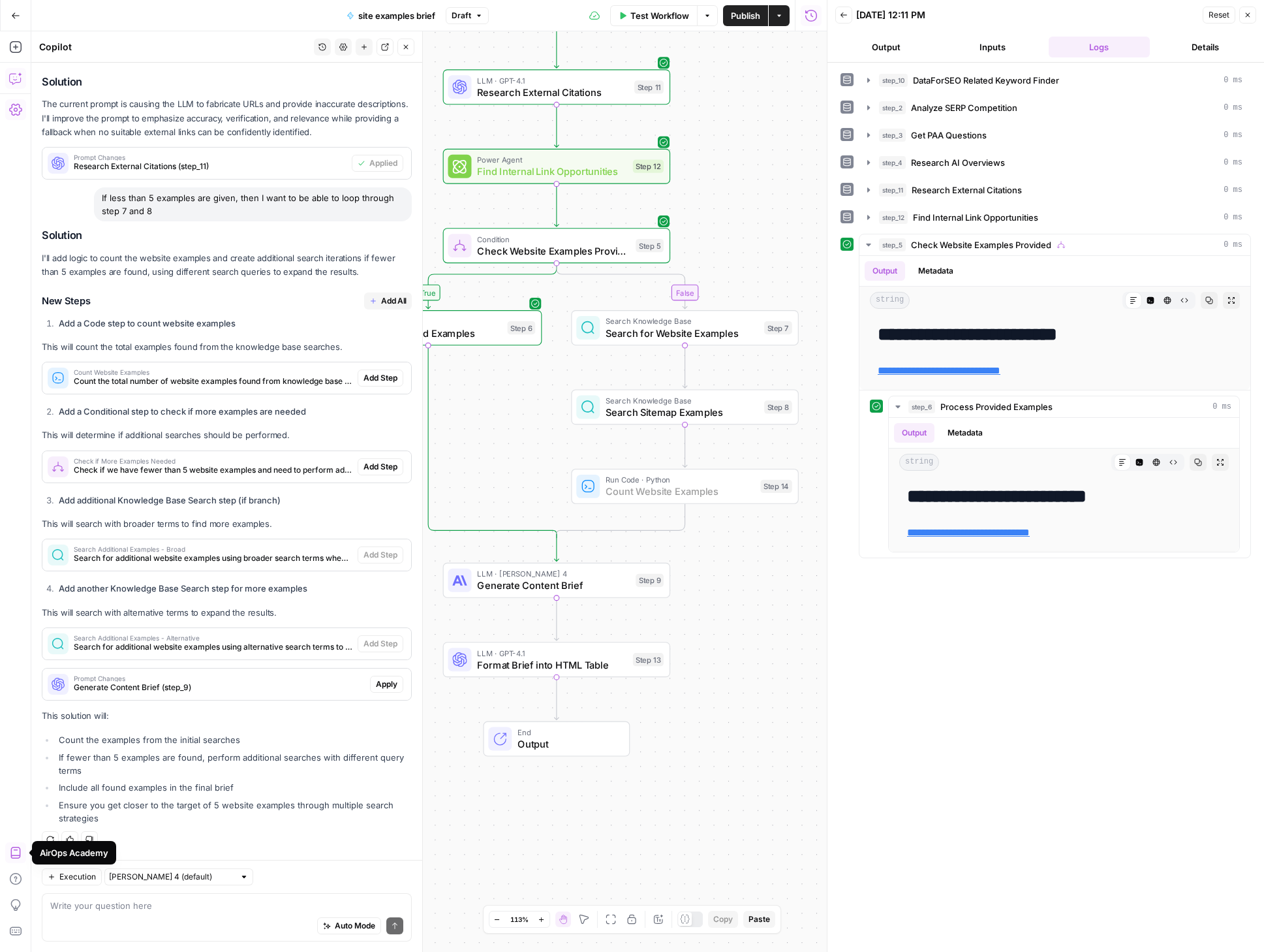
click at [372, 380] on span "Add Step" at bounding box center [380, 378] width 34 height 12
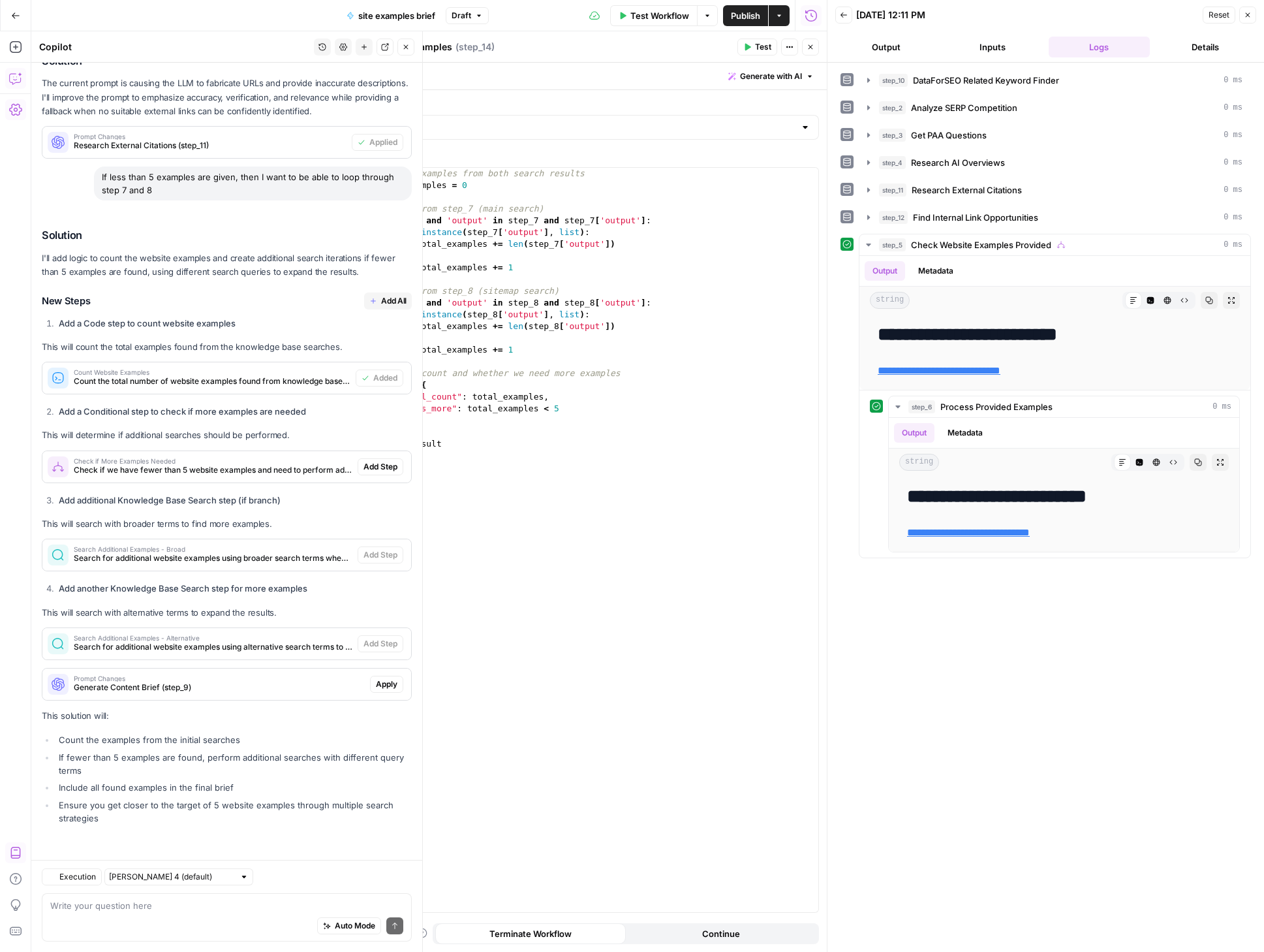
scroll to position [4481, 0]
click at [364, 465] on span "Add Step" at bounding box center [380, 467] width 34 height 12
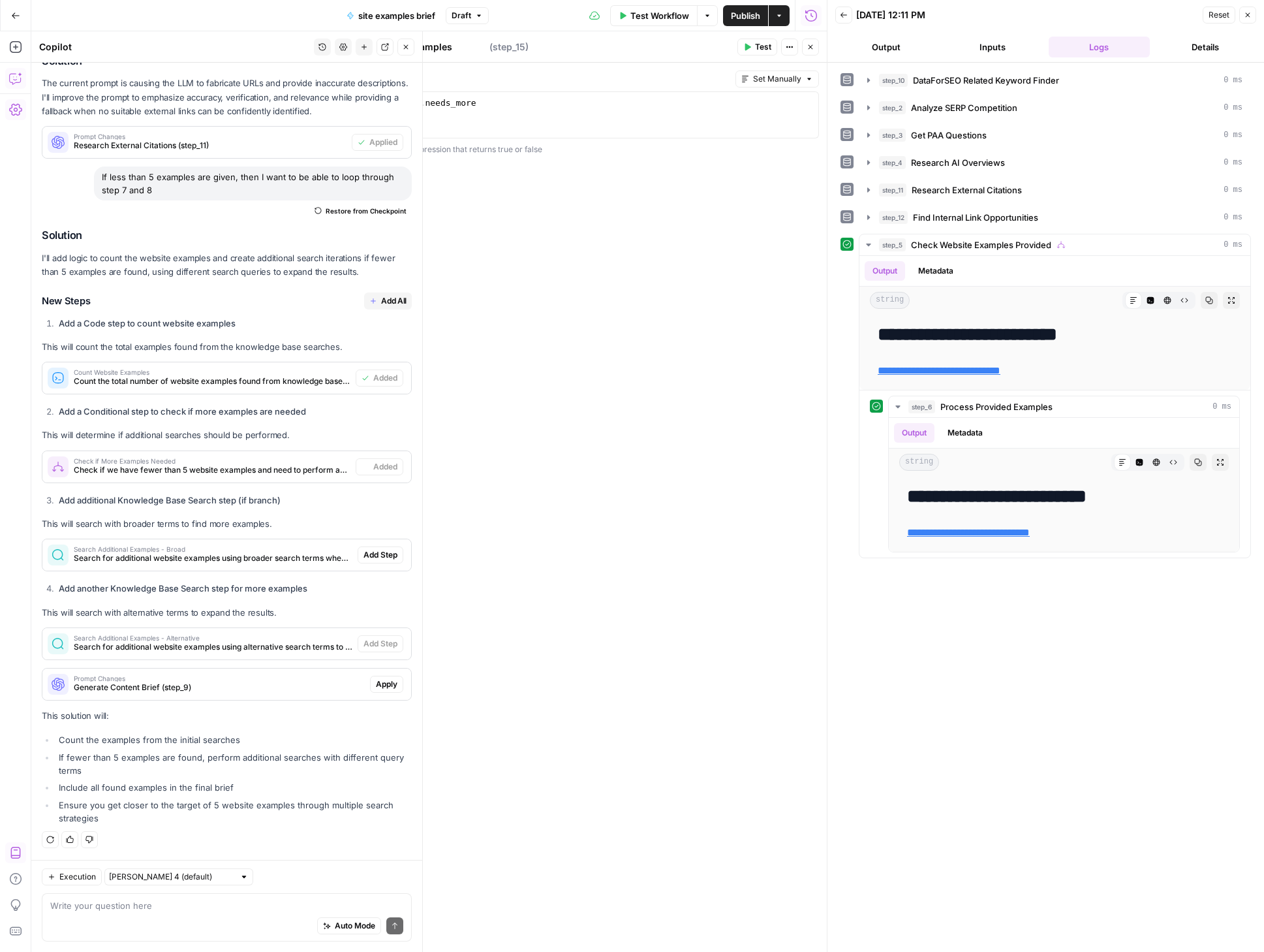
type textarea "Check if More Examples Needed"
click at [1249, 15] on icon "button" at bounding box center [1248, 15] width 8 height 8
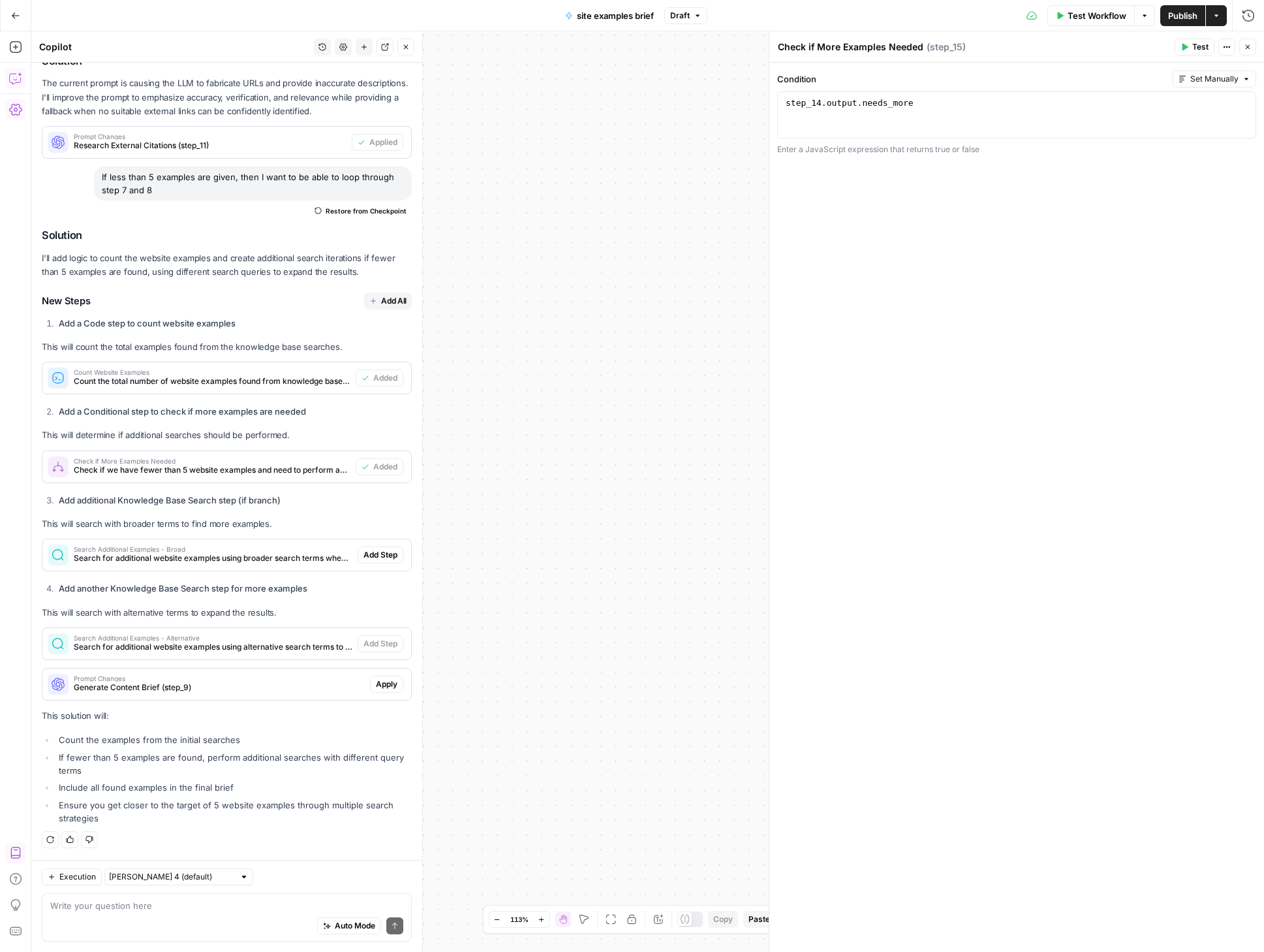
drag, startPoint x: 658, startPoint y: 307, endPoint x: 886, endPoint y: 175, distance: 263.5
click at [885, 175] on body "Webflow New Home Browse Insights Opportunities Your Data Recent Grids Website E…" at bounding box center [632, 476] width 1264 height 952
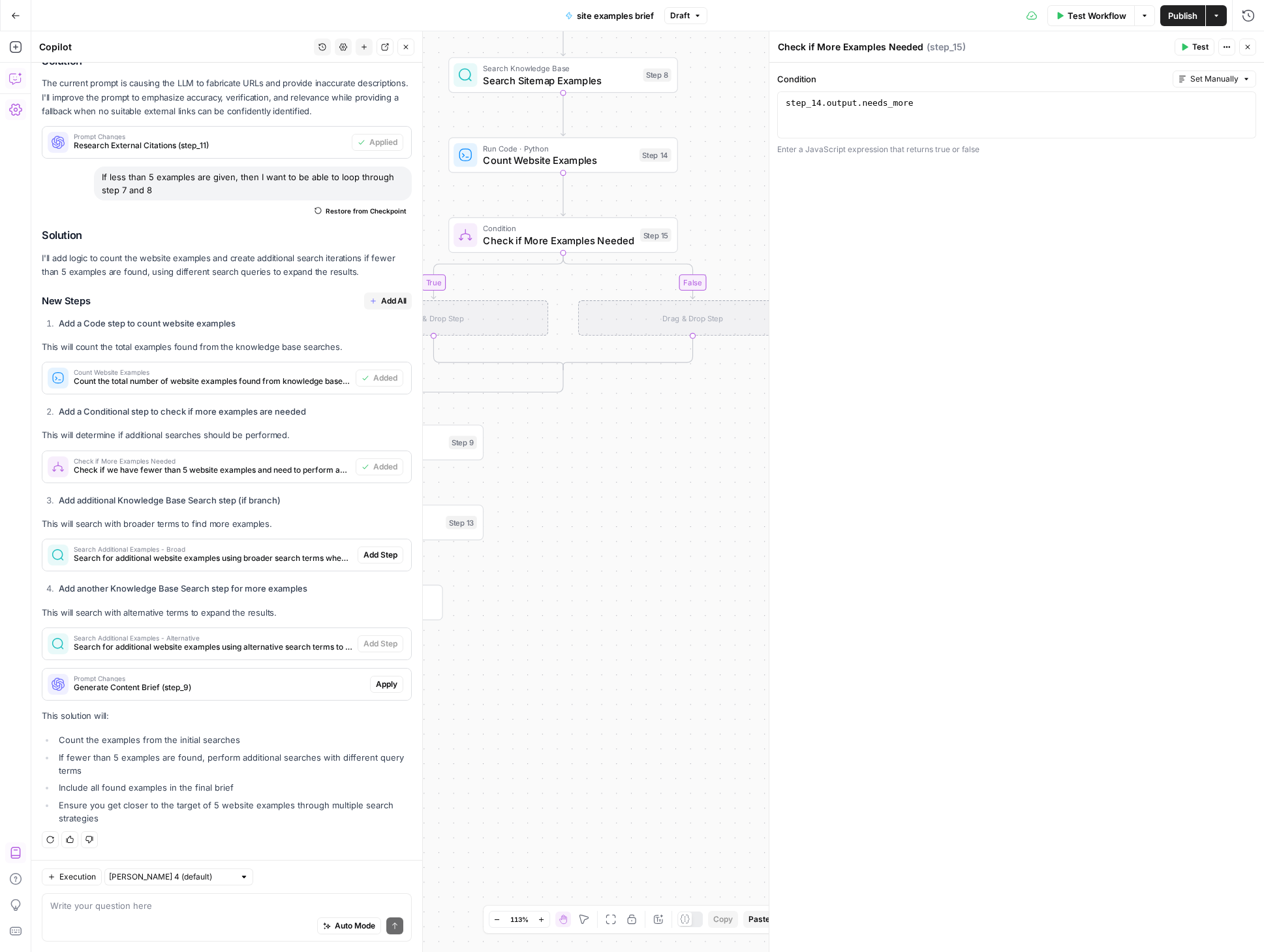
drag, startPoint x: 614, startPoint y: 417, endPoint x: 849, endPoint y: 350, distance: 244.4
click at [900, 306] on body "Webflow New Home Browse Insights Opportunities Your Data Recent Grids Website E…" at bounding box center [632, 476] width 1264 height 952
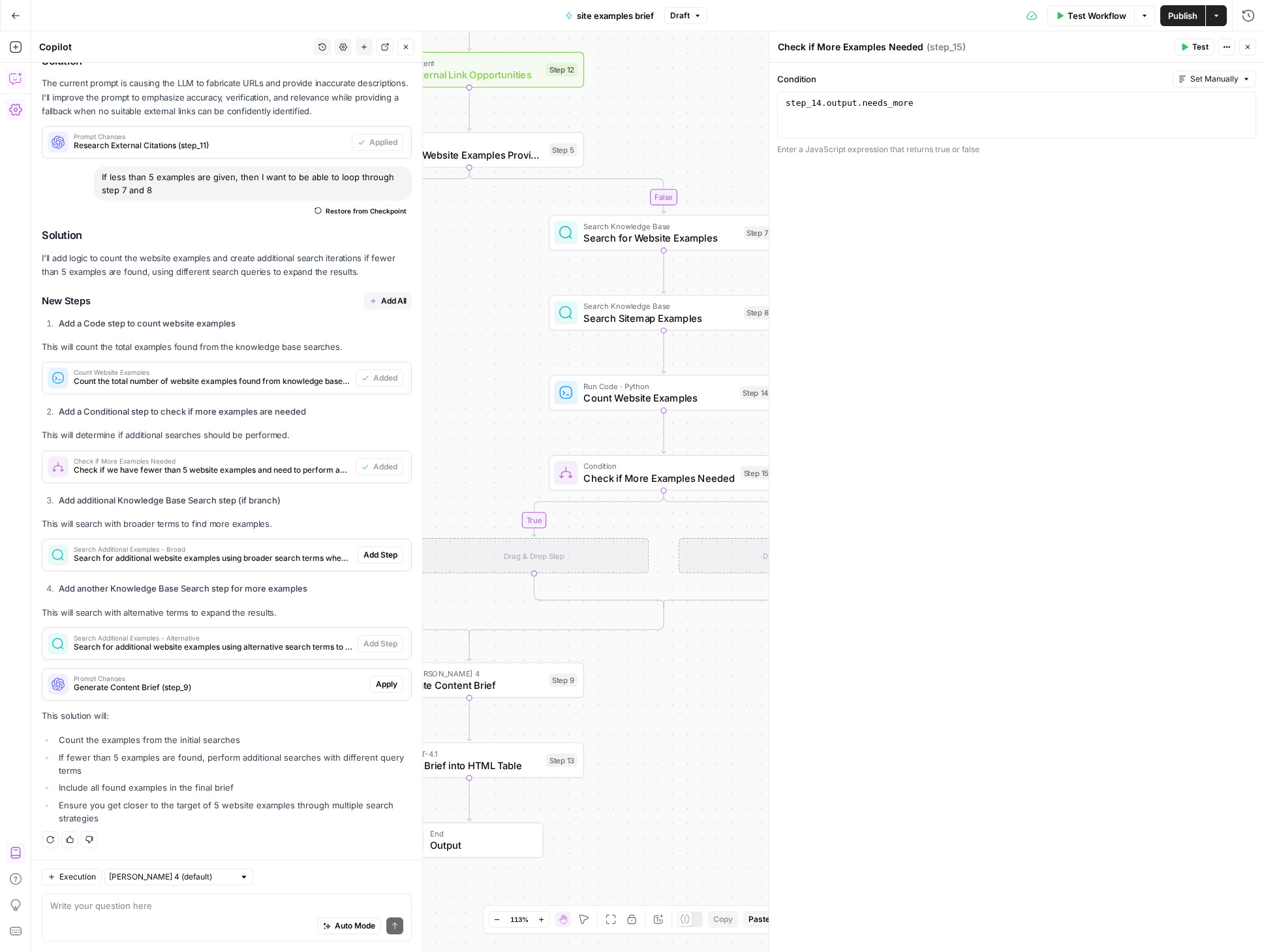
drag, startPoint x: 583, startPoint y: 459, endPoint x: 676, endPoint y: 697, distance: 255.5
click at [676, 697] on div "true false true false Workflow Set Inputs Inputs SEO Research DataForSEO Relate…" at bounding box center [648, 492] width 1233 height 921
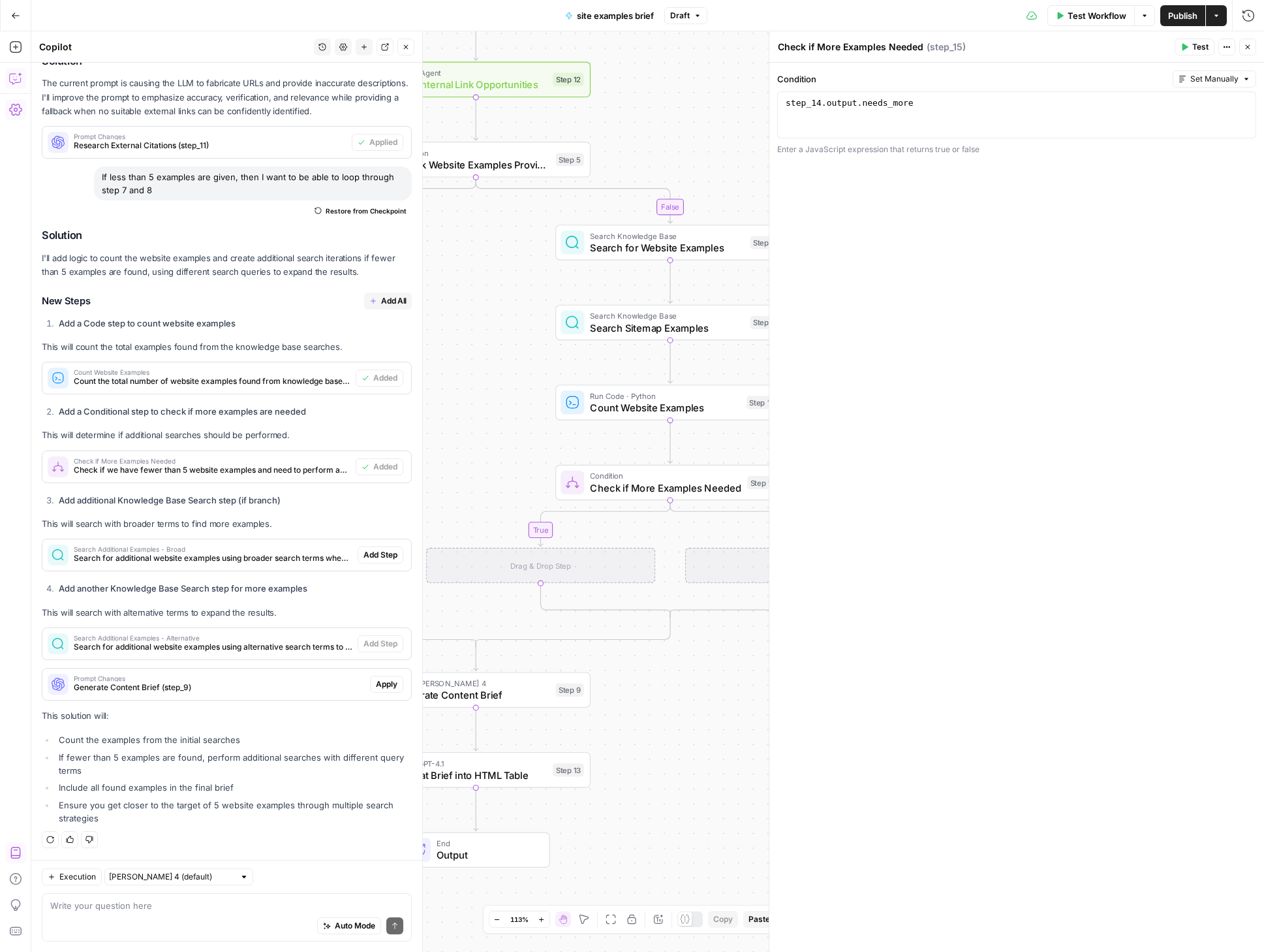
drag, startPoint x: 689, startPoint y: 655, endPoint x: 696, endPoint y: 664, distance: 11.4
click at [696, 664] on div "true false true false Workflow Set Inputs Inputs SEO Research DataForSEO Relate…" at bounding box center [648, 492] width 1233 height 921
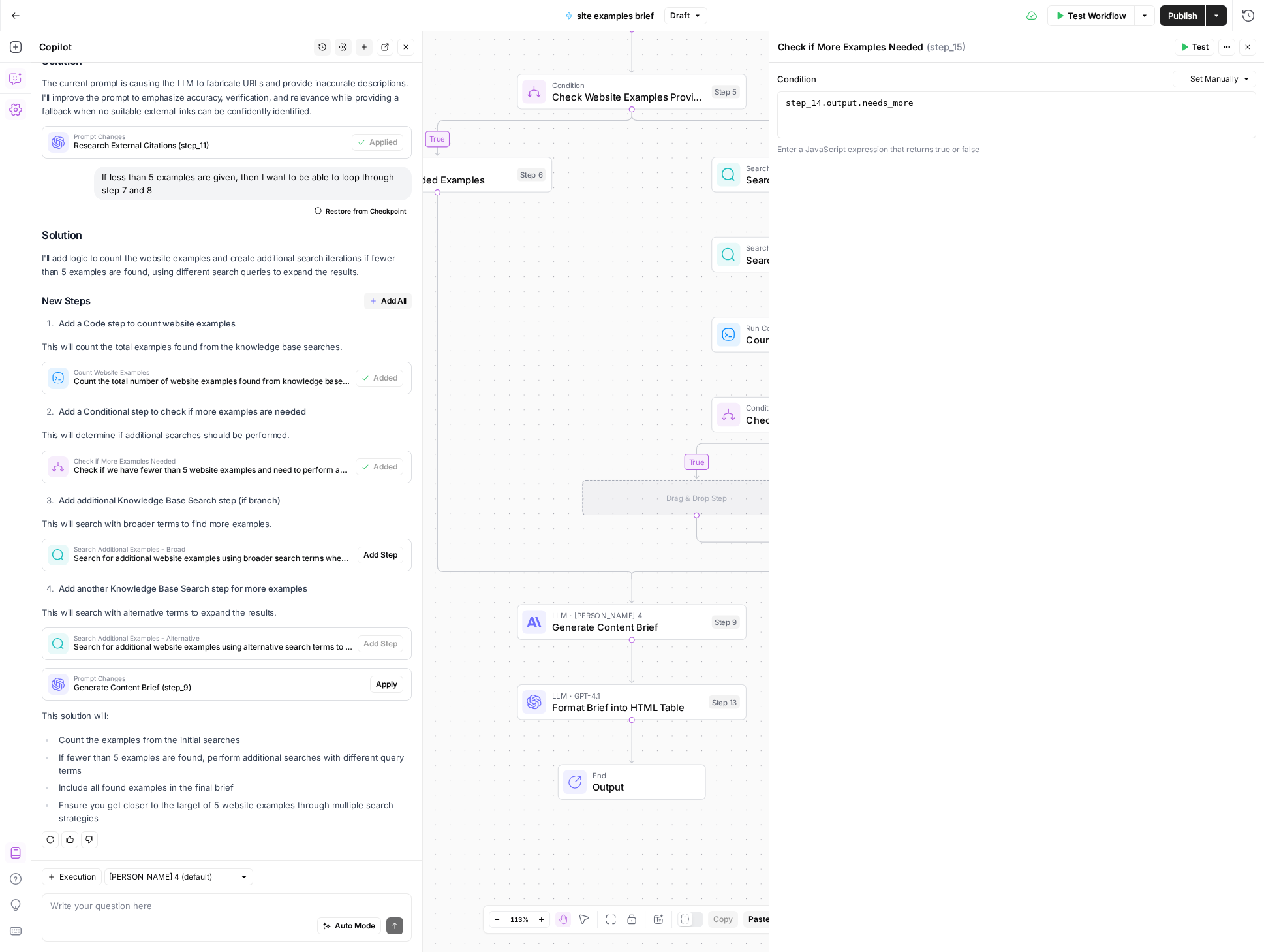
drag, startPoint x: 520, startPoint y: 370, endPoint x: 674, endPoint y: 302, distance: 168.3
click at [674, 302] on div "true false true false Workflow Set Inputs Inputs SEO Research DataForSEO Relate…" at bounding box center [648, 492] width 1233 height 921
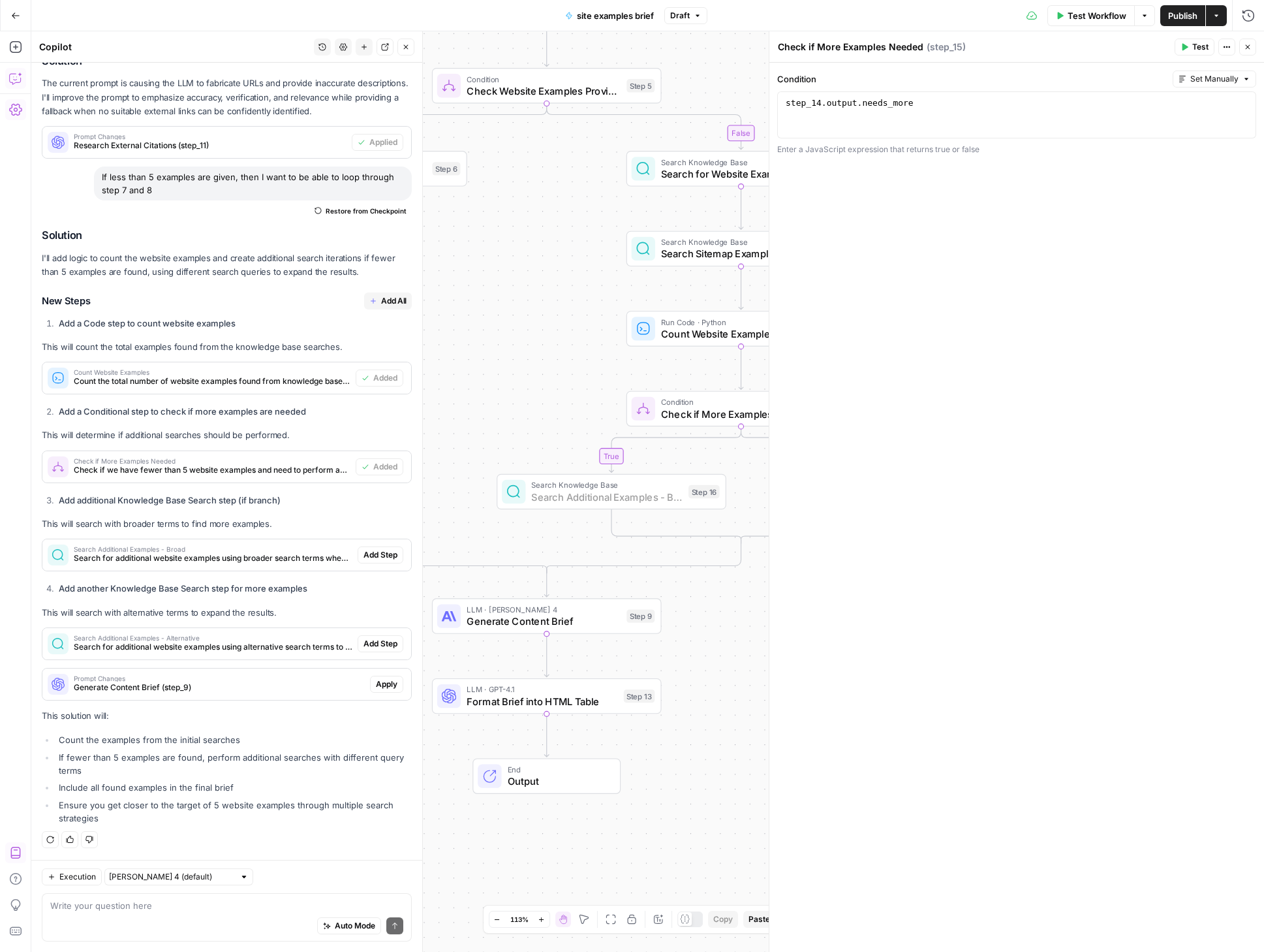
click at [369, 551] on span "Add Step" at bounding box center [380, 555] width 34 height 12
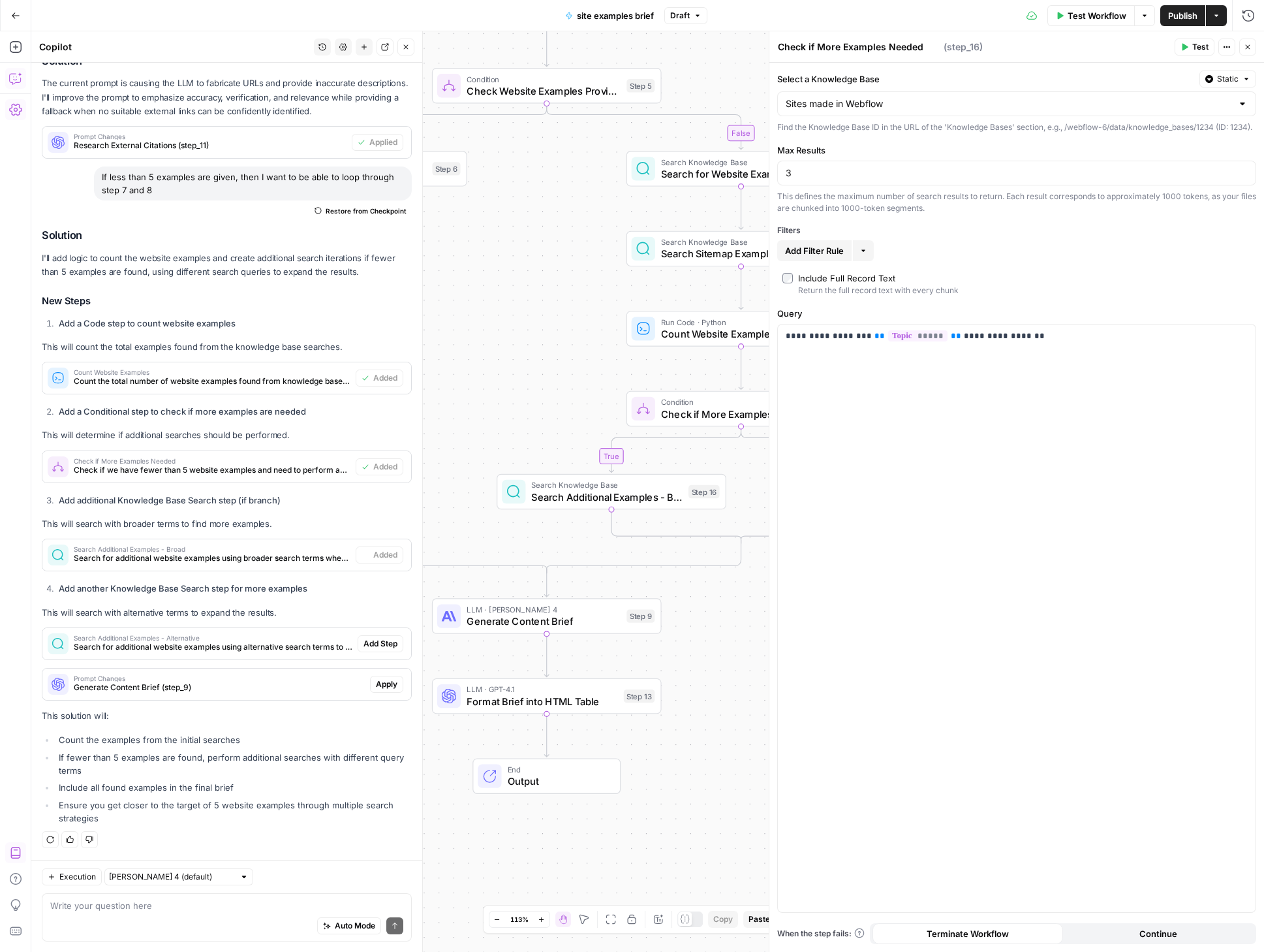
type textarea "Search Additional Examples - Broad"
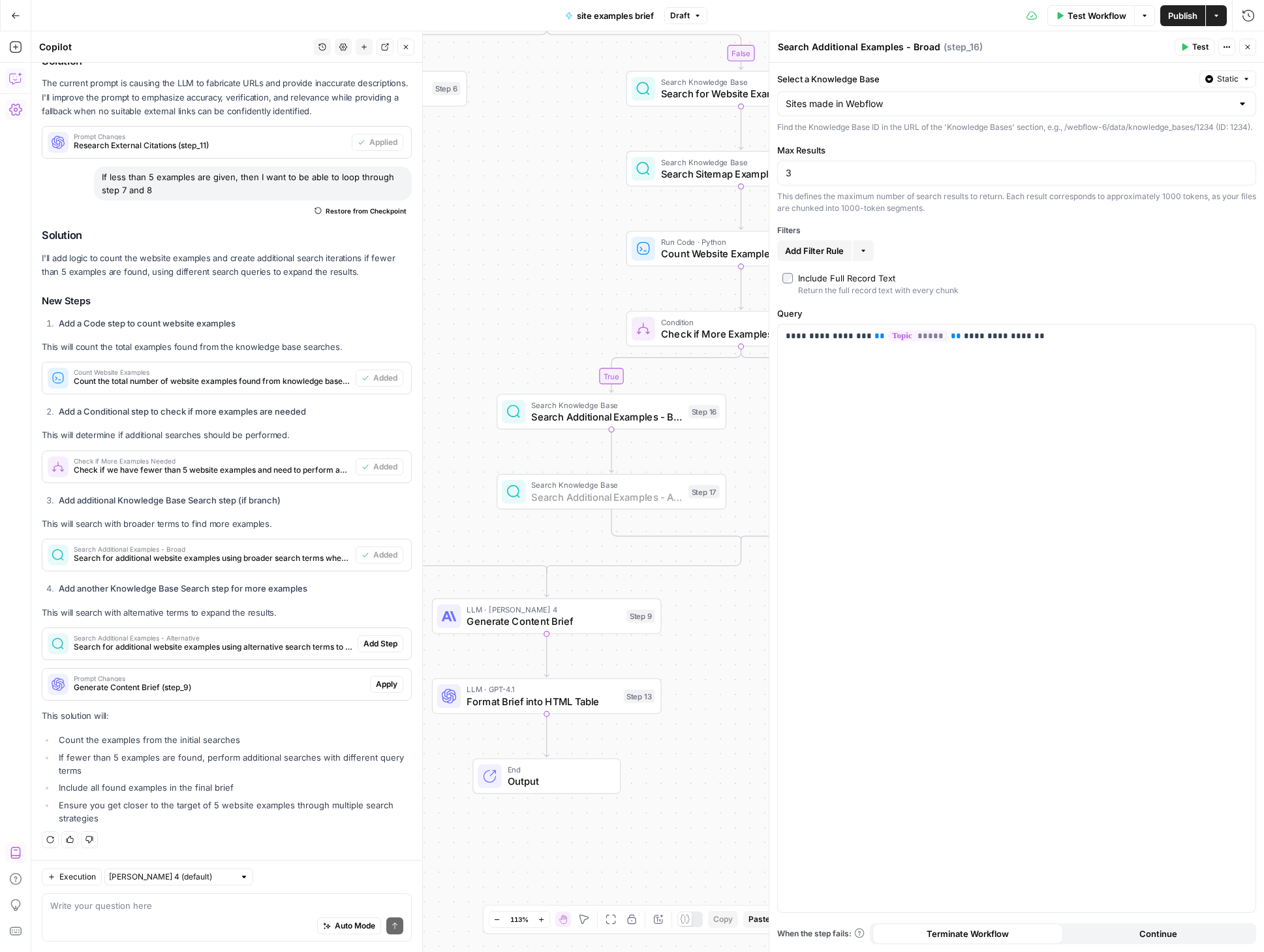
click at [366, 643] on span "Add Step" at bounding box center [380, 644] width 34 height 12
type textarea "Search Additional Examples - Alternative"
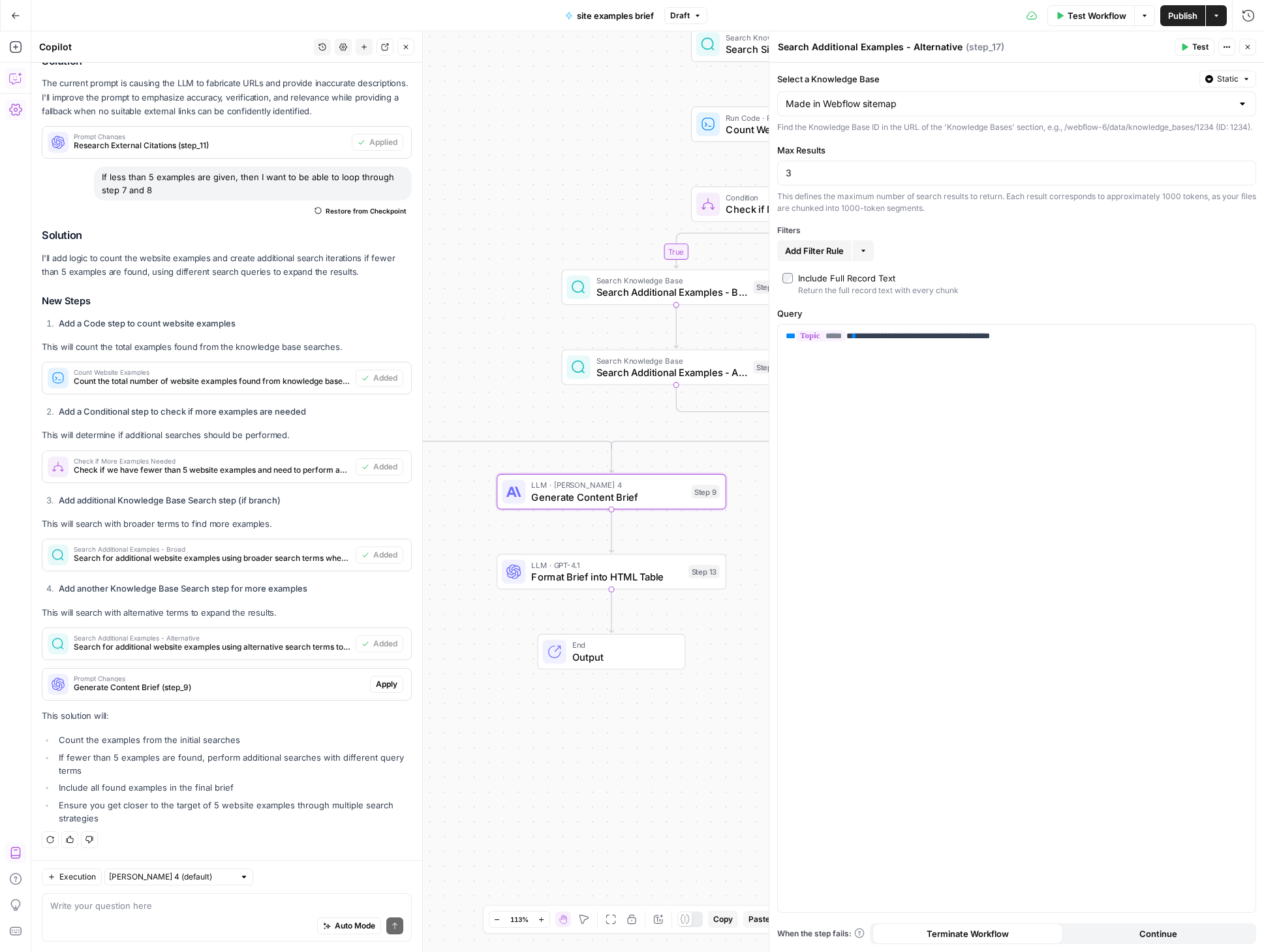
click at [376, 684] on span "Apply" at bounding box center [387, 684] width 21 height 12
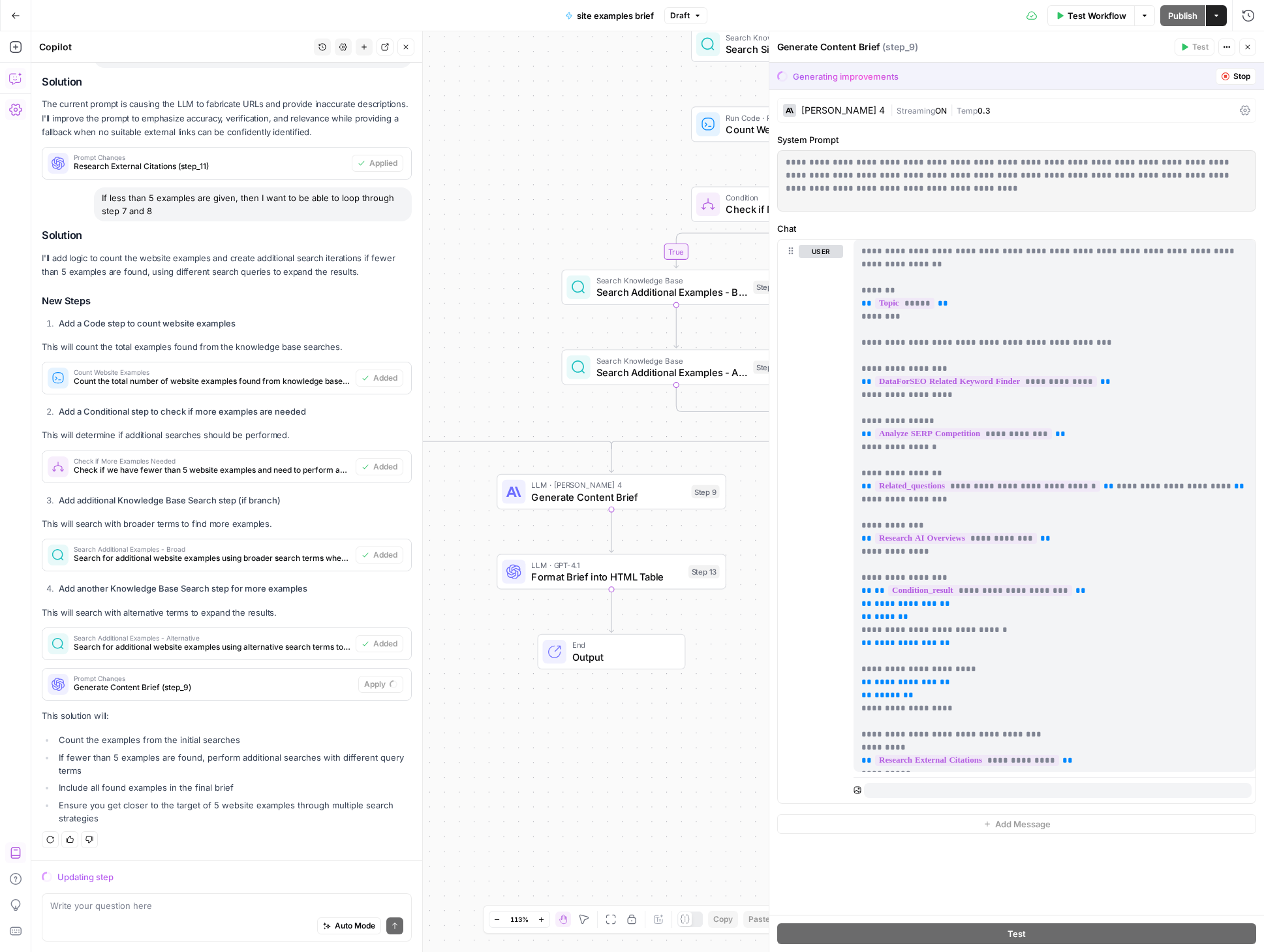
scroll to position [4294, 0]
